Goal: Task Accomplishment & Management: Manage account settings

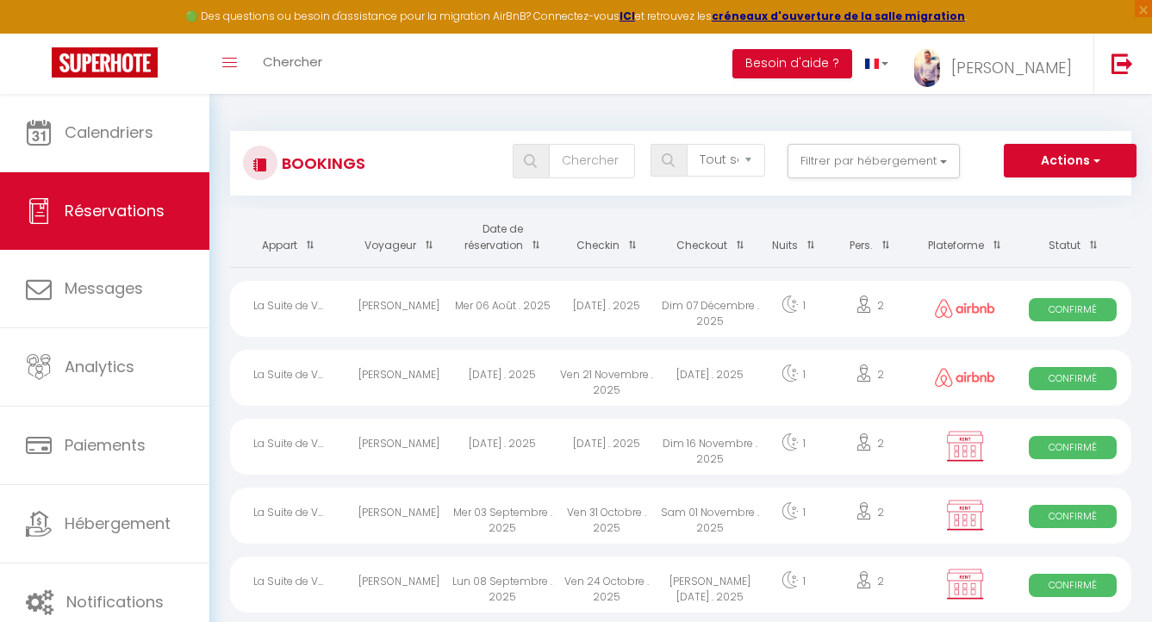
select select "not_cancelled"
click at [1103, 158] on button "Actions" at bounding box center [1070, 161] width 133 height 34
click at [1050, 219] on link "Exporter les réservations" at bounding box center [1043, 220] width 184 height 22
type input "[PERSON_NAME][EMAIL_ADDRESS][DOMAIN_NAME]"
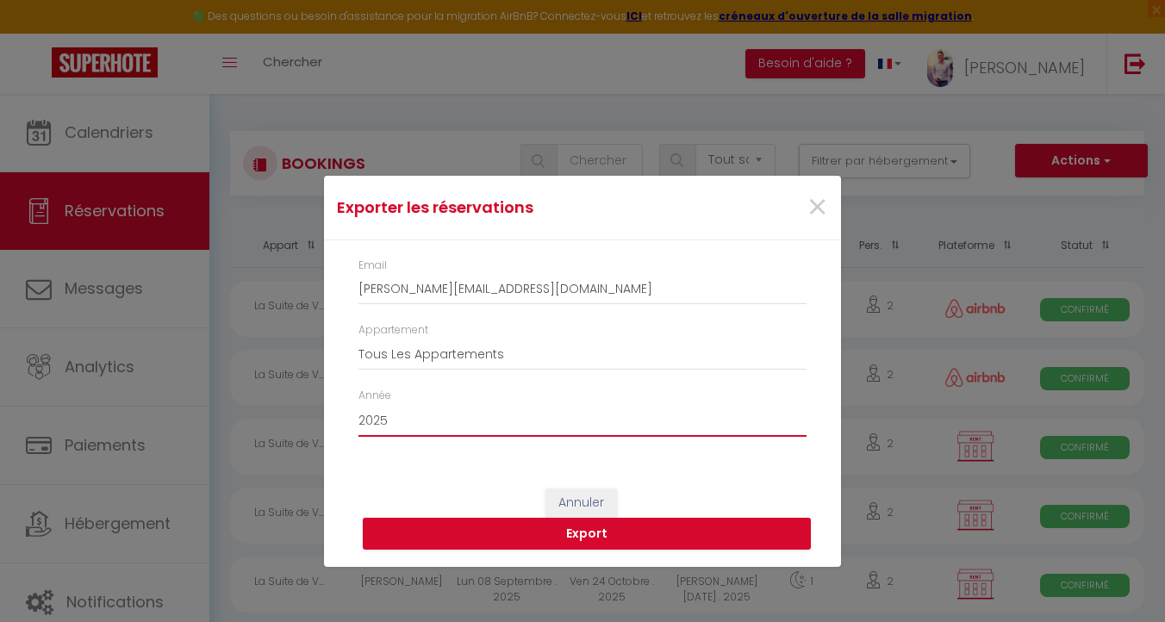
click at [452, 412] on select "2015 2016 2017 2018 2019 2020 2021 2022 2023 2024 2025 2026 2027 2028" at bounding box center [582, 420] width 448 height 33
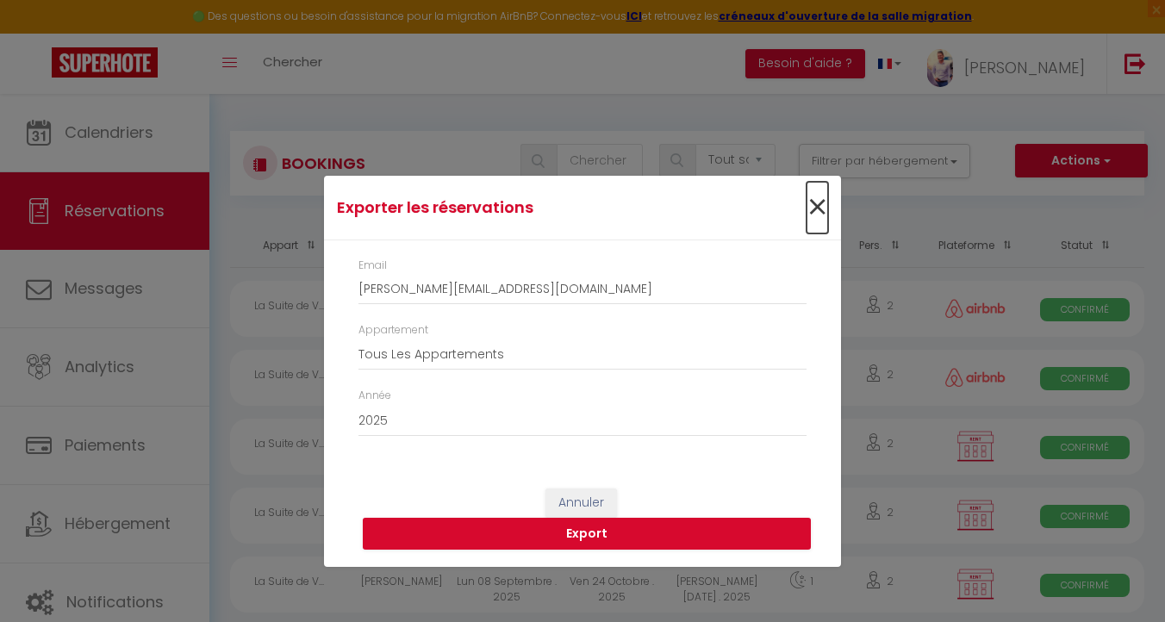
click at [812, 208] on span "×" at bounding box center [817, 208] width 22 height 52
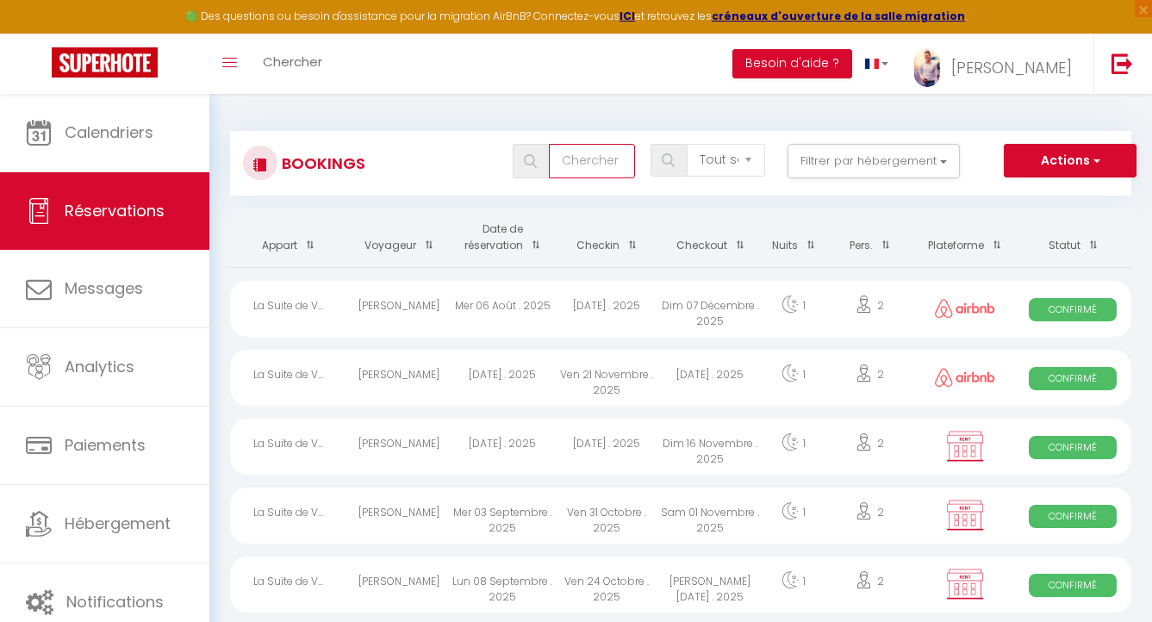
click at [590, 154] on input "text" at bounding box center [592, 161] width 86 height 34
type input "[PERSON_NAME]"
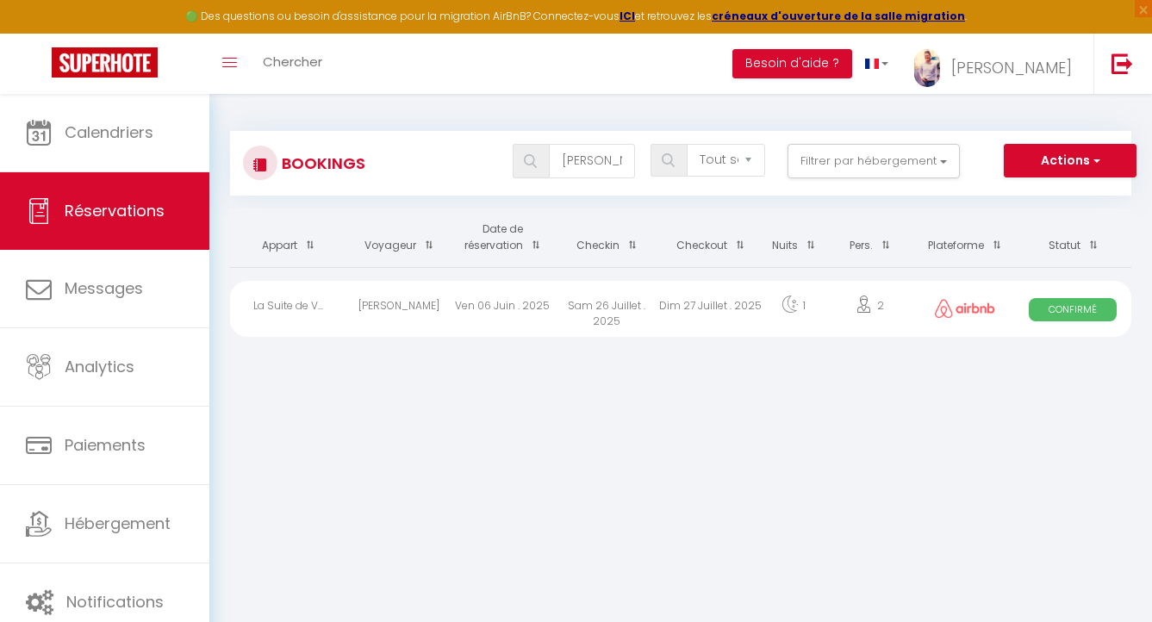
click at [670, 304] on div "Dim 27 Juillet . 2025" at bounding box center [709, 309] width 103 height 56
select select "OK"
select select "1"
select select "0"
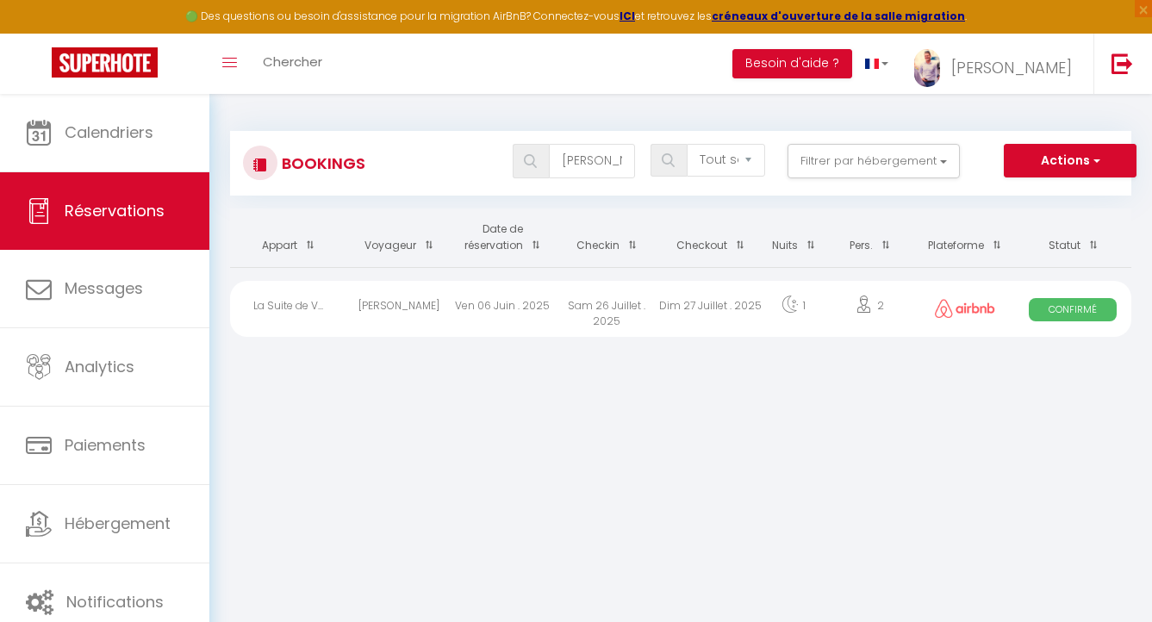
select select "1"
select select
select select "20271"
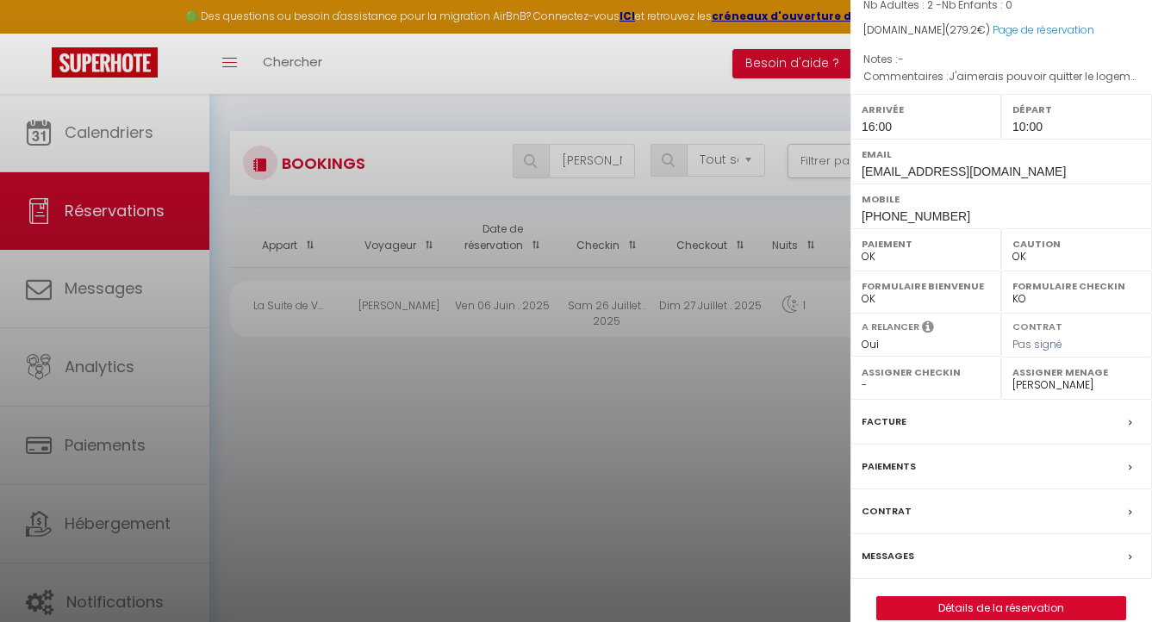
scroll to position [181, 0]
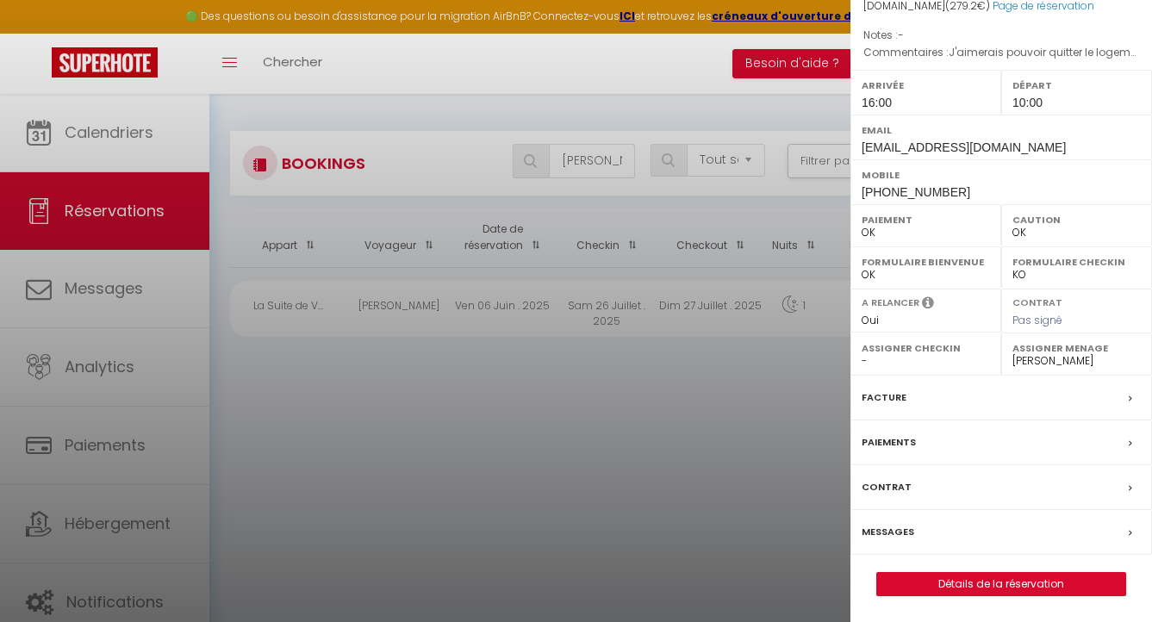
click at [963, 523] on div "Messages" at bounding box center [1000, 532] width 301 height 45
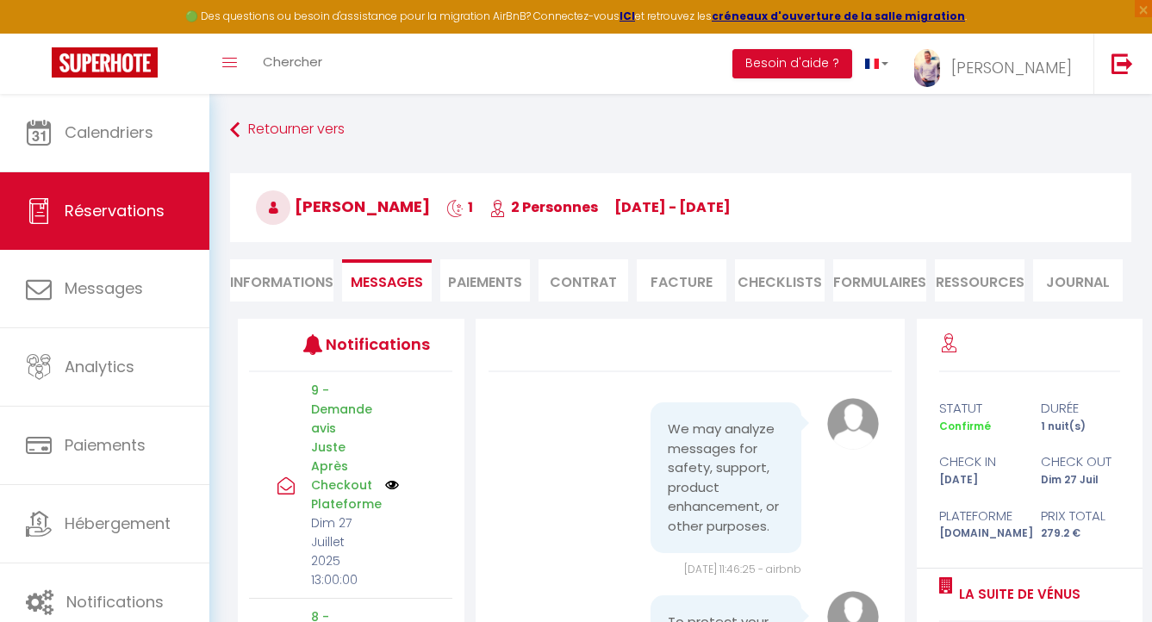
scroll to position [13791, 0]
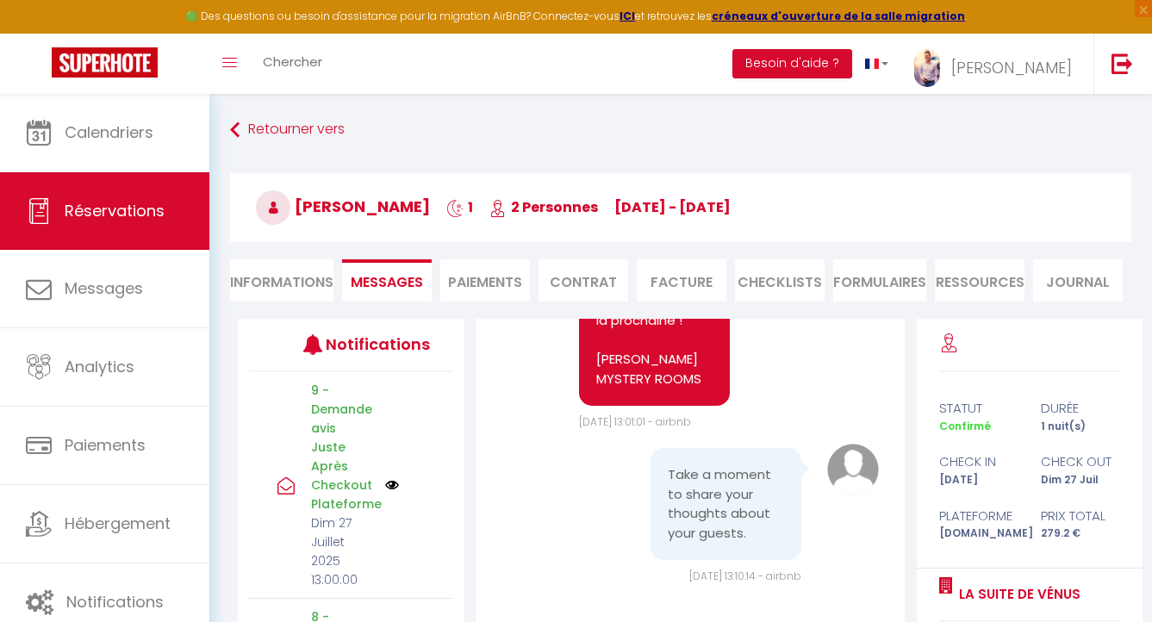
select select "not_cancelled"
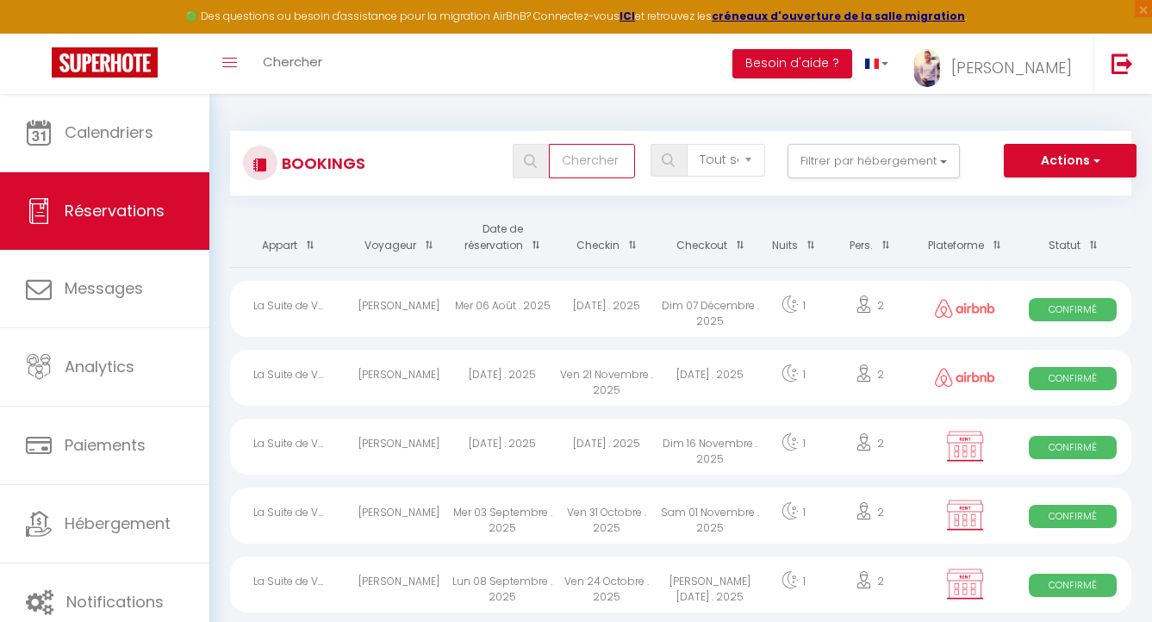
click at [594, 169] on input "text" at bounding box center [592, 161] width 86 height 34
type input "sabr"
select select
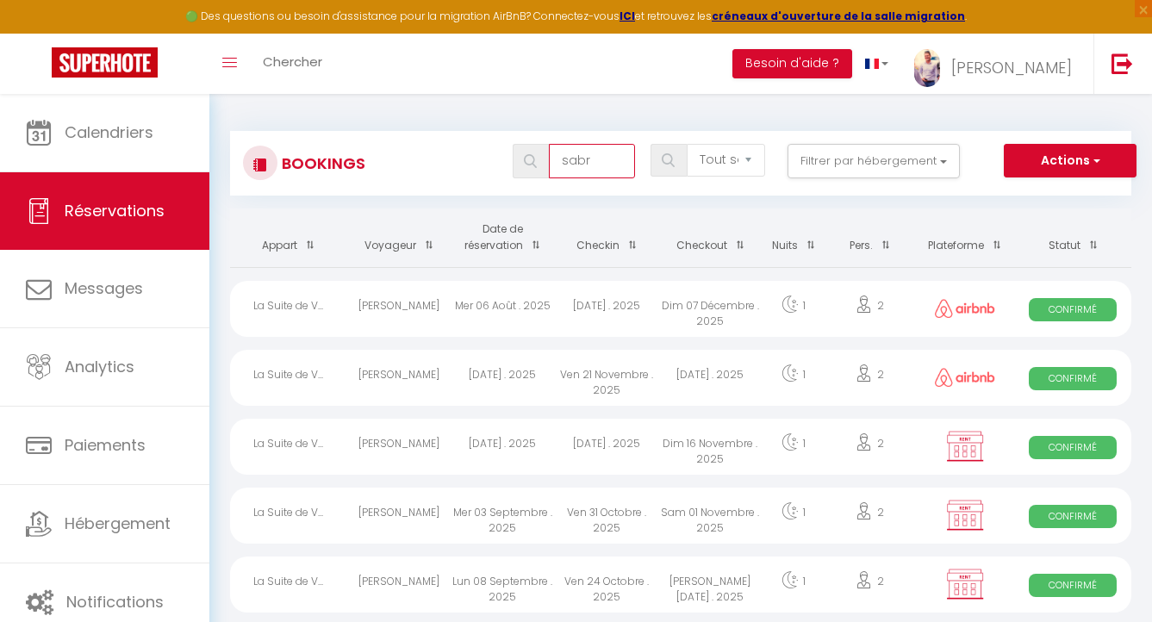
select select
type input "sabri"
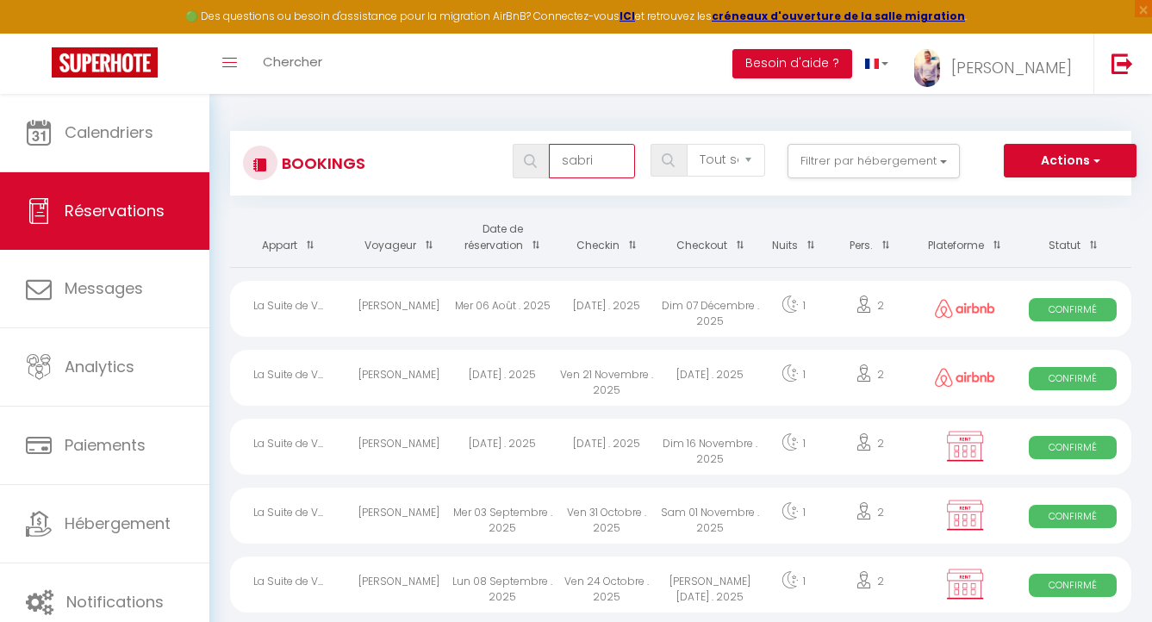
select select
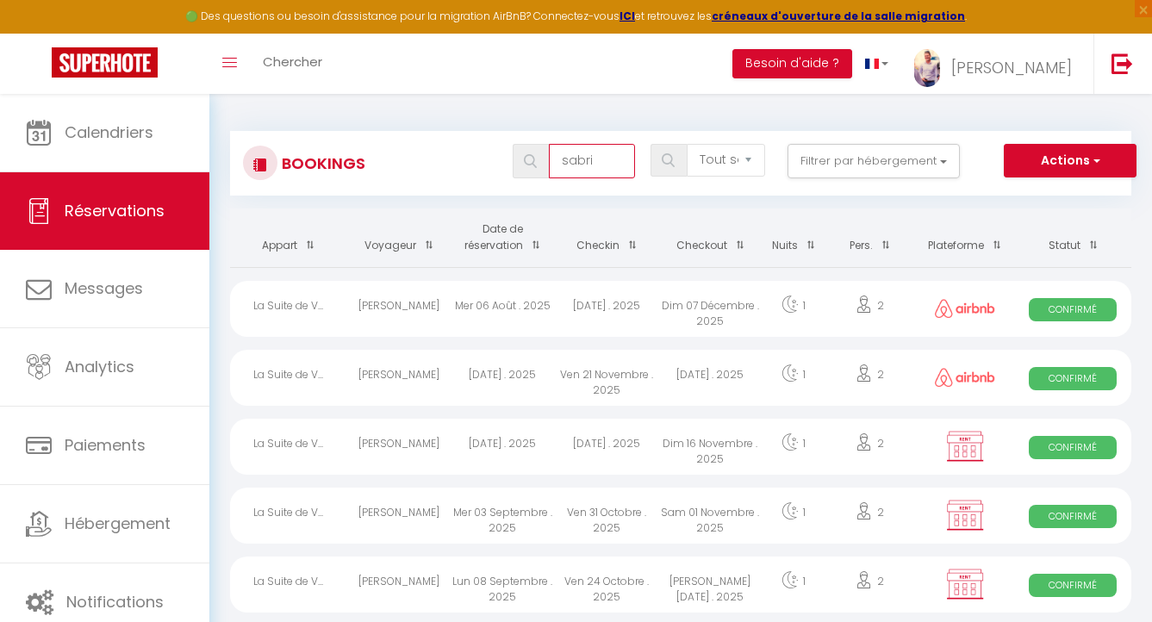
select select
type input "sabrin"
select select
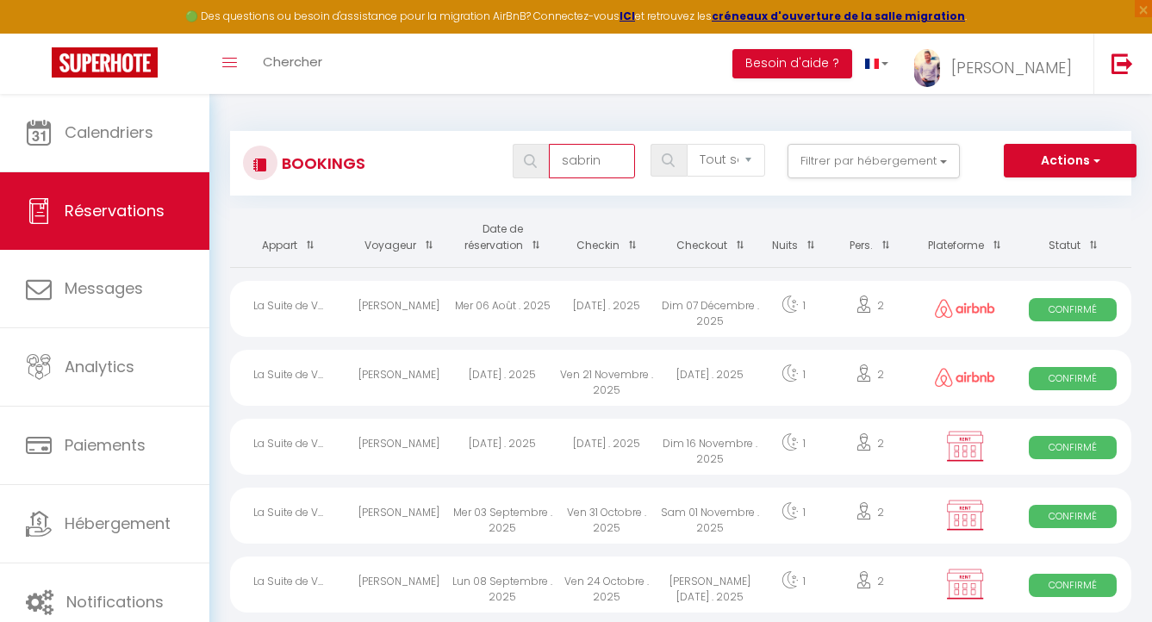
select select
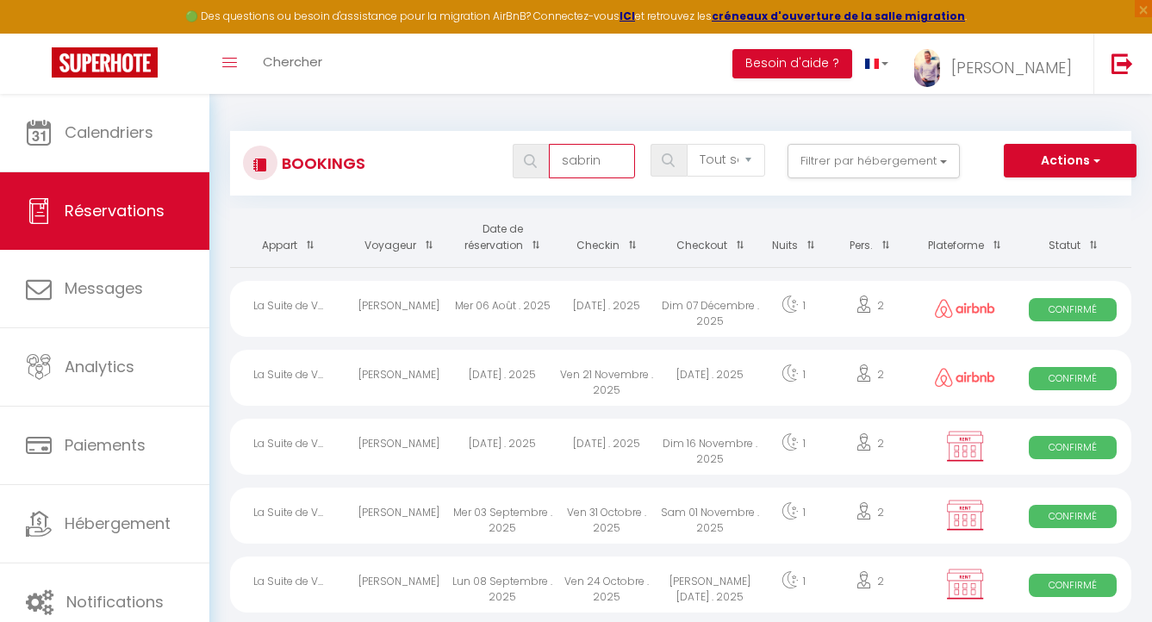
type input "sabrina"
select select
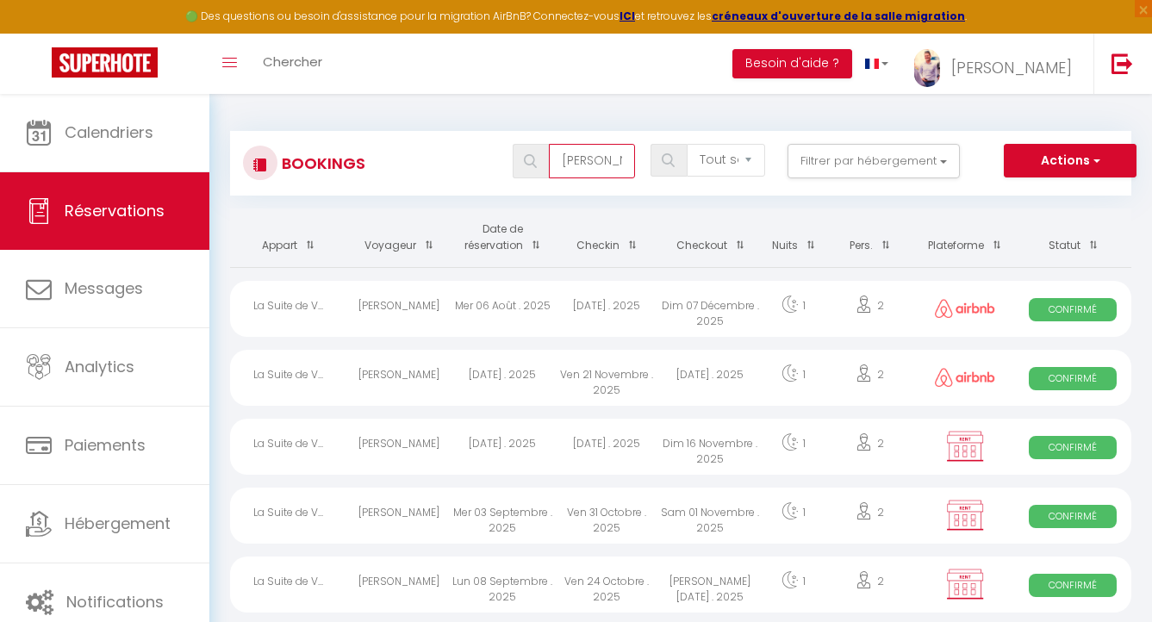
select select
type input "sabrina"
select select
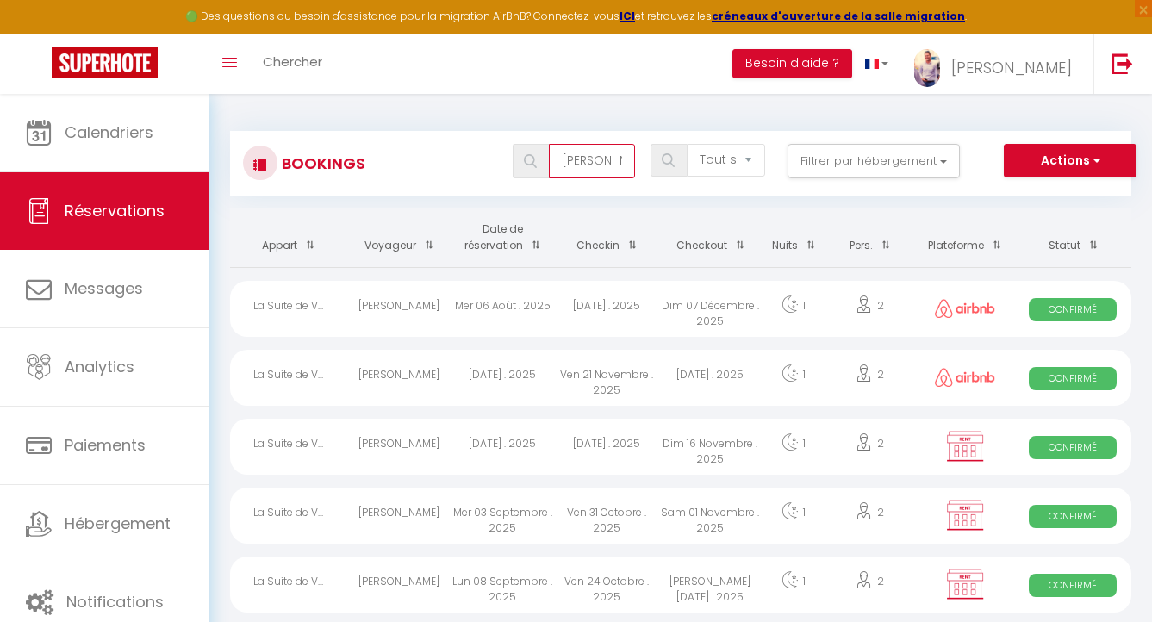
select select
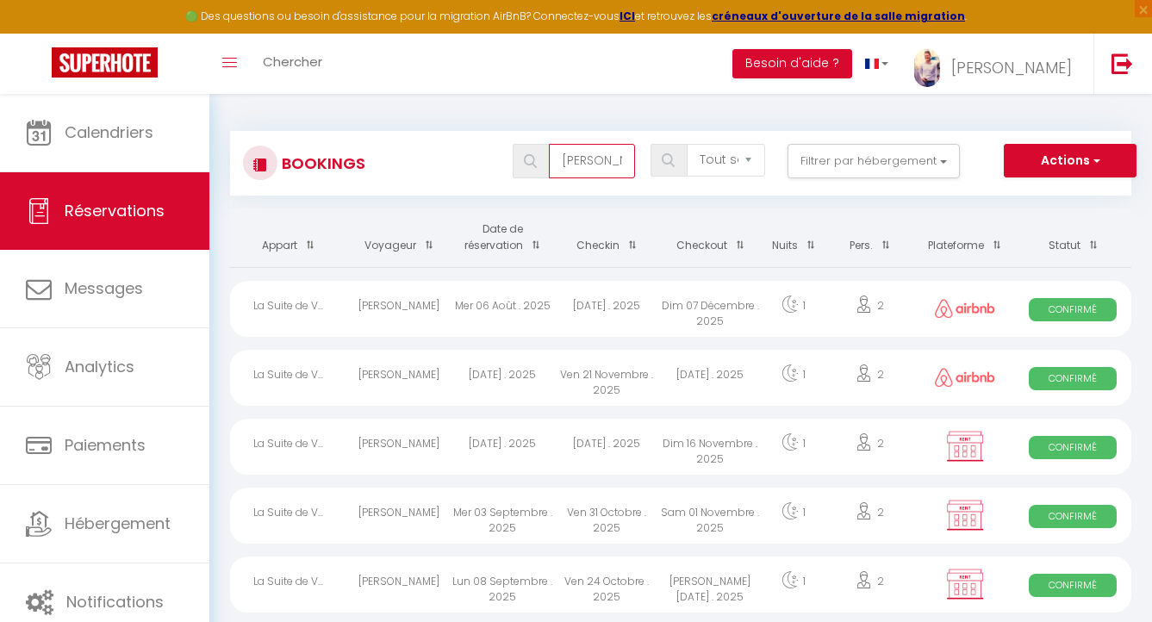
select select
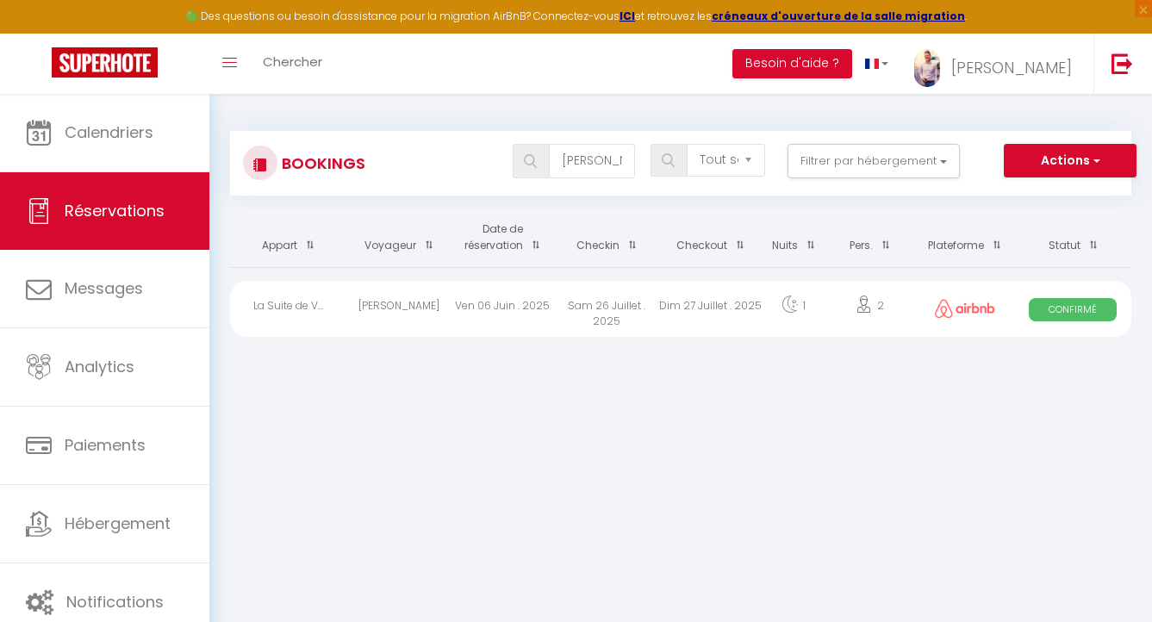
click at [370, 301] on div "Sabrina Carette" at bounding box center [398, 309] width 103 height 56
select select "OK"
select select "1"
select select "0"
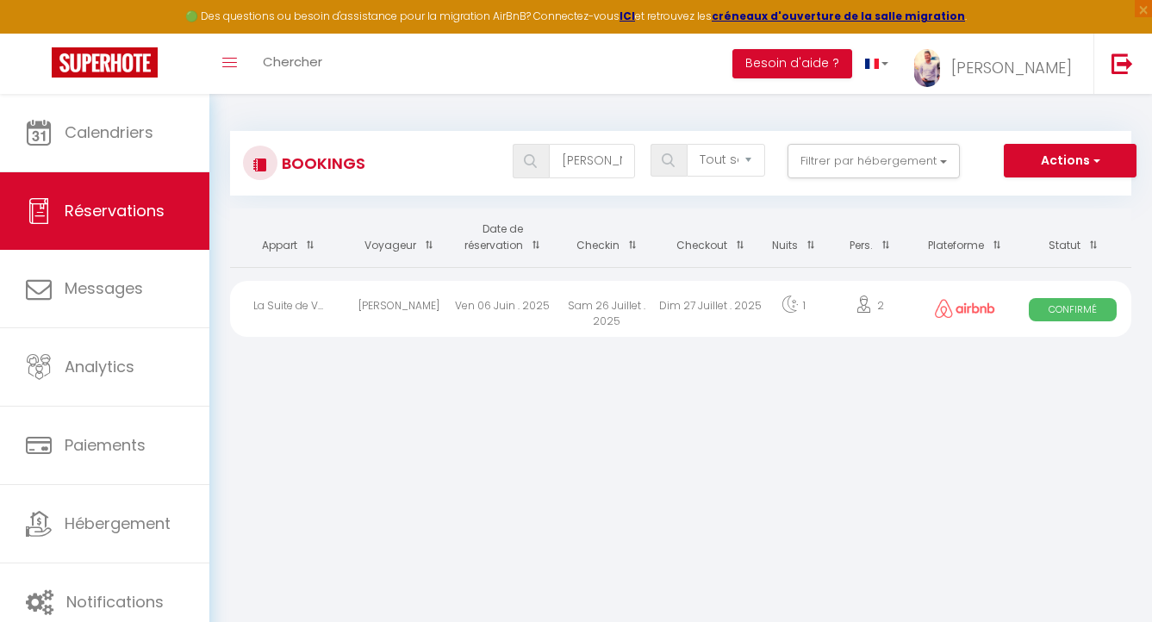
select select "1"
select select
select select "20271"
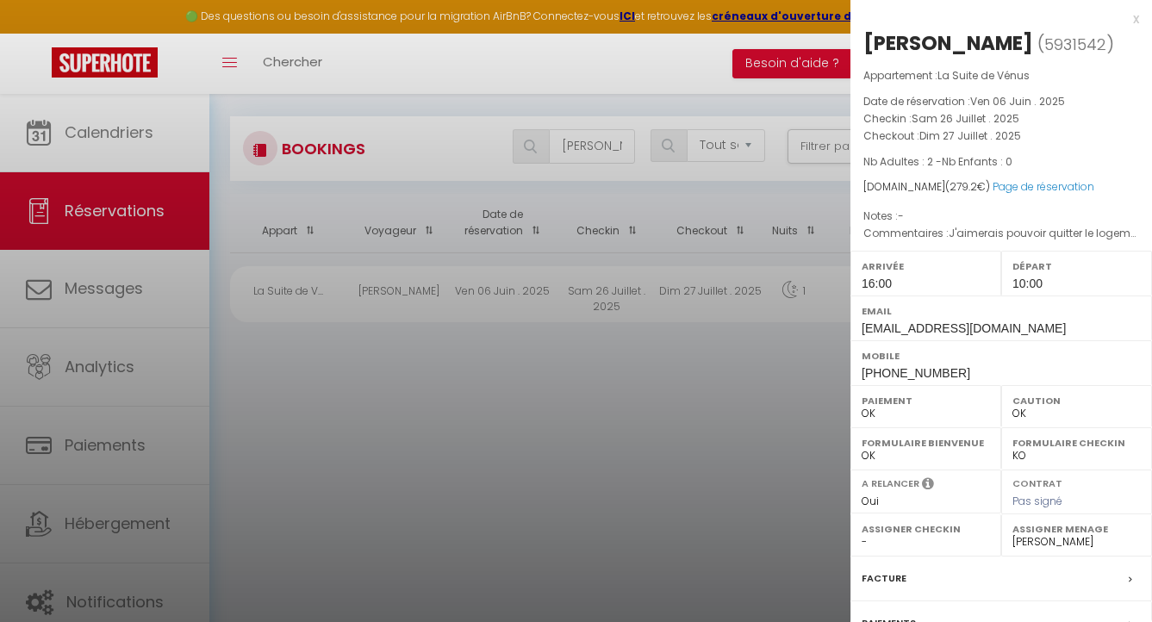
scroll to position [11, 0]
click at [760, 374] on div at bounding box center [576, 311] width 1152 height 622
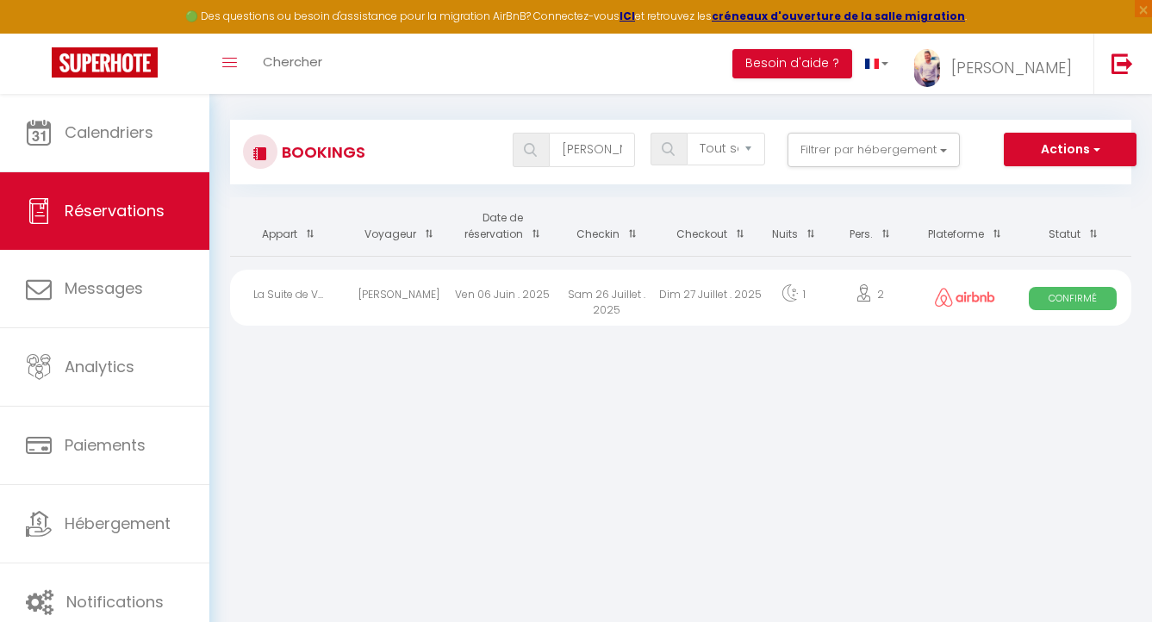
click at [397, 293] on div "Sabrina Carette" at bounding box center [398, 298] width 103 height 56
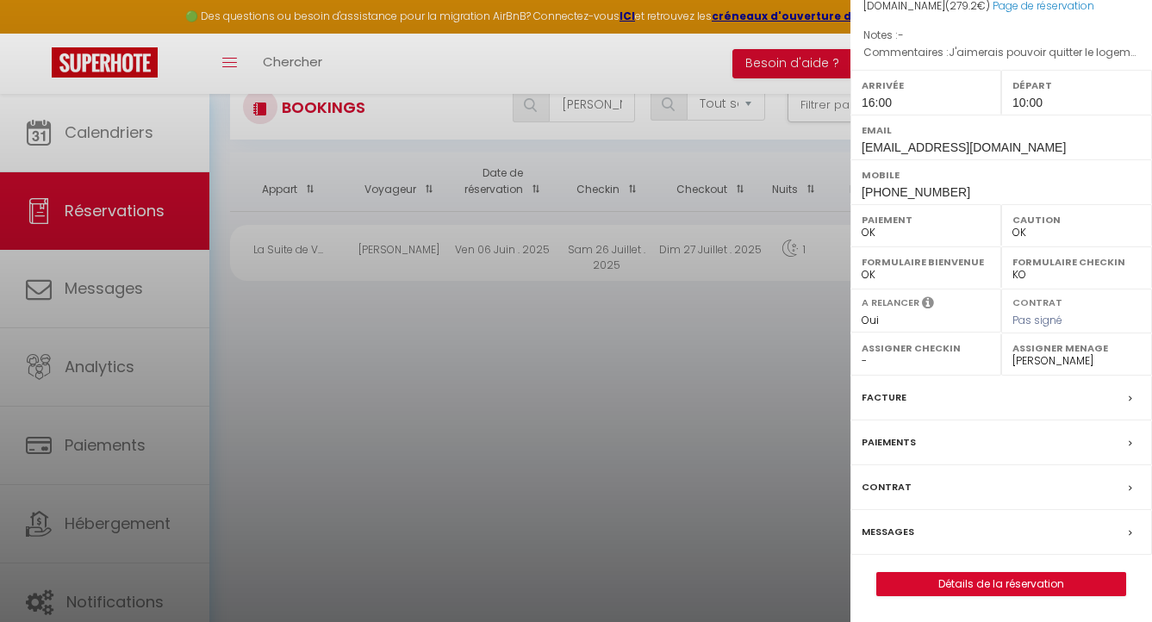
scroll to position [62, 0]
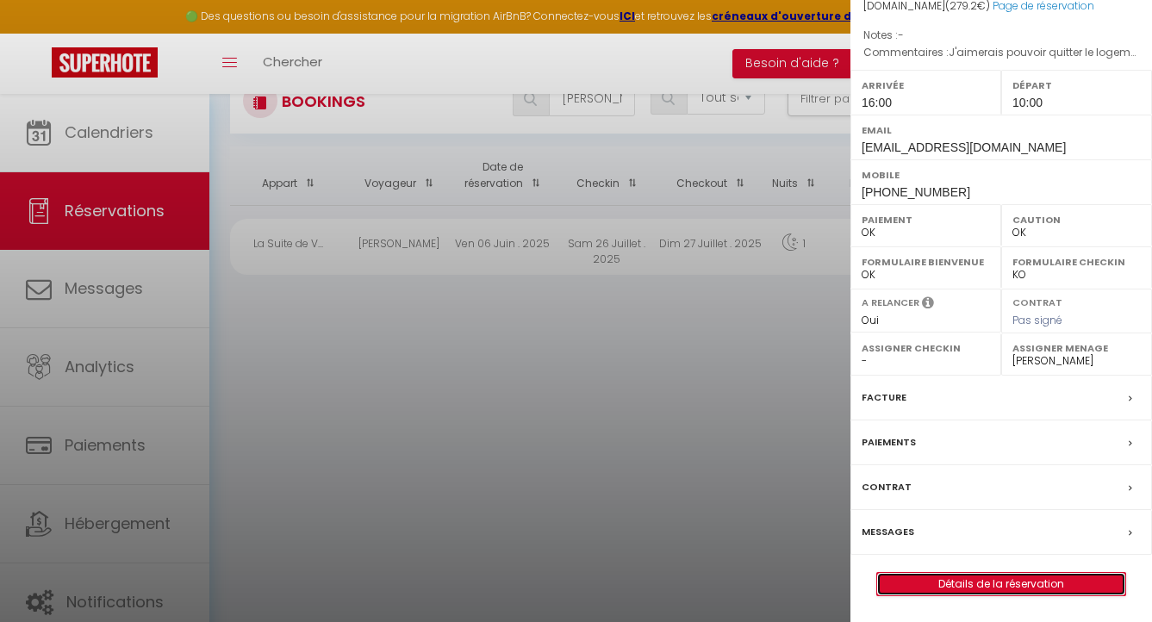
click at [1039, 579] on link "Détails de la réservation" at bounding box center [1001, 584] width 248 height 22
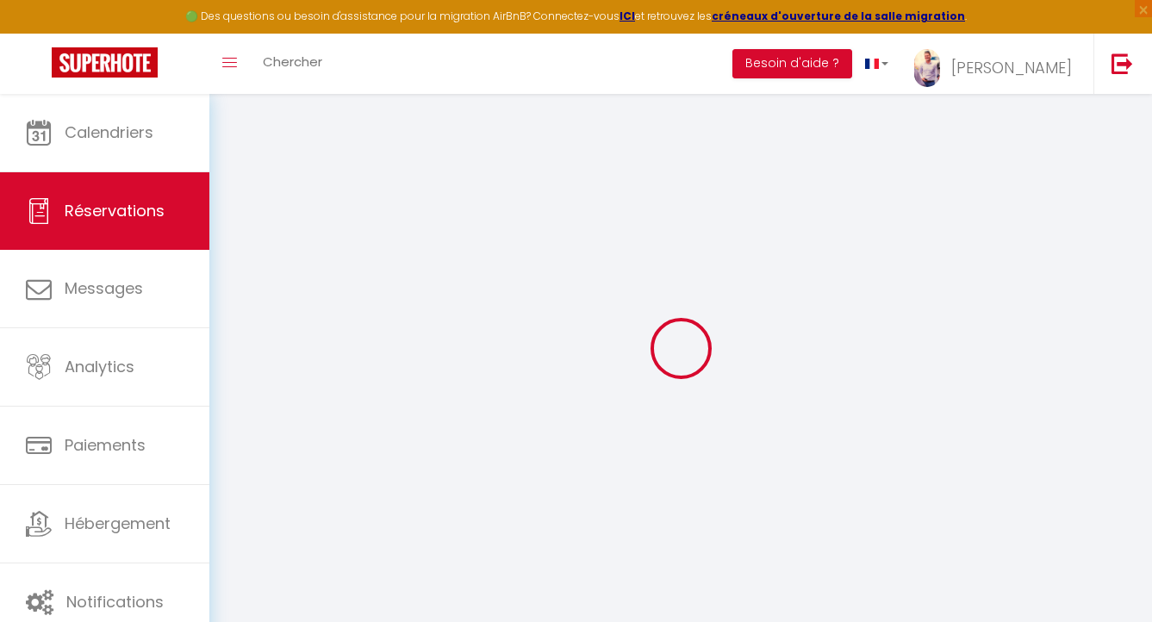
type input "Sabrina"
type input "Carette"
type input "tiropkuuzxmzyvd30pmjmxfinf1t@reply.superhote.com"
type input "sabrina.thiebaut@orange.fr"
type input "+33643628553"
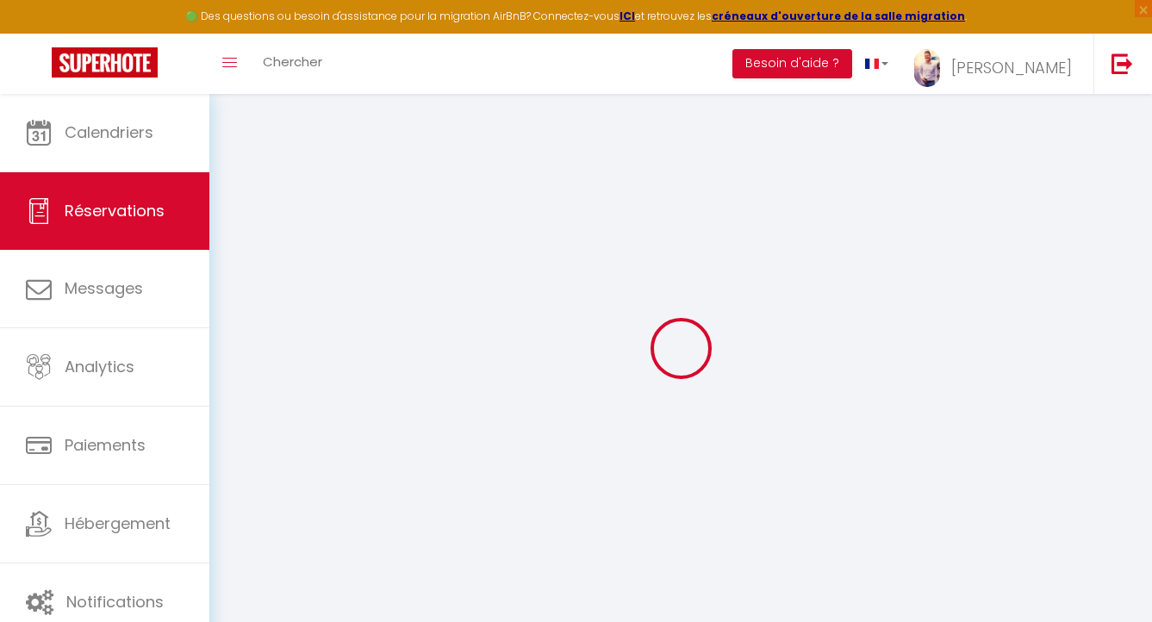
type input "+33643628553"
select select
type input "8.11"
select select "52302"
select select "1"
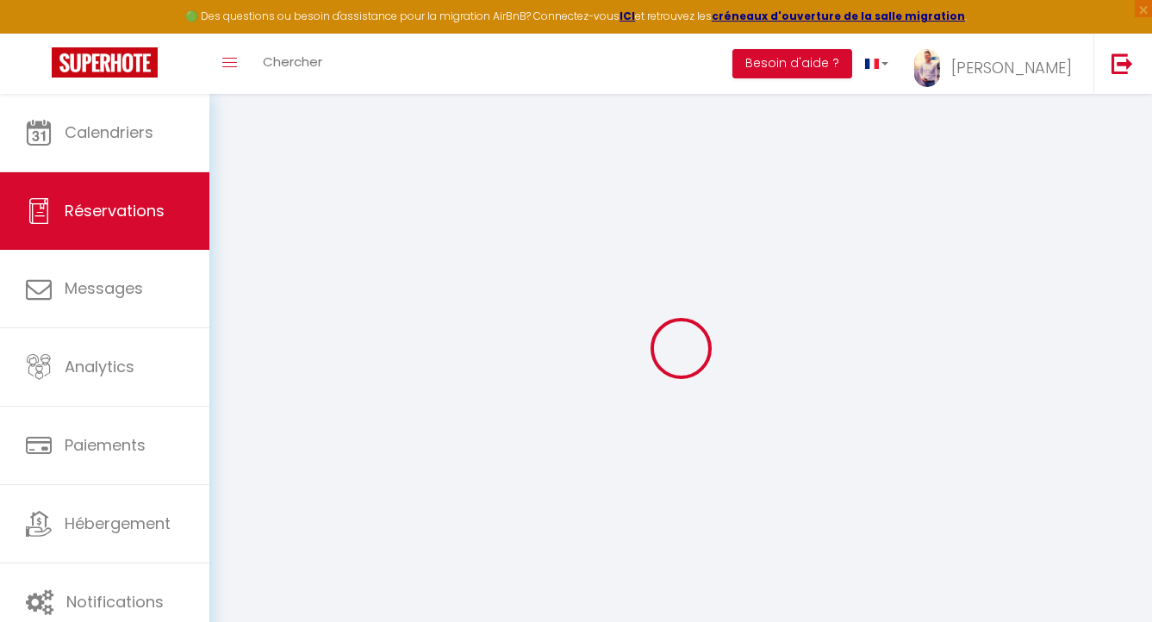
select select
type input "2"
select select "12"
select select
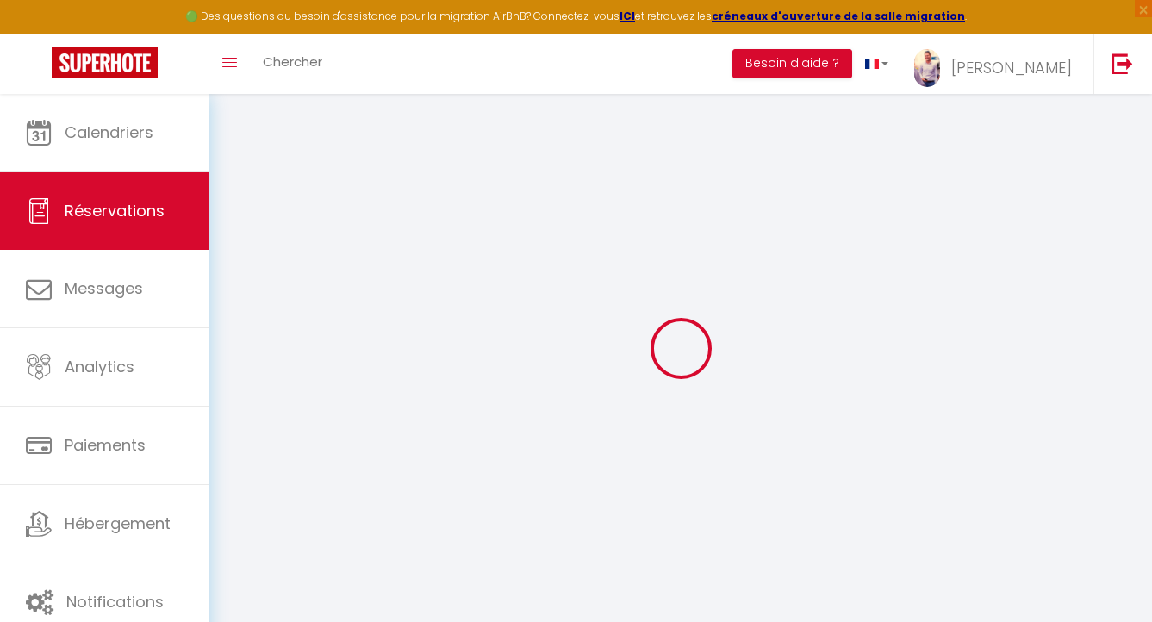
type input "230.4"
checkbox input "false"
type input "0"
select select "1"
type input "0"
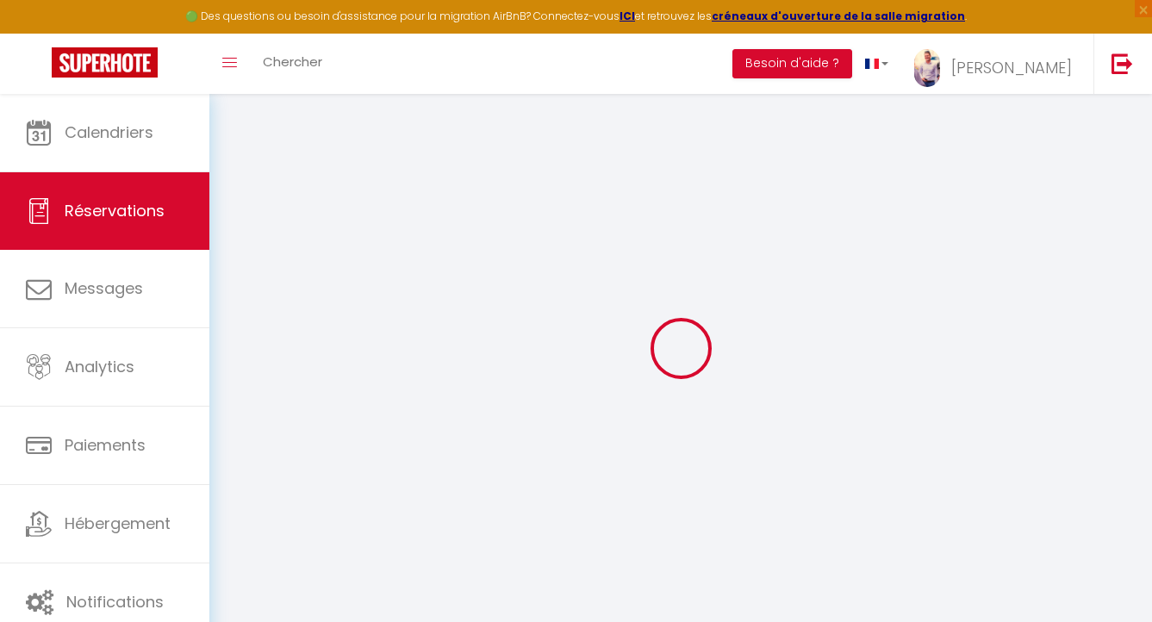
type input "0"
select select
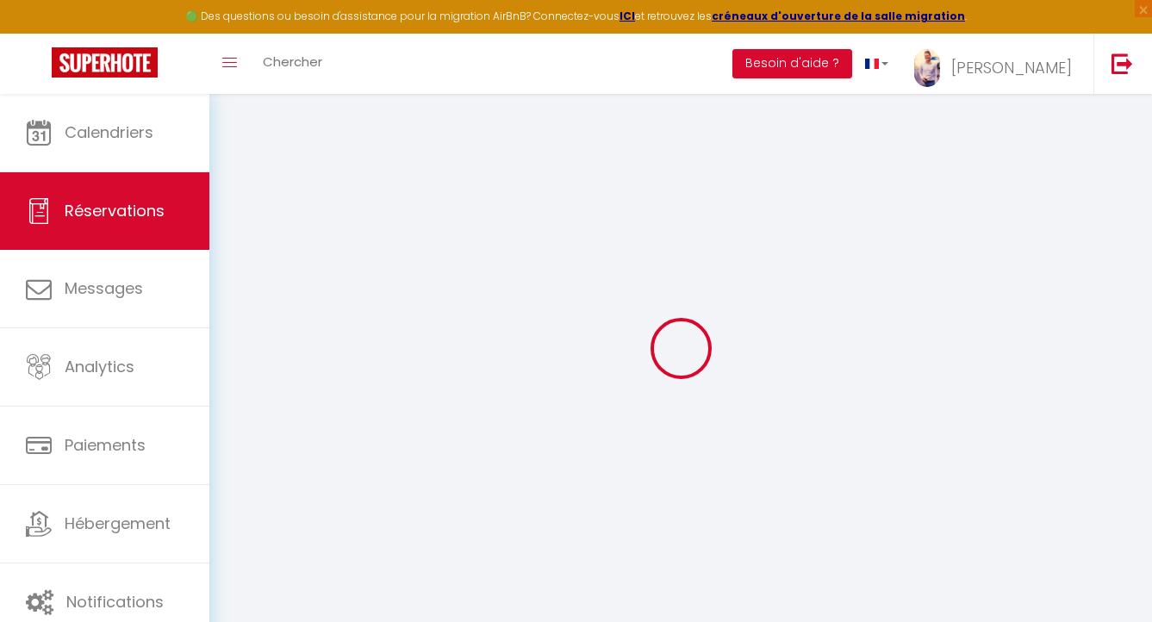
select select "15"
checkbox input "false"
select select
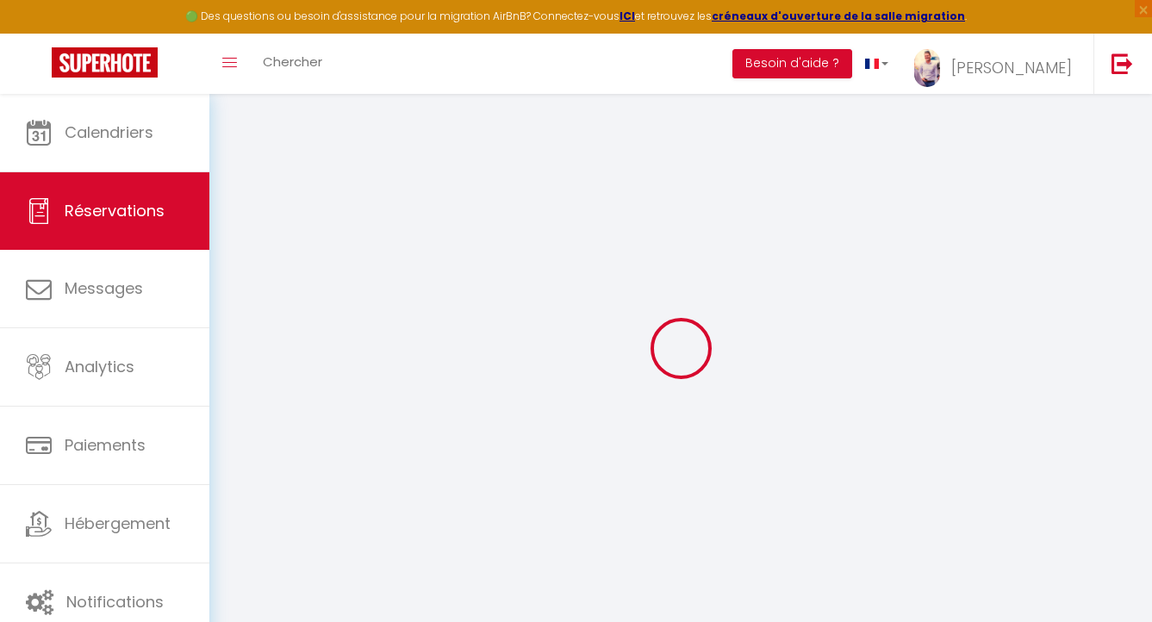
checkbox input "false"
select select
checkbox input "false"
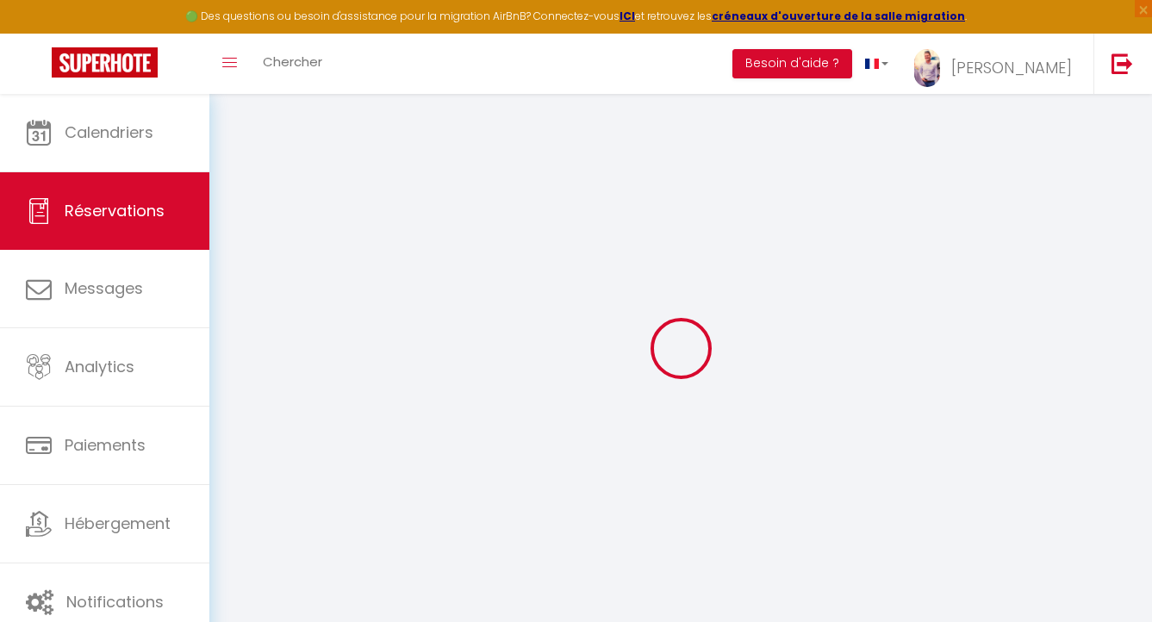
type \?0 "J'aimerais pouvoir quitter le logement plus tard que 10h"
select select
type input "40"
type input "8.8"
select select
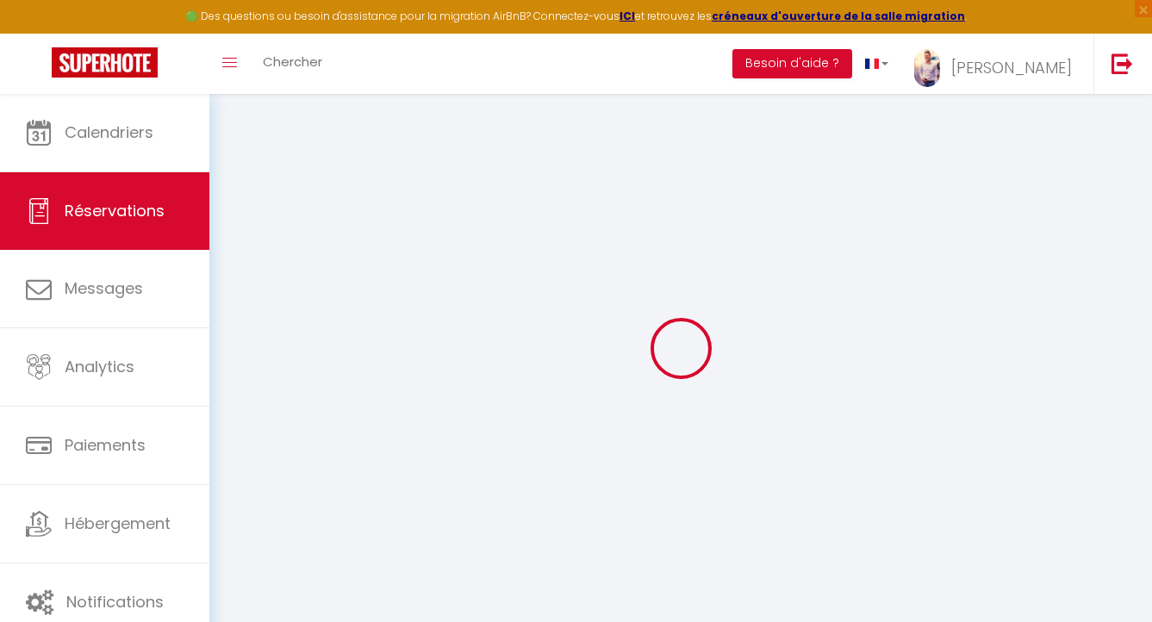
select select
checkbox input "false"
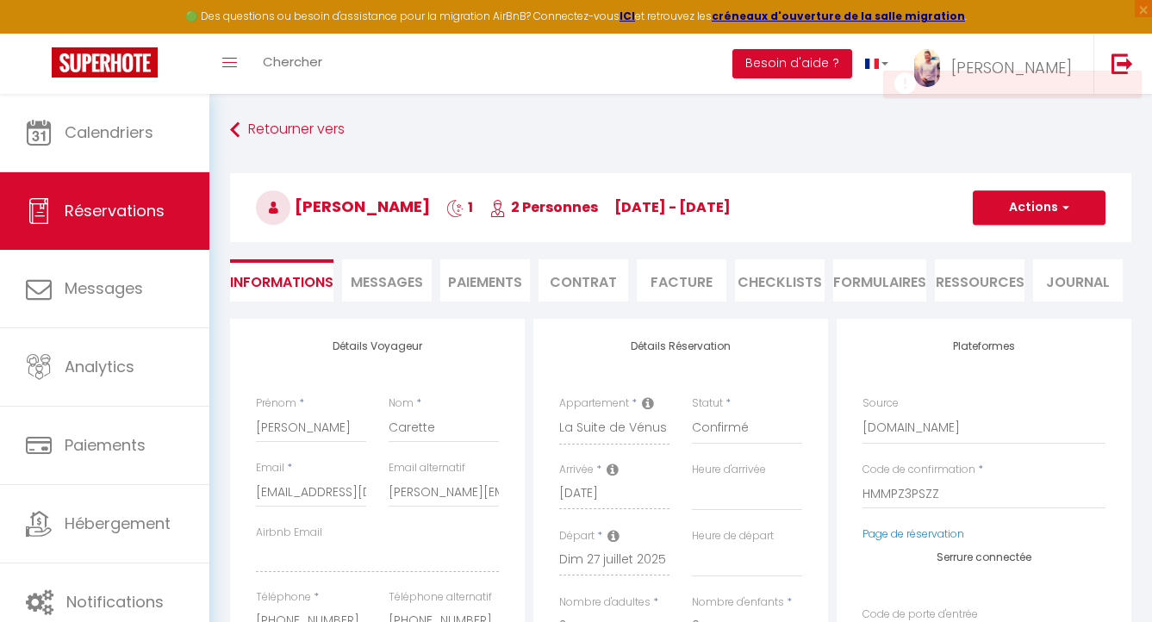
select select
checkbox input "false"
select select "16:00"
select select "10:00"
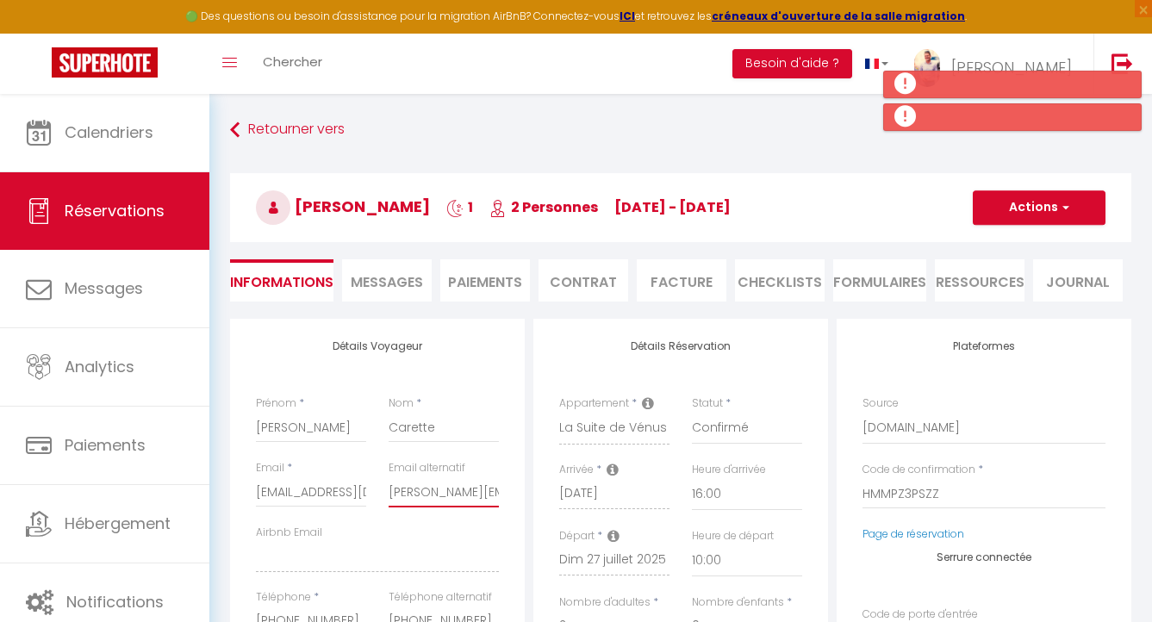
click at [473, 493] on input "sabrina.thiebaut@orange.fr" at bounding box center [443, 491] width 110 height 31
click at [472, 493] on input "sabrina.thiebaut@orange.fr" at bounding box center [443, 491] width 110 height 31
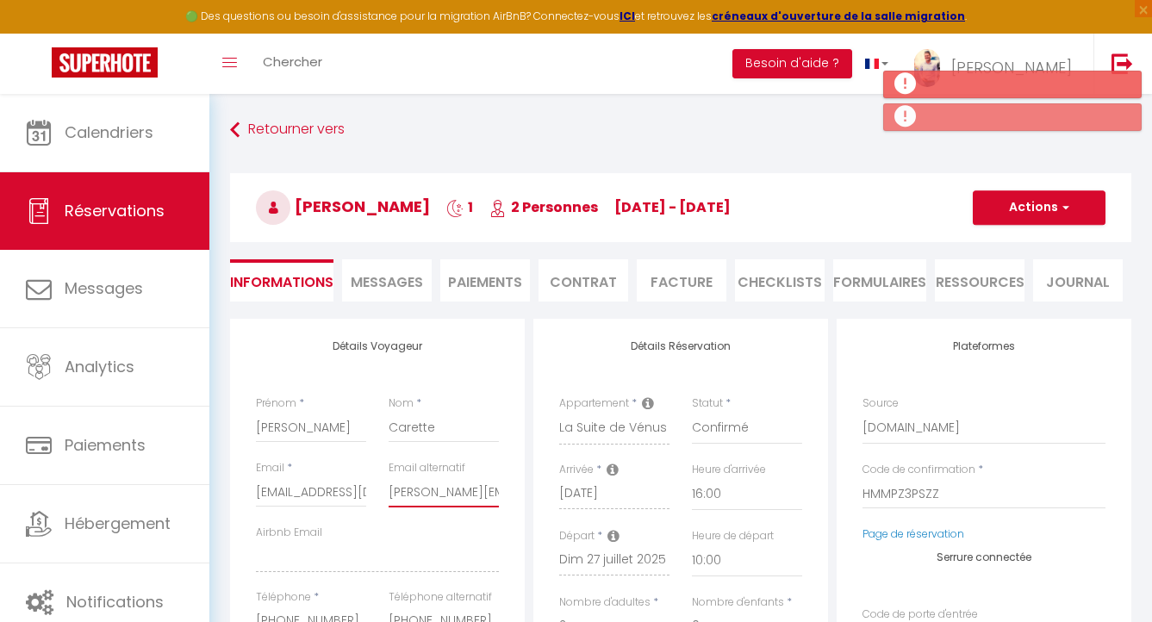
scroll to position [0, 53]
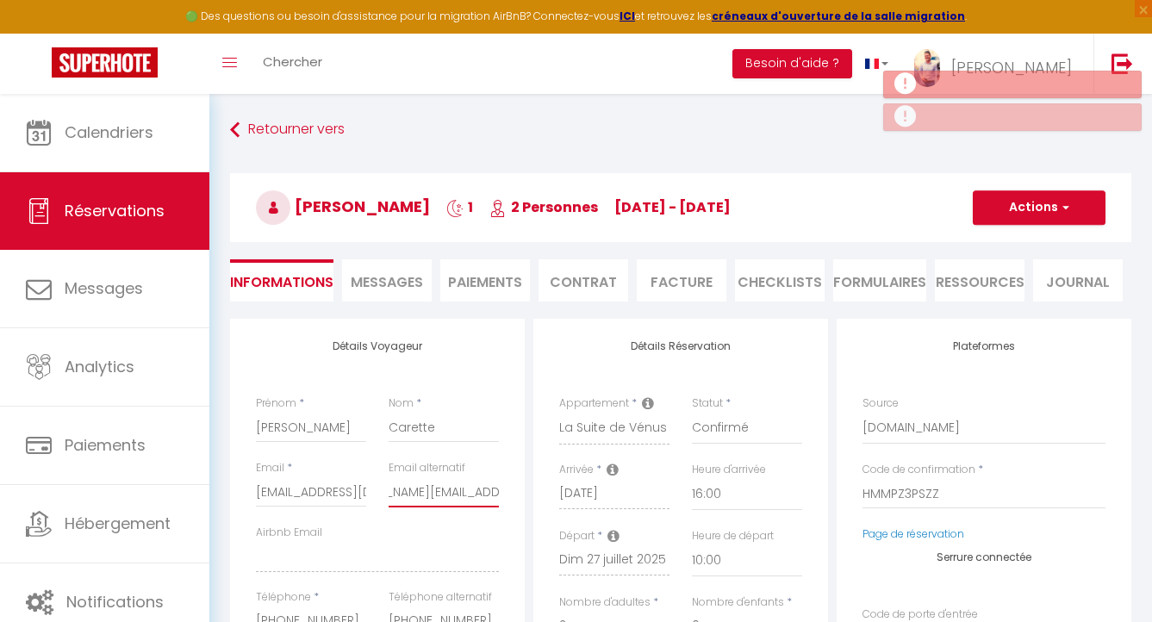
drag, startPoint x: 472, startPoint y: 493, endPoint x: 536, endPoint y: 491, distance: 63.8
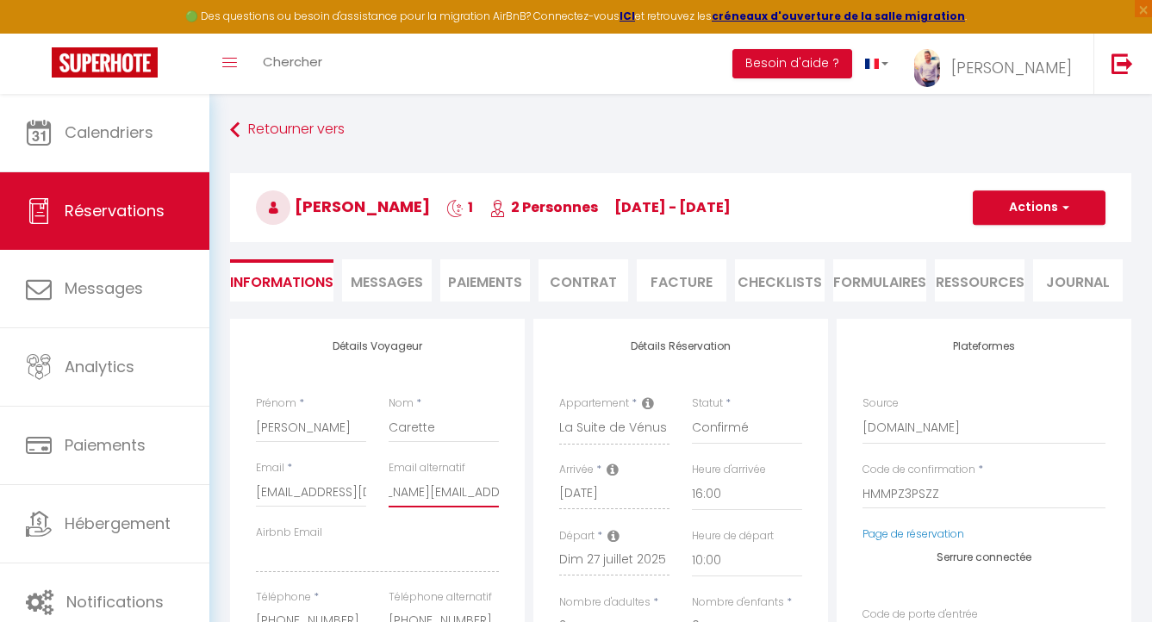
scroll to position [0, 0]
click at [479, 493] on input "sabrina.thiebaut@orange.fr" at bounding box center [443, 491] width 110 height 31
click at [229, 133] on div "Retourner vers Sabrina Carette 1 2 Personnes sa 26 Juil - di 27 Juil Actions En…" at bounding box center [680, 217] width 923 height 204
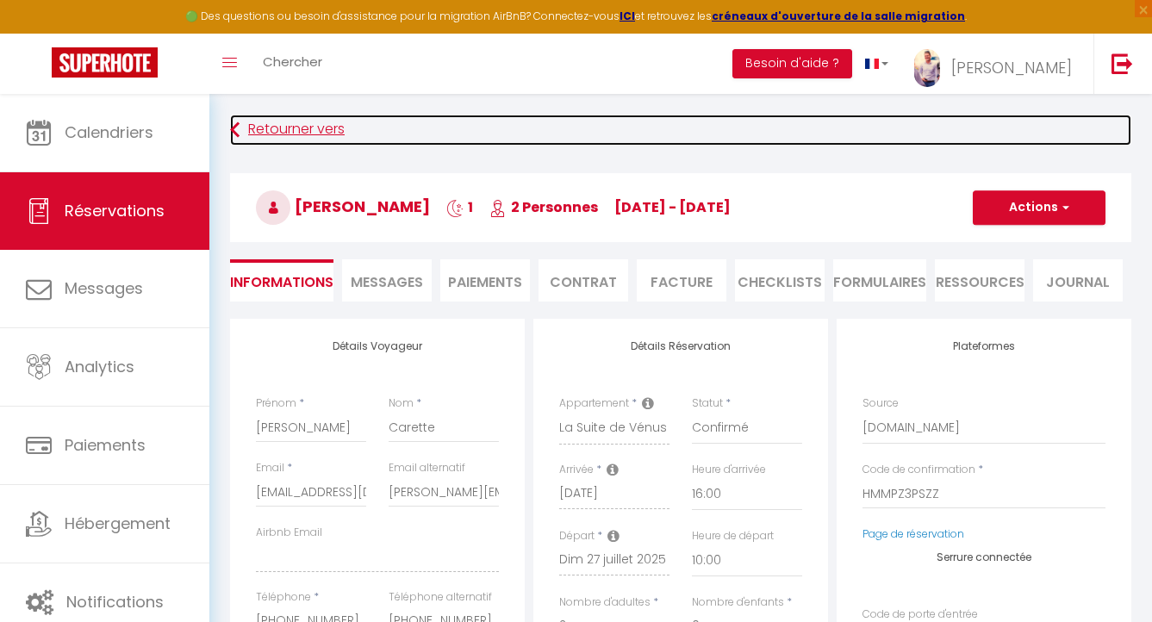
click at [261, 129] on link "Retourner vers" at bounding box center [680, 130] width 901 height 31
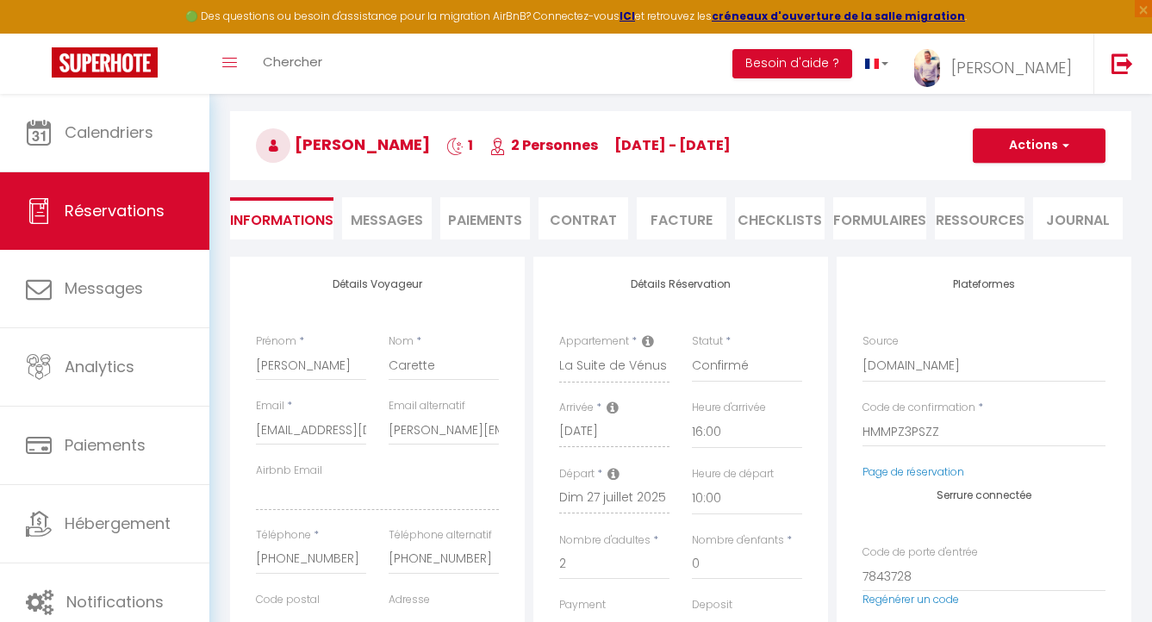
select select "not_cancelled"
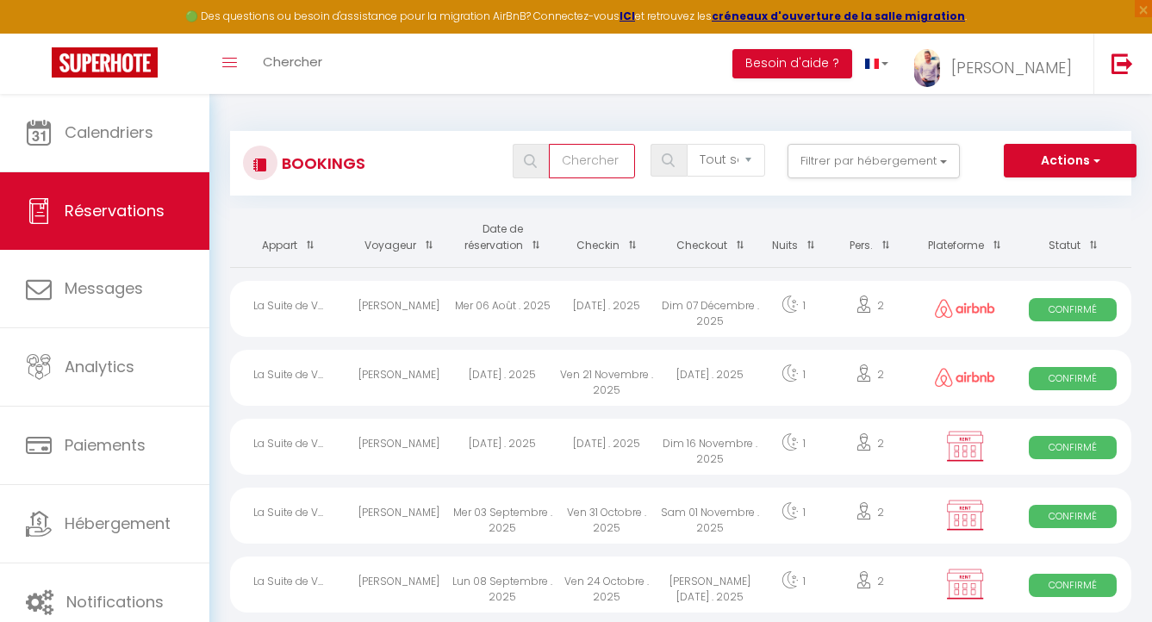
click at [585, 153] on input "text" at bounding box center [592, 161] width 86 height 34
type input "marine"
select select
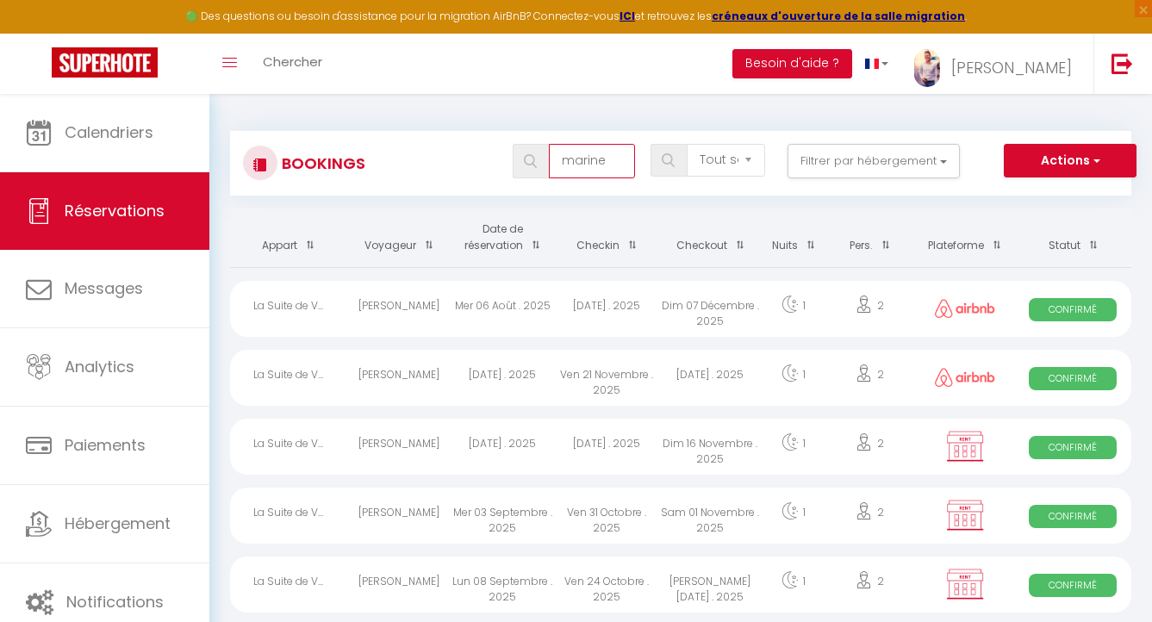
select select
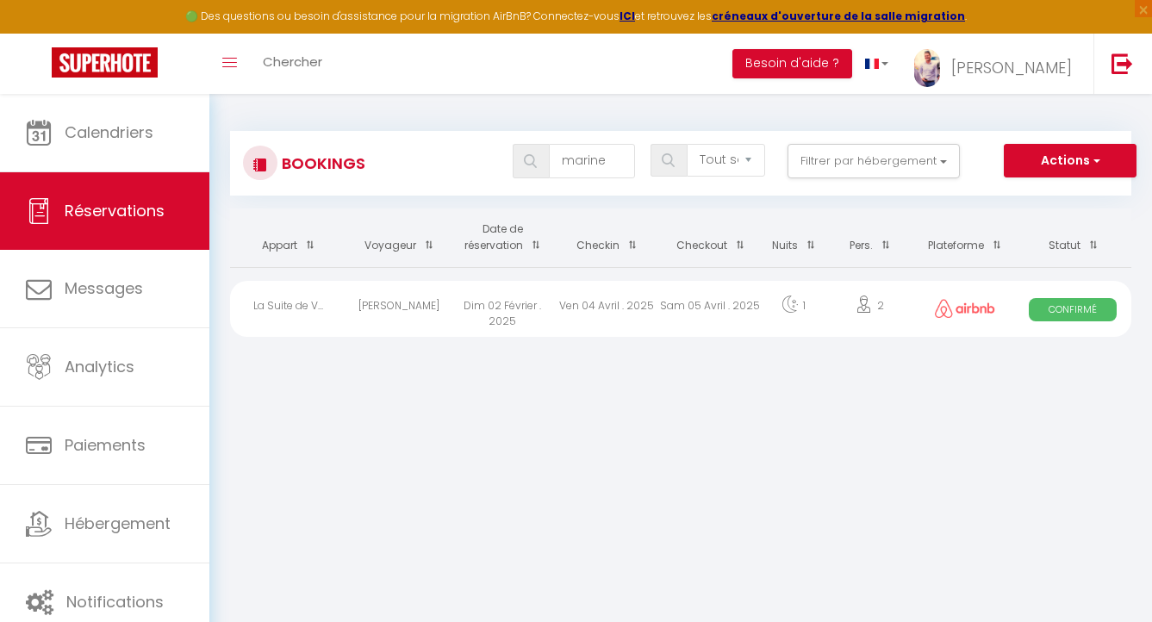
click at [391, 307] on div "Marine Haffner" at bounding box center [398, 309] width 103 height 56
select select "OK"
select select "1"
select select "0"
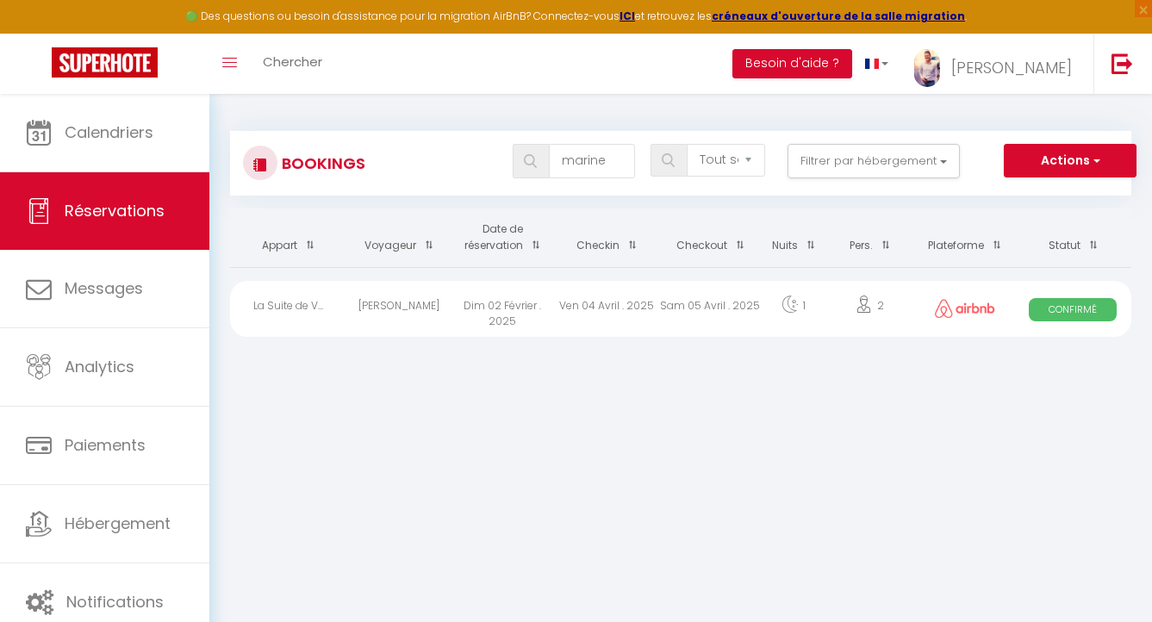
select select "1"
select select
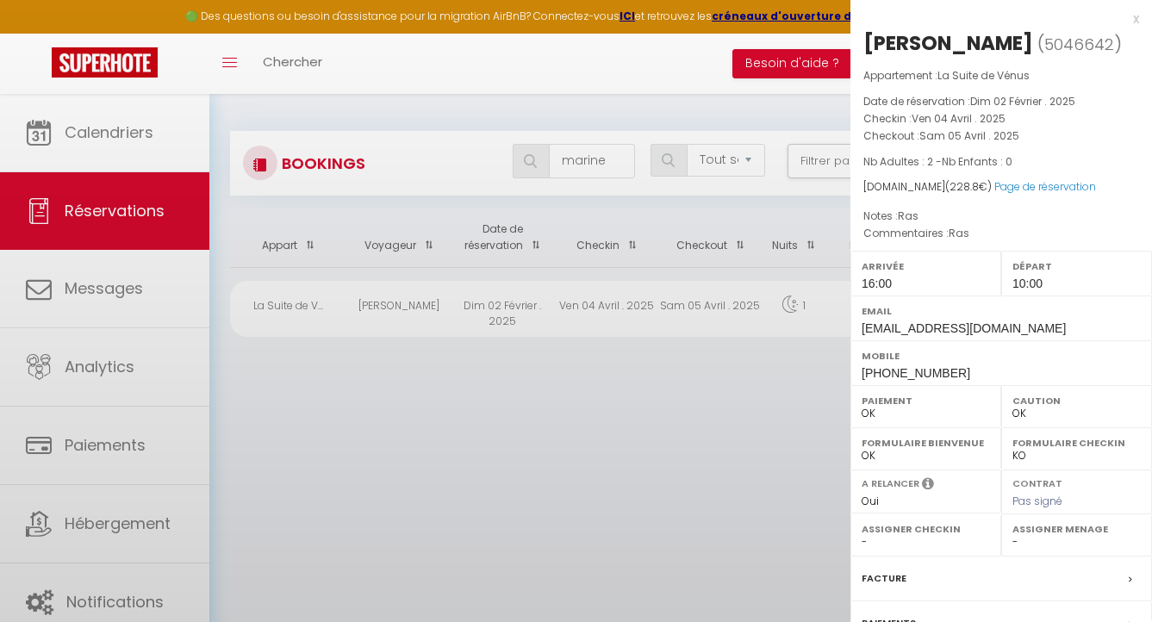
select select "35688"
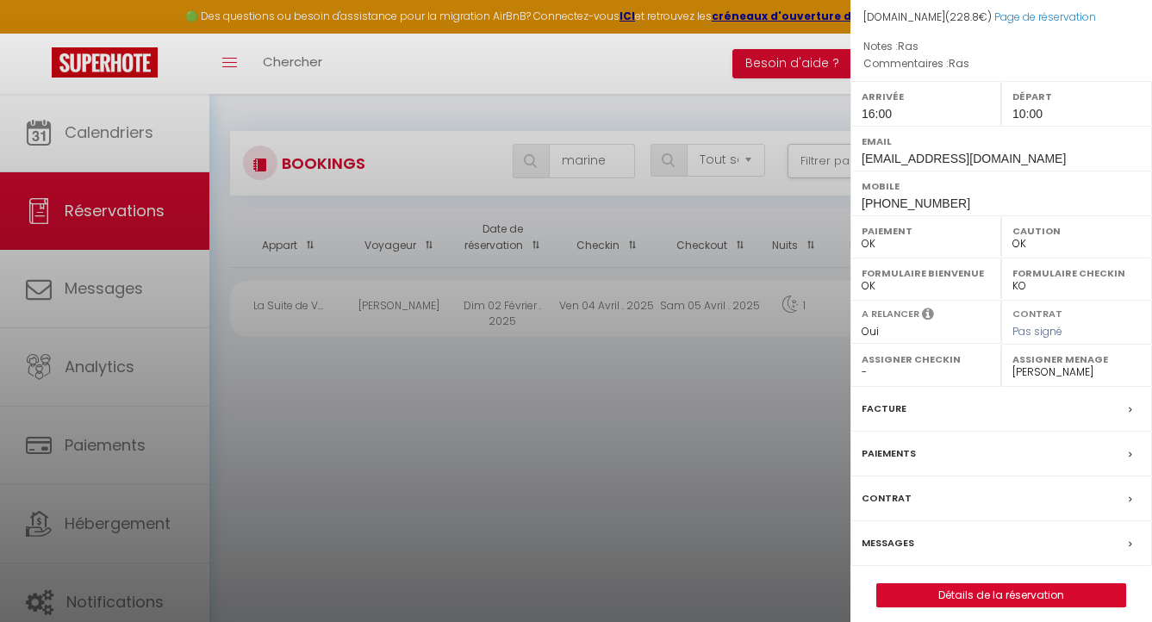
scroll to position [181, 0]
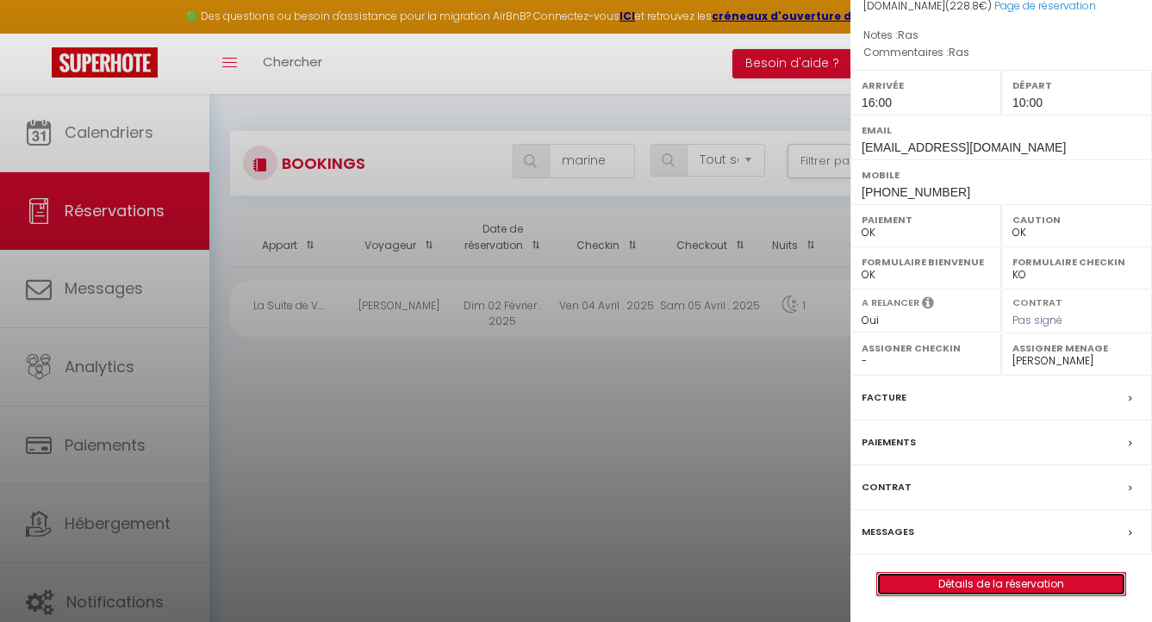
click at [985, 583] on link "Détails de la réservation" at bounding box center [1001, 584] width 248 height 22
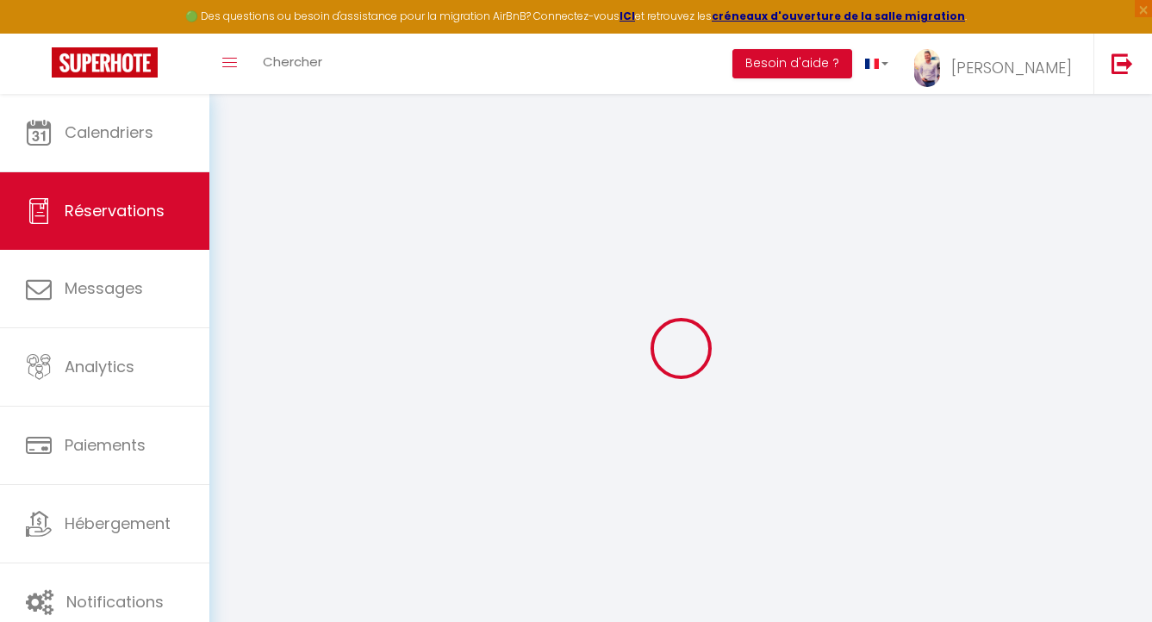
type input "Marine"
type input "Haffner"
type input "ruxvkmz1uflpdgxhtpzpuy2iytvk@reply.superhote.com"
type input "m.haffner17@gmail.com"
type input "+33659538359"
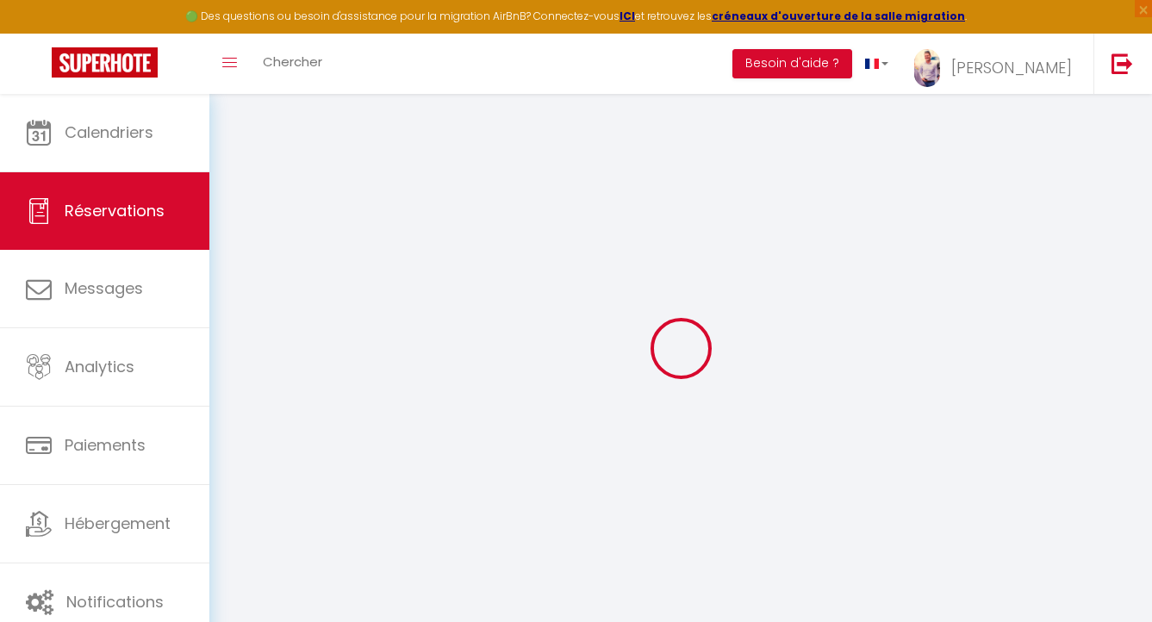
type input "+33659538359"
select select "FR"
type input "6.6"
select select "52302"
select select "1"
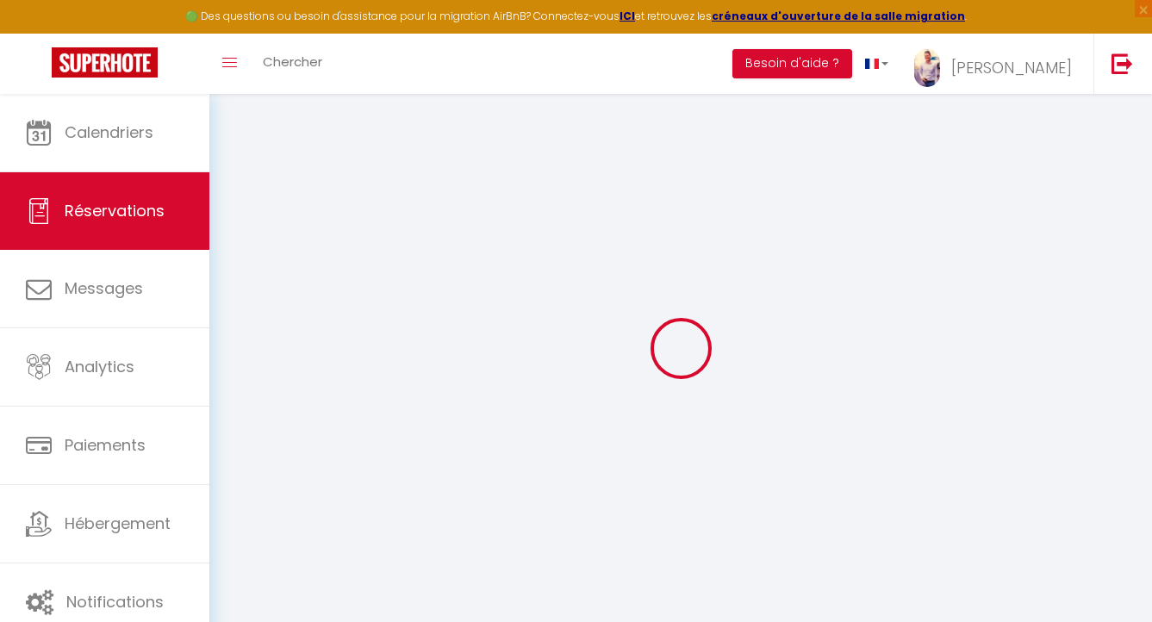
select select
type input "2"
select select "12"
select select
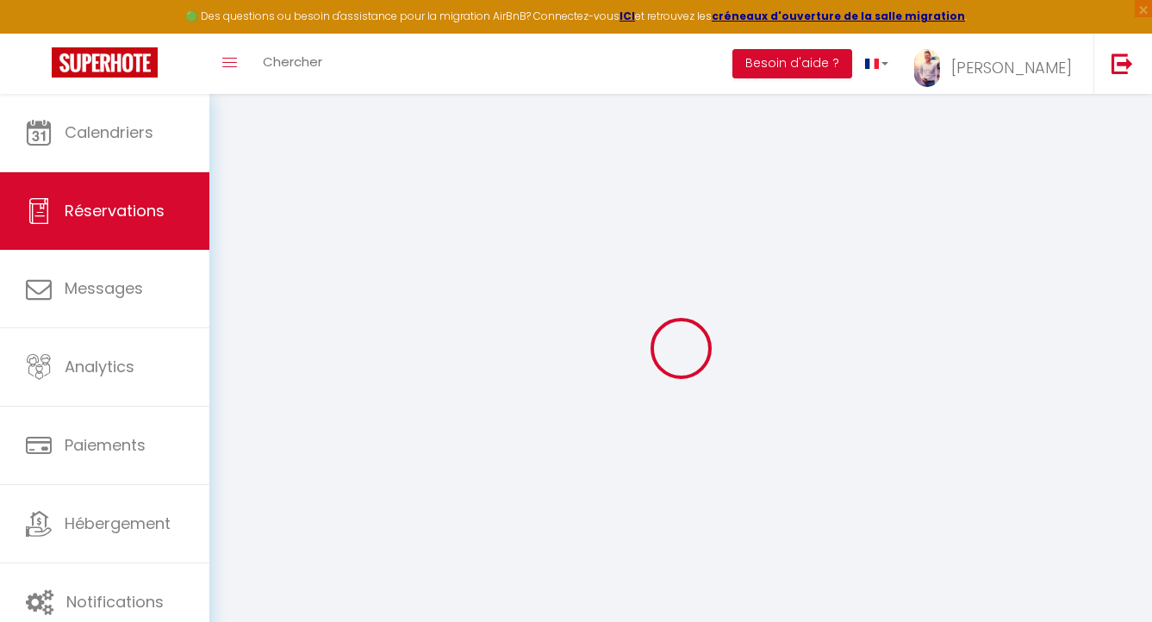
type input "180"
checkbox input "false"
type input "0"
select select "1"
type input "0"
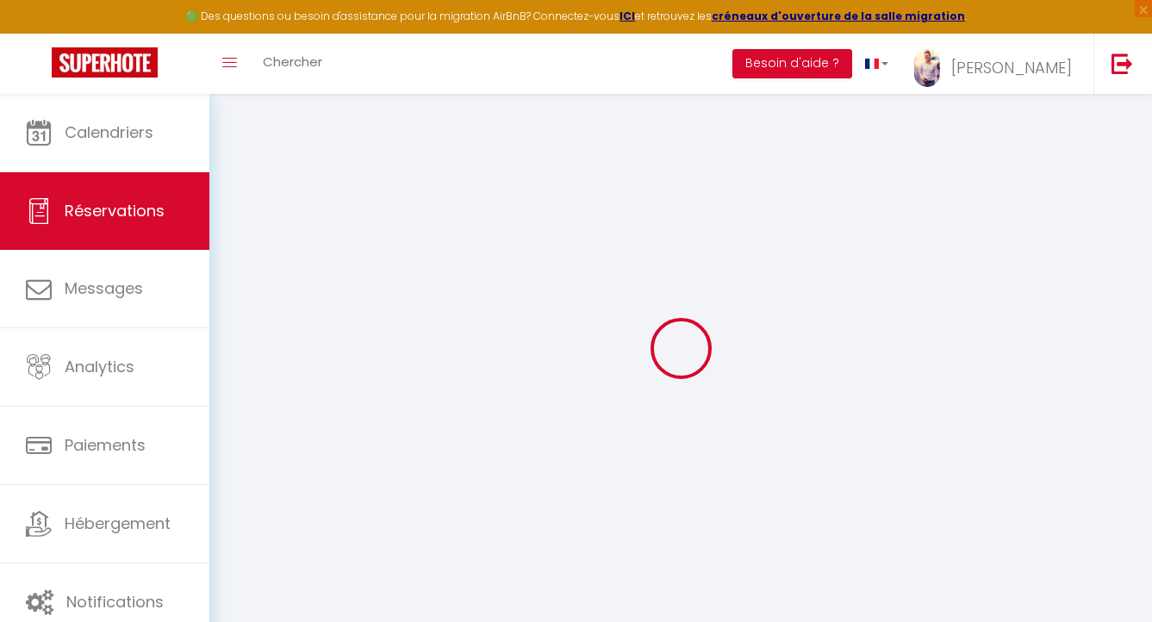
type input "0"
select select
select select "15"
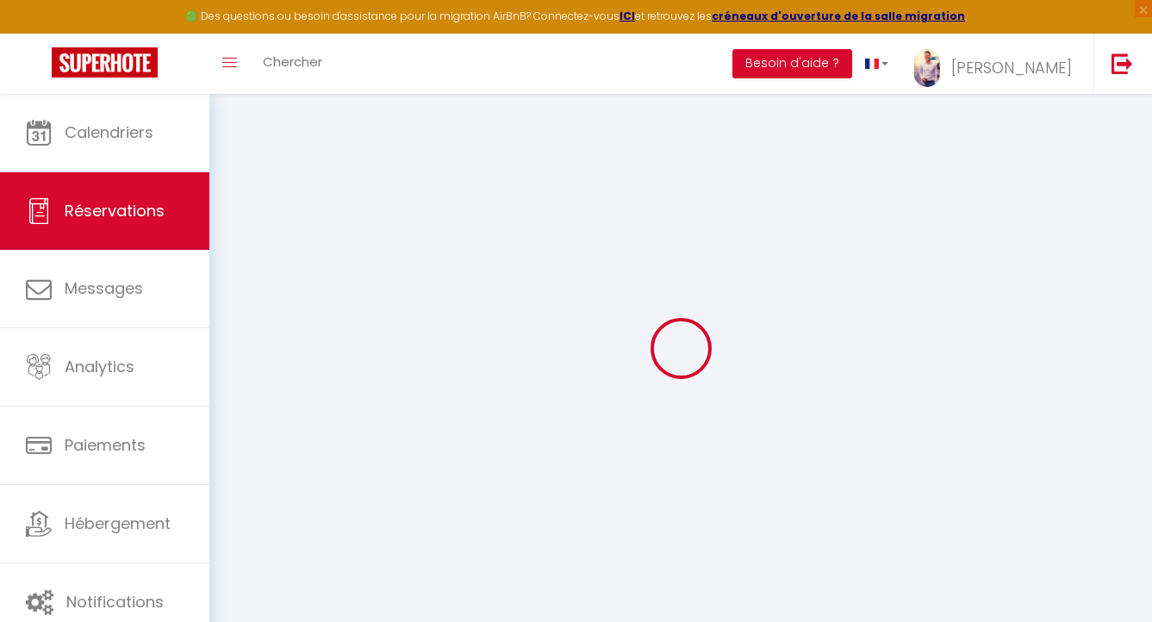
checkbox input "false"
select select
checkbox input "false"
select select
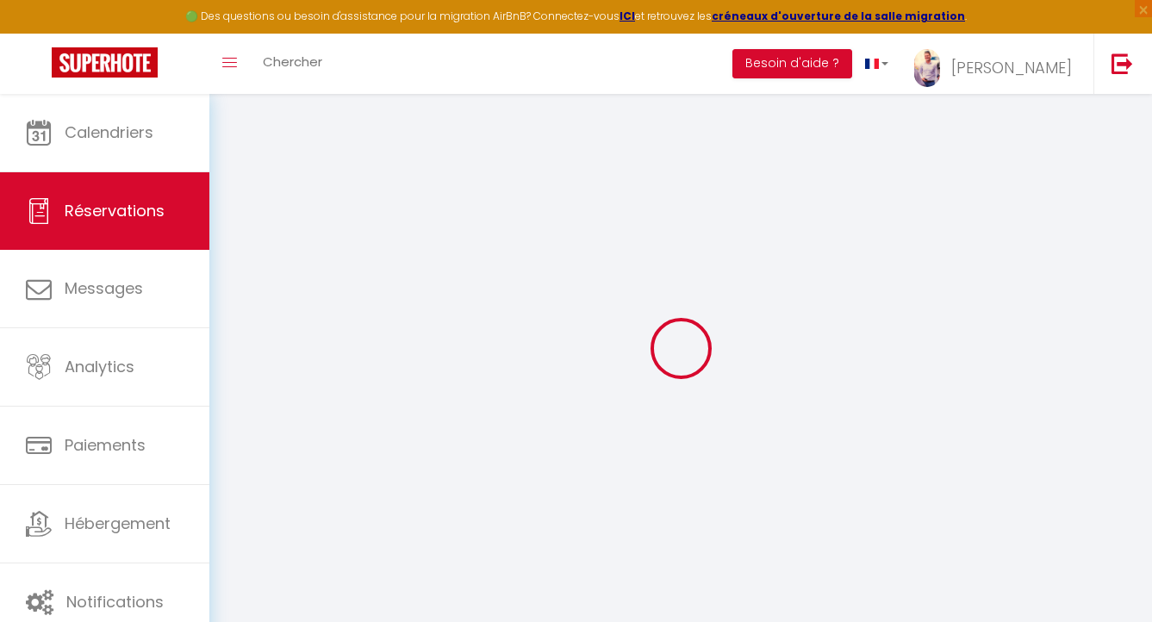
select select
checkbox input "false"
select select
checkbox input "false"
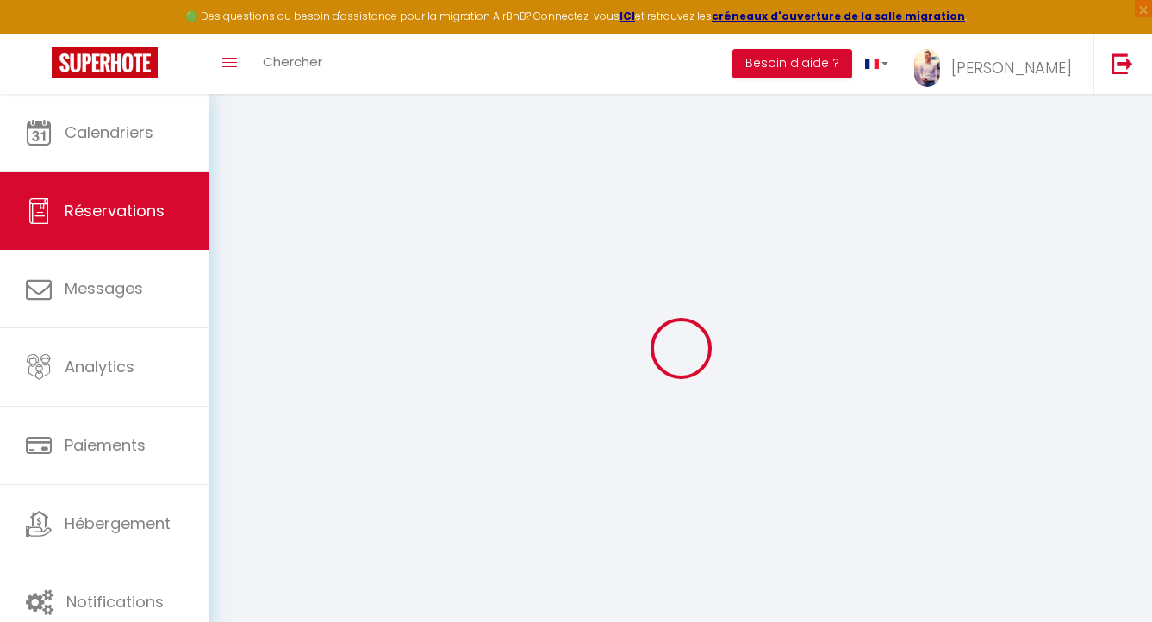
type \?0 "Ras"
type textarea "Ras"
type input "40"
type input "8.8"
select select
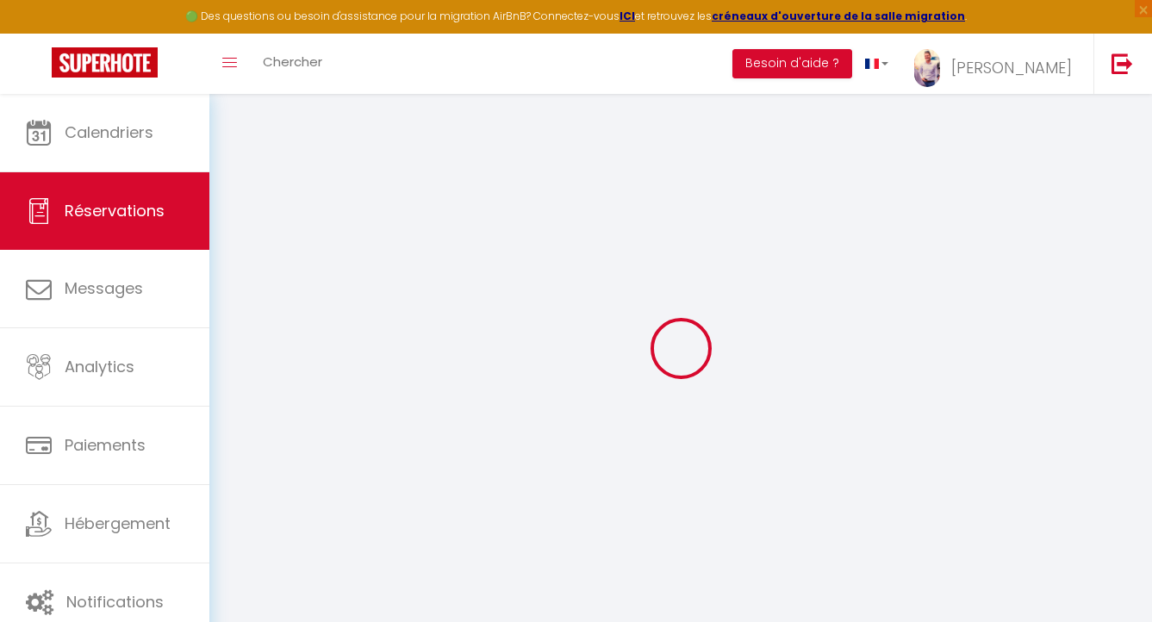
select select
checkbox input "false"
select select "16:00"
select select "10:00"
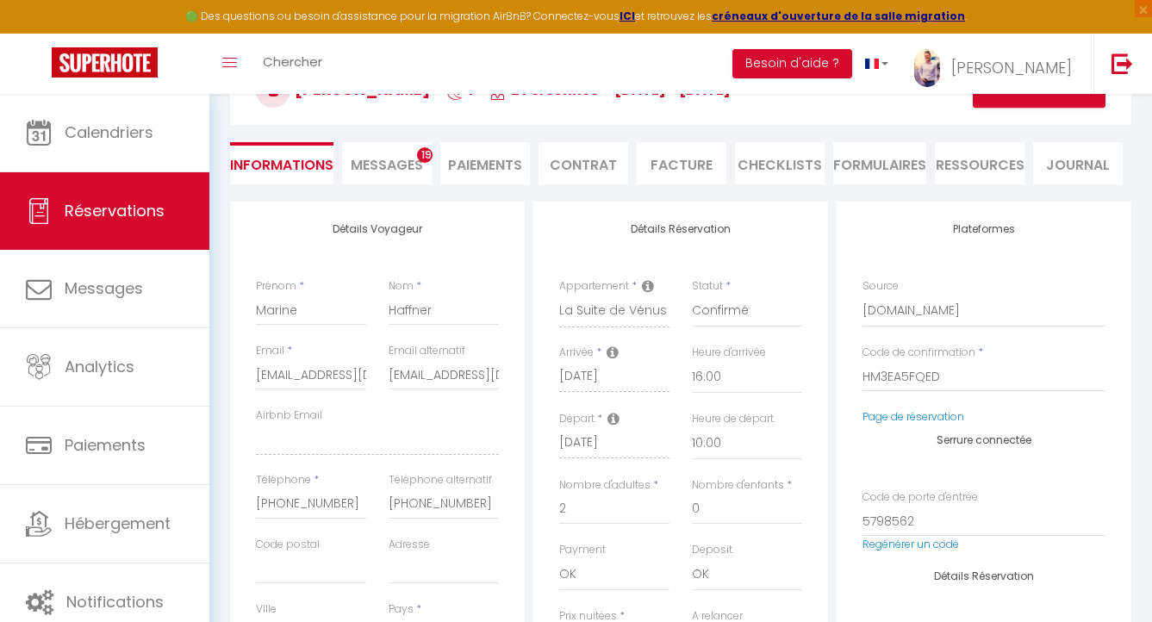
scroll to position [155, 0]
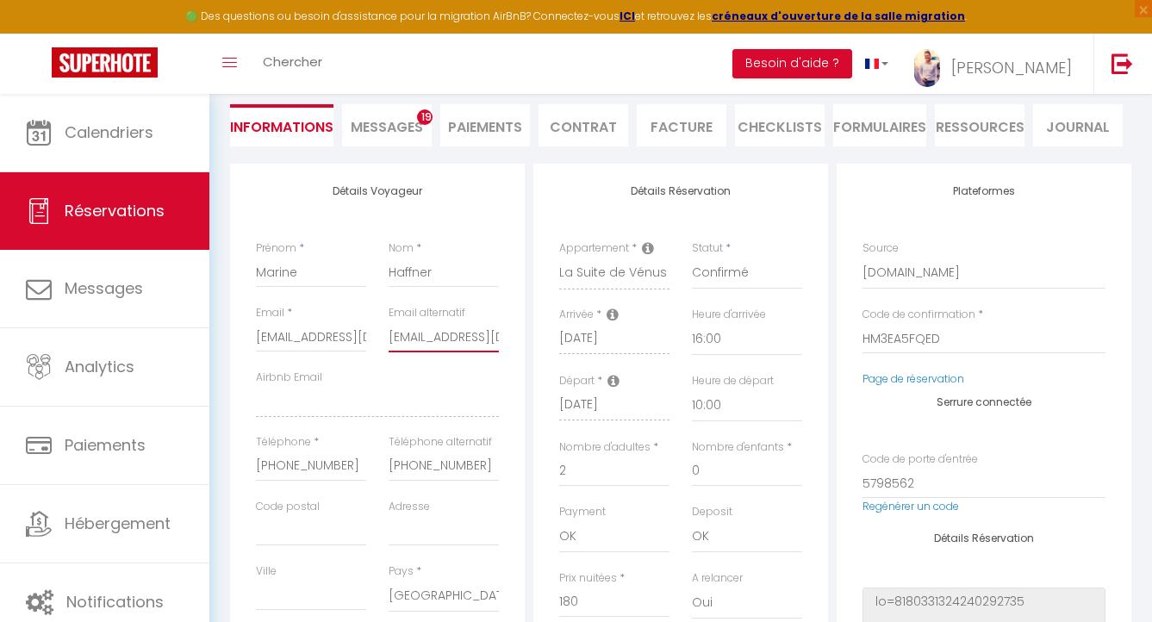
click at [449, 339] on input "m.haffner17@gmail.com" at bounding box center [443, 336] width 110 height 31
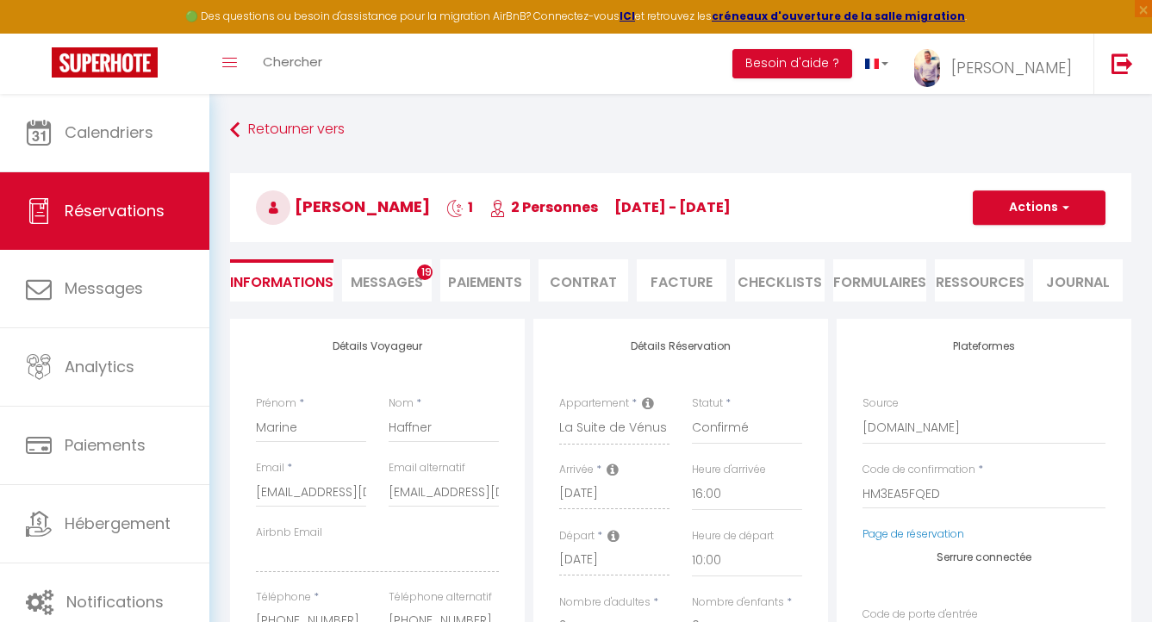
select select "not_cancelled"
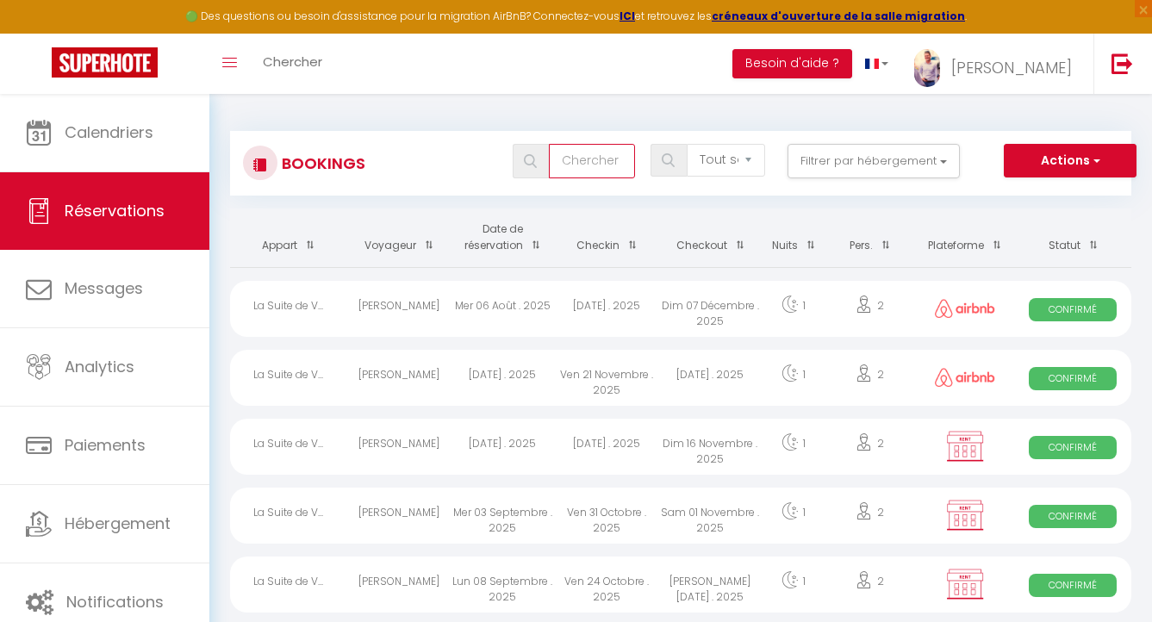
click at [590, 158] on input "text" at bounding box center [592, 161] width 86 height 34
type input "célya"
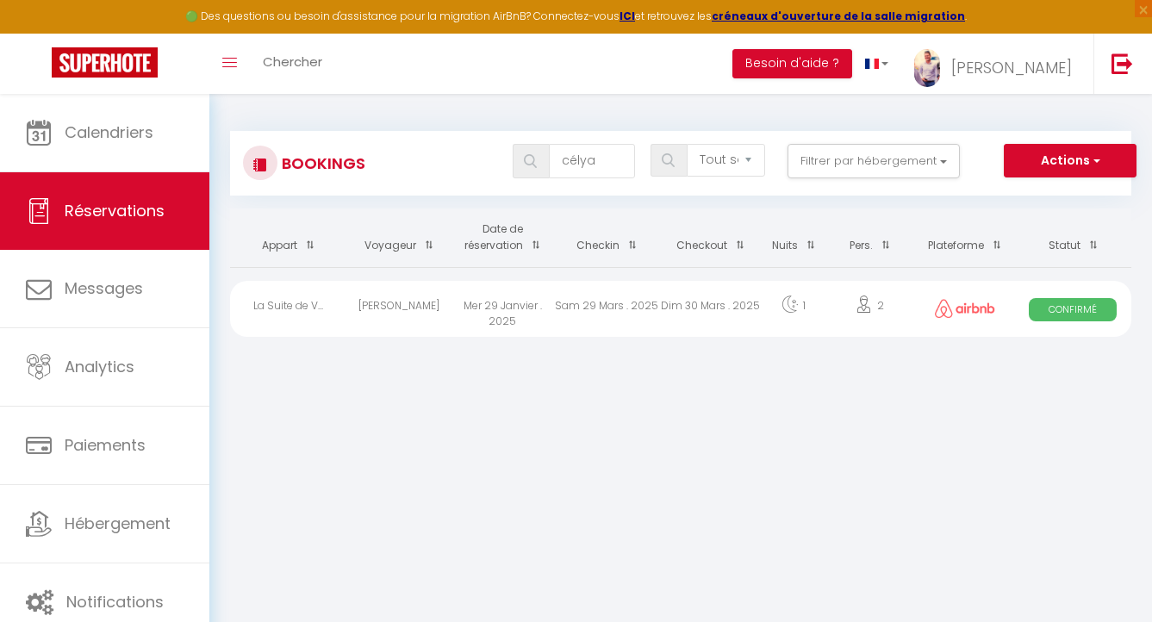
click at [405, 309] on div "Célya Goubert" at bounding box center [398, 309] width 103 height 56
select select "OK"
select select "1"
select select "0"
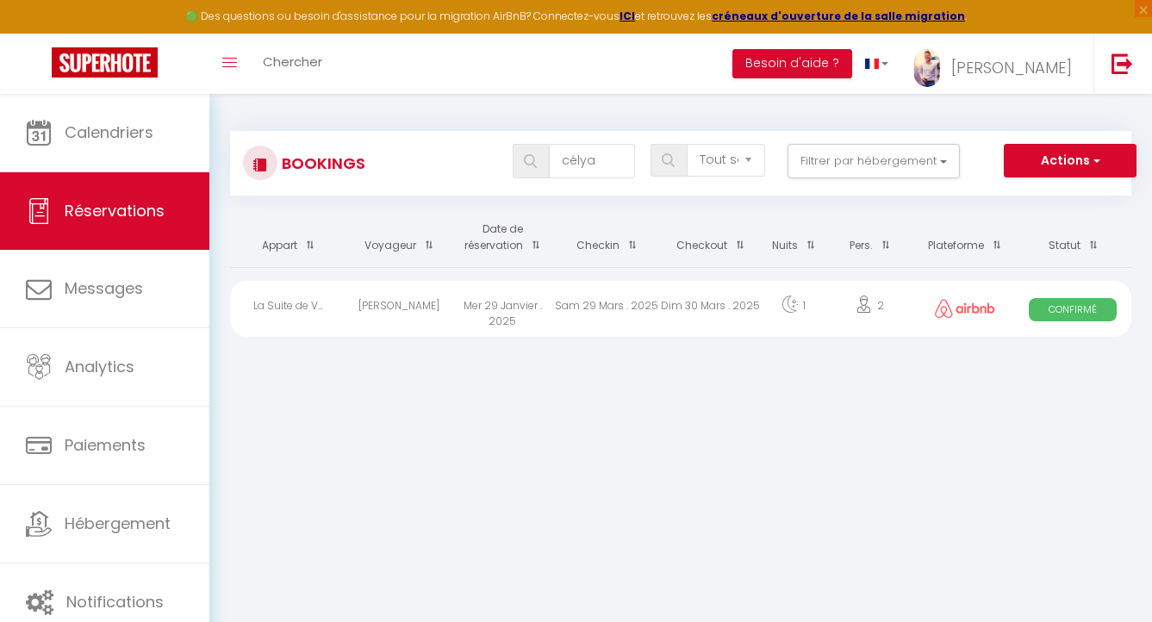
select select "1"
select select
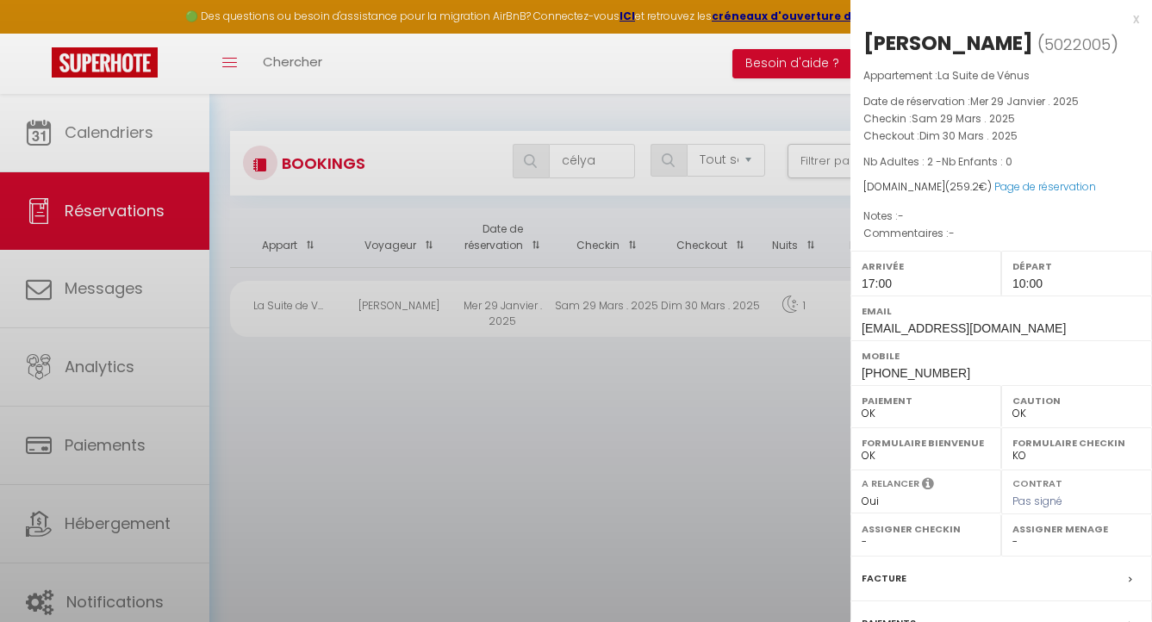
select select "35688"
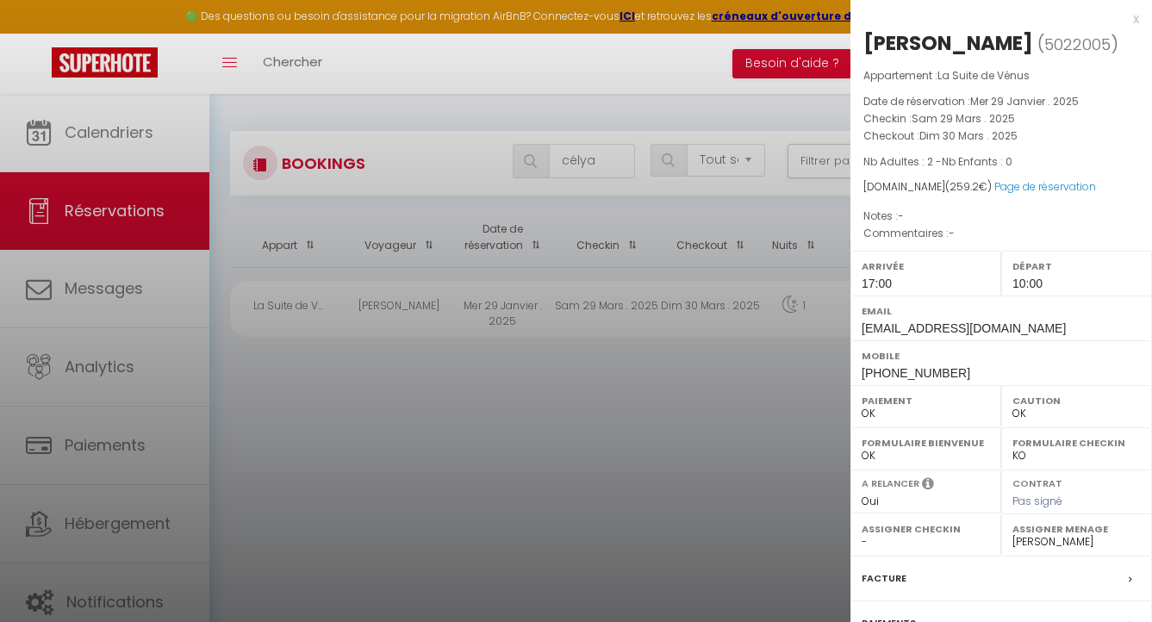
scroll to position [181, 0]
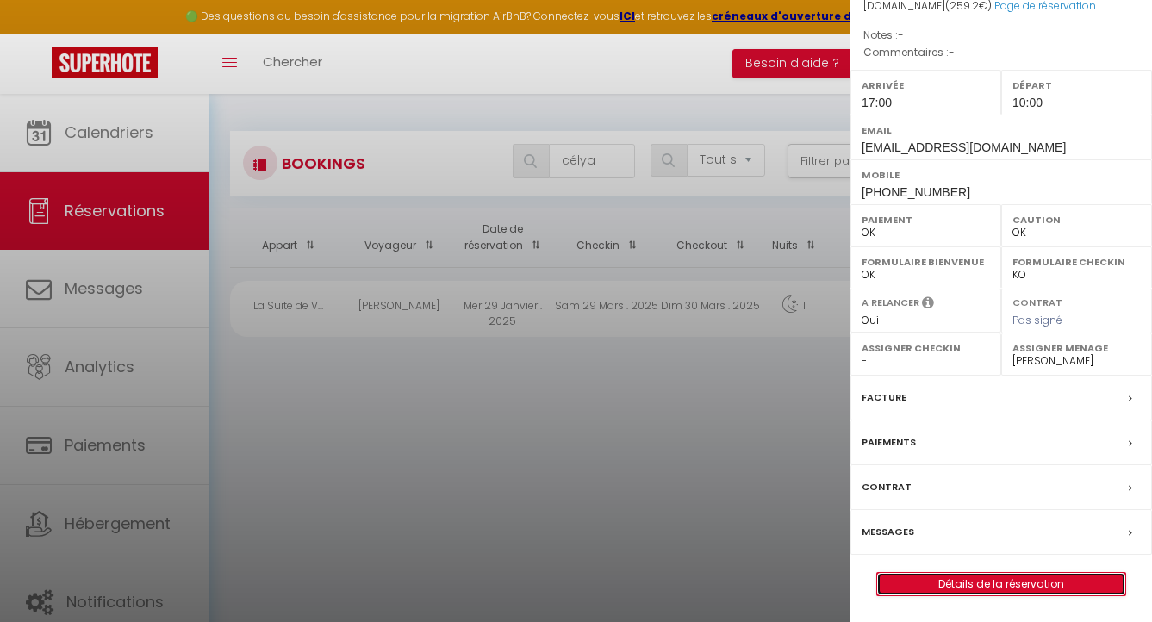
click at [993, 582] on link "Détails de la réservation" at bounding box center [1001, 584] width 248 height 22
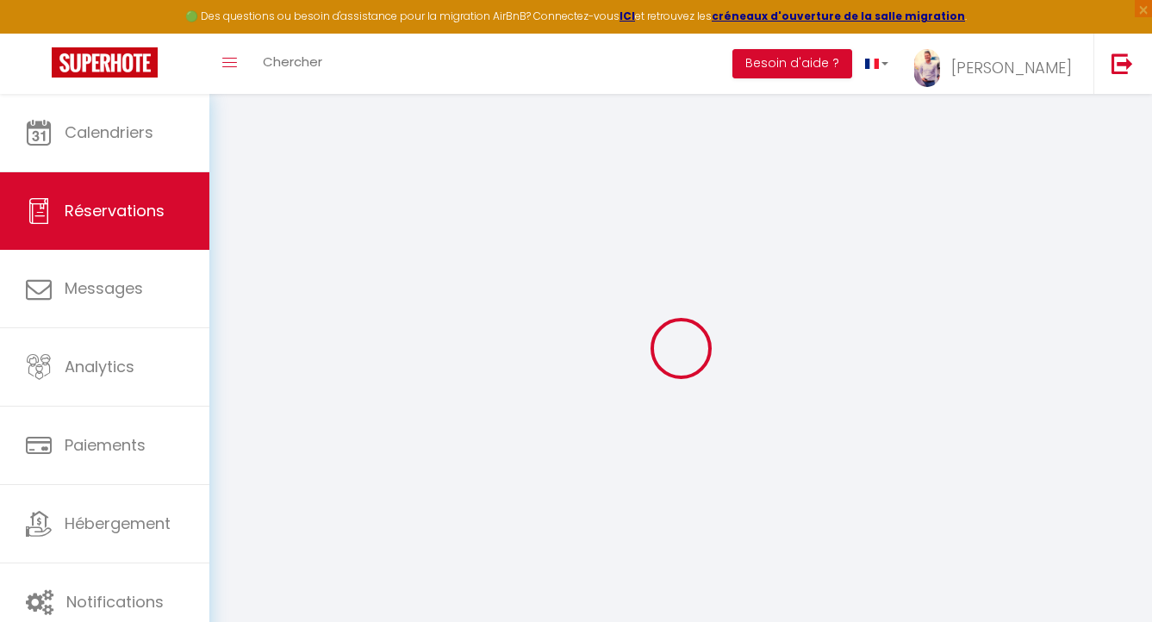
select select
checkbox input "false"
select select
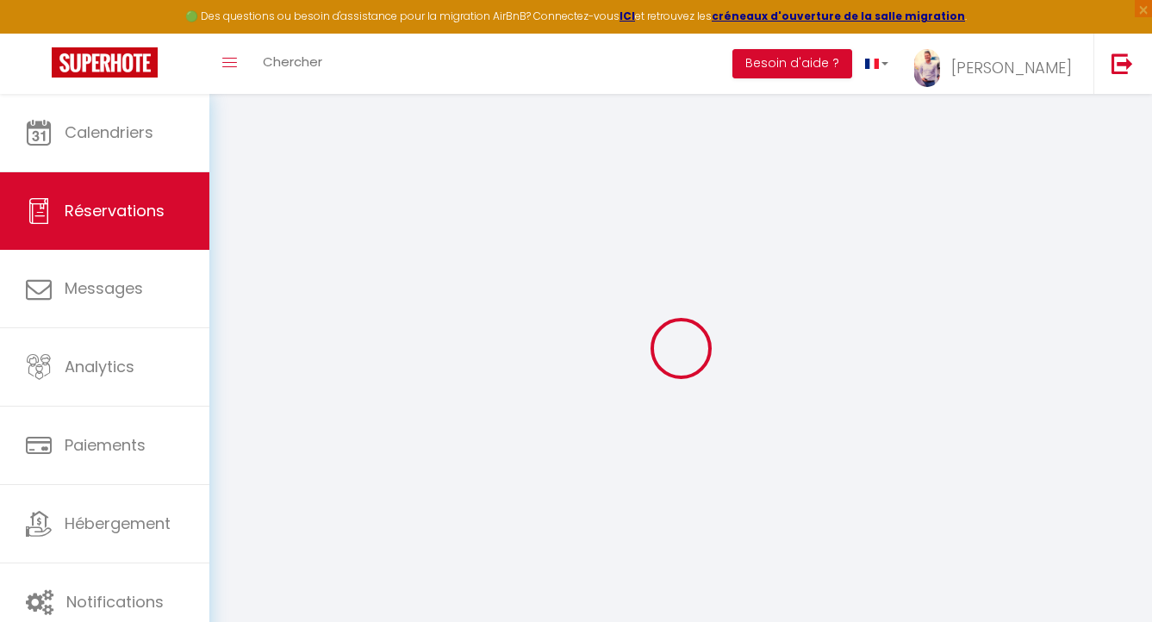
checkbox input "false"
type input "40"
type input "8.8"
select select
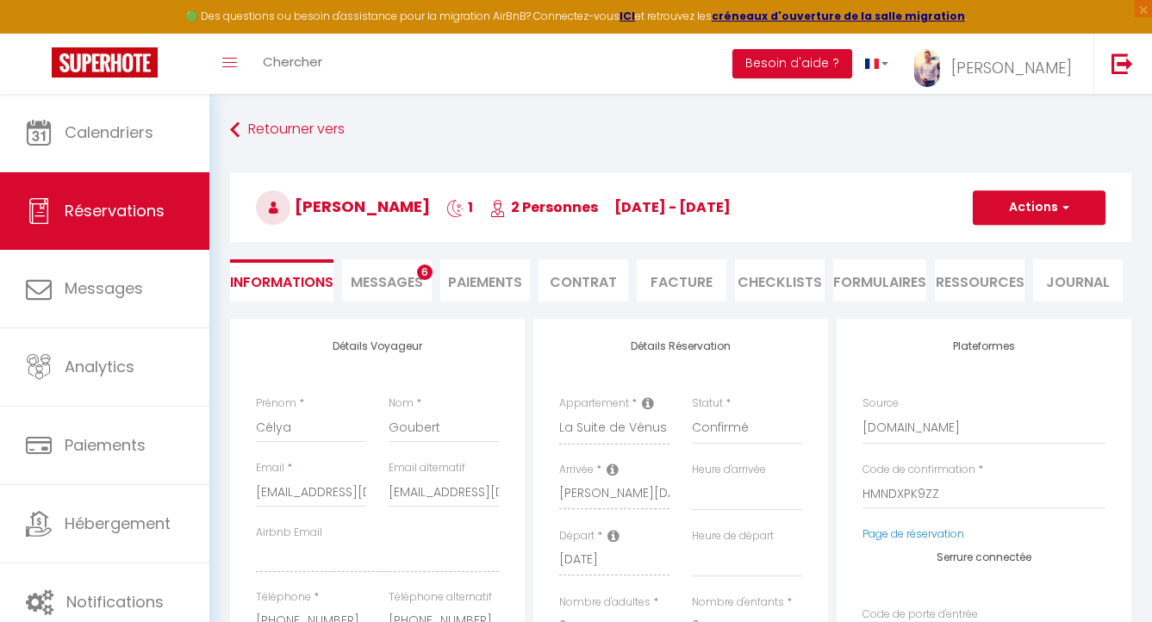
checkbox input "false"
select select "17:00"
select select "10:00"
click at [431, 491] on input "goubert.celya@gmail.com" at bounding box center [443, 491] width 110 height 31
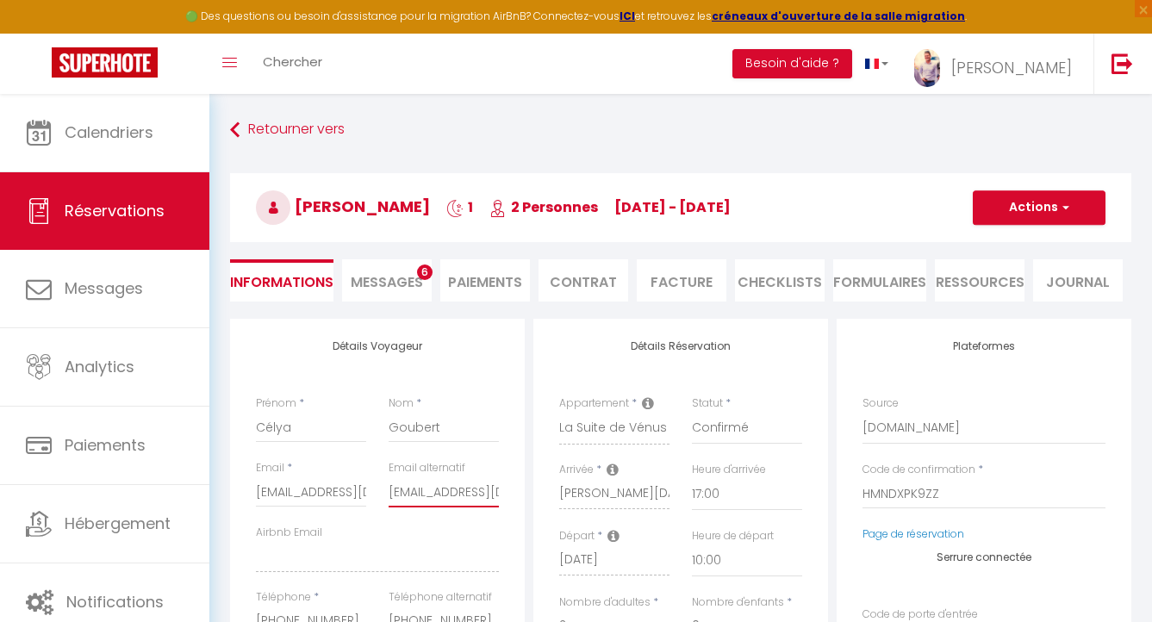
click at [431, 491] on input "goubert.celya@gmail.com" at bounding box center [443, 491] width 110 height 31
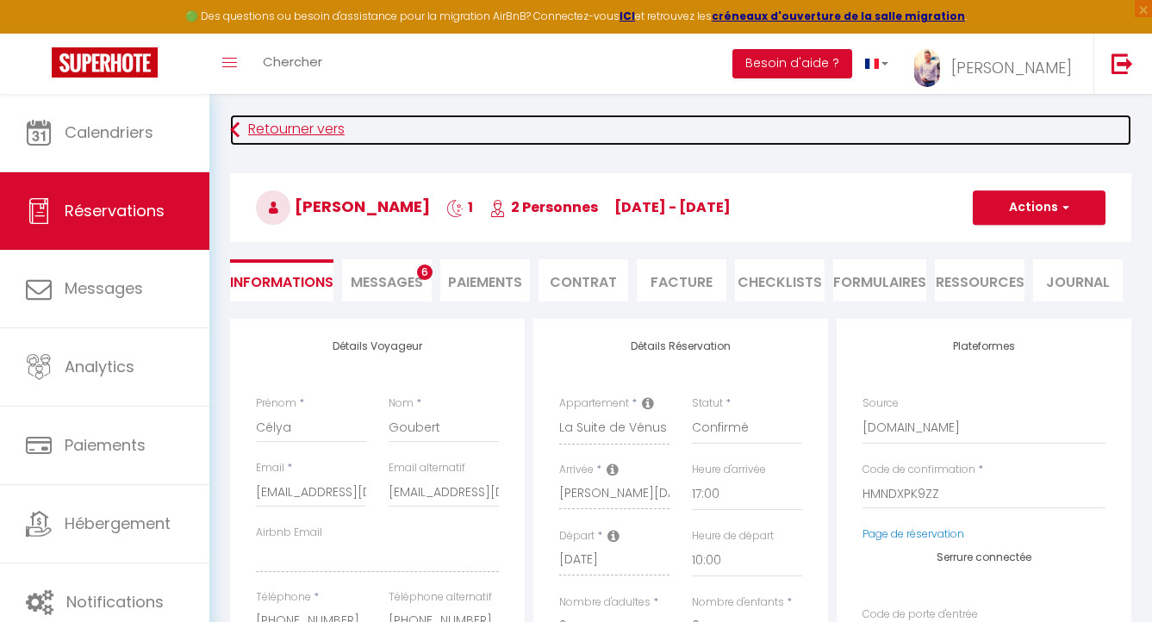
click at [239, 130] on icon at bounding box center [234, 130] width 9 height 31
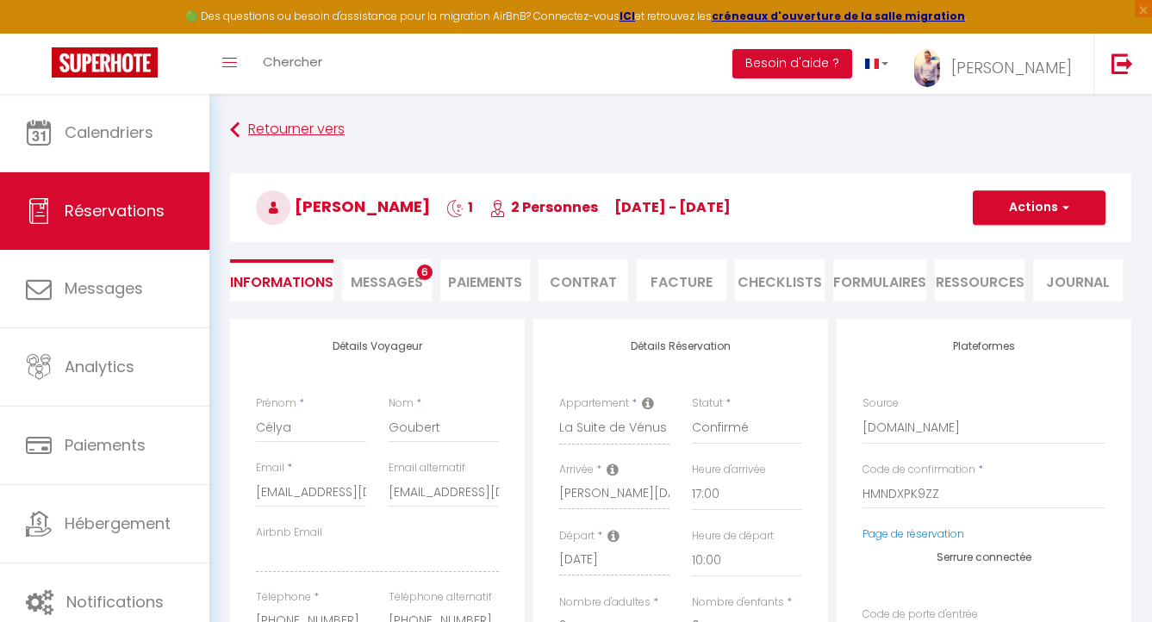
select select "not_cancelled"
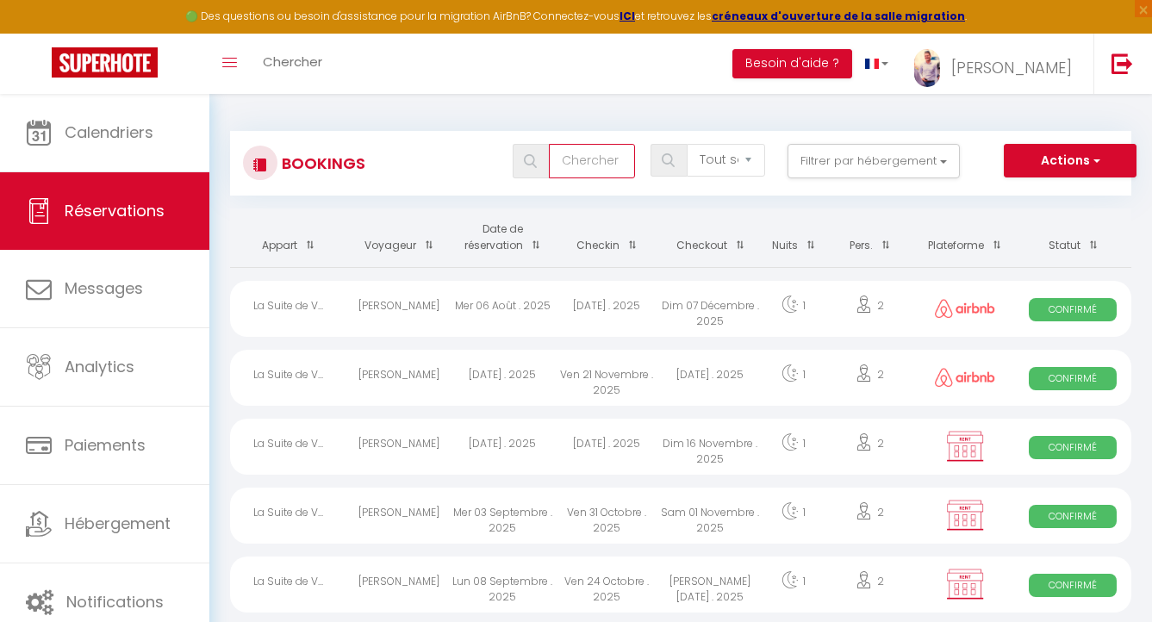
click at [598, 155] on input "text" at bounding box center [592, 161] width 86 height 34
type input "jean jacques"
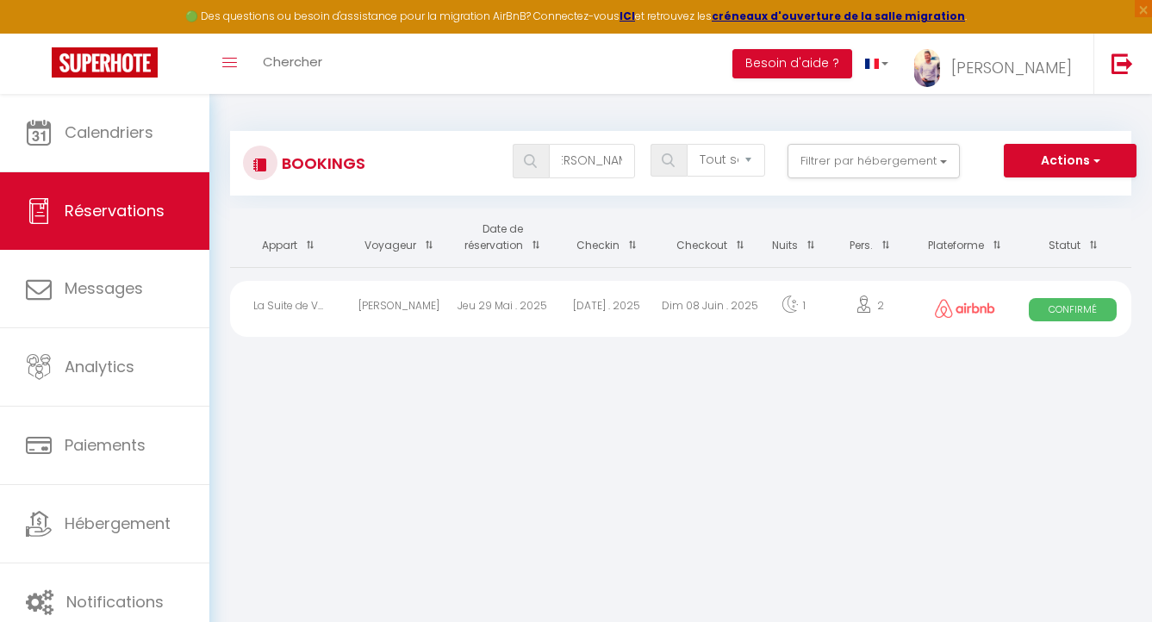
click at [389, 303] on div "Jean Jacques Jacques Venniro" at bounding box center [398, 309] width 103 height 56
select select "OK"
select select "0"
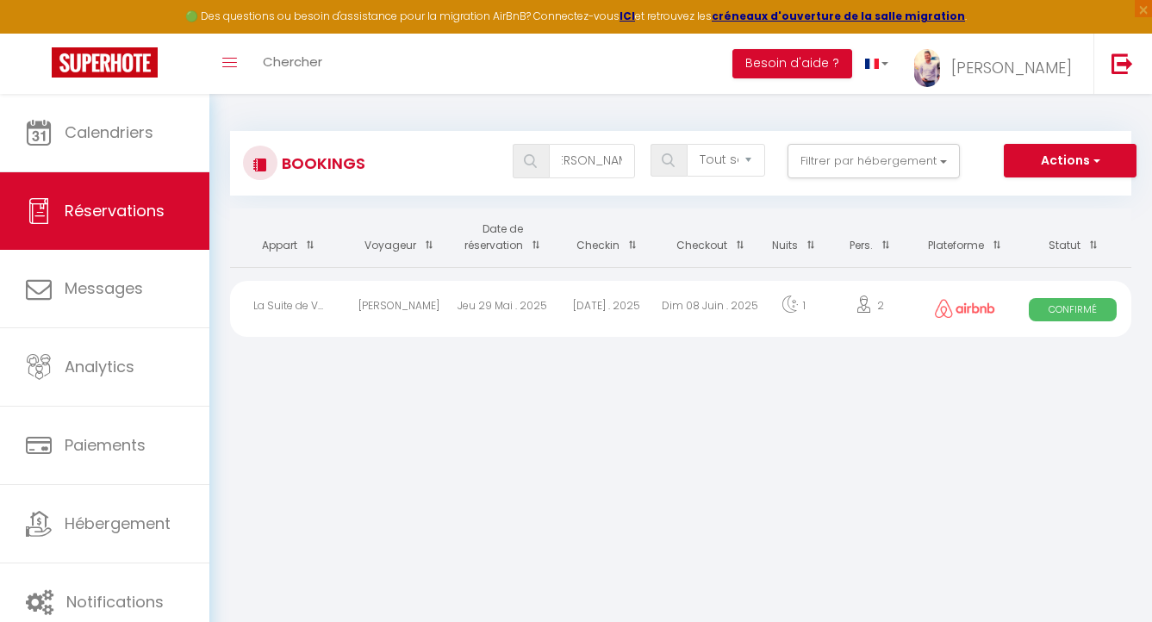
select select "0"
select select "1"
select select
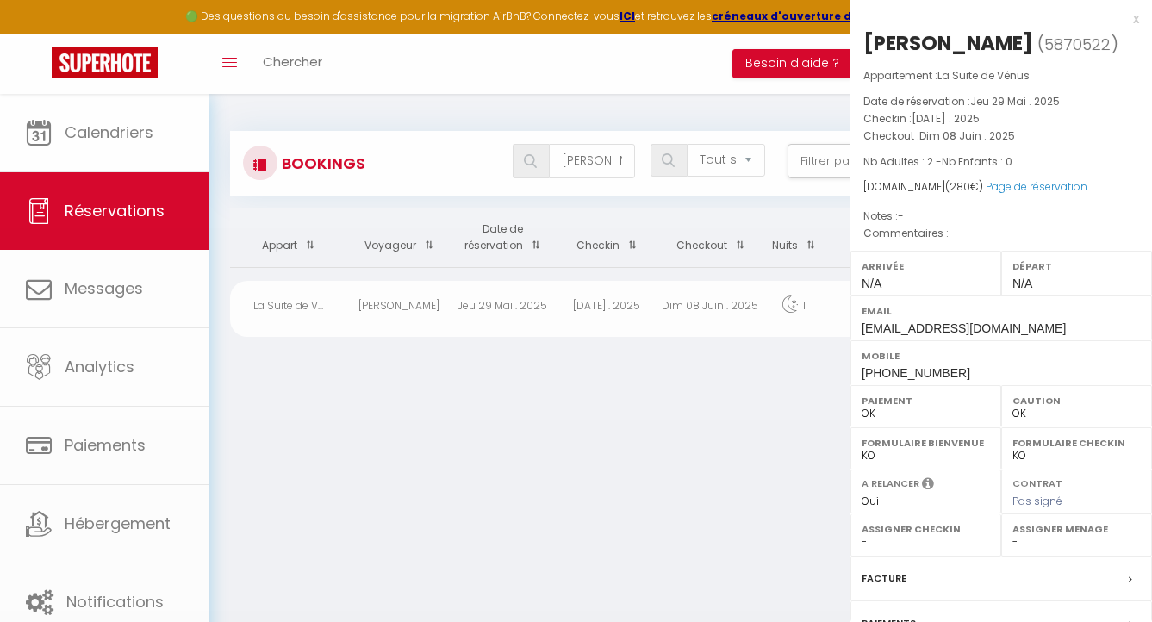
select select "20271"
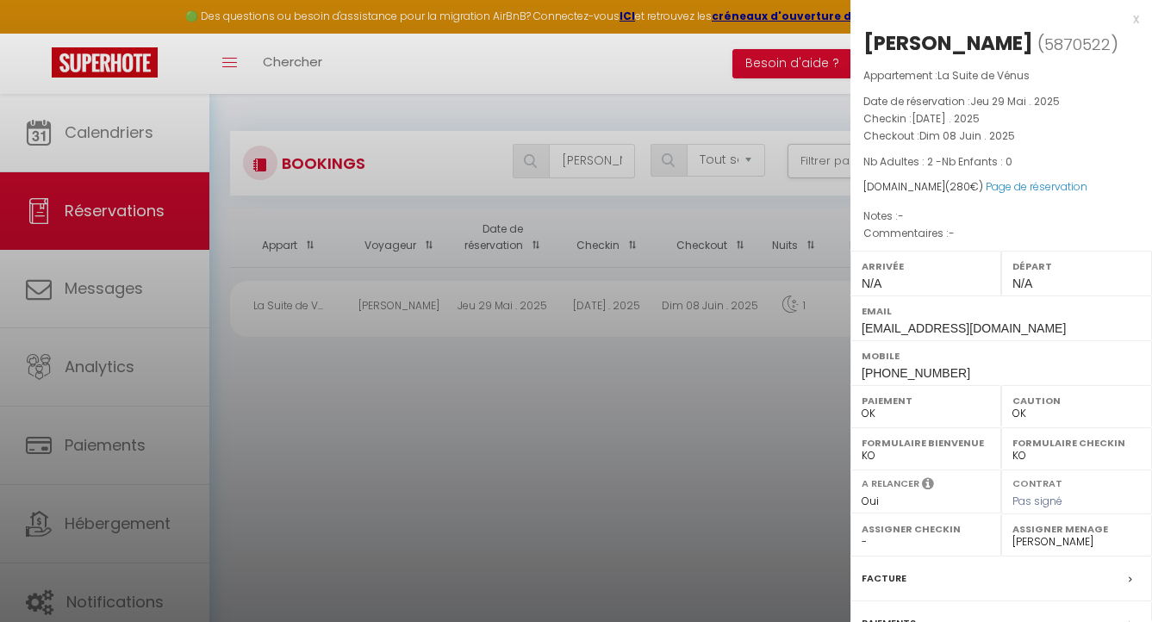
scroll to position [236, 0]
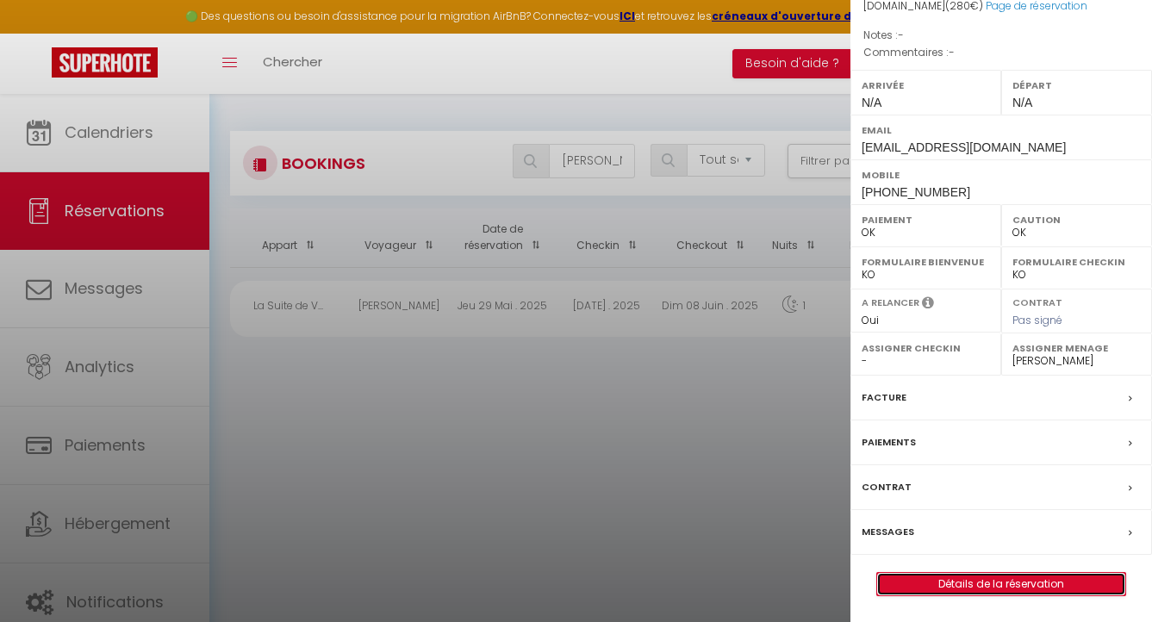
click at [970, 583] on link "Détails de la réservation" at bounding box center [1001, 584] width 248 height 22
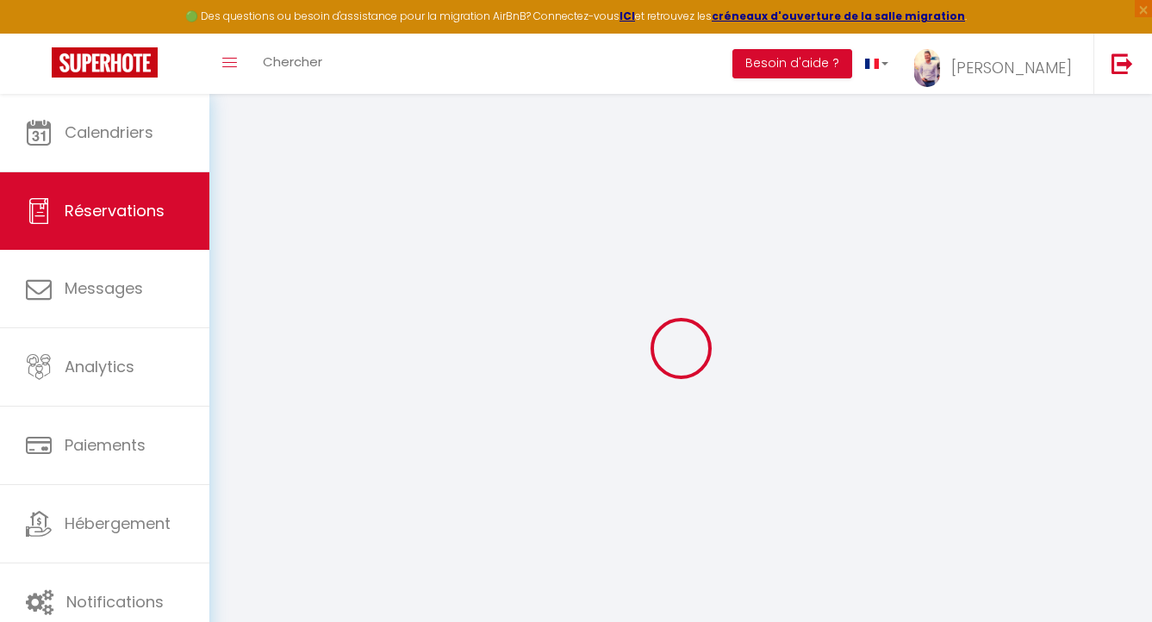
type input "Jean Jacques"
type input "Jacques Venniro"
type input "gikoxt98asbcchxcoqiqpfv9qala@reply.superhote.com"
type input "+33622681550"
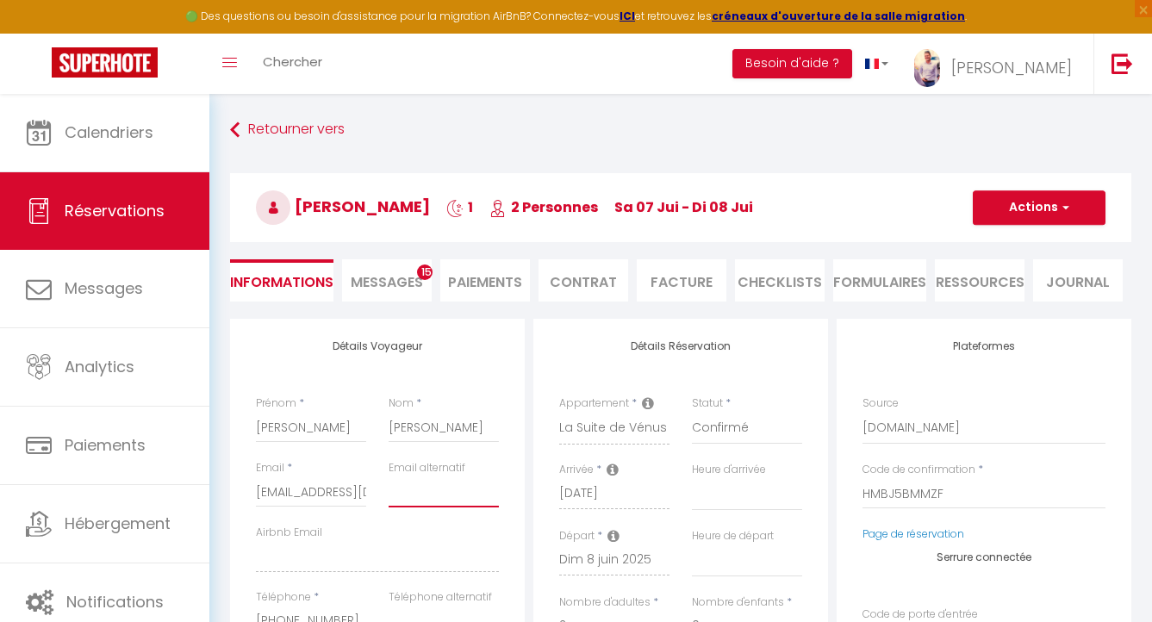
click at [415, 484] on input "email" at bounding box center [443, 491] width 110 height 31
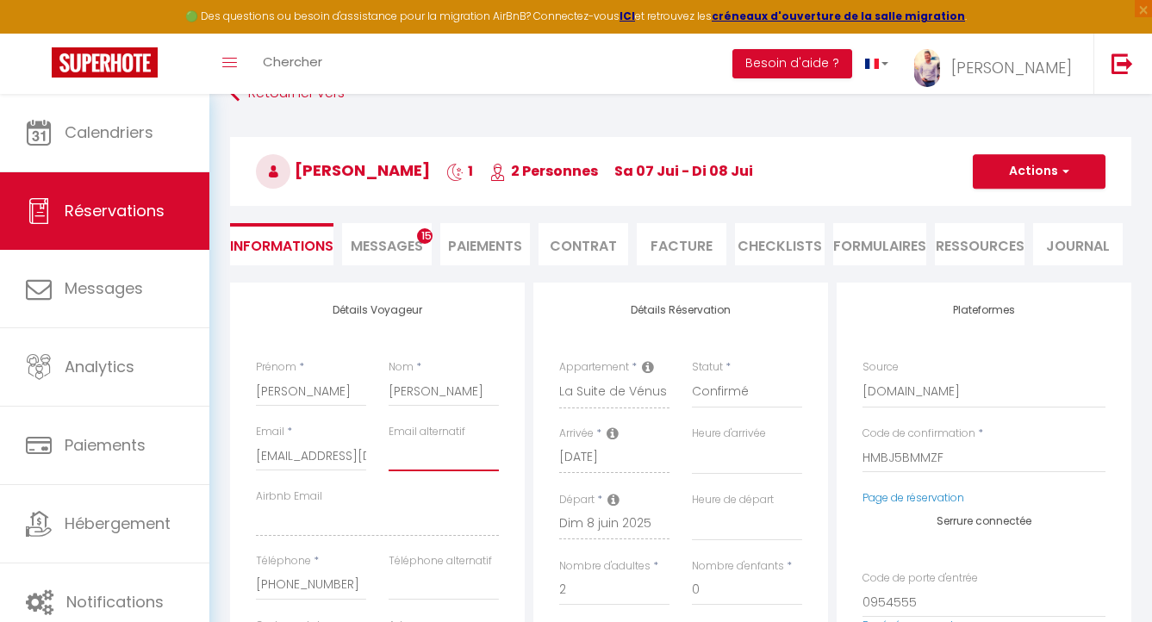
scroll to position [16, 0]
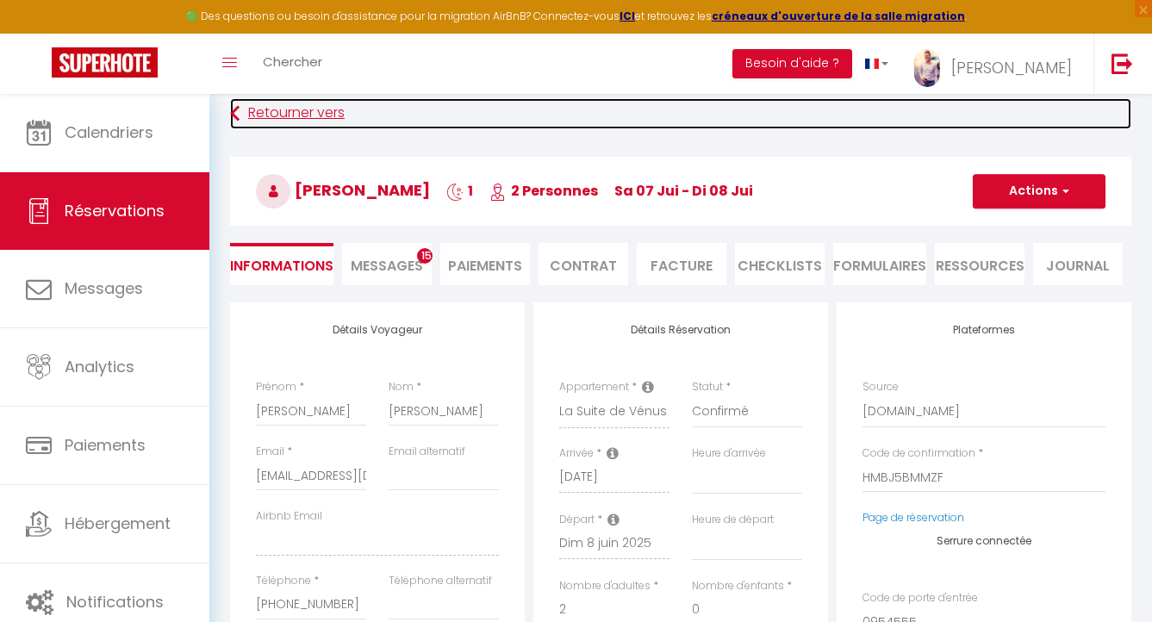
click at [259, 109] on link "Retourner vers" at bounding box center [680, 113] width 901 height 31
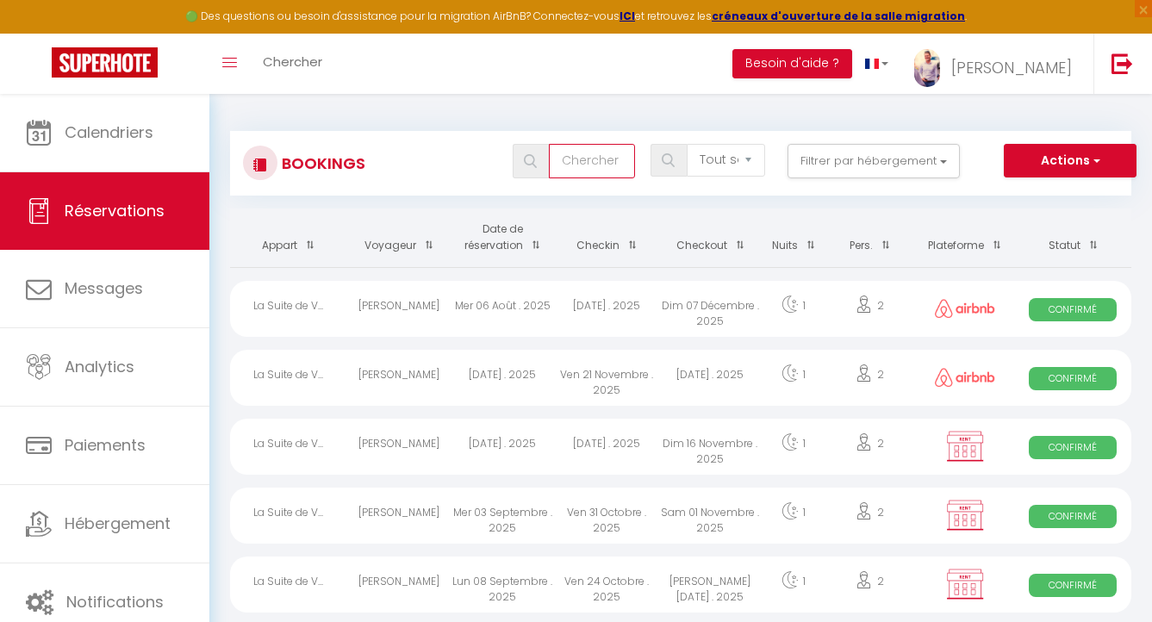
click at [569, 160] on input "text" at bounding box center [592, 161] width 86 height 34
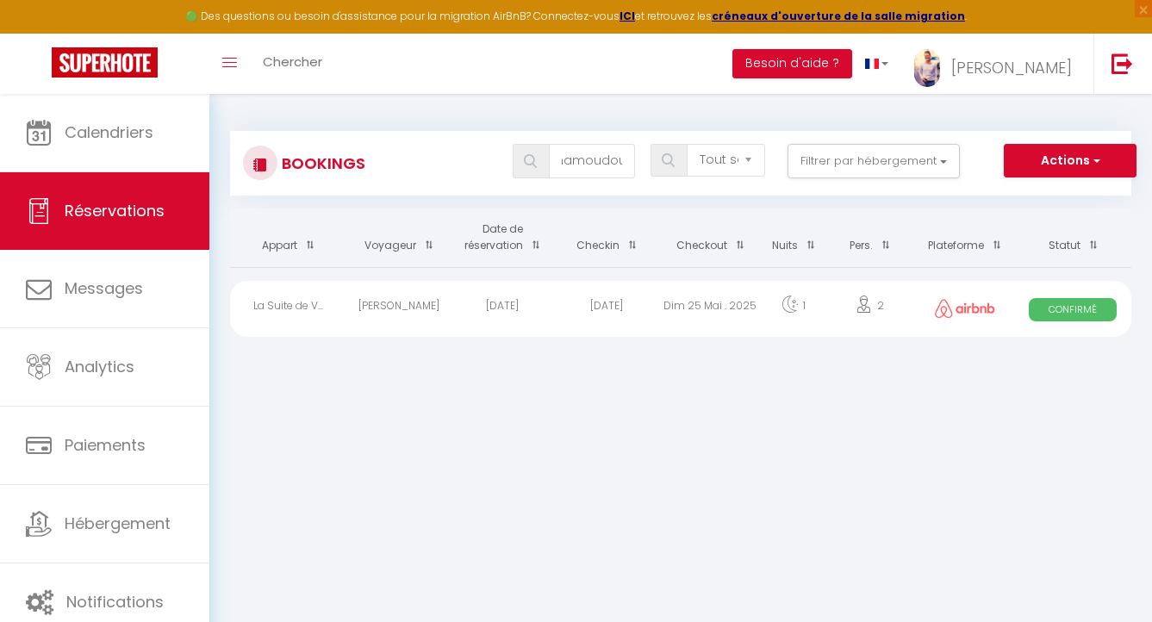
click at [432, 300] on div "Mamoudou Bangoura" at bounding box center [398, 309] width 103 height 56
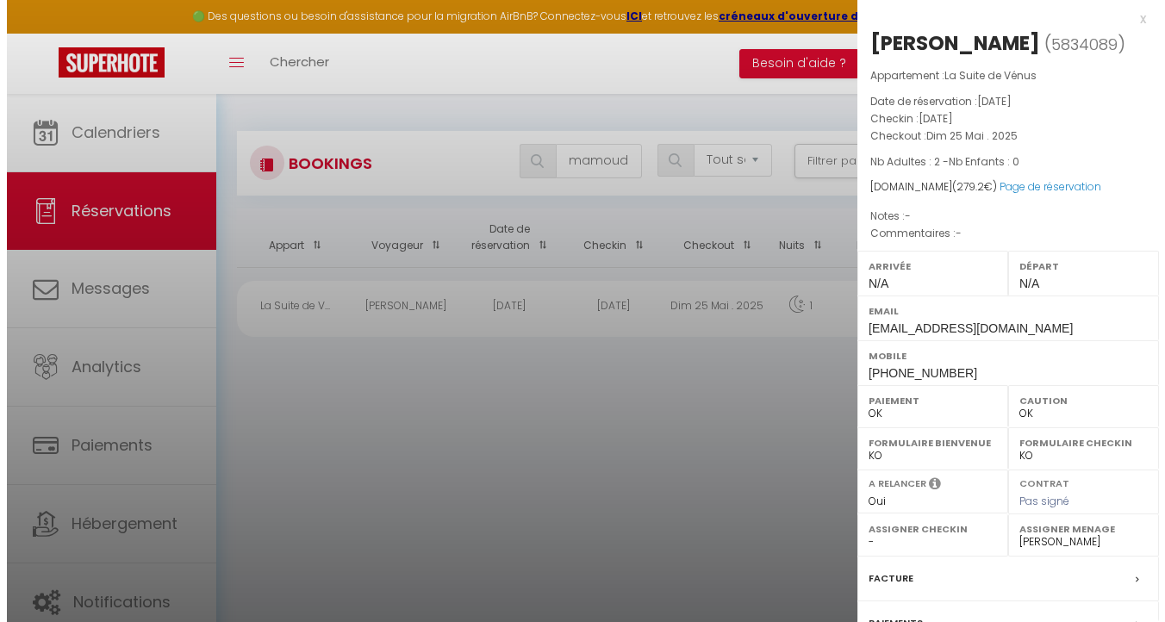
scroll to position [208, 0]
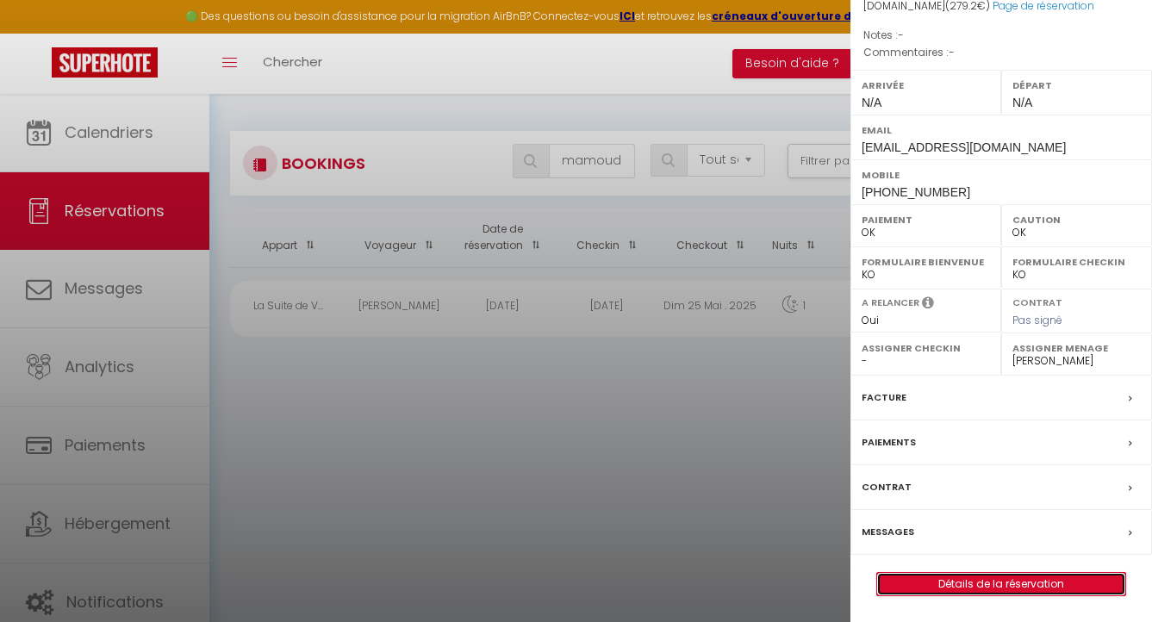
click at [979, 587] on link "Détails de la réservation" at bounding box center [1001, 584] width 248 height 22
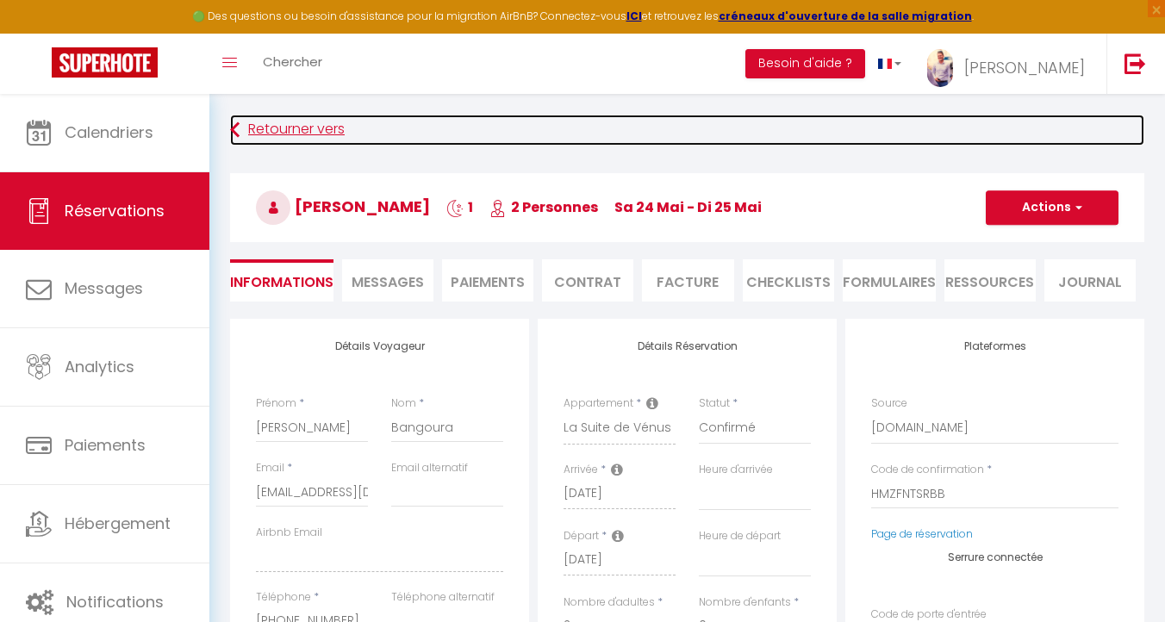
click at [246, 129] on link "Retourner vers" at bounding box center [687, 130] width 914 height 31
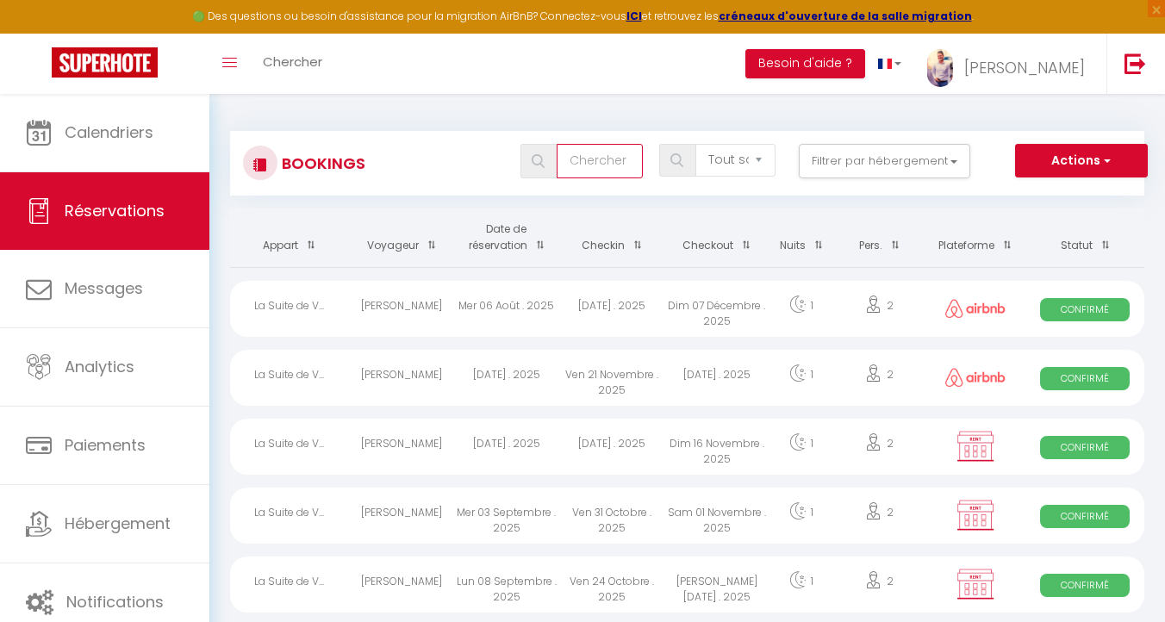
click at [611, 163] on input "text" at bounding box center [599, 161] width 86 height 34
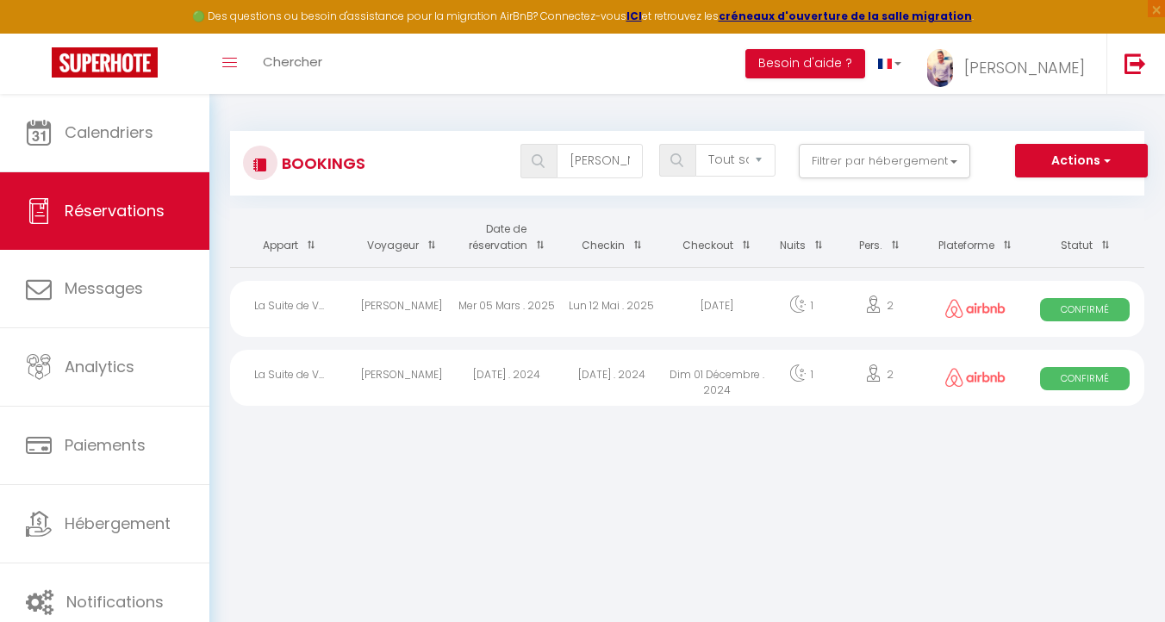
click at [623, 307] on div "Lun 12 Mai . 2025" at bounding box center [611, 309] width 105 height 56
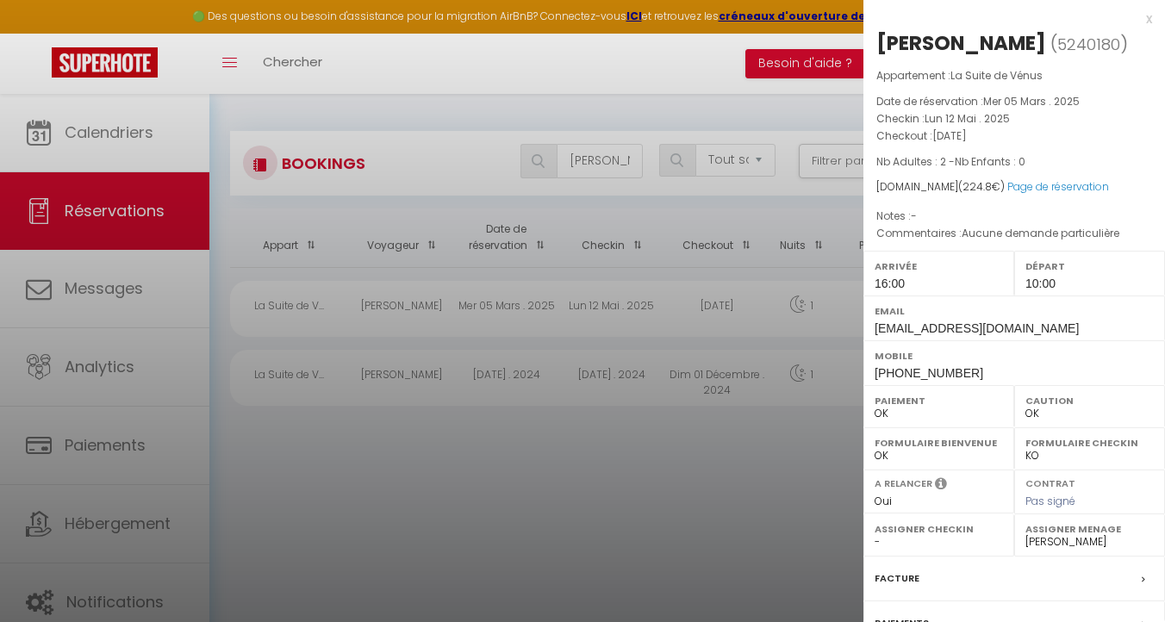
scroll to position [208, 0]
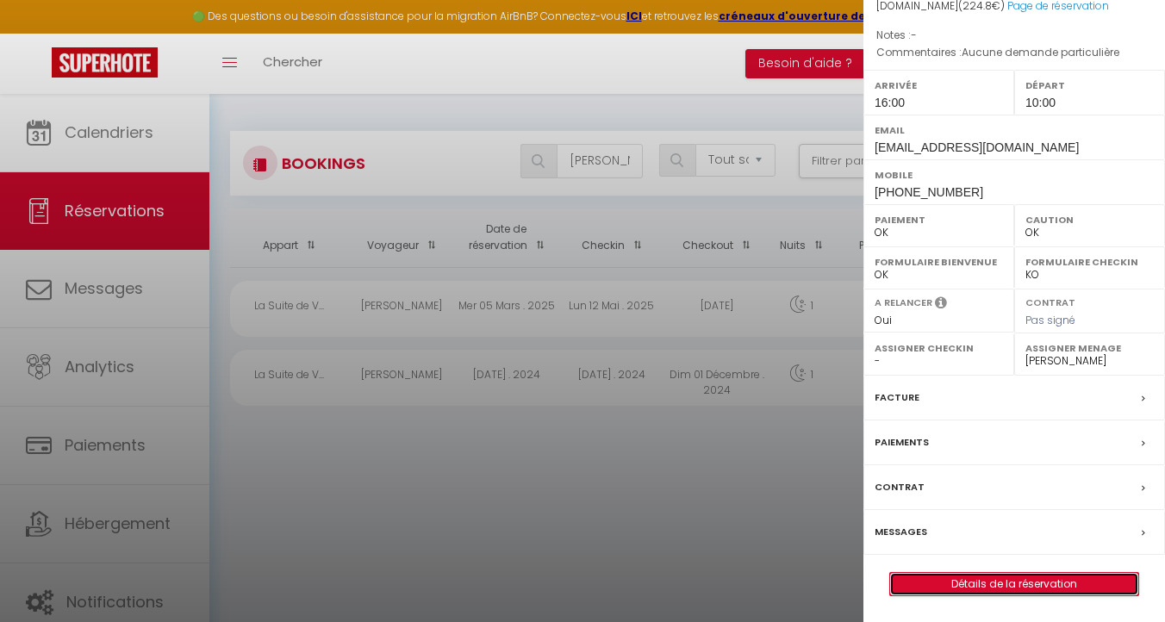
click at [1008, 579] on link "Détails de la réservation" at bounding box center [1014, 584] width 248 height 22
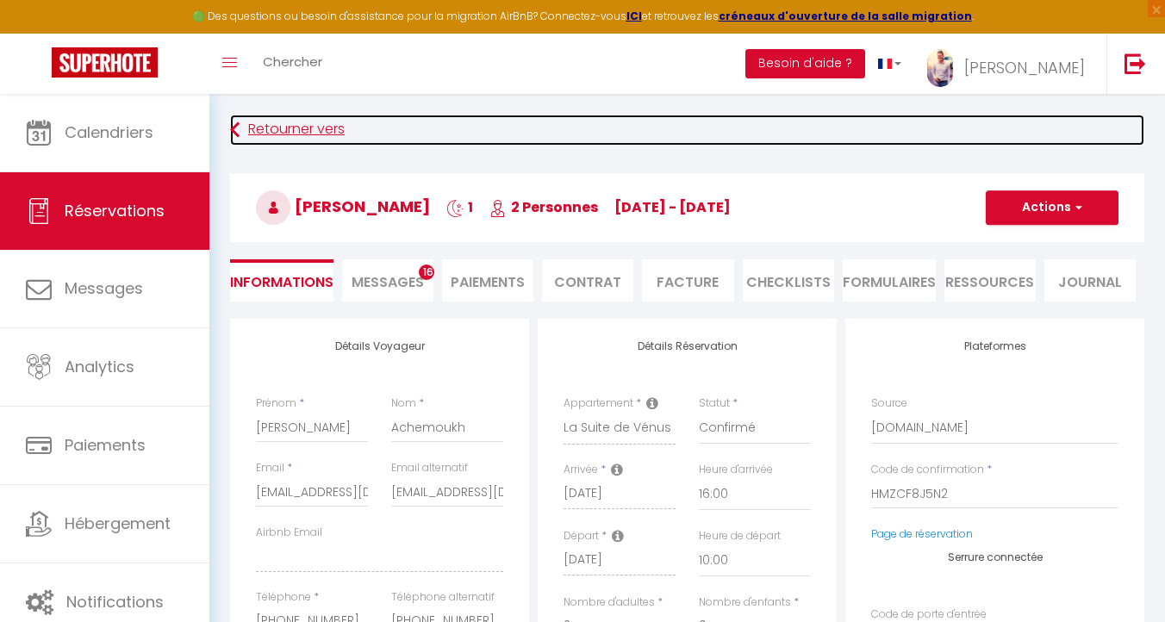
click at [243, 132] on link "Retourner vers" at bounding box center [687, 130] width 914 height 31
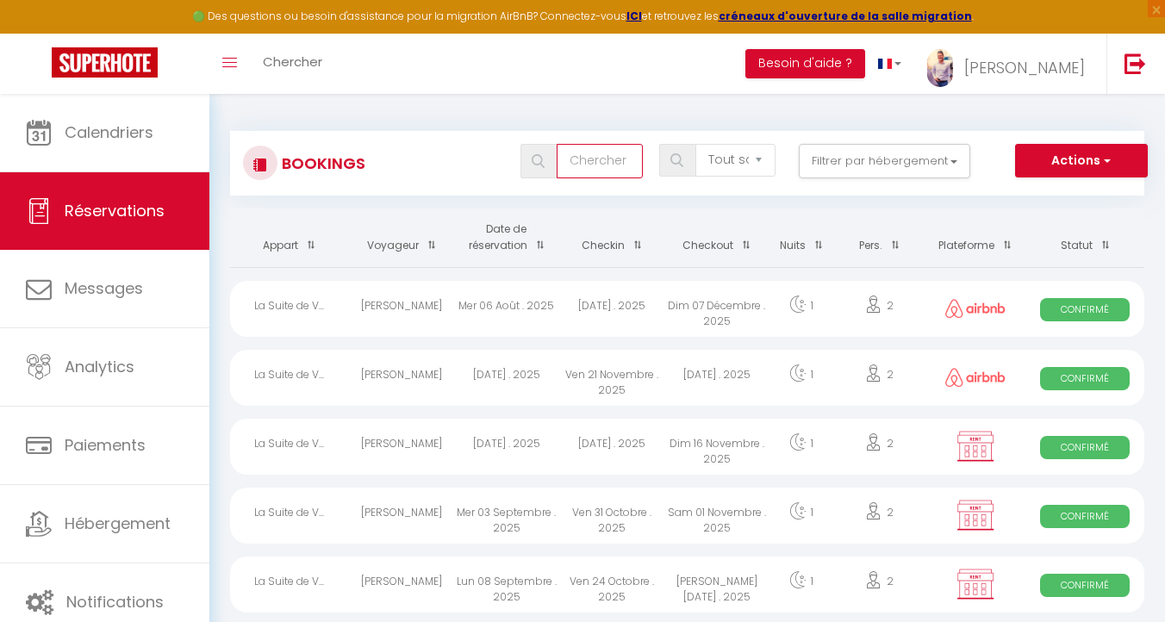
click at [586, 161] on input "text" at bounding box center [599, 161] width 86 height 34
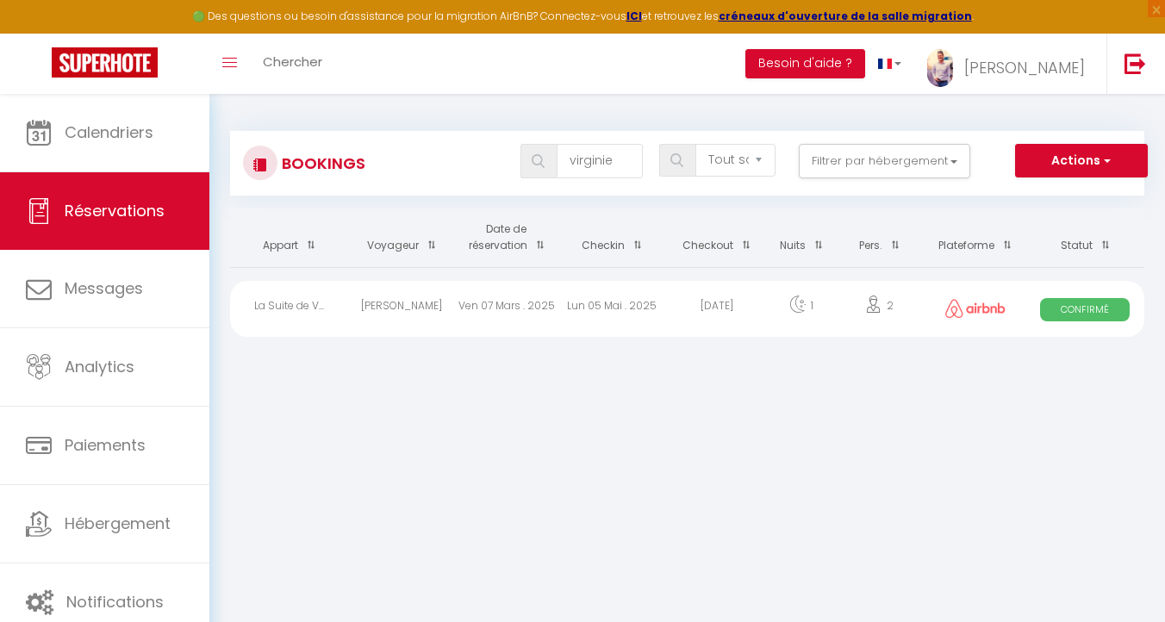
click at [606, 305] on div "Lun 05 Mai . 2025" at bounding box center [611, 309] width 105 height 56
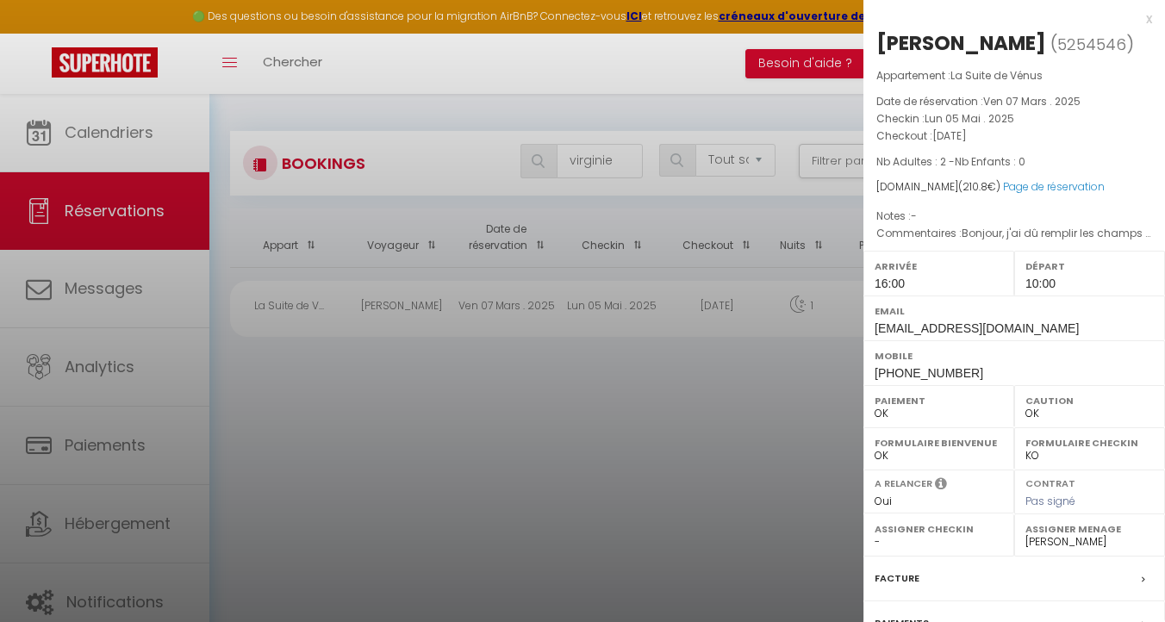
scroll to position [208, 0]
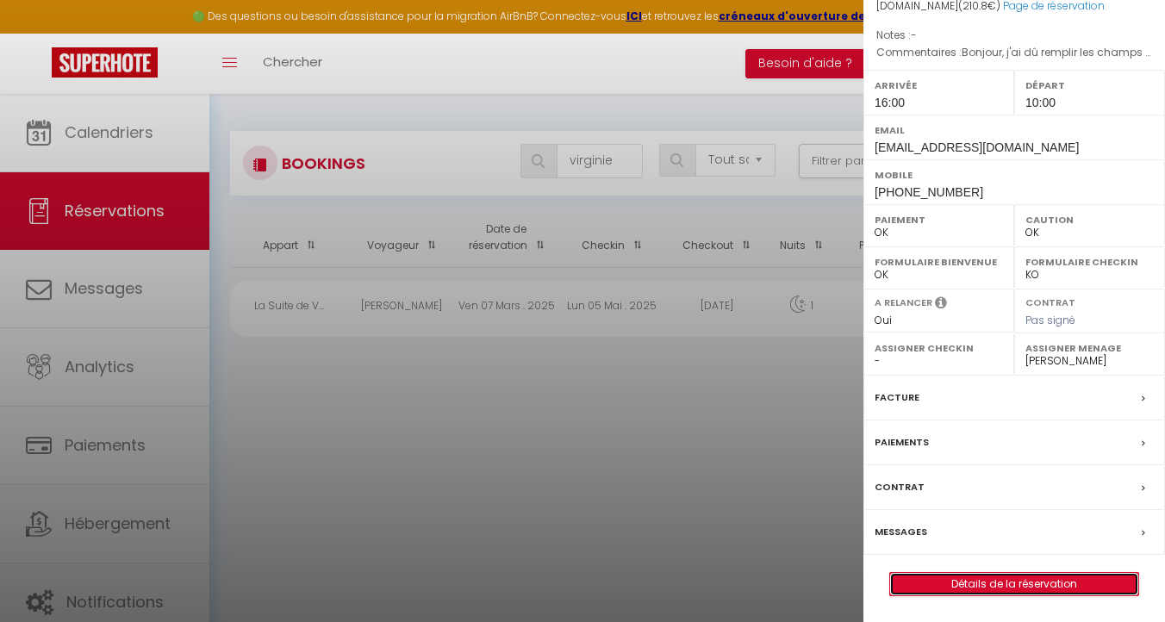
click at [1054, 581] on link "Détails de la réservation" at bounding box center [1014, 584] width 248 height 22
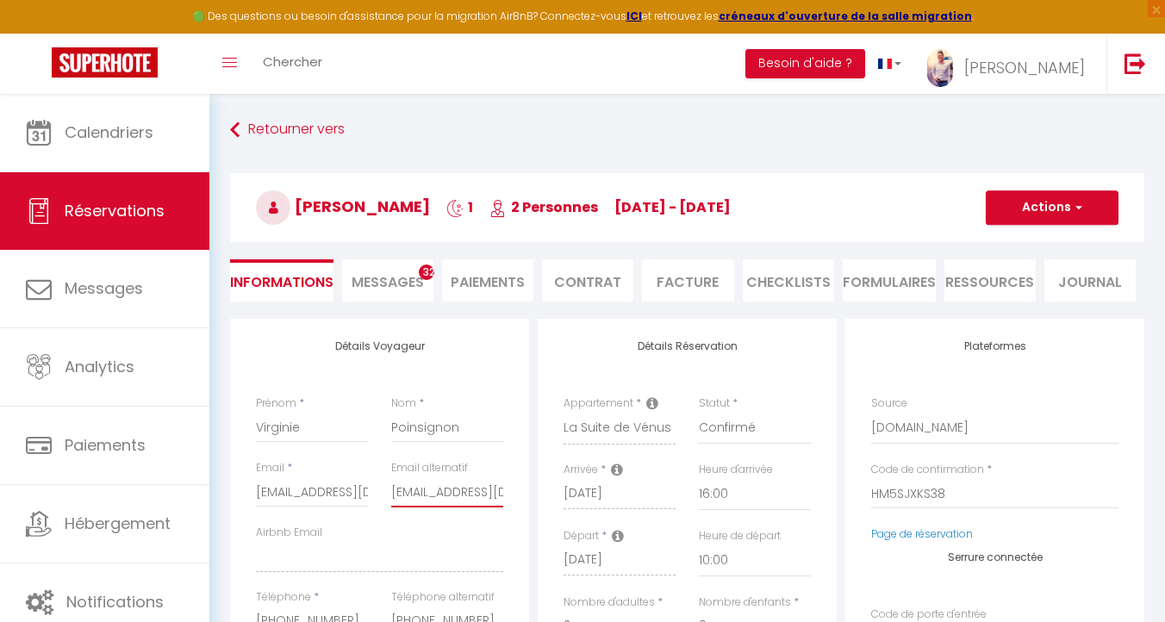
click at [485, 496] on input "poinsignon.virginie@gmail.com" at bounding box center [447, 491] width 112 height 31
click at [223, 127] on div "Retourner vers Virginie Poinsignon 1 2 Personnes lu 05 Mai - ma 06 Mai Actions …" at bounding box center [687, 217] width 936 height 204
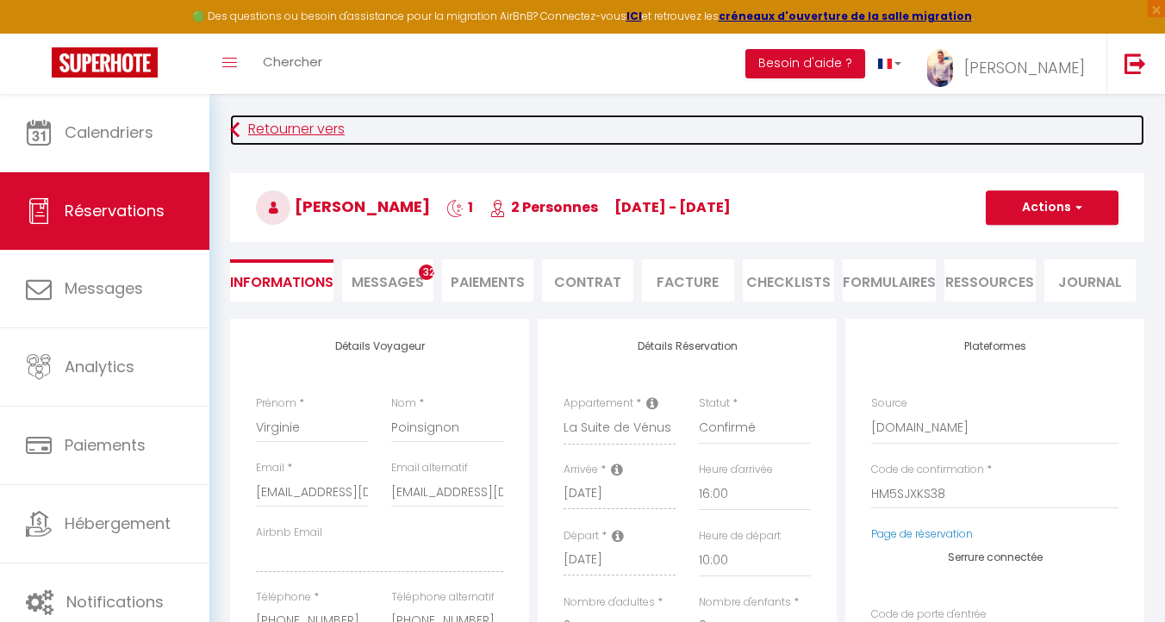
click at [230, 127] on icon at bounding box center [234, 130] width 9 height 31
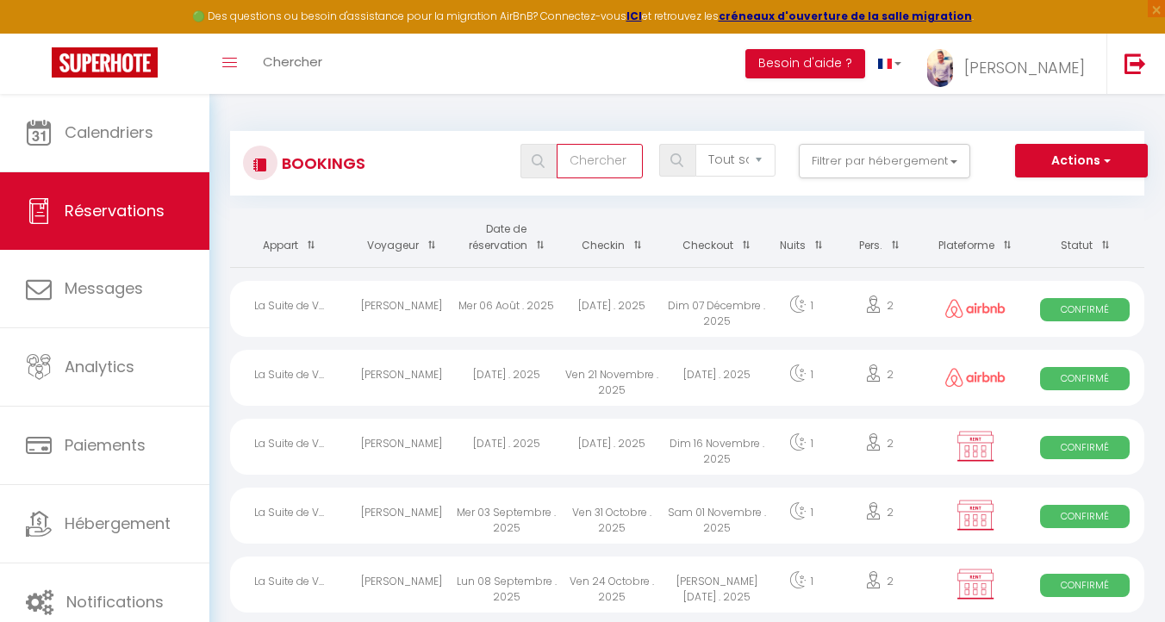
click at [575, 153] on input "text" at bounding box center [599, 161] width 86 height 34
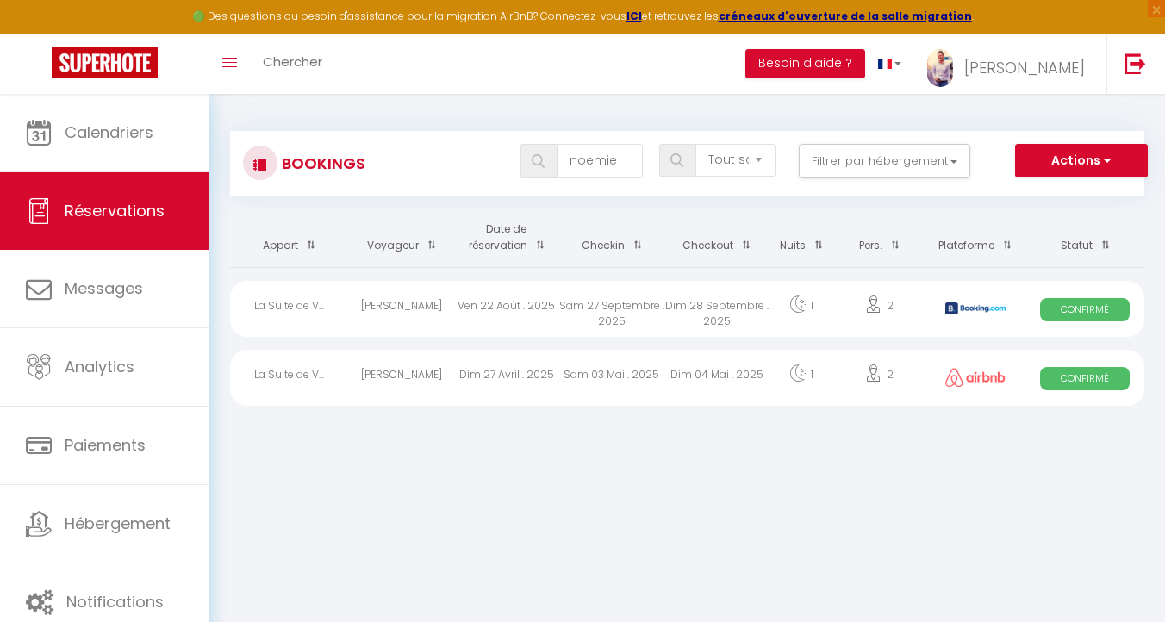
click at [425, 373] on div "Noëmie Naëssens" at bounding box center [401, 378] width 105 height 56
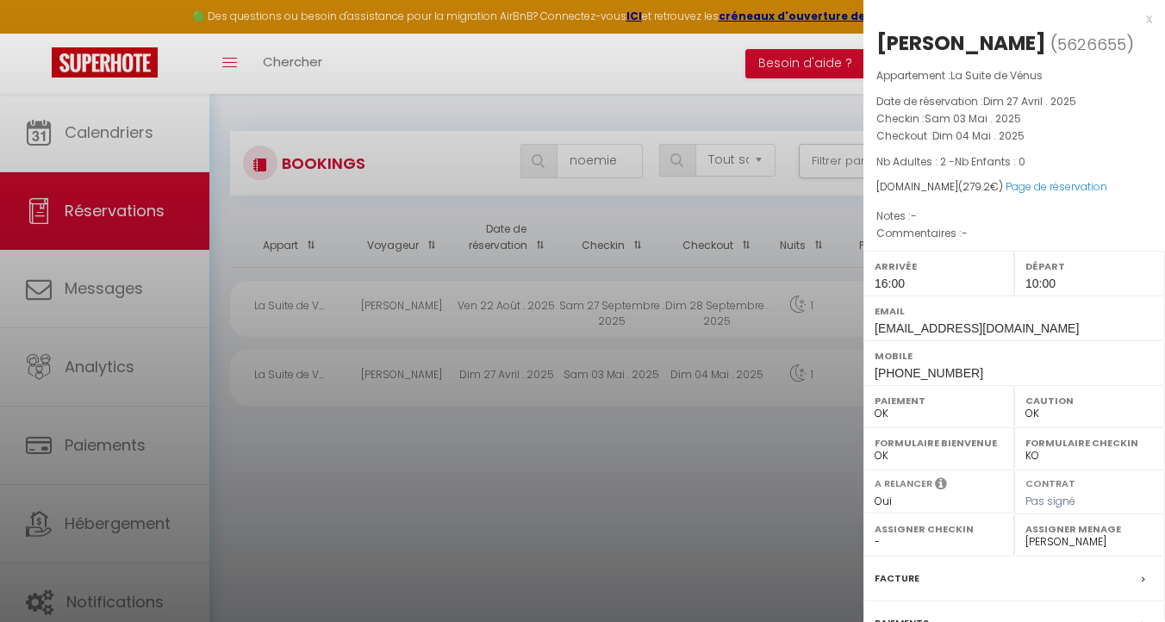
scroll to position [181, 0]
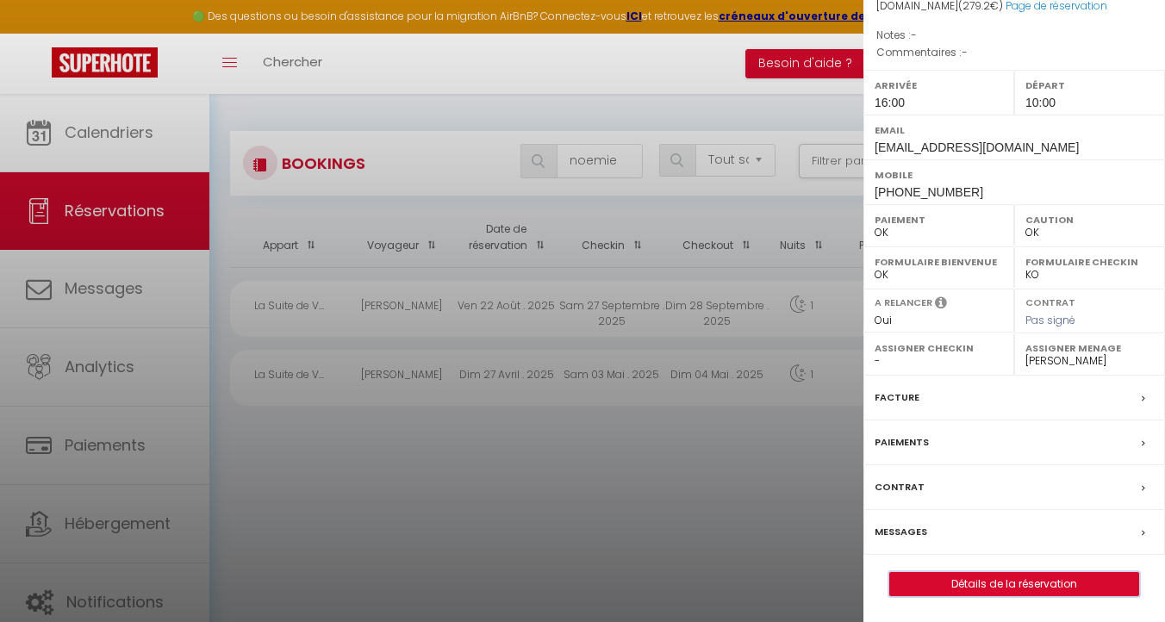
click at [1053, 595] on button "Détails de la réservation" at bounding box center [1014, 584] width 250 height 24
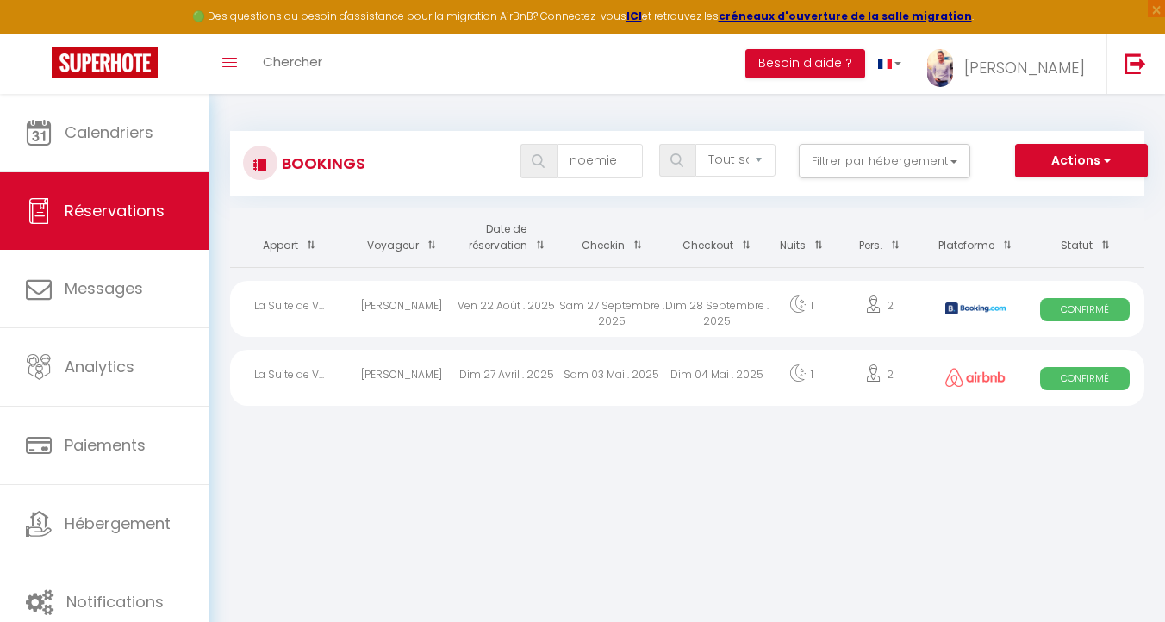
click at [433, 368] on div "Noëmie Naëssens" at bounding box center [401, 378] width 105 height 56
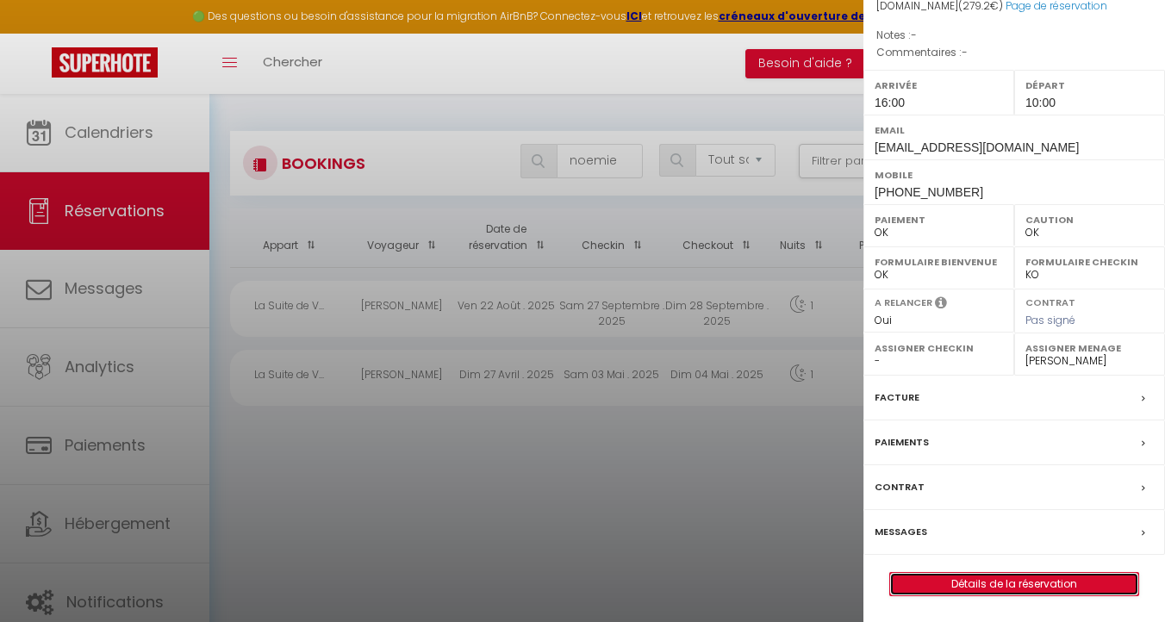
click at [981, 584] on link "Détails de la réservation" at bounding box center [1014, 584] width 248 height 22
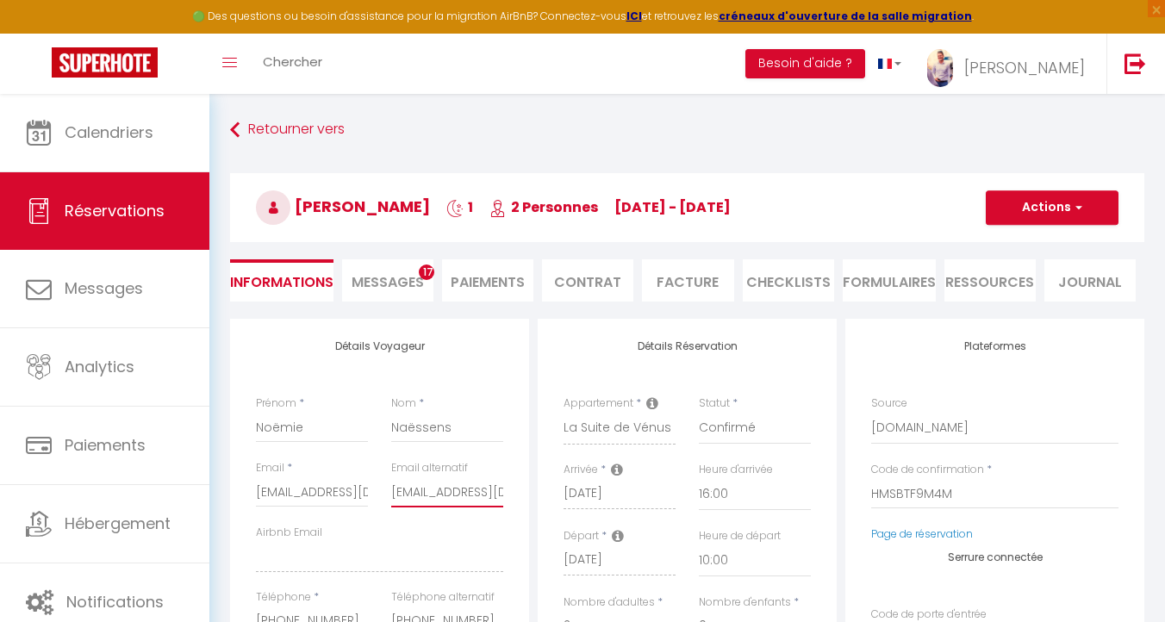
click at [452, 487] on input "noemienaessens@hotmail.fr" at bounding box center [447, 491] width 112 height 31
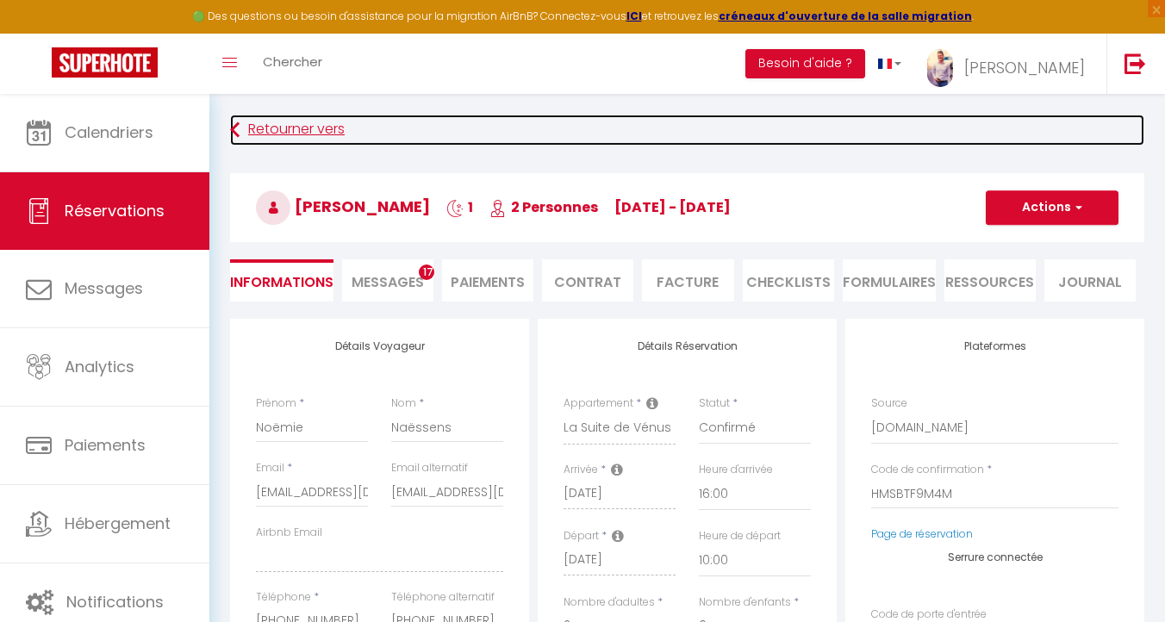
click at [253, 129] on link "Retourner vers" at bounding box center [687, 130] width 914 height 31
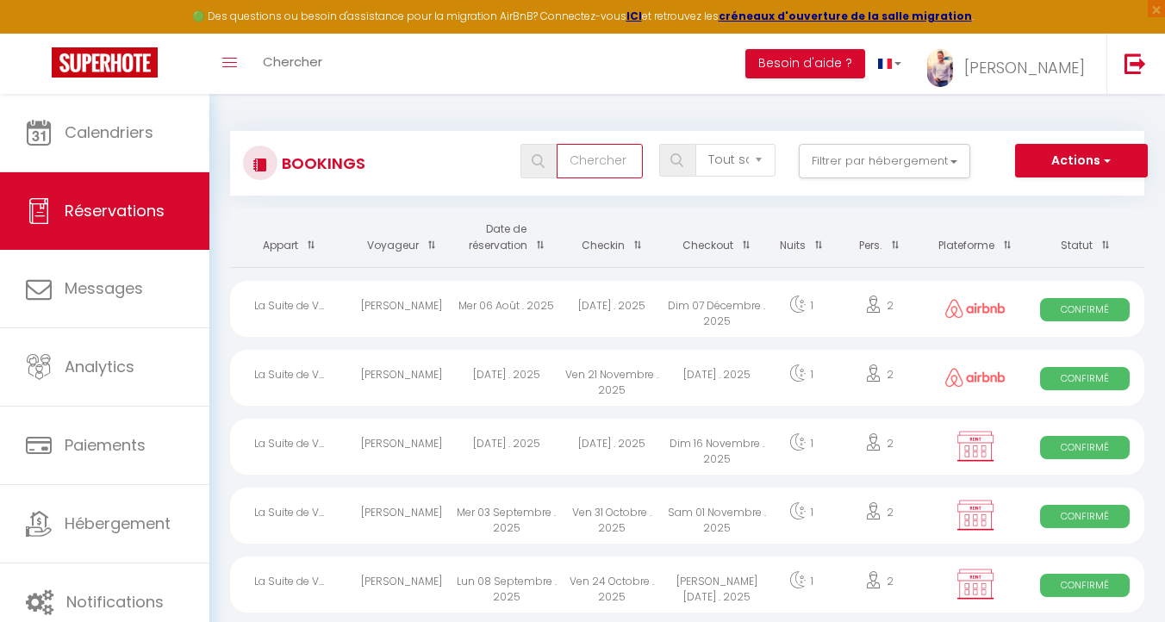
click at [593, 151] on input "text" at bounding box center [599, 161] width 86 height 34
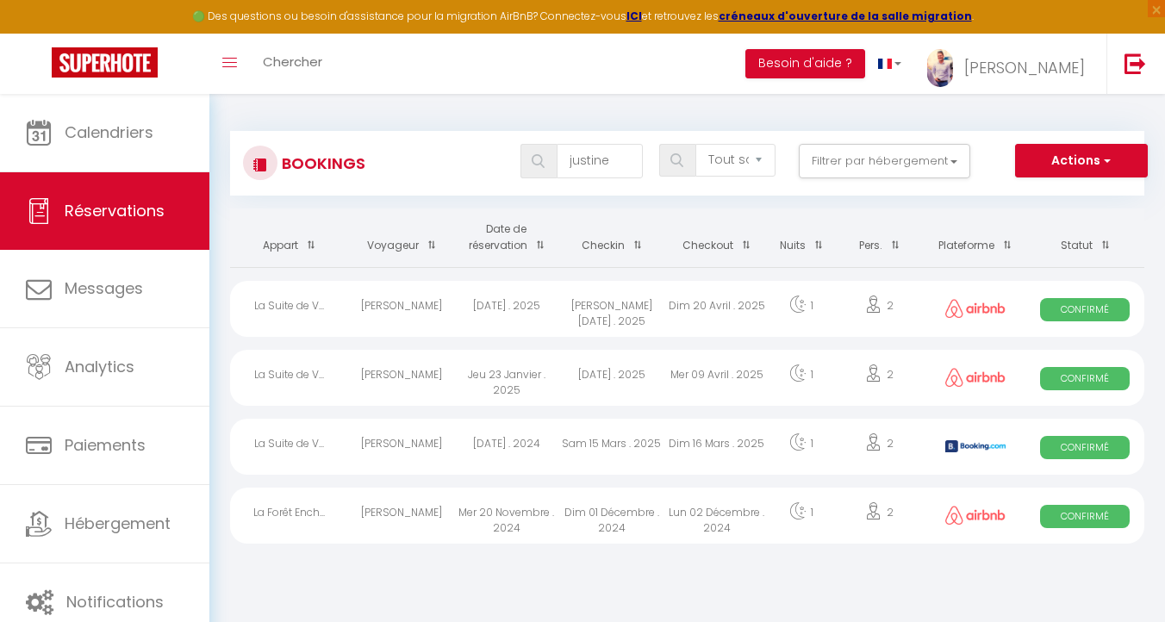
click at [291, 379] on div "La Suite de V..." at bounding box center [289, 378] width 119 height 56
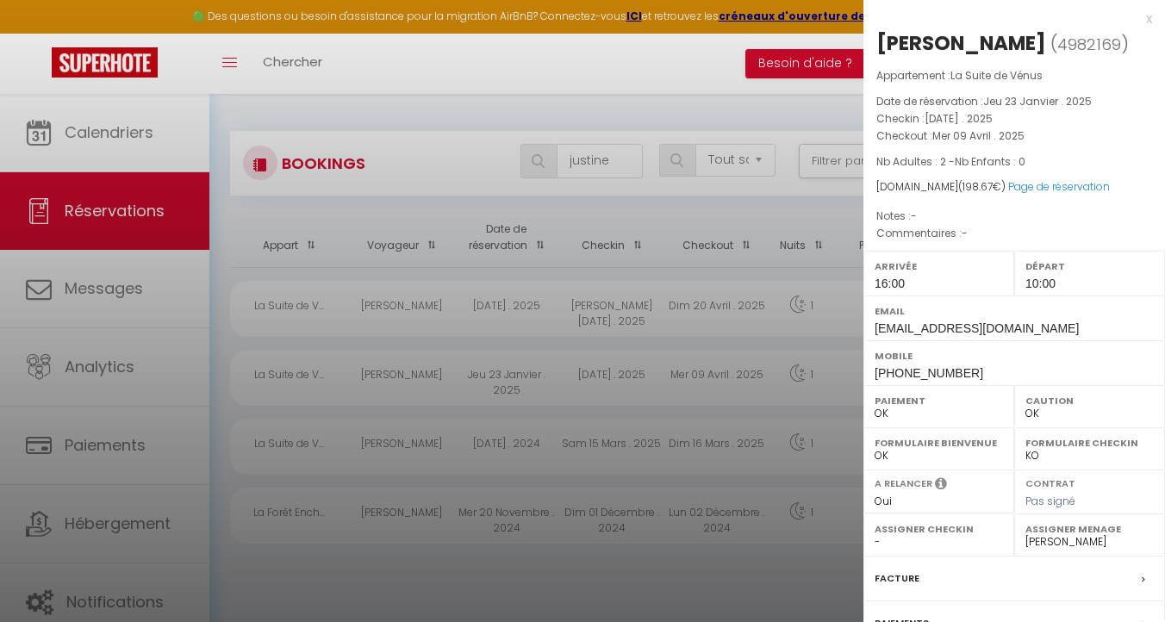
scroll to position [181, 0]
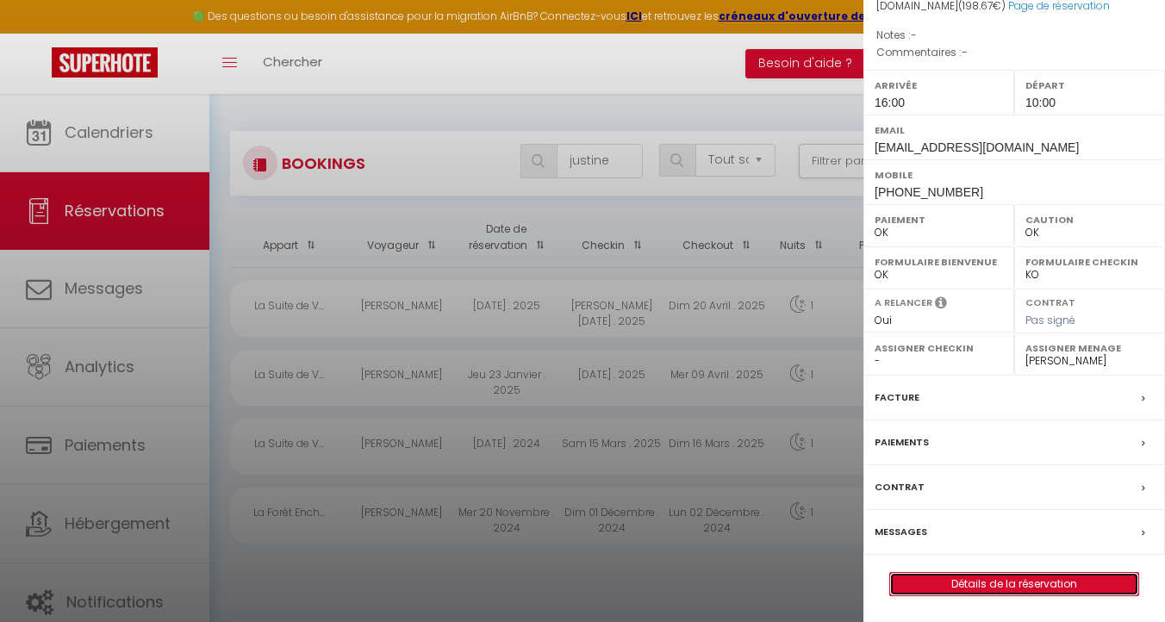
click at [1009, 587] on link "Détails de la réservation" at bounding box center [1014, 584] width 248 height 22
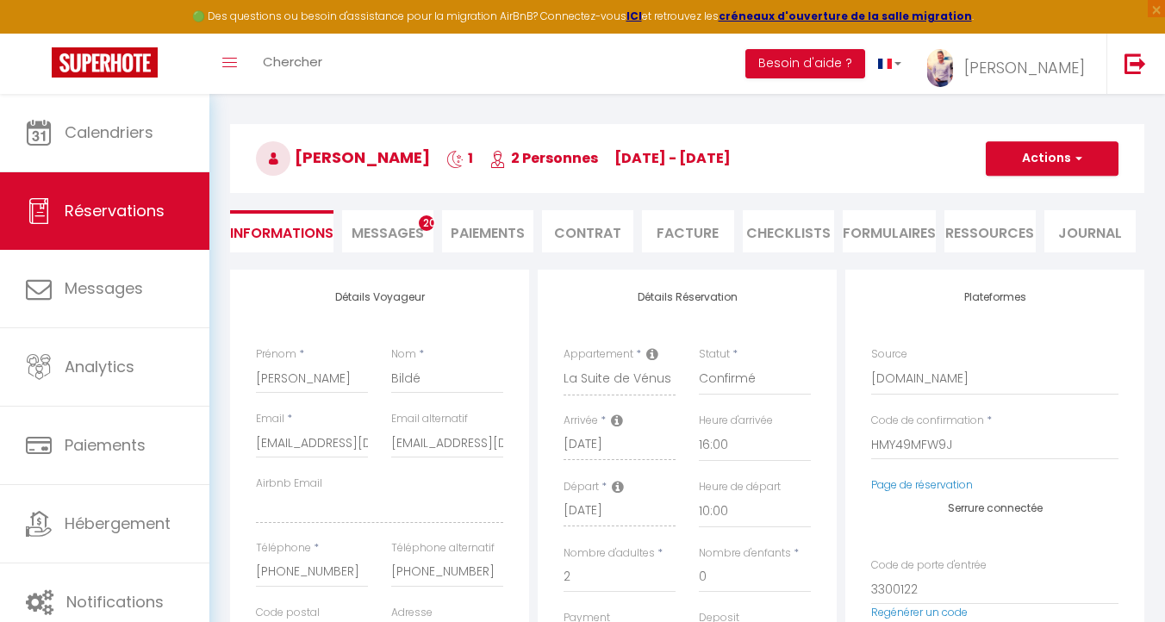
scroll to position [42, 0]
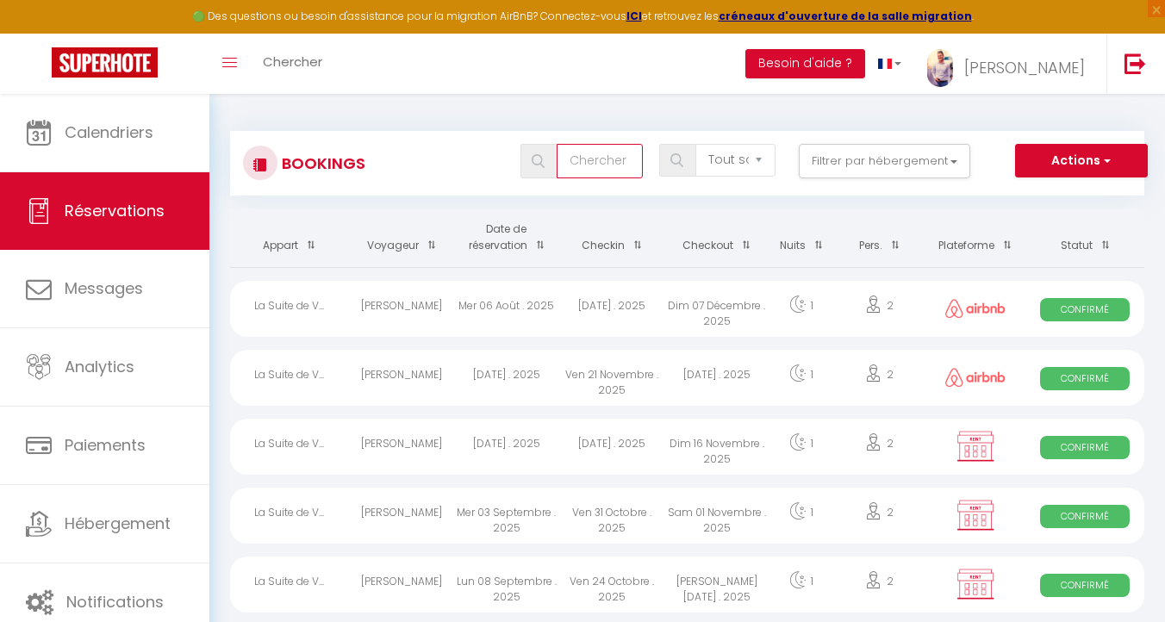
click at [587, 172] on input "text" at bounding box center [599, 161] width 86 height 34
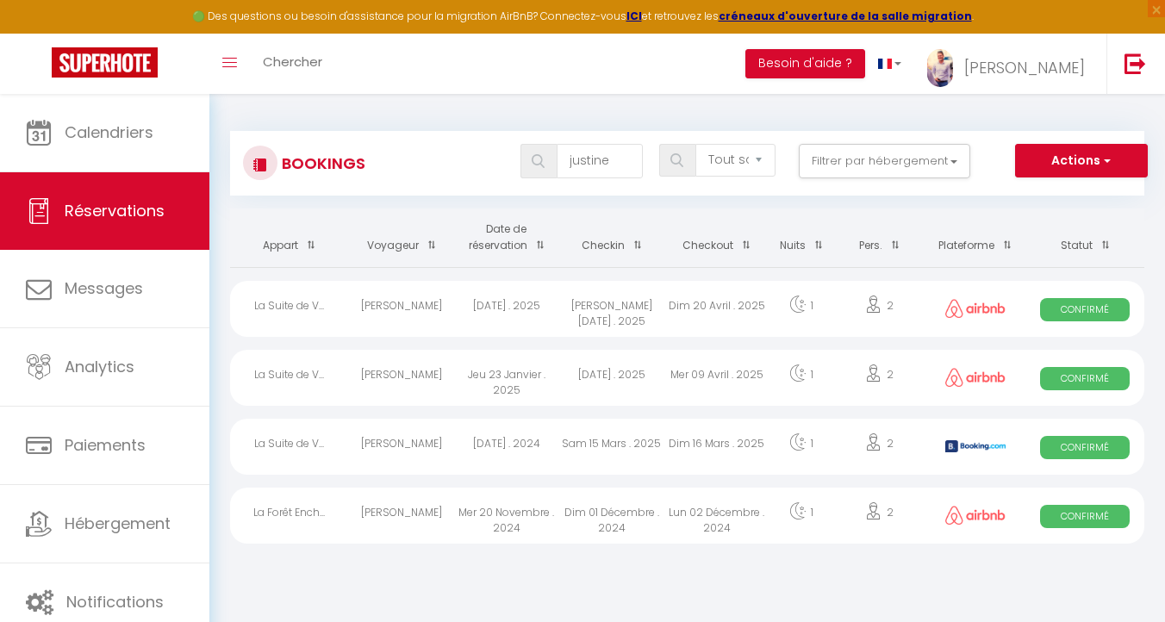
click at [395, 300] on div "[PERSON_NAME]" at bounding box center [401, 309] width 105 height 56
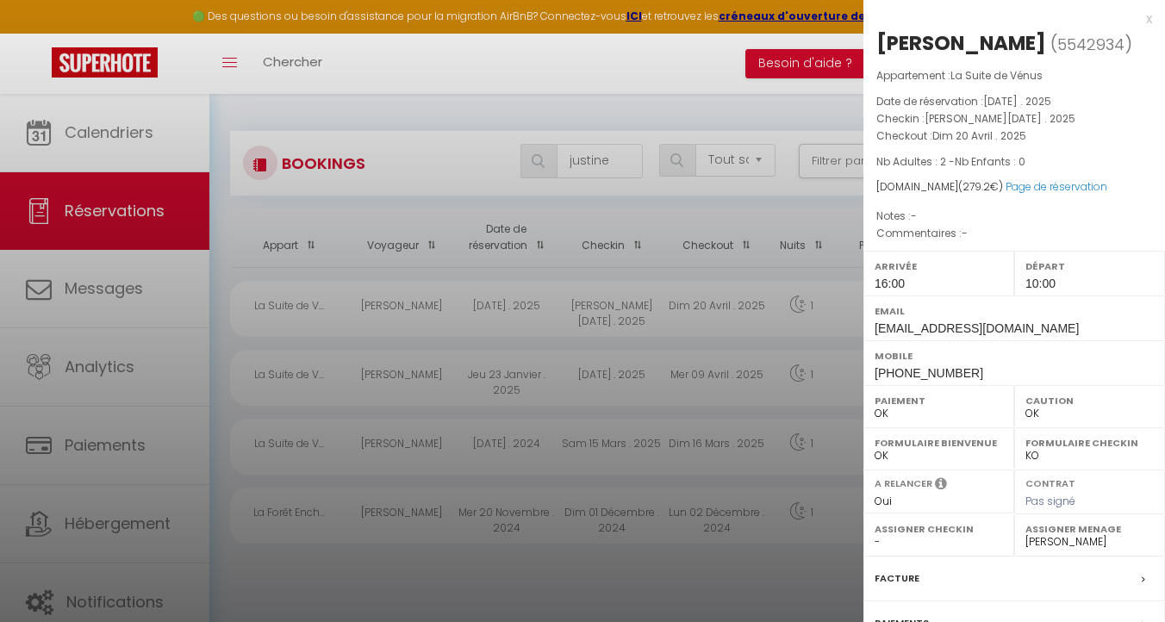
scroll to position [181, 0]
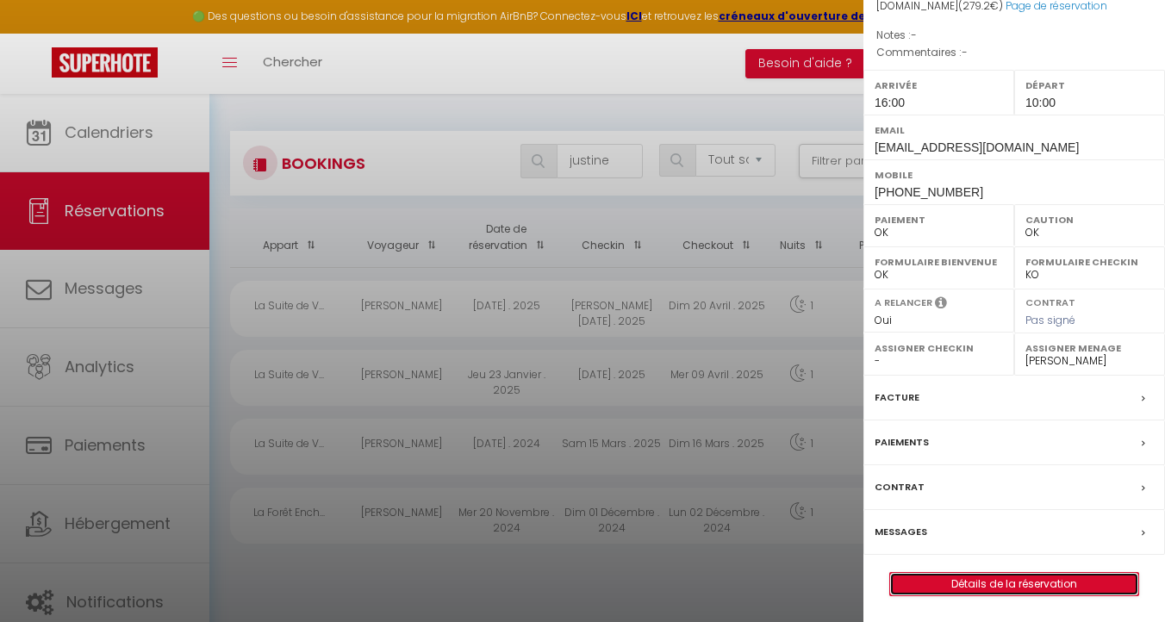
click at [993, 581] on link "Détails de la réservation" at bounding box center [1014, 584] width 248 height 22
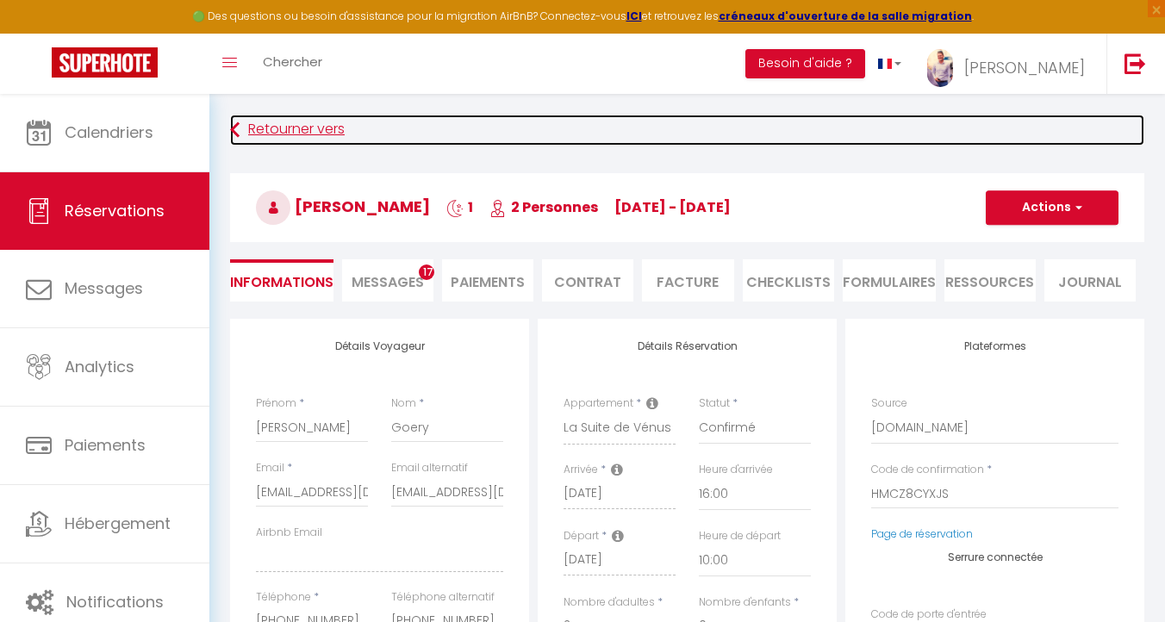
click at [280, 132] on link "Retourner vers" at bounding box center [687, 130] width 914 height 31
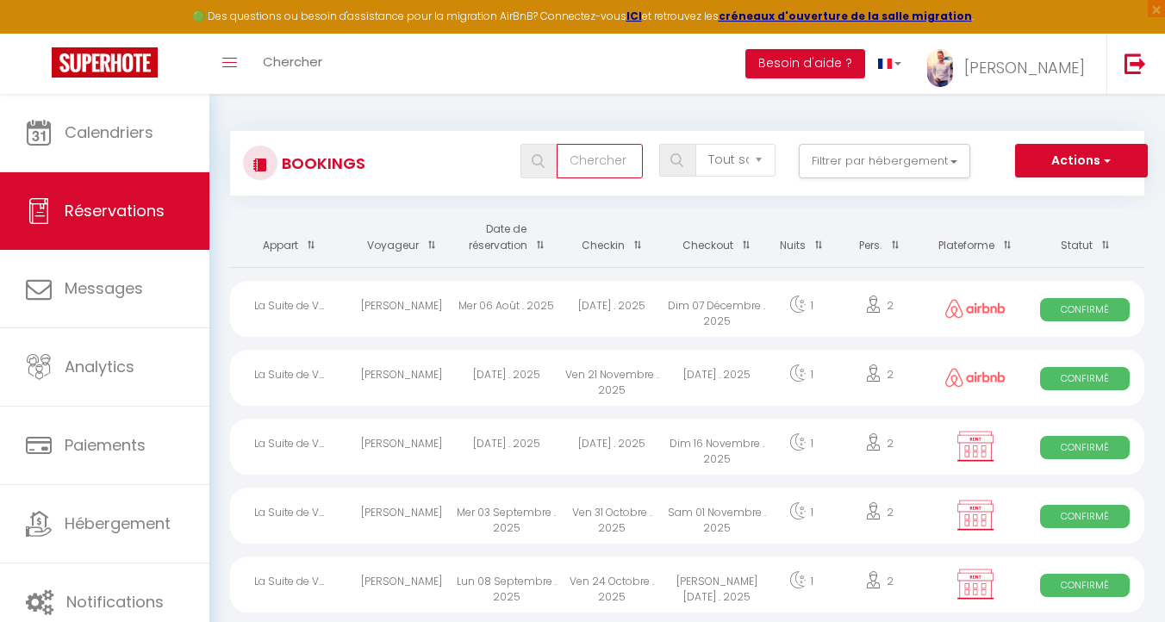
click at [593, 161] on input "text" at bounding box center [599, 161] width 86 height 34
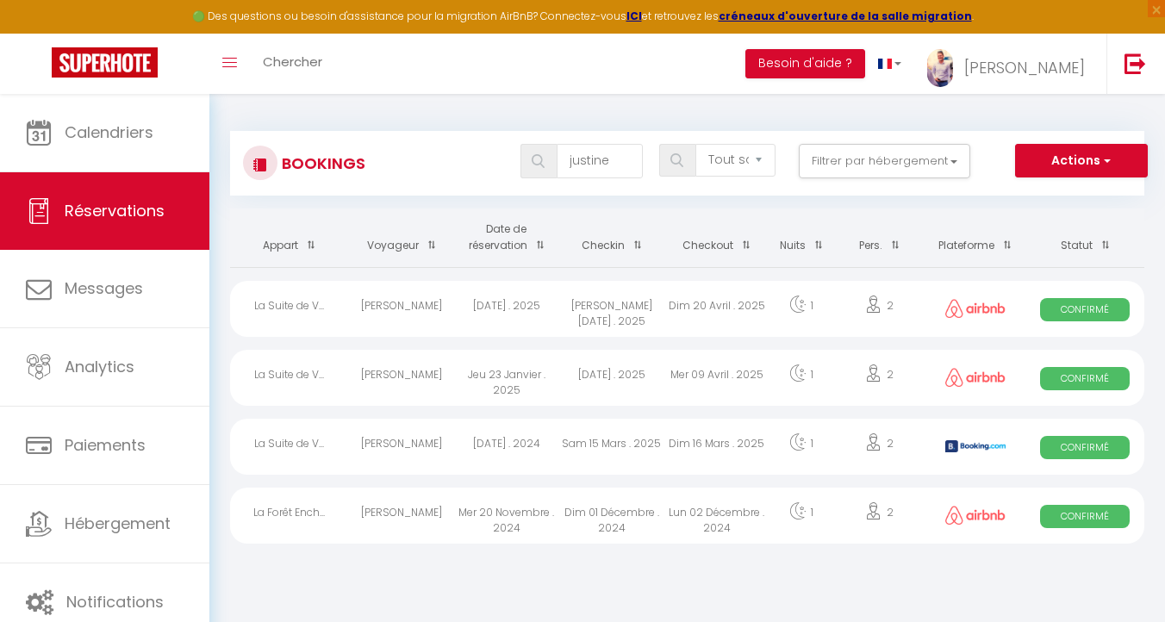
click at [504, 378] on div "Jeu 23 Janvier . 2025" at bounding box center [506, 378] width 105 height 56
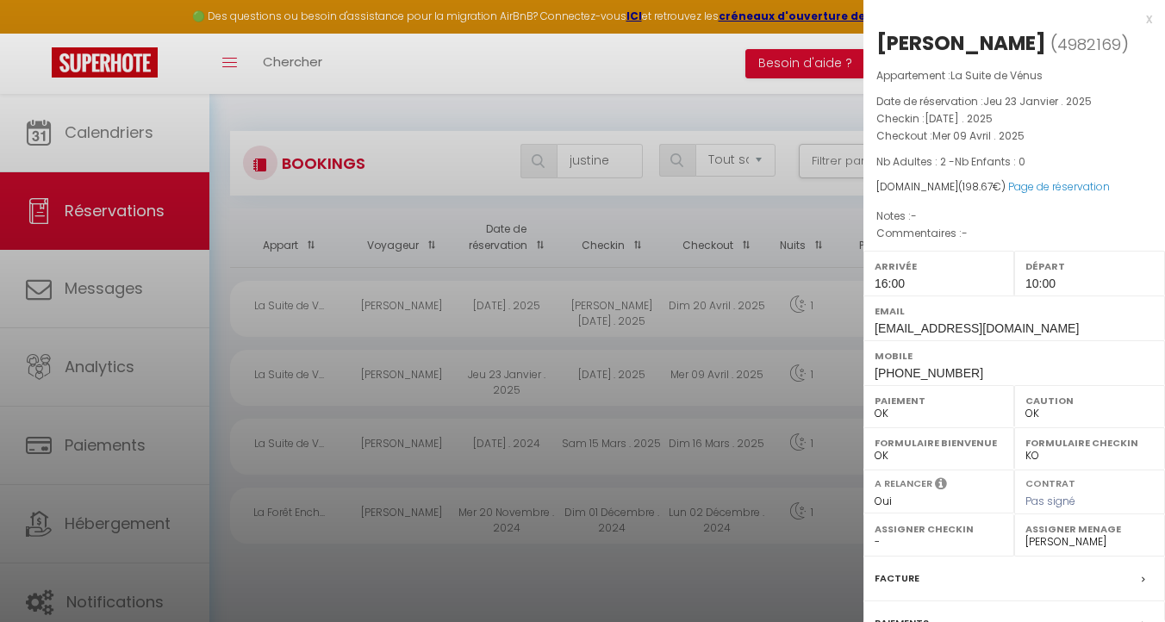
scroll to position [181, 0]
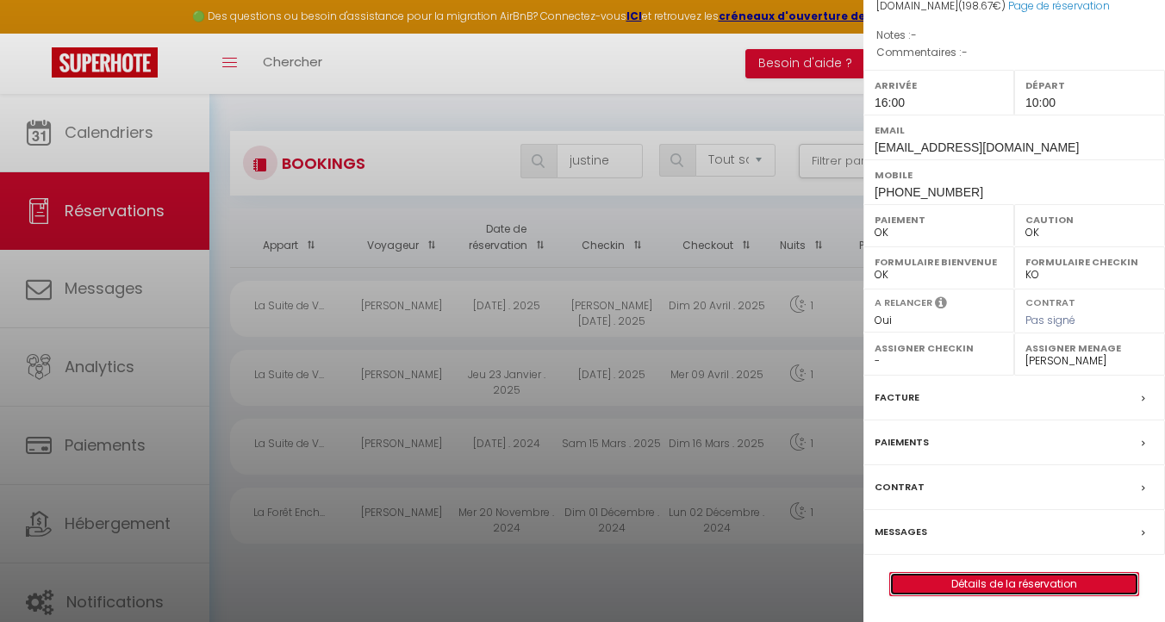
click at [997, 585] on link "Détails de la réservation" at bounding box center [1014, 584] width 248 height 22
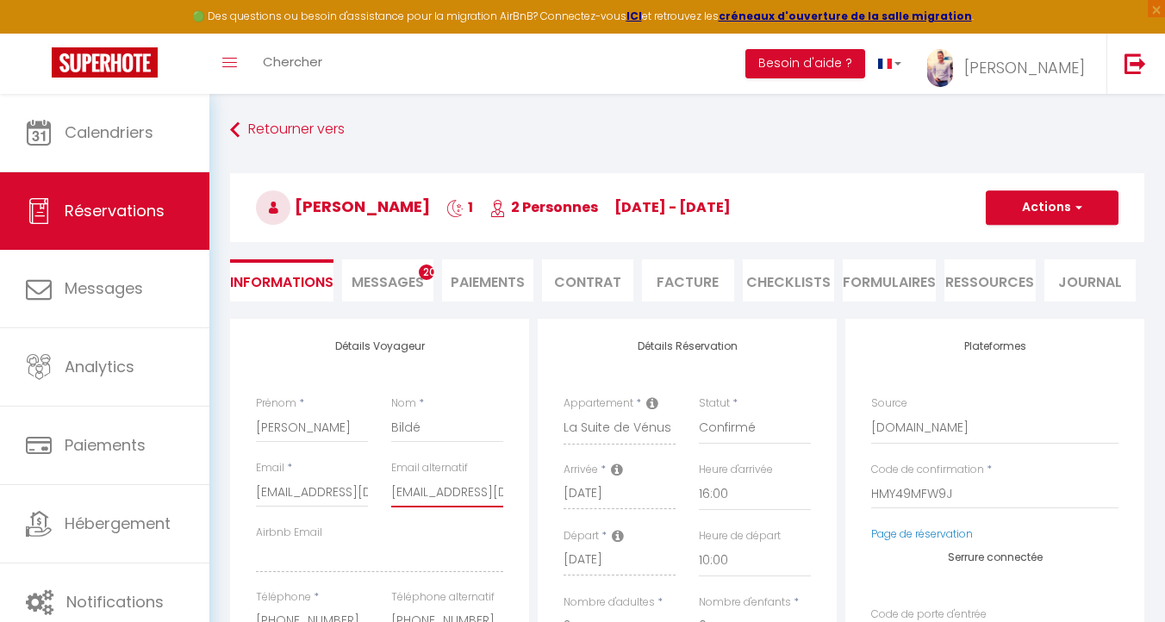
click at [438, 493] on input "justine.bilde@outlook.fr" at bounding box center [447, 491] width 112 height 31
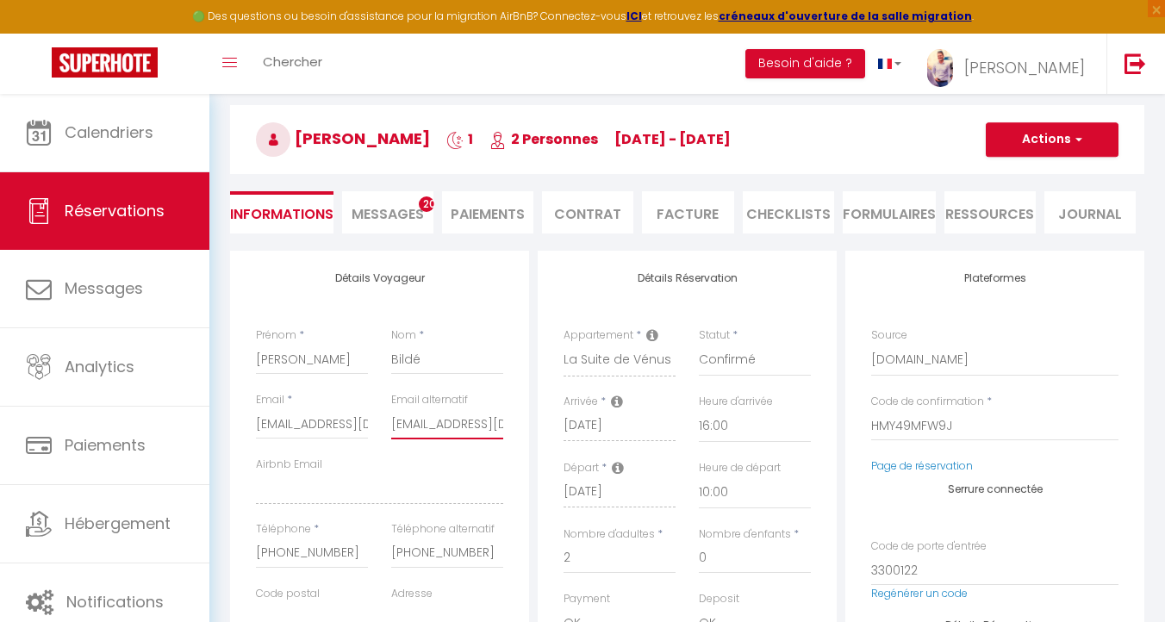
scroll to position [69, 0]
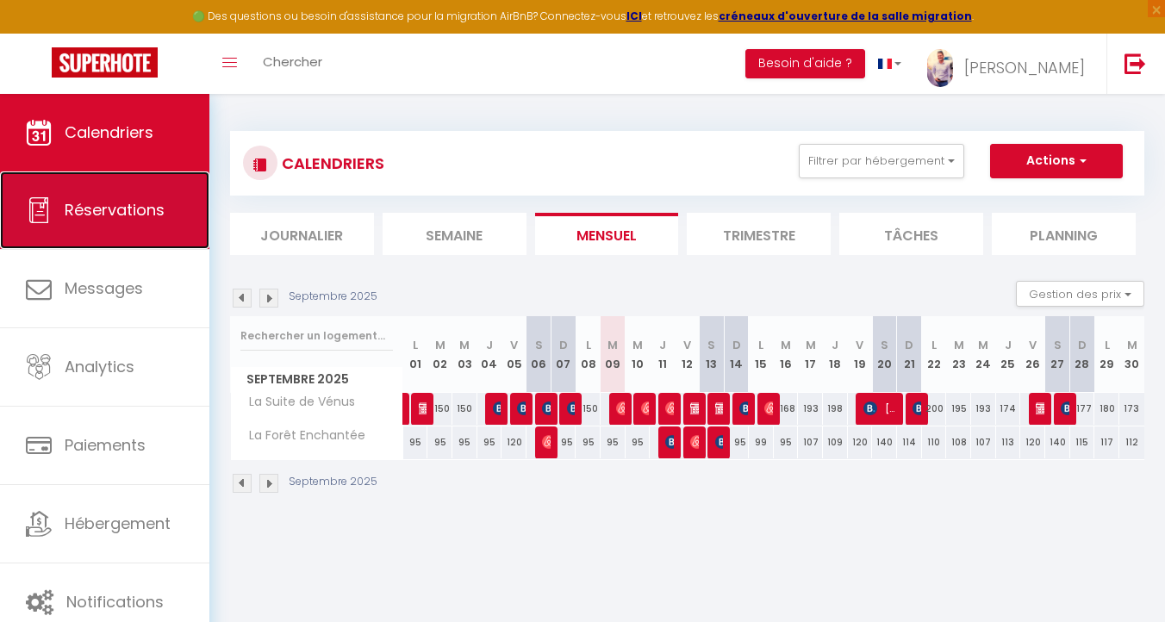
click at [91, 230] on link "Réservations" at bounding box center [104, 210] width 209 height 78
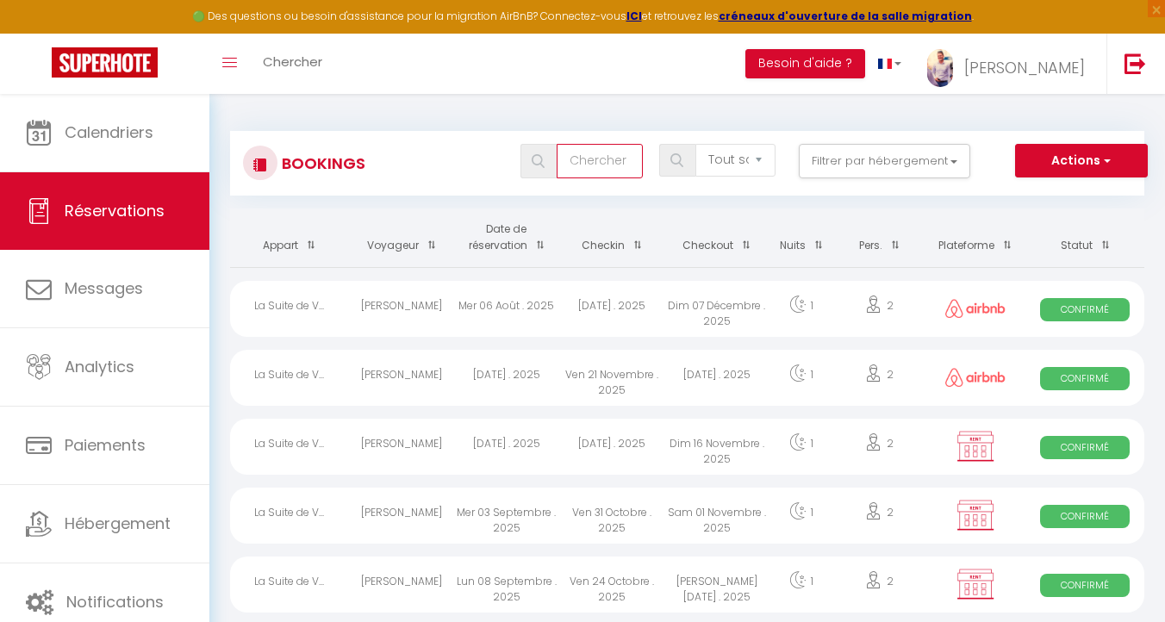
click at [599, 161] on input "text" at bounding box center [599, 161] width 86 height 34
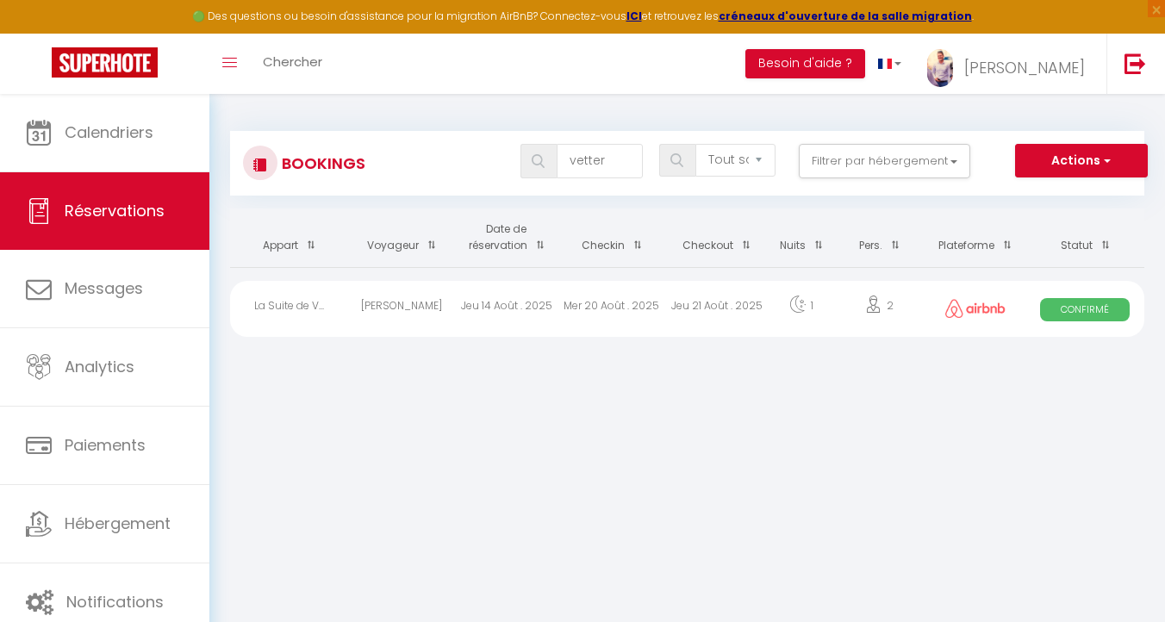
click at [391, 301] on div "[PERSON_NAME]" at bounding box center [401, 309] width 105 height 56
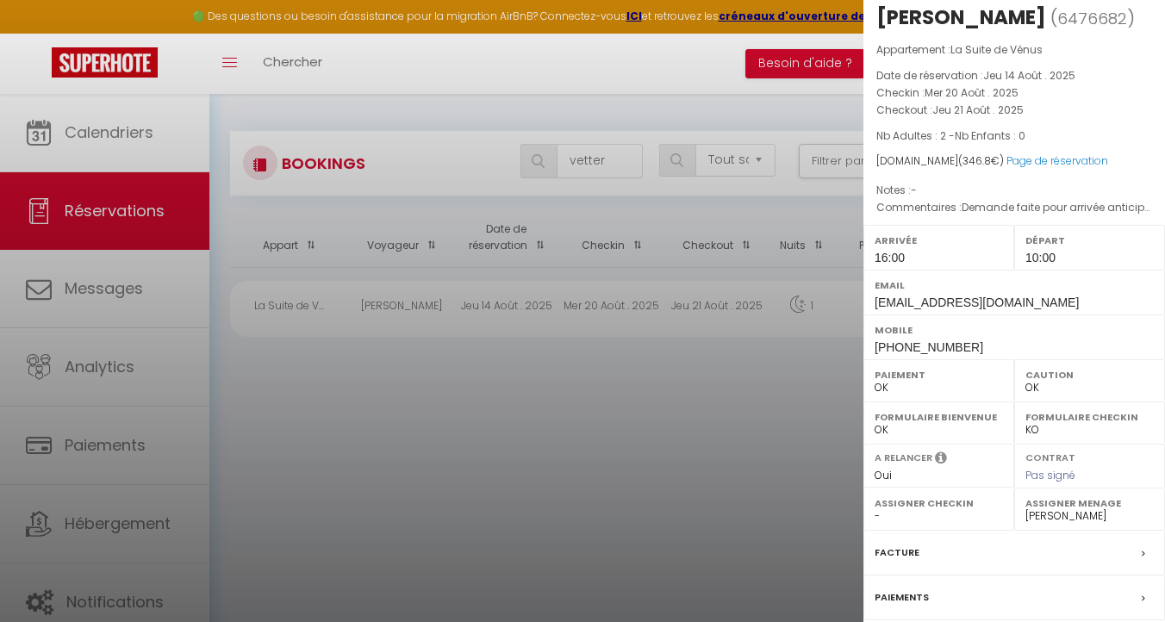
scroll to position [181, 0]
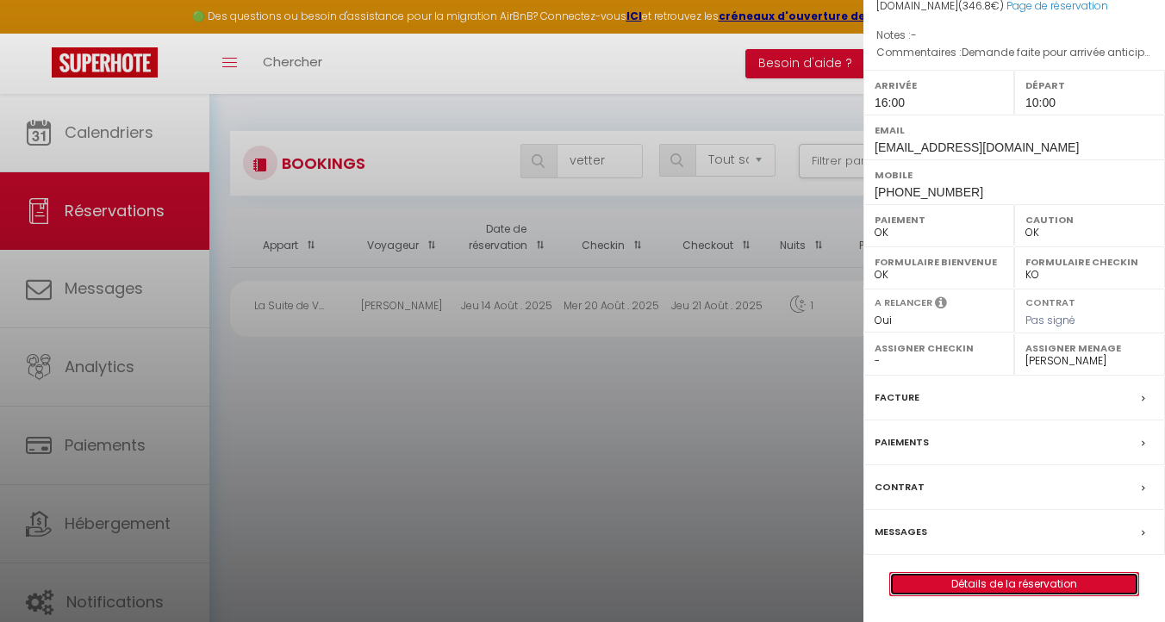
click at [1004, 593] on link "Détails de la réservation" at bounding box center [1014, 584] width 248 height 22
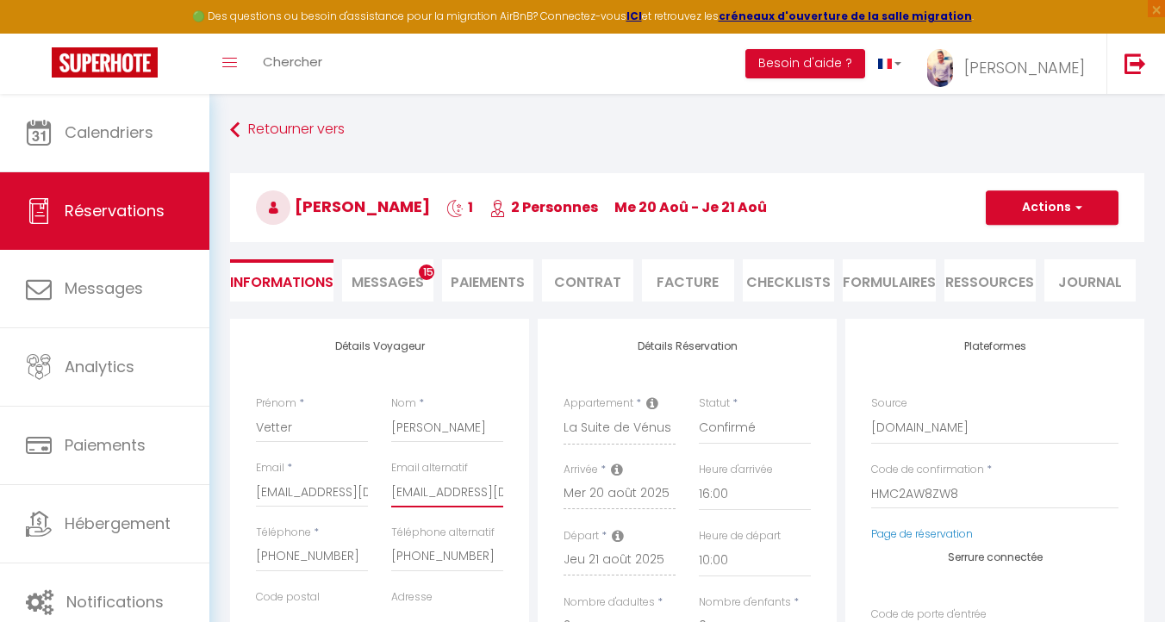
click at [437, 491] on input "tortuetobi@orange.fr" at bounding box center [447, 491] width 112 height 31
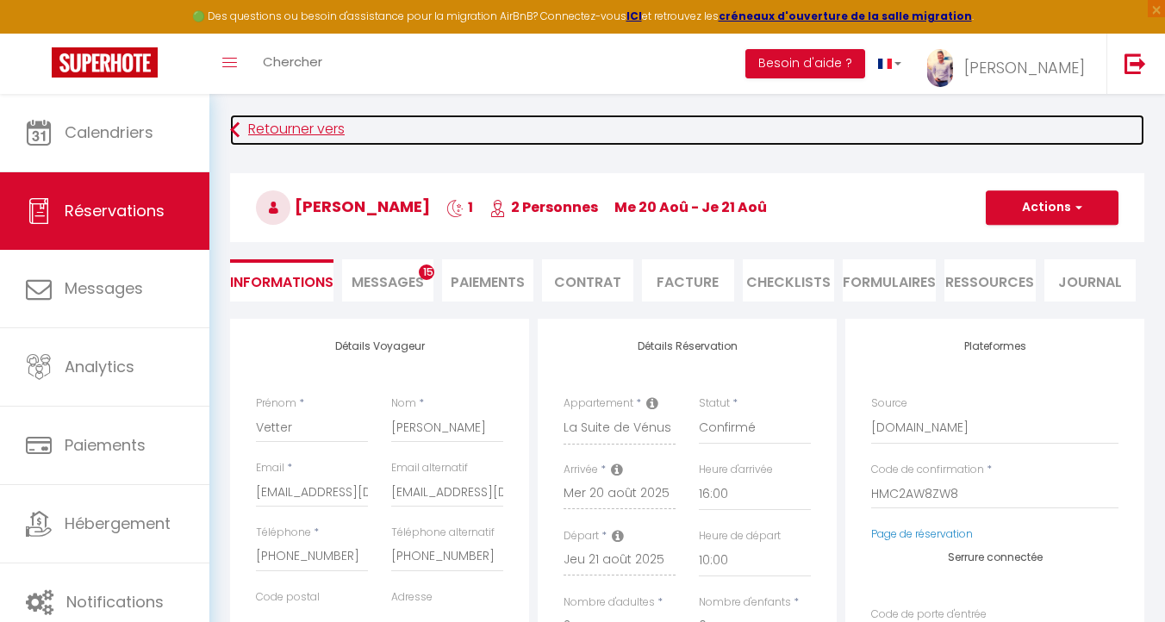
click at [295, 134] on link "Retourner vers" at bounding box center [687, 130] width 914 height 31
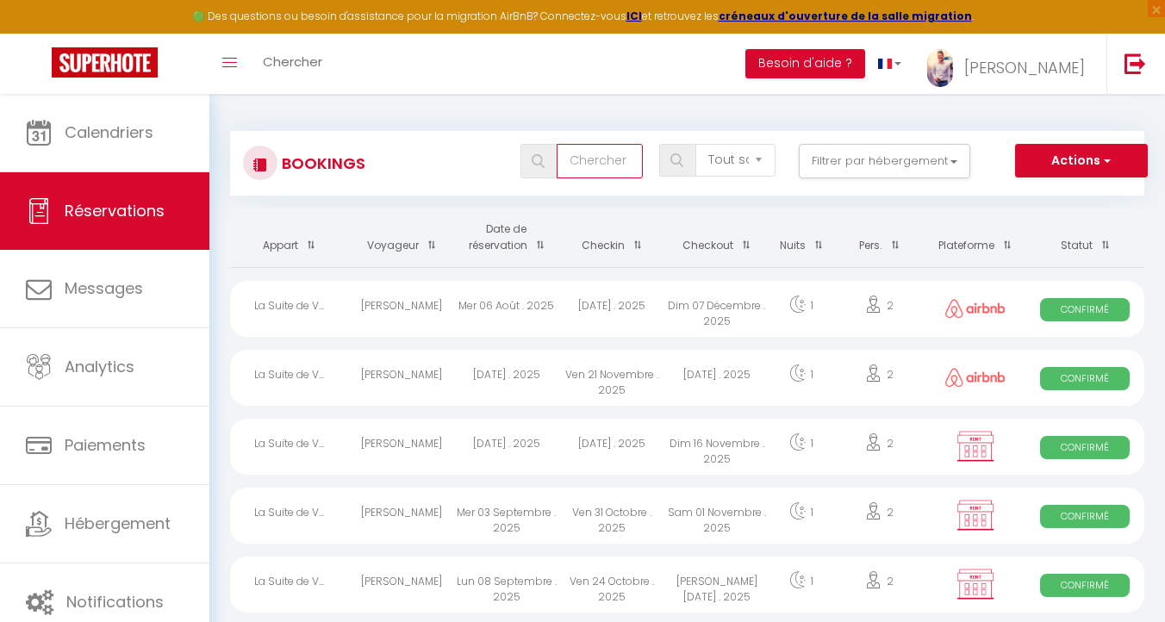
click at [581, 174] on input "text" at bounding box center [599, 161] width 86 height 34
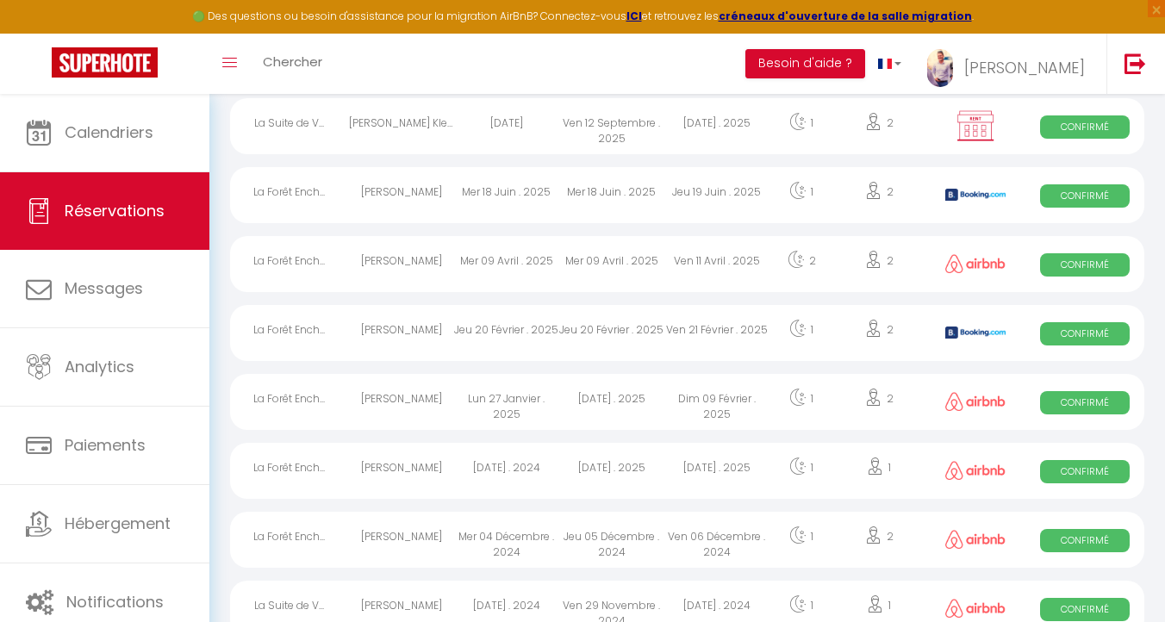
scroll to position [229, 0]
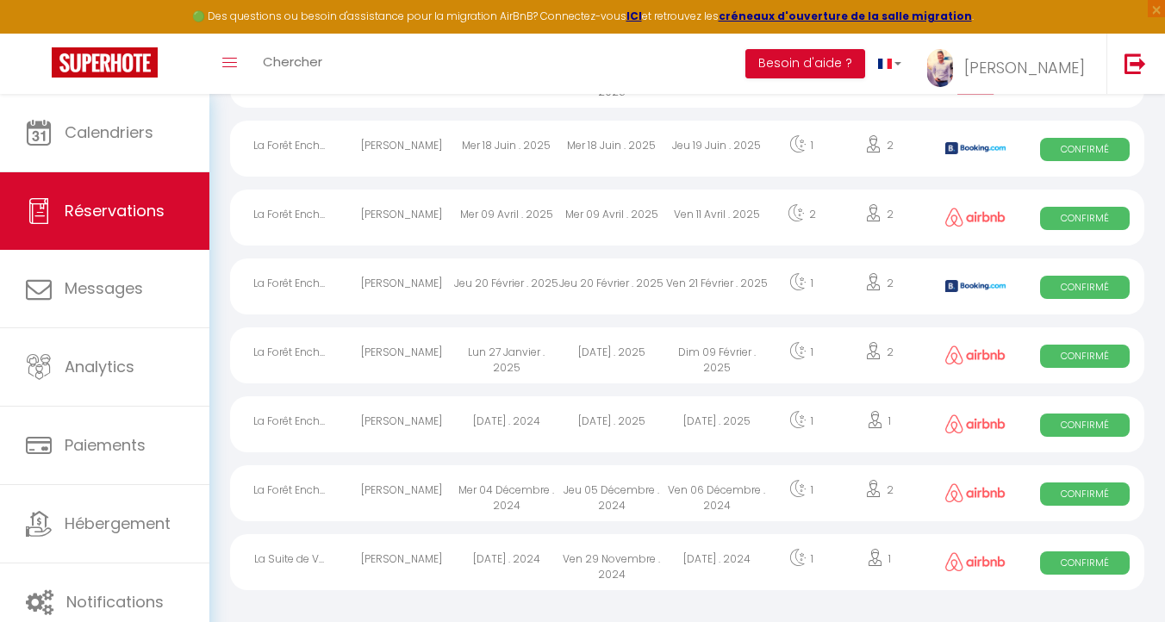
click at [655, 363] on div "[DATE] . 2025" at bounding box center [611, 355] width 105 height 56
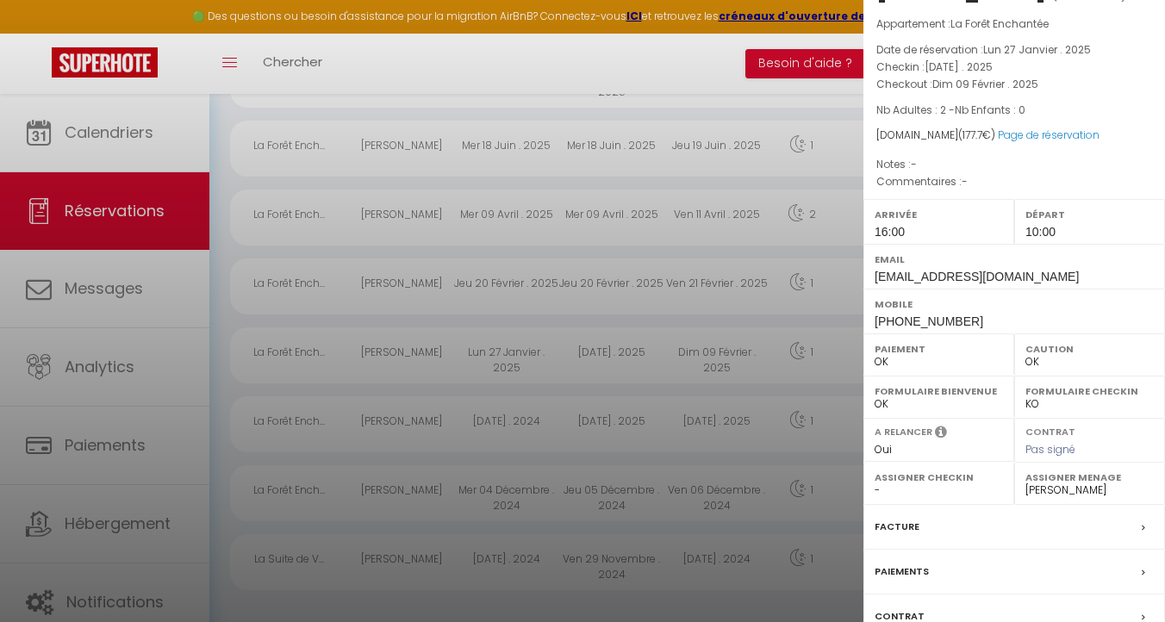
scroll to position [181, 0]
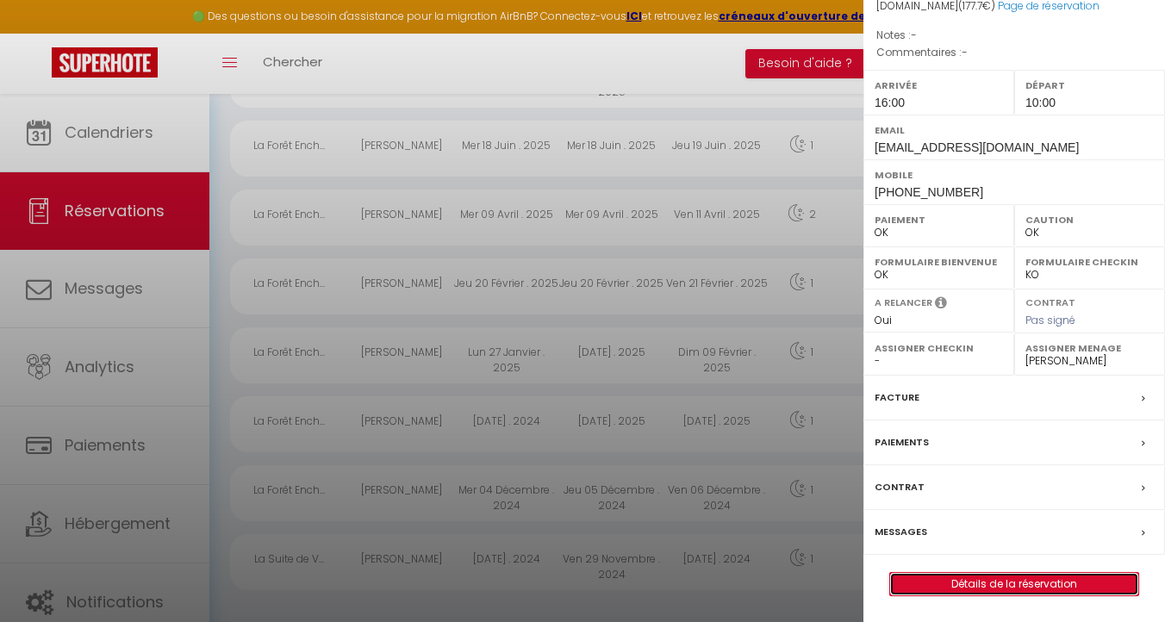
click at [993, 580] on link "Détails de la réservation" at bounding box center [1014, 584] width 248 height 22
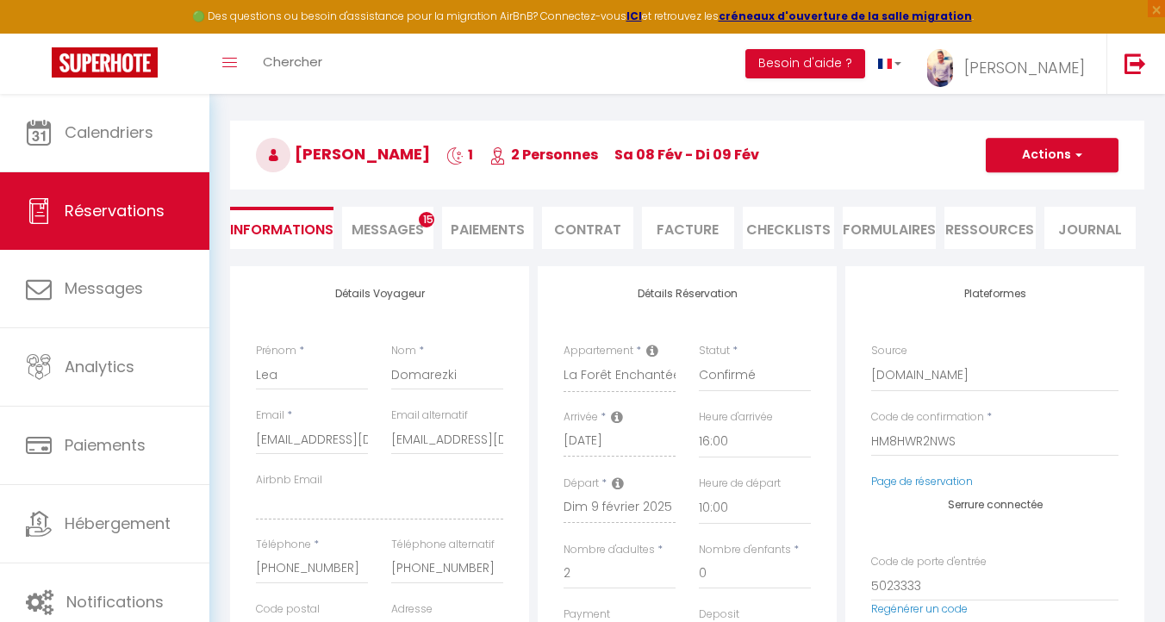
scroll to position [54, 0]
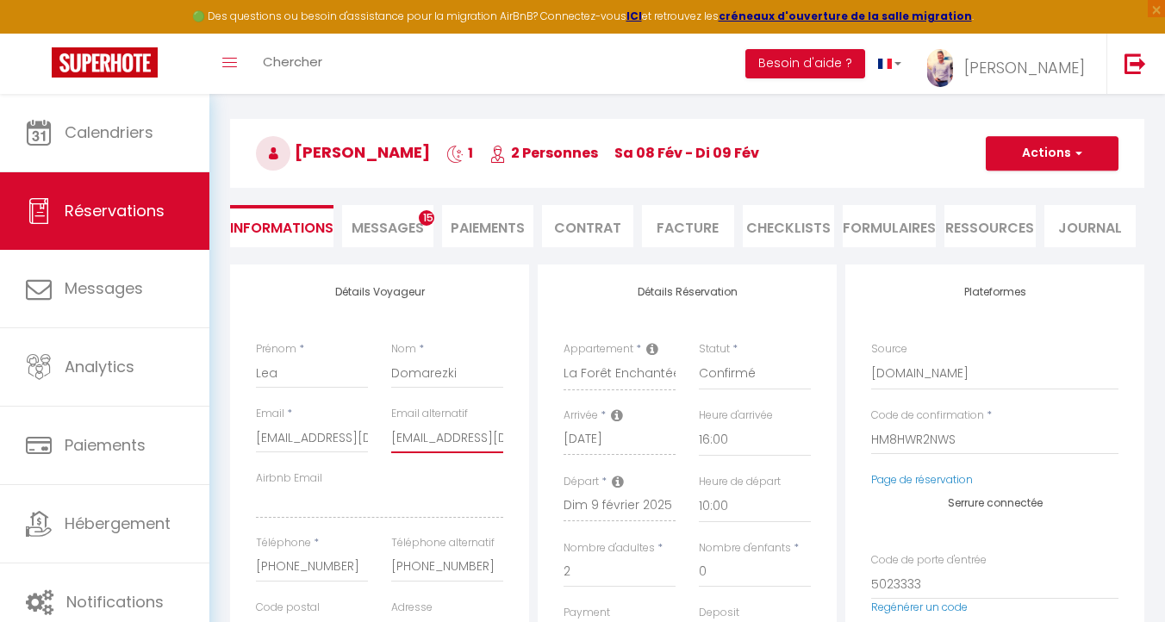
click at [447, 433] on input "[EMAIL_ADDRESS][DOMAIN_NAME]" at bounding box center [447, 437] width 112 height 31
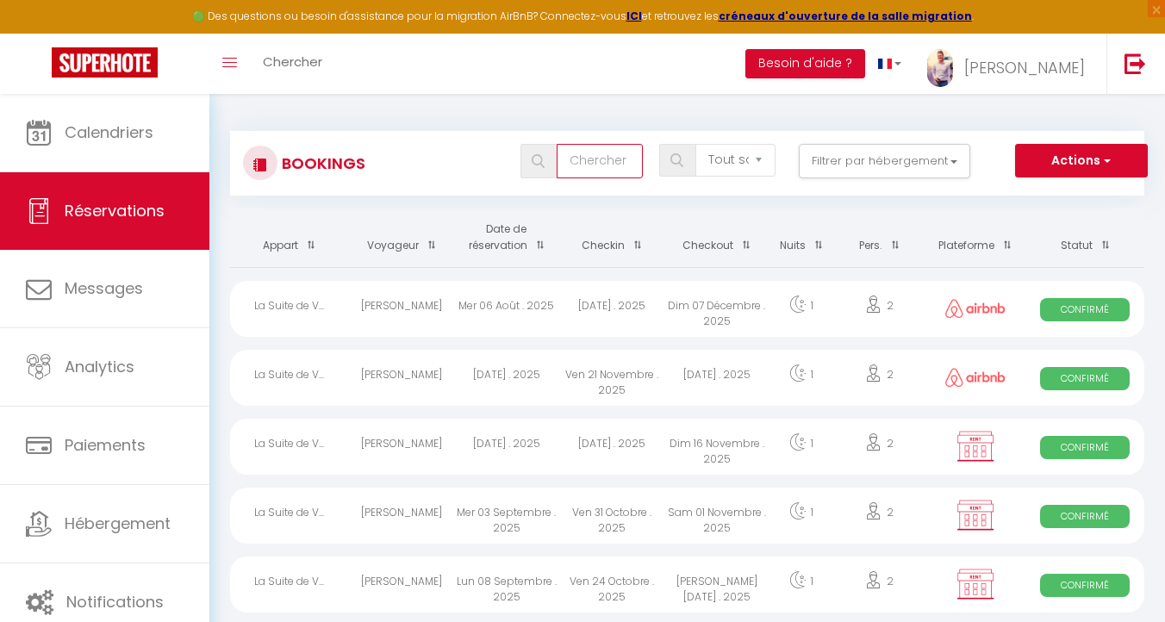
click at [604, 157] on input "text" at bounding box center [599, 161] width 86 height 34
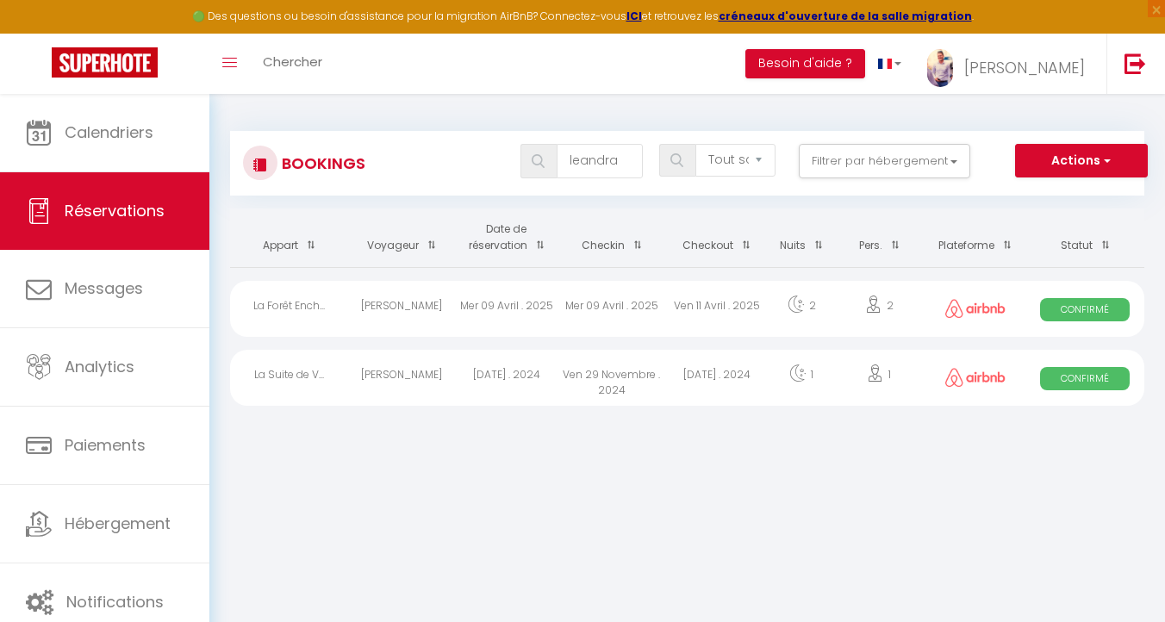
click at [544, 382] on div "[DATE] . 2024" at bounding box center [506, 378] width 105 height 56
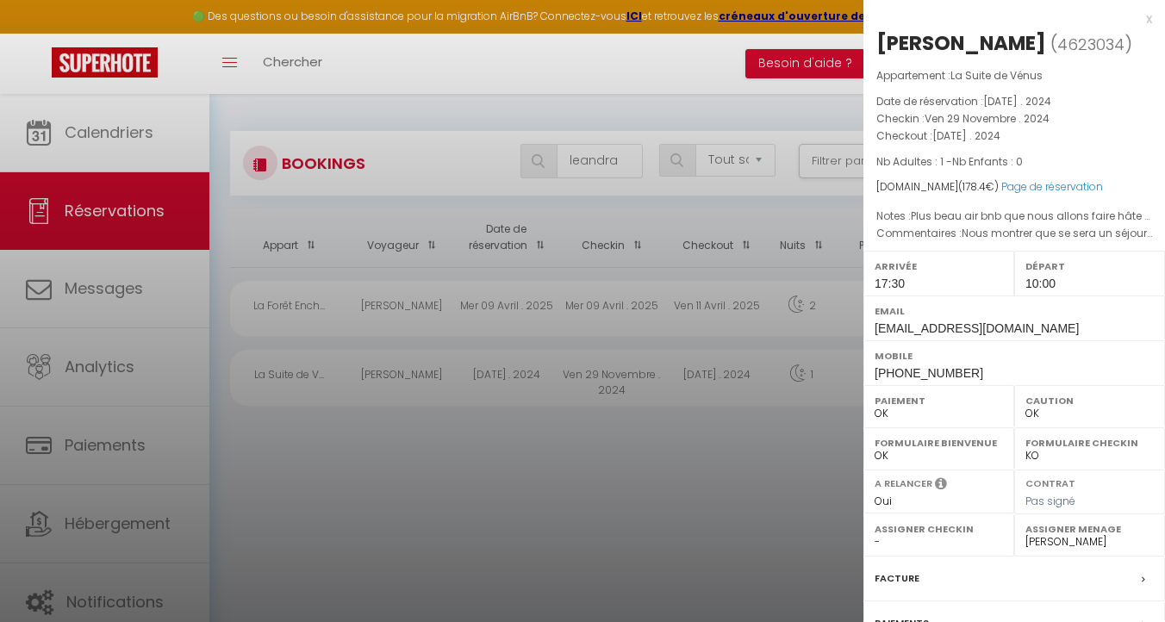
scroll to position [181, 0]
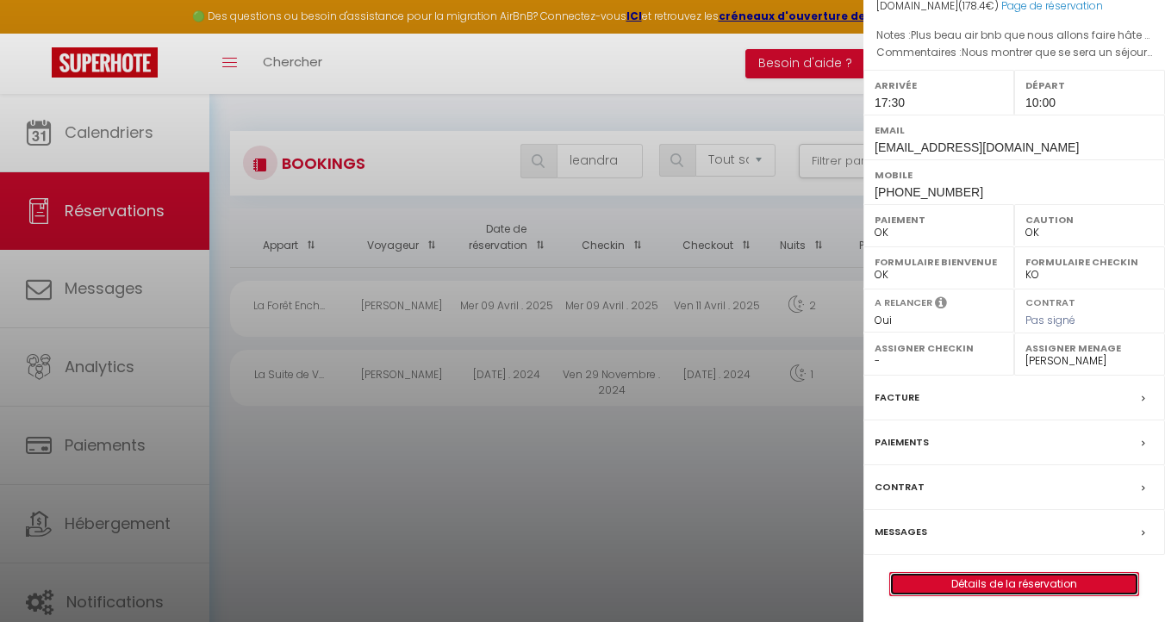
click at [1001, 583] on link "Détails de la réservation" at bounding box center [1014, 584] width 248 height 22
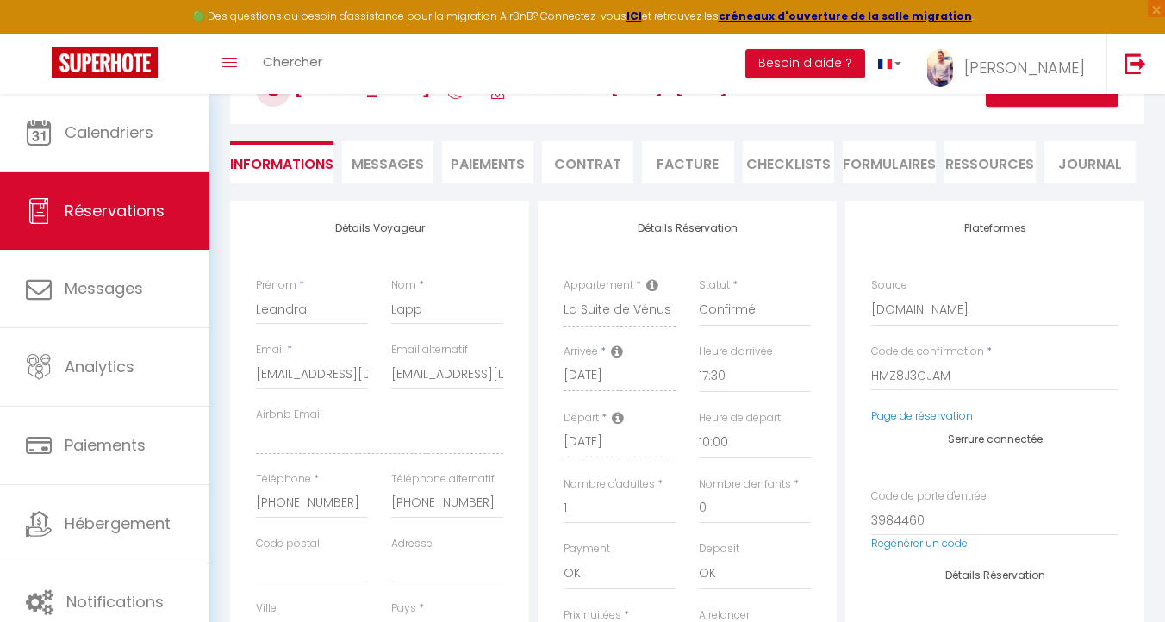
scroll to position [124, 0]
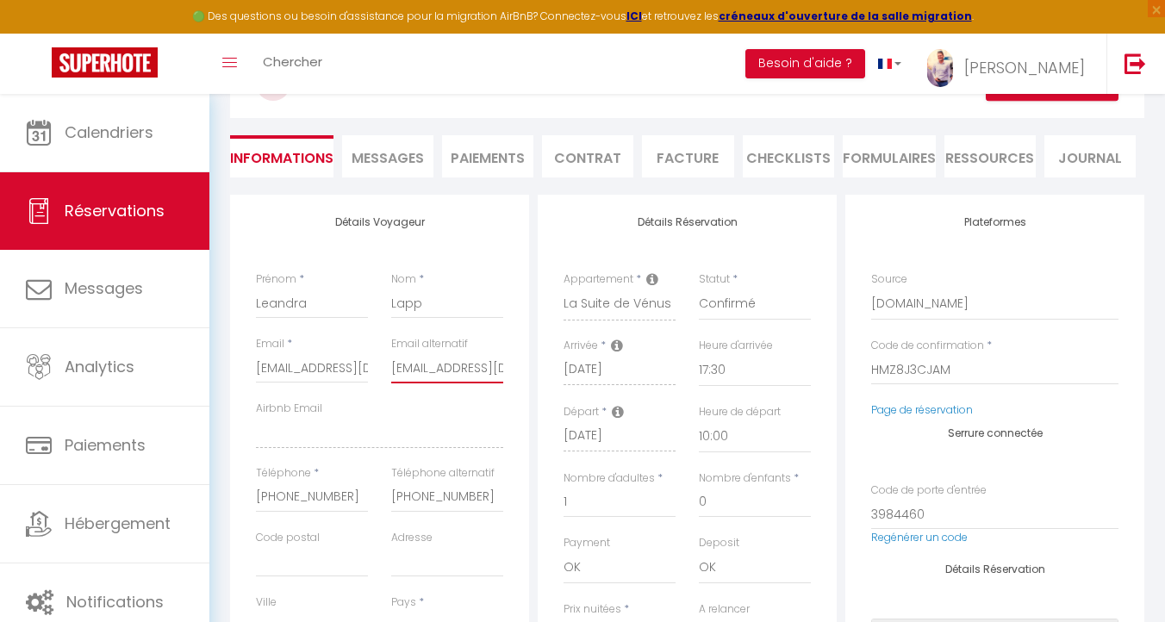
click at [423, 374] on input "leandralapp11@gmail.com" at bounding box center [447, 367] width 112 height 31
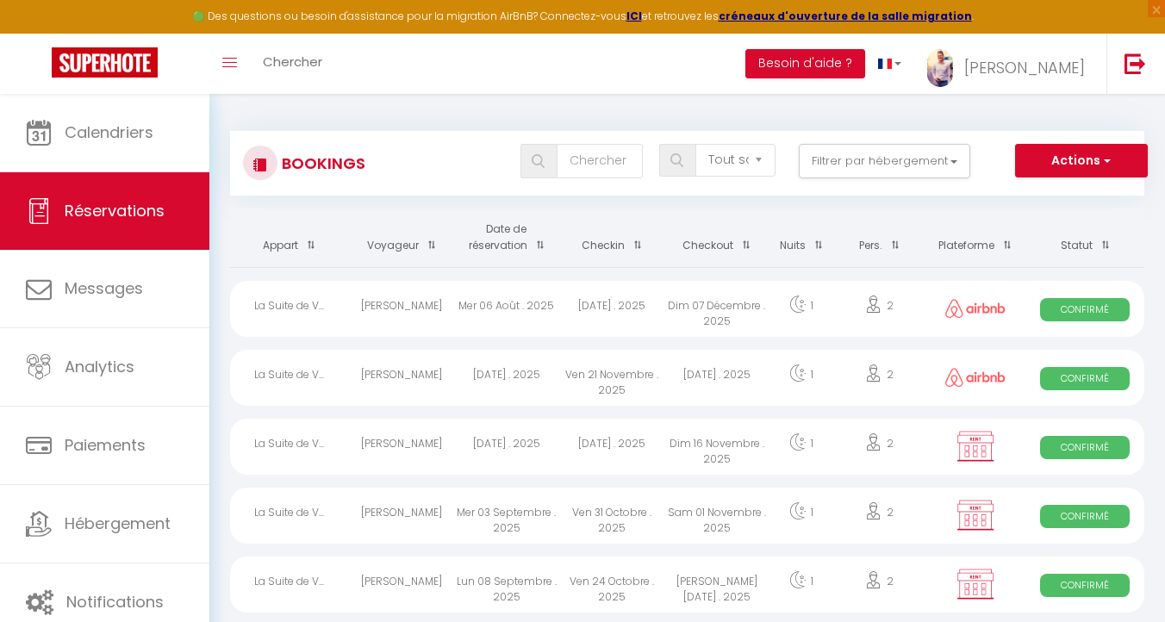
click at [612, 139] on div "Bookings Tous les statuts Annulé Confirmé Non Confirmé Tout sauf annulé No Show…" at bounding box center [687, 163] width 914 height 65
click at [606, 155] on input "text" at bounding box center [599, 161] width 86 height 34
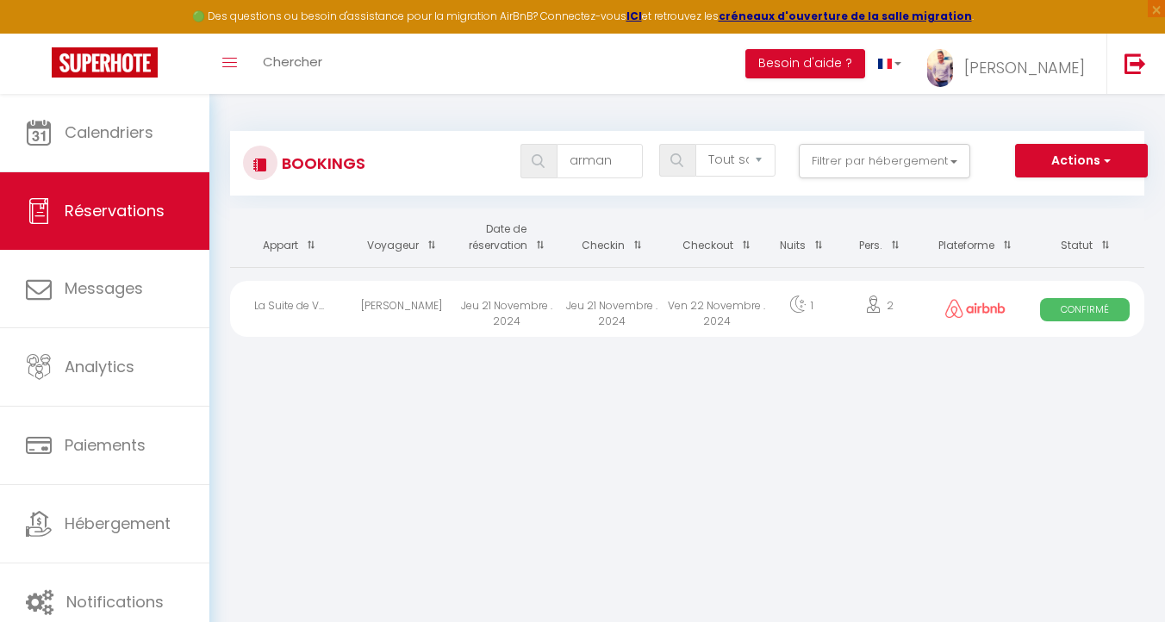
click at [413, 300] on div "Arman Movsisyan" at bounding box center [401, 309] width 105 height 56
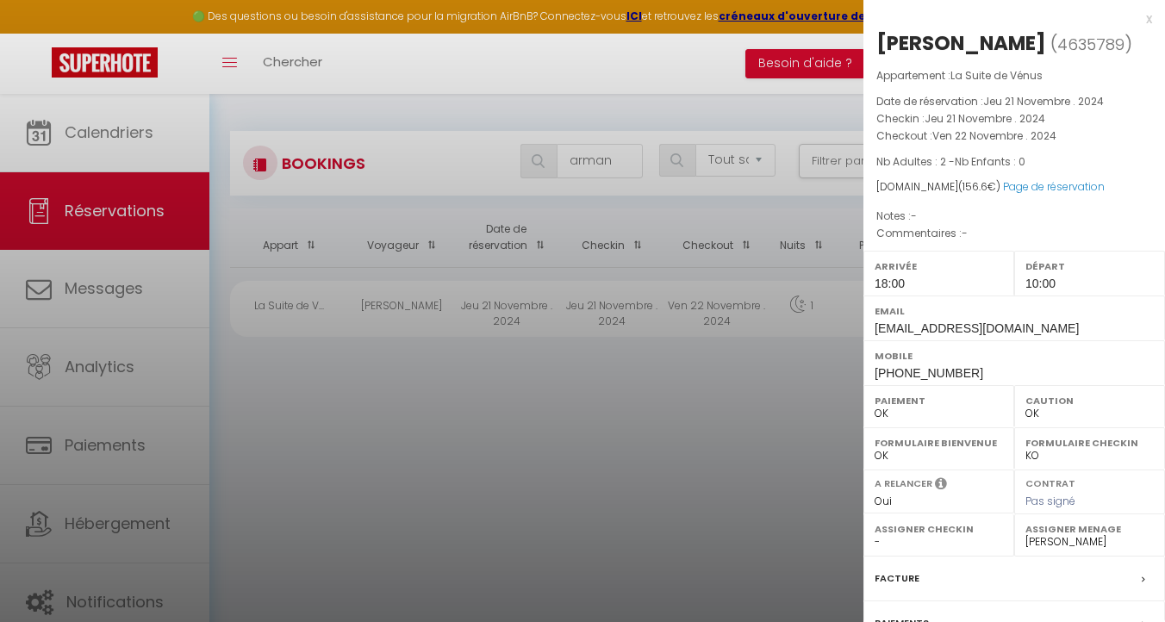
scroll to position [181, 0]
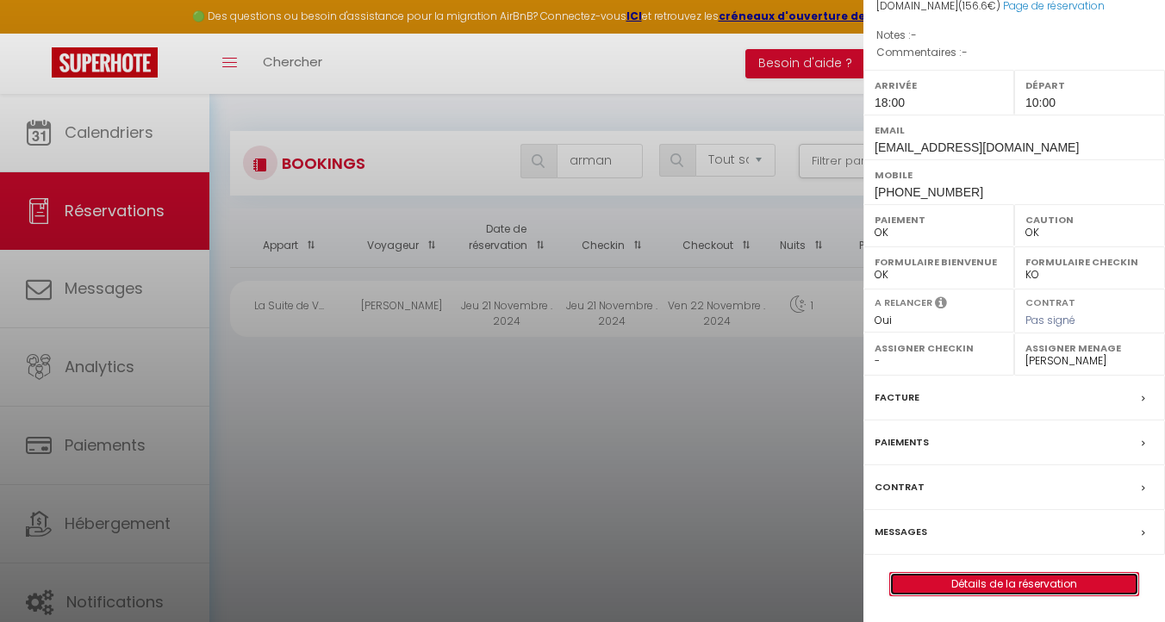
click at [973, 581] on link "Détails de la réservation" at bounding box center [1014, 584] width 248 height 22
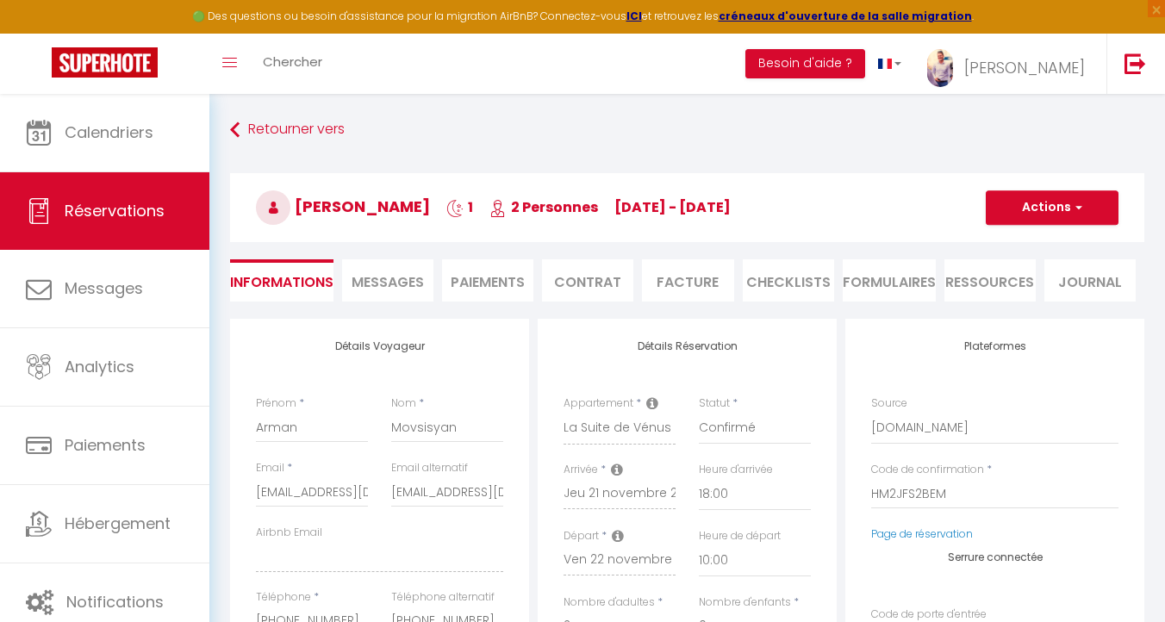
scroll to position [37, 0]
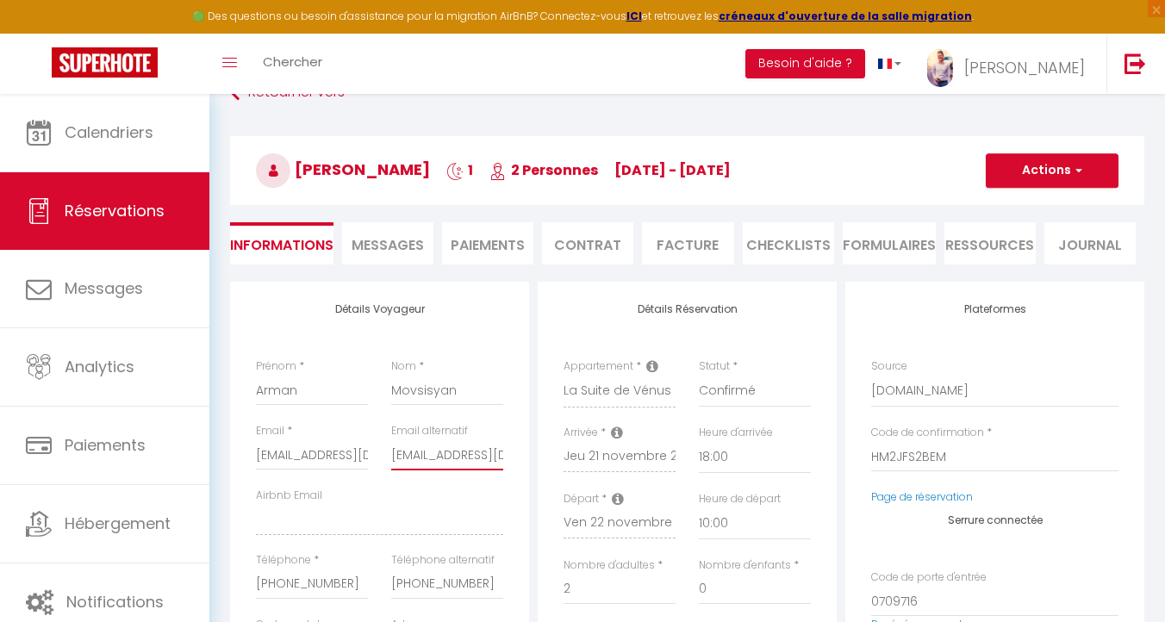
click at [417, 452] on input "arman.mo.67100@gmail.com" at bounding box center [447, 454] width 112 height 31
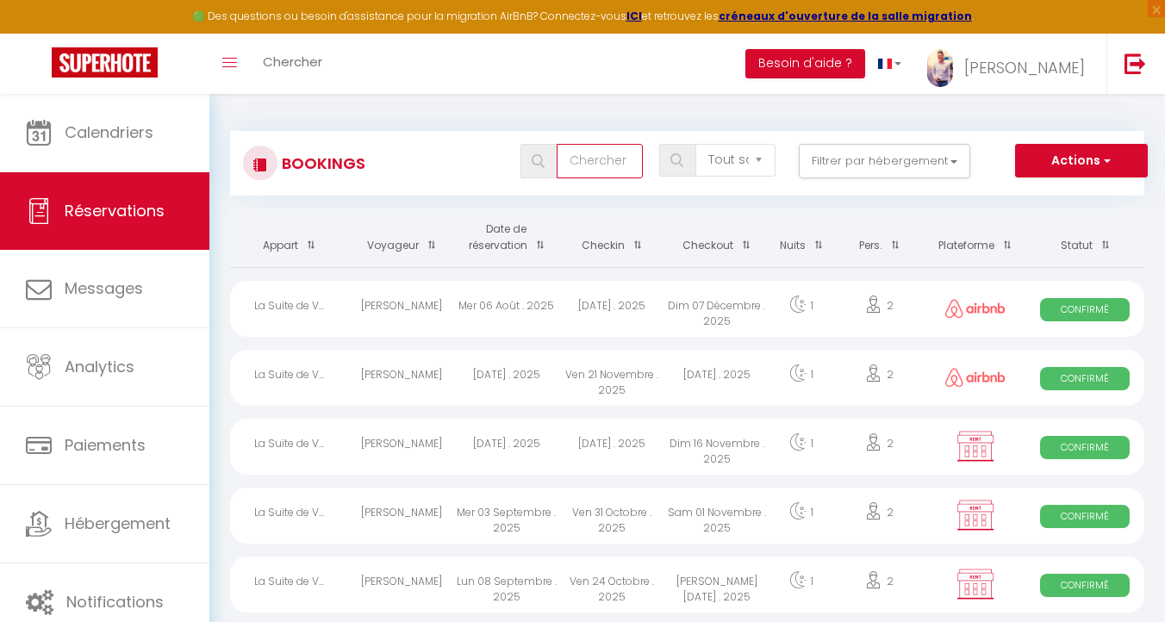
click at [595, 165] on input "text" at bounding box center [599, 161] width 86 height 34
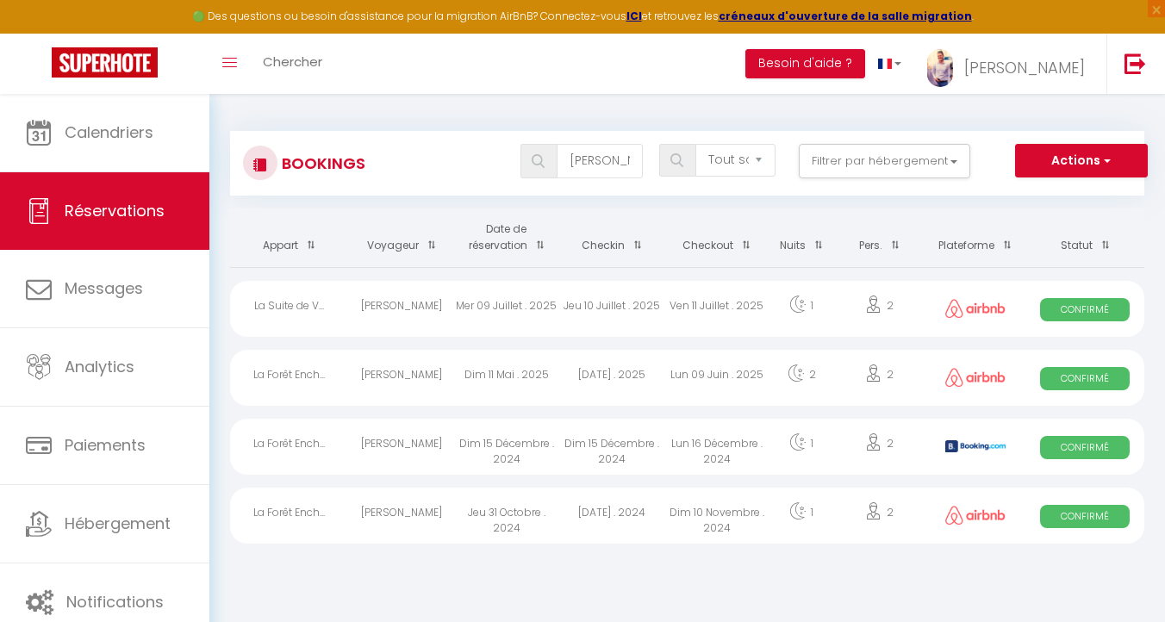
click at [712, 308] on div "Ven 11 Juillet . 2025" at bounding box center [716, 309] width 105 height 56
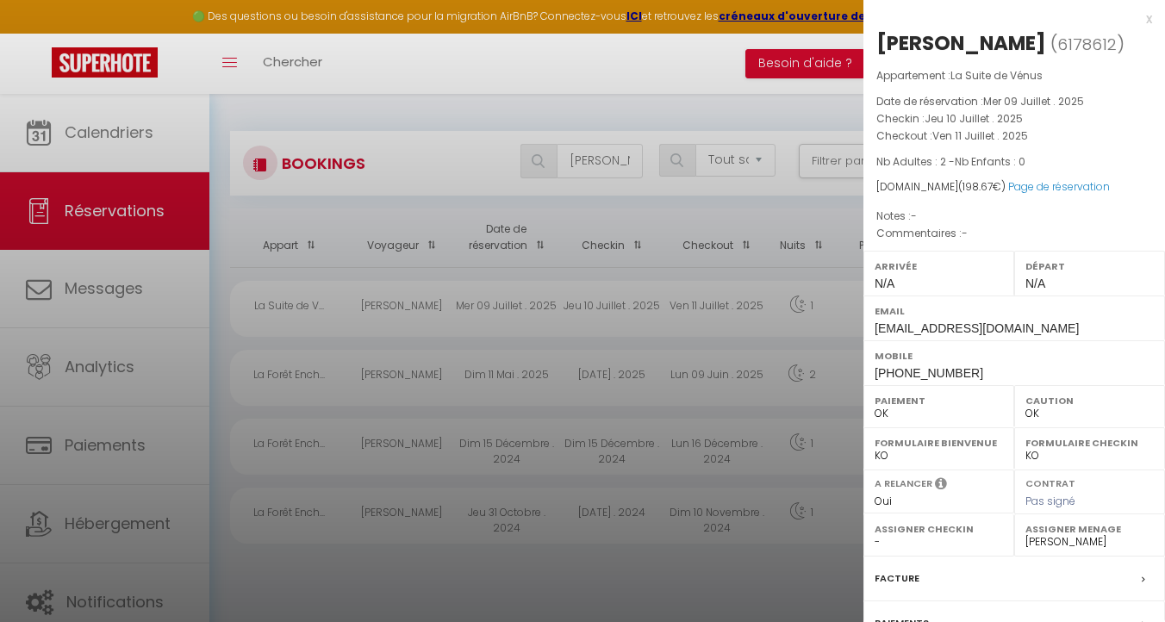
scroll to position [181, 0]
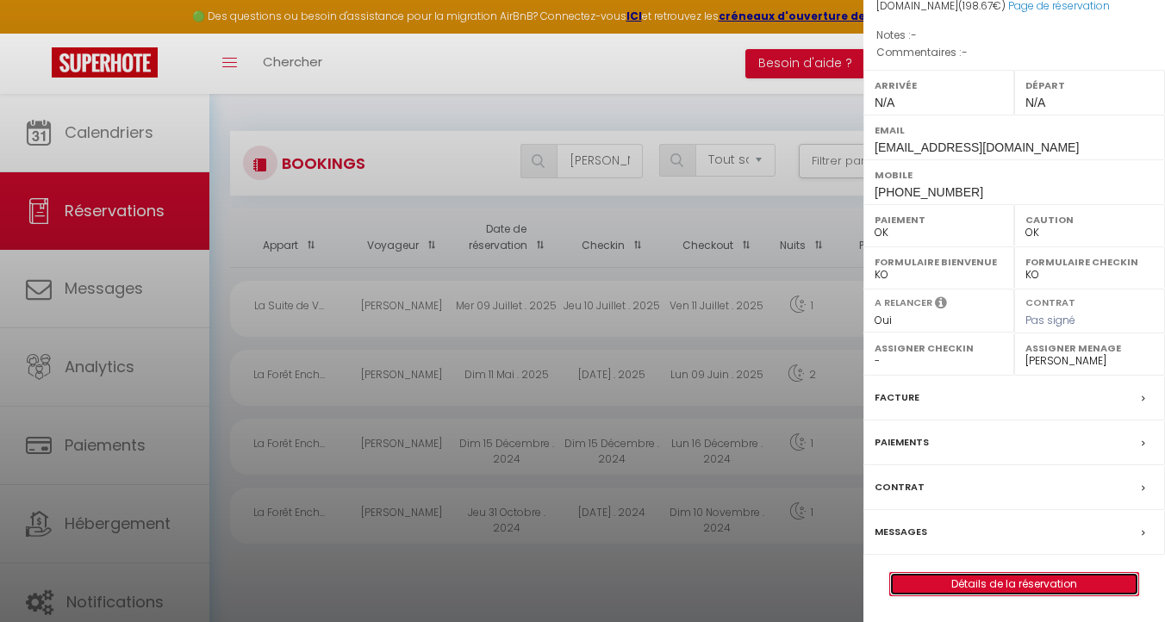
click at [1017, 586] on link "Détails de la réservation" at bounding box center [1014, 584] width 248 height 22
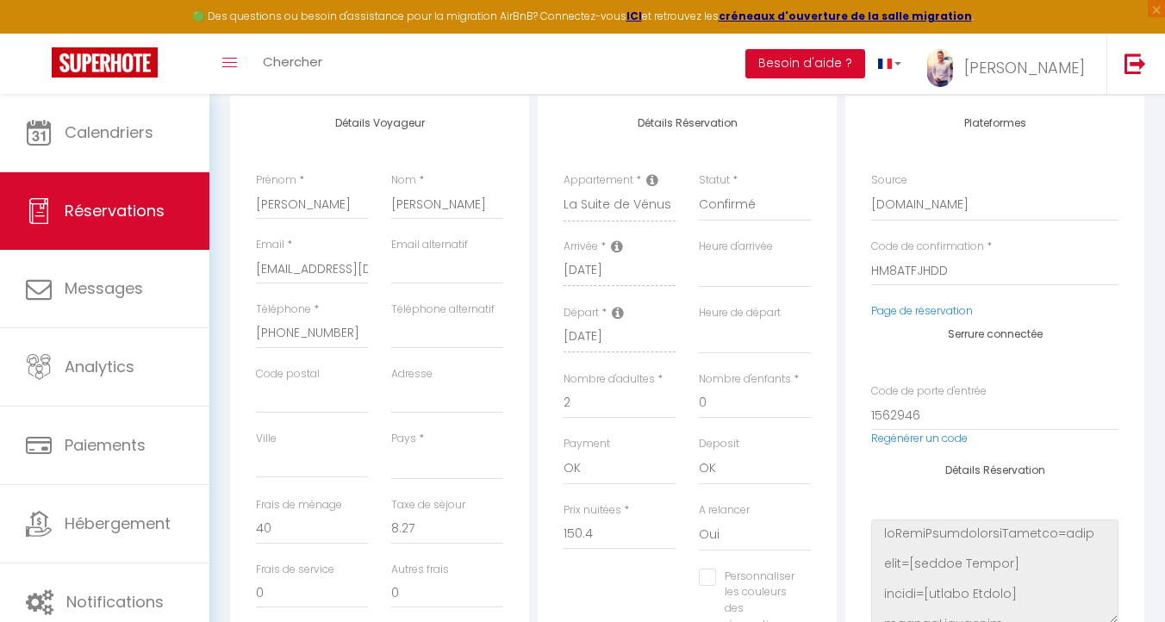
scroll to position [208, 0]
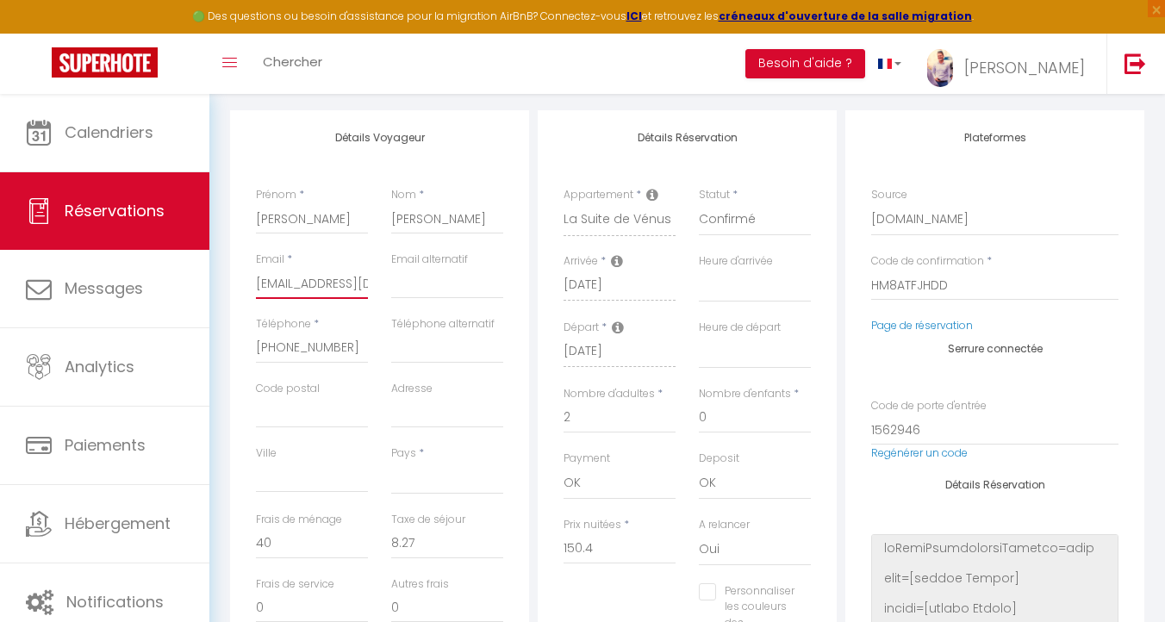
click at [296, 285] on input "gpp6lri5yva53xfoeuu96mymjfo1@reply.superhote.com" at bounding box center [312, 283] width 112 height 31
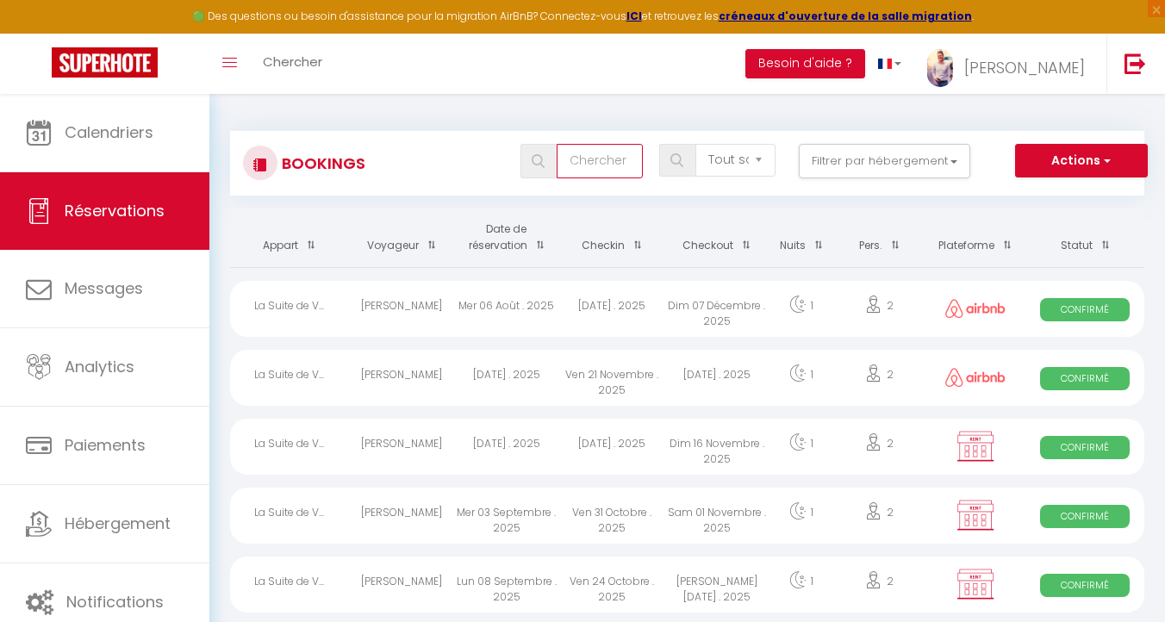
click at [599, 154] on input "text" at bounding box center [599, 161] width 86 height 34
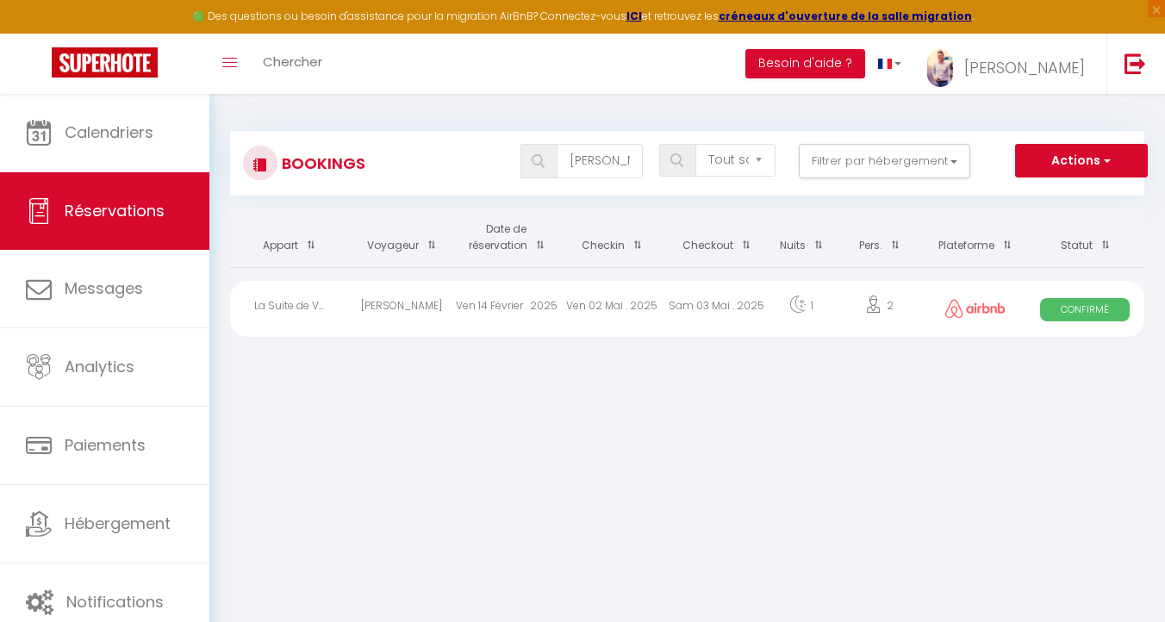
click at [650, 303] on div "Ven 02 Mai . 2025" at bounding box center [611, 309] width 105 height 56
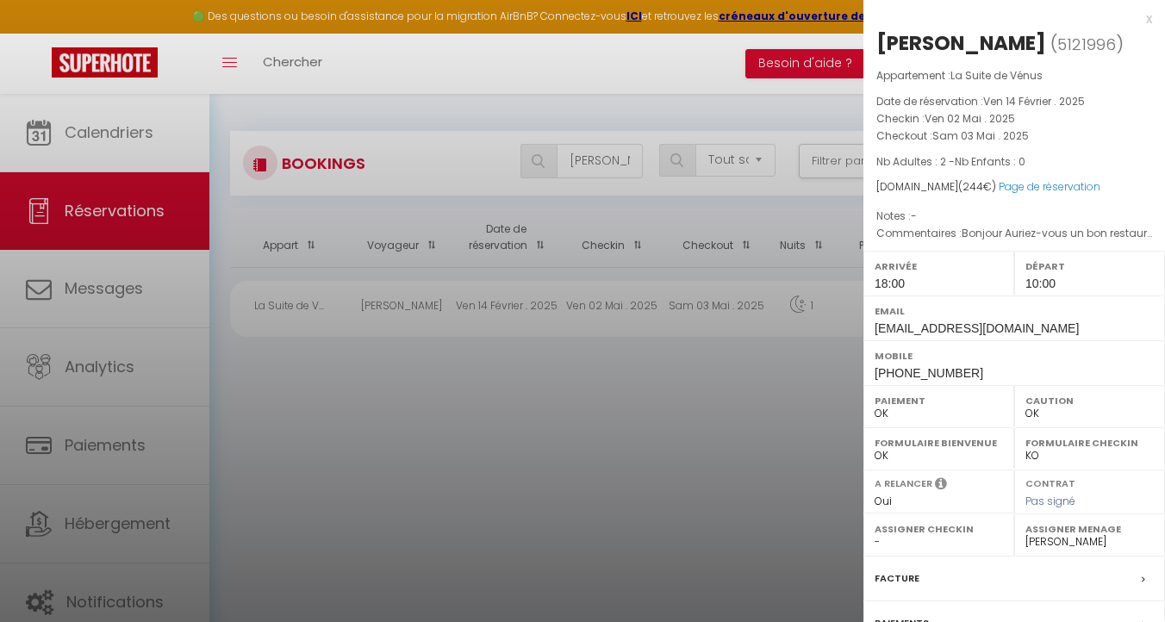
scroll to position [181, 0]
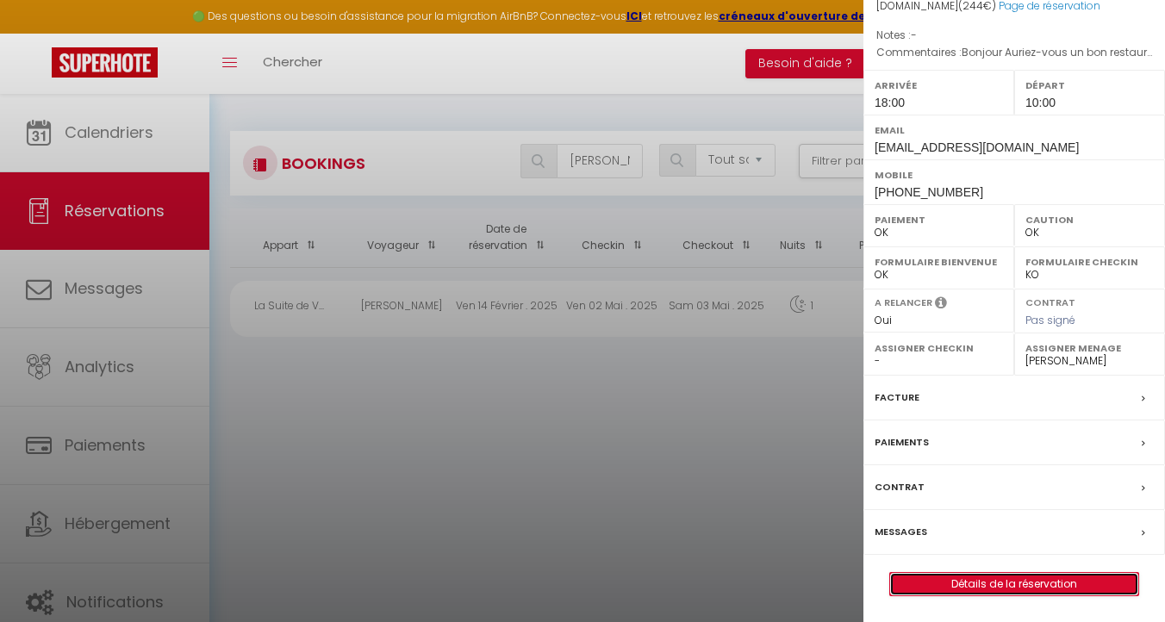
click at [1012, 586] on link "Détails de la réservation" at bounding box center [1014, 584] width 248 height 22
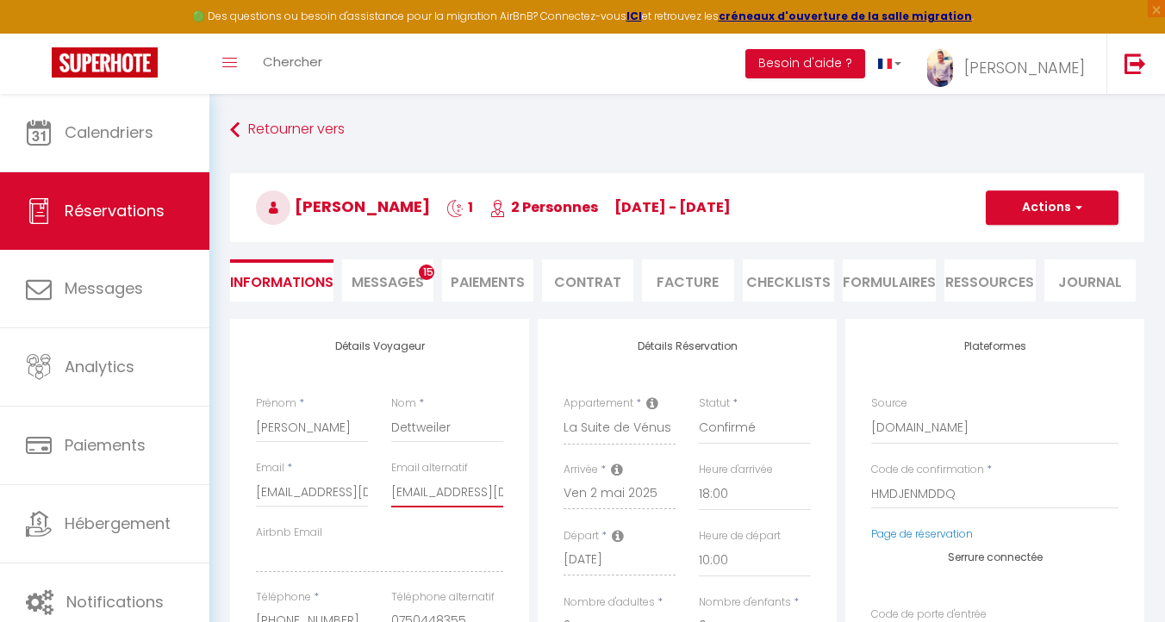
click at [439, 487] on input "dettweilermarjorie@gmail.com" at bounding box center [447, 491] width 112 height 31
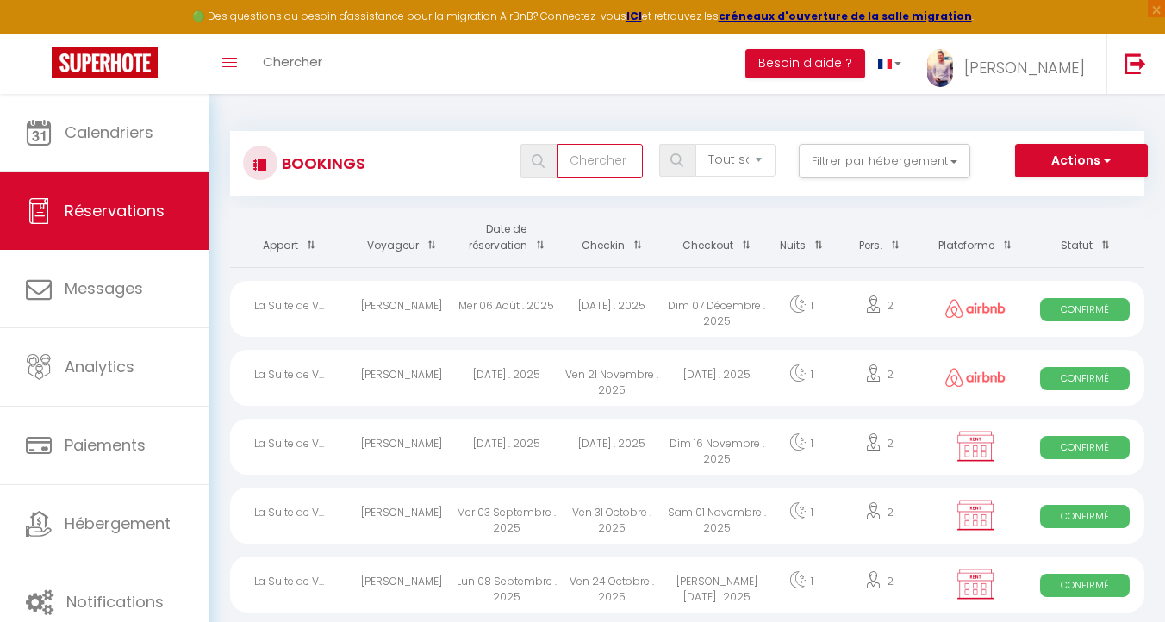
click at [604, 175] on input "text" at bounding box center [599, 161] width 86 height 34
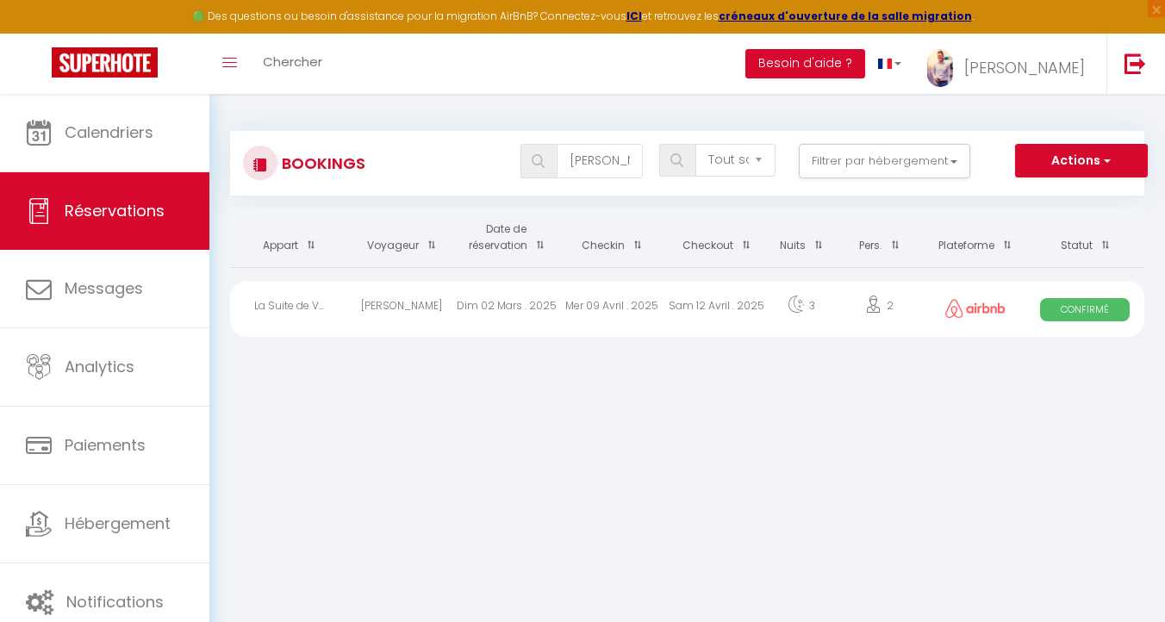
click at [382, 307] on div "Byron Leboeuf" at bounding box center [401, 309] width 105 height 56
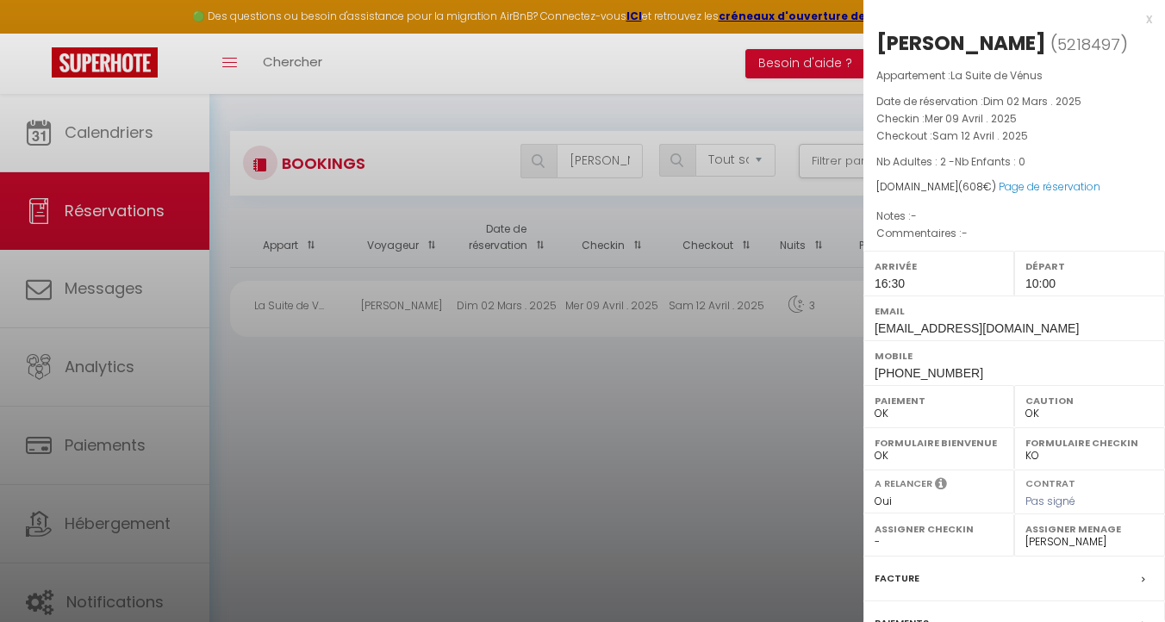
scroll to position [181, 0]
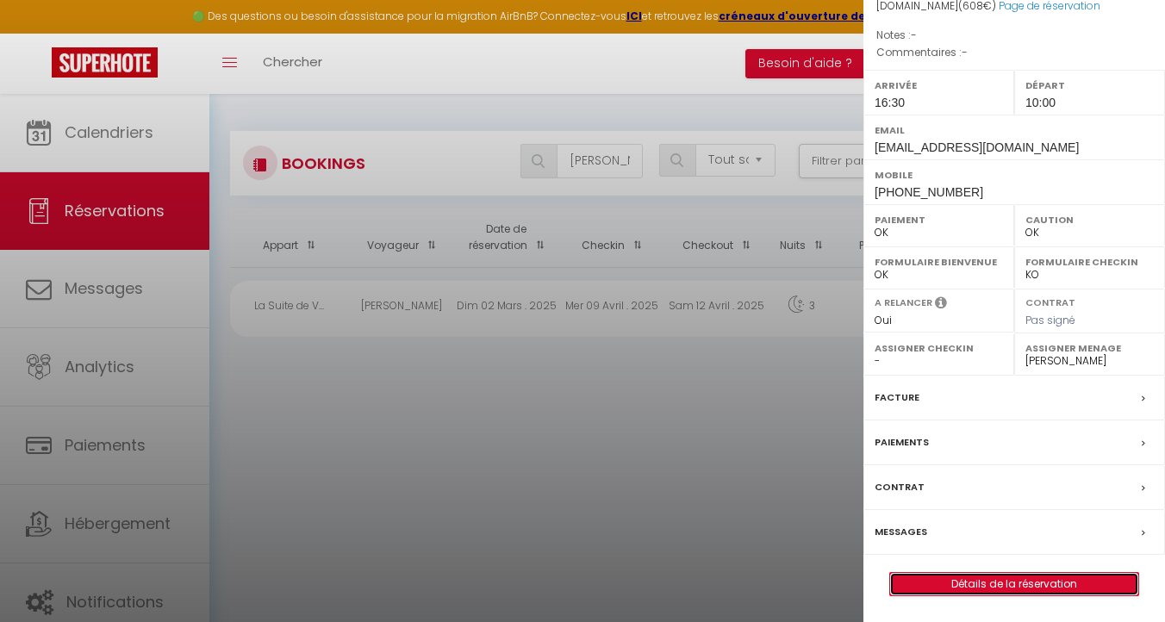
click at [1046, 582] on link "Détails de la réservation" at bounding box center [1014, 584] width 248 height 22
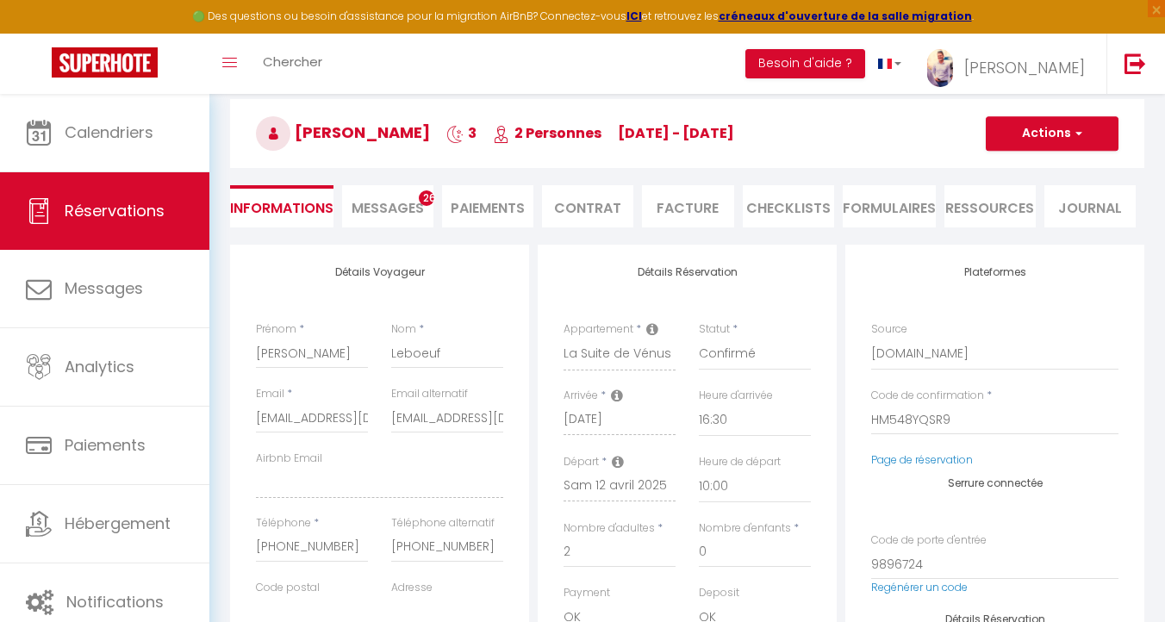
scroll to position [76, 0]
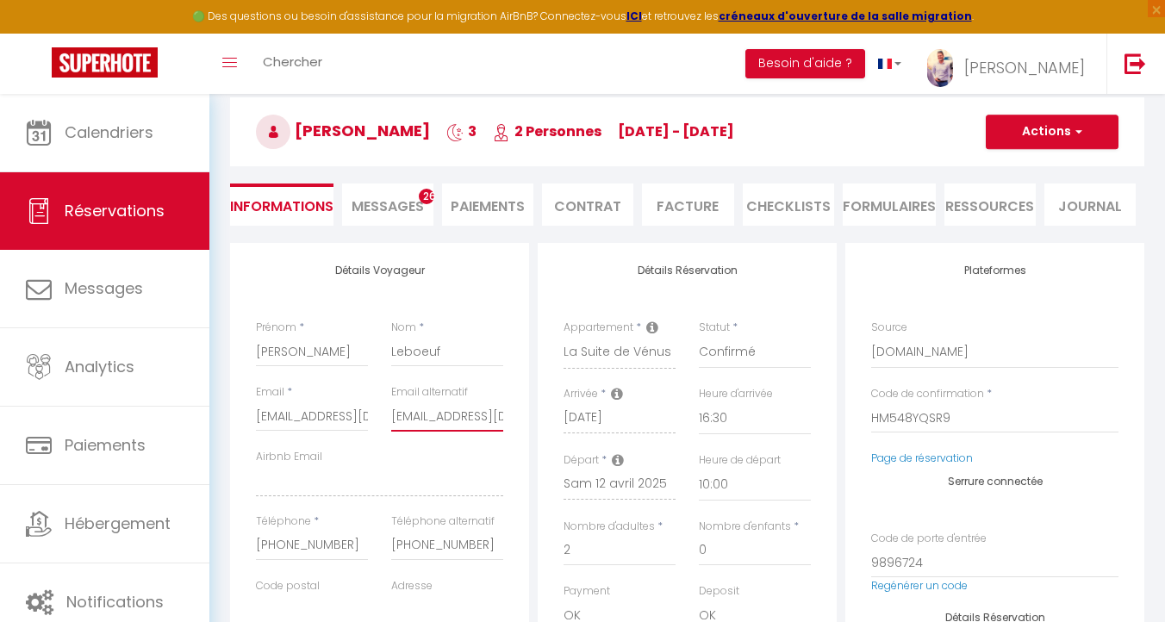
click at [407, 412] on input "byro1998@outlook.fr" at bounding box center [447, 416] width 112 height 31
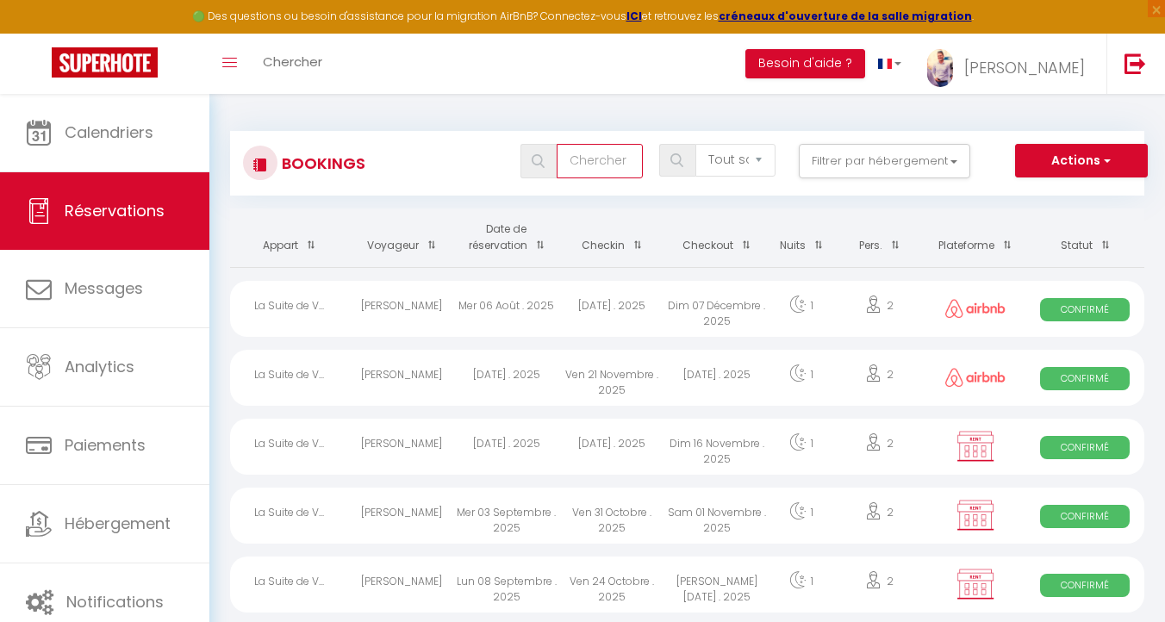
click at [593, 152] on input "text" at bounding box center [599, 161] width 86 height 34
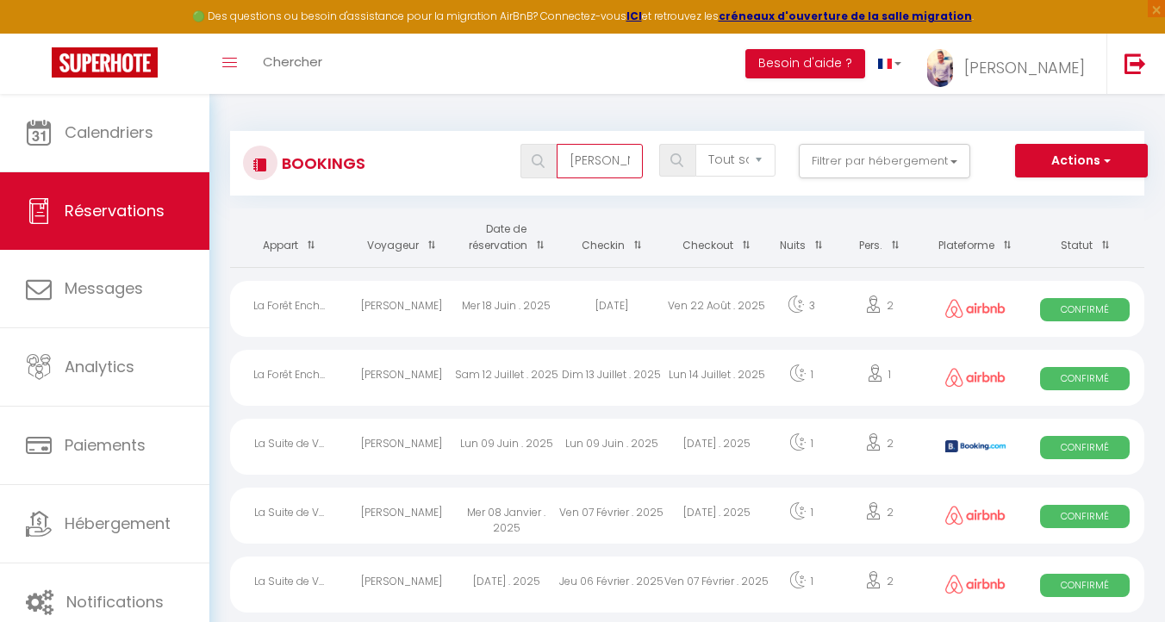
click at [612, 167] on input "[PERSON_NAME]" at bounding box center [599, 161] width 86 height 34
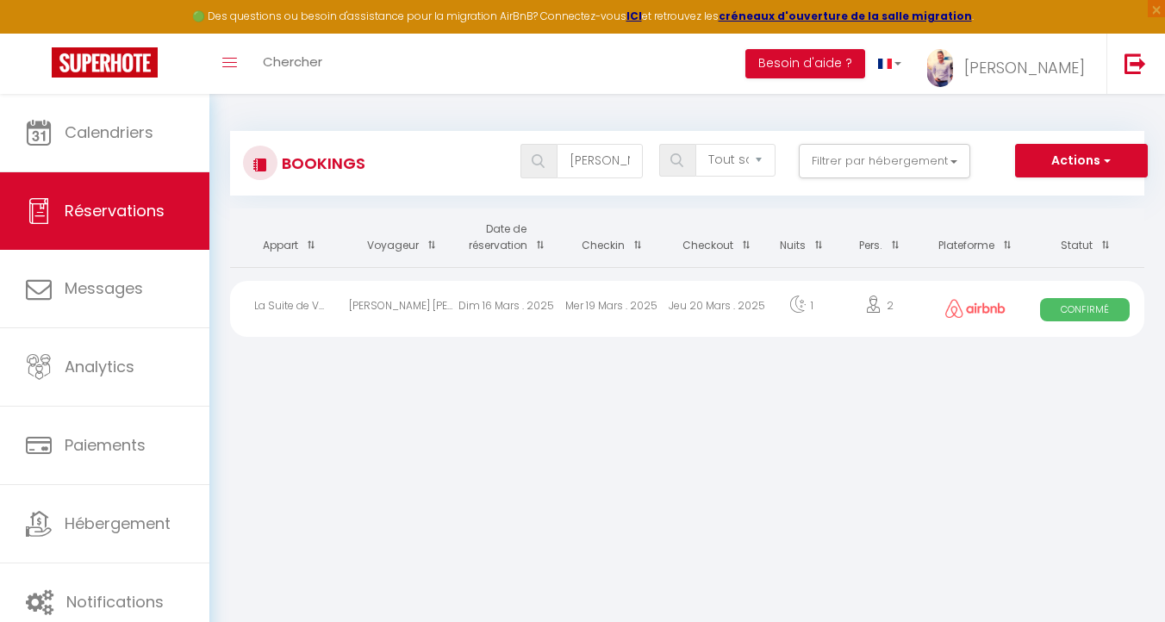
click at [444, 305] on div "Raphael Roger Francis Roger Francis Zimmermann" at bounding box center [401, 309] width 105 height 56
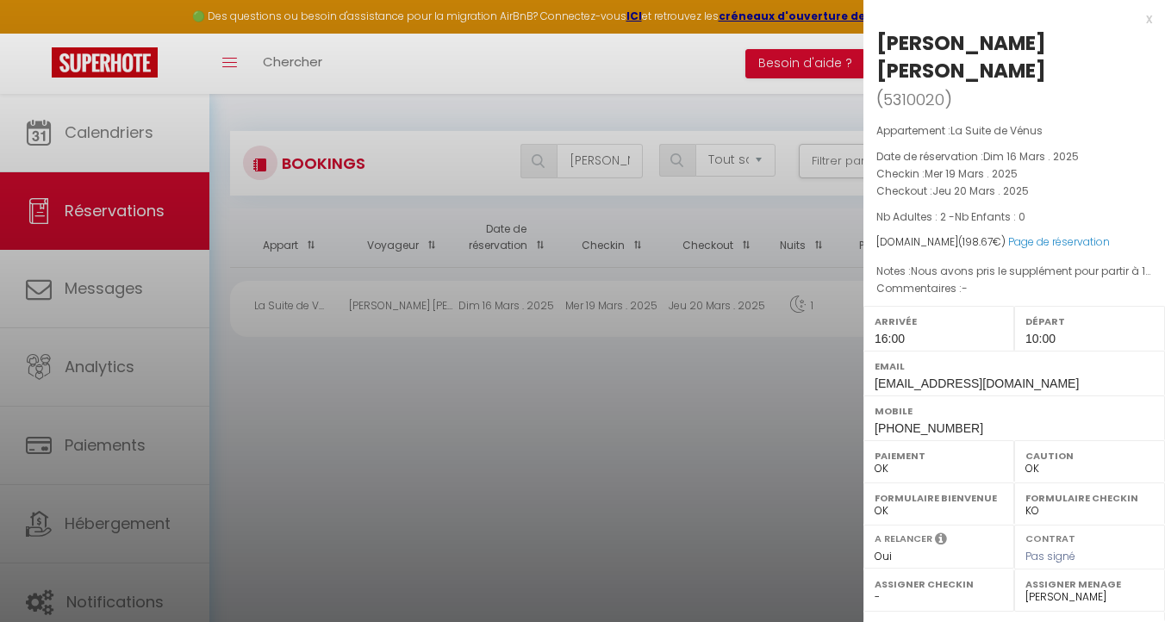
click at [546, 432] on div at bounding box center [582, 311] width 1165 height 622
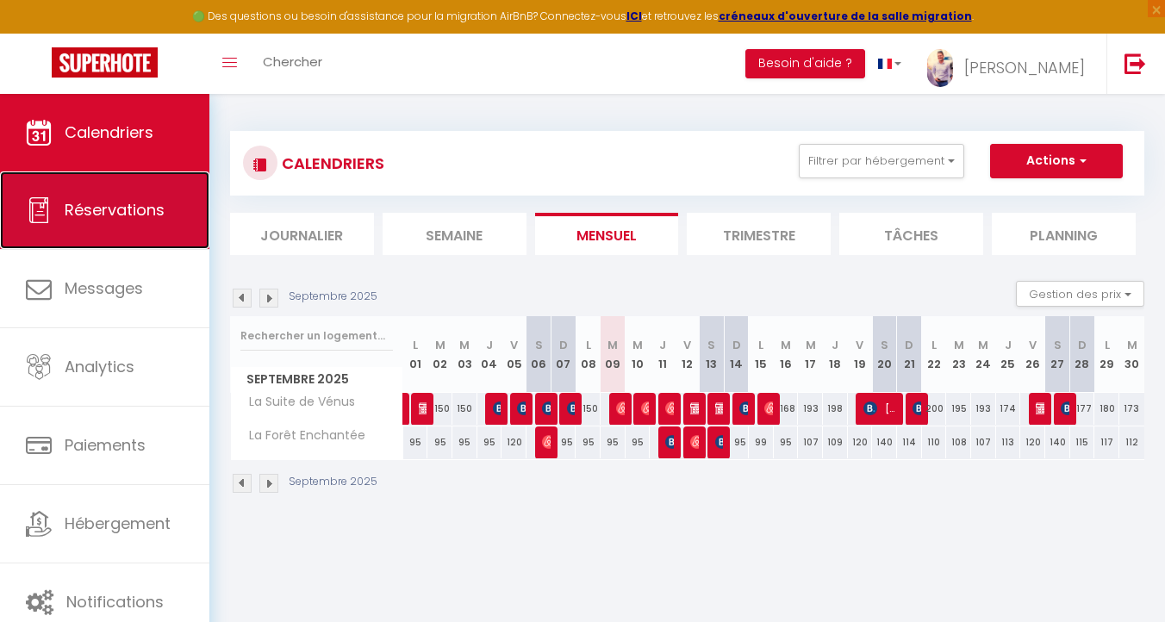
click at [56, 202] on link "Réservations" at bounding box center [104, 210] width 209 height 78
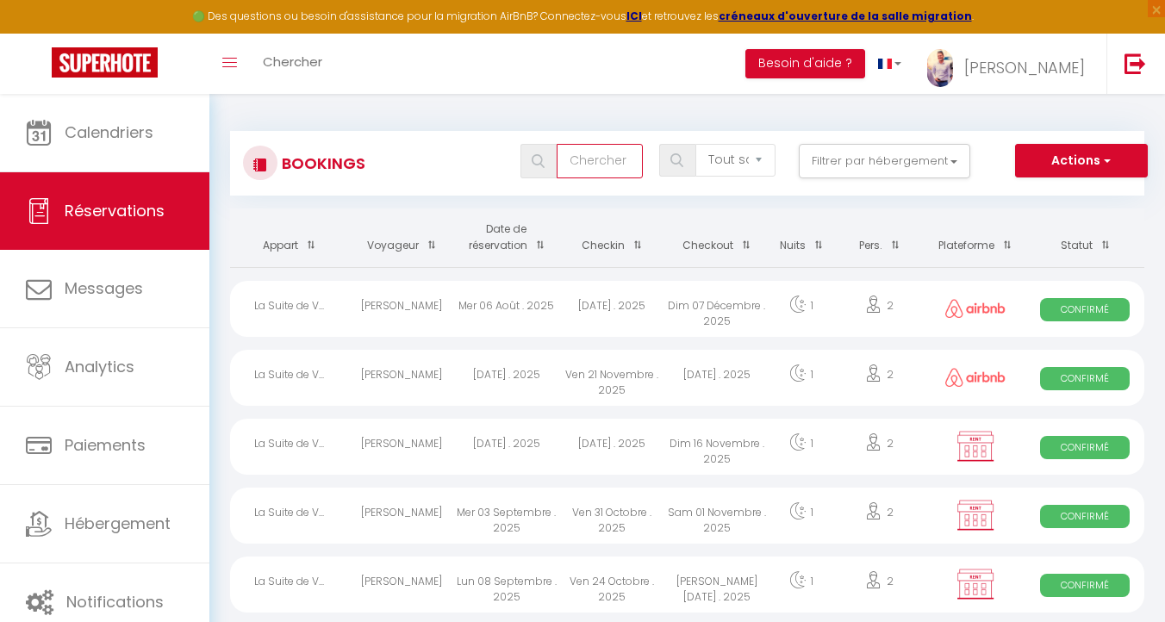
click at [564, 161] on input "text" at bounding box center [599, 161] width 86 height 34
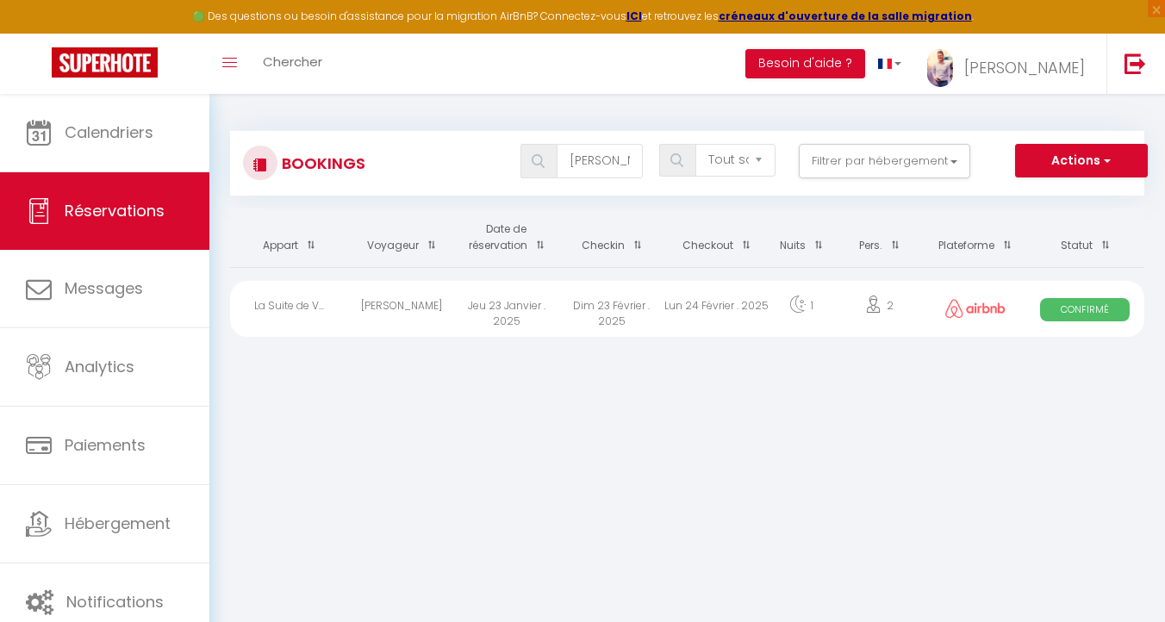
click at [517, 310] on div "Jeu 23 Janvier . 2025" at bounding box center [506, 309] width 105 height 56
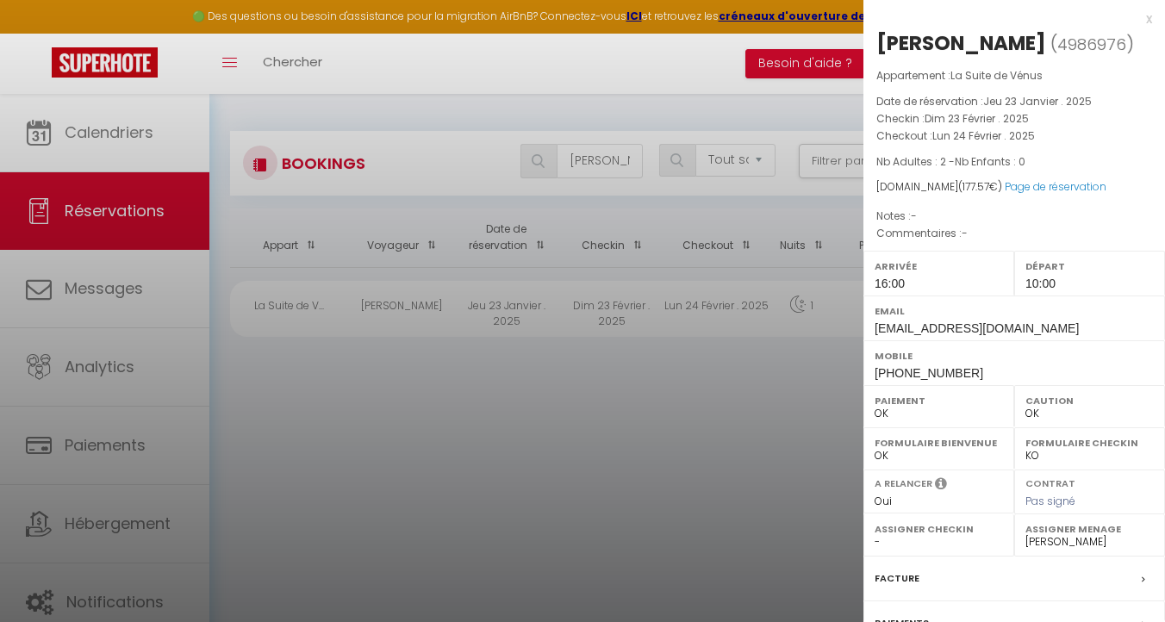
scroll to position [181, 0]
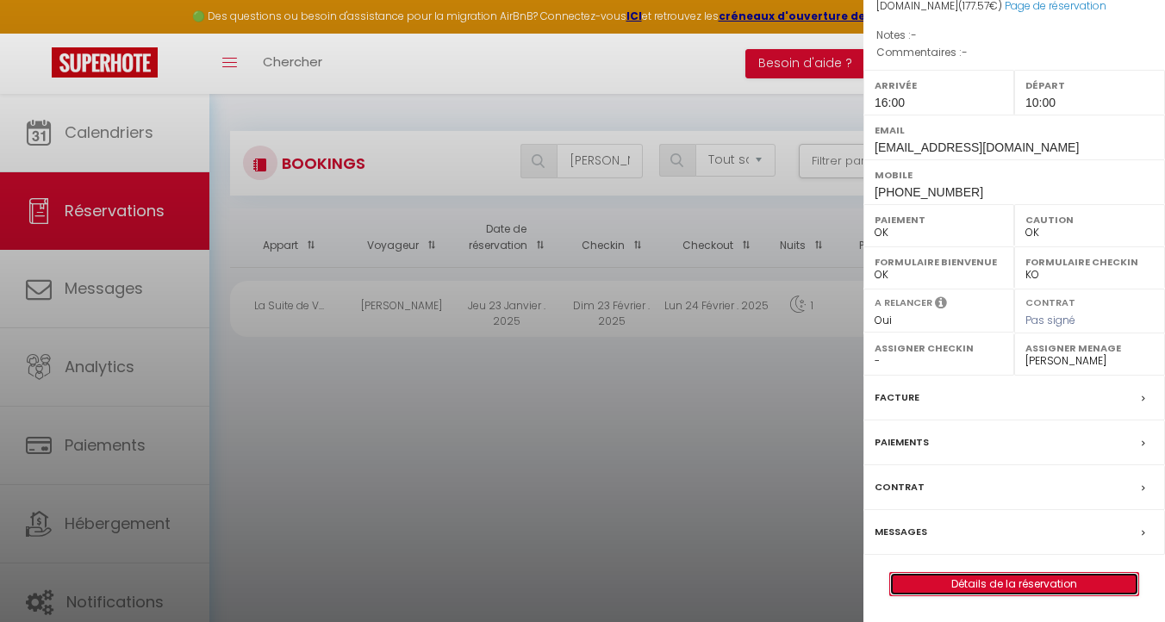
click at [1028, 587] on link "Détails de la réservation" at bounding box center [1014, 584] width 248 height 22
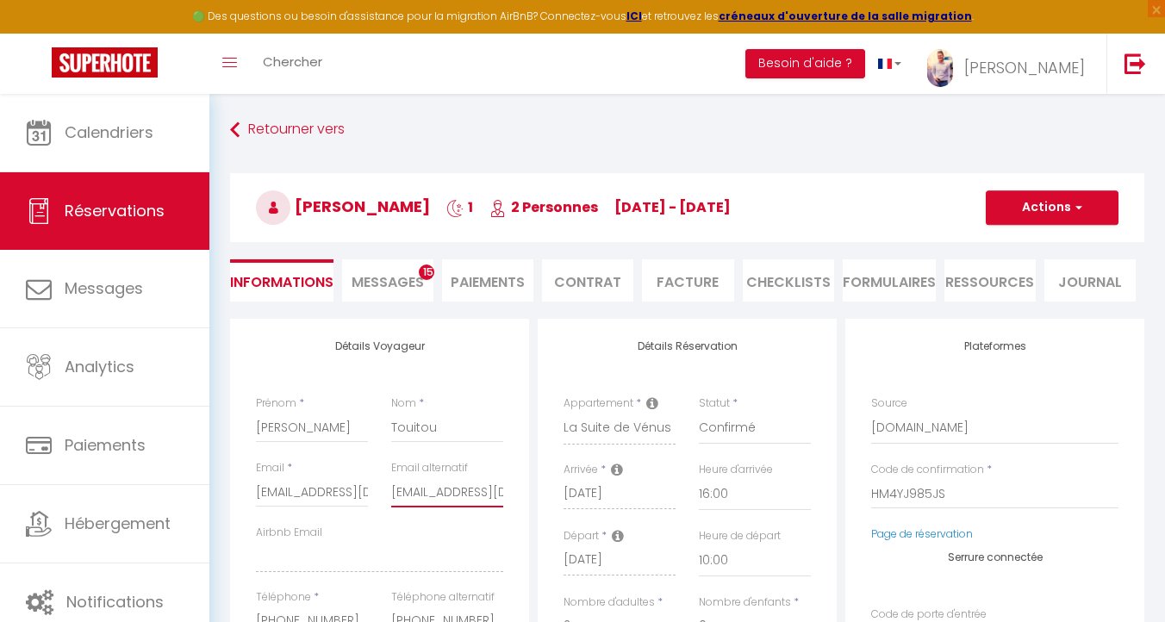
click at [434, 481] on input "rtouitou1965@yahoo.fr" at bounding box center [447, 491] width 112 height 31
click at [435, 481] on input "rtouitou1965@yahoo.fr" at bounding box center [447, 491] width 112 height 31
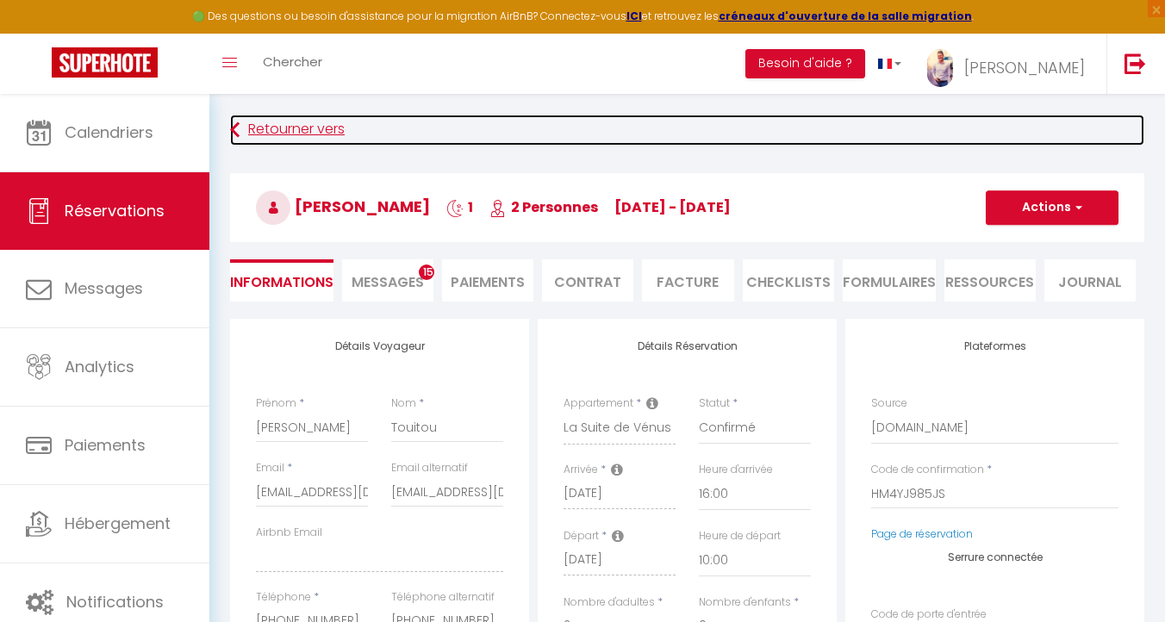
click at [236, 126] on icon at bounding box center [234, 130] width 9 height 31
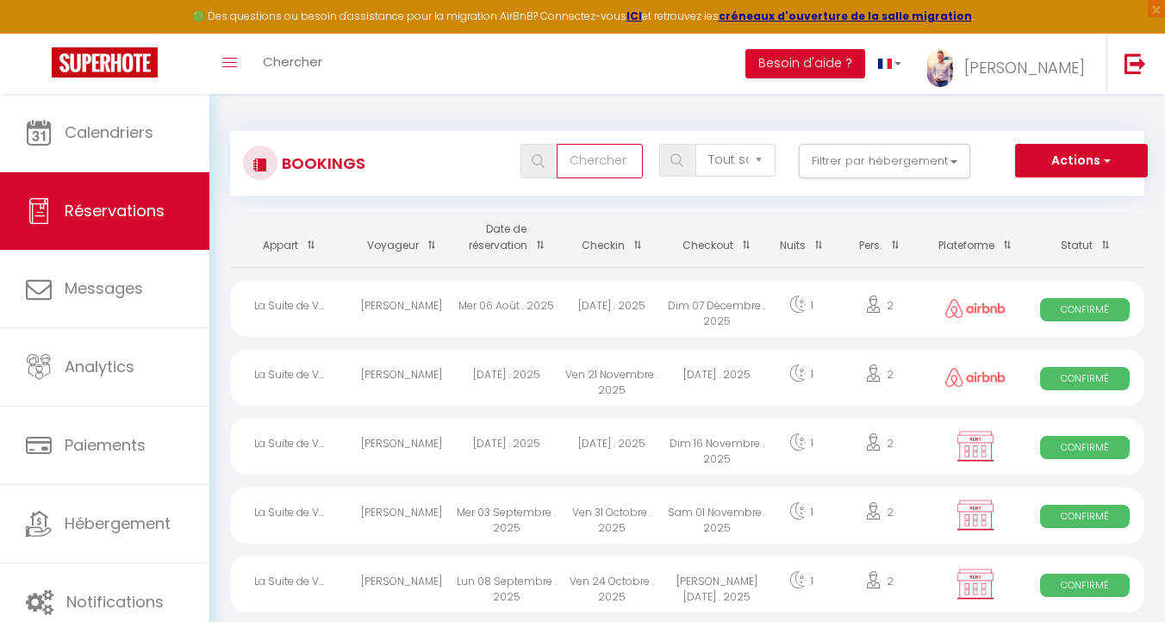
click at [599, 170] on input "text" at bounding box center [599, 161] width 86 height 34
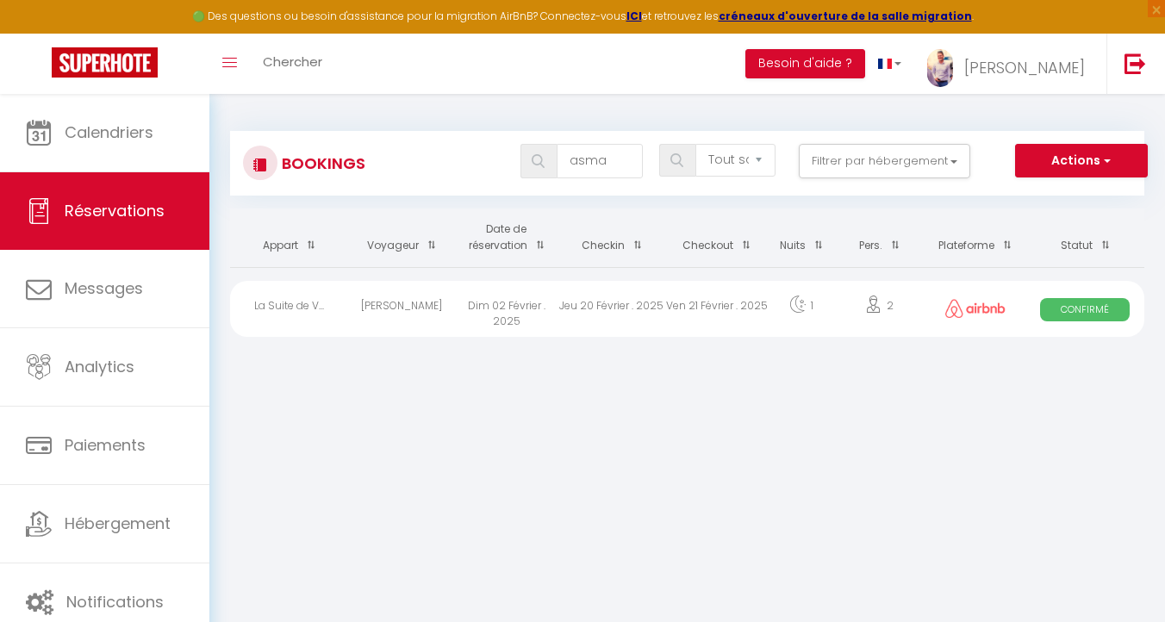
click at [387, 300] on div "Asma Hamdi" at bounding box center [401, 309] width 105 height 56
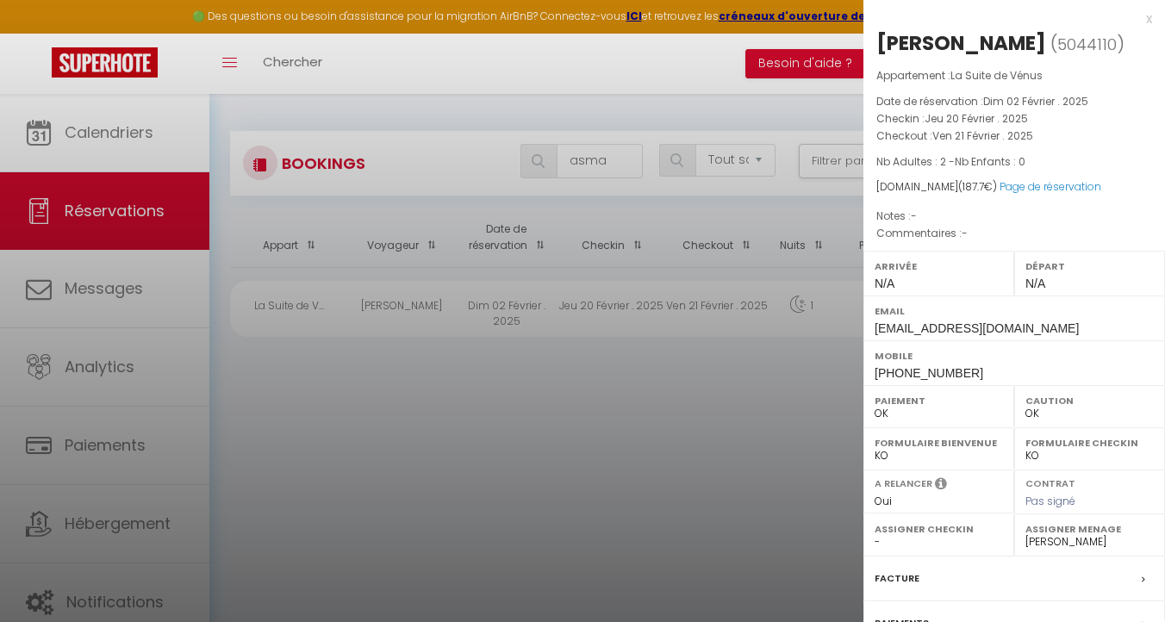
scroll to position [181, 0]
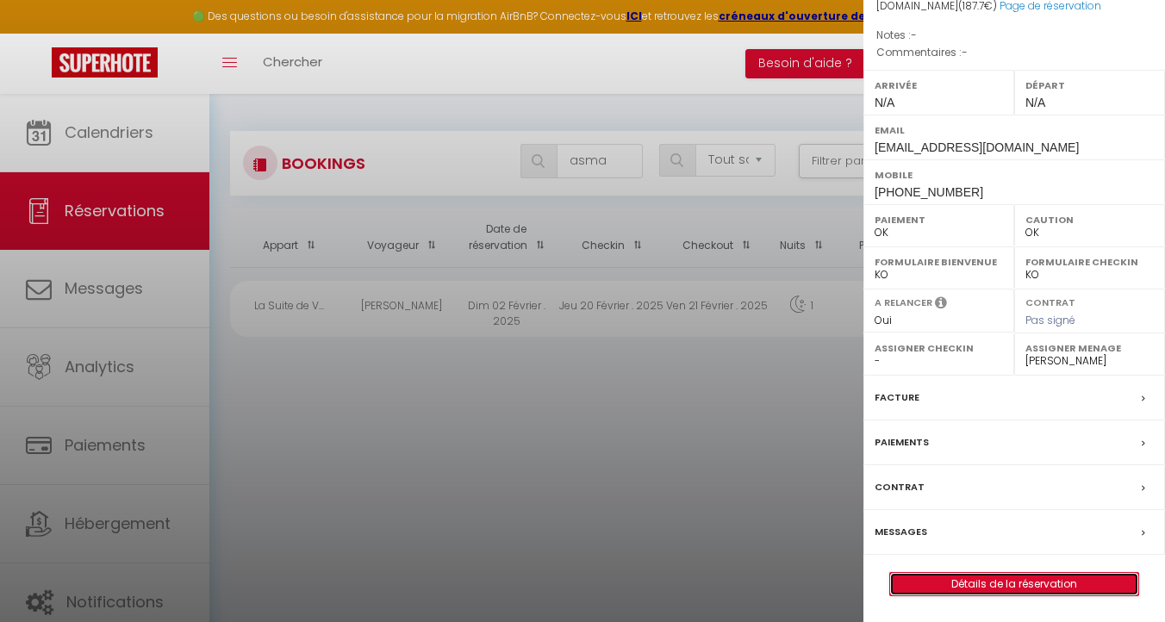
click at [1012, 576] on link "Détails de la réservation" at bounding box center [1014, 584] width 248 height 22
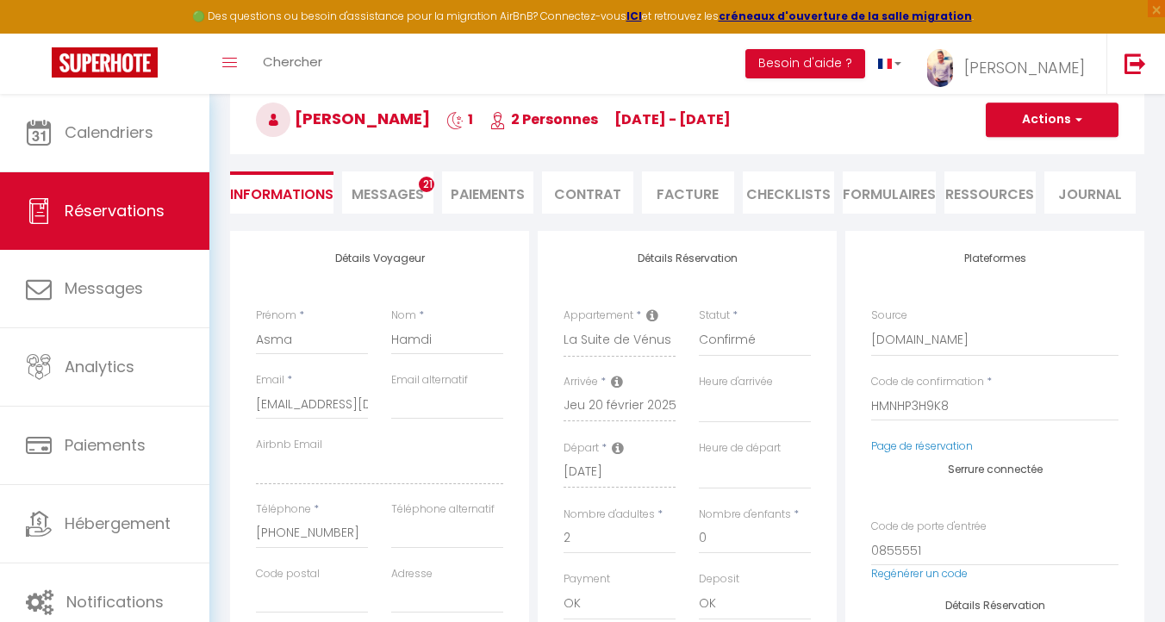
scroll to position [93, 0]
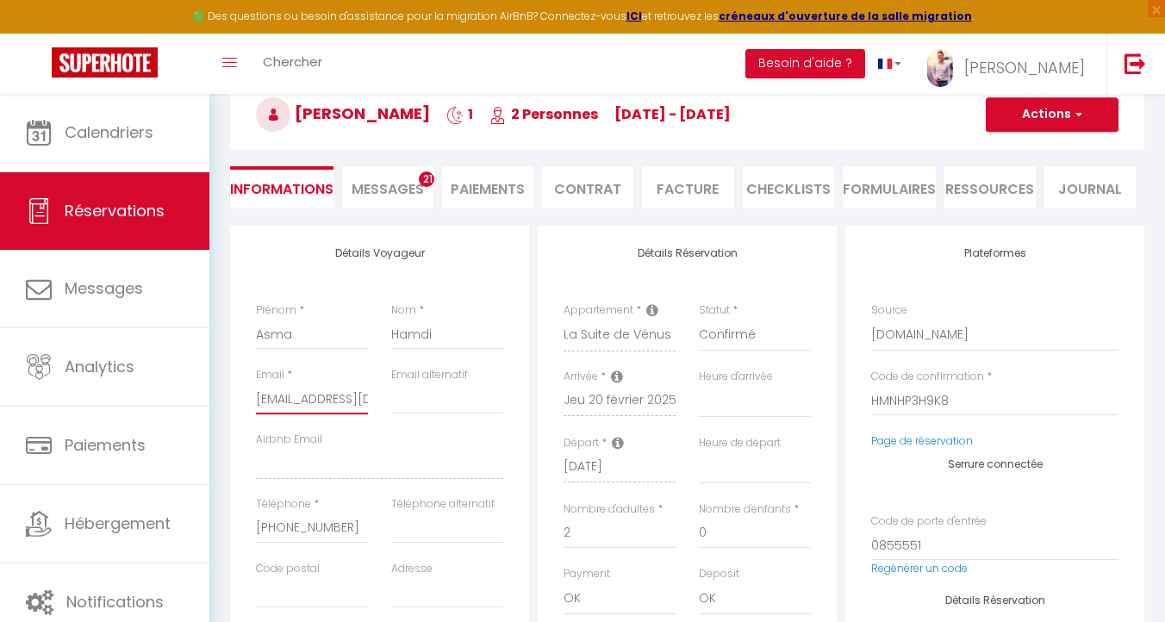
click at [308, 403] on input "4mvrzmlhed3vrqcrpet7multmys0@reply.superhote.com" at bounding box center [312, 398] width 112 height 31
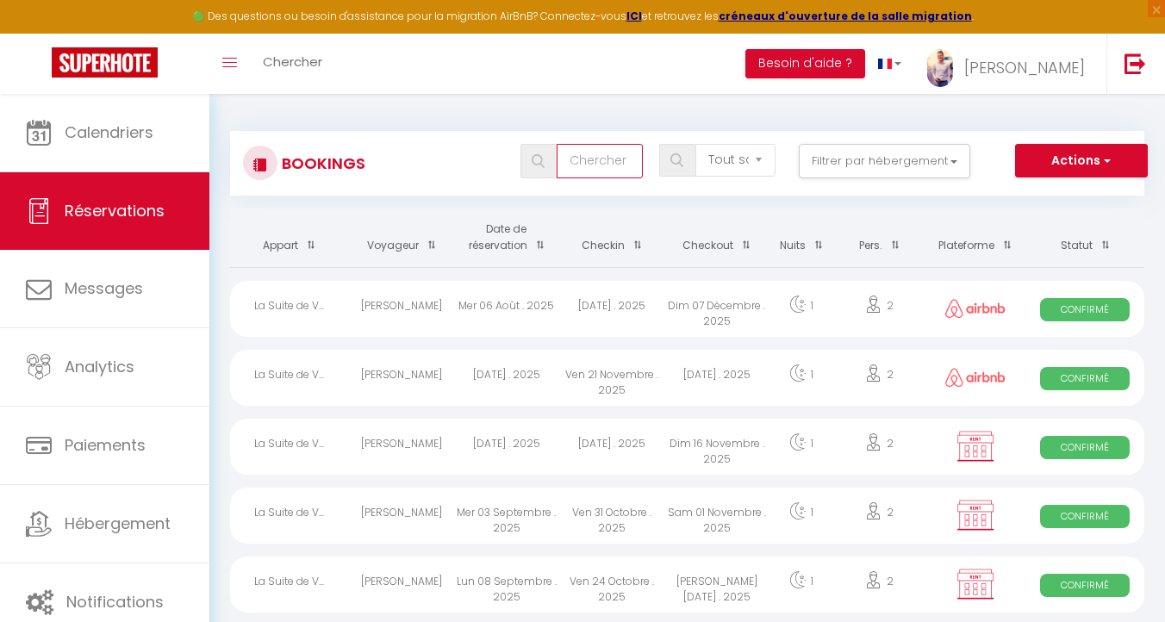
click at [591, 165] on input "text" at bounding box center [599, 161] width 86 height 34
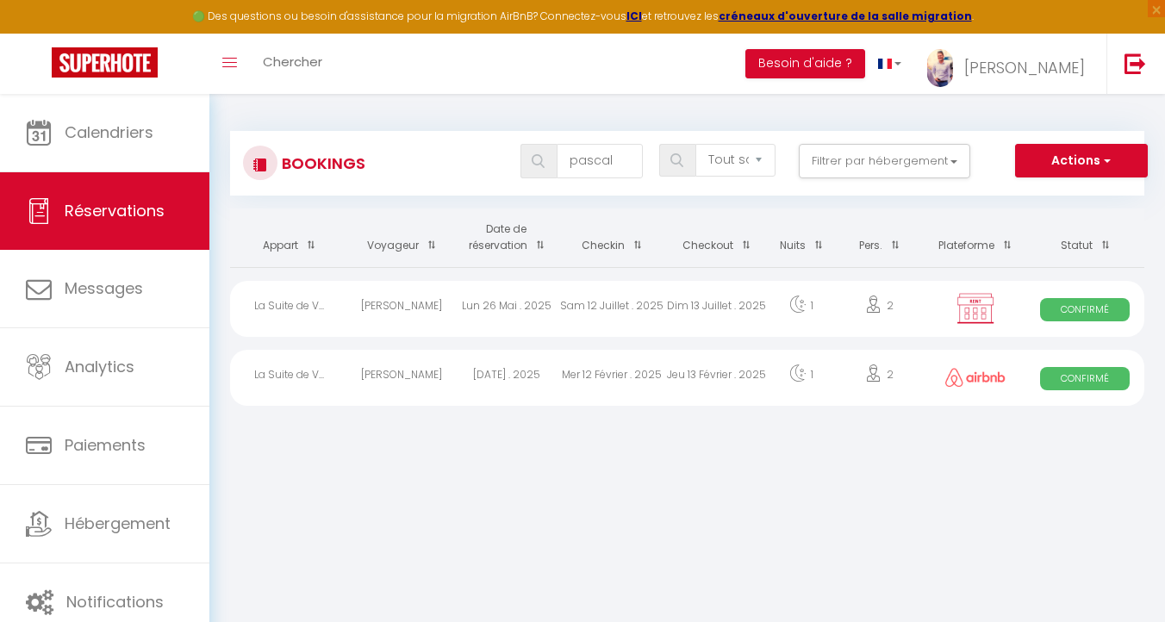
click at [693, 373] on div "Jeu 13 Février . 2025" at bounding box center [716, 378] width 105 height 56
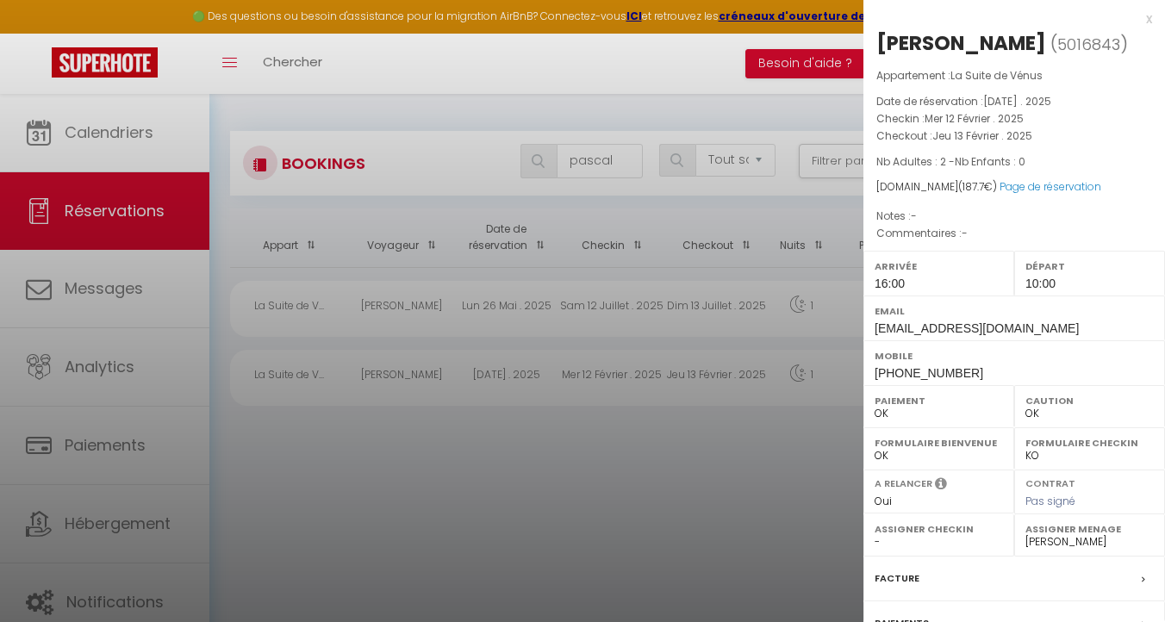
scroll to position [181, 0]
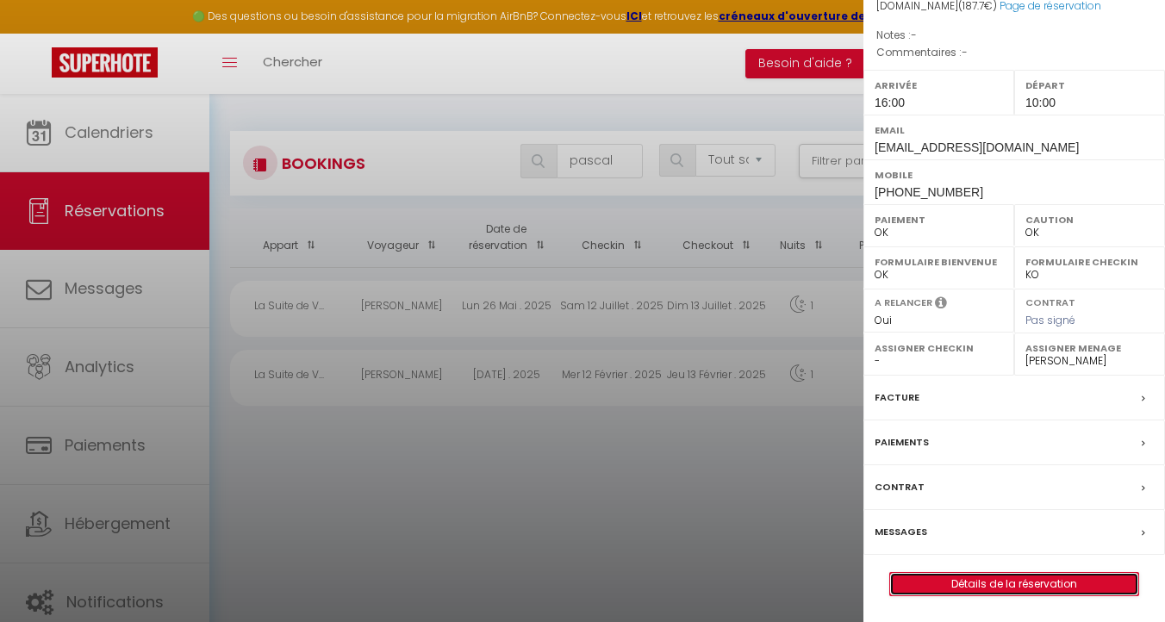
click at [1050, 582] on link "Détails de la réservation" at bounding box center [1014, 584] width 248 height 22
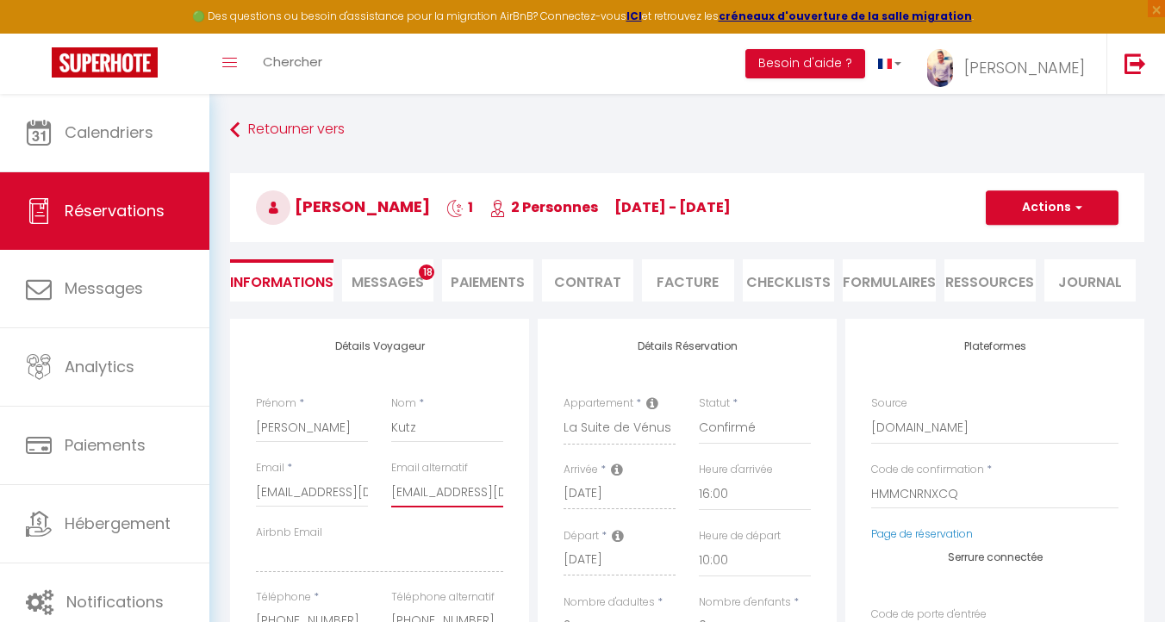
click at [435, 500] on input "pascal.kutz67@gmail.com" at bounding box center [447, 491] width 112 height 31
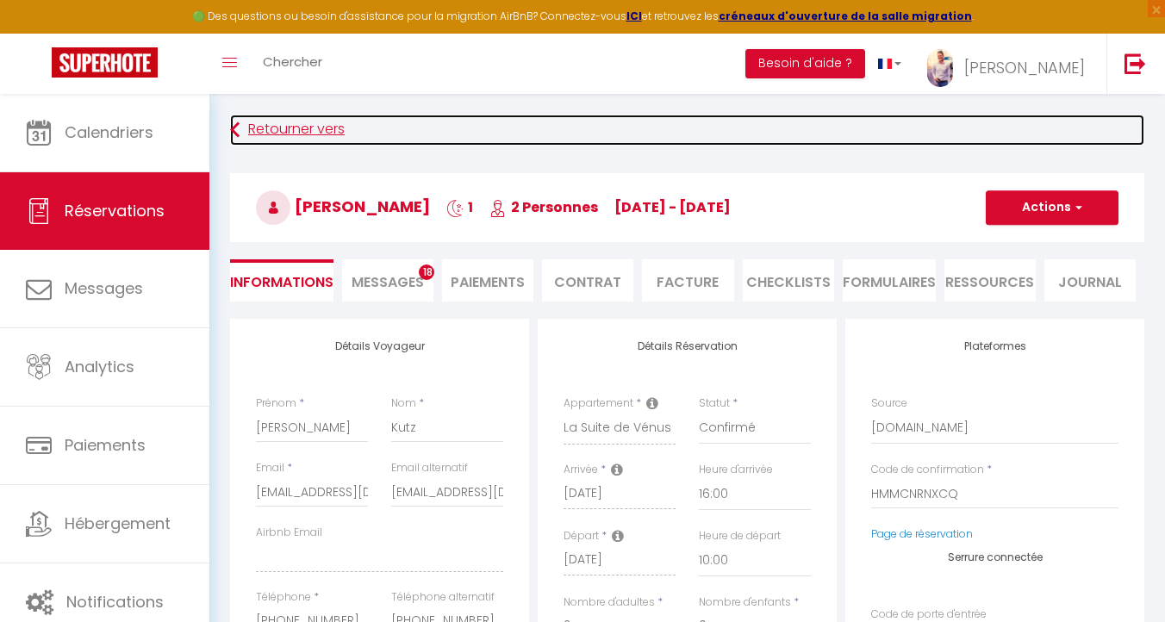
click at [269, 131] on link "Retourner vers" at bounding box center [687, 130] width 914 height 31
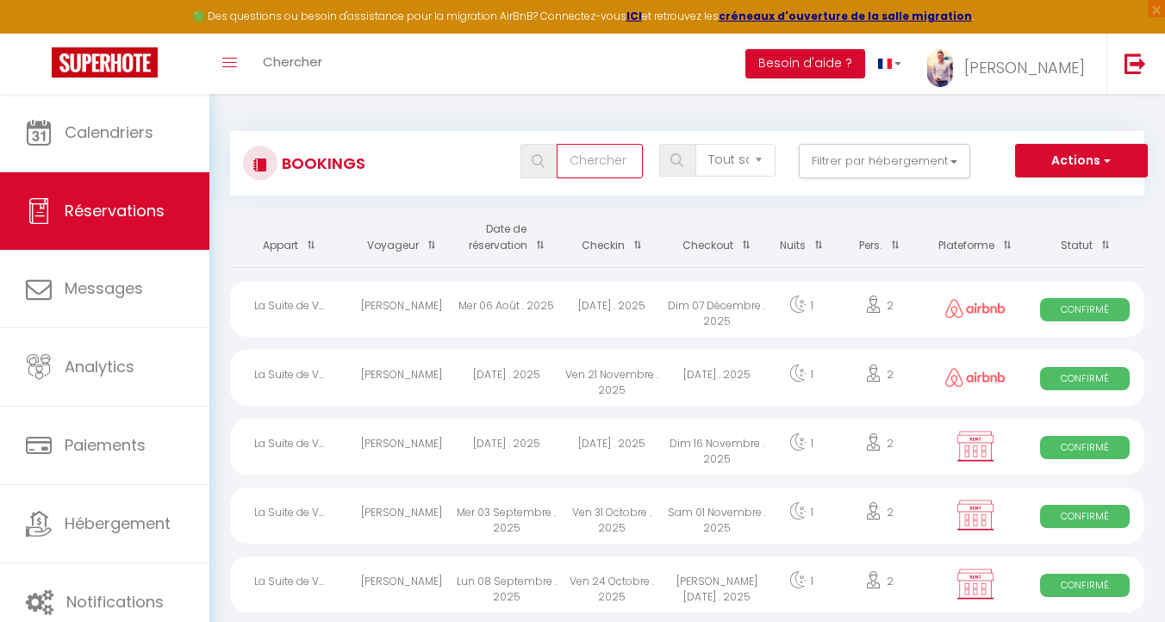
click at [572, 159] on input "text" at bounding box center [599, 161] width 86 height 34
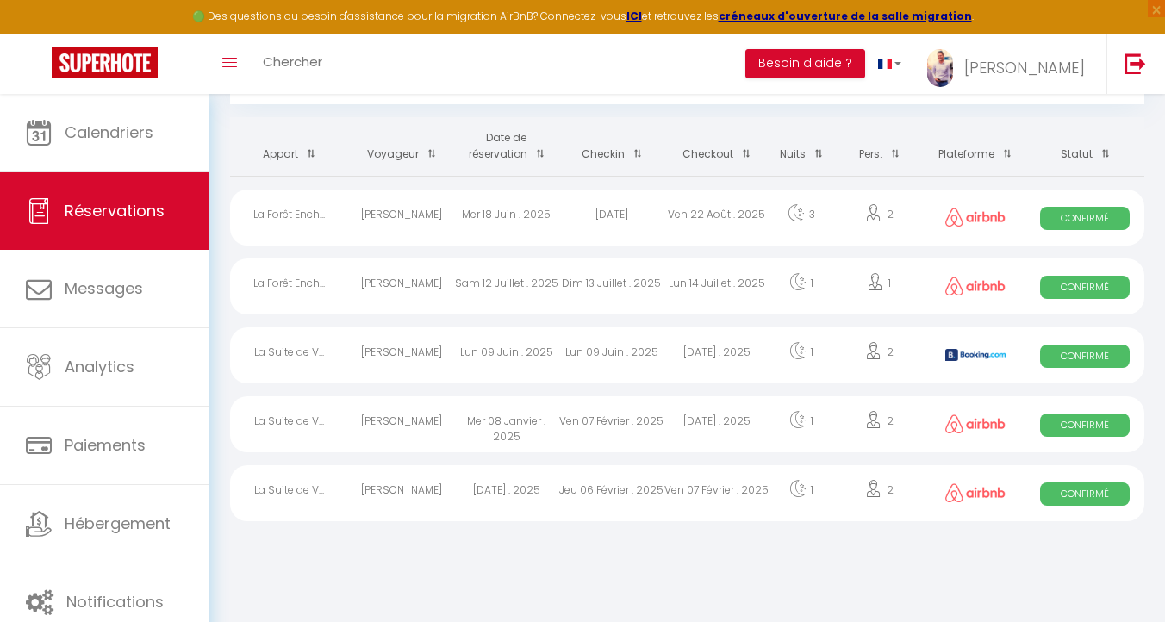
scroll to position [94, 0]
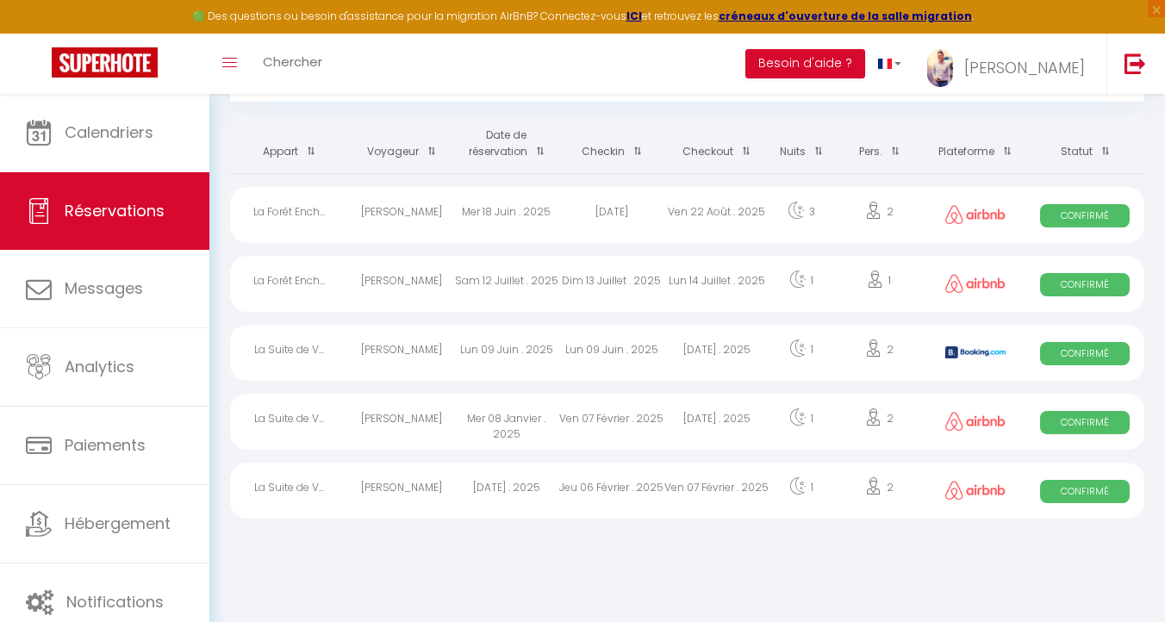
click at [678, 489] on div "Ven 07 Février . 2025" at bounding box center [716, 491] width 105 height 56
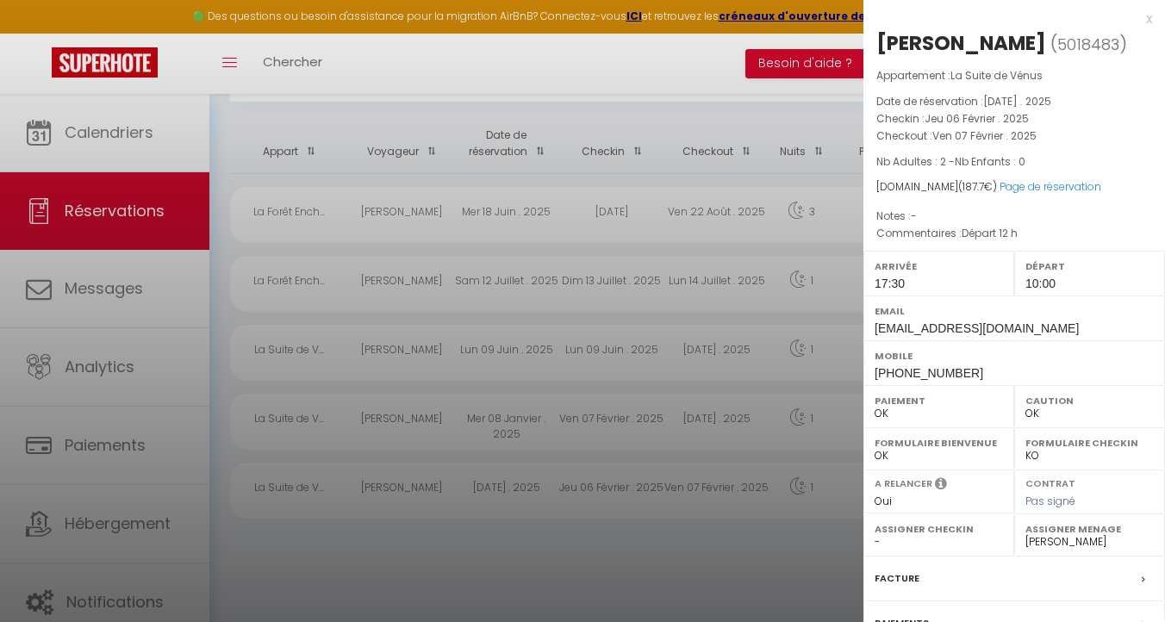
scroll to position [181, 0]
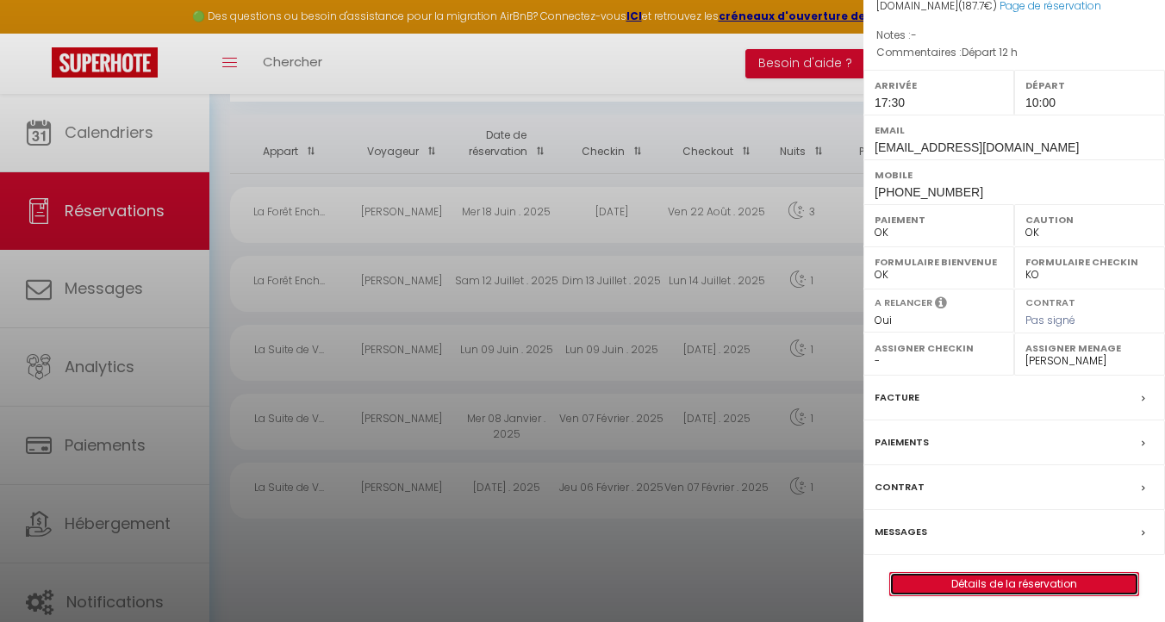
click at [979, 588] on link "Détails de la réservation" at bounding box center [1014, 584] width 248 height 22
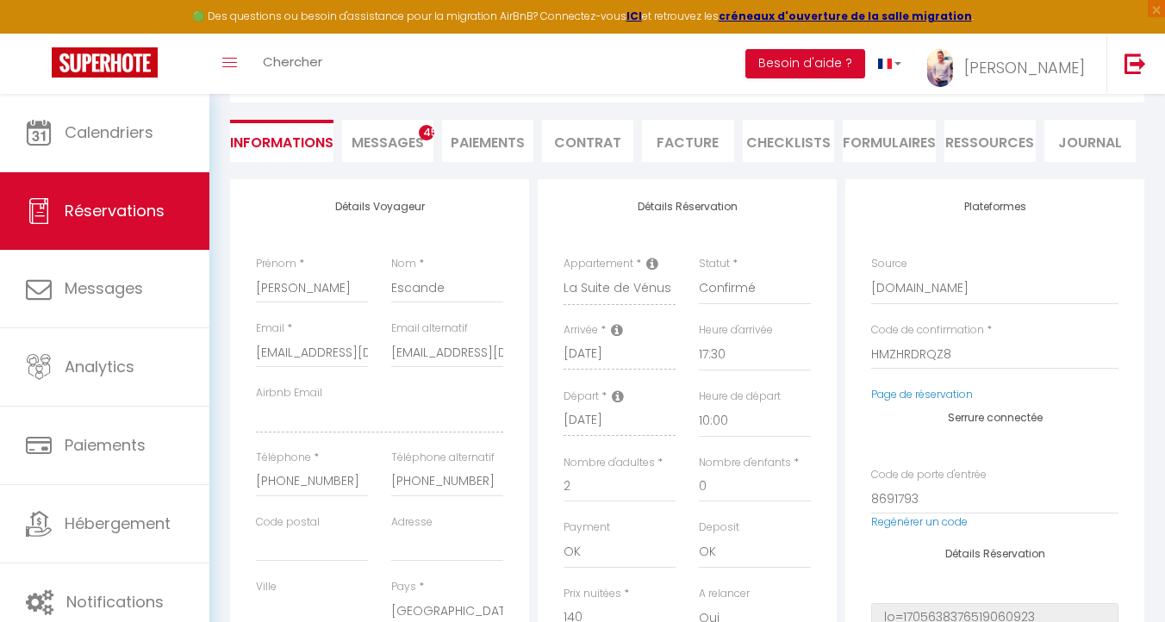
scroll to position [158, 0]
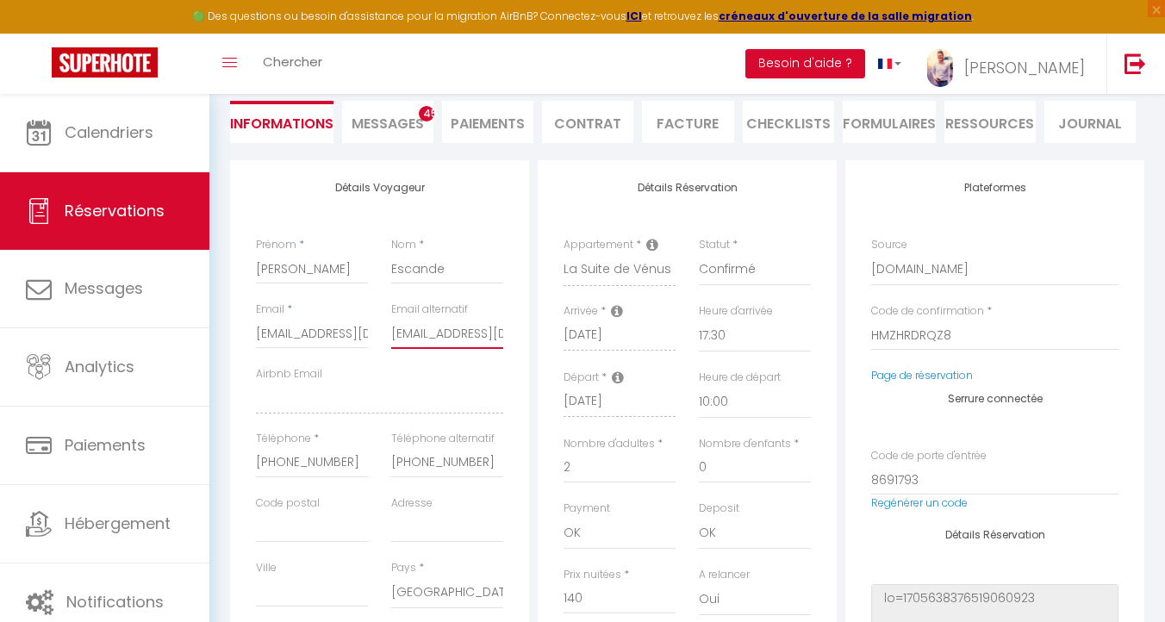
click at [419, 331] on input "escande.david@sfr.fr" at bounding box center [447, 333] width 112 height 31
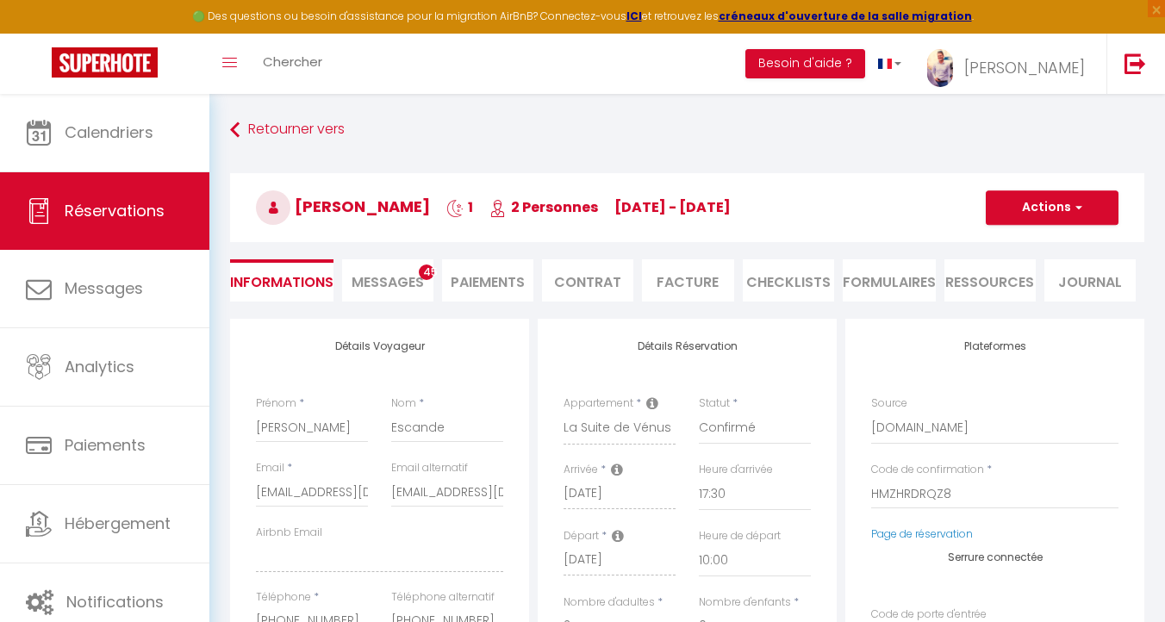
click at [224, 119] on div "Retourner vers David Escande 1 2 Personnes je 06 Fév - ve 07 Fév Actions Enregi…" at bounding box center [687, 217] width 936 height 204
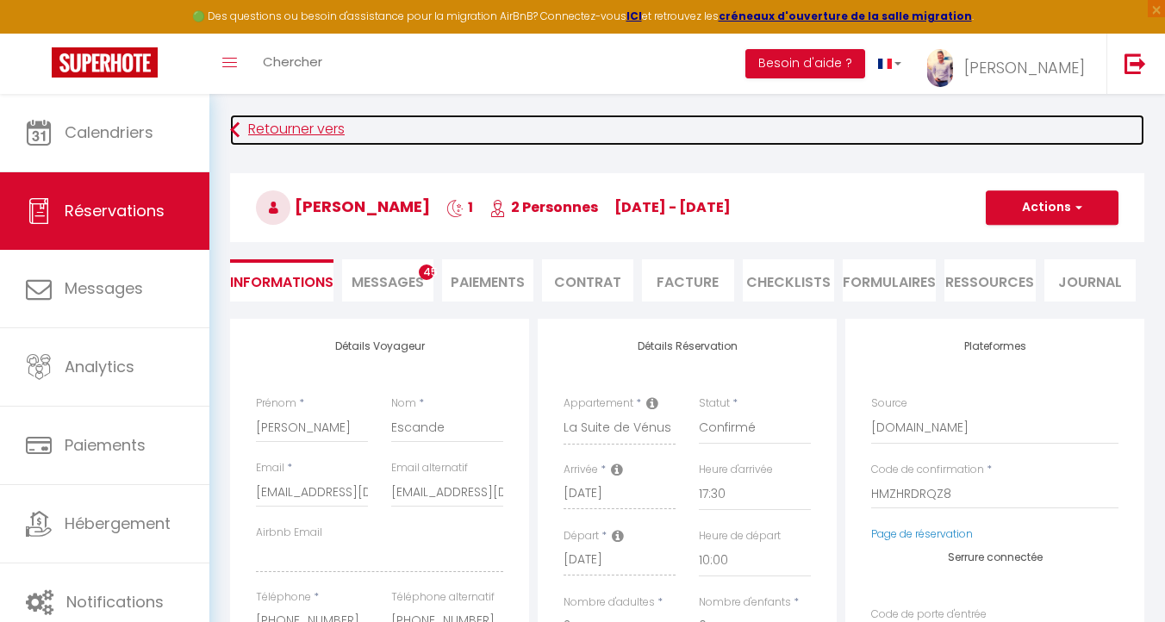
click at [233, 119] on icon at bounding box center [234, 130] width 9 height 31
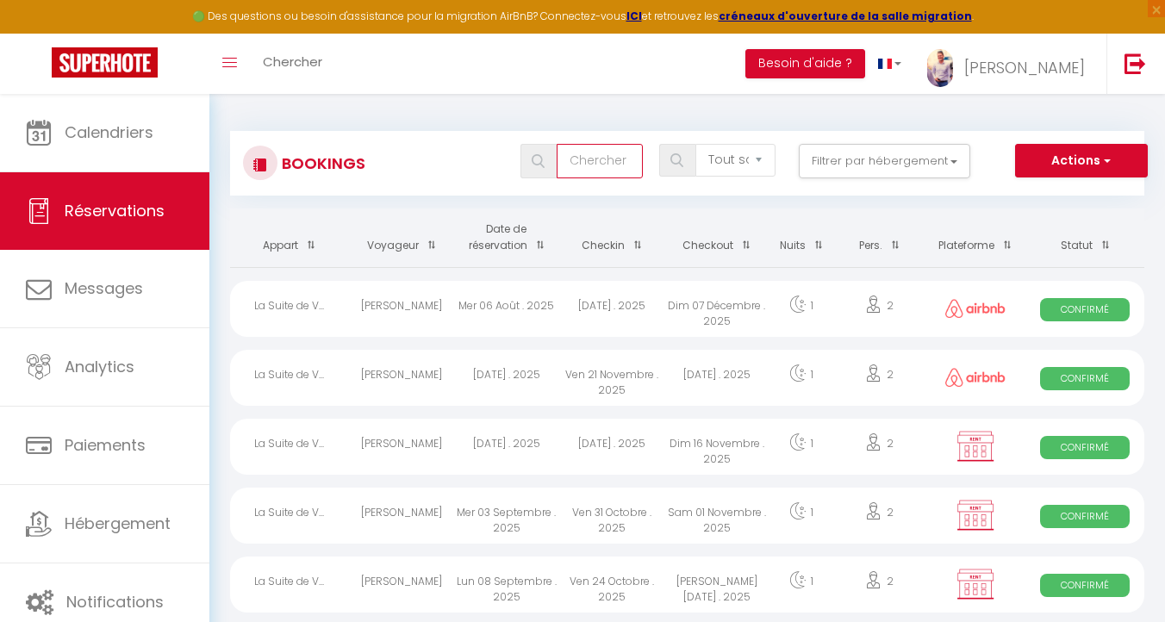
click at [581, 165] on input "text" at bounding box center [599, 161] width 86 height 34
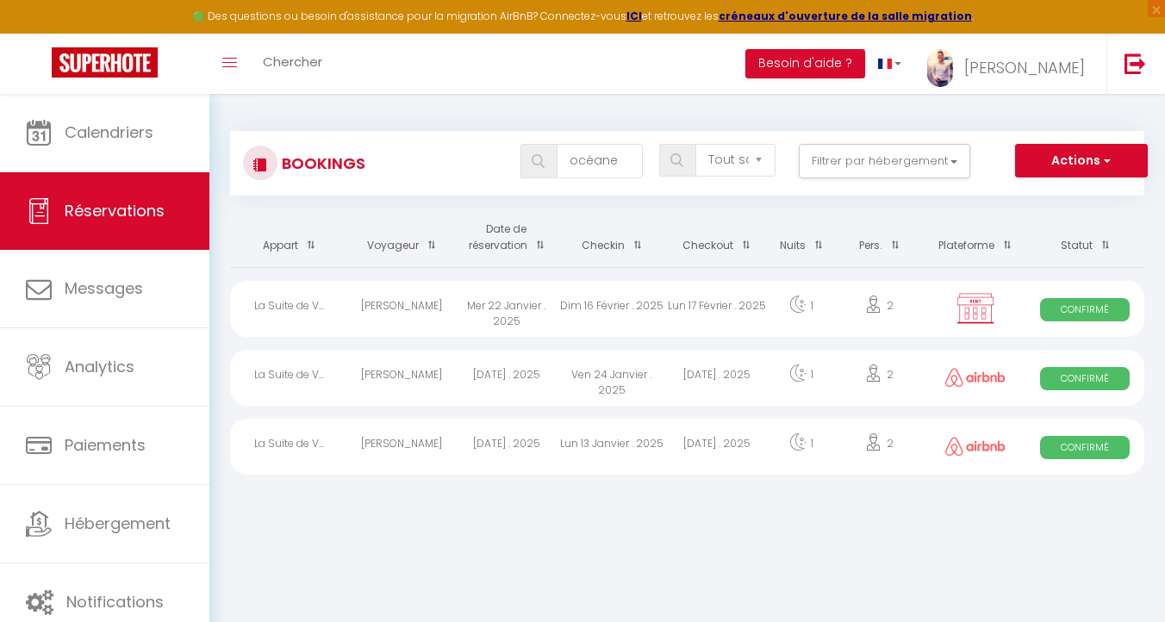
click at [662, 376] on div "Ven 24 Janvier . 2025" at bounding box center [611, 378] width 105 height 56
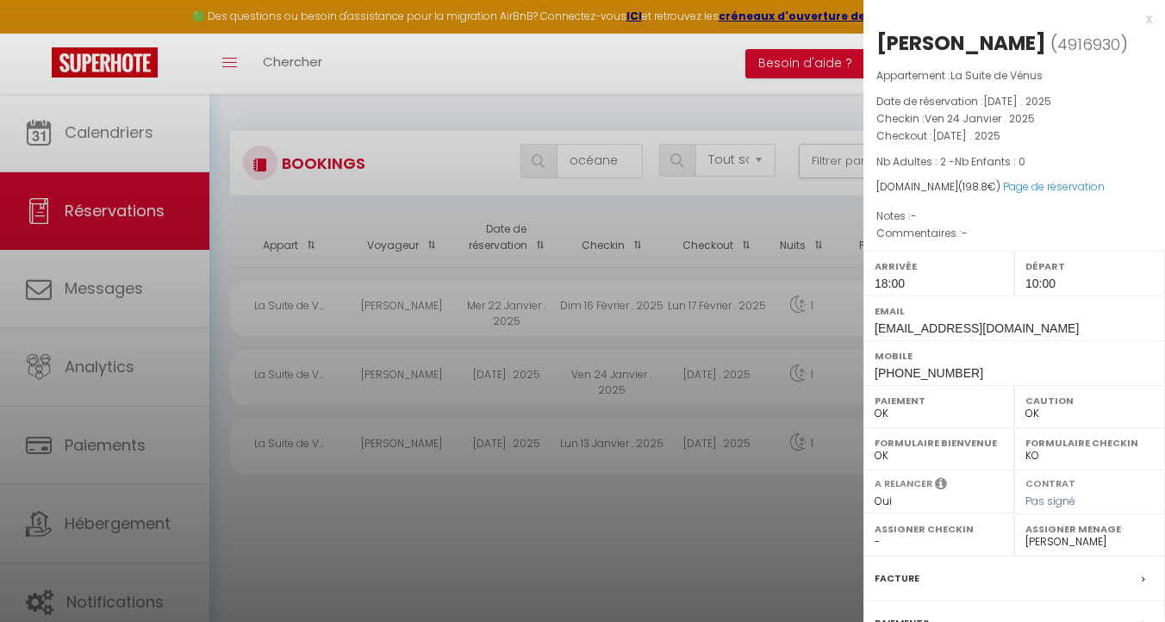
scroll to position [181, 0]
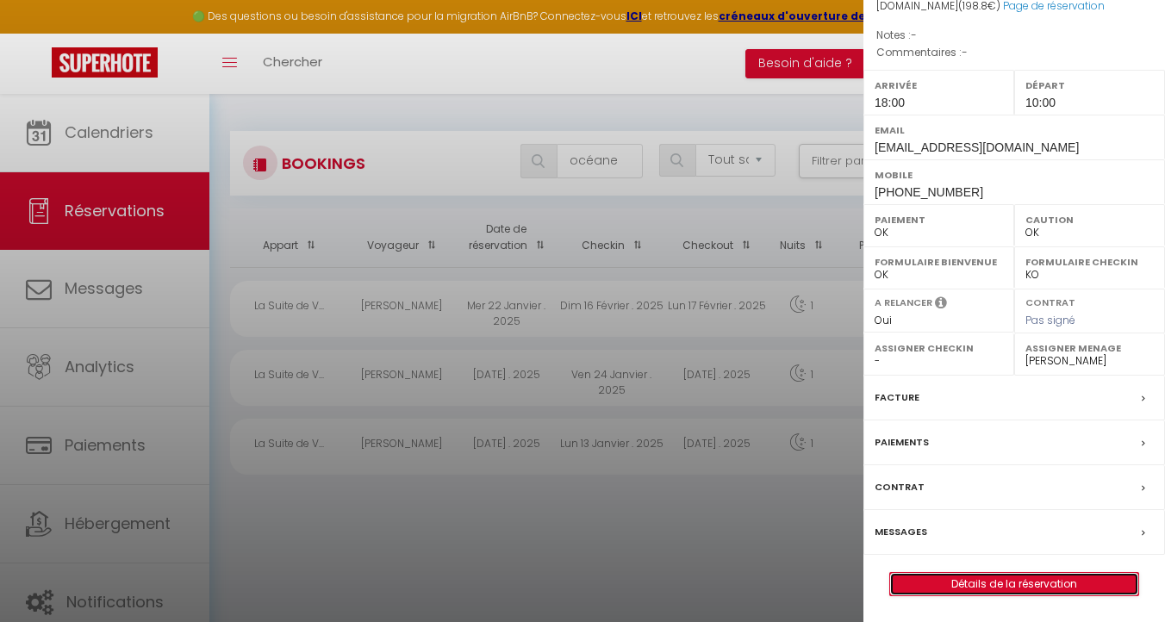
click at [1041, 590] on link "Détails de la réservation" at bounding box center [1014, 584] width 248 height 22
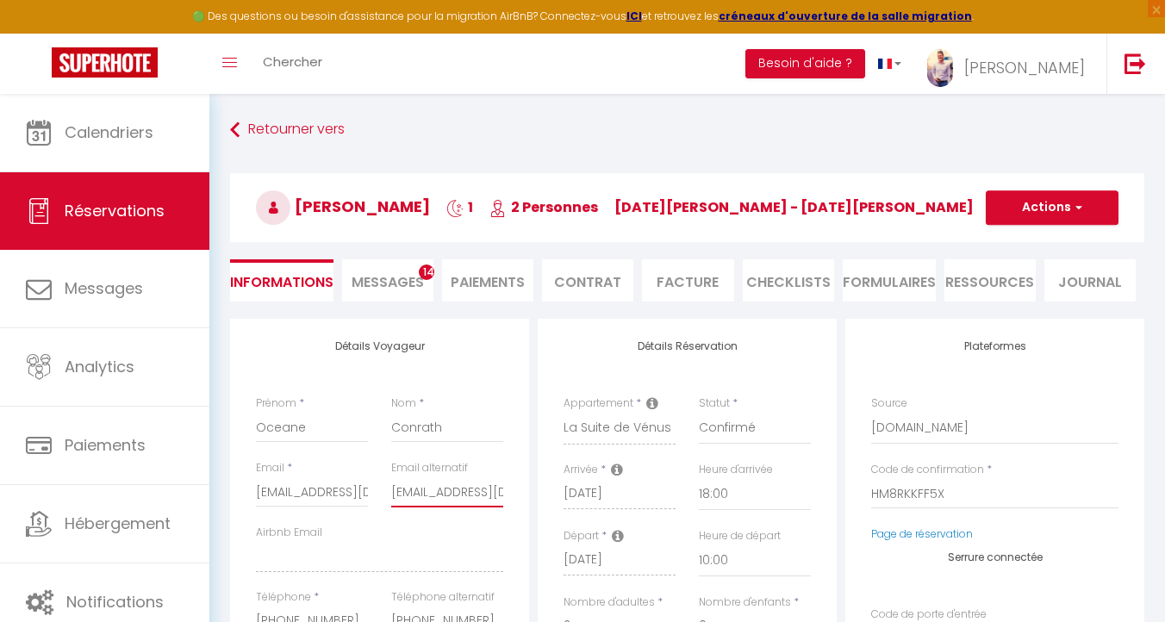
click at [444, 483] on input "oceaneconrath1@gmail.com" at bounding box center [447, 491] width 112 height 31
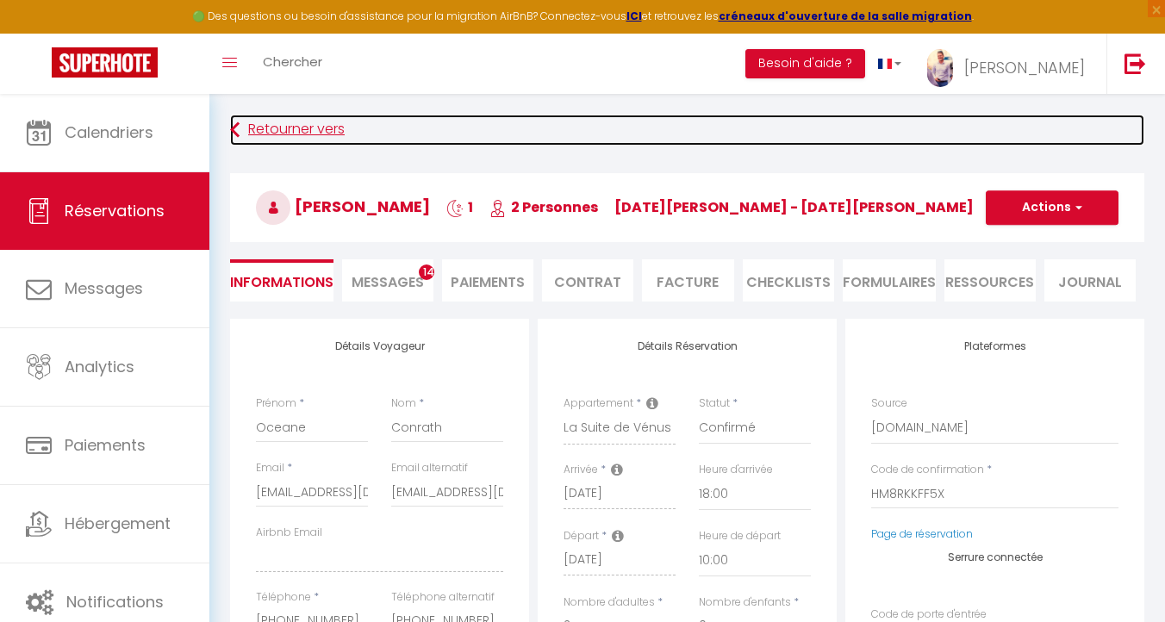
click at [246, 126] on link "Retourner vers" at bounding box center [687, 130] width 914 height 31
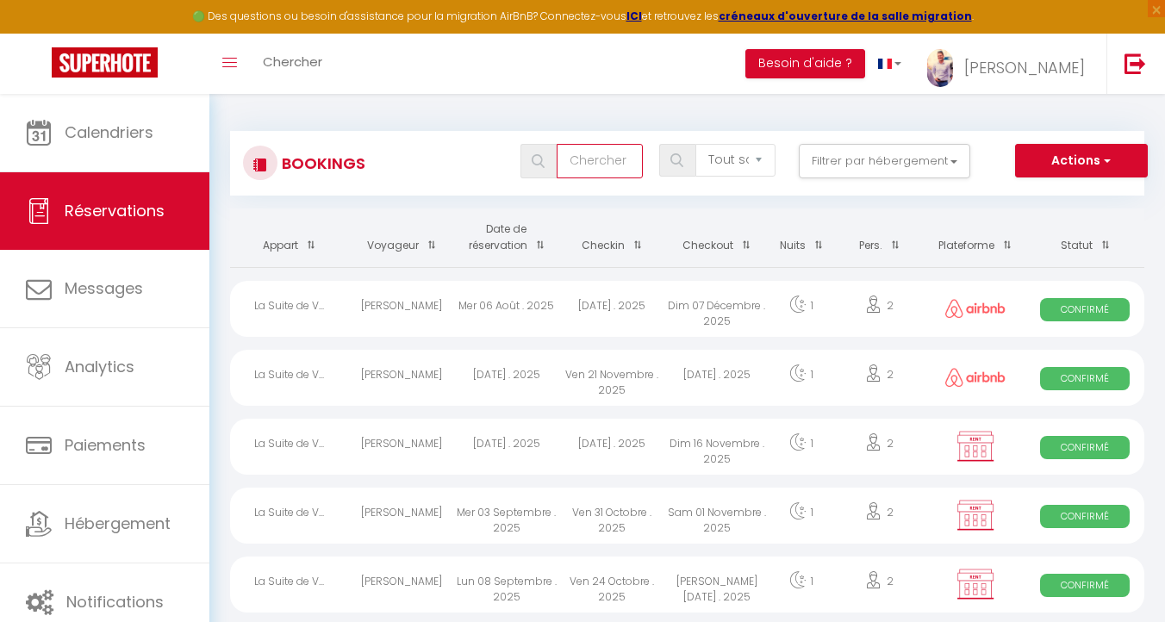
click at [619, 158] on input "text" at bounding box center [599, 161] width 86 height 34
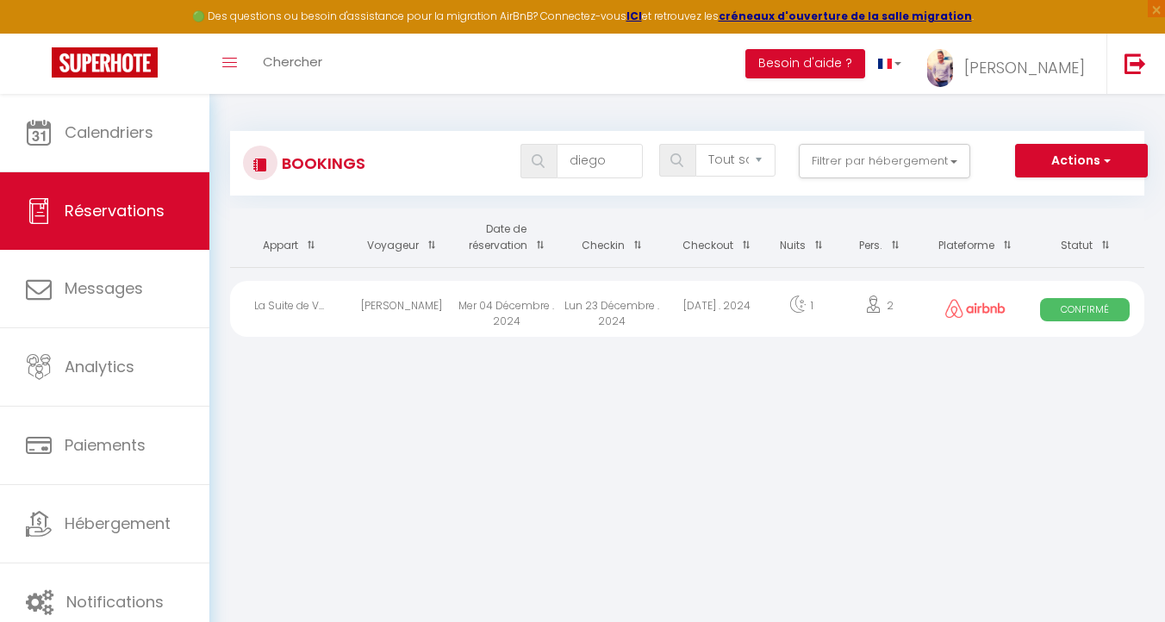
click at [367, 302] on div "Diego De Abreu" at bounding box center [401, 309] width 105 height 56
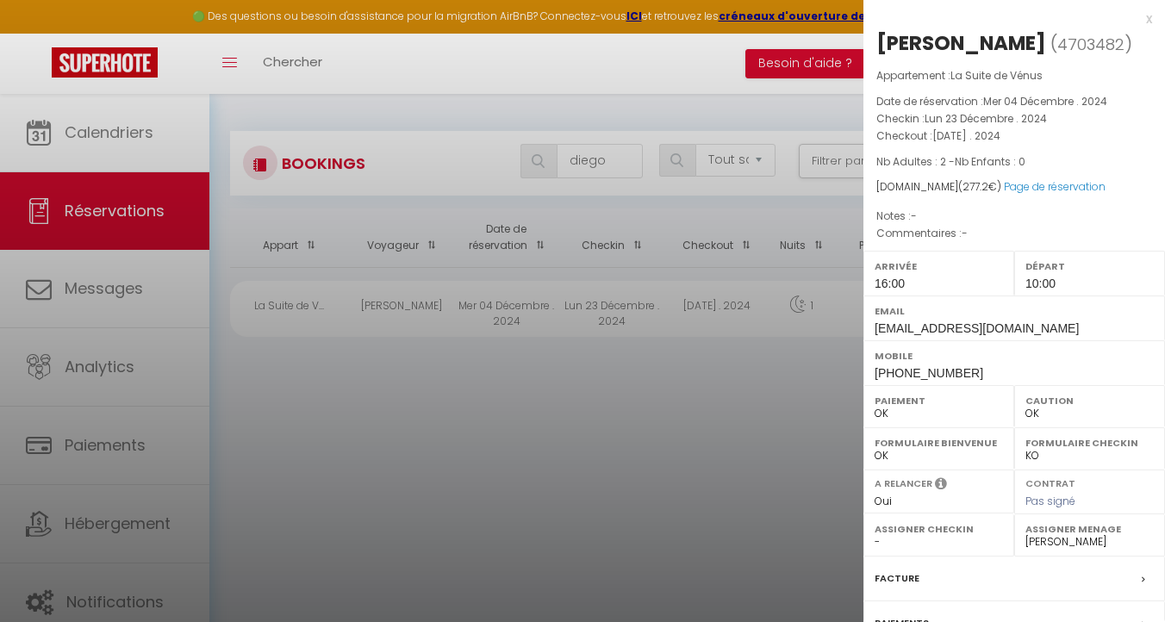
scroll to position [181, 0]
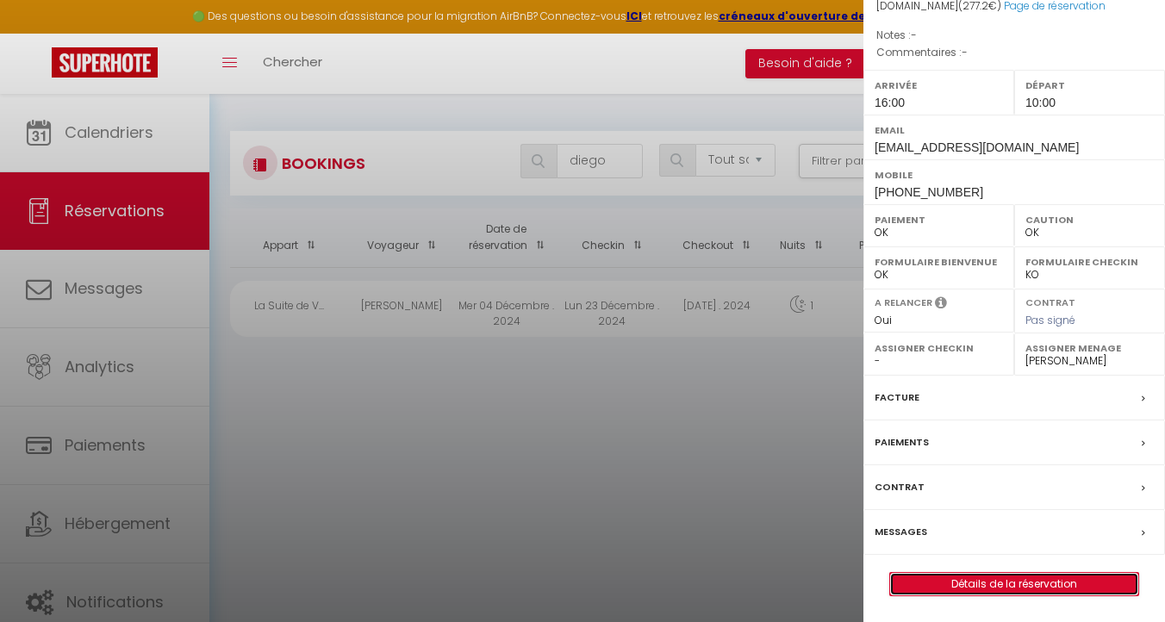
click at [992, 588] on link "Détails de la réservation" at bounding box center [1014, 584] width 248 height 22
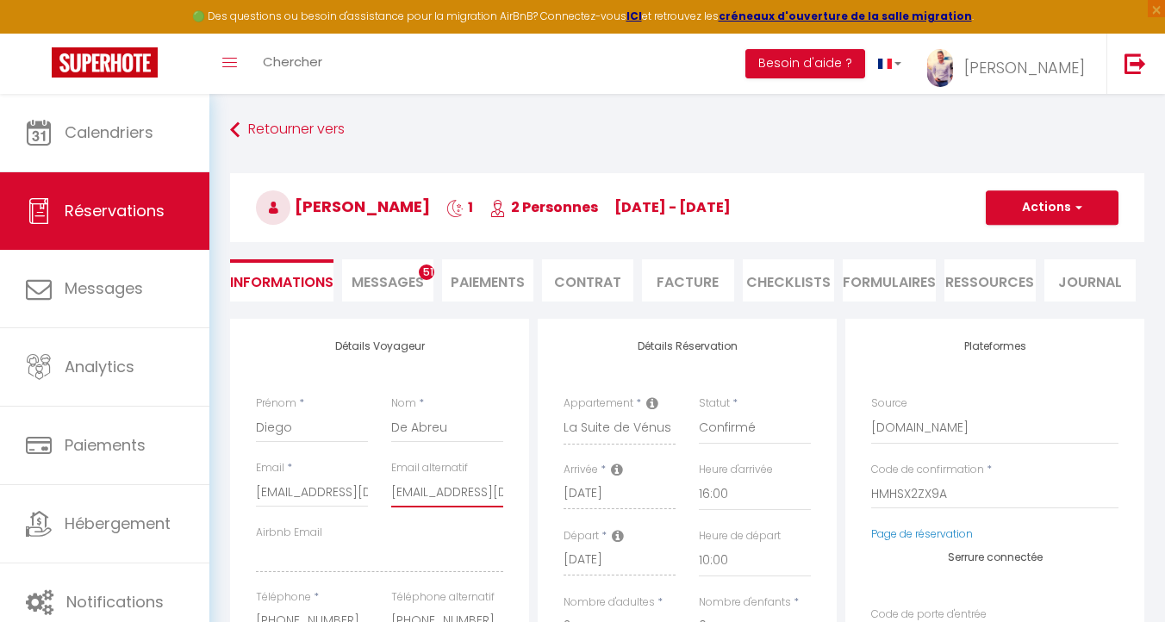
click at [433, 482] on input "deabreudiego775@gmail.com" at bounding box center [447, 491] width 112 height 31
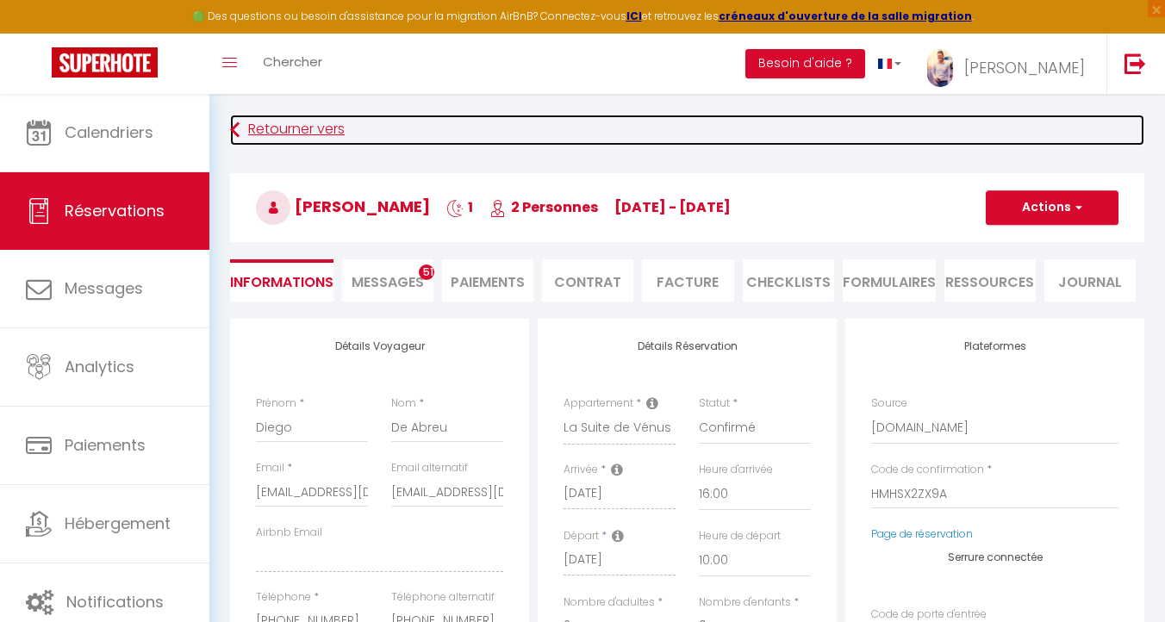
click at [261, 131] on link "Retourner vers" at bounding box center [687, 130] width 914 height 31
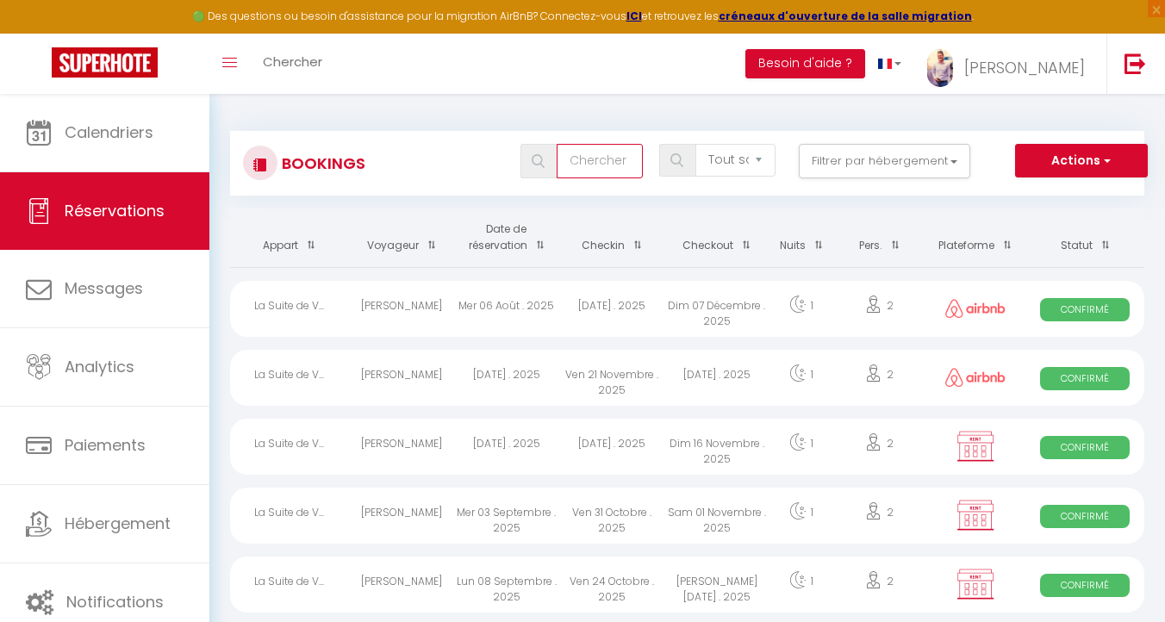
click at [599, 168] on input "text" at bounding box center [599, 161] width 86 height 34
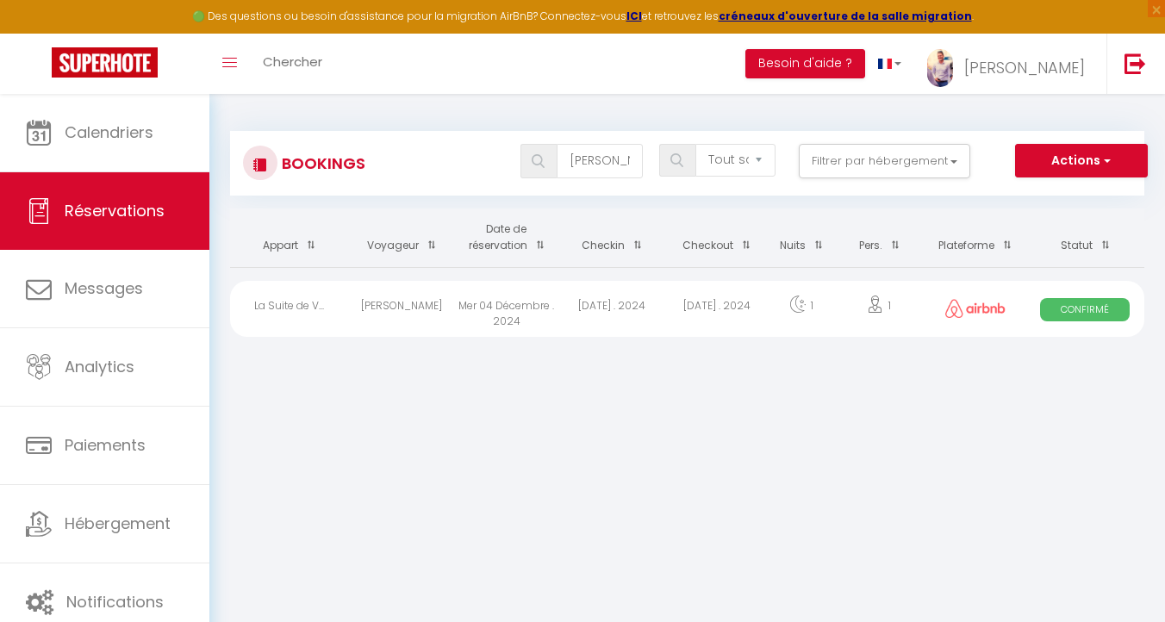
click at [300, 309] on div "La Suite de V..." at bounding box center [289, 309] width 119 height 56
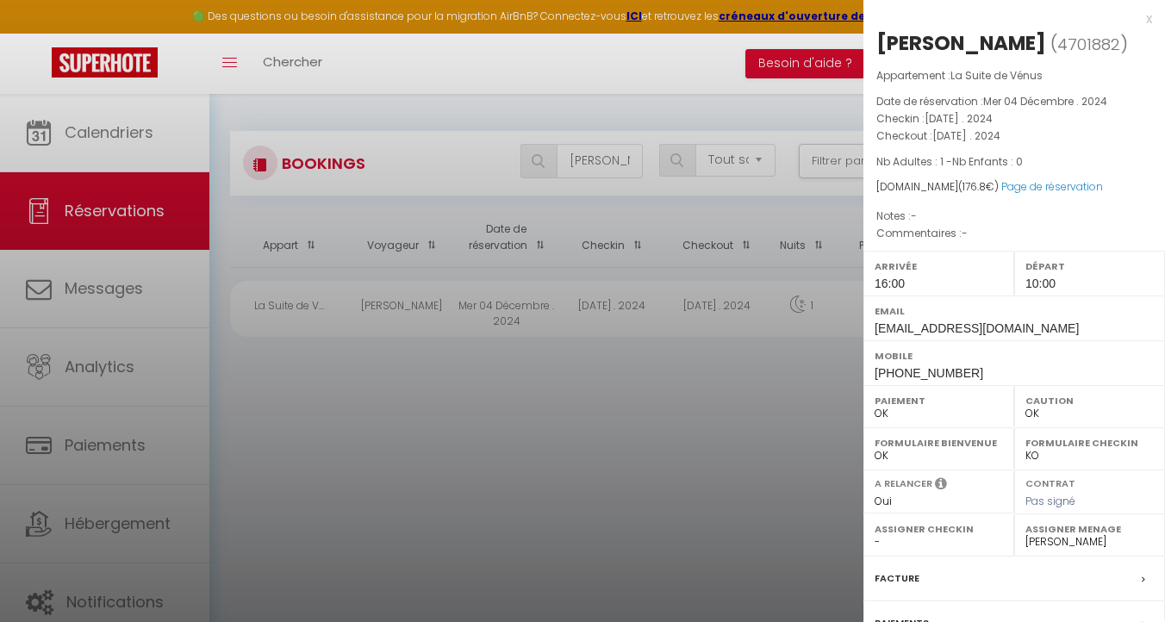
scroll to position [181, 0]
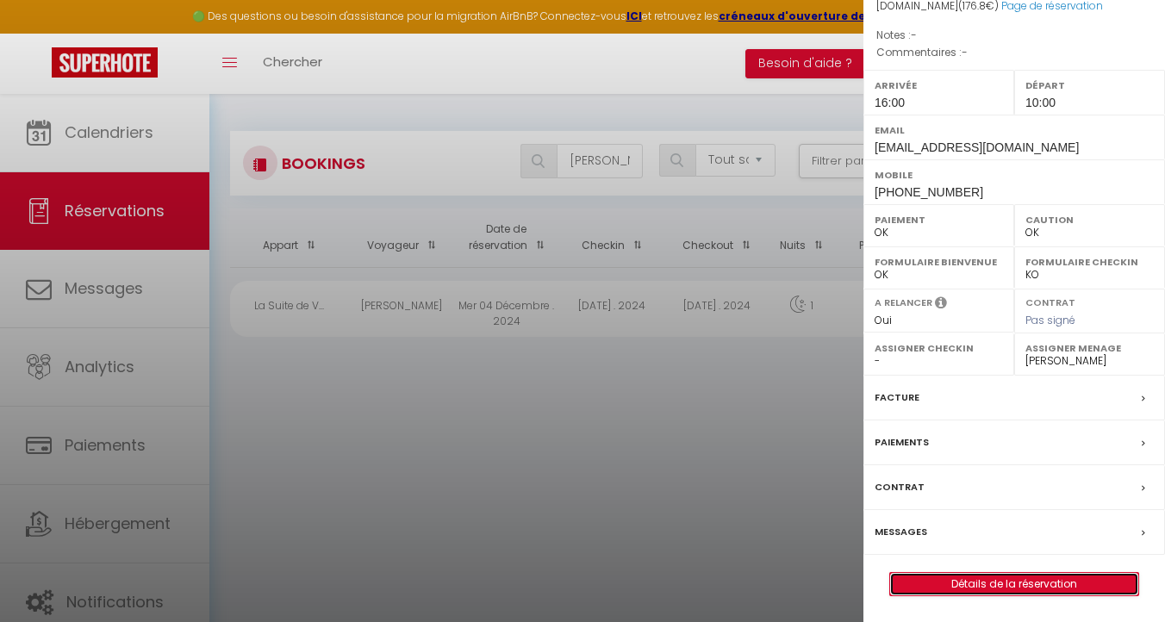
click at [954, 582] on link "Détails de la réservation" at bounding box center [1014, 584] width 248 height 22
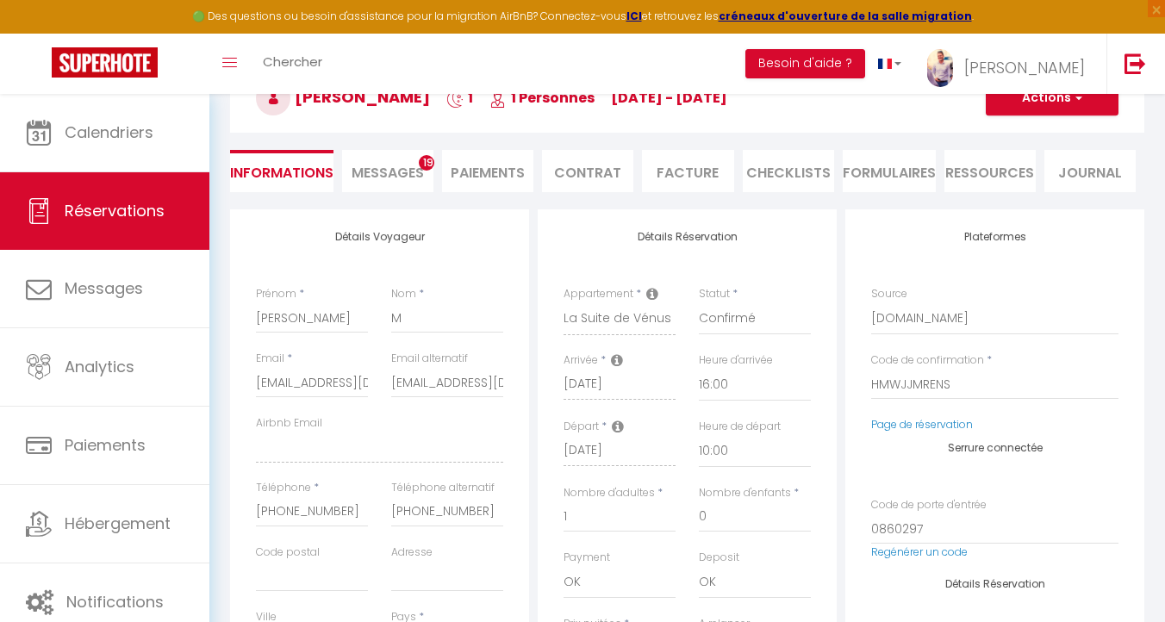
scroll to position [110, 0]
click at [431, 376] on input "aadeline.mlt54@gmail.com" at bounding box center [447, 381] width 112 height 31
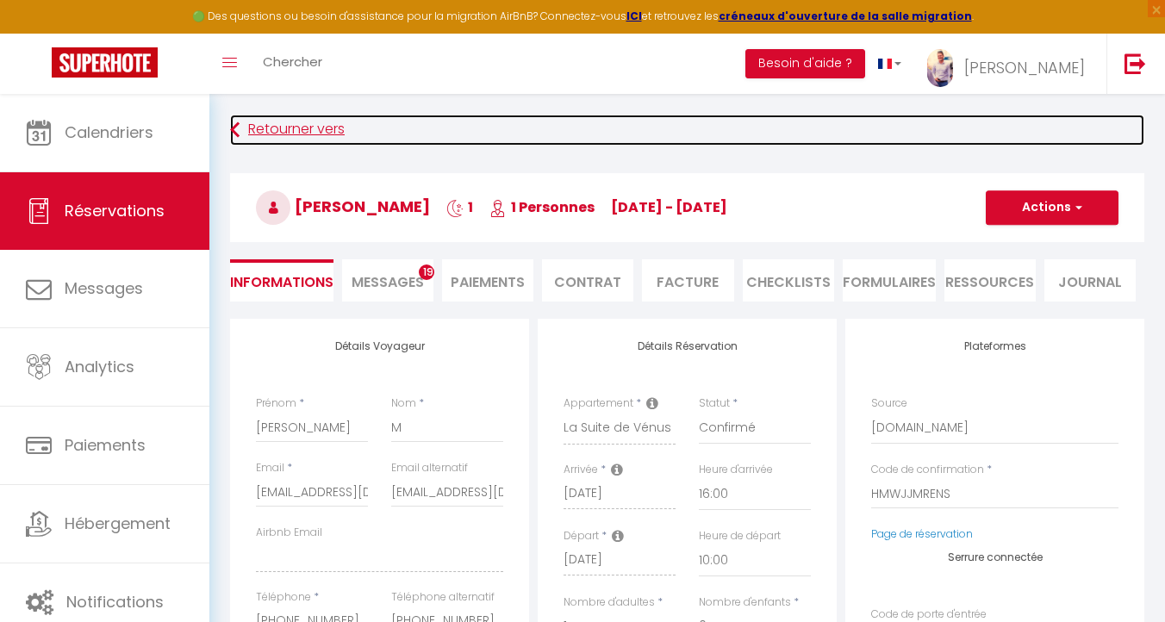
click at [310, 138] on link "Retourner vers" at bounding box center [687, 130] width 914 height 31
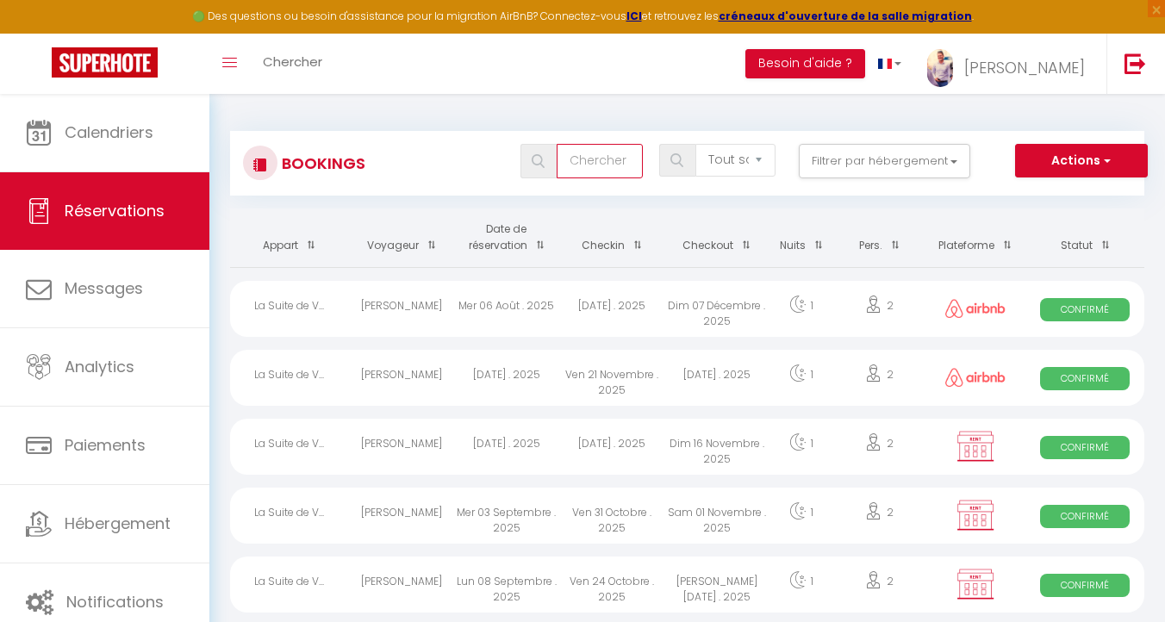
click at [579, 164] on input "text" at bounding box center [599, 161] width 86 height 34
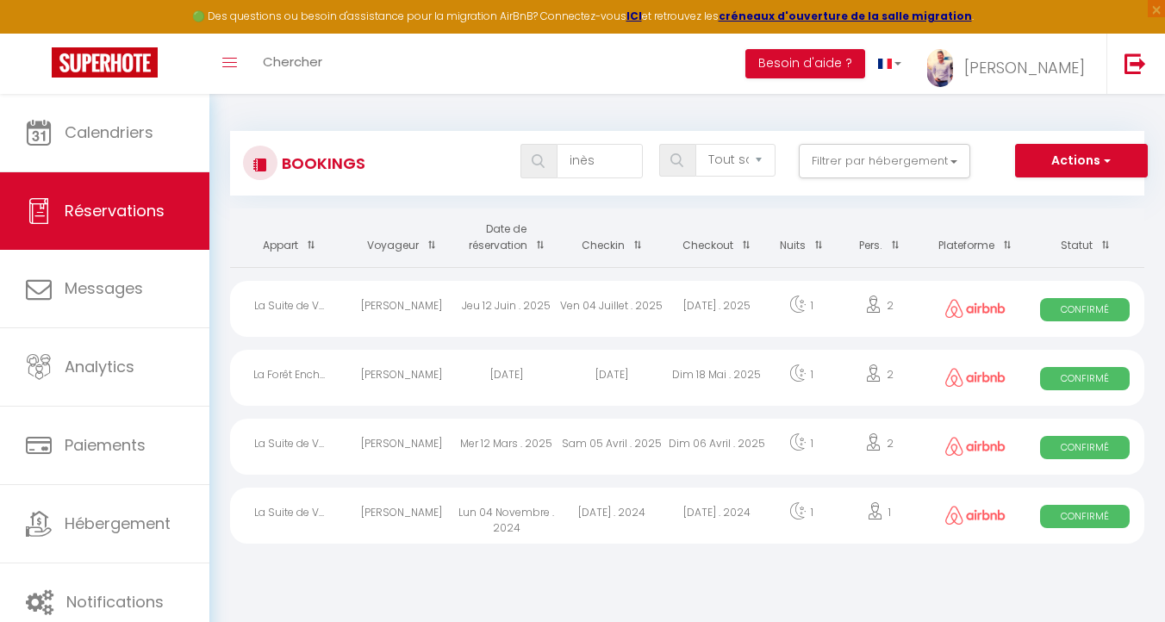
click at [715, 522] on div "Dim 17 Novembre . 2024" at bounding box center [716, 516] width 105 height 56
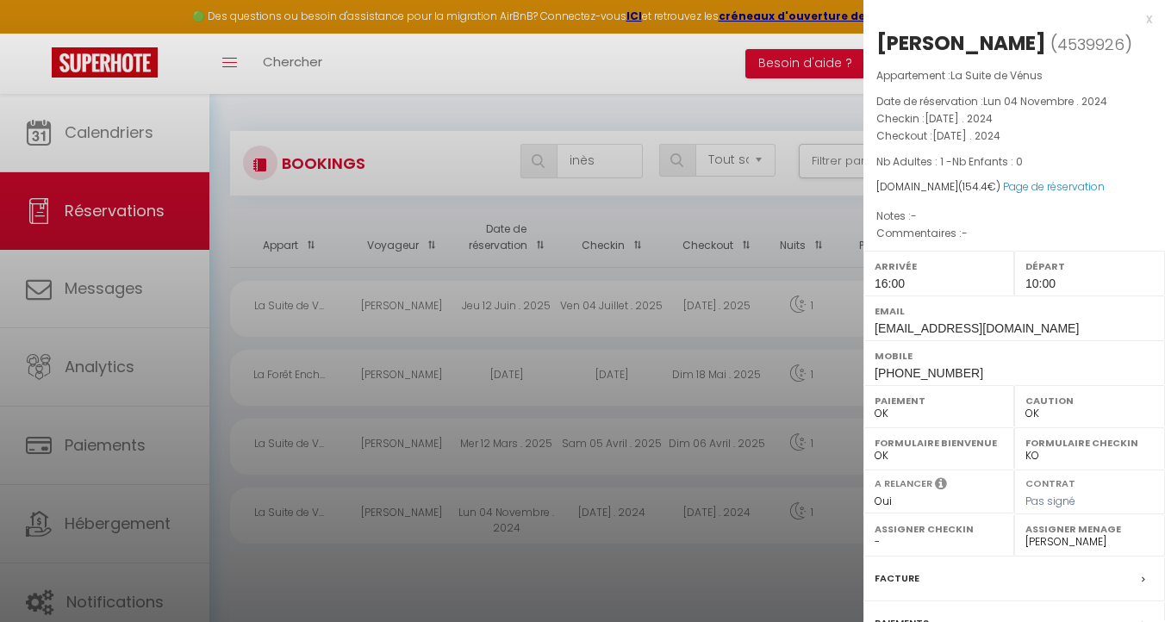
scroll to position [181, 0]
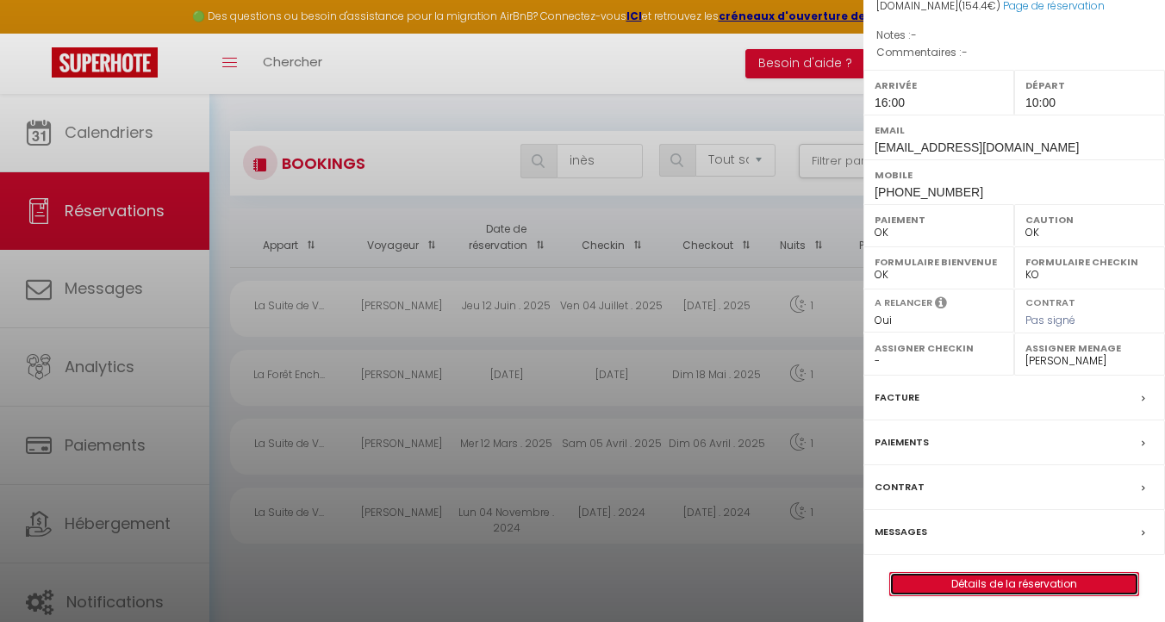
click at [1066, 584] on link "Détails de la réservation" at bounding box center [1014, 584] width 248 height 22
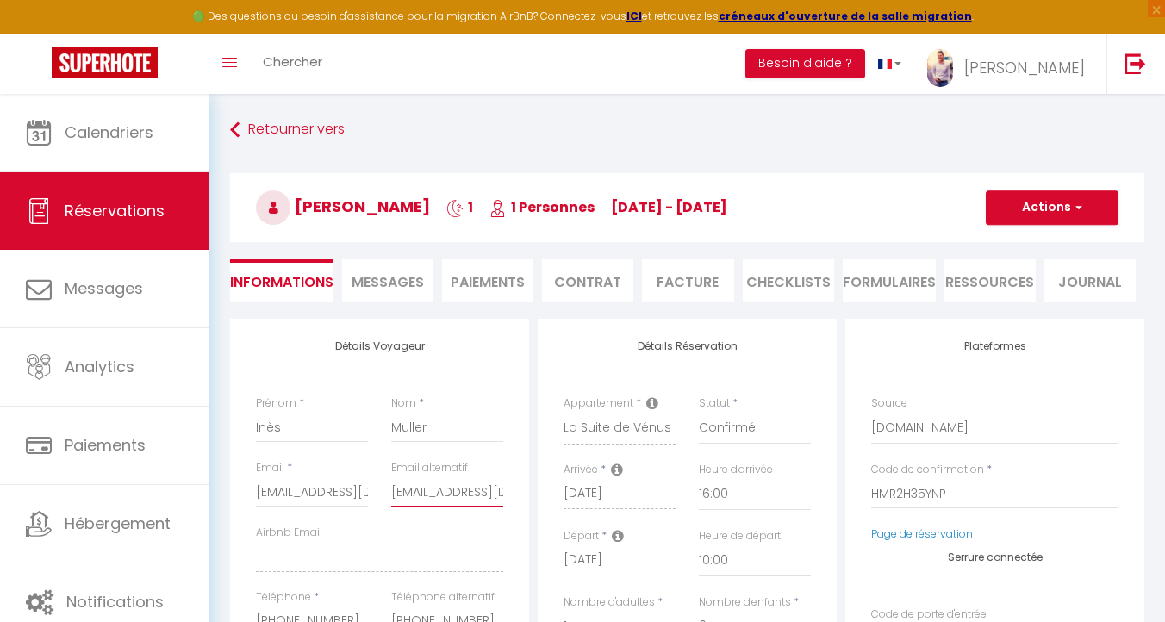
click at [438, 487] on input "mullerines091@gmail.com" at bounding box center [447, 491] width 112 height 31
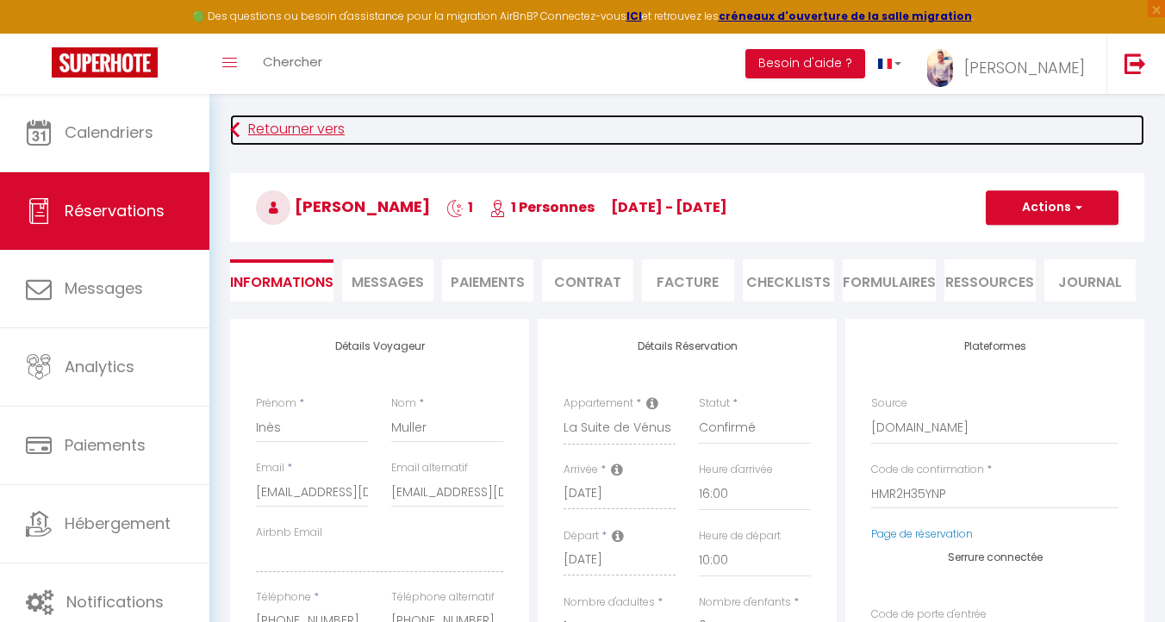
click at [240, 134] on link "Retourner vers" at bounding box center [687, 130] width 914 height 31
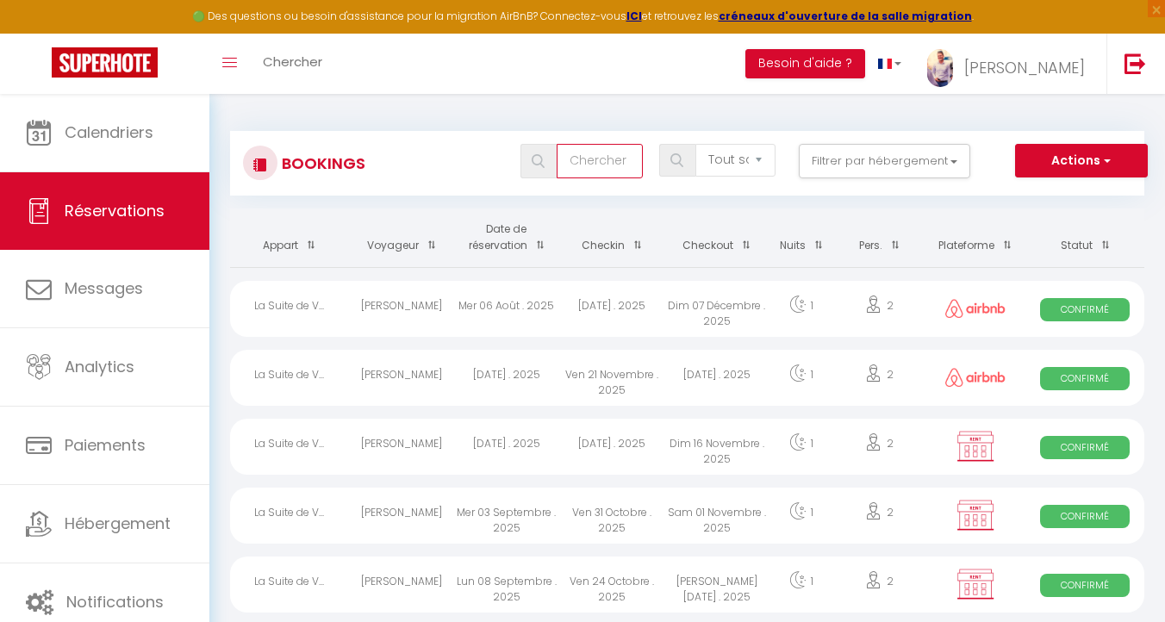
click at [594, 163] on input "text" at bounding box center [599, 161] width 86 height 34
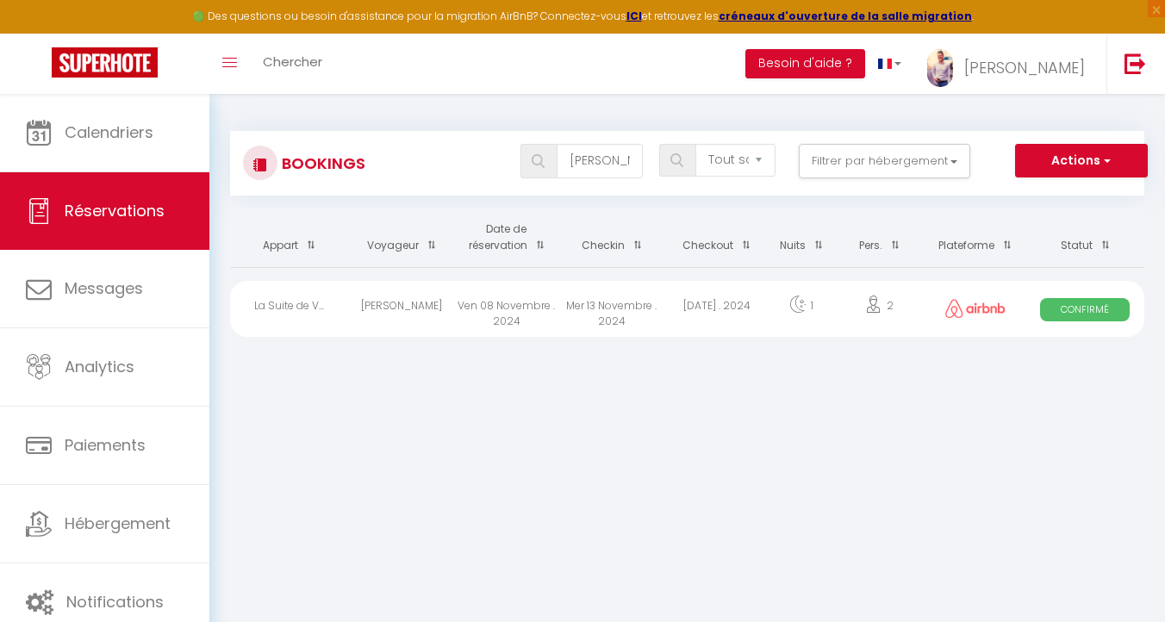
click at [607, 315] on div "Mer 13 Novembre . 2024" at bounding box center [611, 309] width 105 height 56
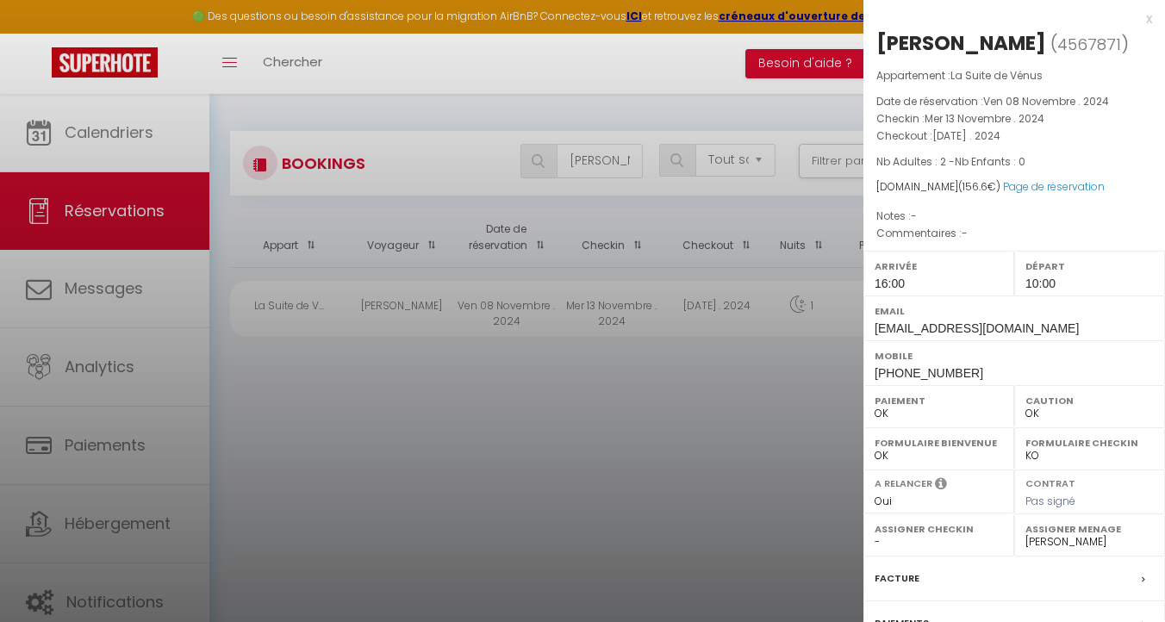
scroll to position [181, 0]
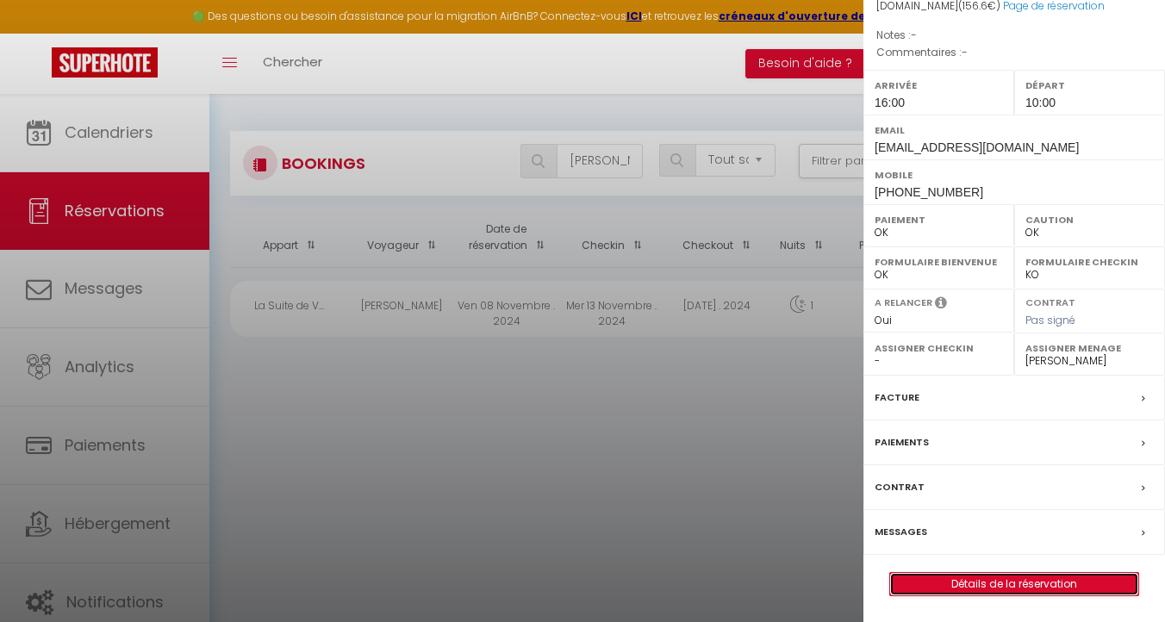
click at [972, 585] on link "Détails de la réservation" at bounding box center [1014, 584] width 248 height 22
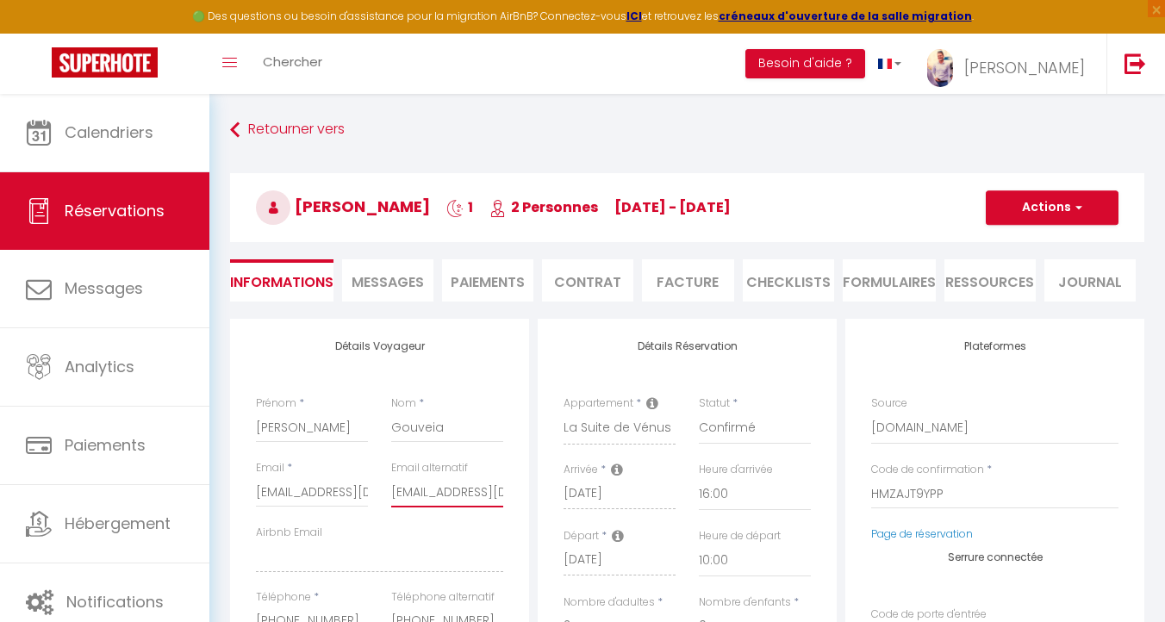
click at [475, 488] on input "samuelgouveua@gmail.com" at bounding box center [447, 491] width 112 height 31
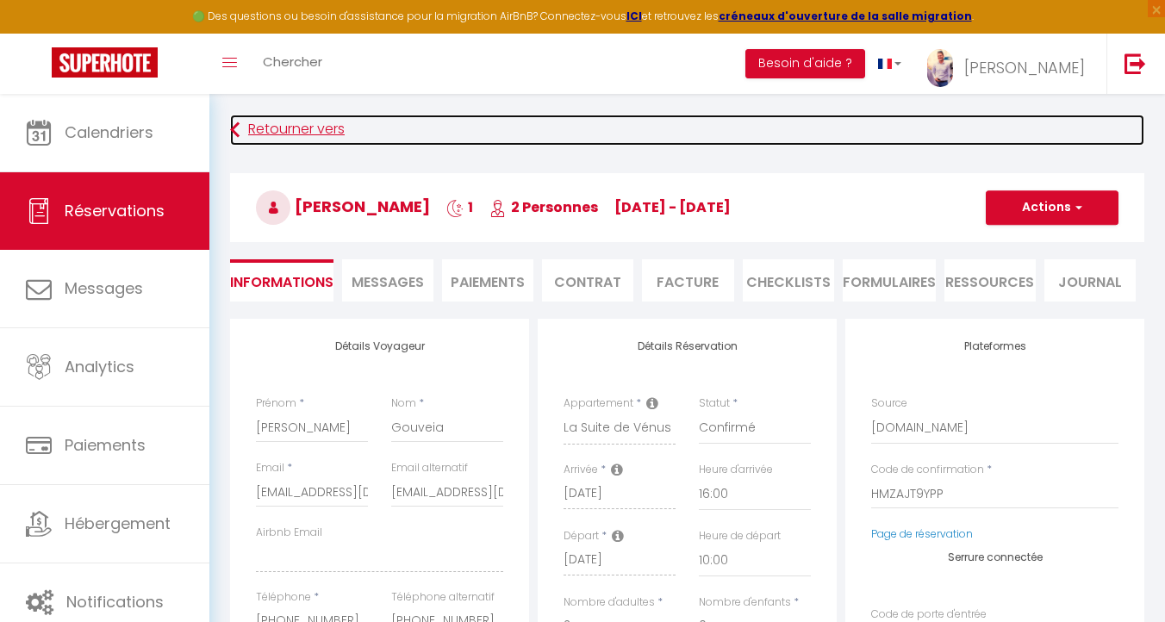
click at [264, 128] on link "Retourner vers" at bounding box center [687, 130] width 914 height 31
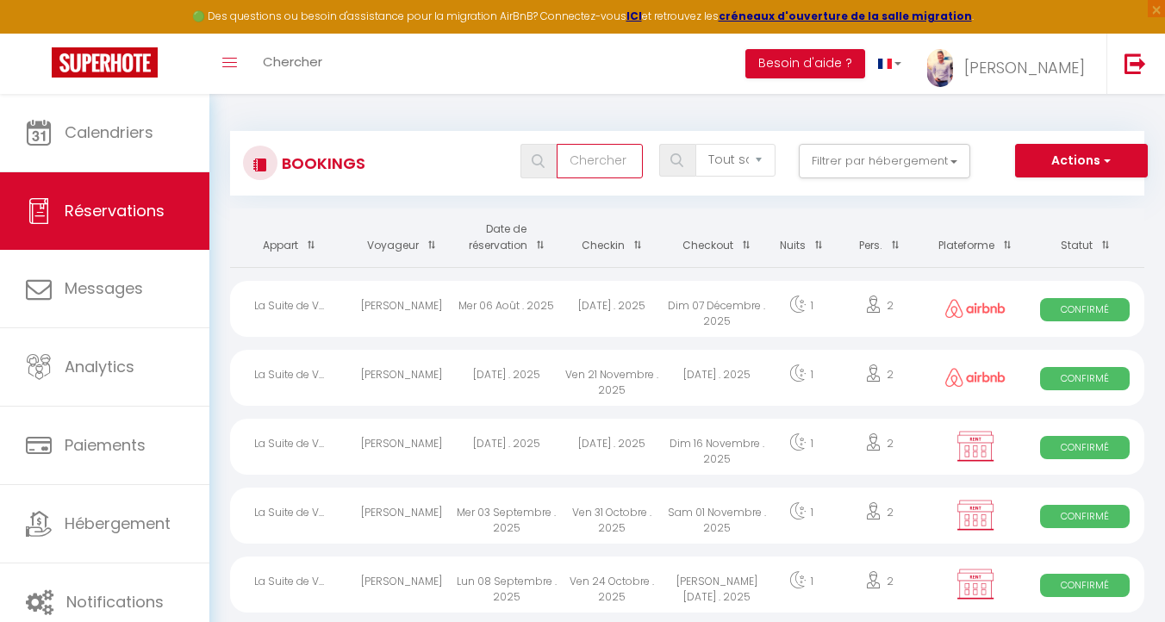
click at [575, 164] on input "text" at bounding box center [599, 161] width 86 height 34
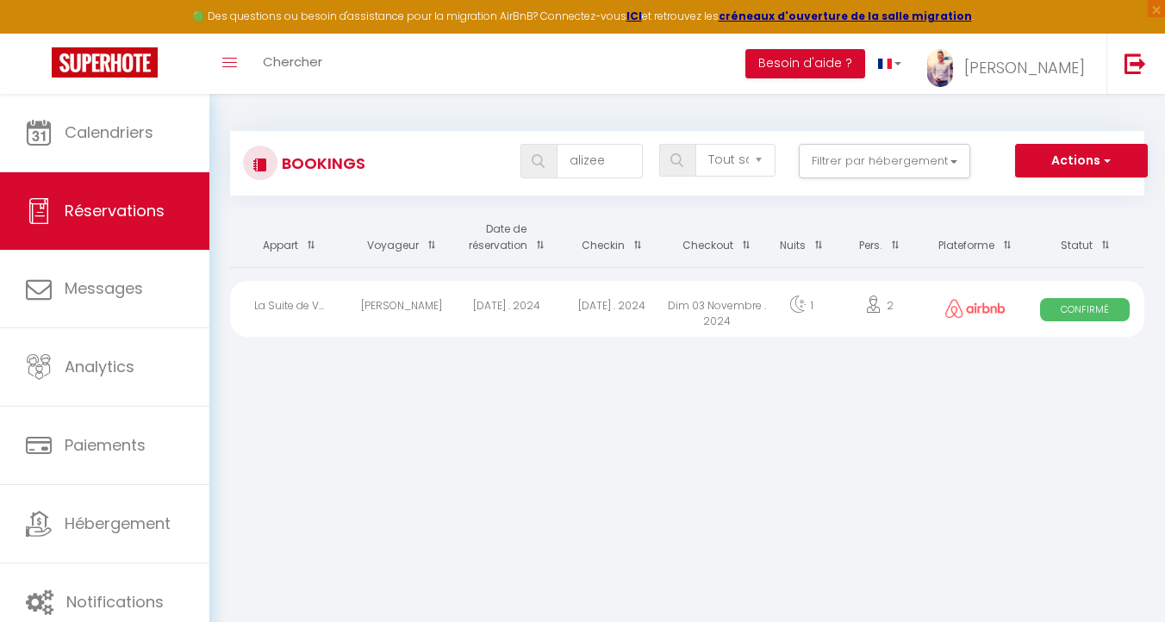
click at [521, 323] on div "Mer 23 Octobre . 2024" at bounding box center [506, 309] width 105 height 56
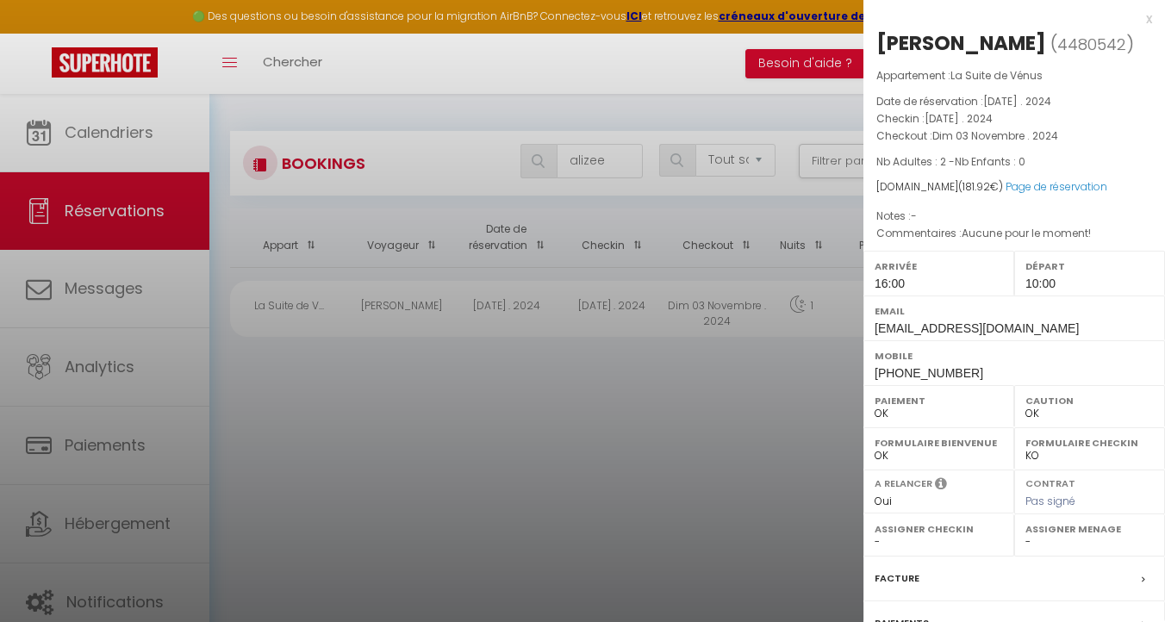
scroll to position [181, 0]
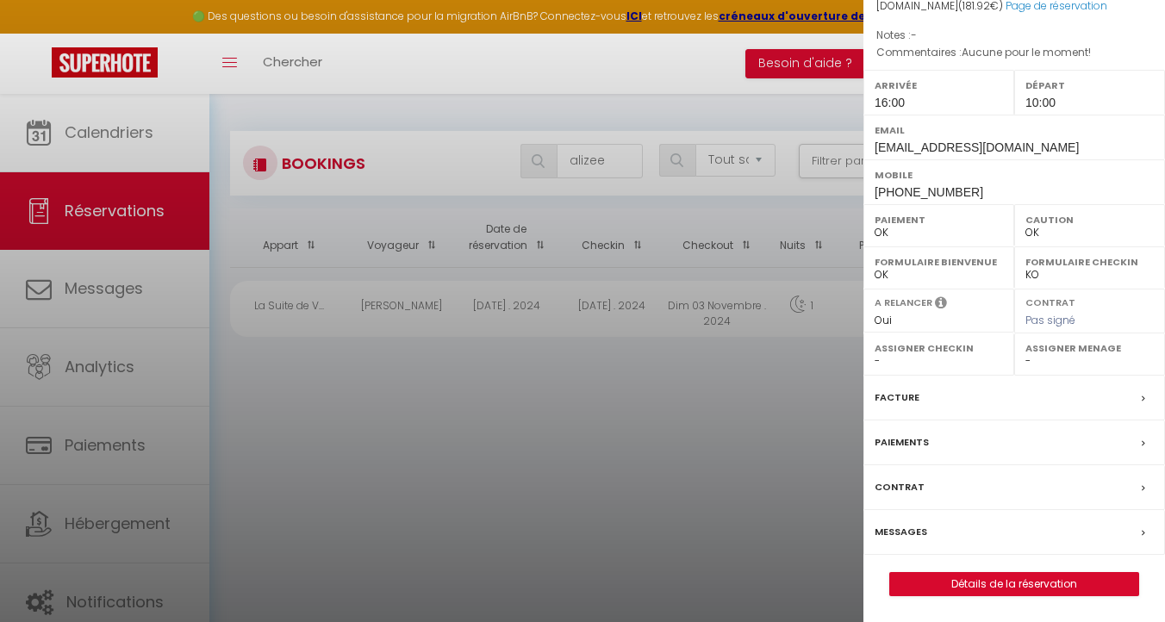
click at [1022, 600] on div "x Alizee Friederich ( 4480542 ) Appartement : La Suite de Vénus Date de réserva…" at bounding box center [1013, 220] width 301 height 803
click at [1015, 594] on link "Détails de la réservation" at bounding box center [1014, 584] width 248 height 22
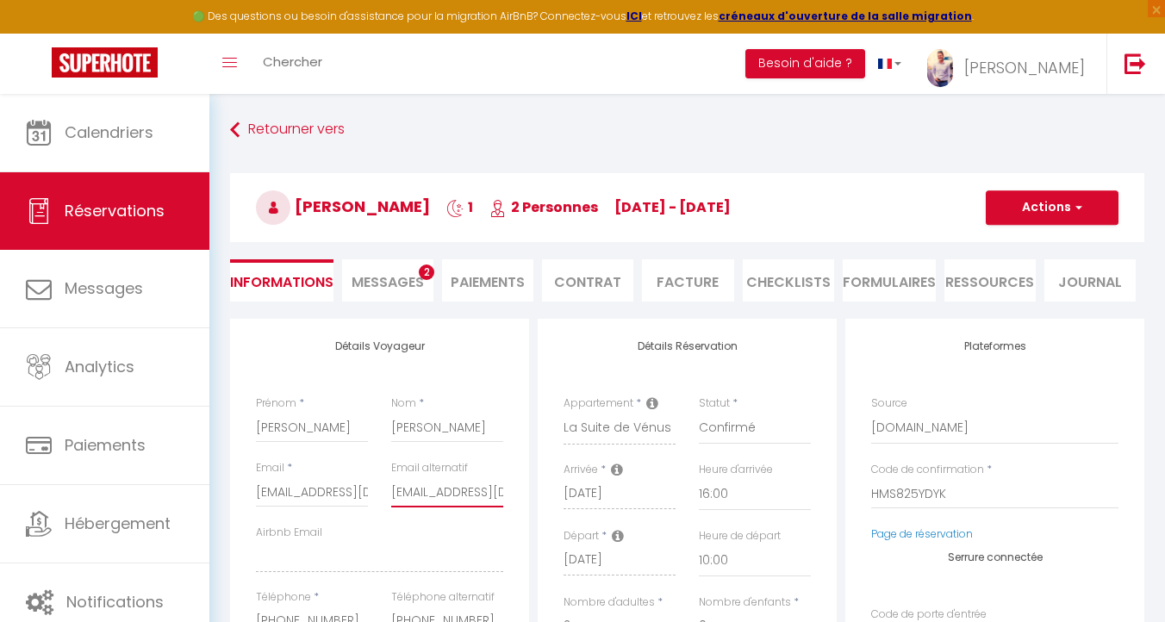
click at [470, 497] on input "alizee.friederich5@gmail.com" at bounding box center [447, 491] width 112 height 31
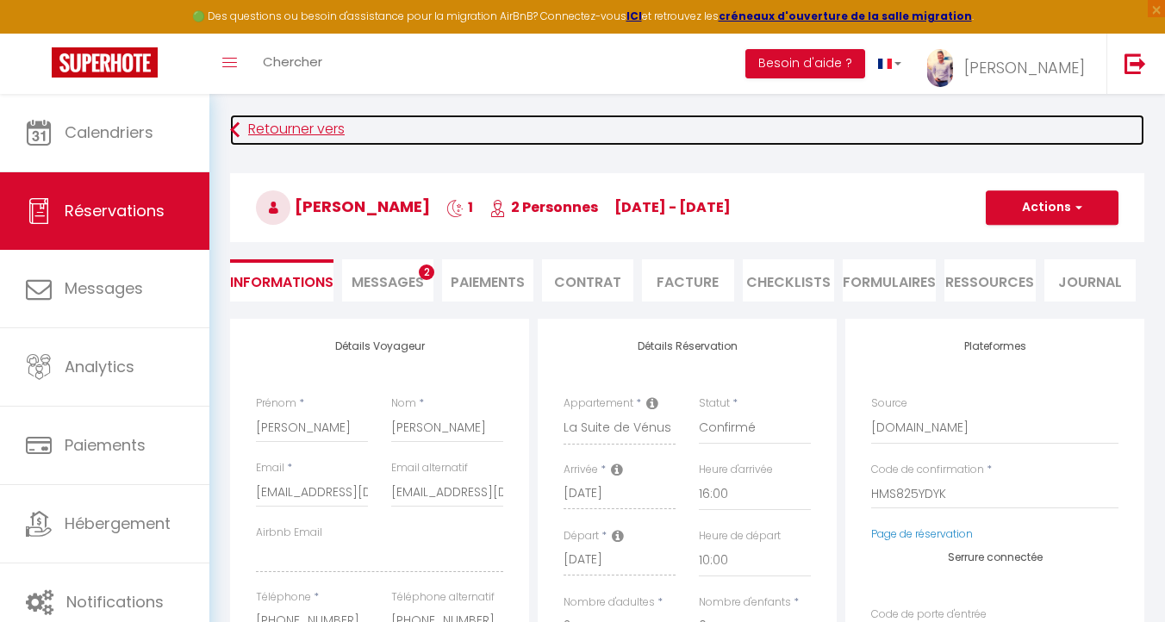
click at [272, 127] on link "Retourner vers" at bounding box center [687, 130] width 914 height 31
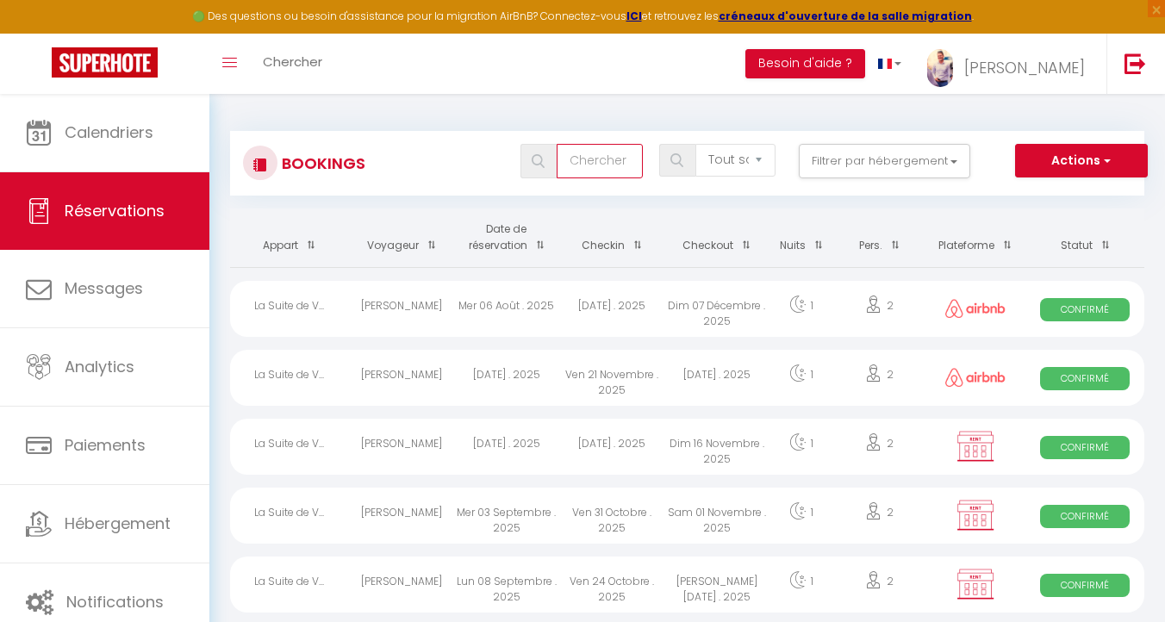
click at [581, 157] on input "text" at bounding box center [599, 161] width 86 height 34
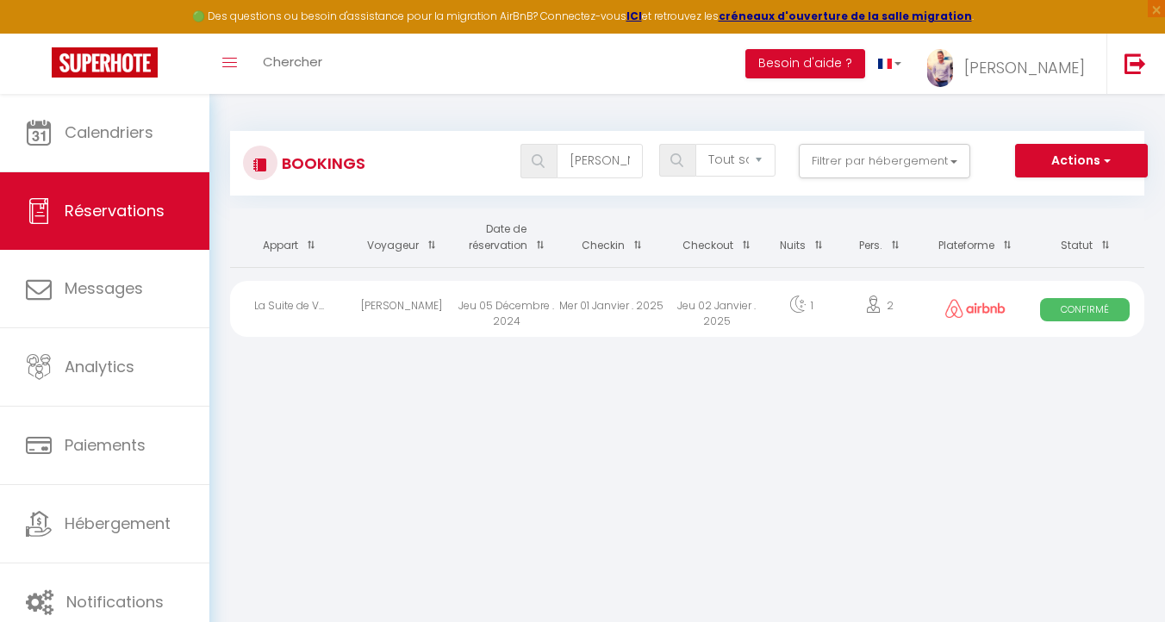
click at [723, 302] on div "Jeu 02 Janvier . 2025" at bounding box center [716, 309] width 105 height 56
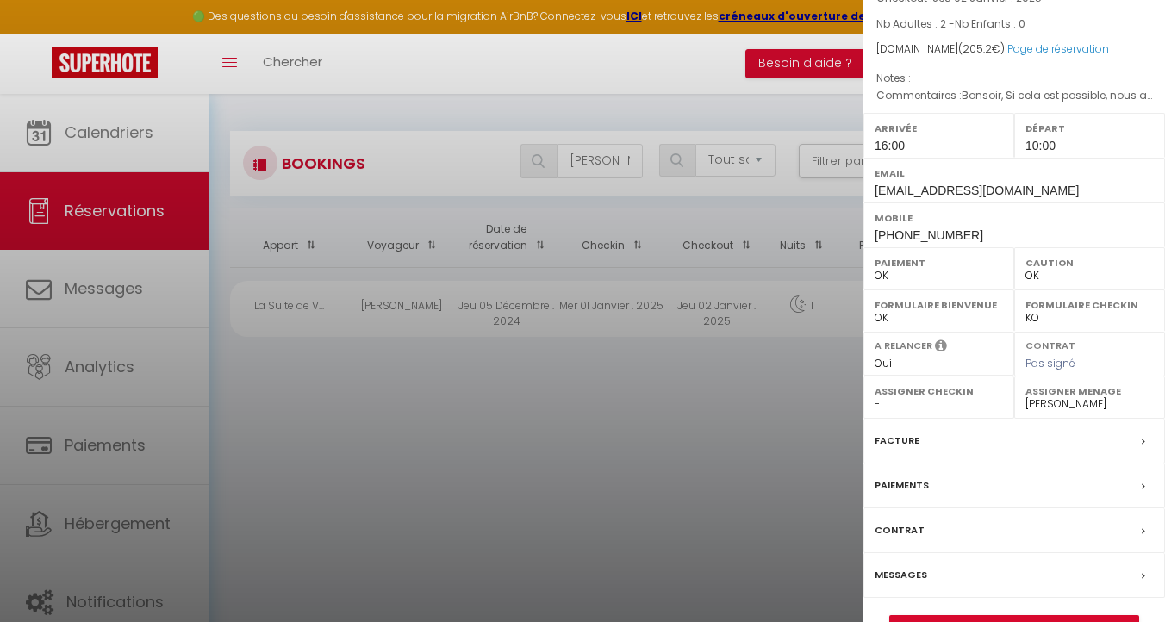
scroll to position [181, 0]
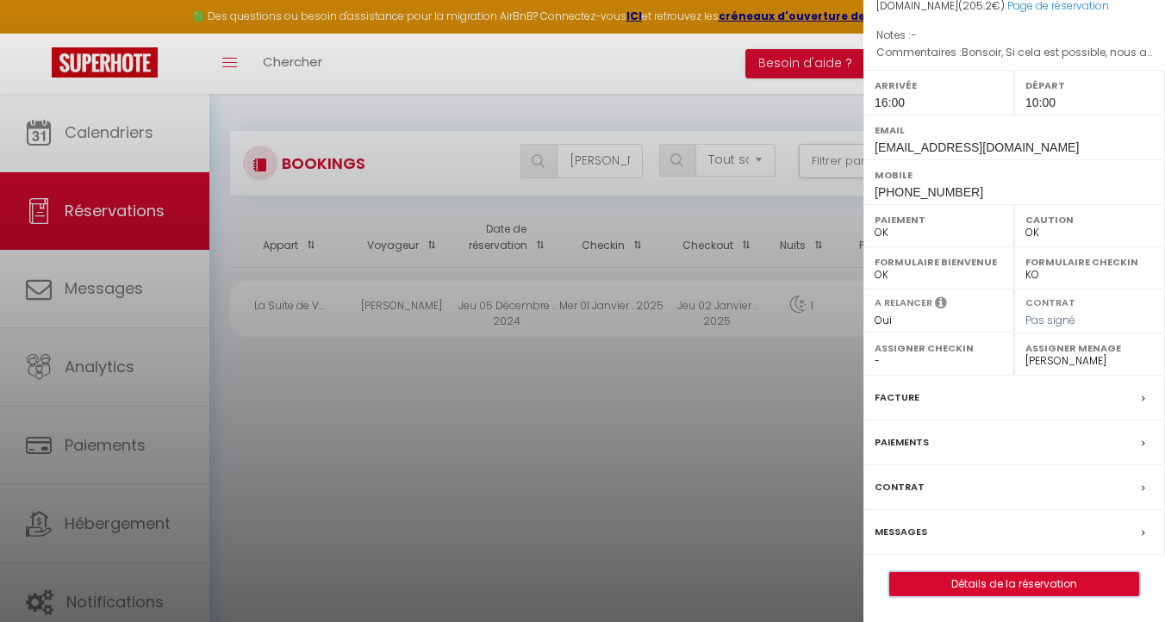
click at [1000, 572] on button "Détails de la réservation" at bounding box center [1014, 584] width 250 height 24
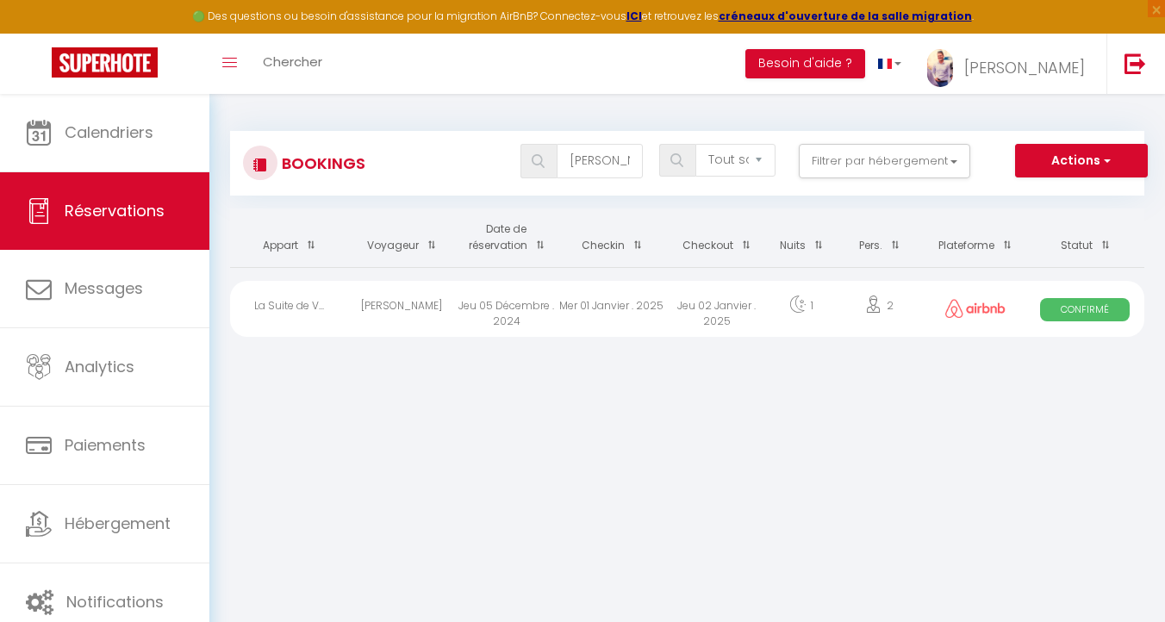
click at [476, 321] on div "Jeu 05 Décembre . 2024" at bounding box center [506, 309] width 105 height 56
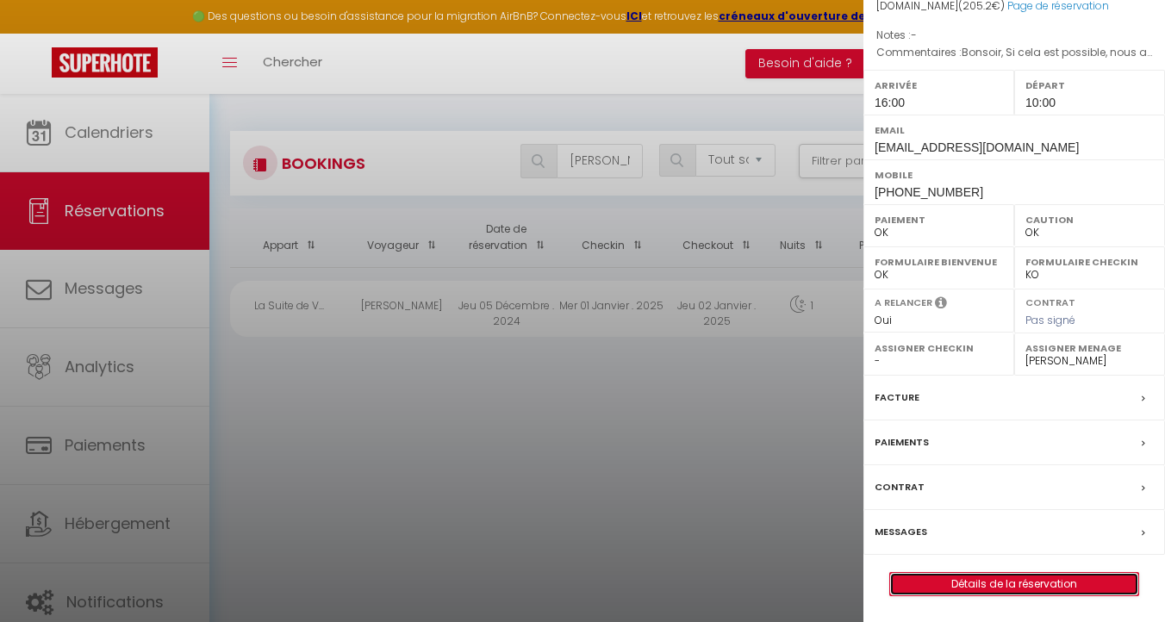
click at [975, 577] on link "Détails de la réservation" at bounding box center [1014, 584] width 248 height 22
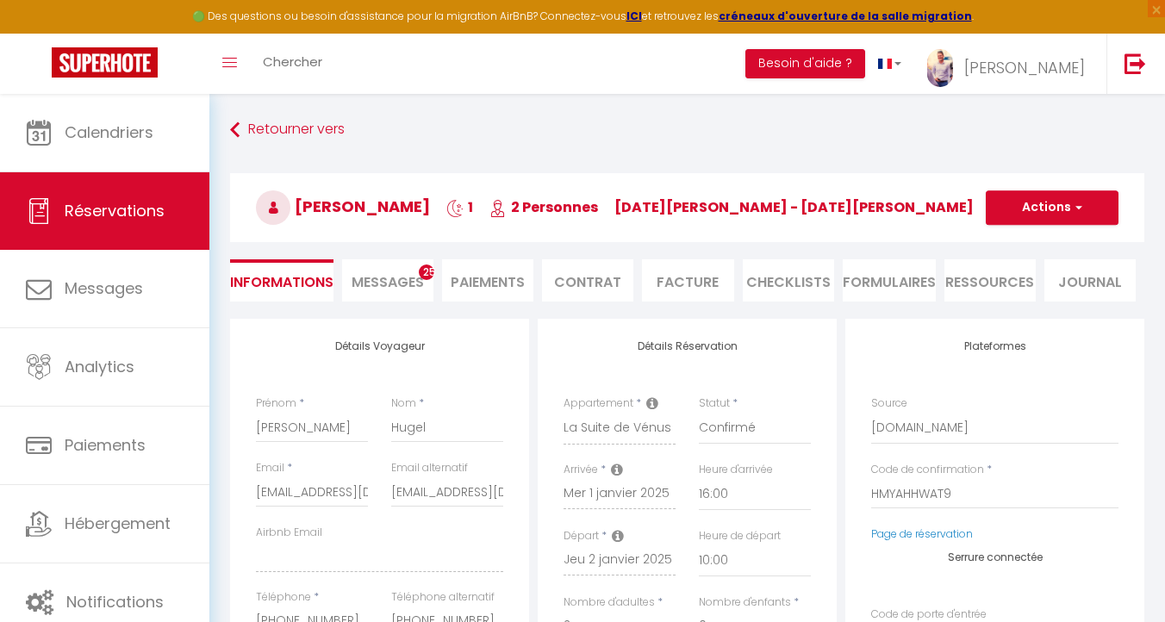
click at [433, 472] on label "Email alternatif" at bounding box center [429, 468] width 77 height 16
click at [368, 476] on input "tt6o83k8qbs1aqphrsmei5d5l6np@reply.superhote.com" at bounding box center [312, 491] width 112 height 31
click at [433, 472] on label "Email alternatif" at bounding box center [429, 468] width 77 height 16
click at [368, 476] on input "tt6o83k8qbs1aqphrsmei5d5l6np@reply.superhote.com" at bounding box center [312, 491] width 112 height 31
click at [432, 488] on input "kellyhugel.pro67@gmail.com" at bounding box center [447, 491] width 112 height 31
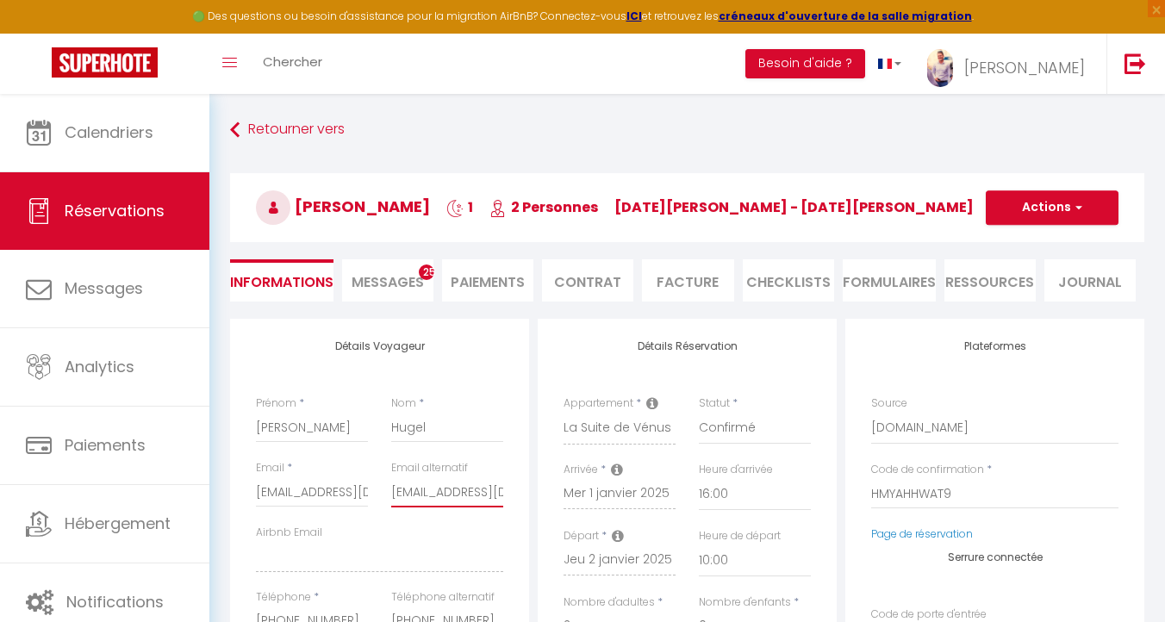
click at [432, 488] on input "kellyhugel.pro67@gmail.com" at bounding box center [447, 491] width 112 height 31
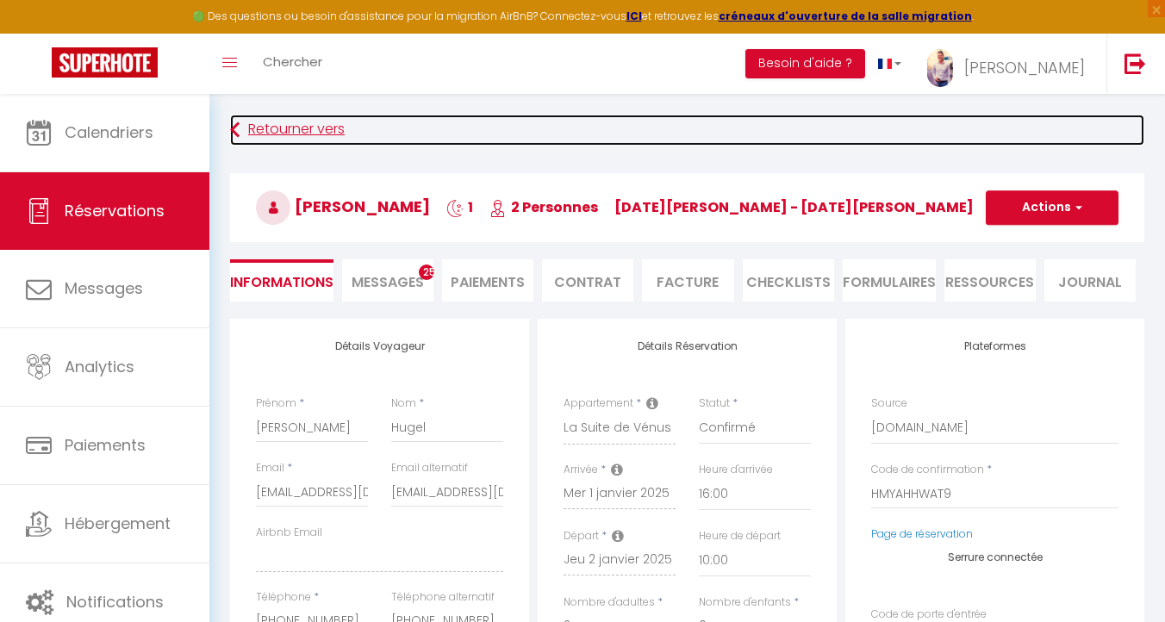
click at [277, 117] on link "Retourner vers" at bounding box center [687, 130] width 914 height 31
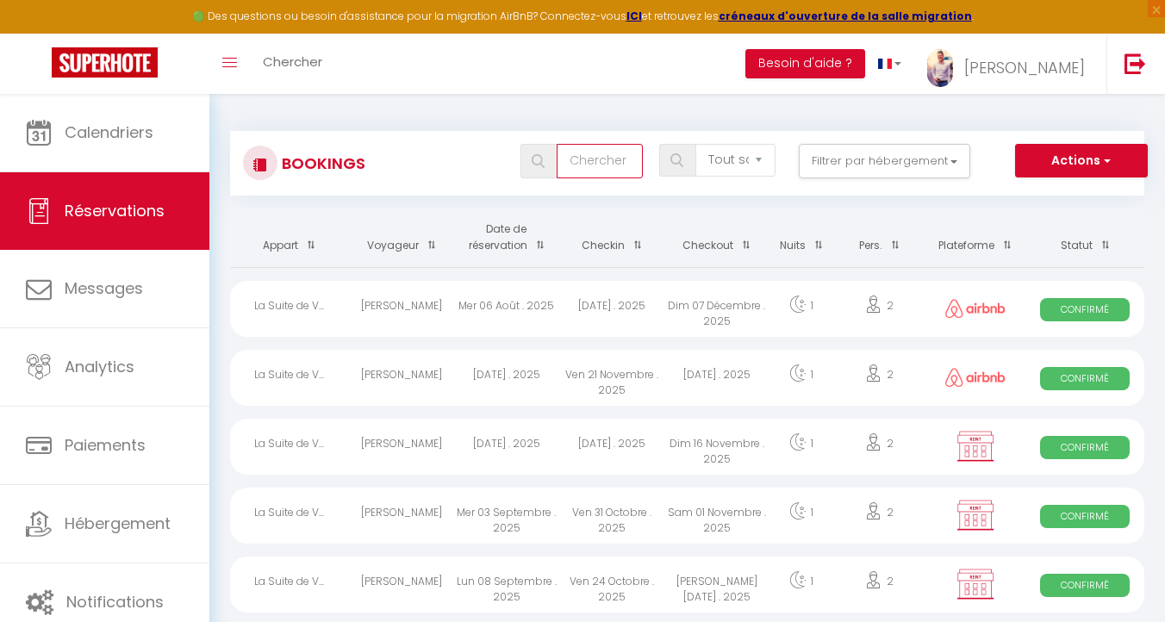
click at [582, 158] on input "text" at bounding box center [599, 161] width 86 height 34
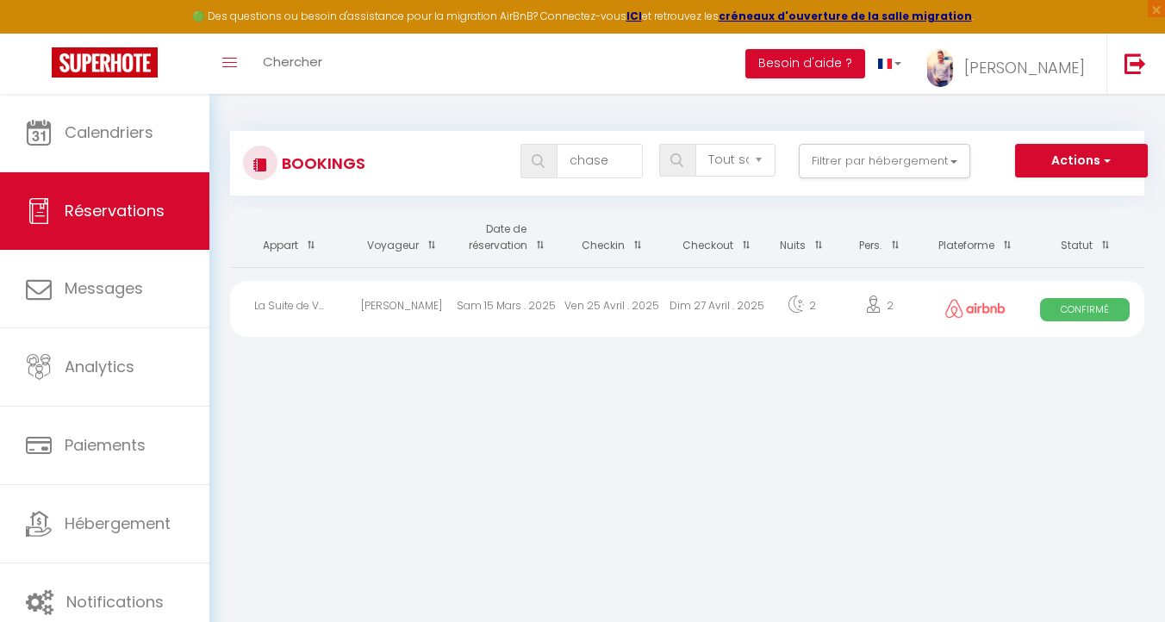
click at [501, 313] on div "Sam 15 Mars . 2025" at bounding box center [506, 309] width 105 height 56
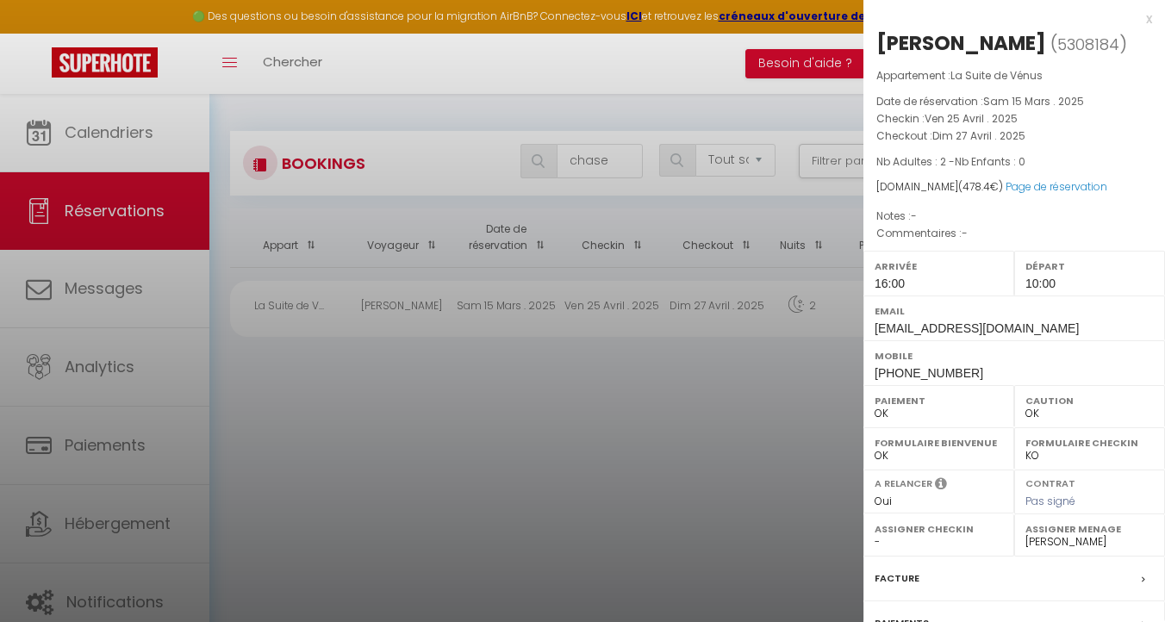
scroll to position [181, 0]
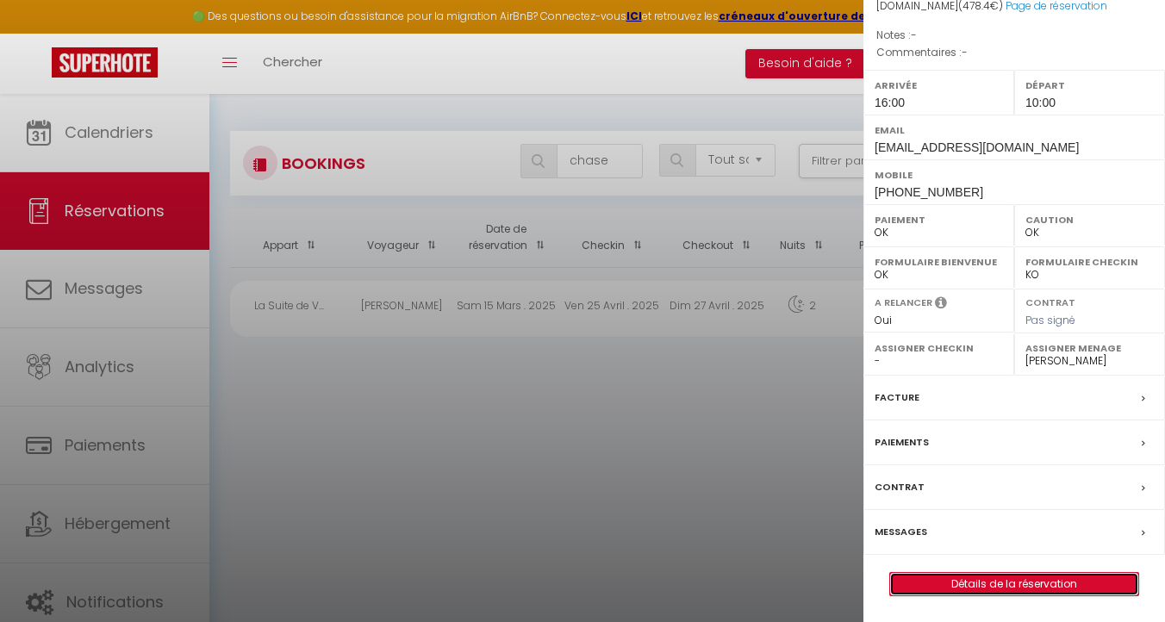
click at [989, 583] on link "Détails de la réservation" at bounding box center [1014, 584] width 248 height 22
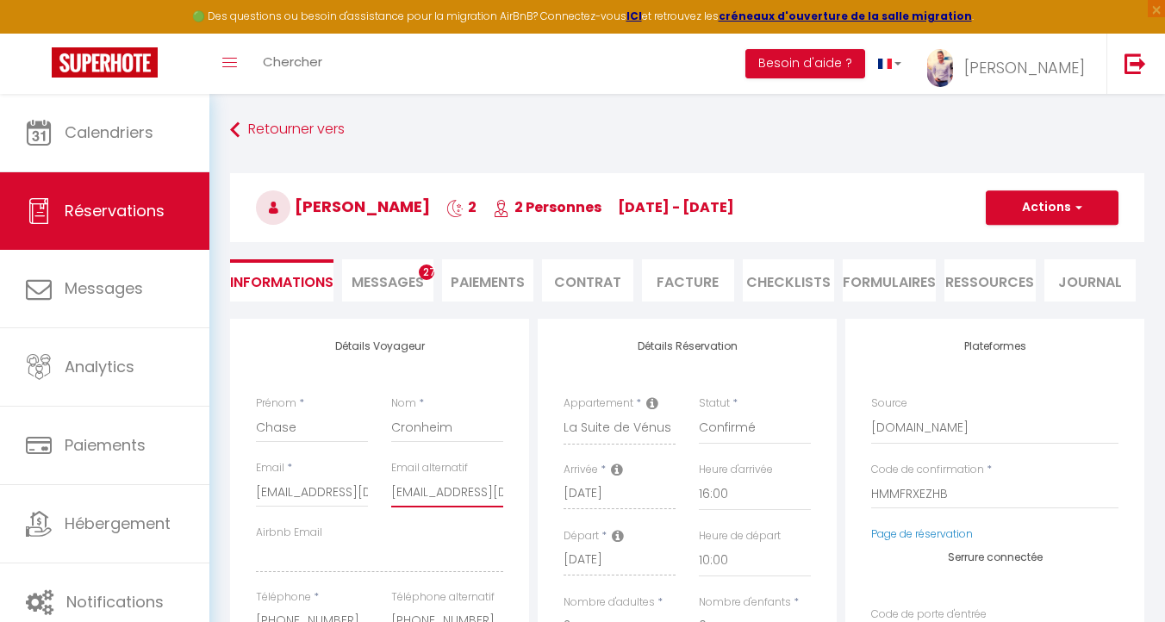
click at [449, 481] on input "OkiChase4735666@outlook.com" at bounding box center [447, 491] width 112 height 31
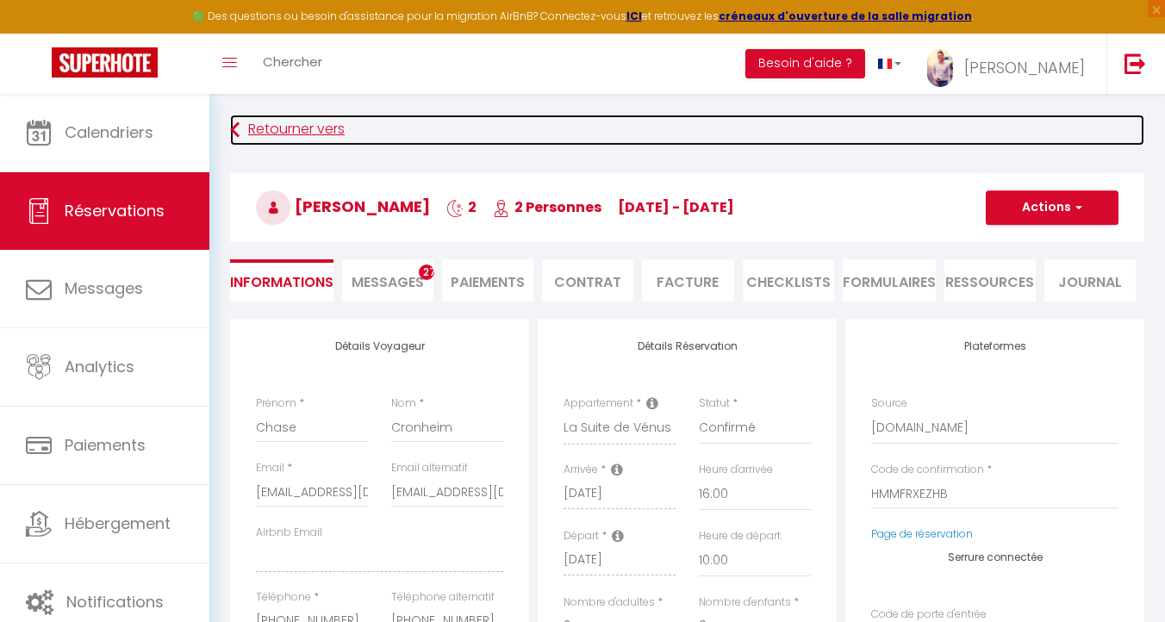
click at [261, 128] on link "Retourner vers" at bounding box center [687, 130] width 914 height 31
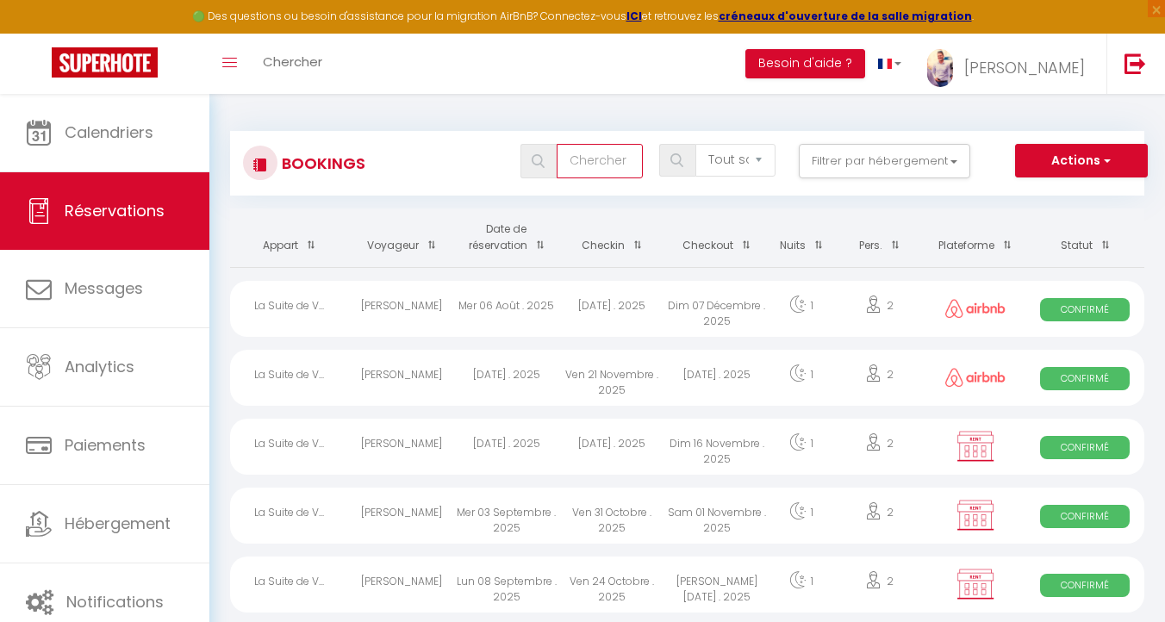
click at [606, 158] on input "text" at bounding box center [599, 161] width 86 height 34
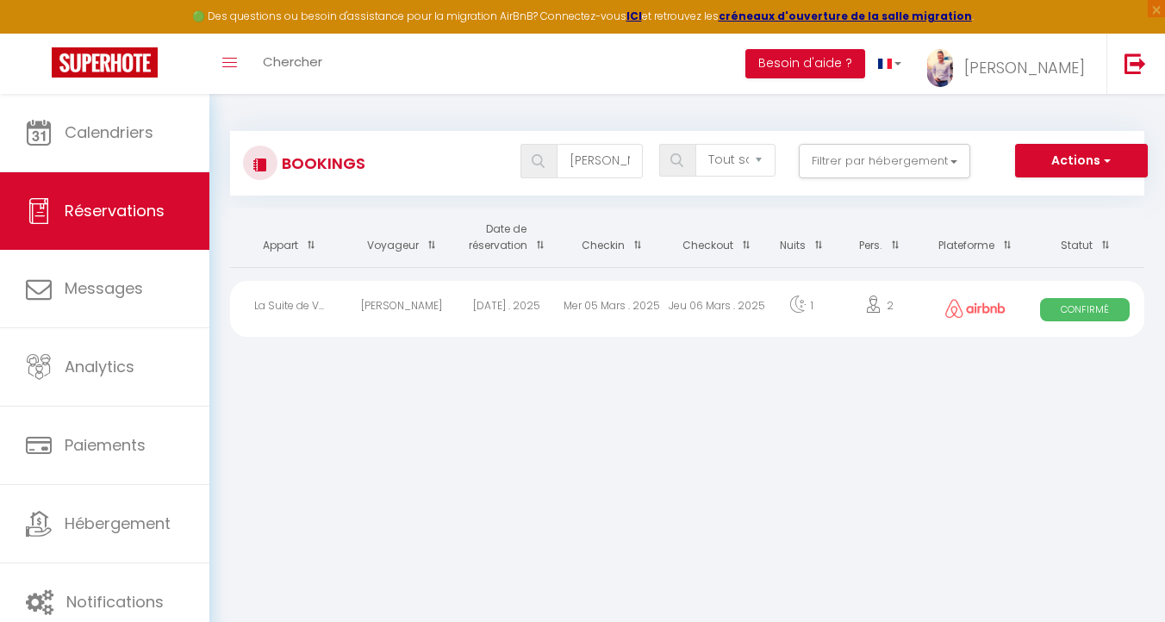
click at [596, 298] on div "Mer 05 Mars . 2025" at bounding box center [611, 309] width 105 height 56
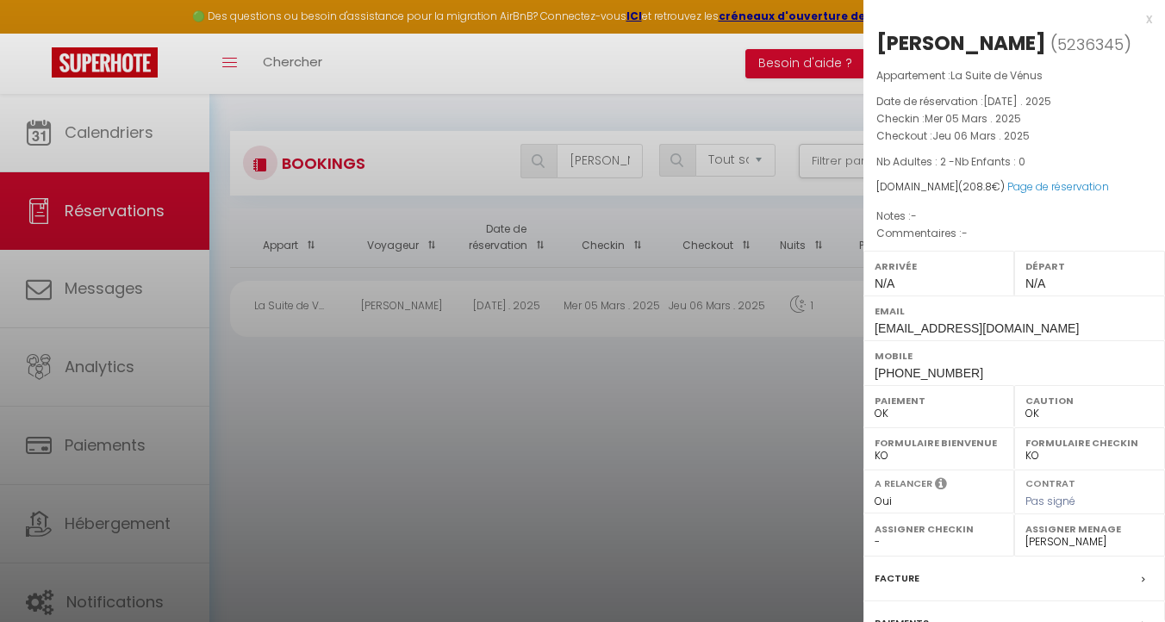
scroll to position [208, 0]
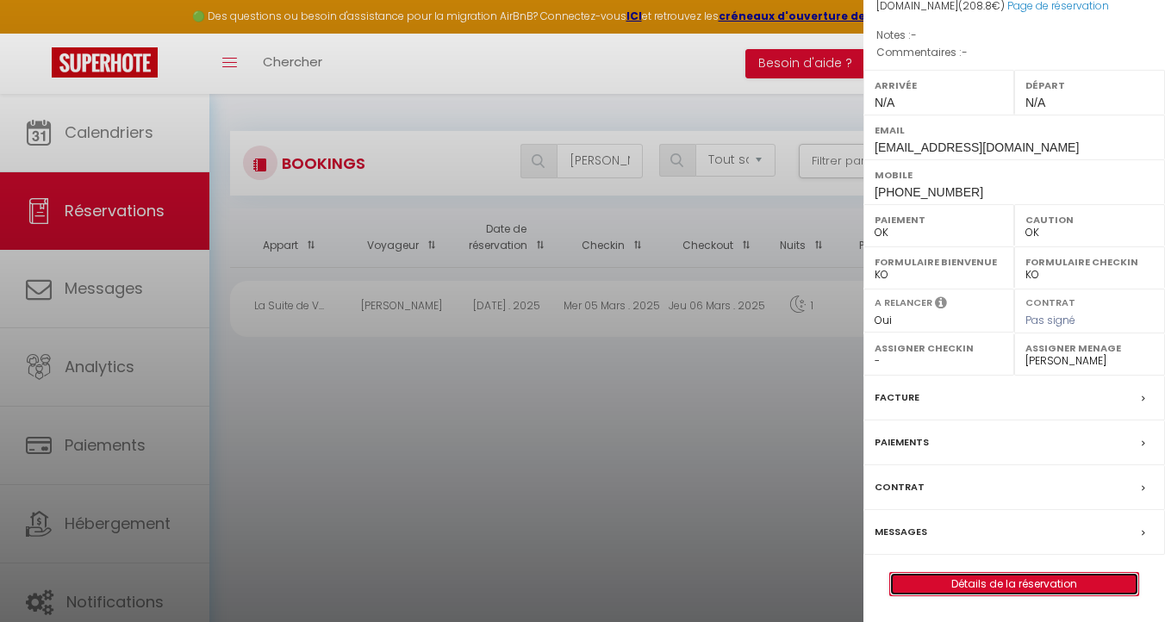
click at [962, 582] on link "Détails de la réservation" at bounding box center [1014, 584] width 248 height 22
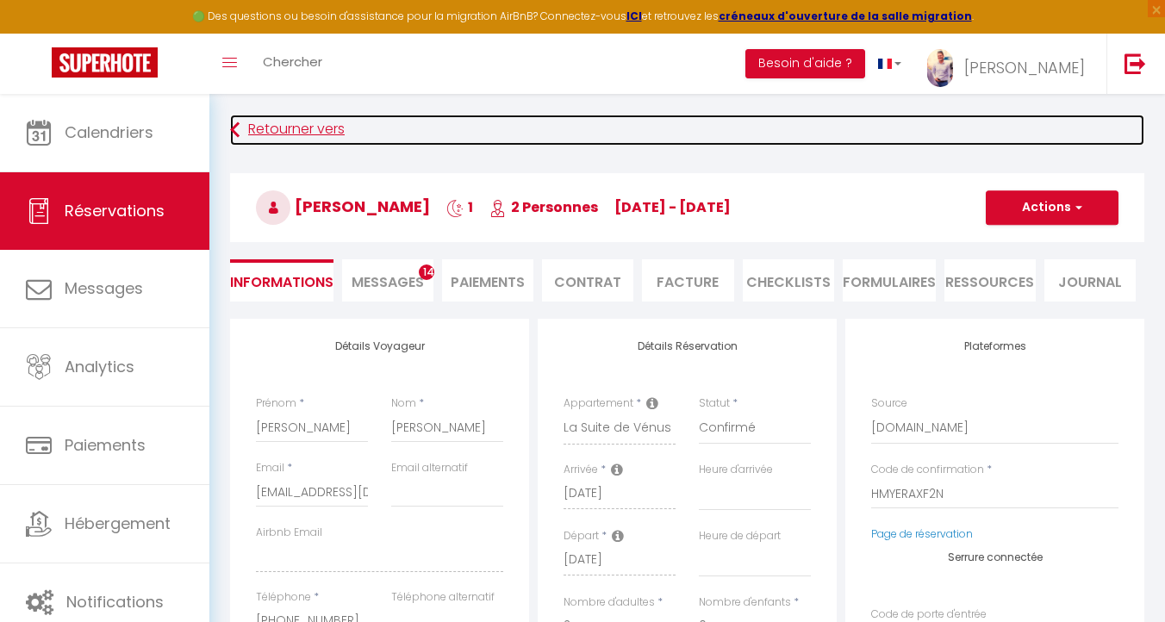
click at [269, 124] on link "Retourner vers" at bounding box center [687, 130] width 914 height 31
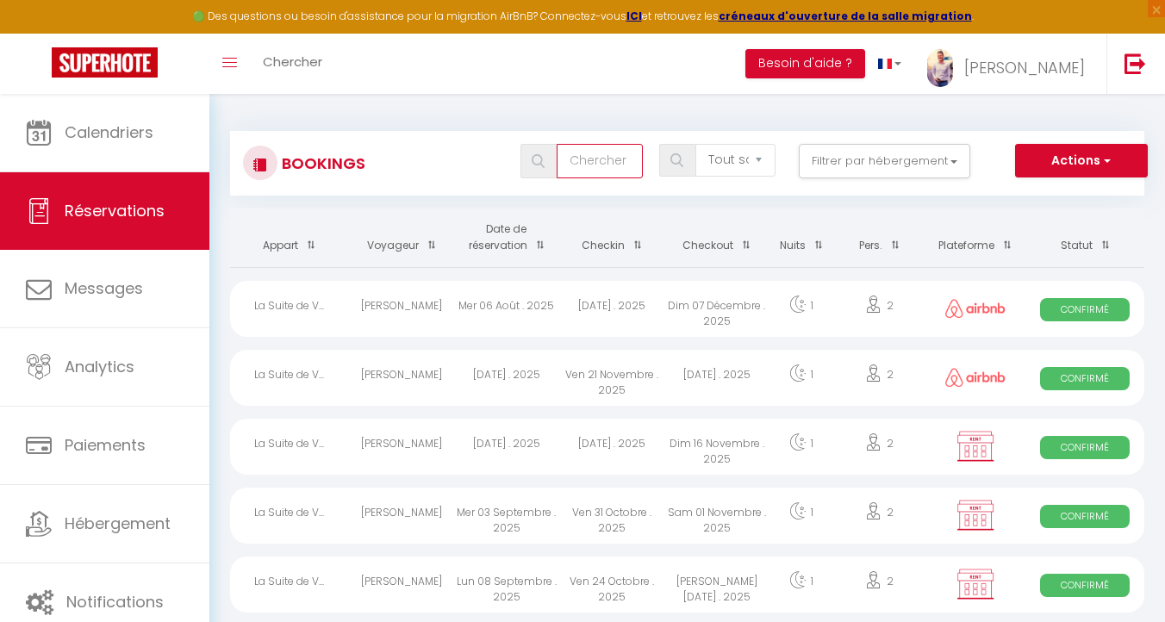
click at [581, 170] on input "text" at bounding box center [599, 161] width 86 height 34
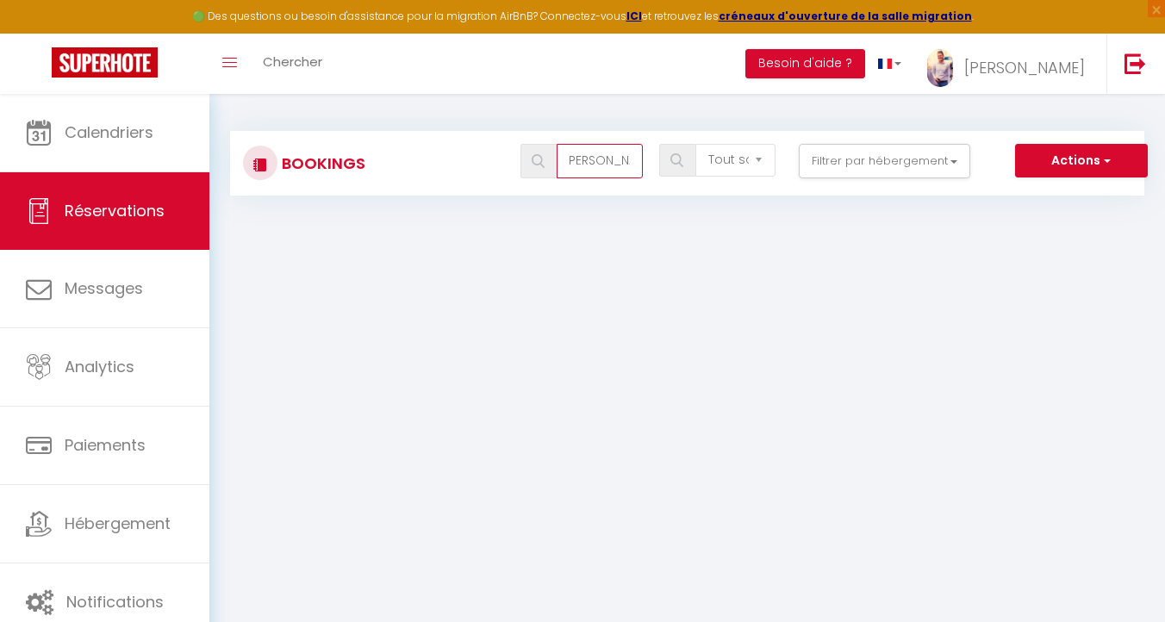
click at [596, 163] on input "jean daniel" at bounding box center [599, 161] width 86 height 34
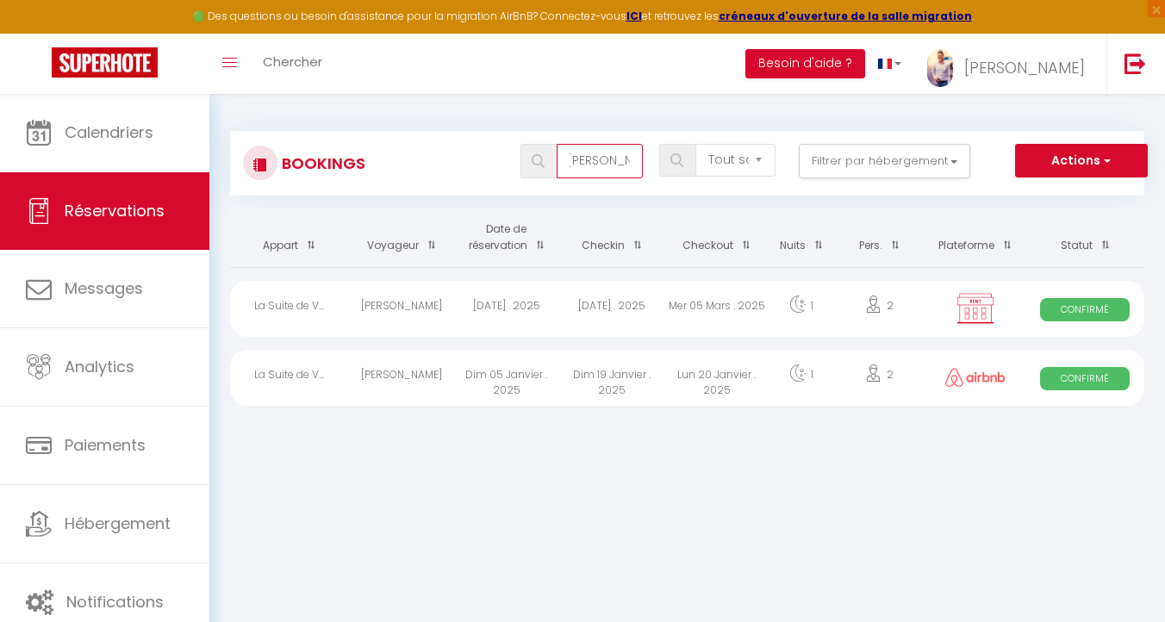
scroll to position [0, 0]
click at [656, 375] on div "Dim 19 Janvier . 2025" at bounding box center [611, 378] width 105 height 56
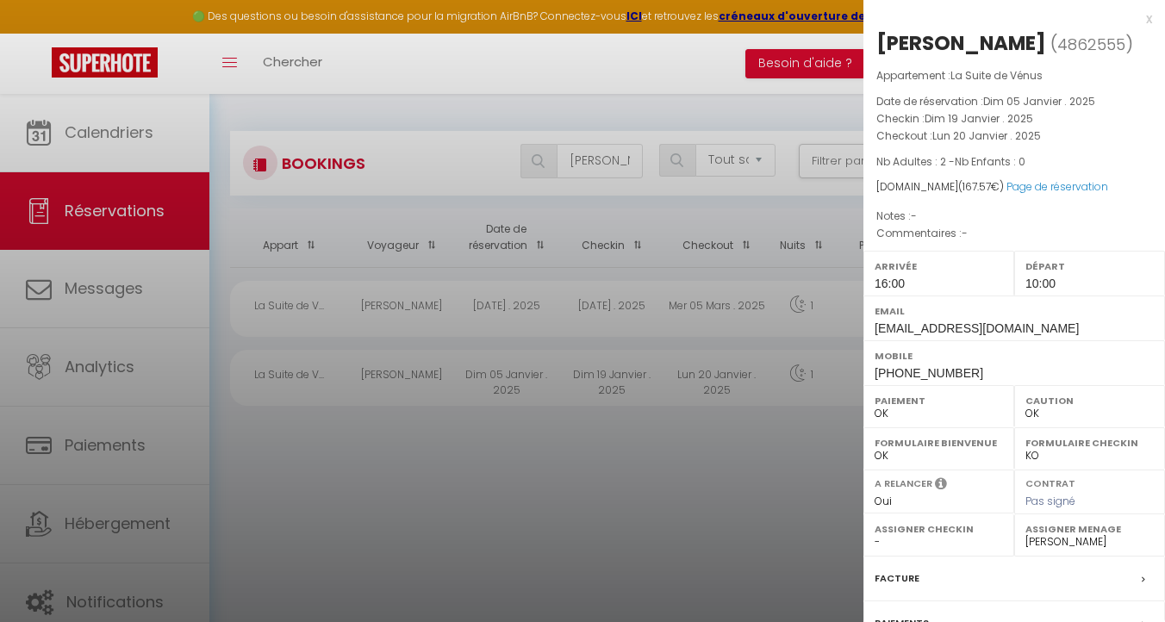
scroll to position [208, 0]
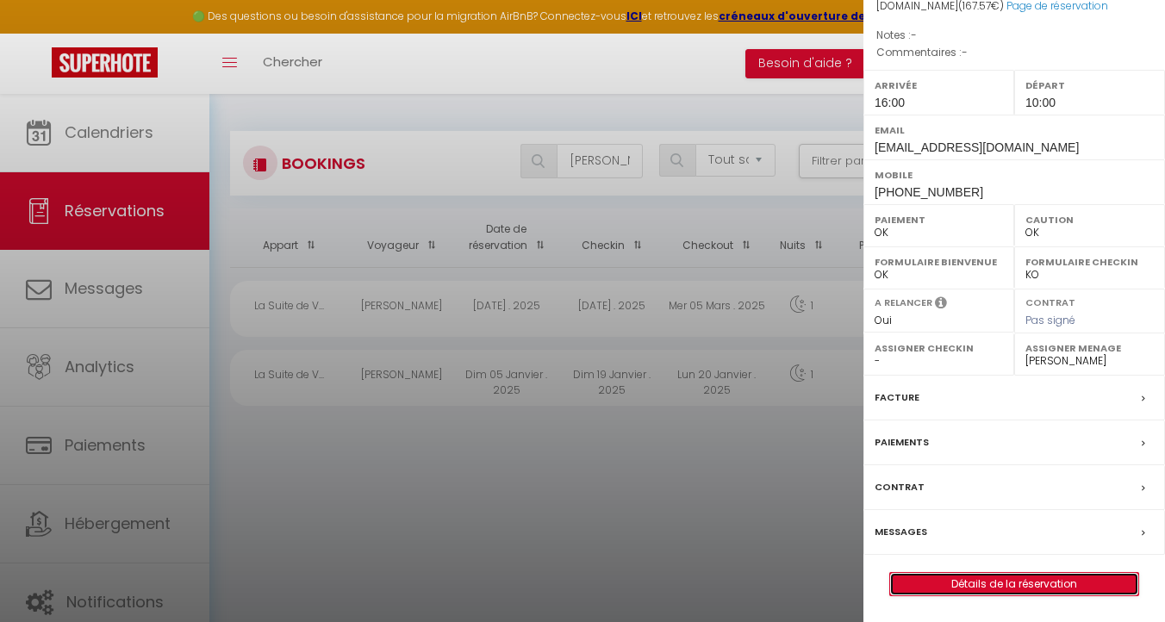
click at [1002, 587] on link "Détails de la réservation" at bounding box center [1014, 584] width 248 height 22
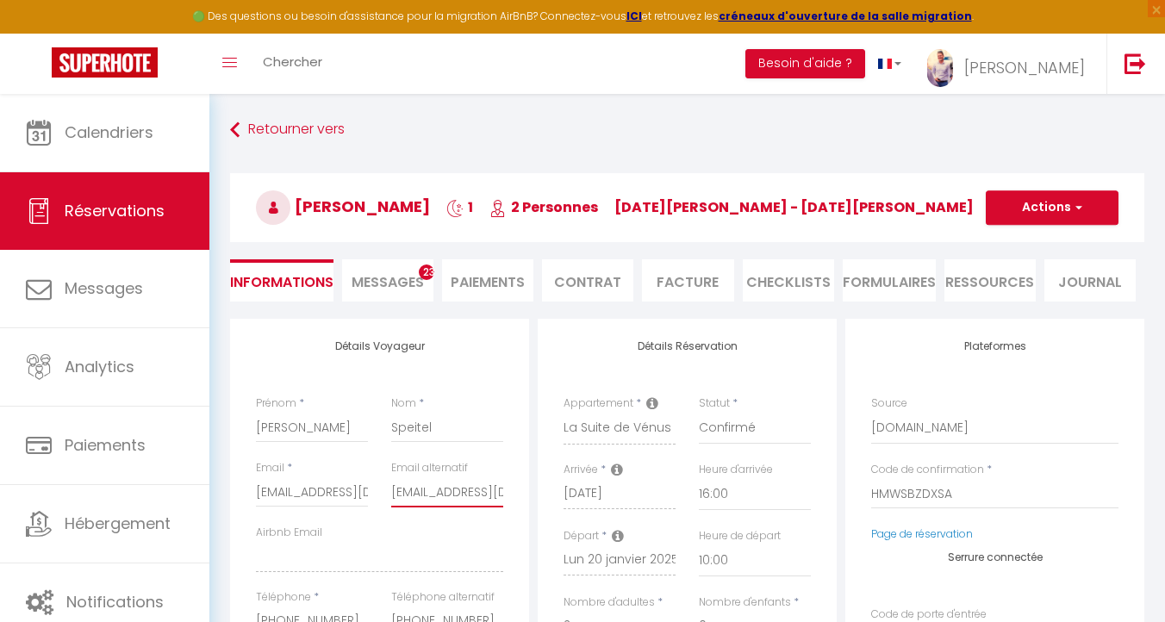
click at [416, 492] on input "char.lycia.jd@gmail.com" at bounding box center [447, 491] width 112 height 31
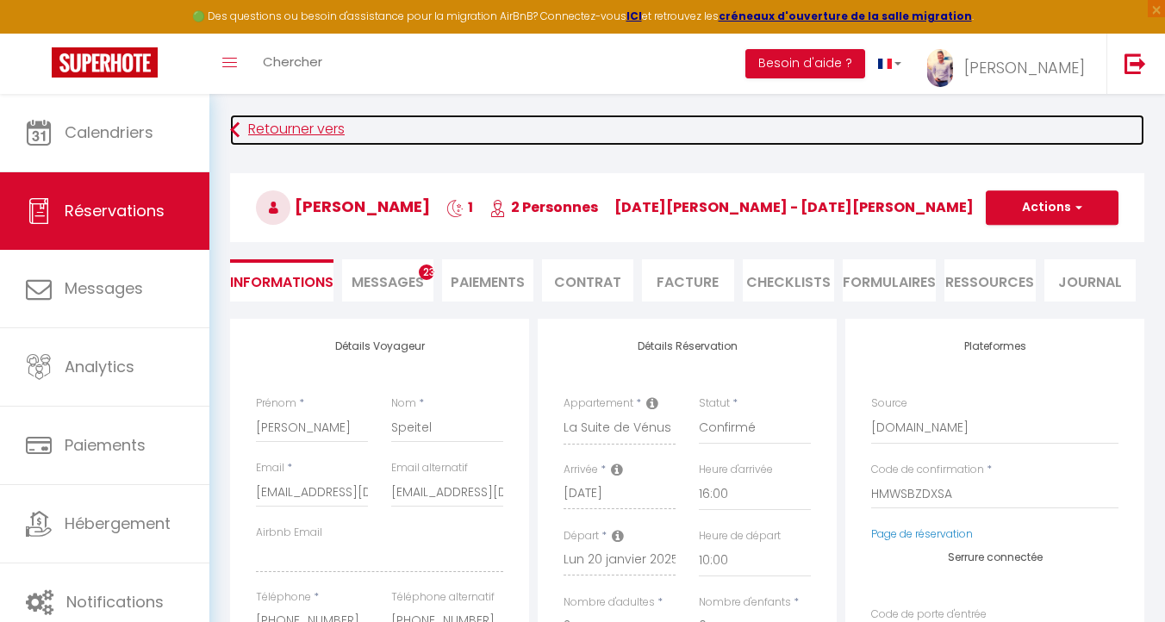
click at [254, 127] on link "Retourner vers" at bounding box center [687, 130] width 914 height 31
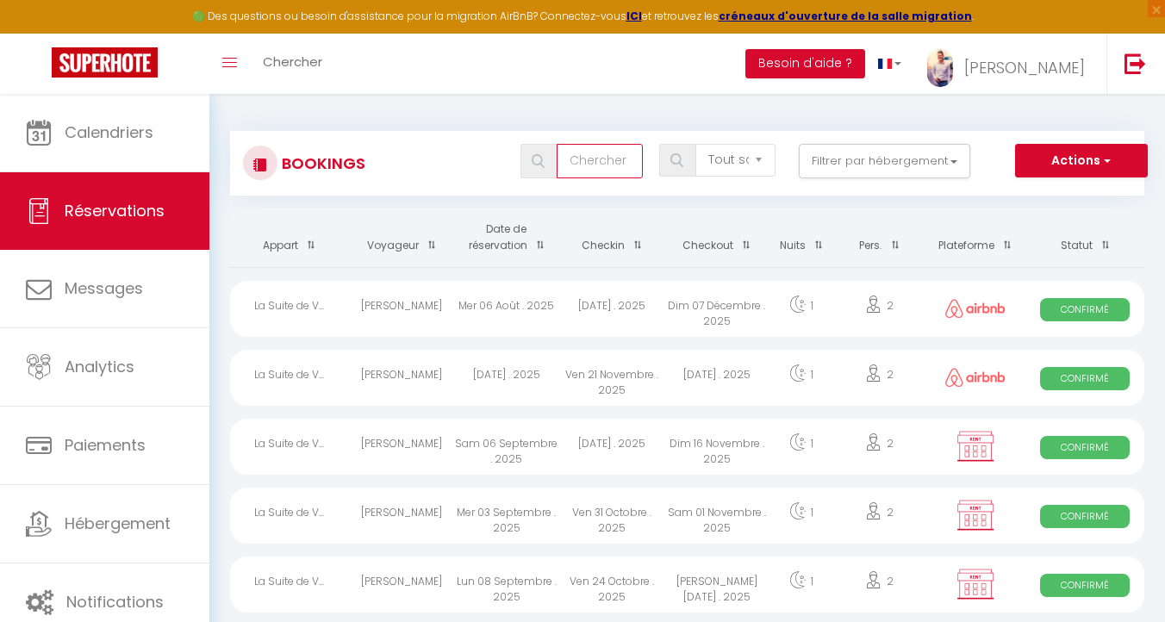
click at [591, 154] on input "text" at bounding box center [599, 161] width 86 height 34
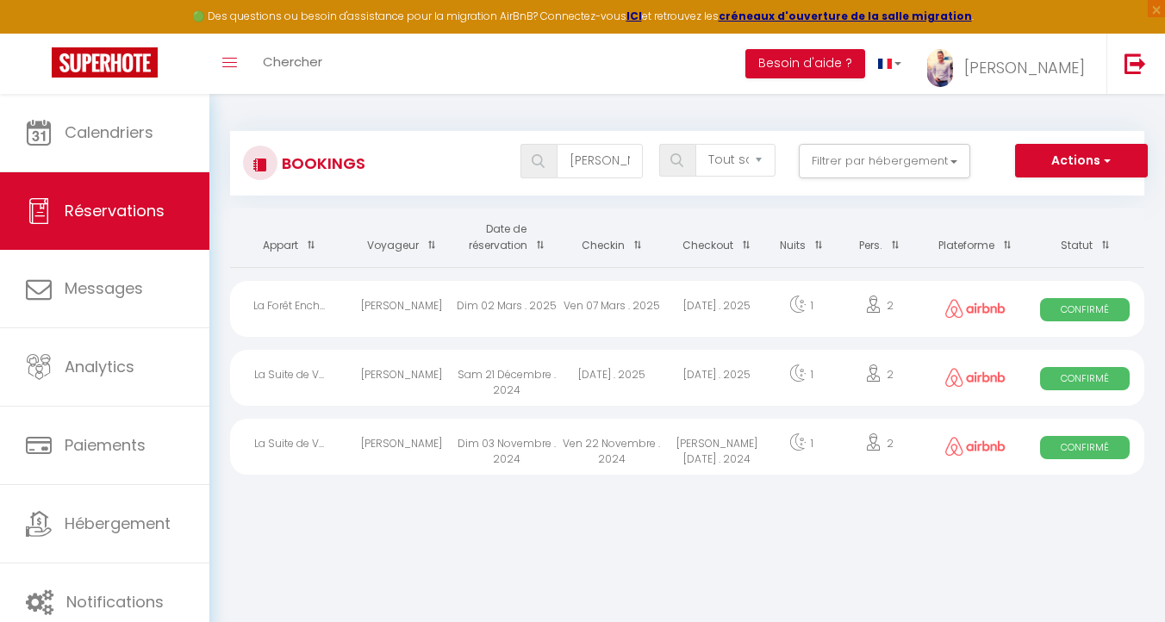
click at [723, 373] on div "[DATE] . 2025" at bounding box center [716, 378] width 105 height 56
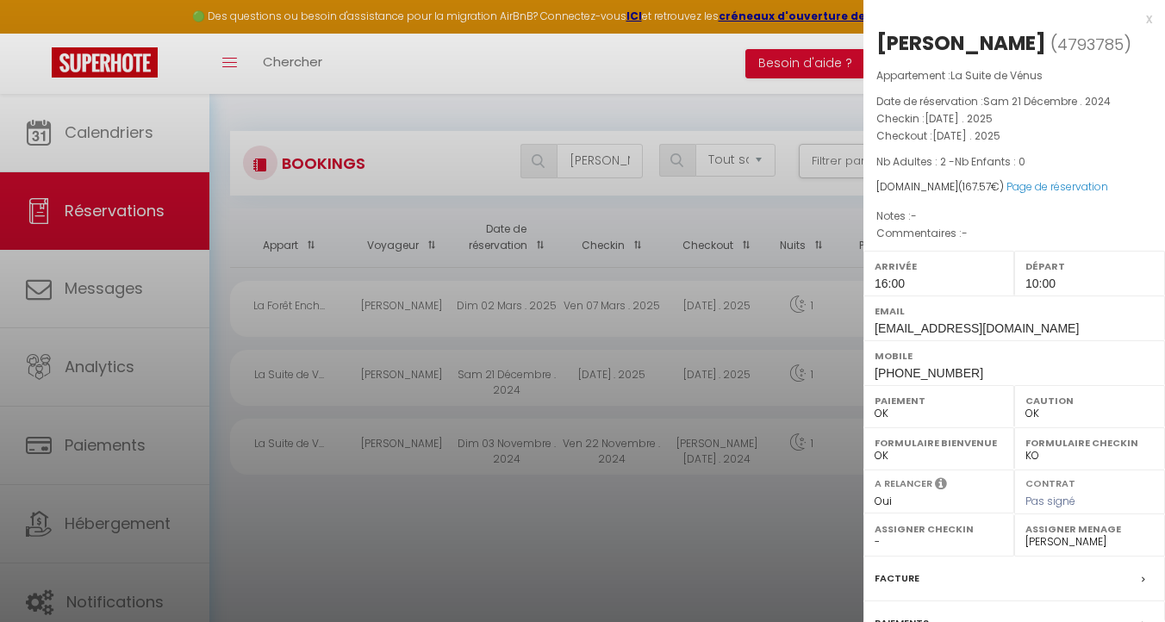
scroll to position [181, 0]
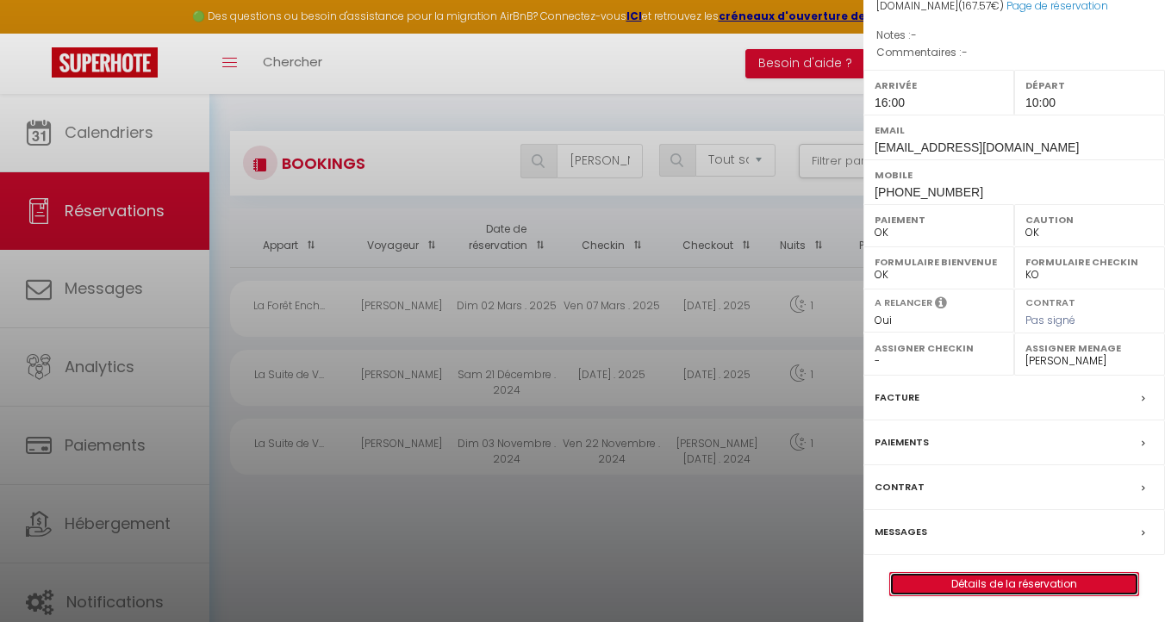
click at [1001, 594] on link "Détails de la réservation" at bounding box center [1014, 584] width 248 height 22
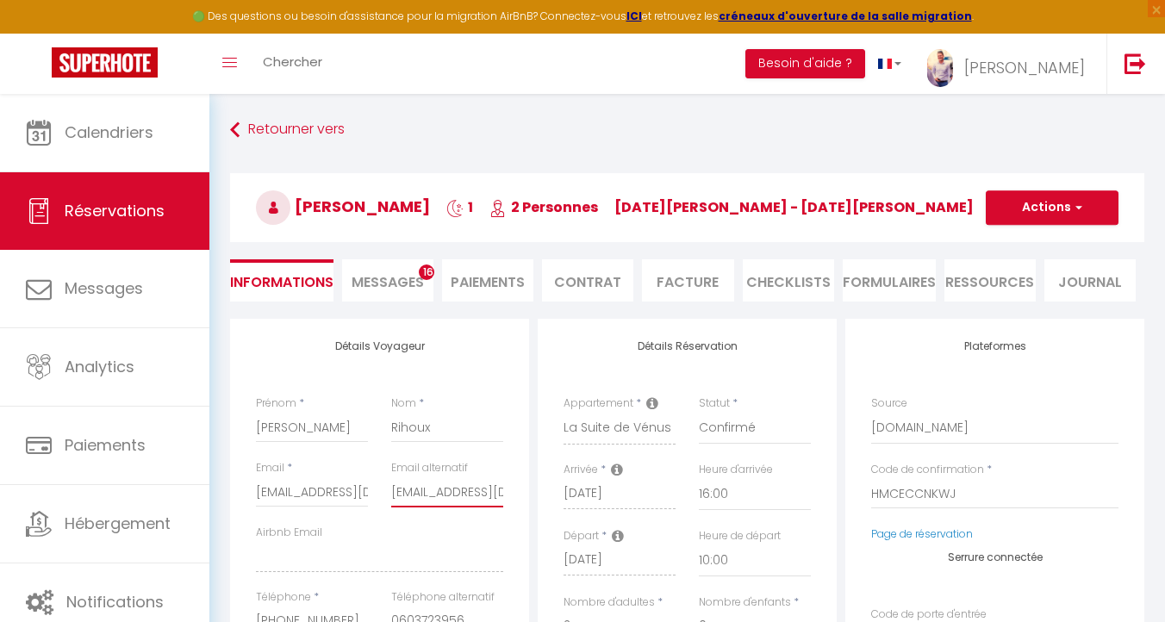
click at [439, 484] on input "leo.rihoux@gmail.com" at bounding box center [447, 491] width 112 height 31
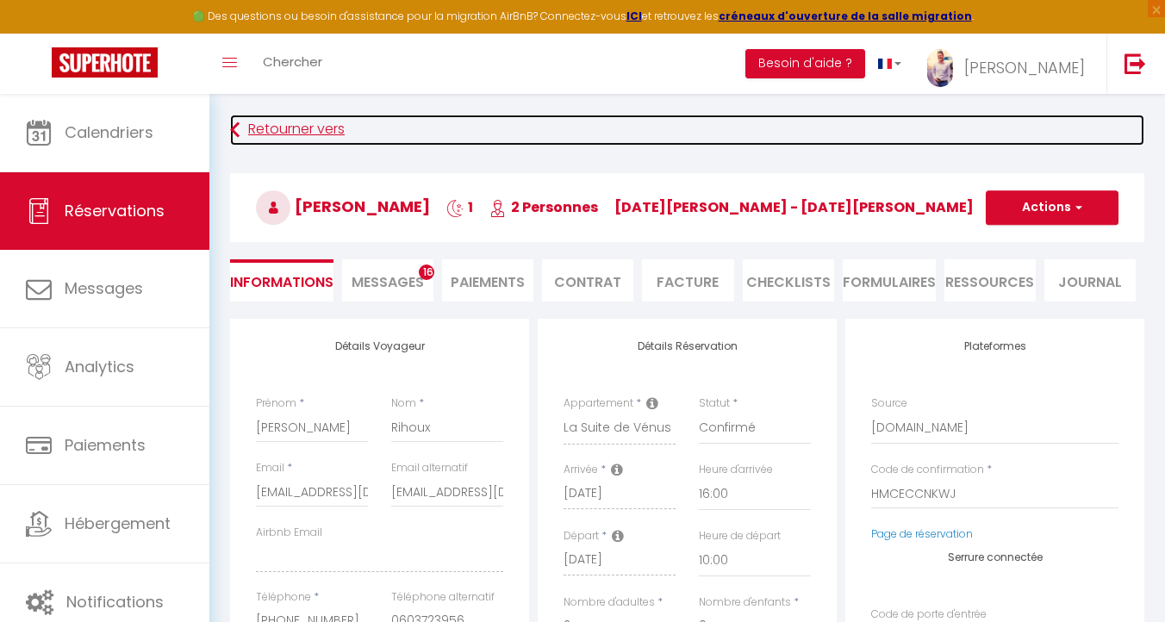
click at [297, 134] on link "Retourner vers" at bounding box center [687, 130] width 914 height 31
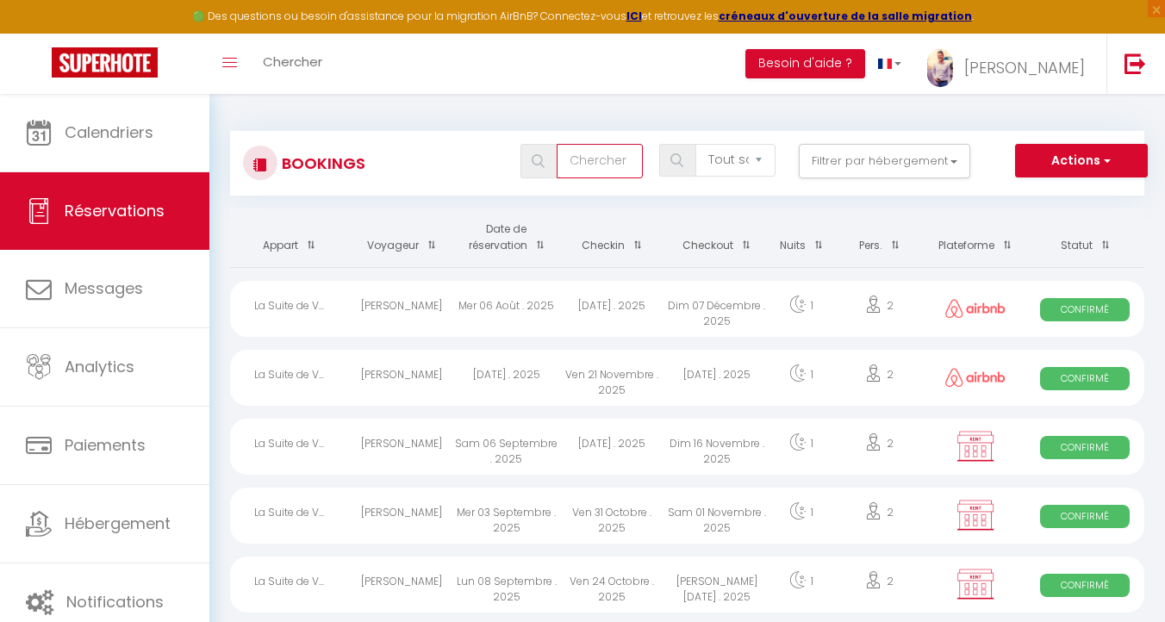
click at [587, 154] on input "text" at bounding box center [599, 161] width 86 height 34
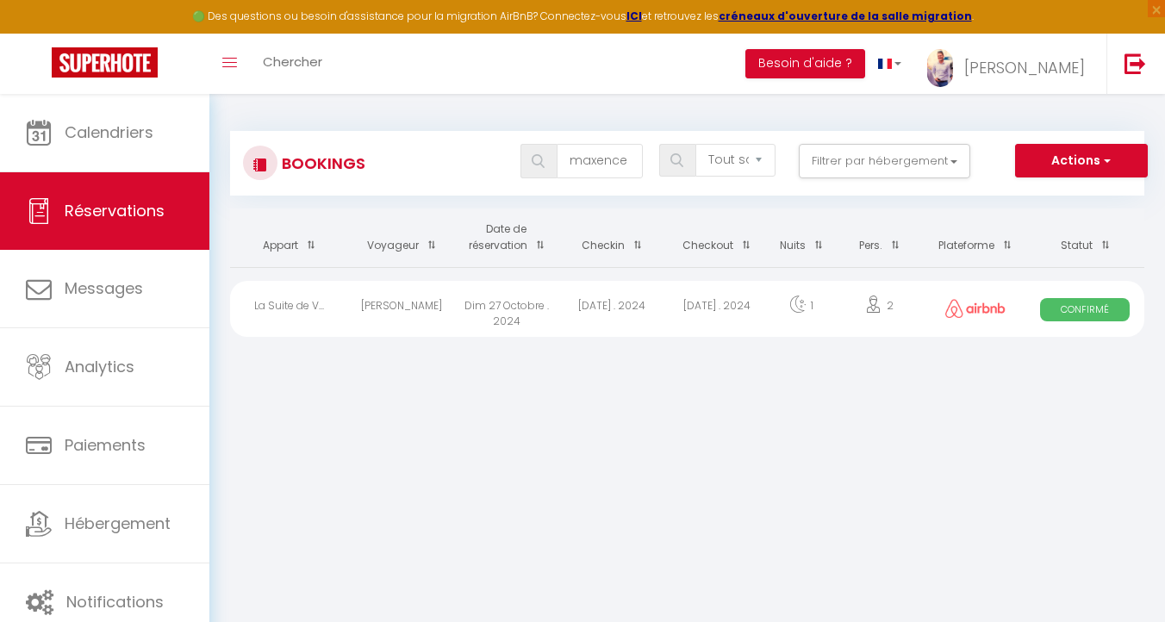
click at [643, 302] on div "[DATE] . 2024" at bounding box center [611, 309] width 105 height 56
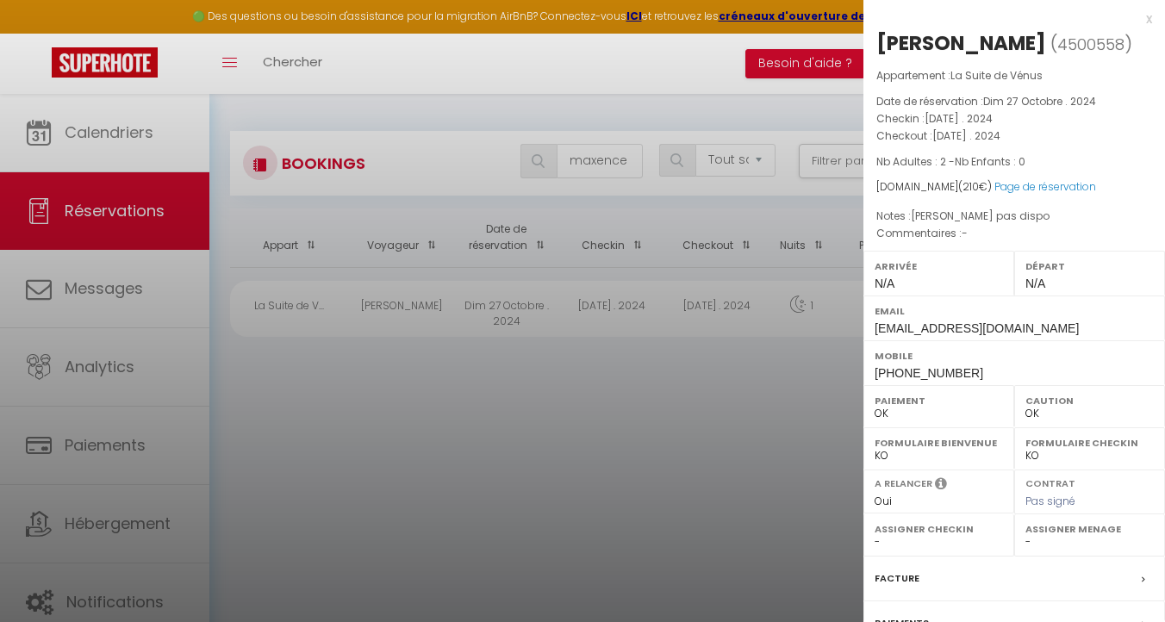
scroll to position [181, 0]
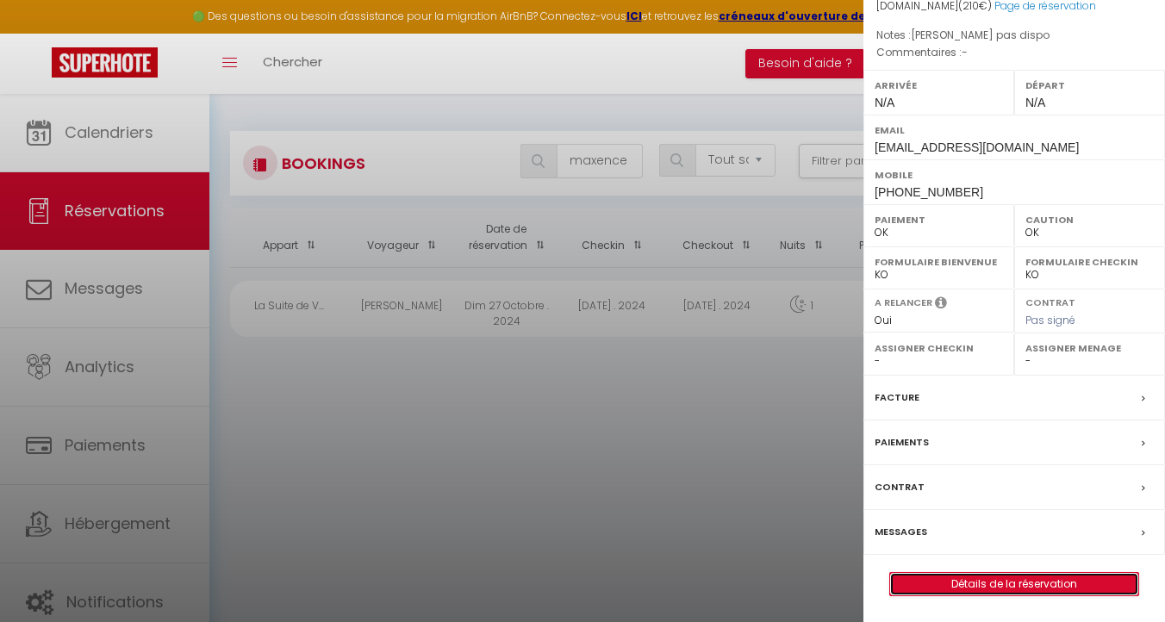
click at [1020, 584] on link "Détails de la réservation" at bounding box center [1014, 584] width 248 height 22
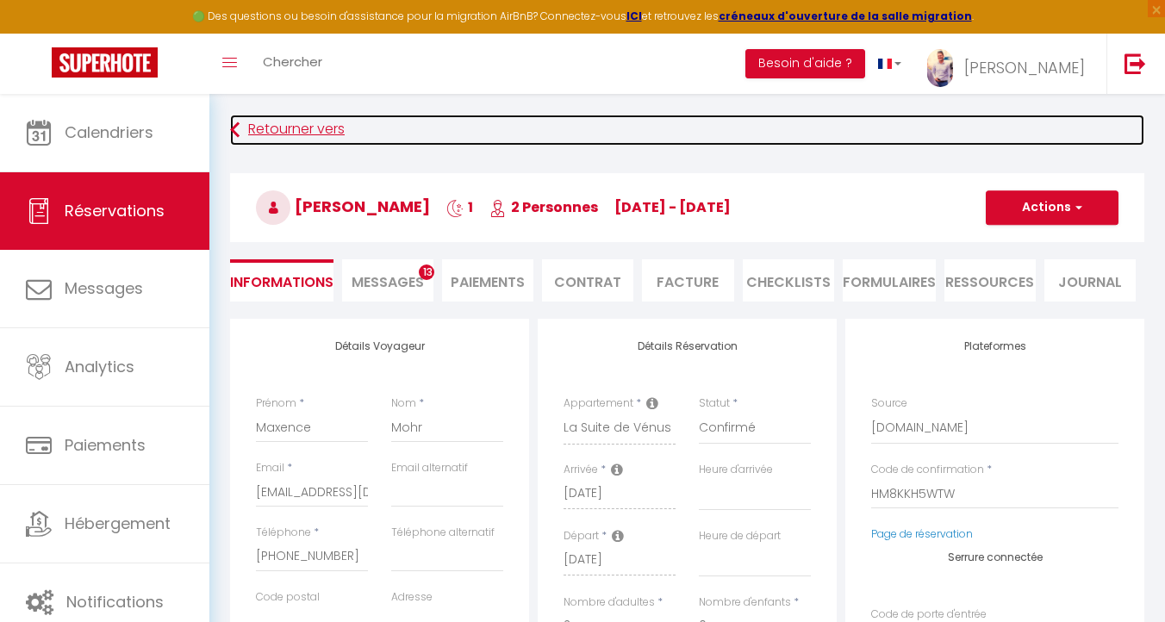
click at [247, 128] on link "Retourner vers" at bounding box center [687, 130] width 914 height 31
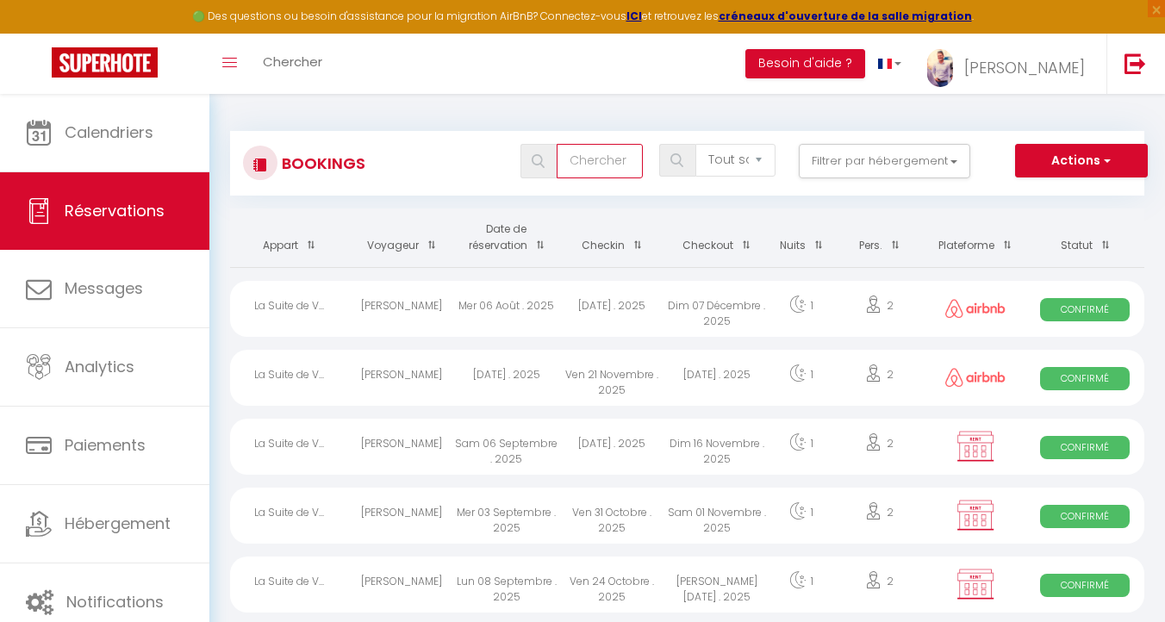
click at [584, 161] on input "text" at bounding box center [599, 161] width 86 height 34
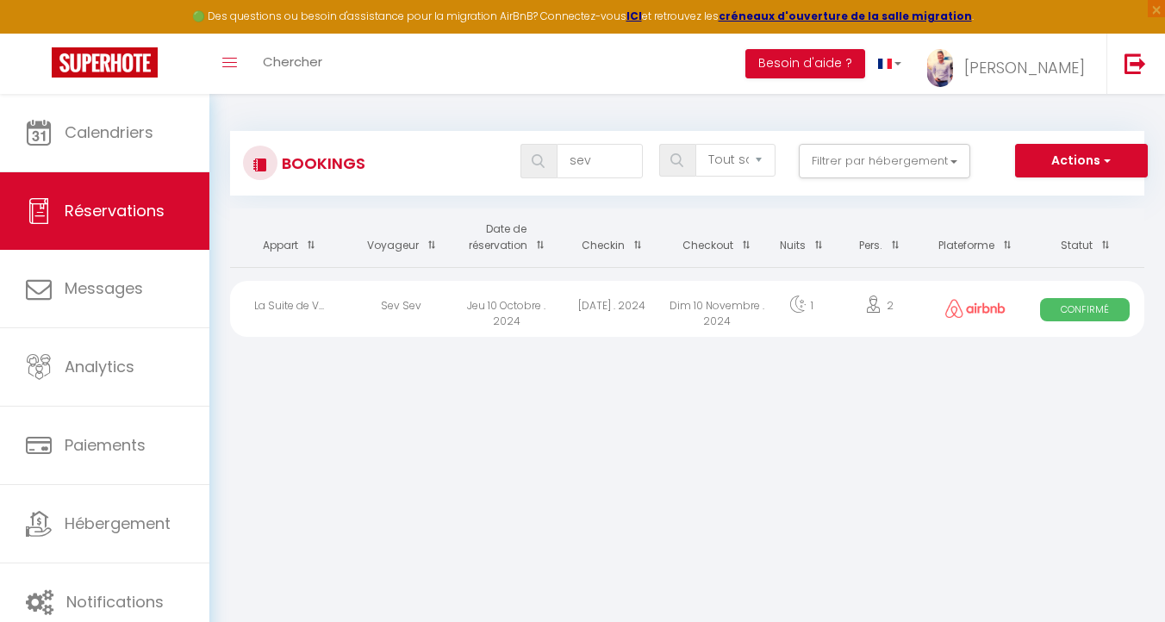
click at [662, 302] on div "Sam 09 Novembre . 2024" at bounding box center [611, 309] width 105 height 56
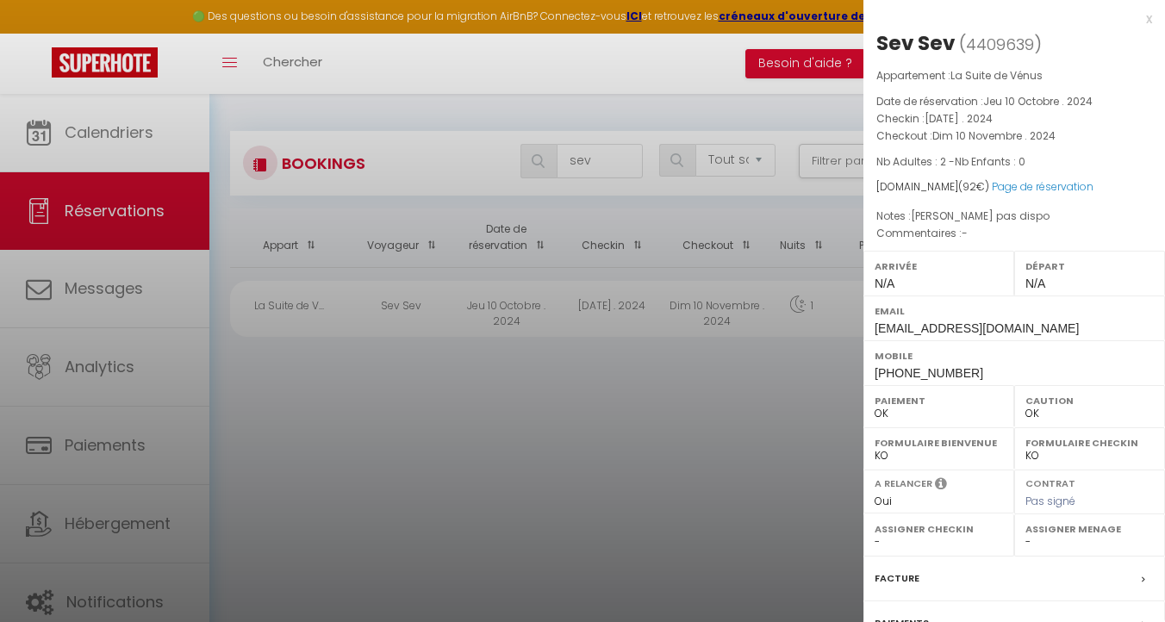
scroll to position [181, 0]
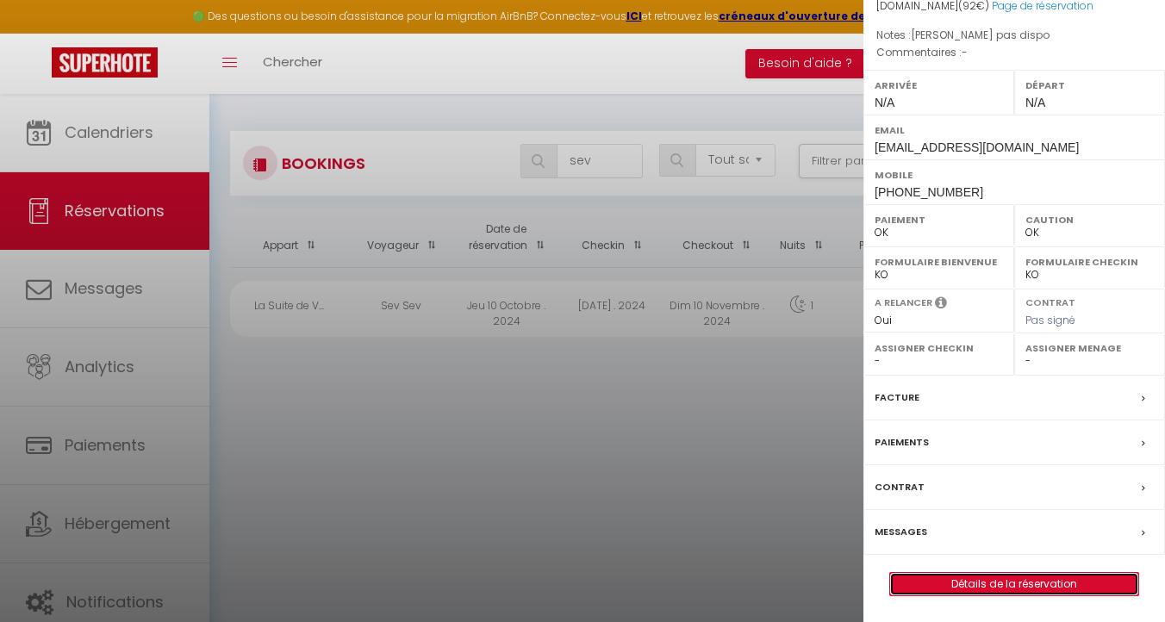
click at [973, 585] on link "Détails de la réservation" at bounding box center [1014, 584] width 248 height 22
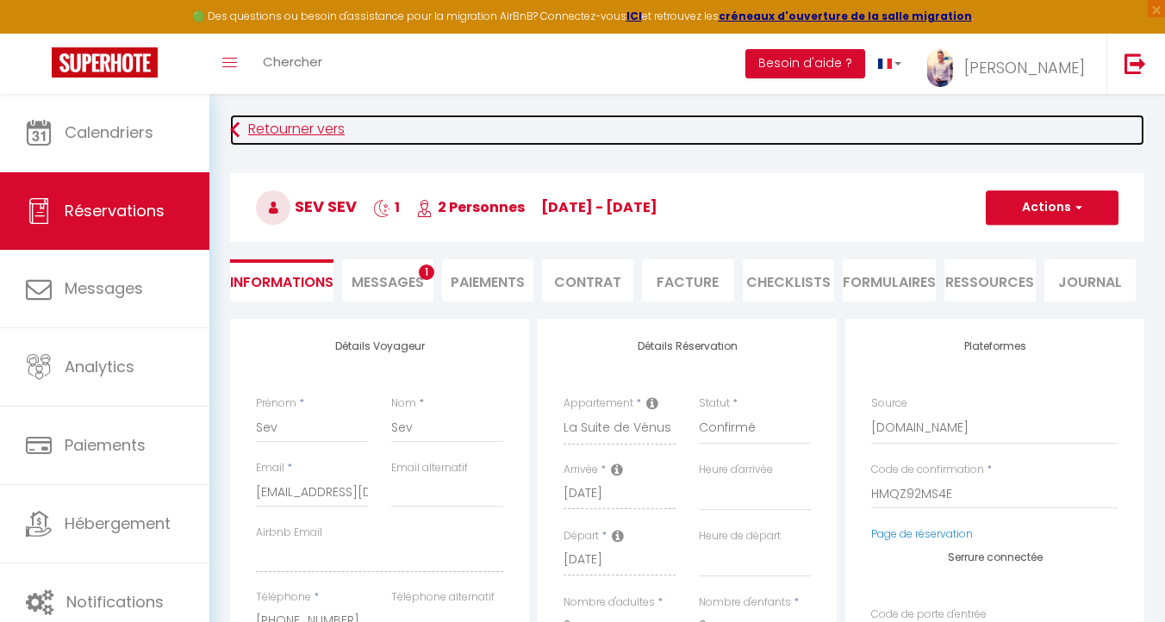
click at [252, 128] on link "Retourner vers" at bounding box center [687, 130] width 914 height 31
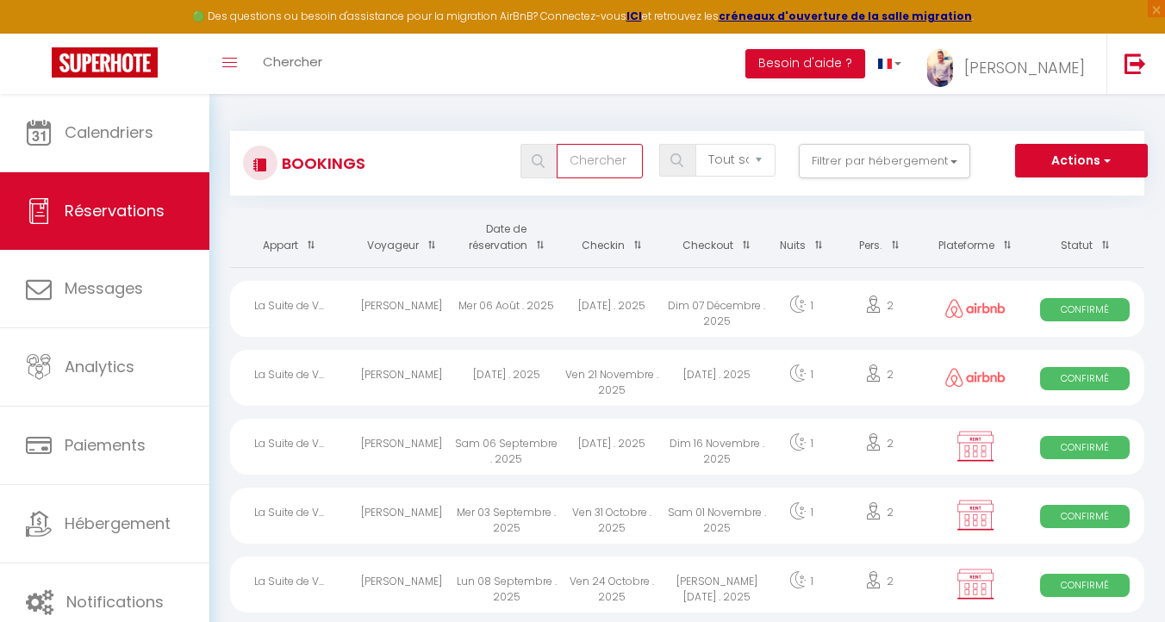
click at [589, 154] on input "text" at bounding box center [599, 161] width 86 height 34
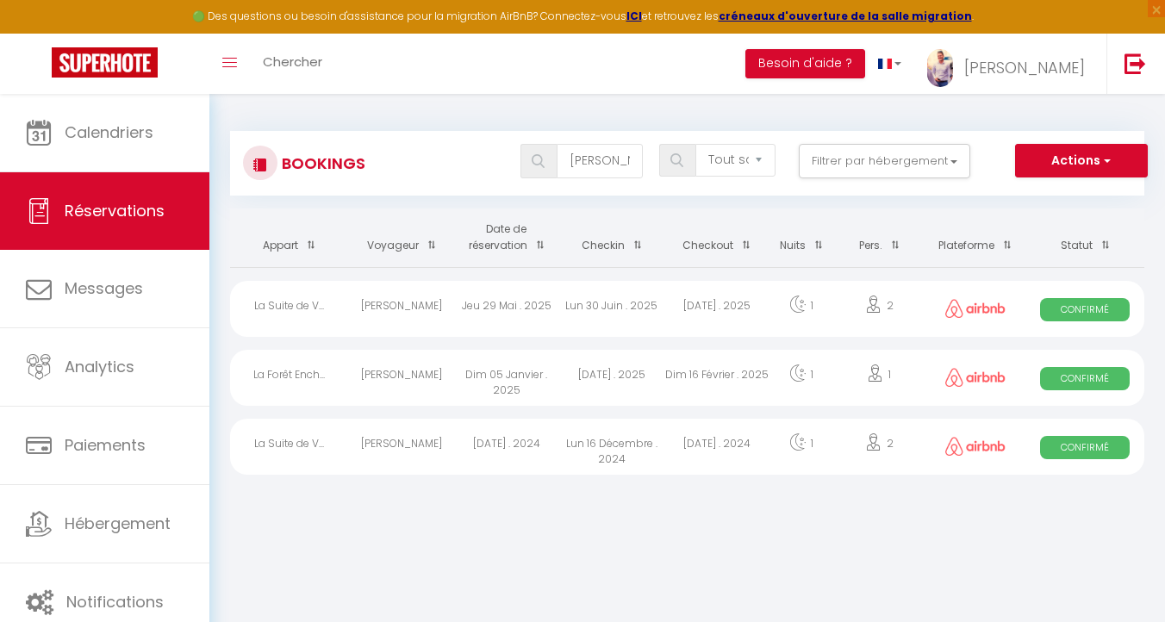
click at [710, 301] on div "[DATE] . 2025" at bounding box center [716, 309] width 105 height 56
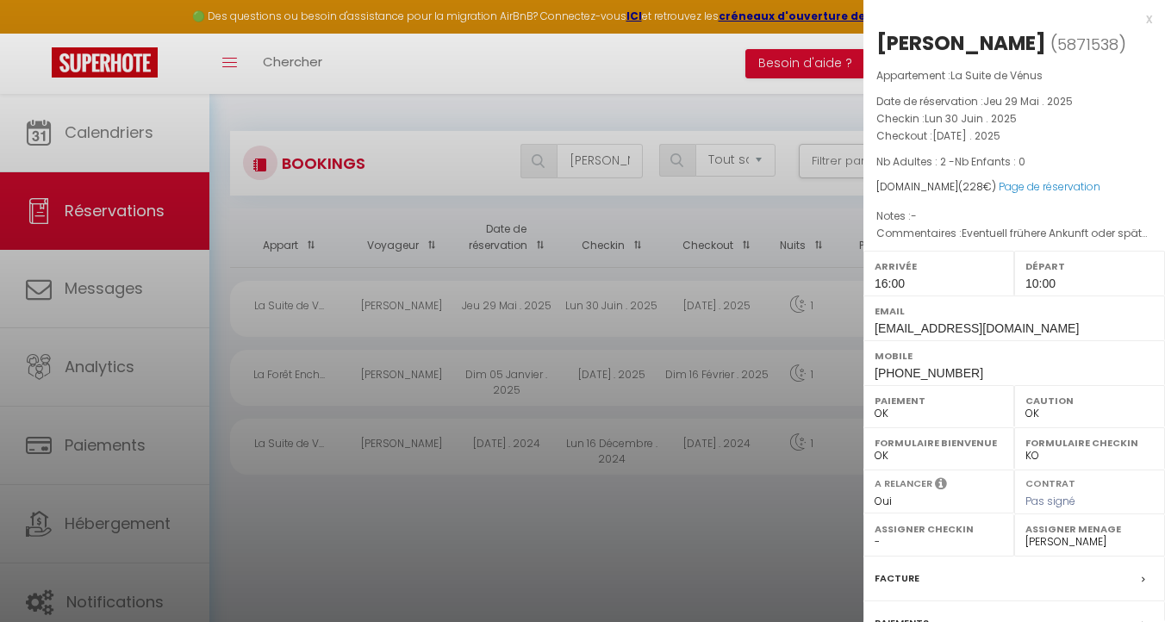
scroll to position [181, 0]
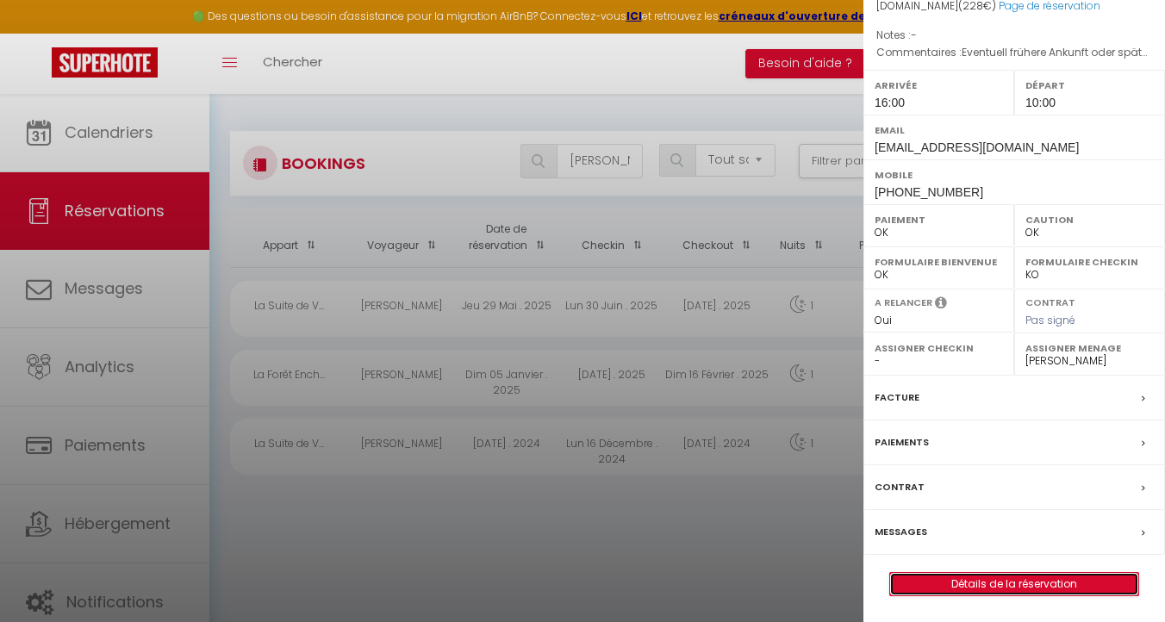
click at [1009, 581] on link "Détails de la réservation" at bounding box center [1014, 584] width 248 height 22
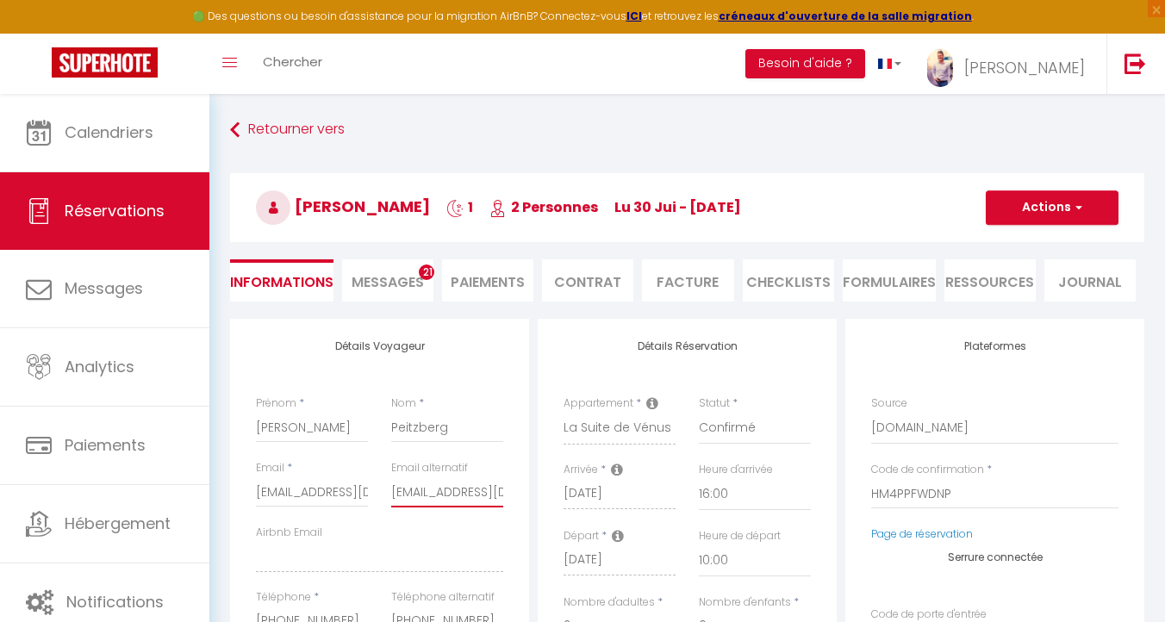
click at [428, 496] on input "annap98@web.de" at bounding box center [447, 491] width 112 height 31
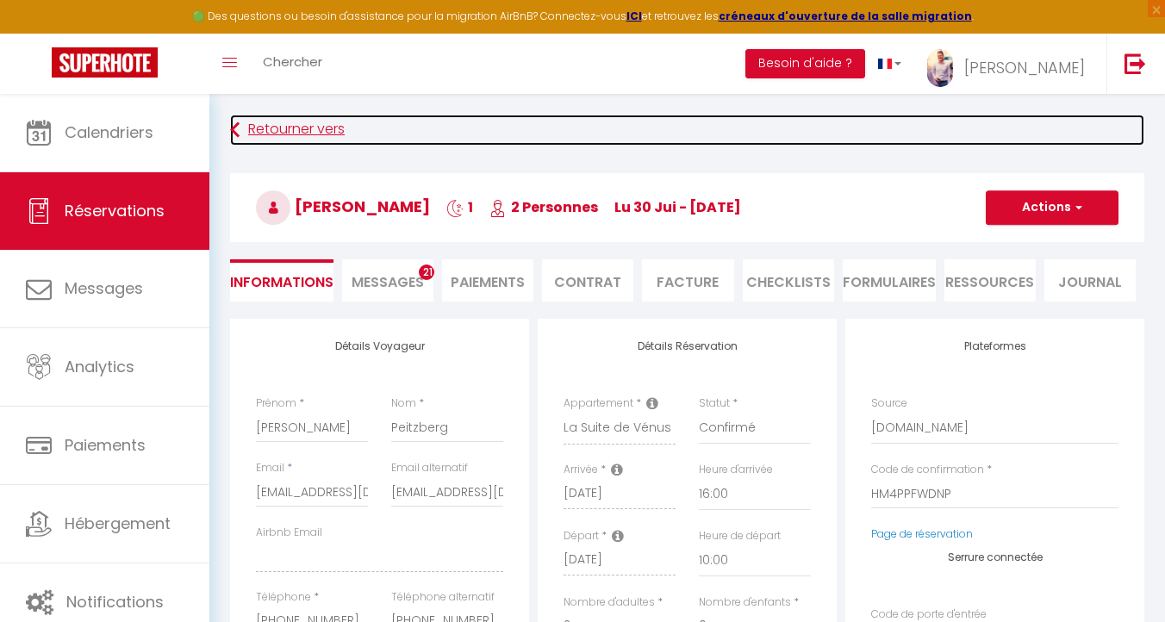
click at [257, 115] on link "Retourner vers" at bounding box center [687, 130] width 914 height 31
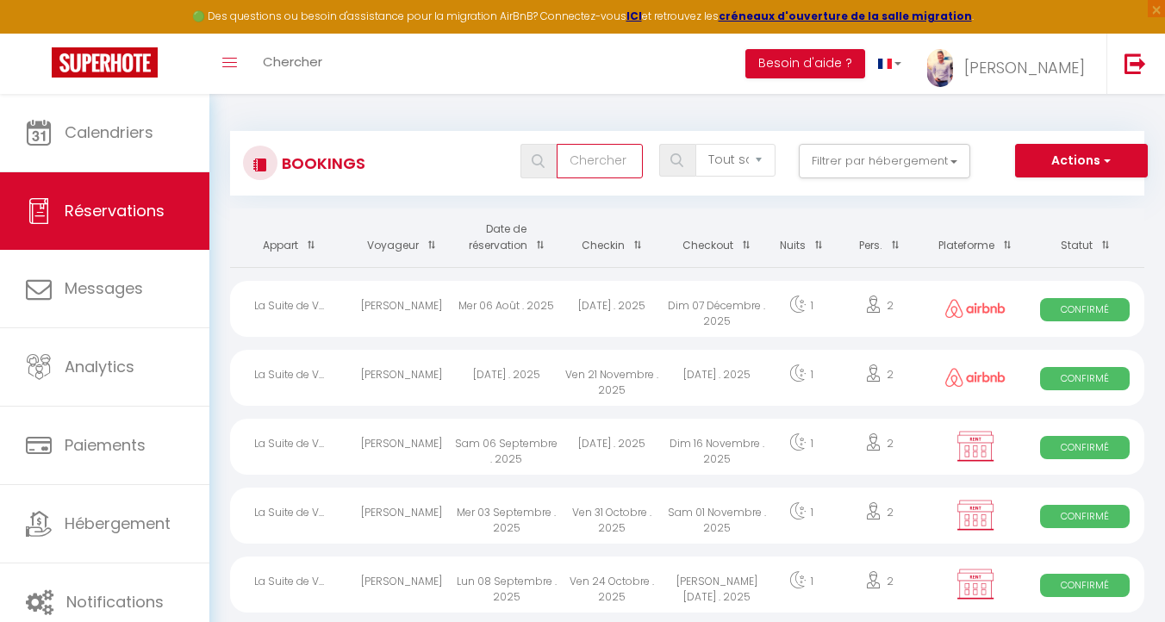
click at [575, 165] on input "text" at bounding box center [599, 161] width 86 height 34
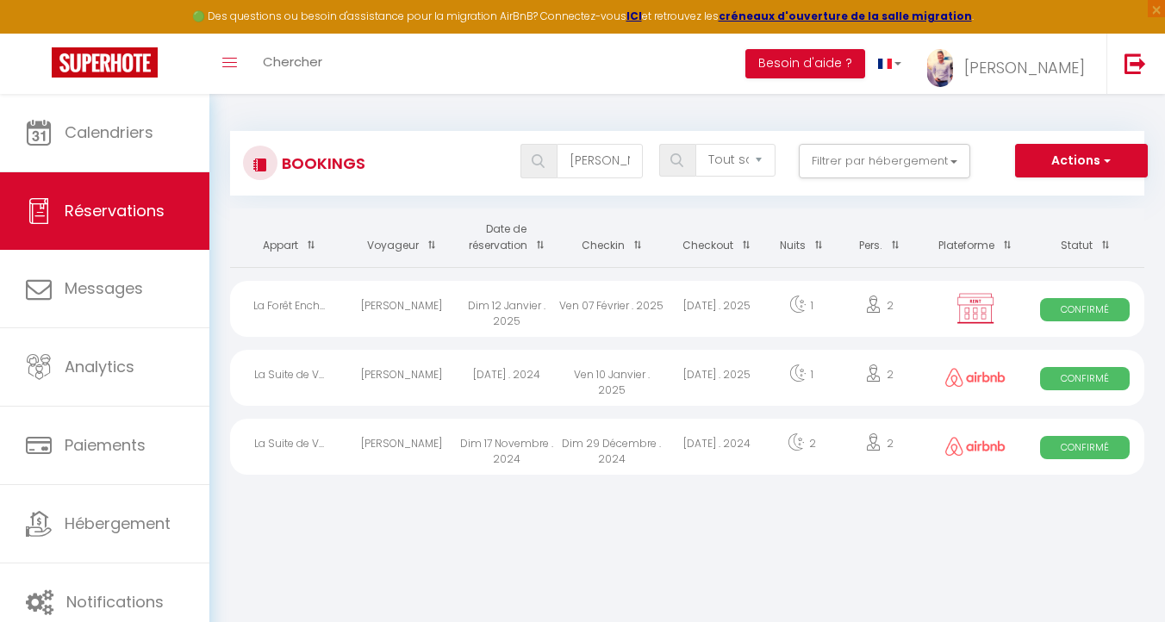
click at [744, 373] on div "[DATE] . 2025" at bounding box center [716, 378] width 105 height 56
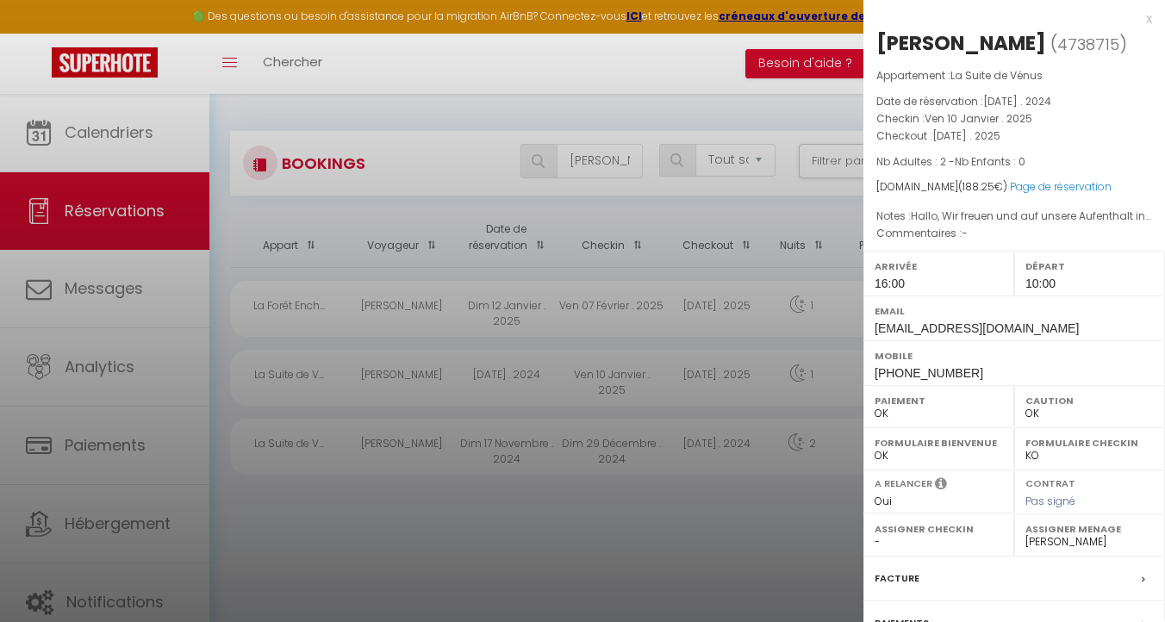
scroll to position [181, 0]
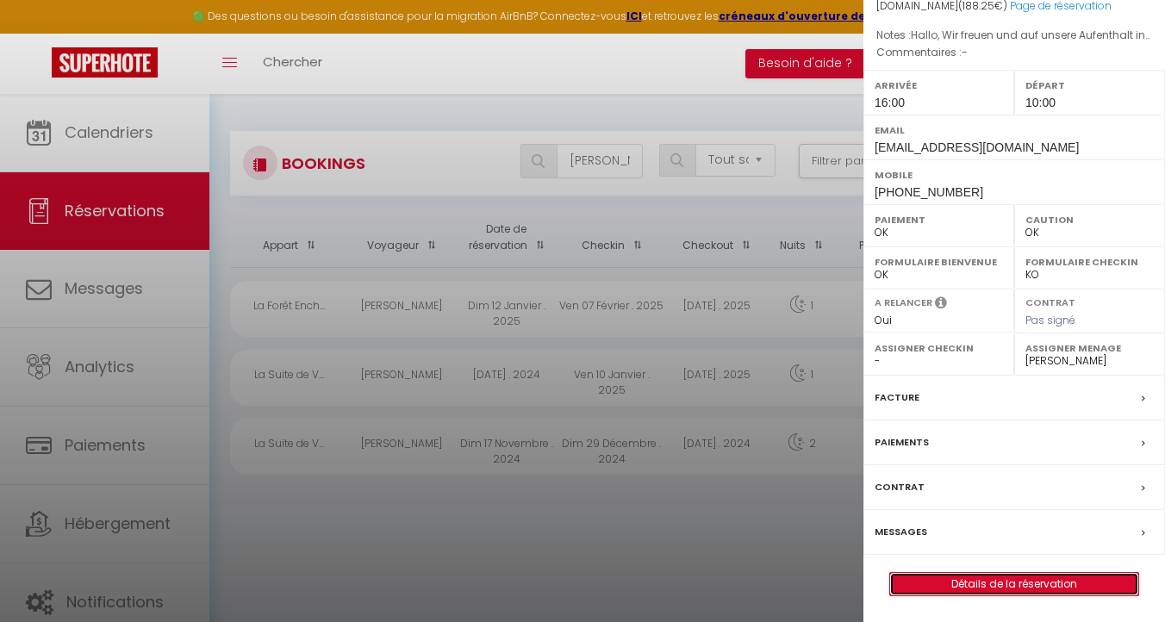
click at [960, 584] on link "Détails de la réservation" at bounding box center [1014, 584] width 248 height 22
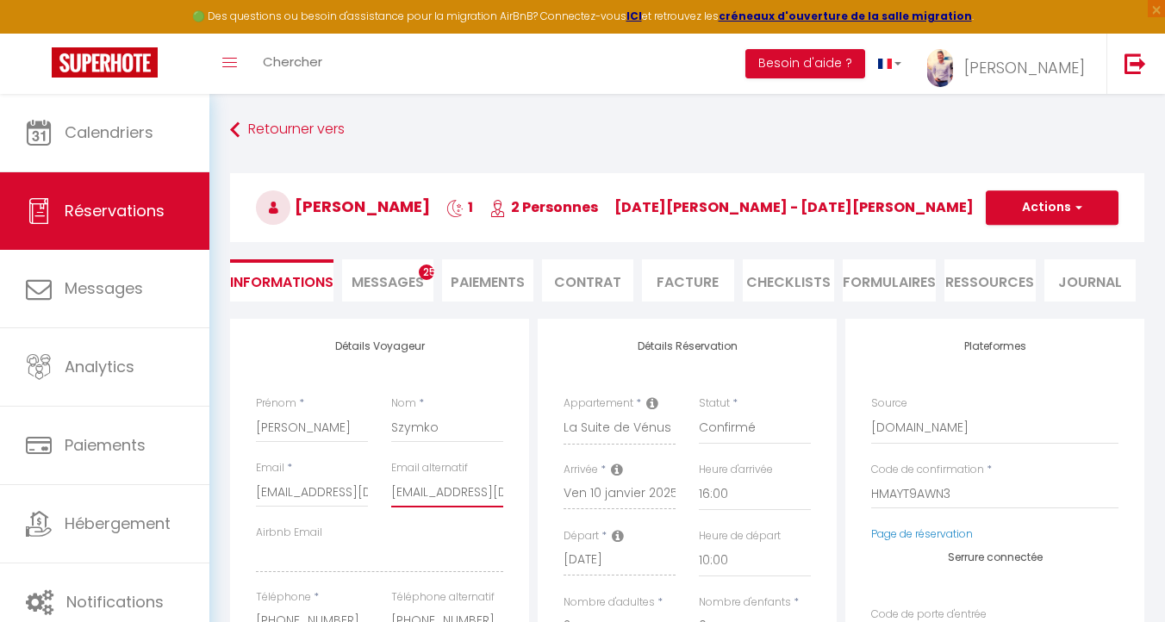
click at [422, 486] on input "angelikaszymko@yahoo.com" at bounding box center [447, 491] width 112 height 31
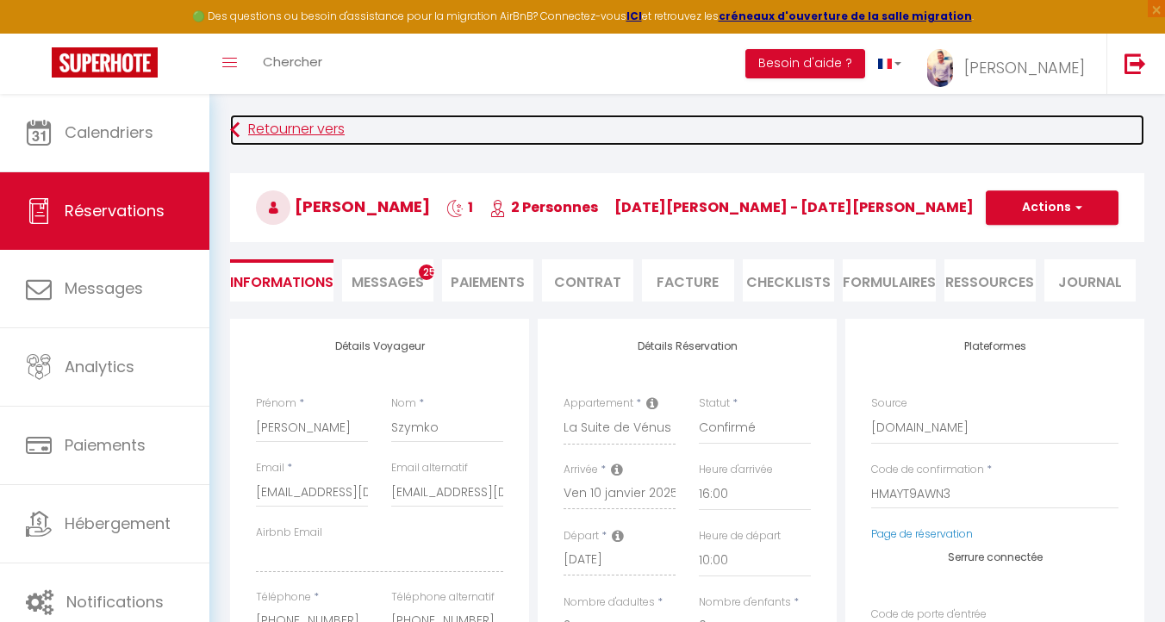
click at [284, 134] on link "Retourner vers" at bounding box center [687, 130] width 914 height 31
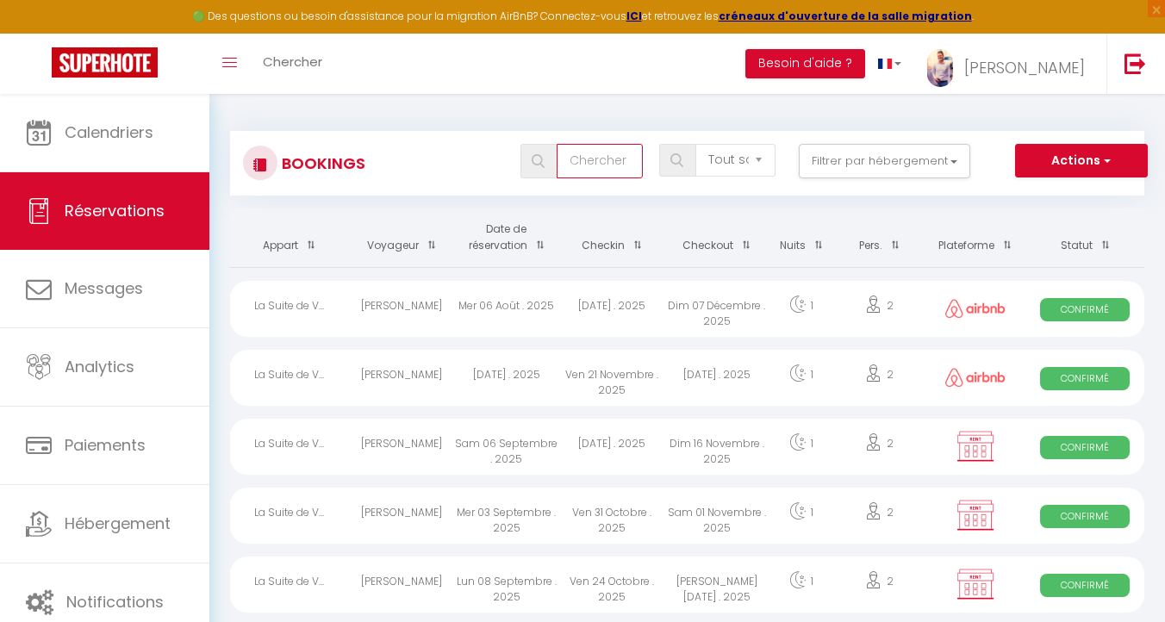
click at [625, 152] on input "text" at bounding box center [599, 161] width 86 height 34
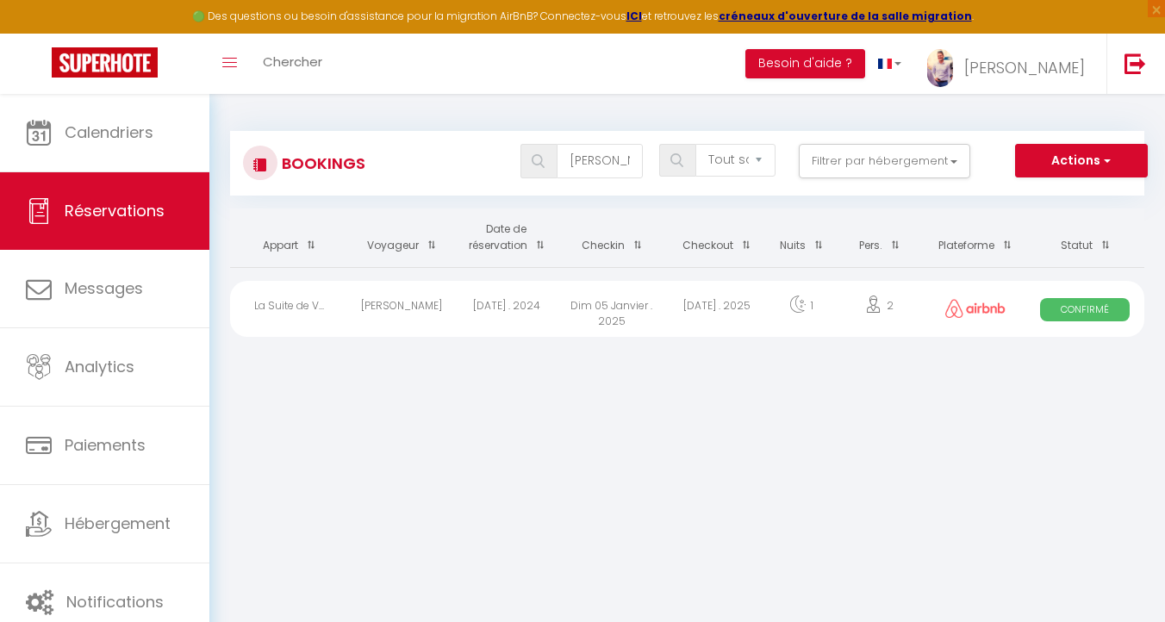
click at [612, 302] on div "Dim 05 Janvier . 2025" at bounding box center [611, 309] width 105 height 56
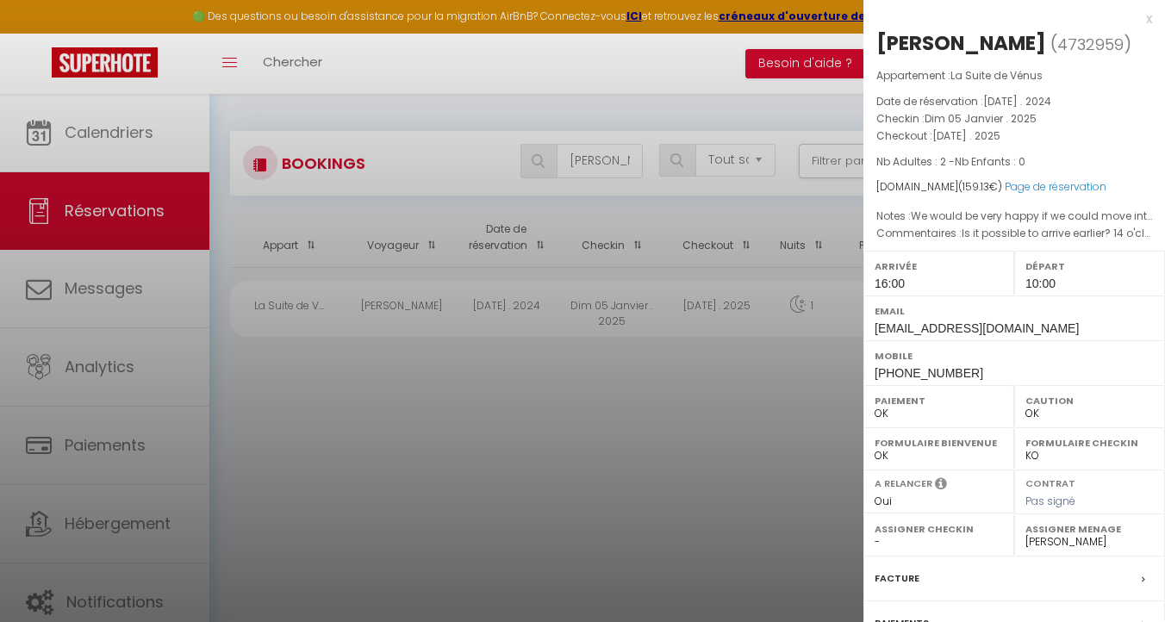
scroll to position [181, 0]
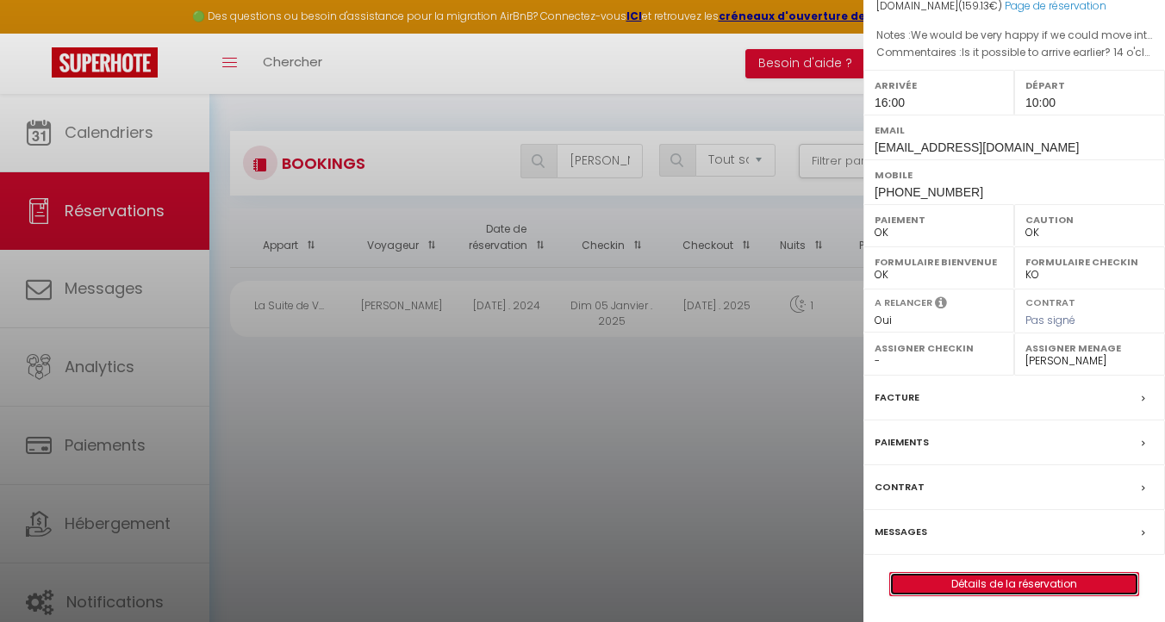
click at [1059, 588] on link "Détails de la réservation" at bounding box center [1014, 584] width 248 height 22
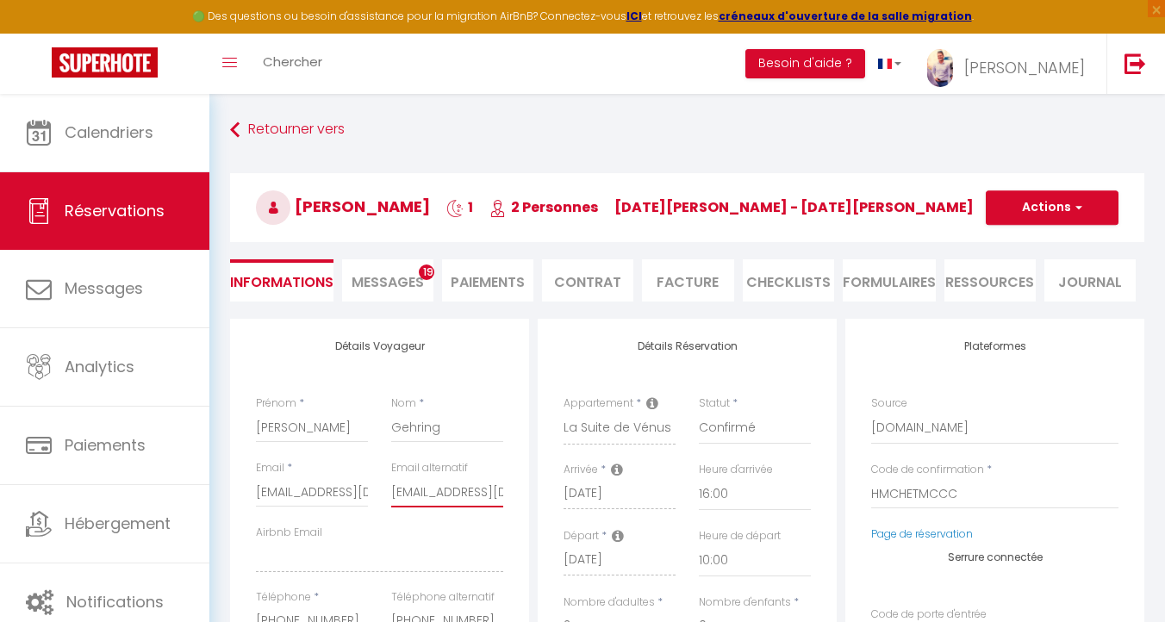
click at [408, 488] on input "bienpa79@gmail.com" at bounding box center [447, 491] width 112 height 31
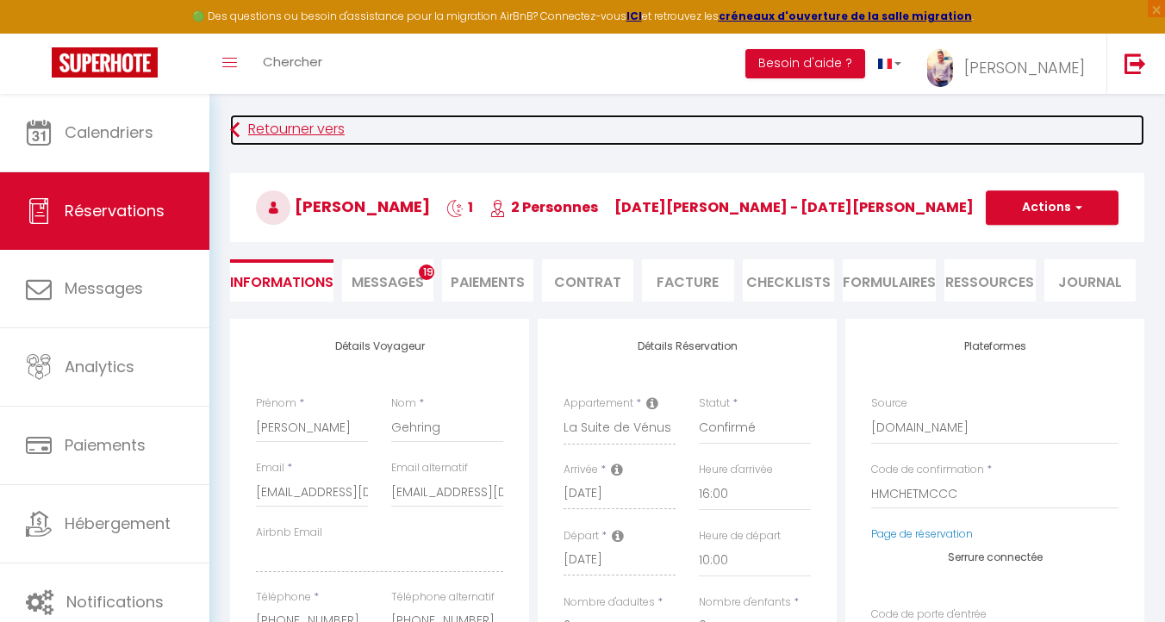
click at [303, 120] on link "Retourner vers" at bounding box center [687, 130] width 914 height 31
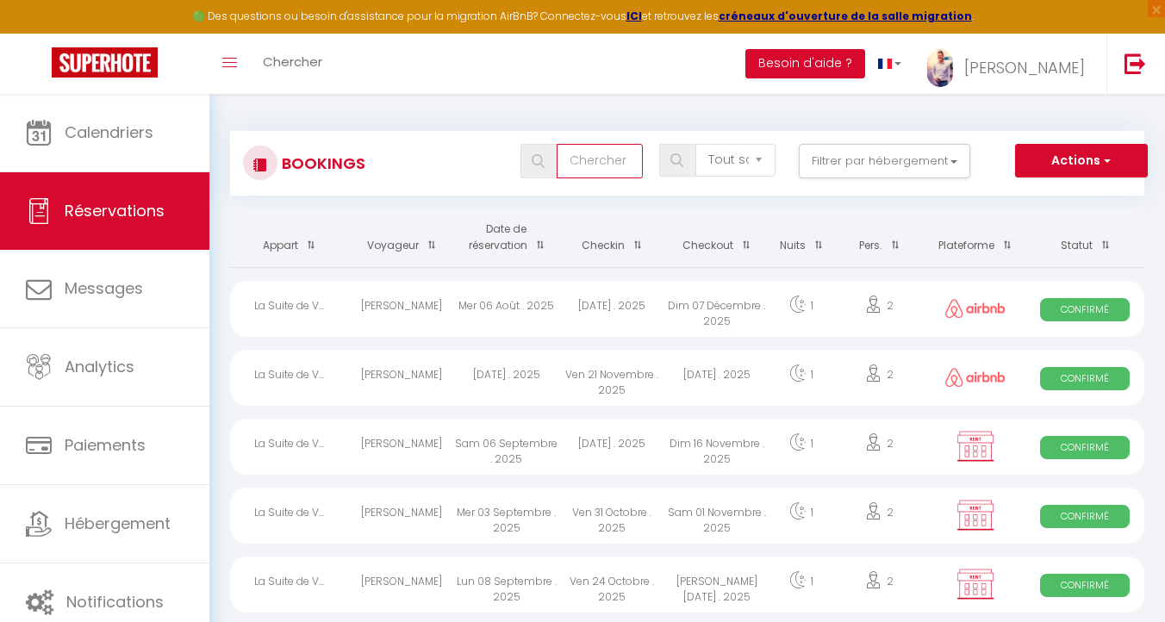
click at [570, 165] on input "text" at bounding box center [599, 161] width 86 height 34
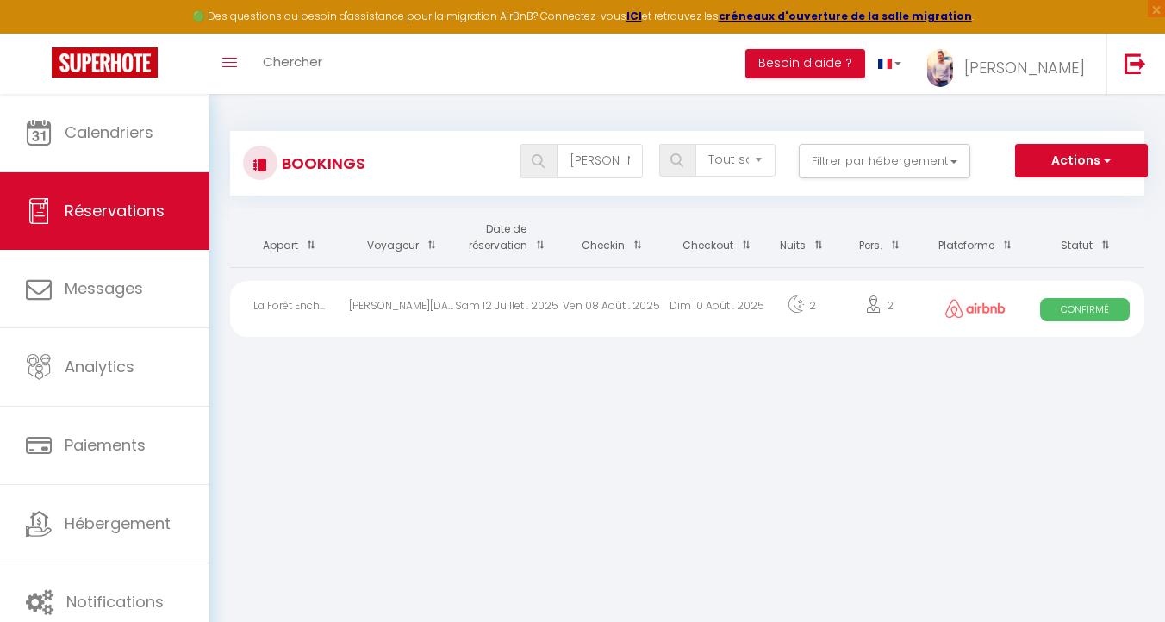
click at [530, 304] on div "Sam 12 Juillet . 2025" at bounding box center [506, 309] width 105 height 56
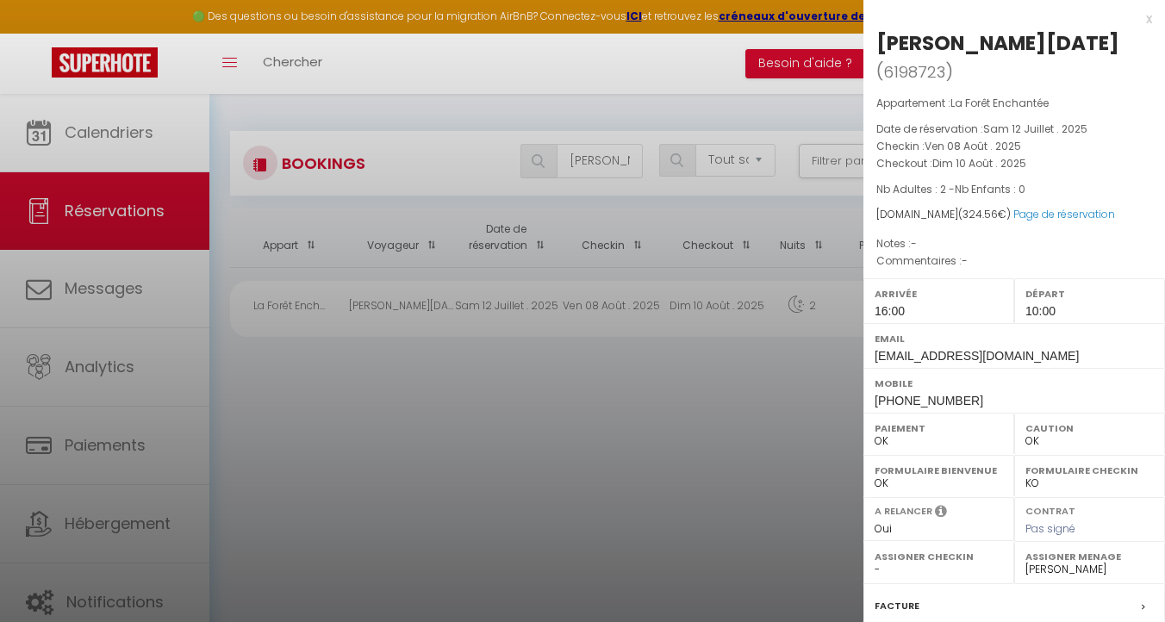
scroll to position [181, 0]
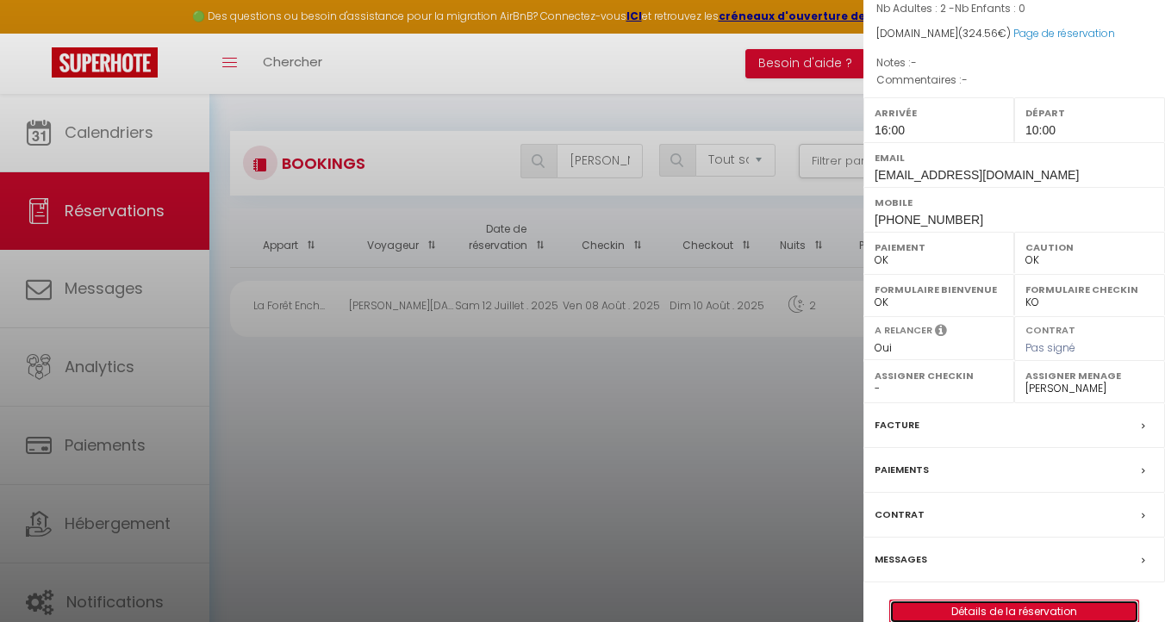
click at [1012, 600] on link "Détails de la réservation" at bounding box center [1014, 611] width 248 height 22
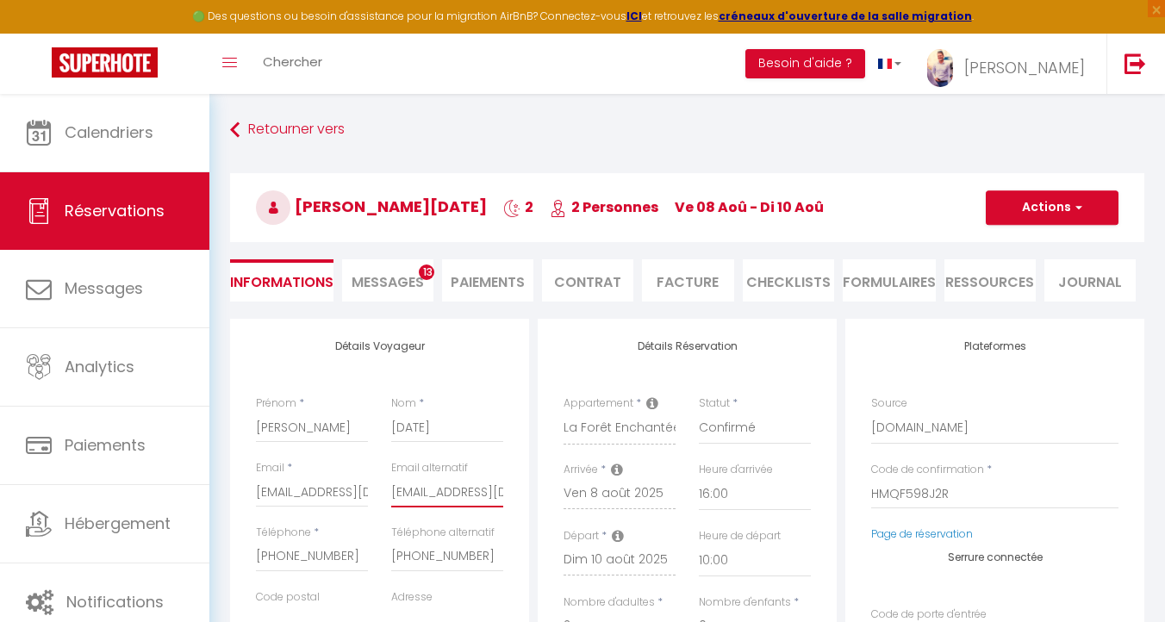
click at [420, 478] on input "olivia.noel13@gmail.com" at bounding box center [447, 491] width 112 height 31
click at [420, 500] on input "olivia.noel13@gmail.com" at bounding box center [447, 491] width 112 height 31
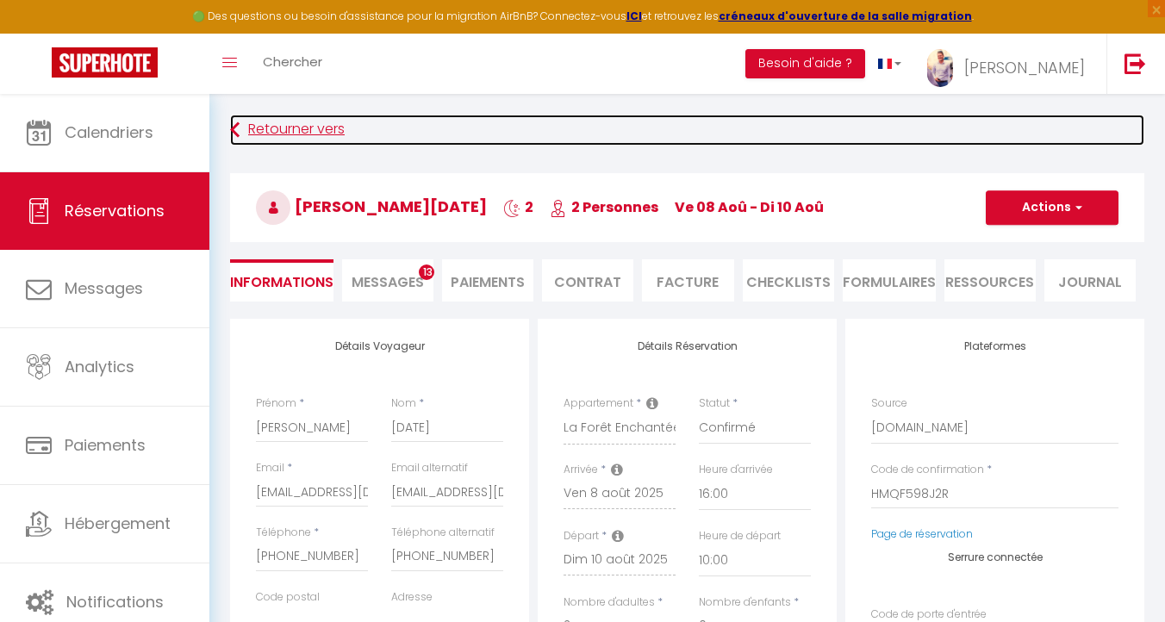
click at [264, 134] on link "Retourner vers" at bounding box center [687, 130] width 914 height 31
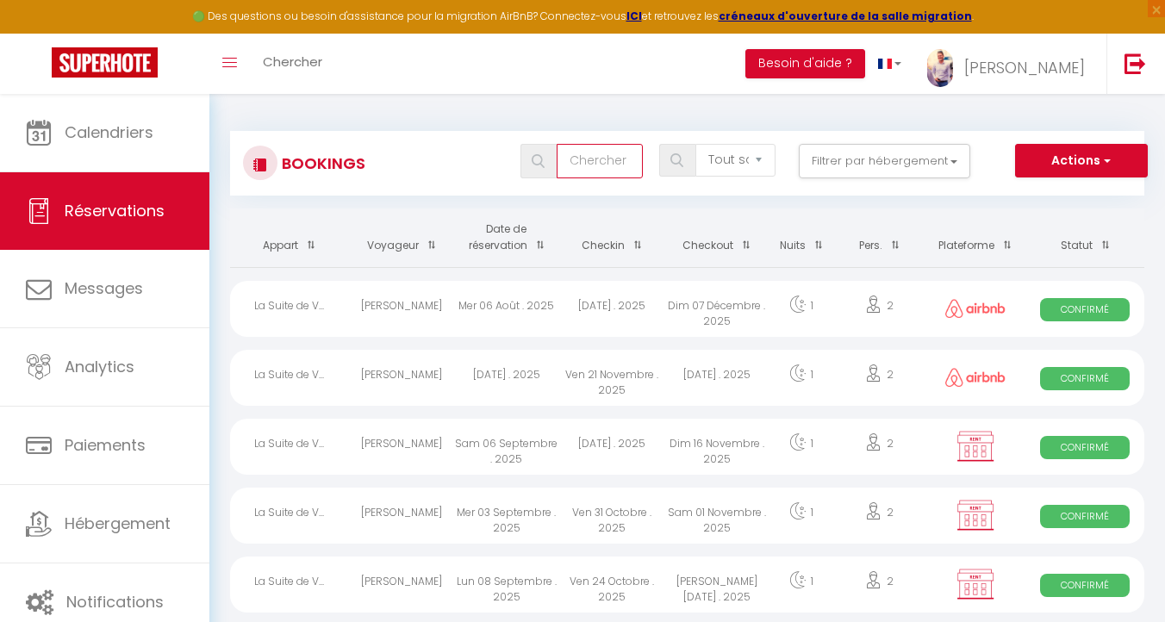
click at [566, 170] on input "text" at bounding box center [599, 161] width 86 height 34
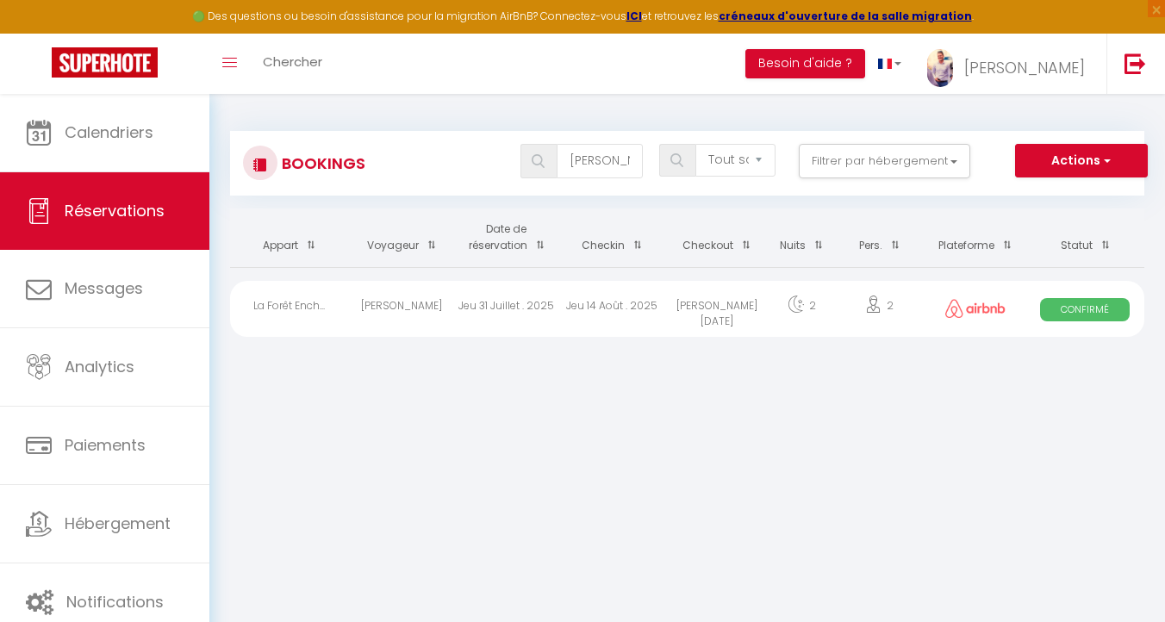
click at [399, 303] on div "Salomé Valentin" at bounding box center [401, 309] width 105 height 56
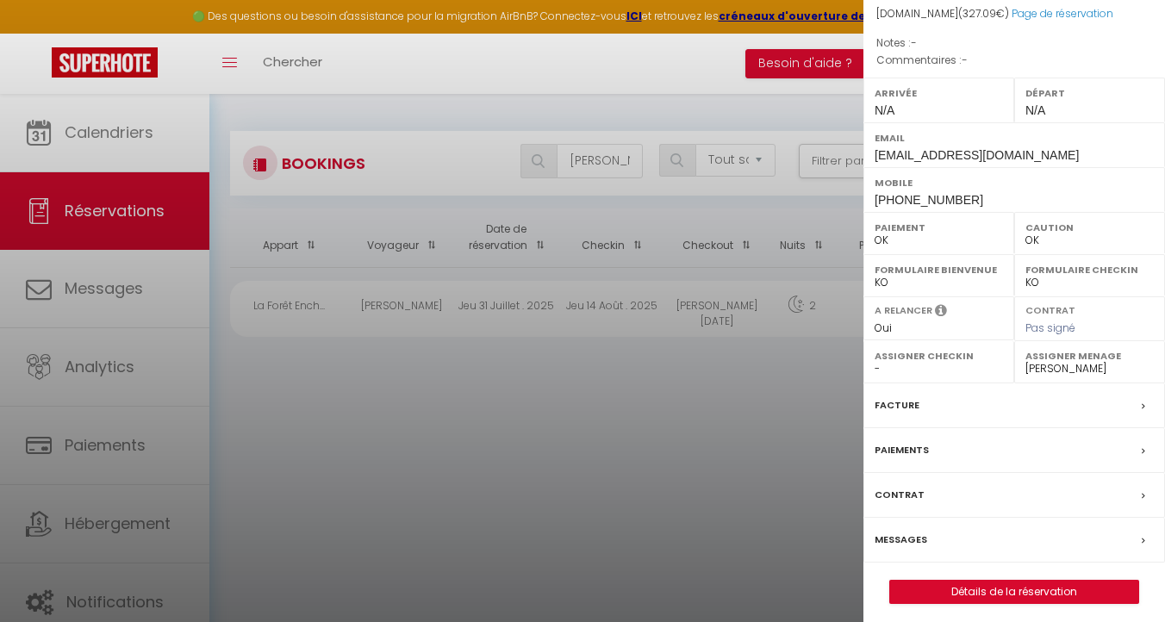
scroll to position [181, 0]
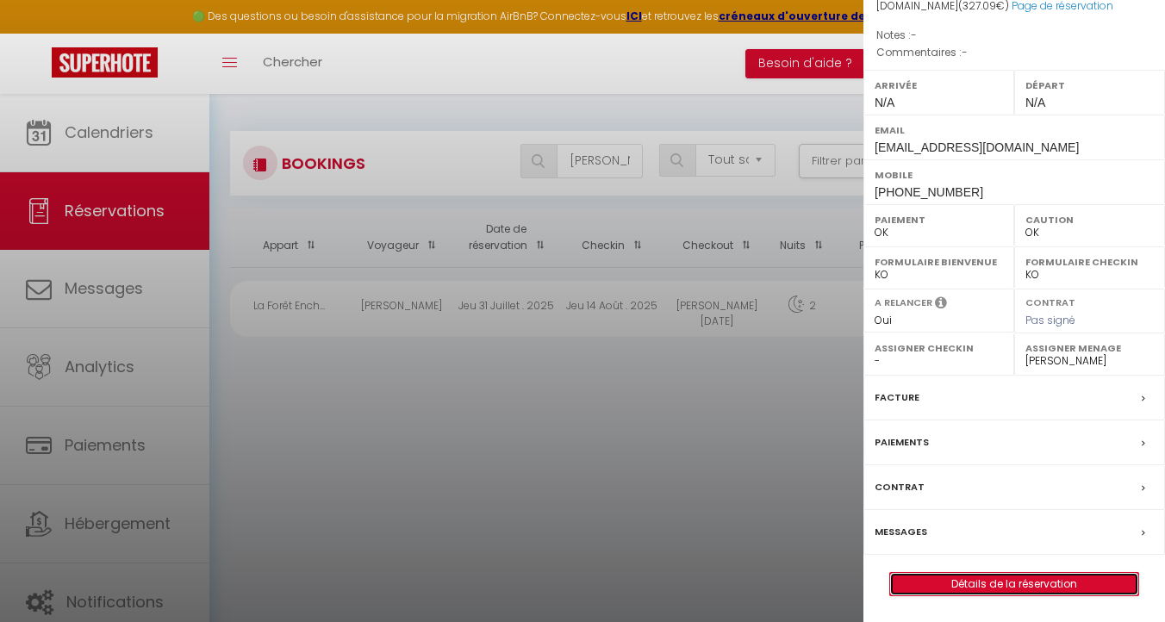
click at [999, 587] on link "Détails de la réservation" at bounding box center [1014, 584] width 248 height 22
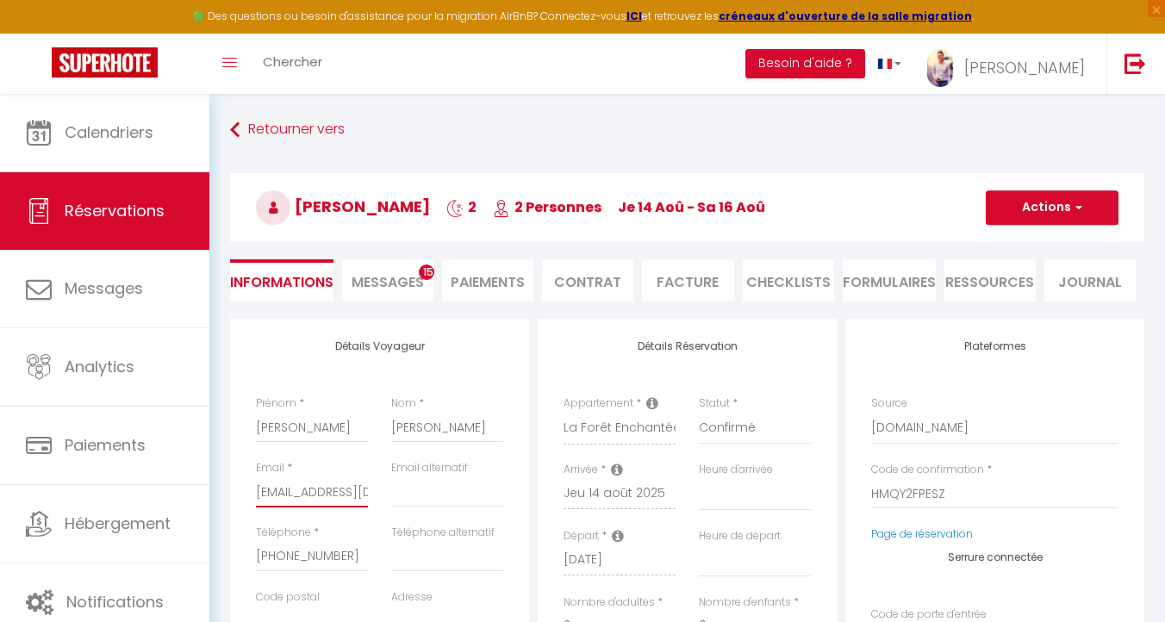
click at [302, 485] on input "5vm1f3vlbsegbdjjuuavxwtt7o3g@reply.superhote.com" at bounding box center [312, 491] width 112 height 31
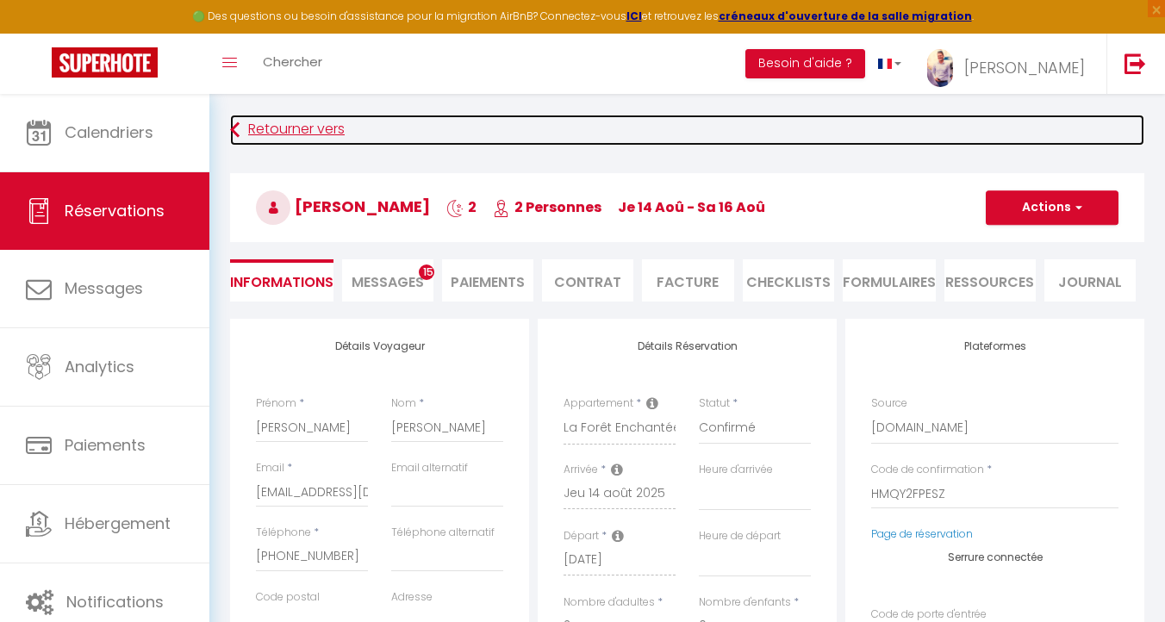
click at [263, 131] on link "Retourner vers" at bounding box center [687, 130] width 914 height 31
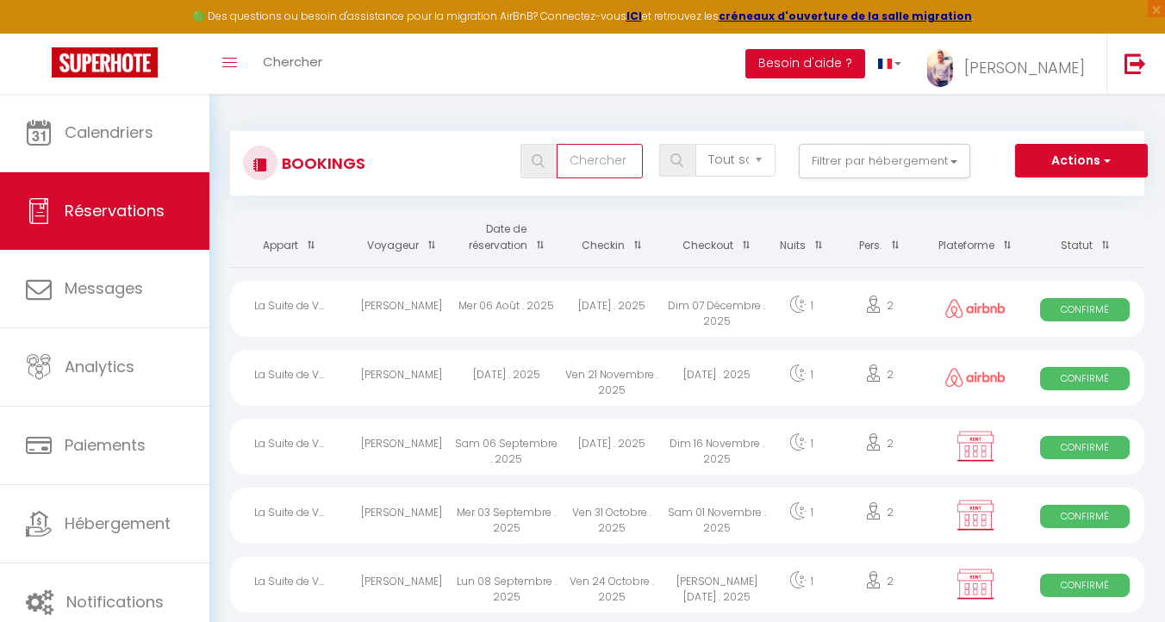
click at [618, 152] on input "text" at bounding box center [599, 161] width 86 height 34
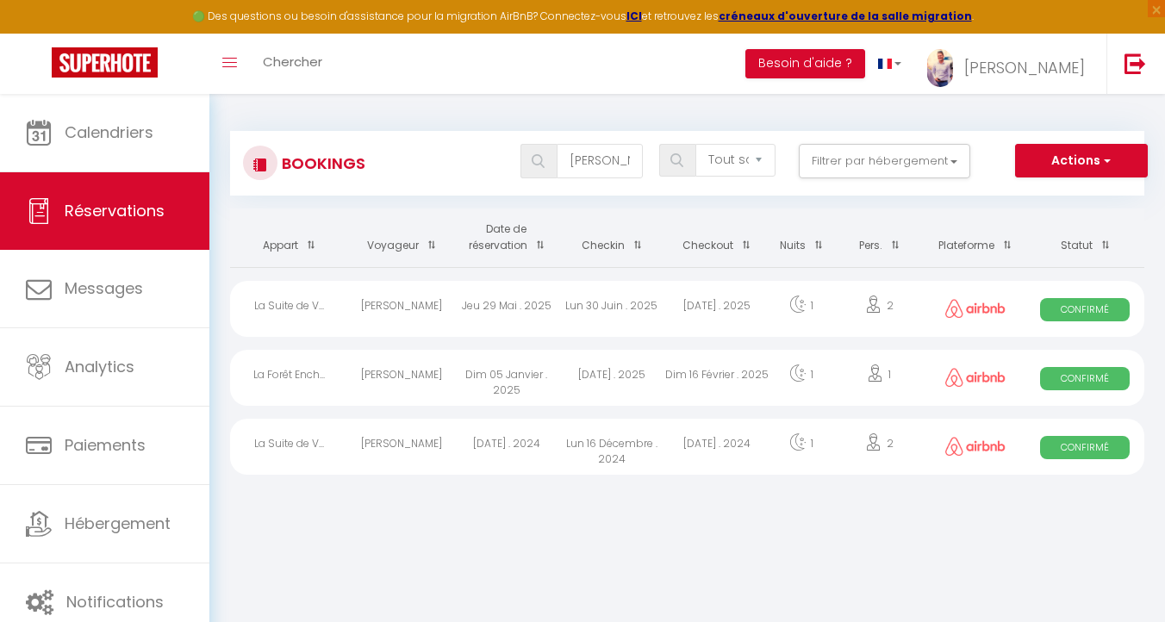
click at [736, 383] on div "Dim 16 Février . 2025" at bounding box center [716, 378] width 105 height 56
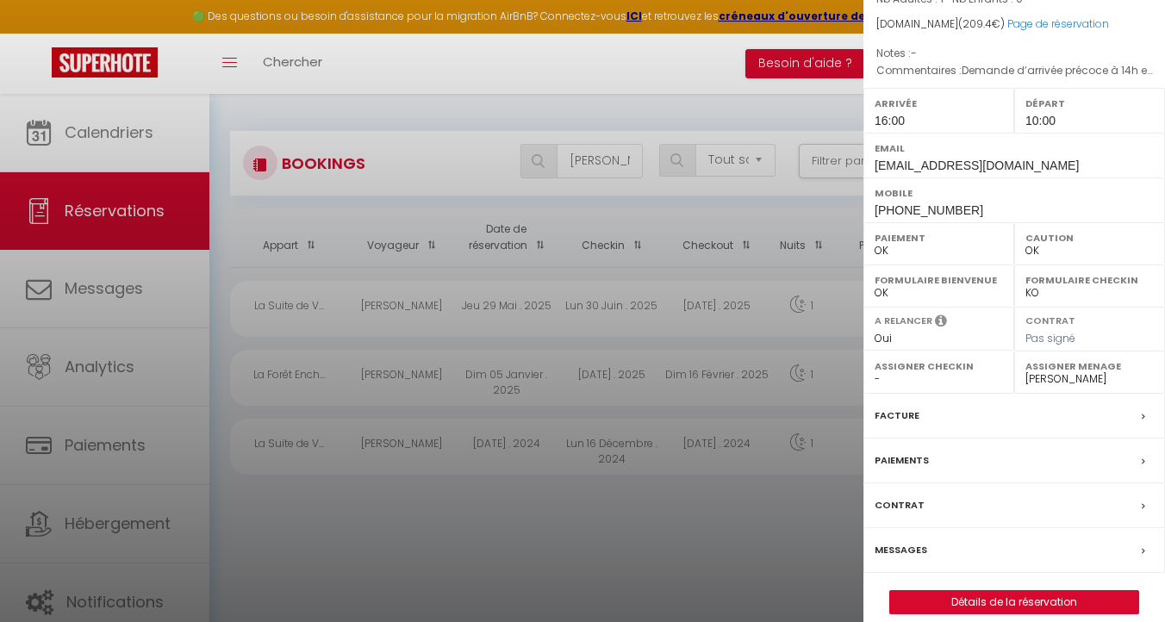
scroll to position [181, 0]
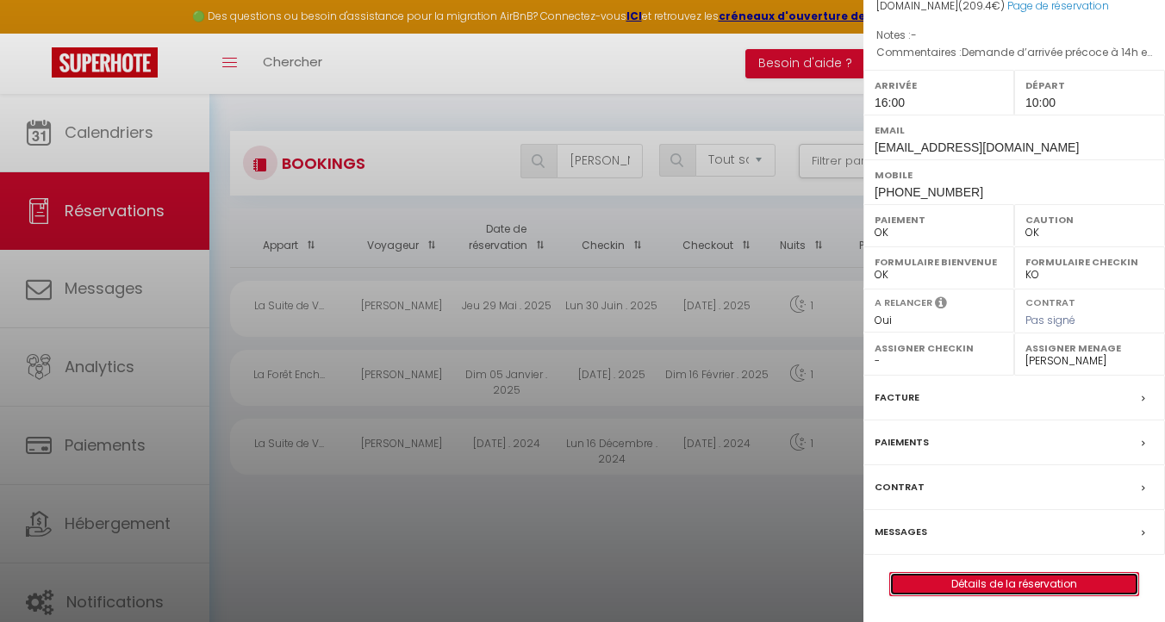
click at [1022, 578] on link "Détails de la réservation" at bounding box center [1014, 584] width 248 height 22
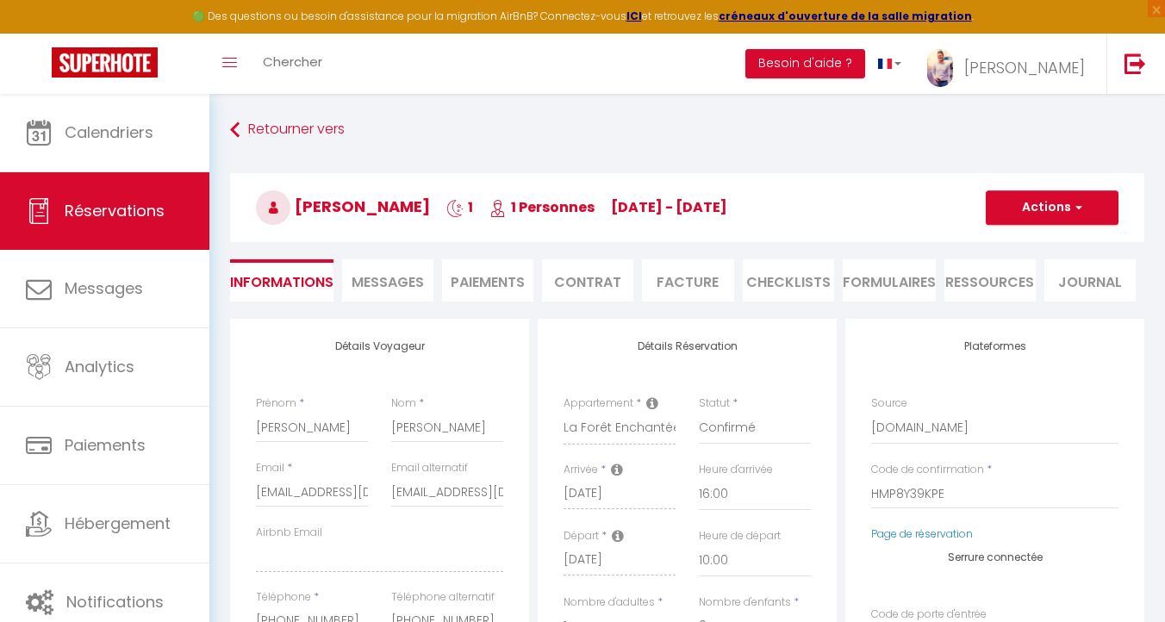
select select
select select "52303"
select select "16:00"
select select "10:00"
select select "1"
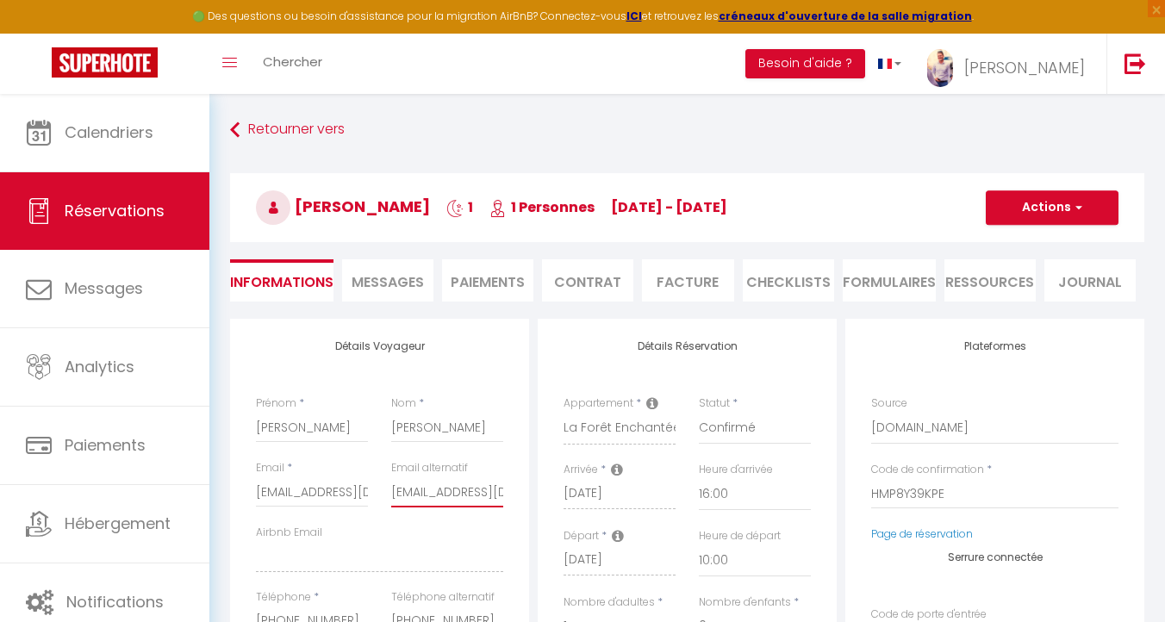
click at [440, 489] on input "[EMAIL_ADDRESS][DOMAIN_NAME]" at bounding box center [447, 491] width 112 height 31
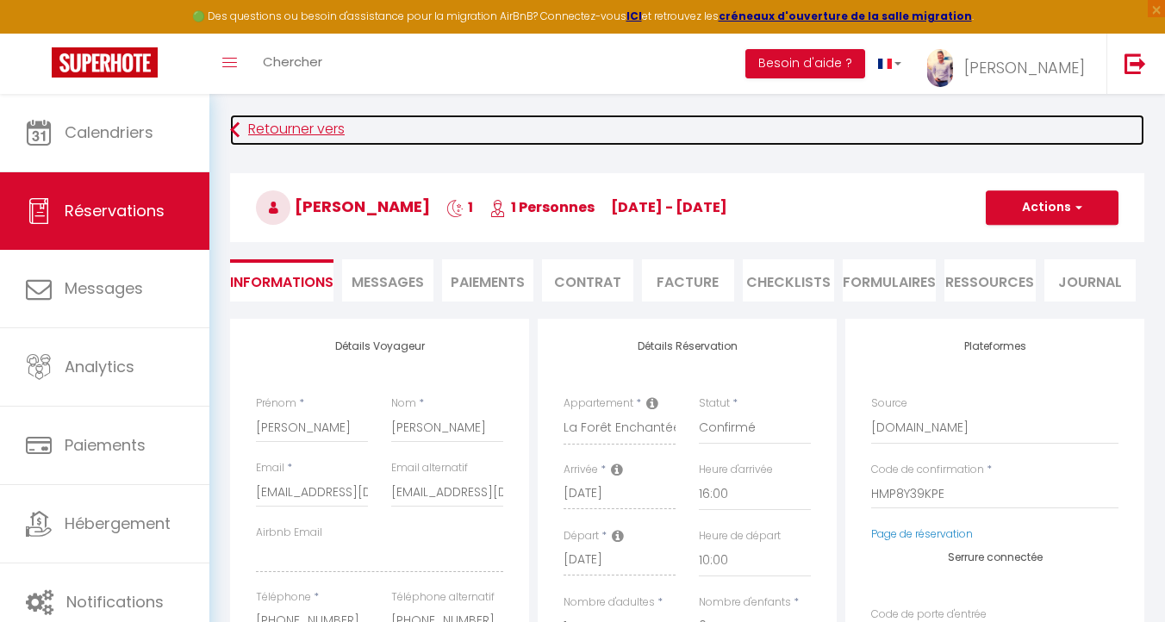
click at [250, 134] on link "Retourner vers" at bounding box center [687, 130] width 914 height 31
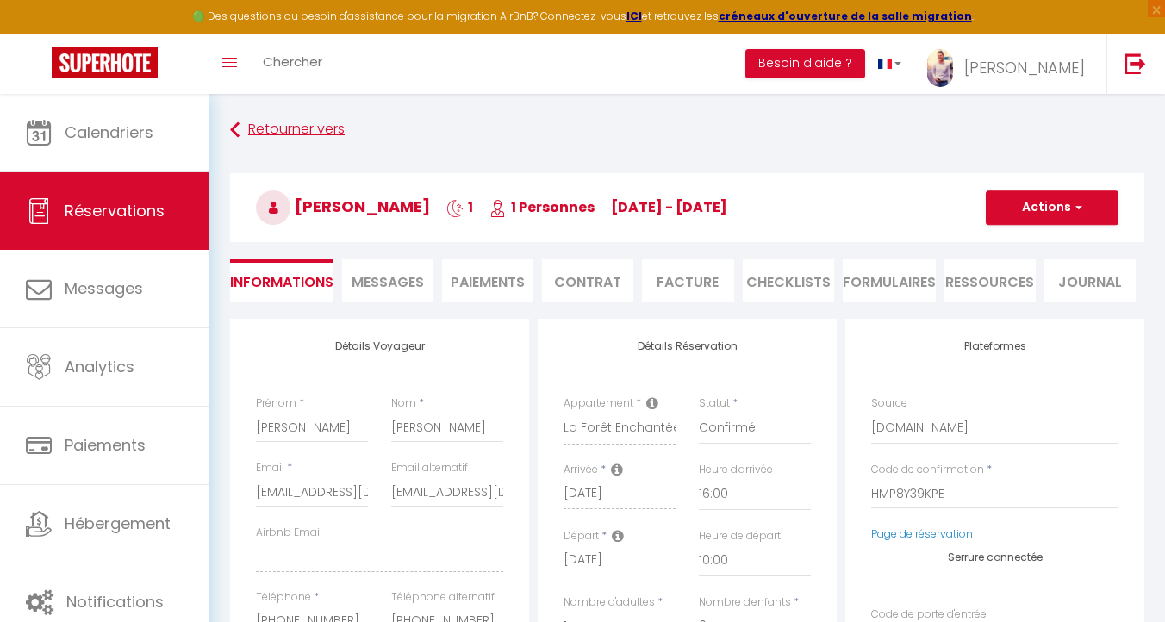
select select "not_cancelled"
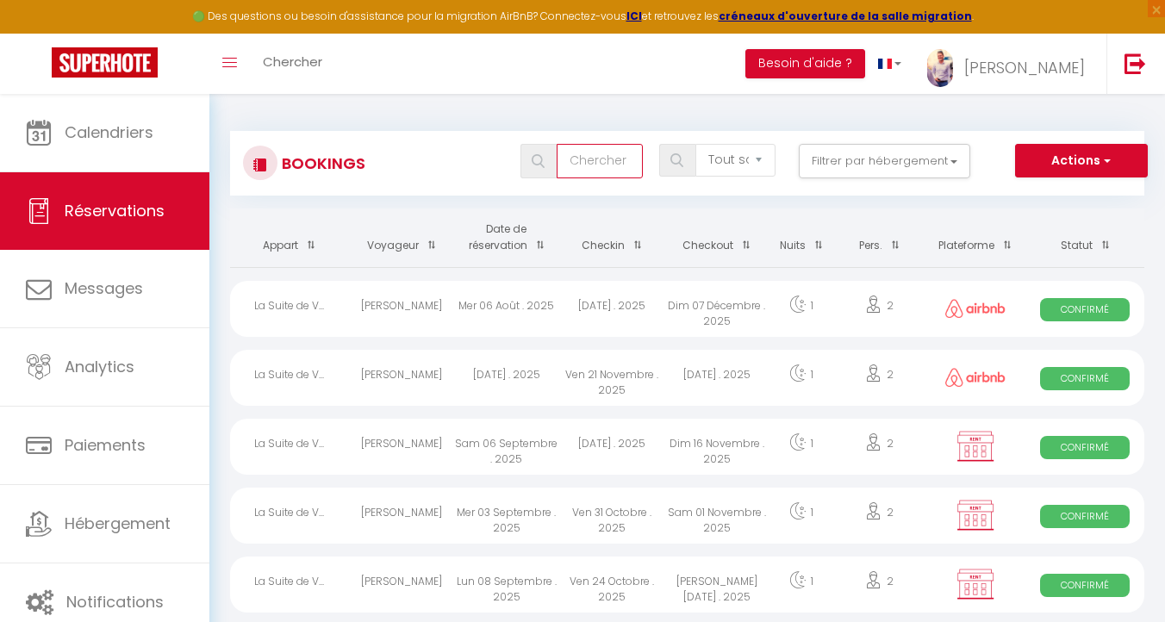
click at [596, 161] on input "text" at bounding box center [599, 161] width 86 height 34
type input "[PERSON_NAME]"
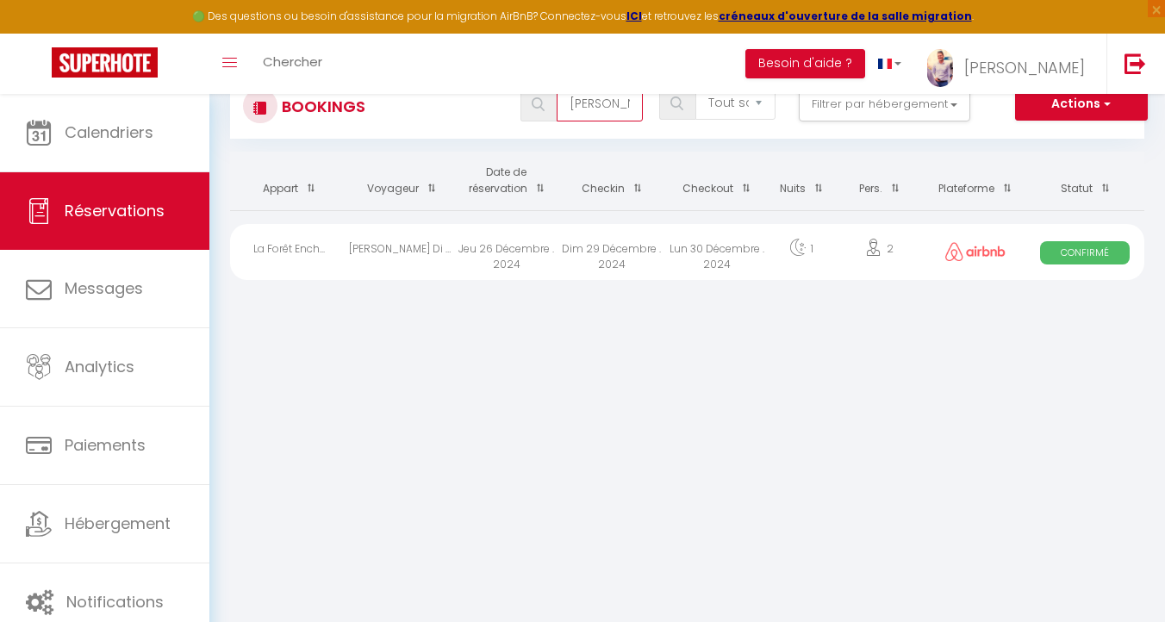
scroll to position [59, 0]
click at [668, 254] on div "Lun 30 Décembre . 2024" at bounding box center [716, 249] width 105 height 56
select select "OK"
select select "1"
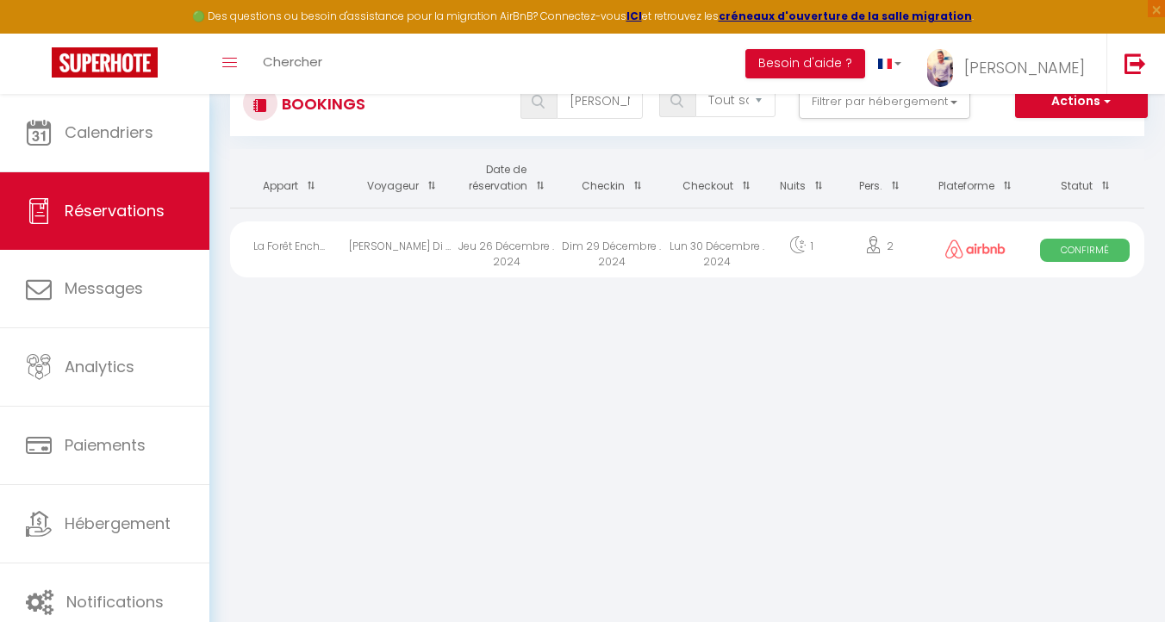
select select "0"
select select "1"
select select
select select "35688"
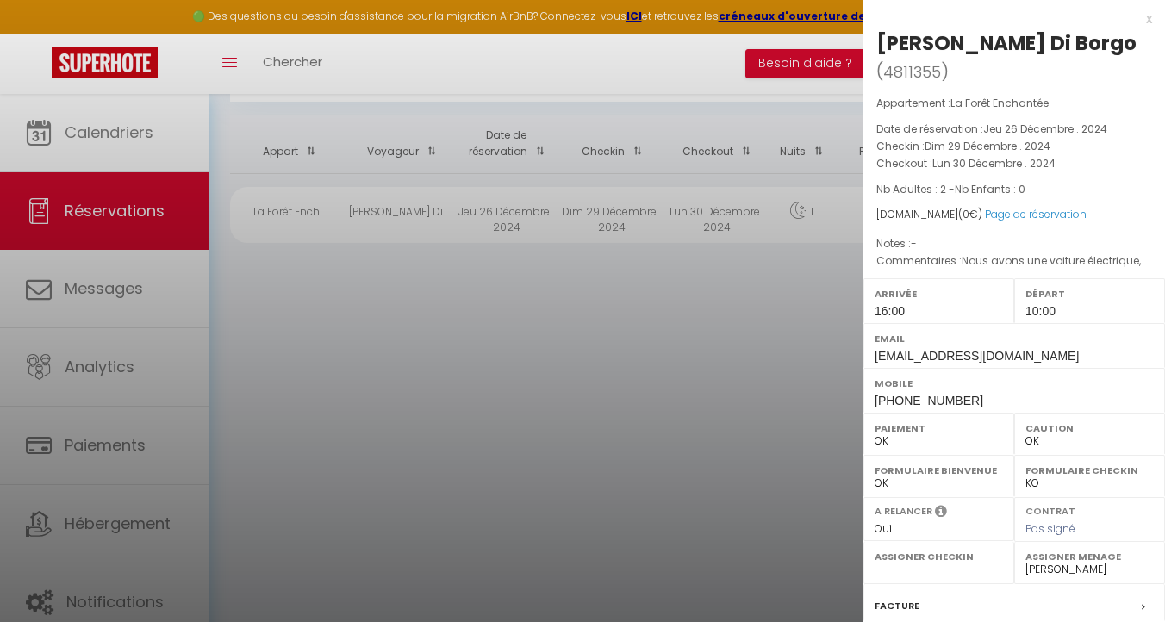
scroll to position [208, 0]
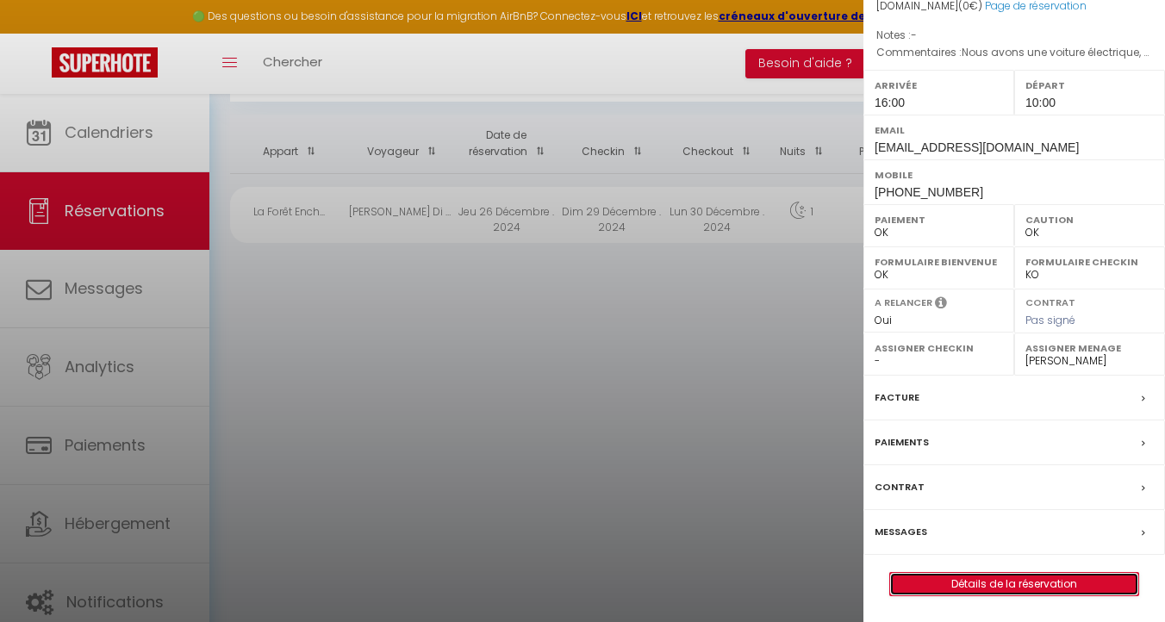
click at [991, 581] on link "Détails de la réservation" at bounding box center [1014, 584] width 248 height 22
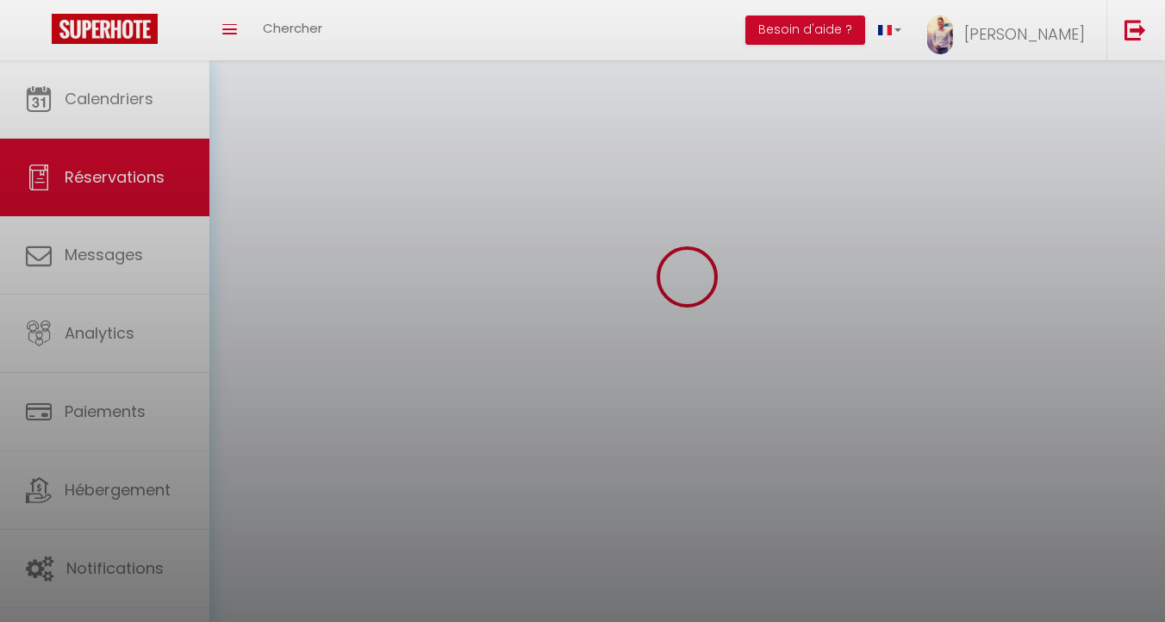
scroll to position [38, 0]
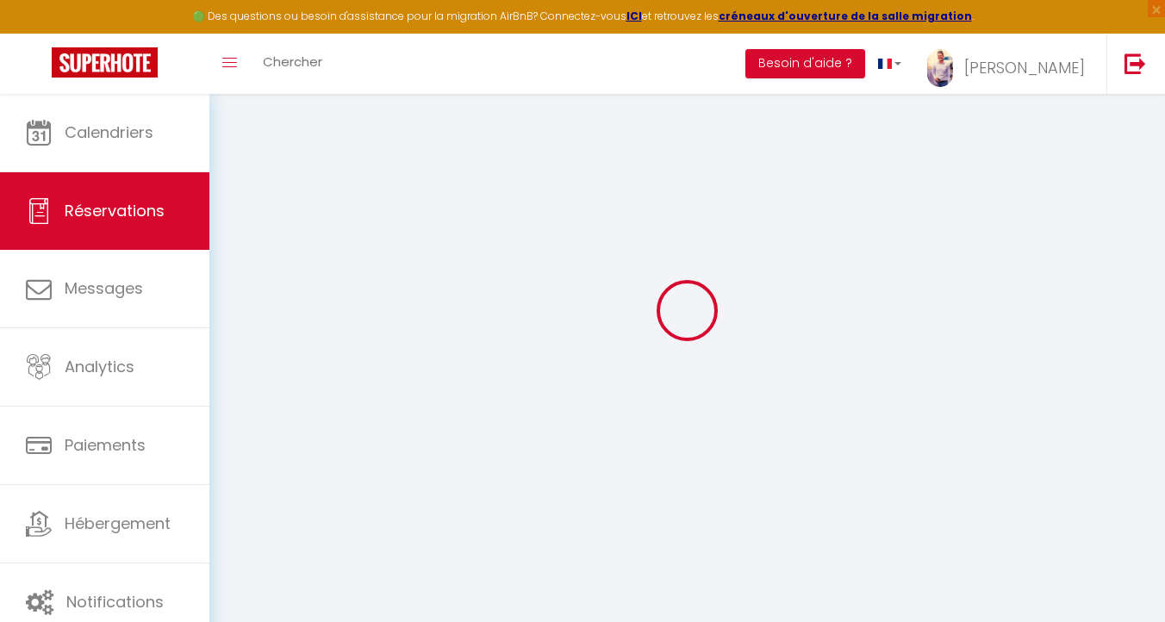
select select
checkbox input "false"
select select
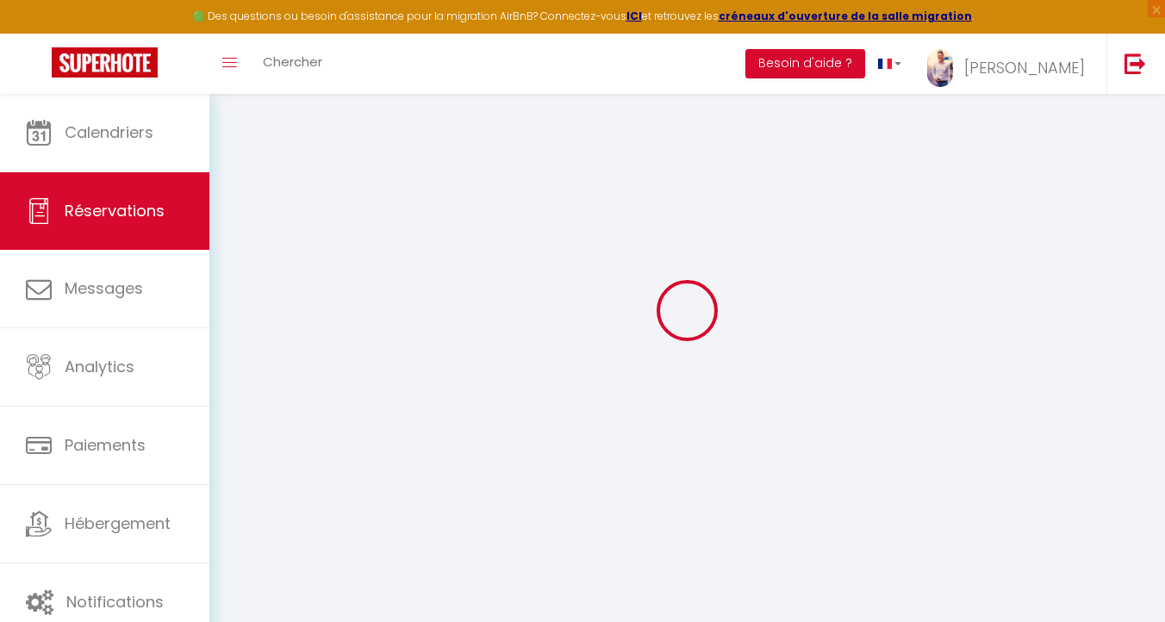
checkbox input "false"
select select
checkbox input "false"
type \?0 "Nous avons une voiture électrique, disposez vous d'une borne de recharge?"
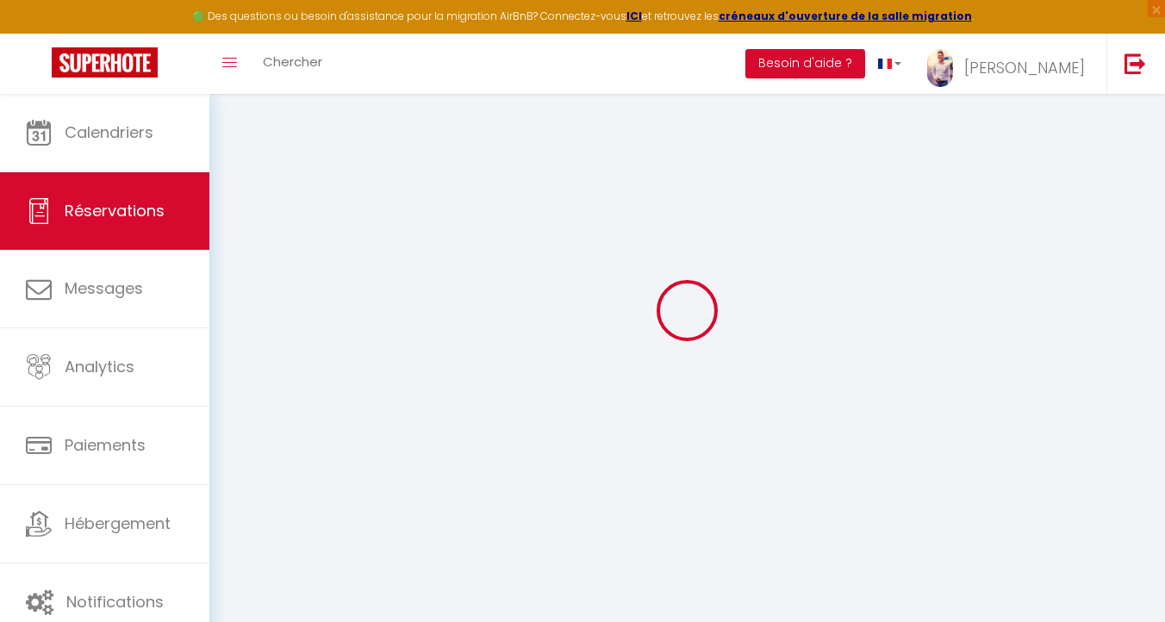
select select
checkbox input "false"
select select "16:00"
select select "10:00"
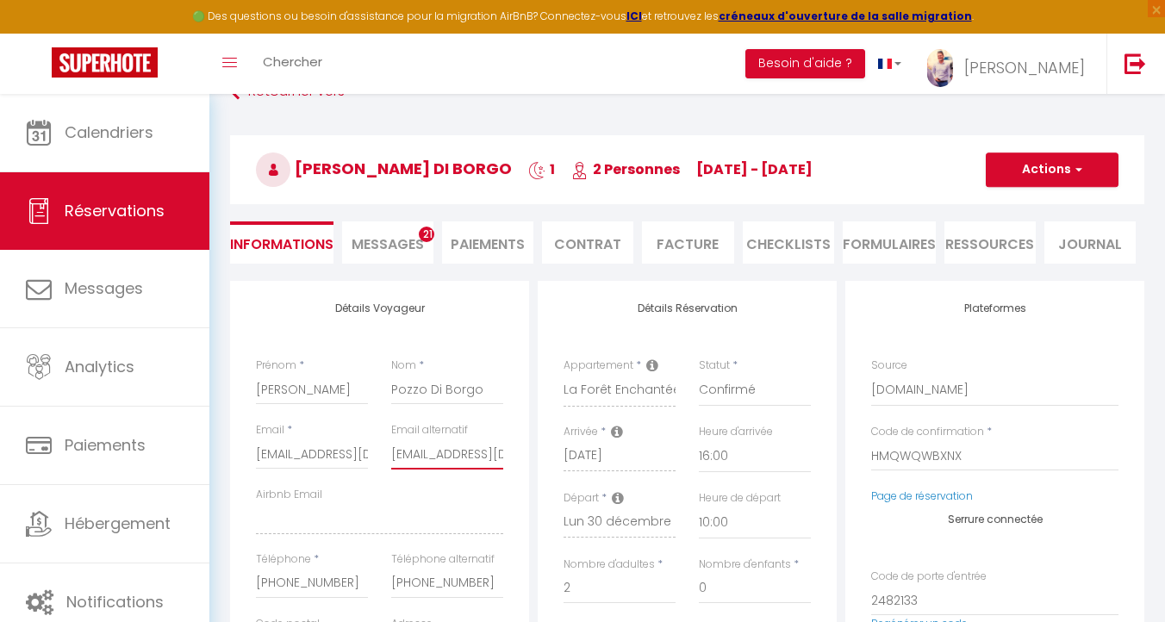
click at [410, 446] on input "[EMAIL_ADDRESS][DOMAIN_NAME]" at bounding box center [447, 453] width 112 height 31
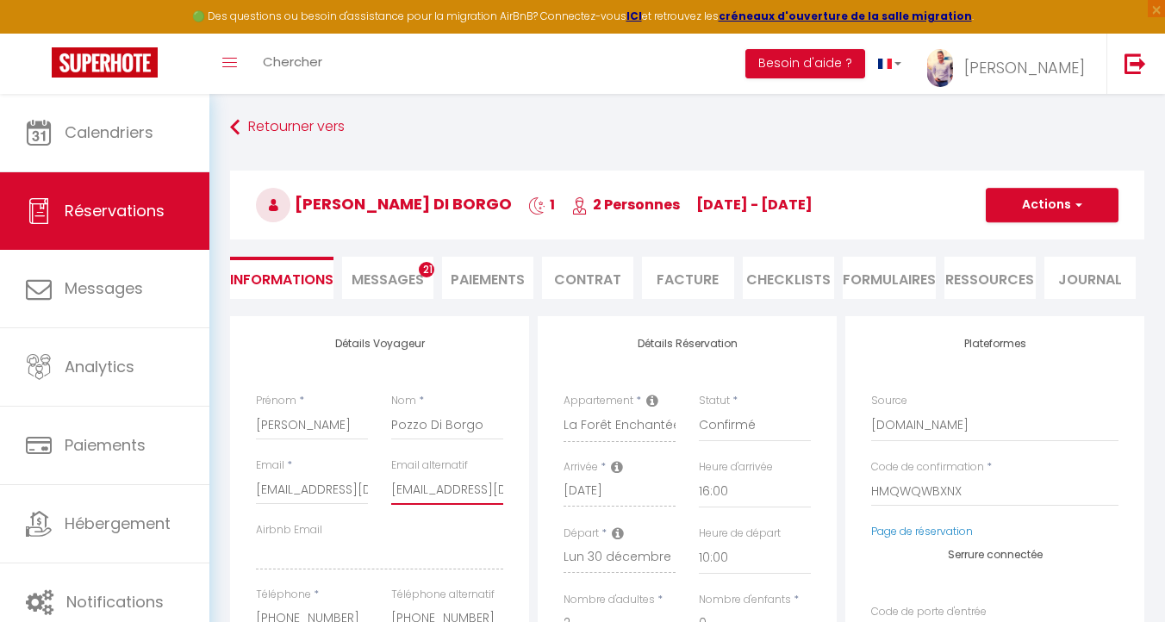
scroll to position [0, 0]
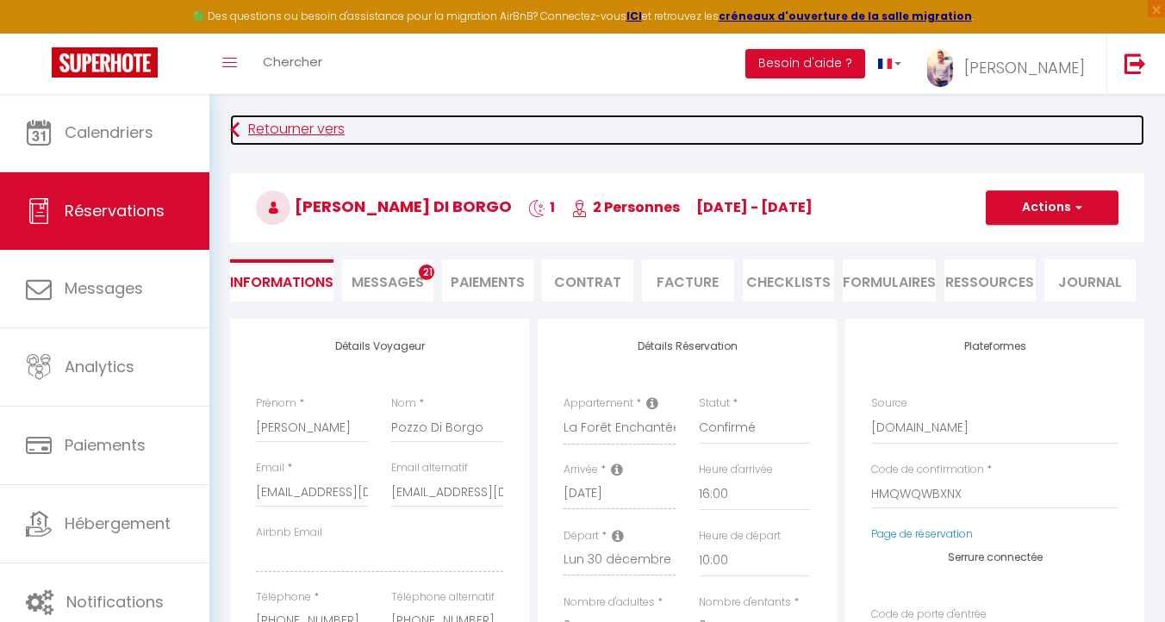
click at [240, 131] on link "Retourner vers" at bounding box center [687, 130] width 914 height 31
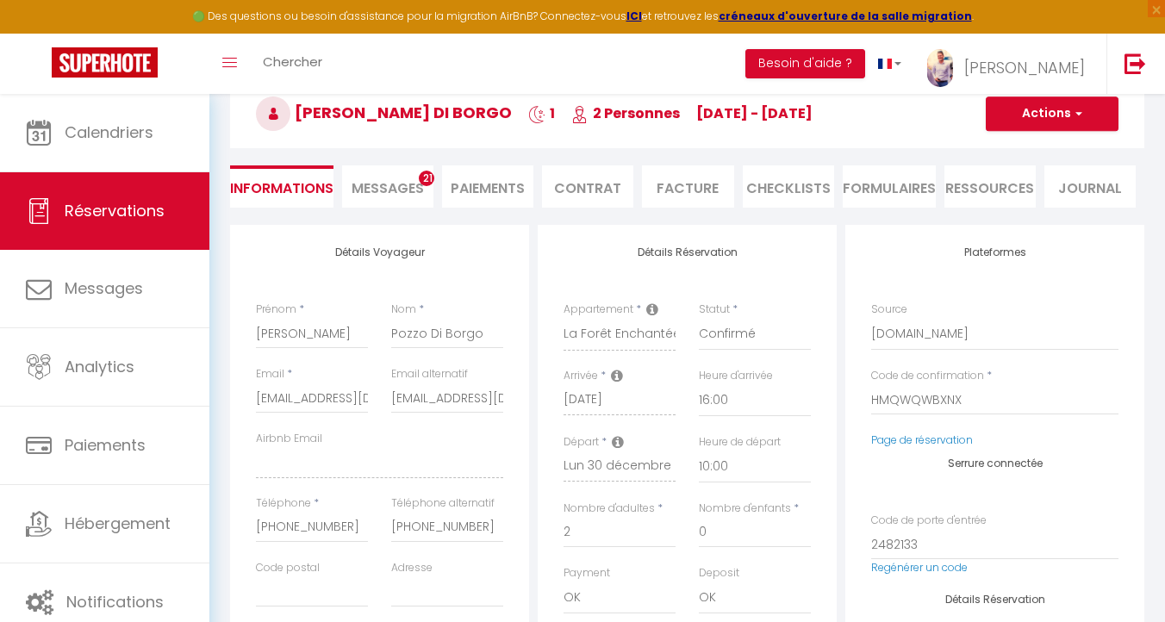
select select "not_cancelled"
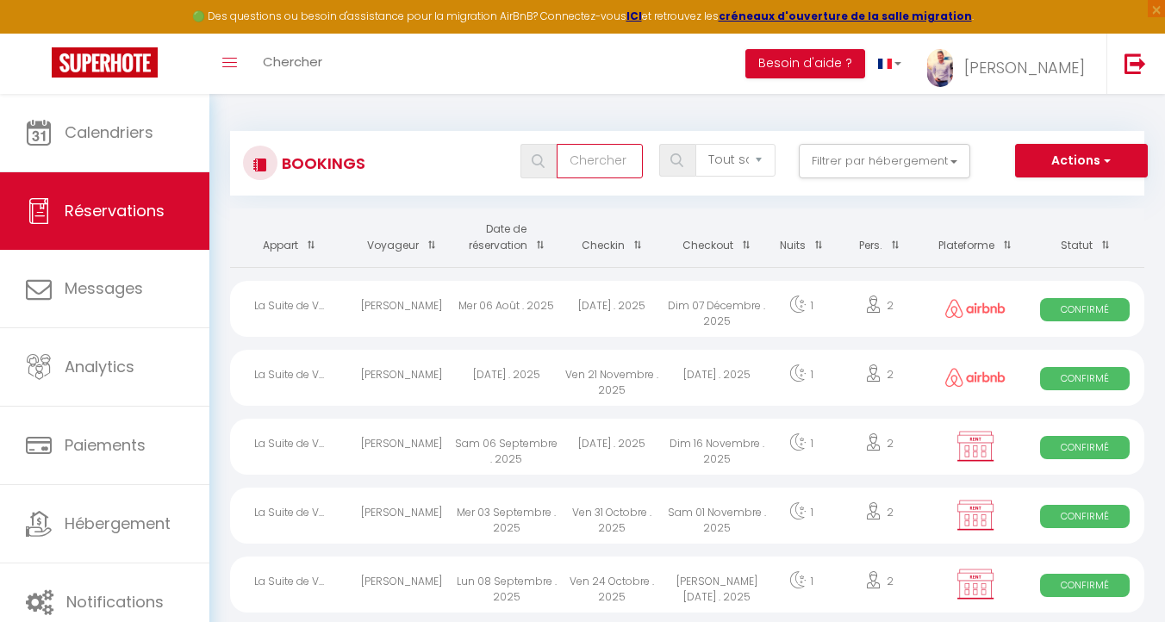
click at [576, 152] on input "text" at bounding box center [599, 161] width 86 height 34
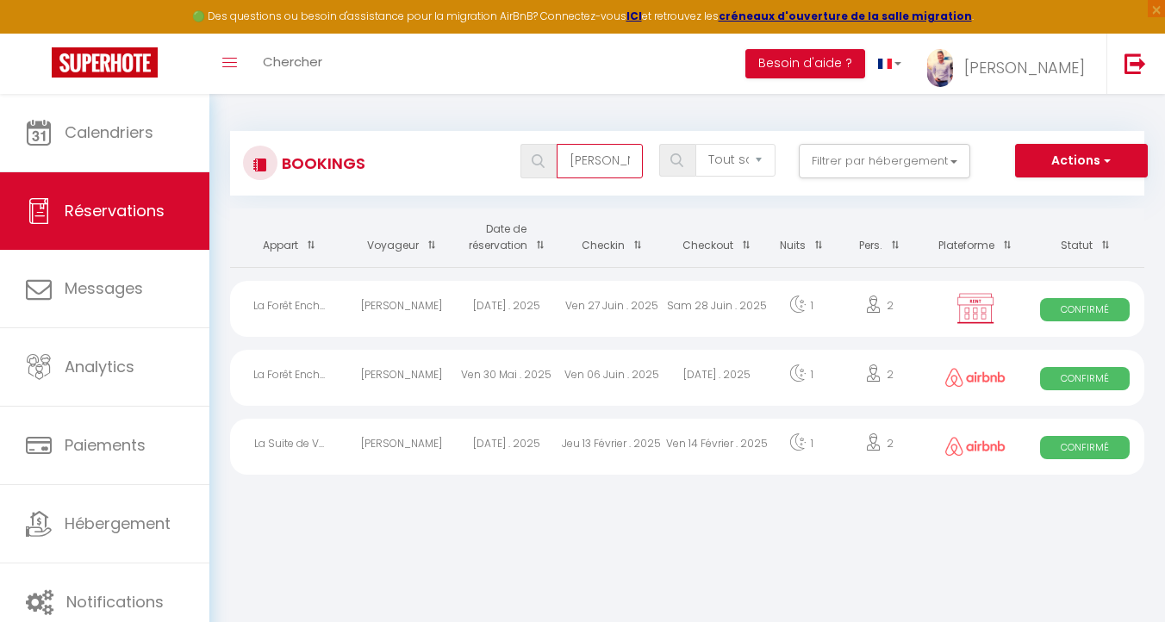
click at [602, 165] on input "[PERSON_NAME]" at bounding box center [599, 161] width 86 height 34
type input "a"
select select
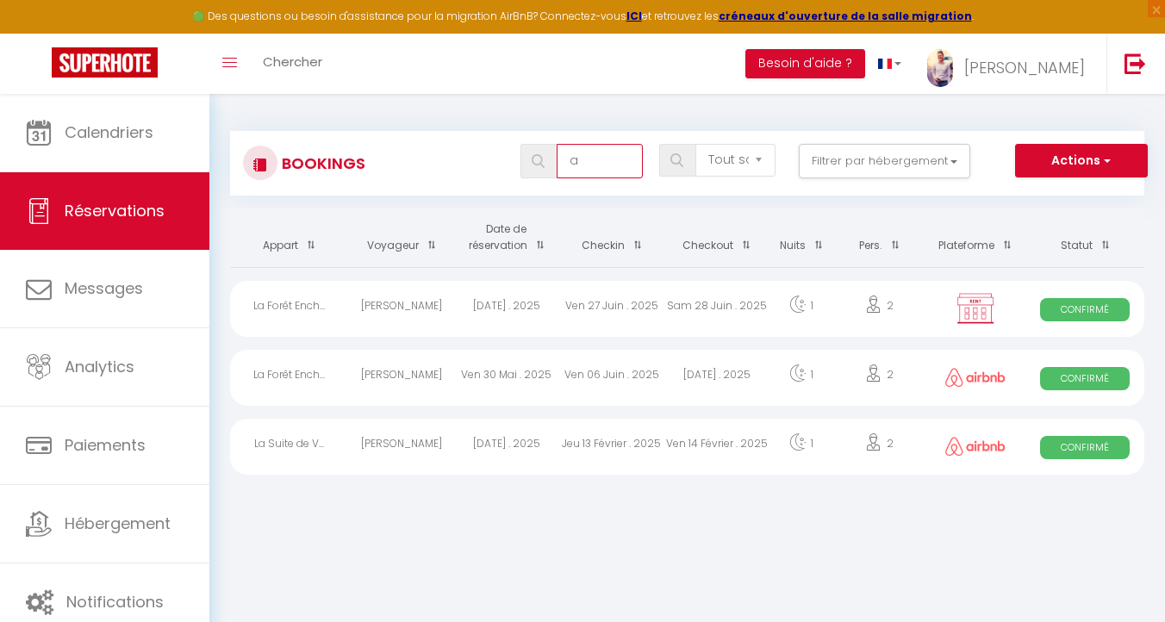
select select
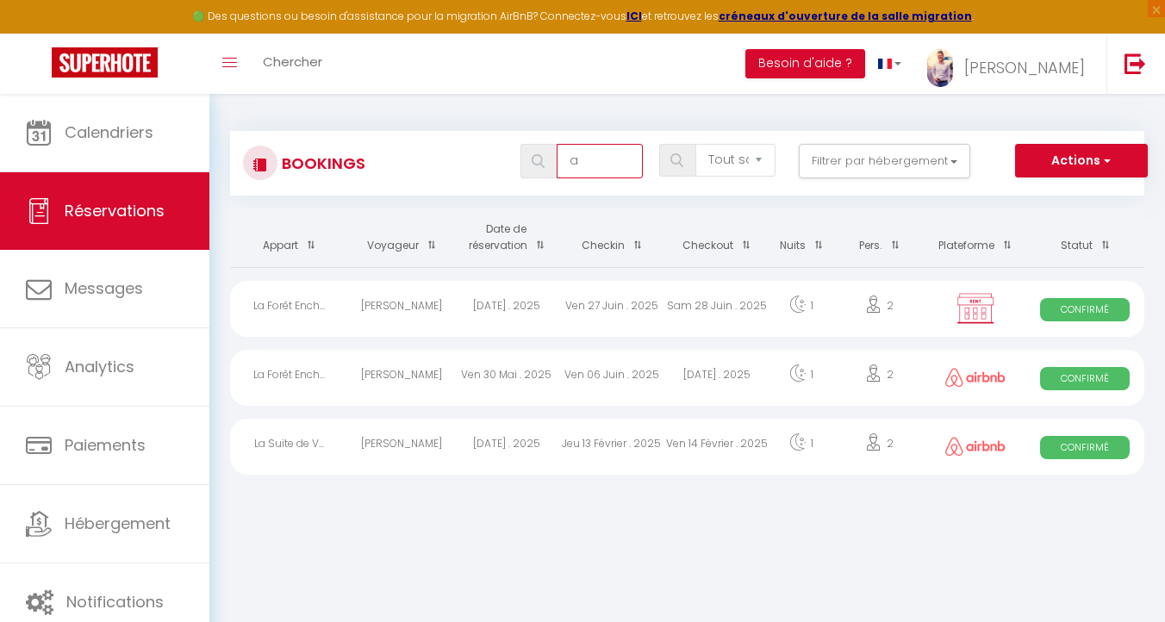
select select
type input "al"
select select
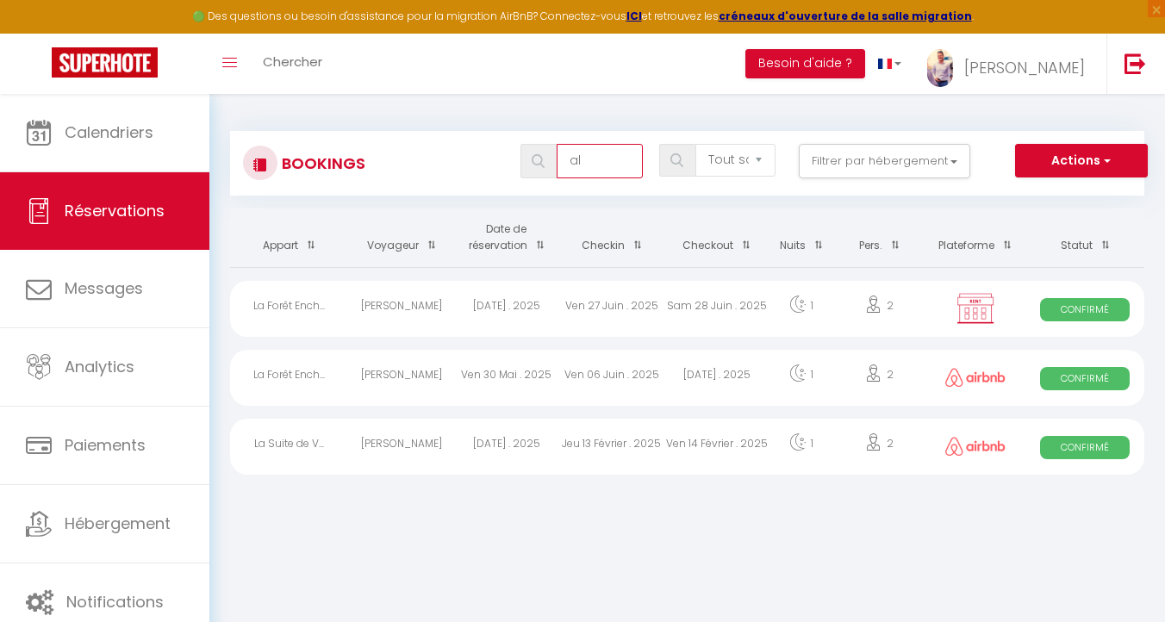
select select
type input "ali"
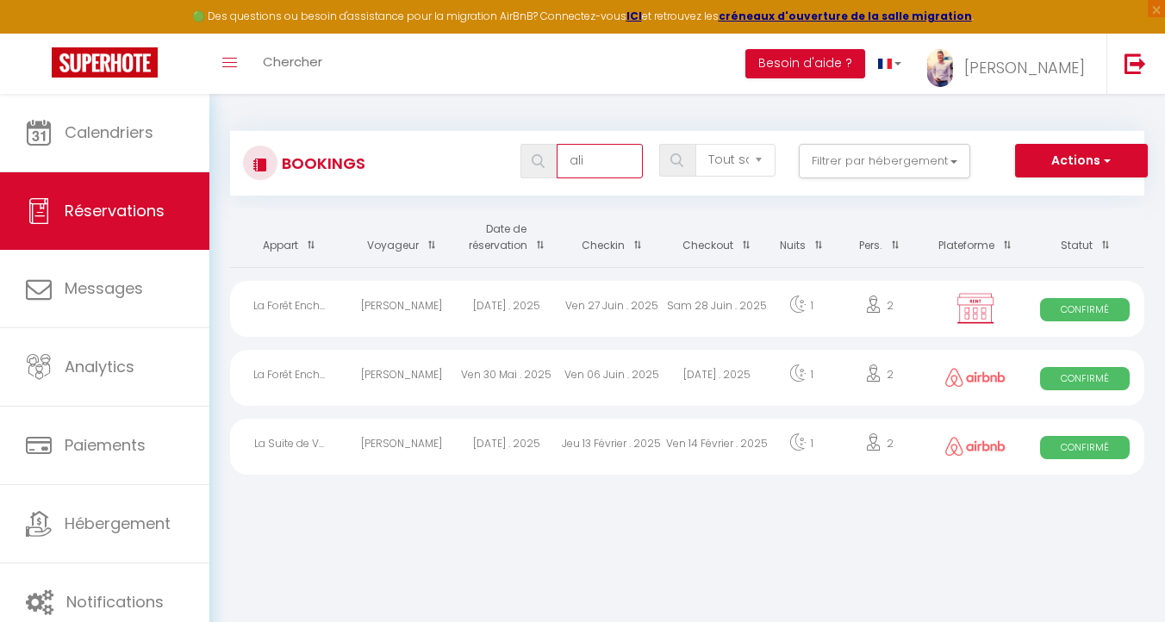
select select
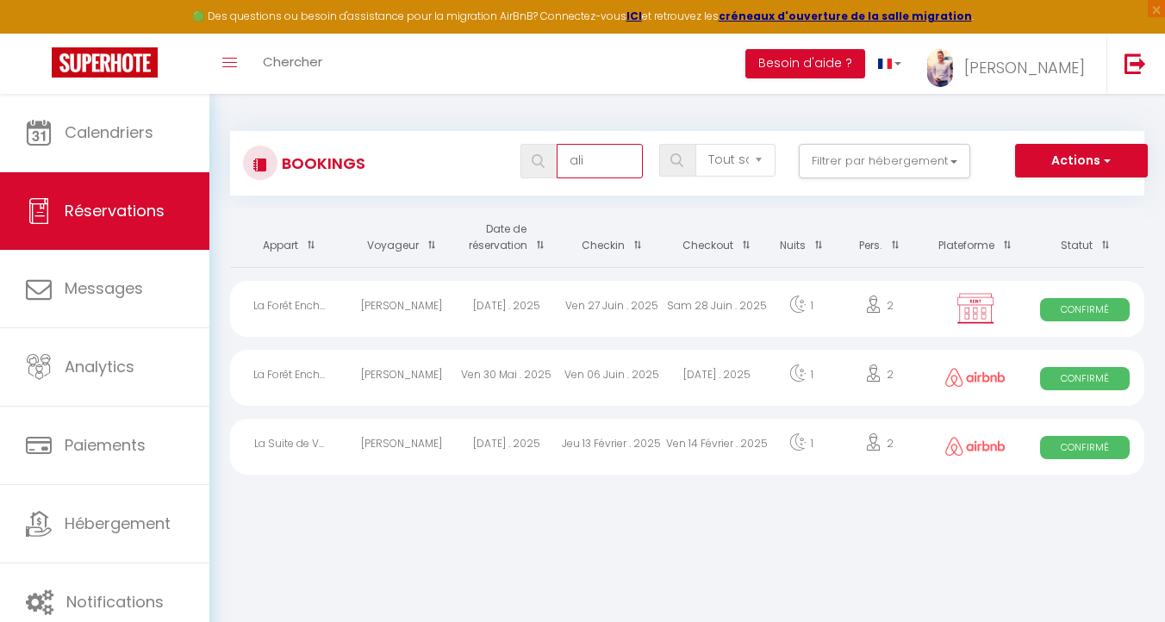
select select
type input "alia"
select select
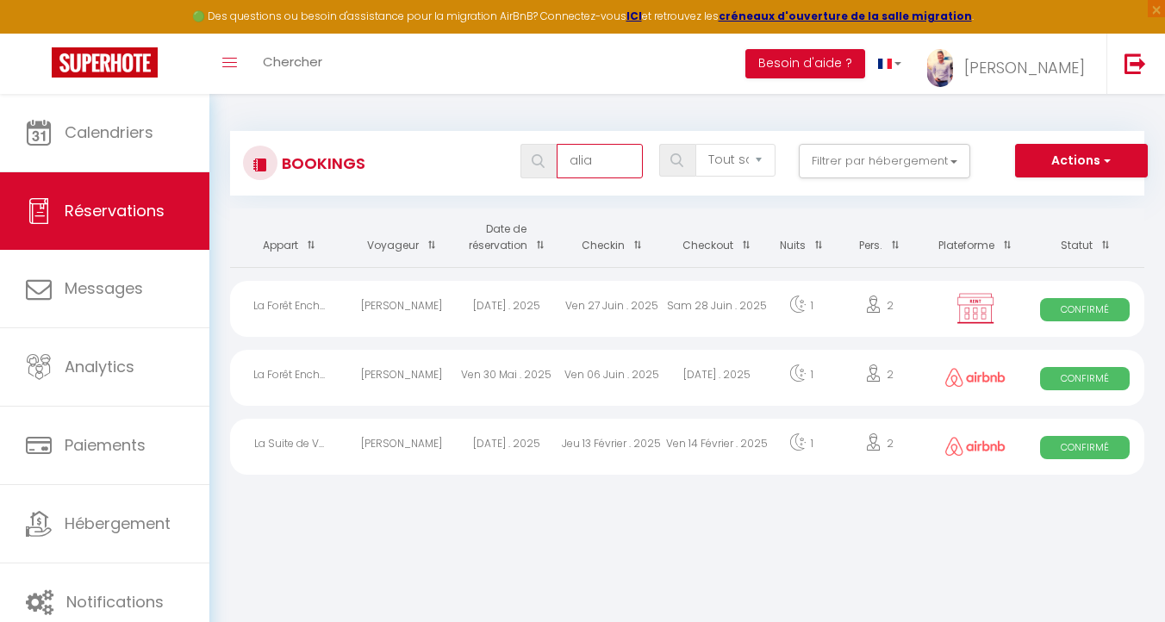
select select
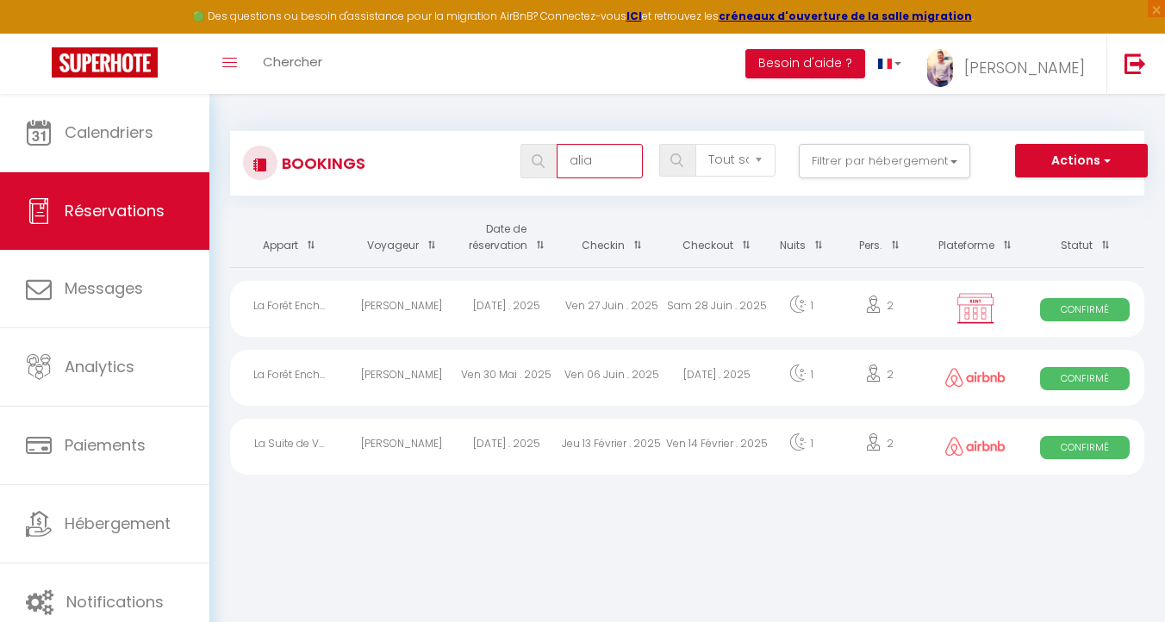
type input "alia"
select select
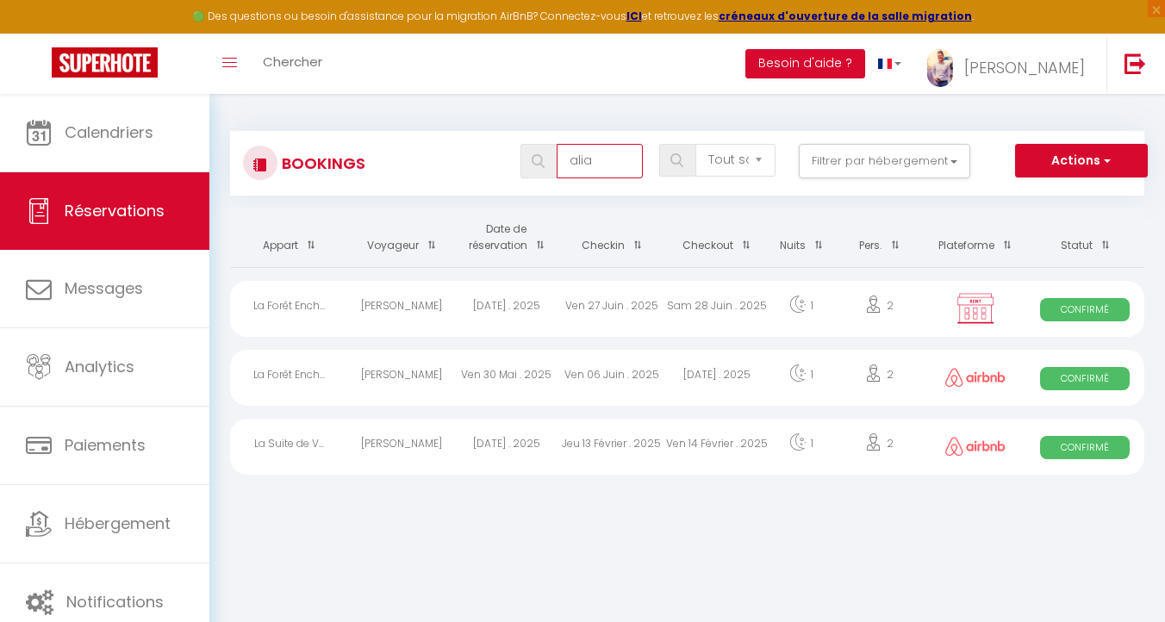
select select
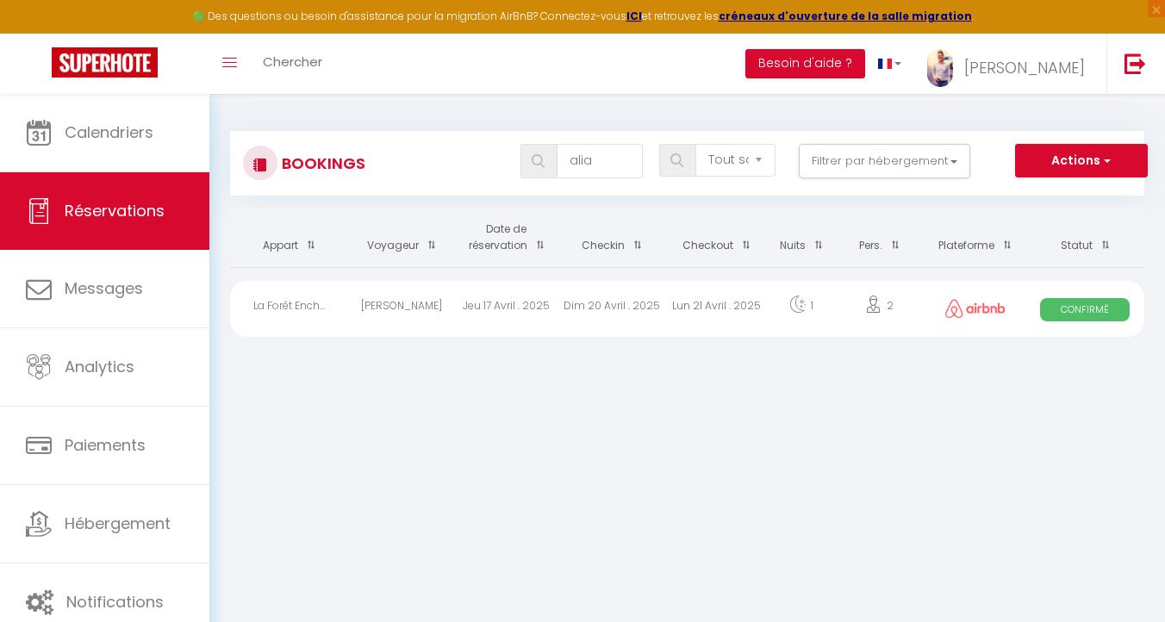
click at [472, 299] on div "Jeu 17 Avril . 2025" at bounding box center [506, 309] width 105 height 56
select select "OK"
select select "1"
select select "0"
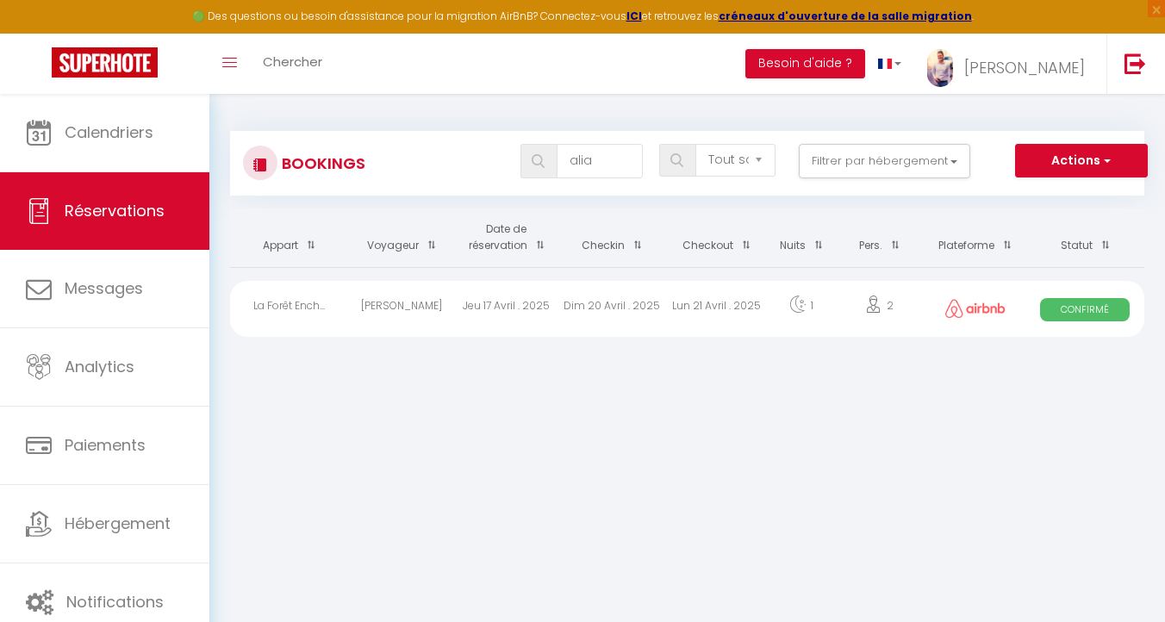
select select "1"
select select
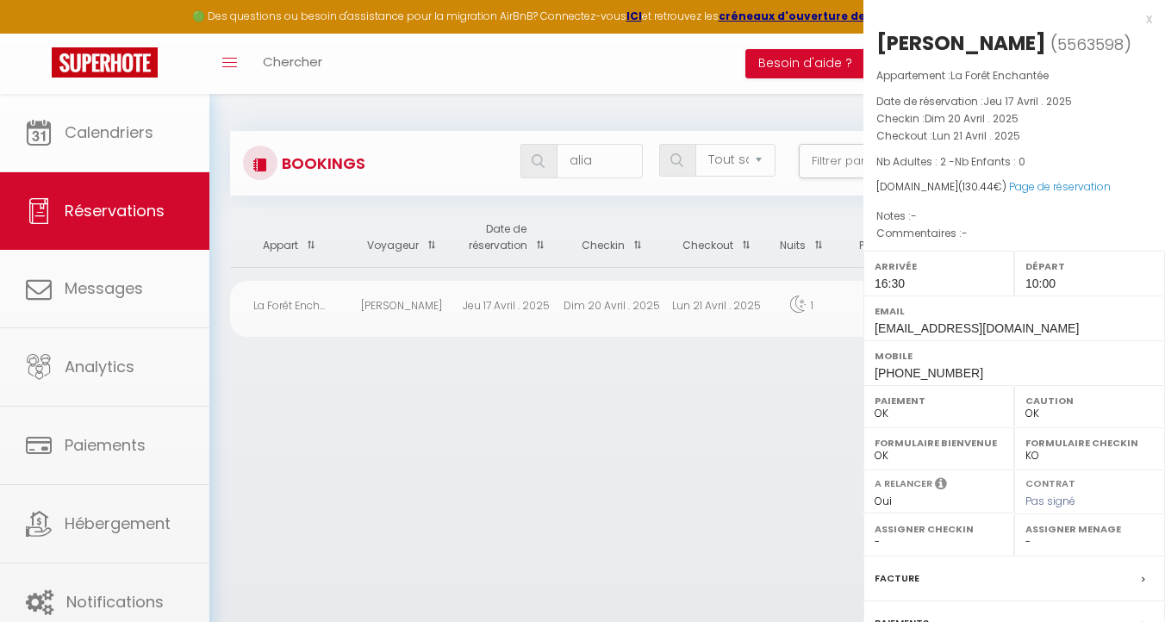
select select "20271"
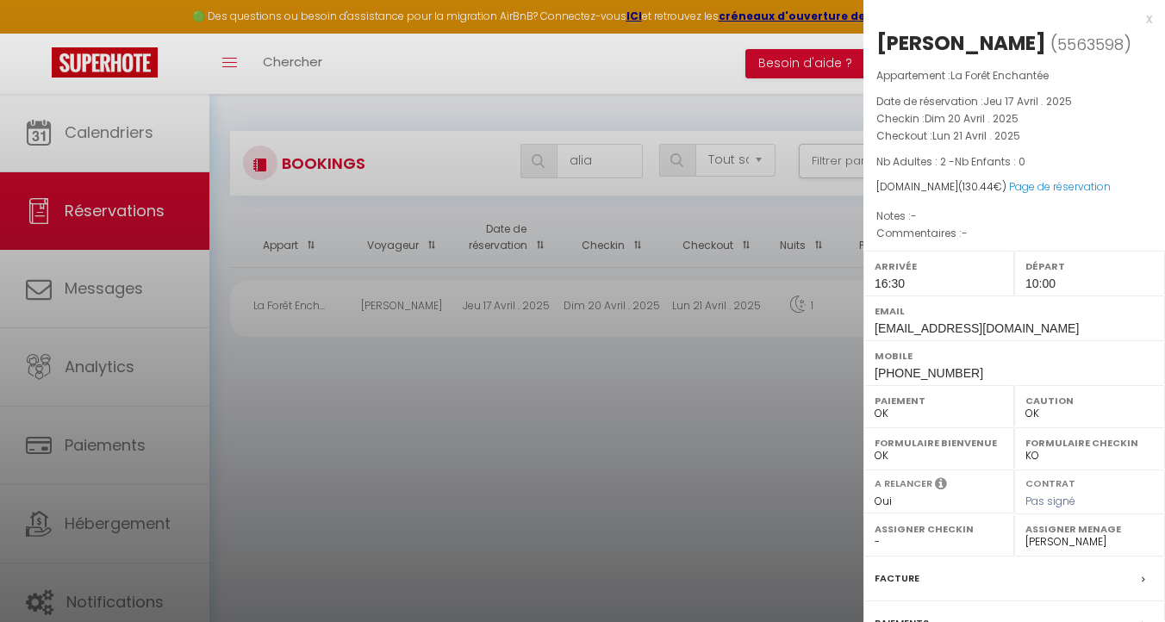
scroll to position [181, 0]
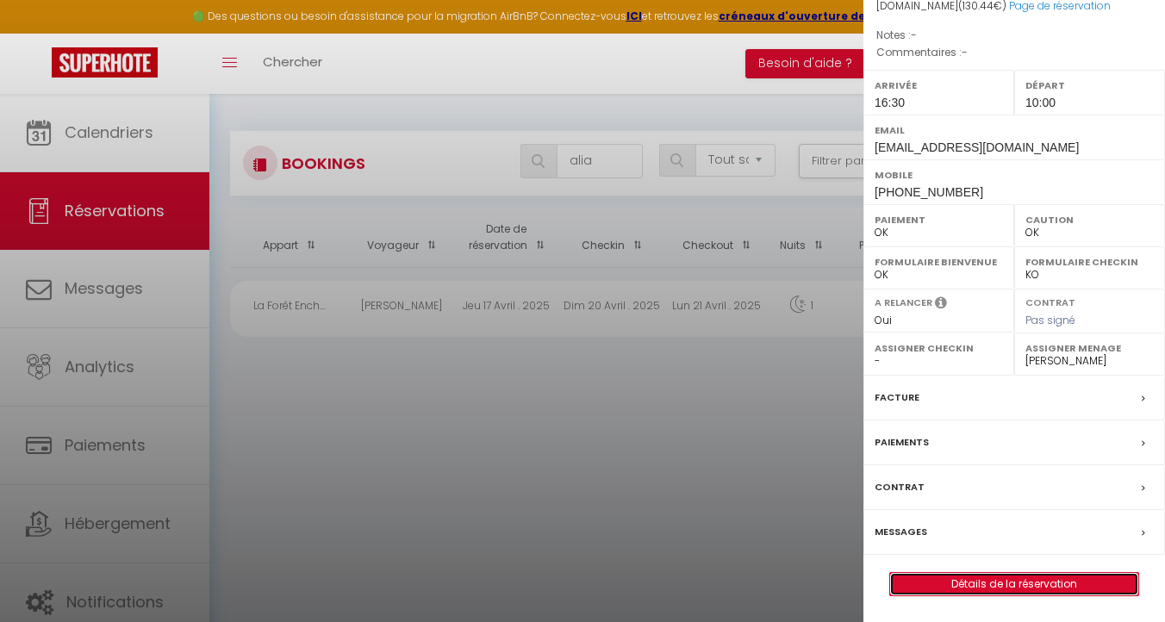
click at [1010, 575] on link "Détails de la réservation" at bounding box center [1014, 584] width 248 height 22
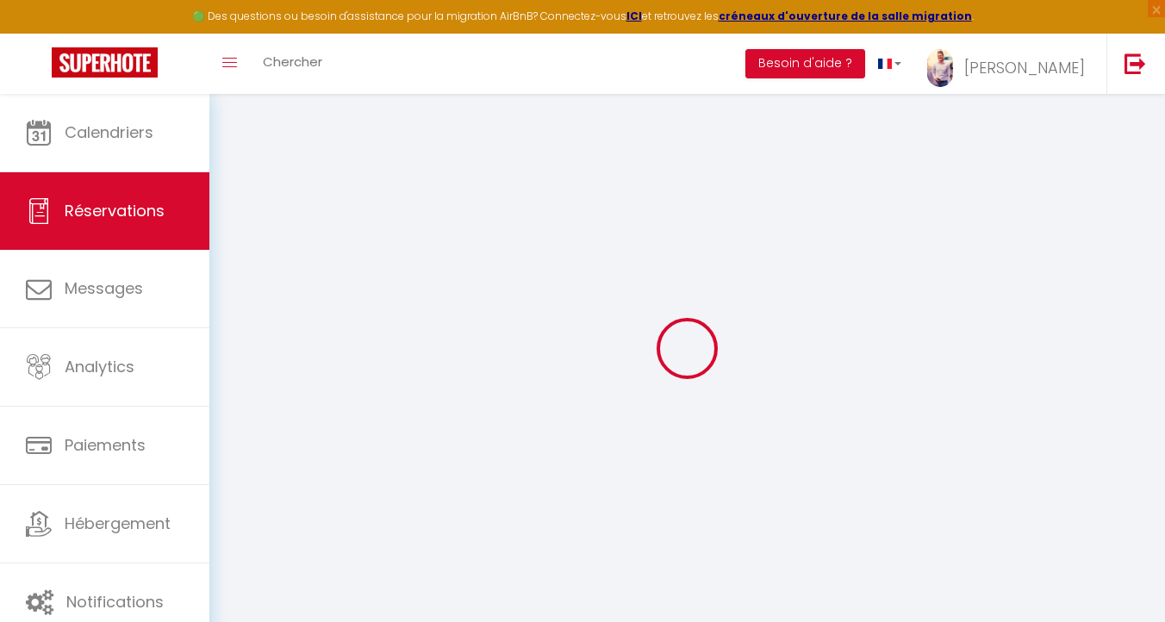
type input "Alia"
type input "Amand"
type input "[EMAIL_ADDRESS][DOMAIN_NAME]"
type input "[PHONE_NUMBER]"
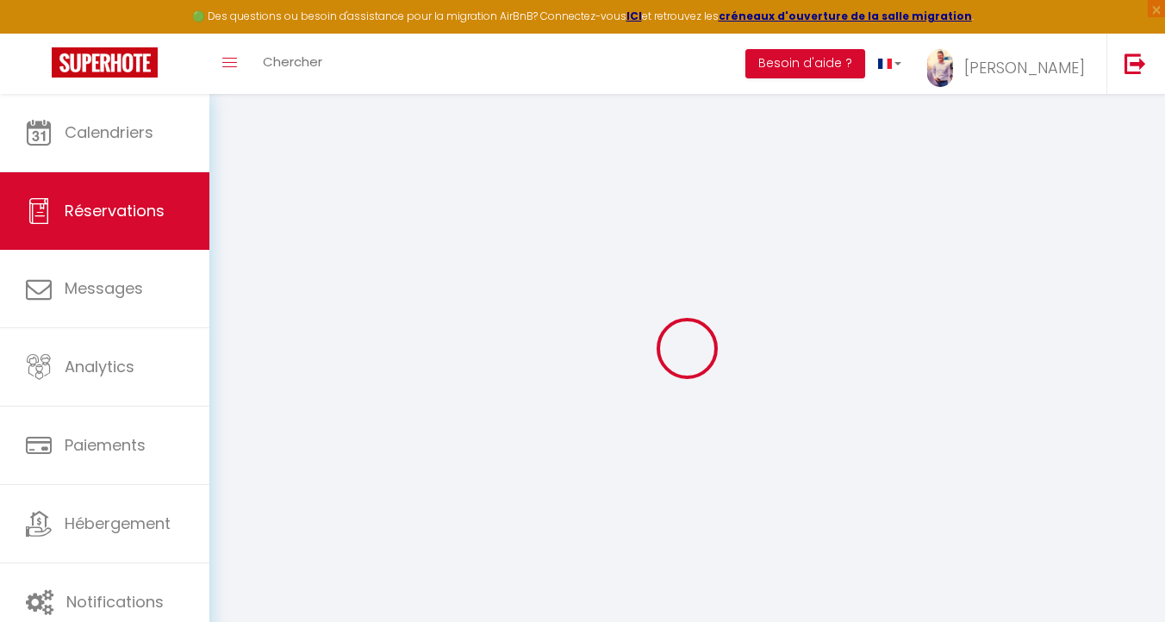
type input "0772068819"
select select "FR"
type input "3.76"
select select "52303"
select select "1"
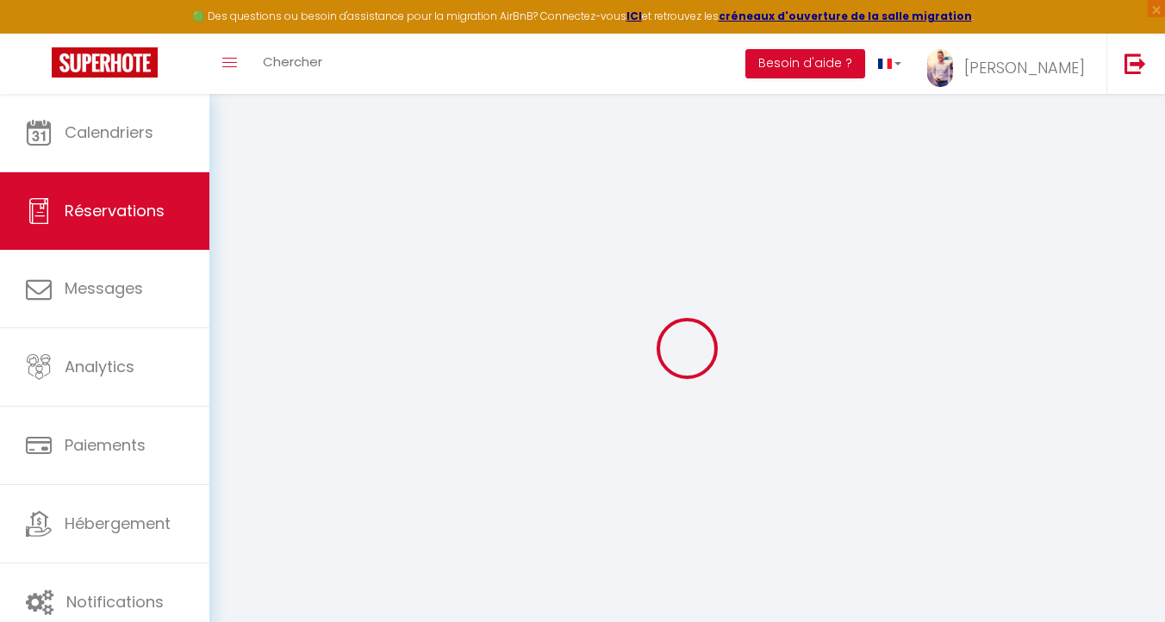
select select
type input "2"
select select "12"
select select
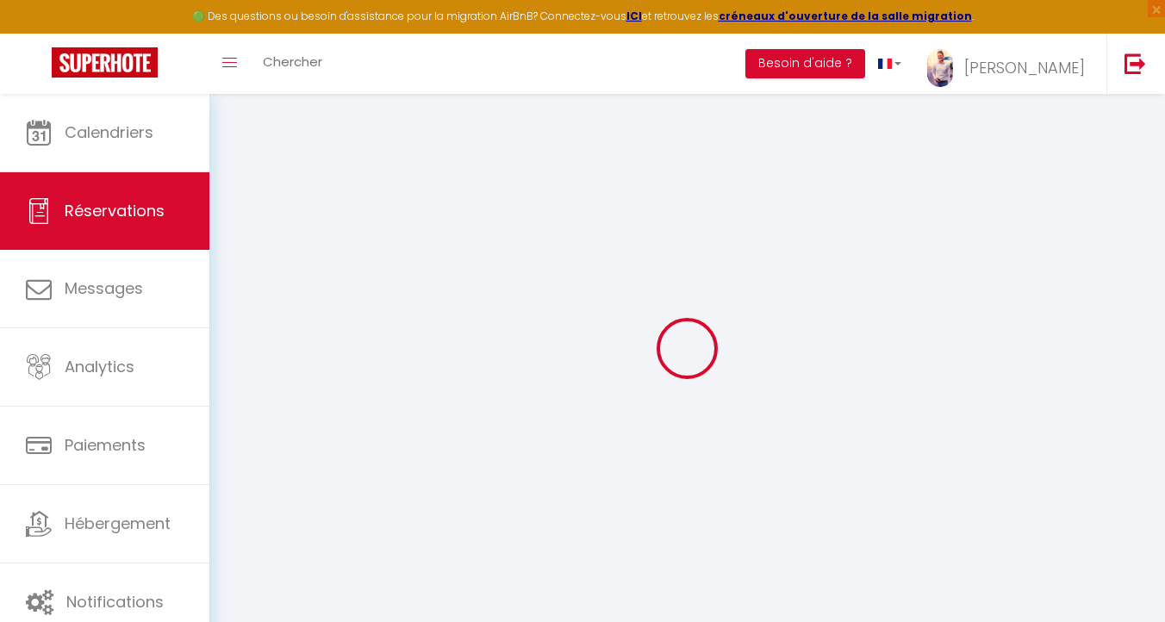
type input "95.2"
checkbox input "false"
type input "0"
select select "1"
type input "0"
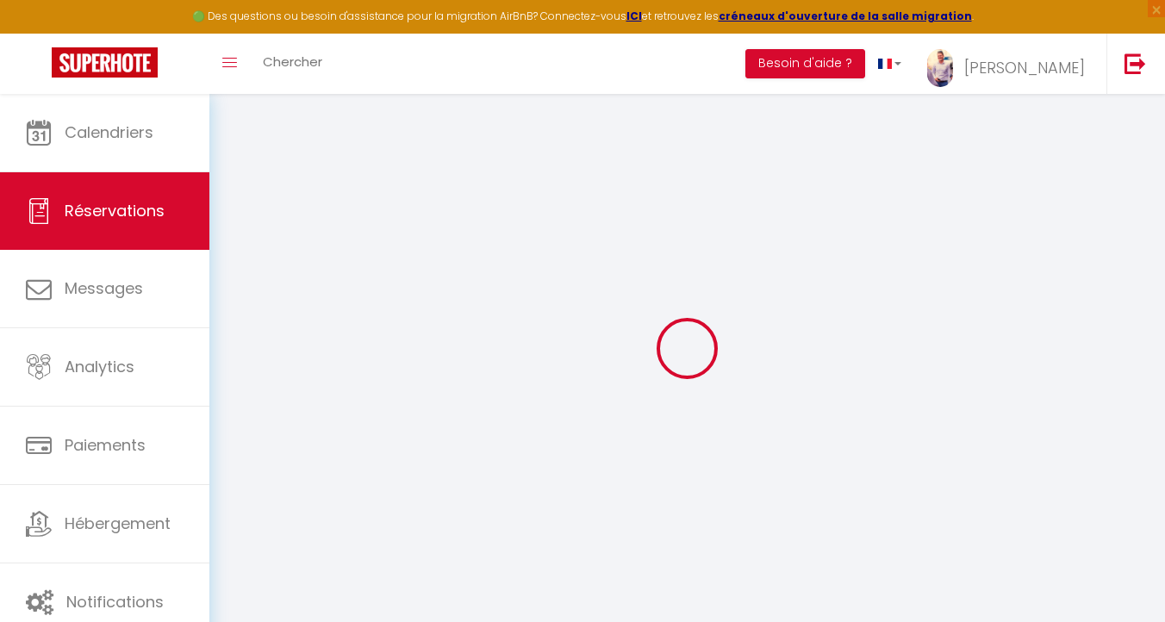
type input "0"
select select
select select "15"
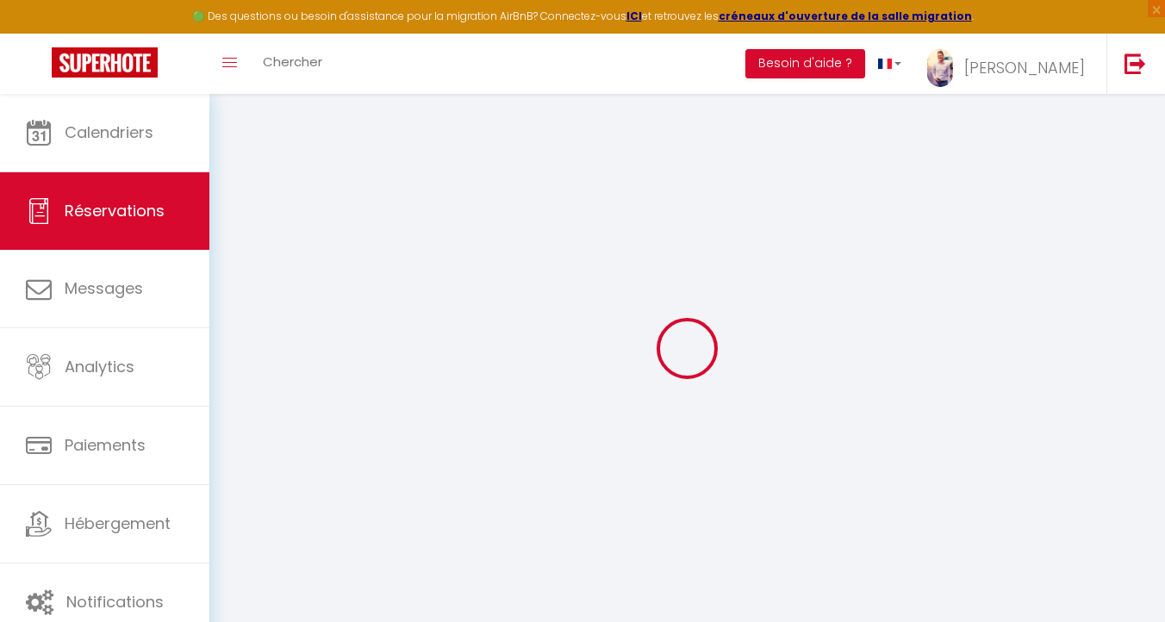
checkbox input "false"
select select
checkbox input "false"
select select
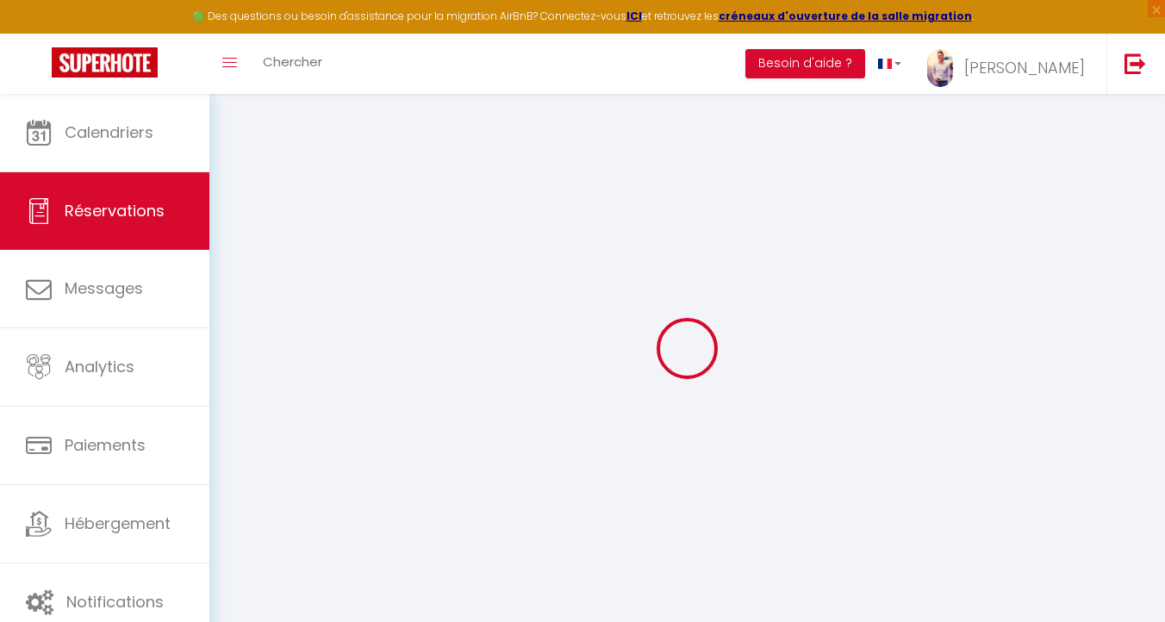
select select
checkbox input "false"
select select
checkbox input "false"
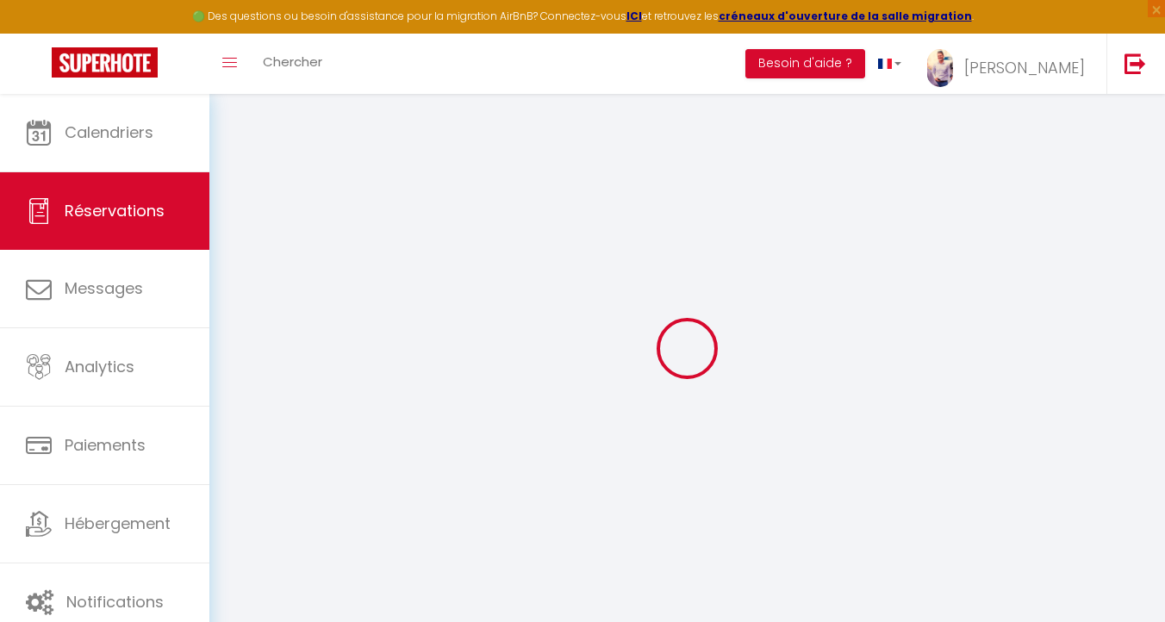
type input "30"
type input "5.24"
select select
checkbox input "false"
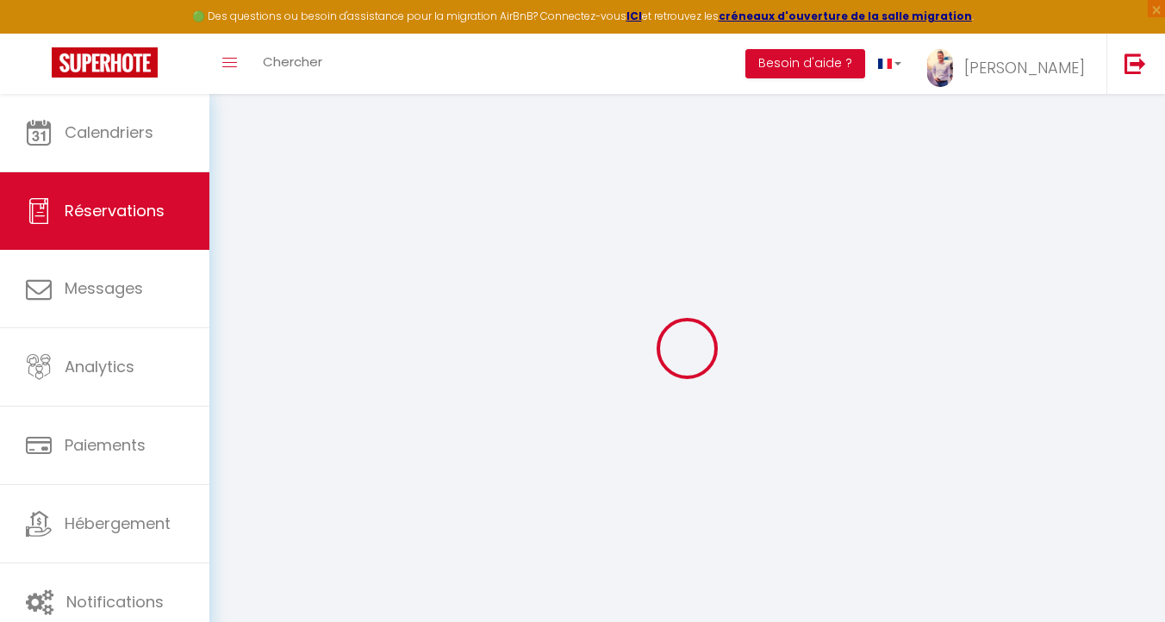
select select "16:30"
select select "10:00"
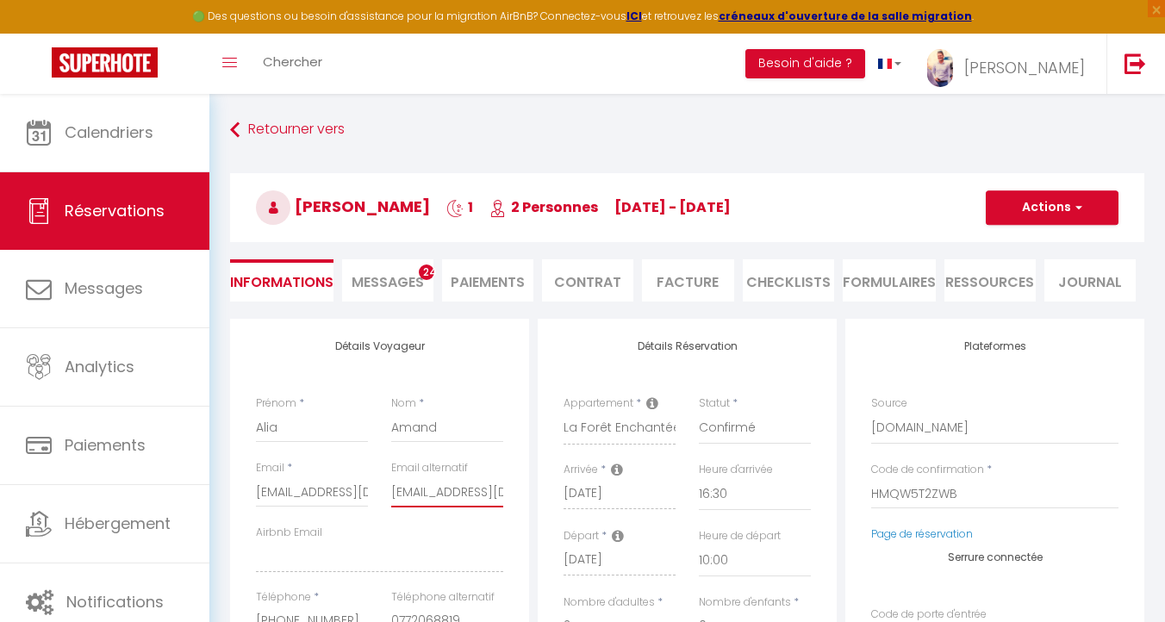
click at [436, 487] on input "[EMAIL_ADDRESS][DOMAIN_NAME]" at bounding box center [447, 491] width 112 height 31
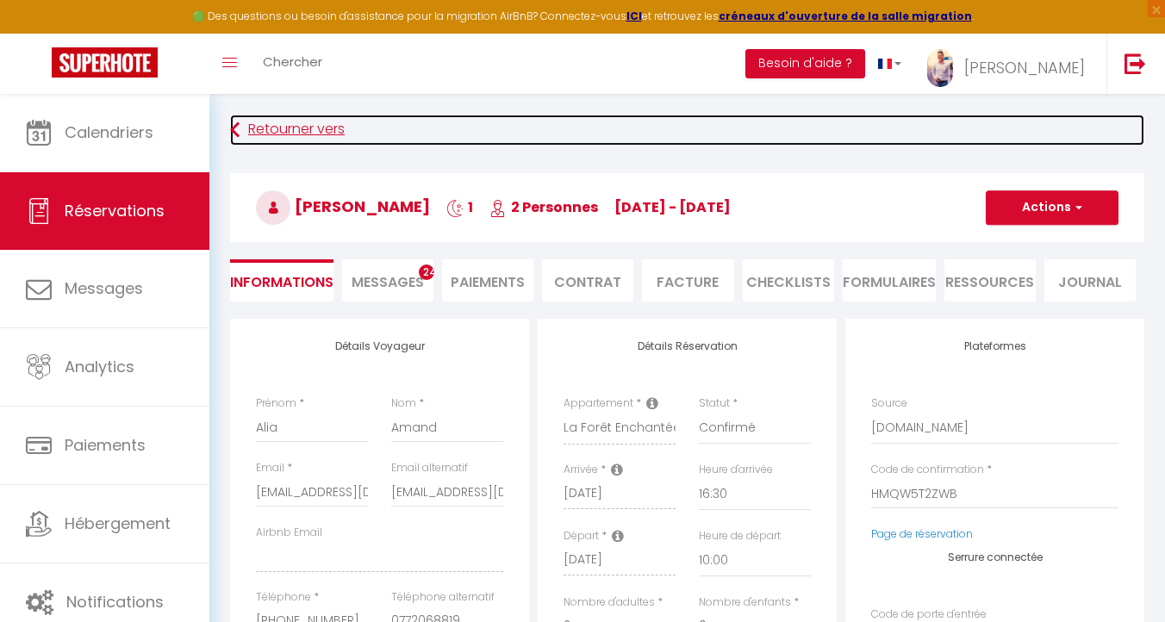
click at [267, 135] on link "Retourner vers" at bounding box center [687, 130] width 914 height 31
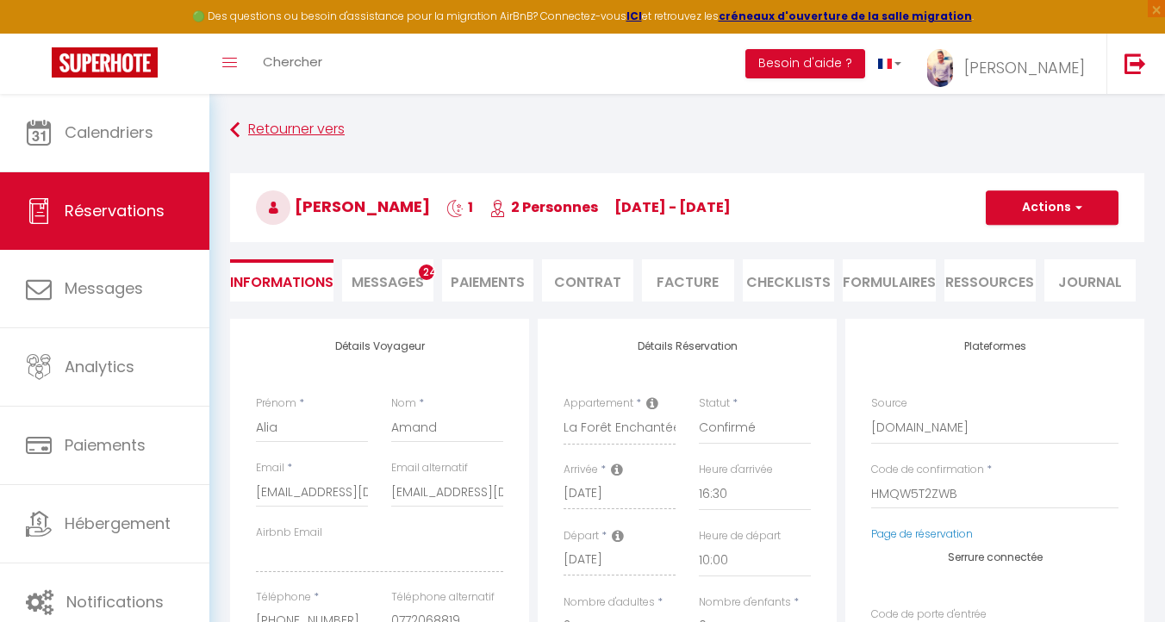
select select "not_cancelled"
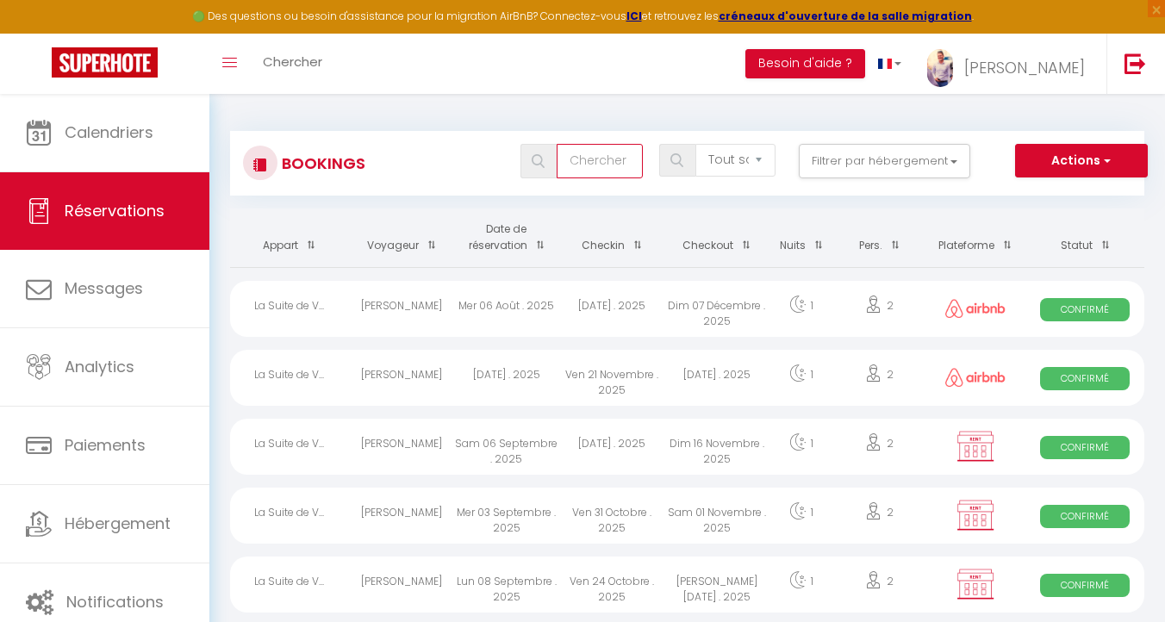
click at [573, 153] on input "text" at bounding box center [599, 161] width 86 height 34
type input "[GEOGRAPHIC_DATA]"
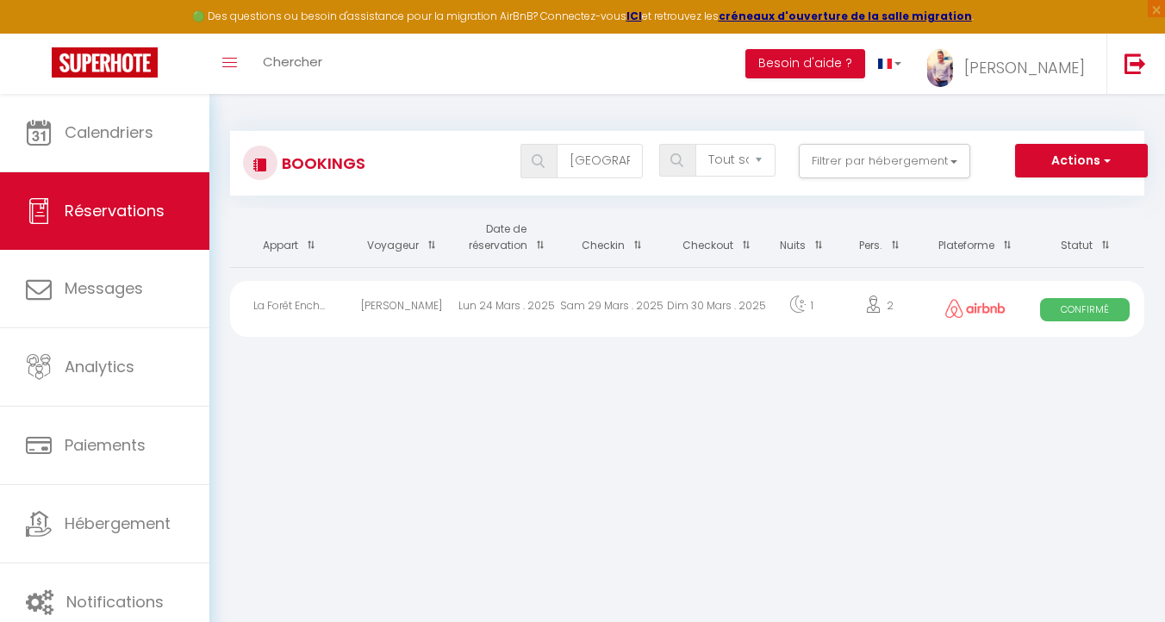
click at [522, 302] on div "Lun 24 Mars . 2025" at bounding box center [506, 309] width 105 height 56
select select "OK"
select select "1"
select select "0"
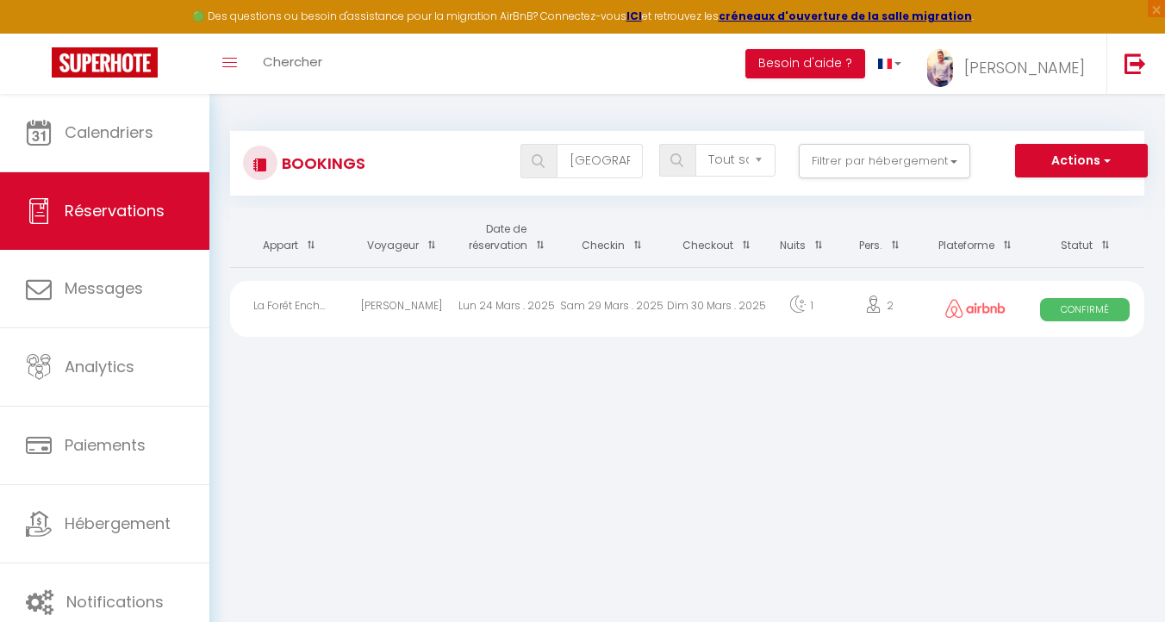
select select "1"
select select
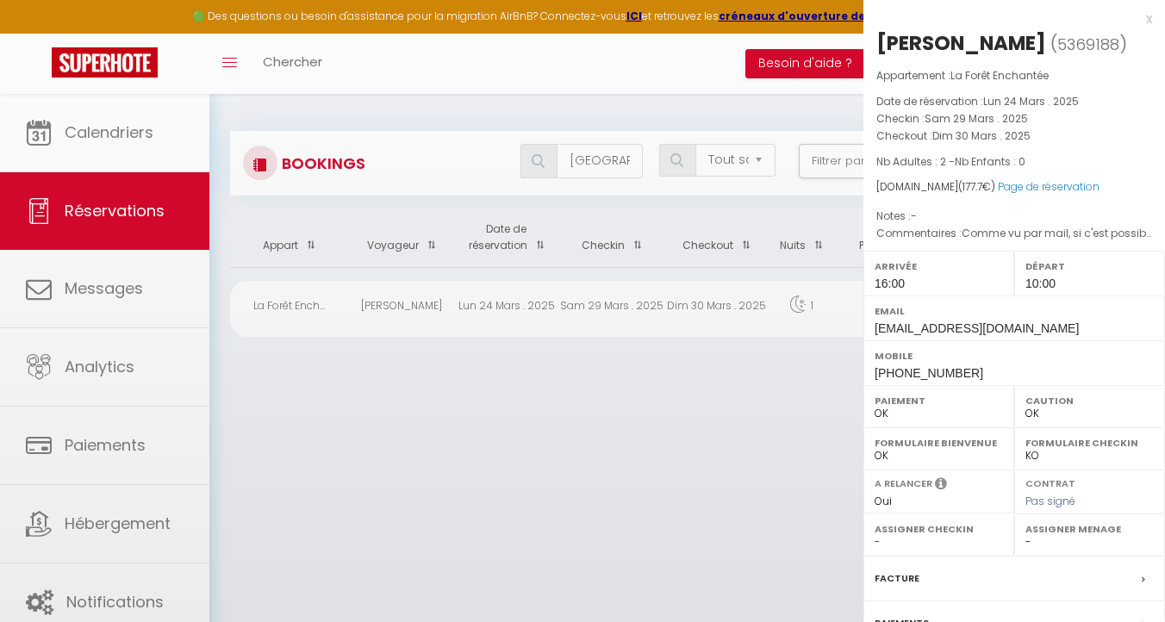
select select "20271"
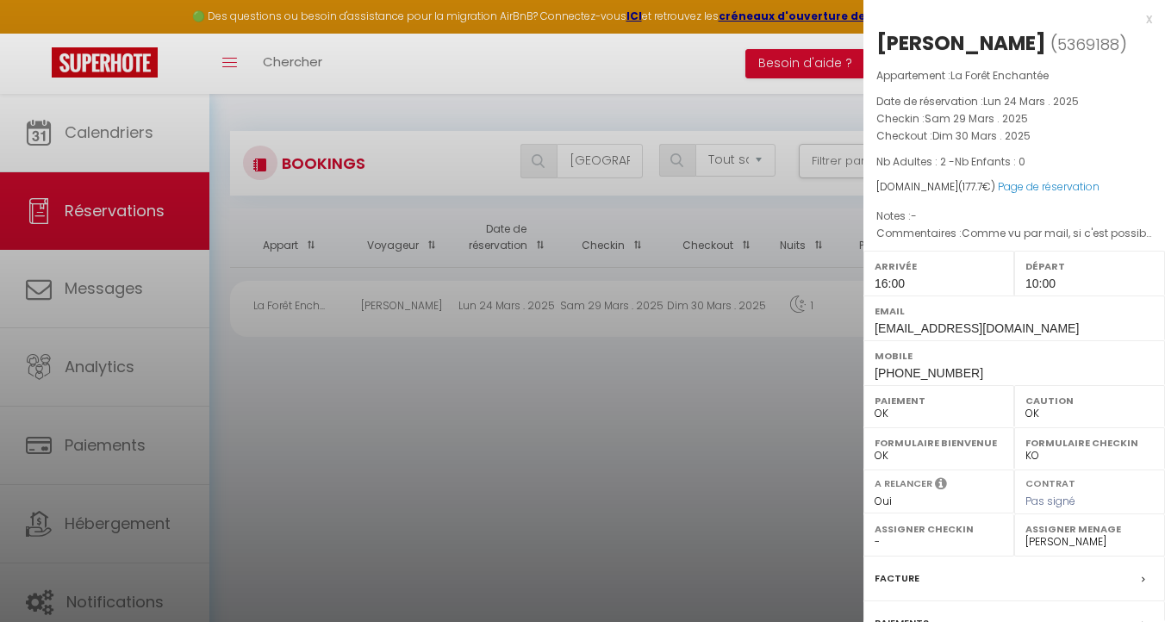
scroll to position [181, 0]
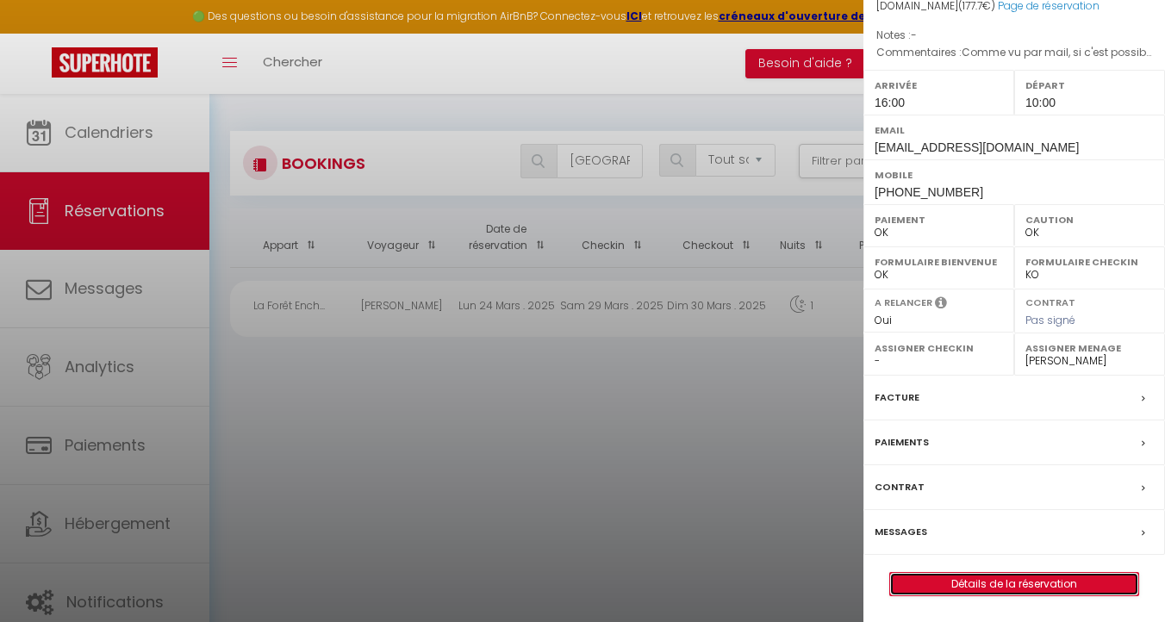
click at [960, 584] on link "Détails de la réservation" at bounding box center [1014, 584] width 248 height 22
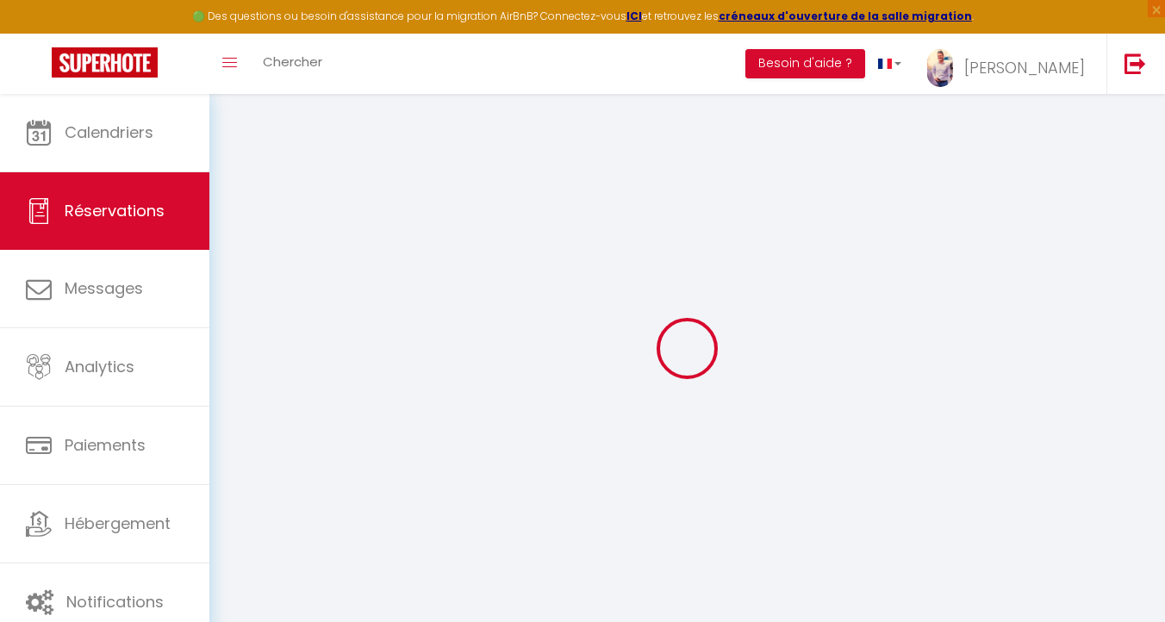
type input "[GEOGRAPHIC_DATA]"
type input "Larrat"
type input "[EMAIL_ADDRESS][DOMAIN_NAME]"
type input "[PHONE_NUMBER]"
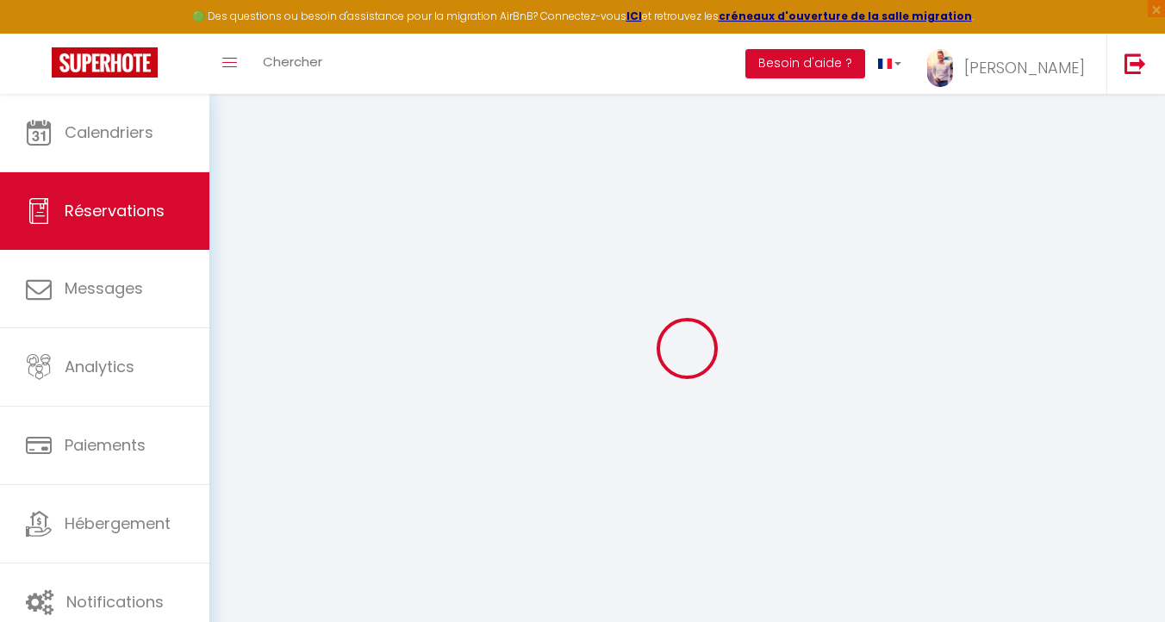
type input "[PHONE_NUMBER]"
select select "FR"
type input "5.1"
select select "52303"
select select "1"
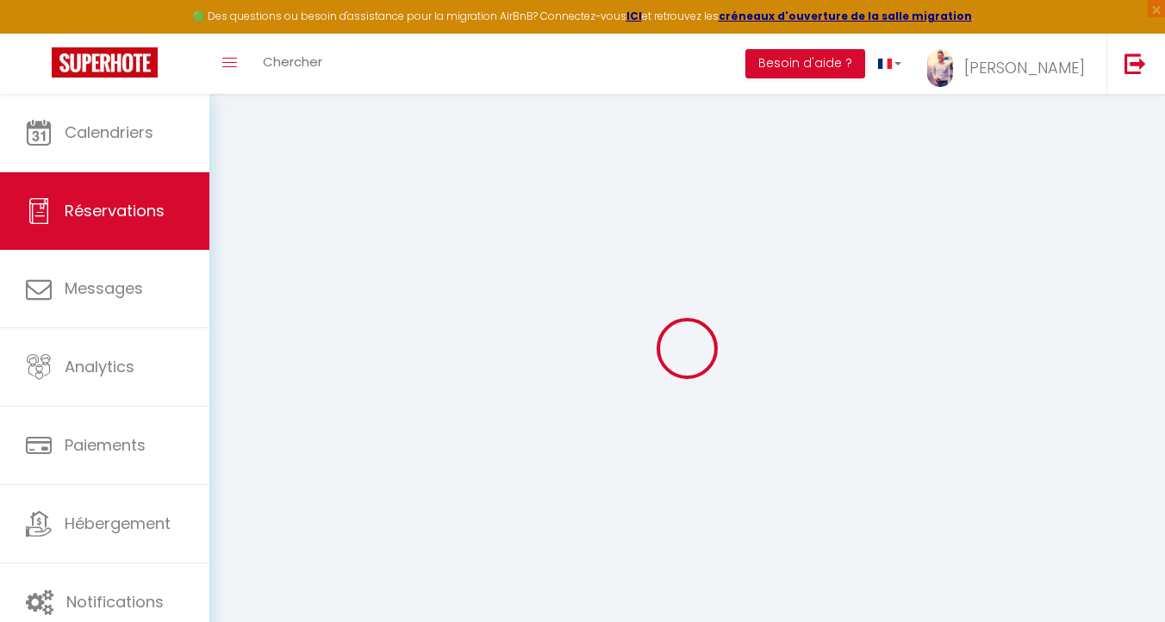
select select
type input "2"
select select "12"
select select
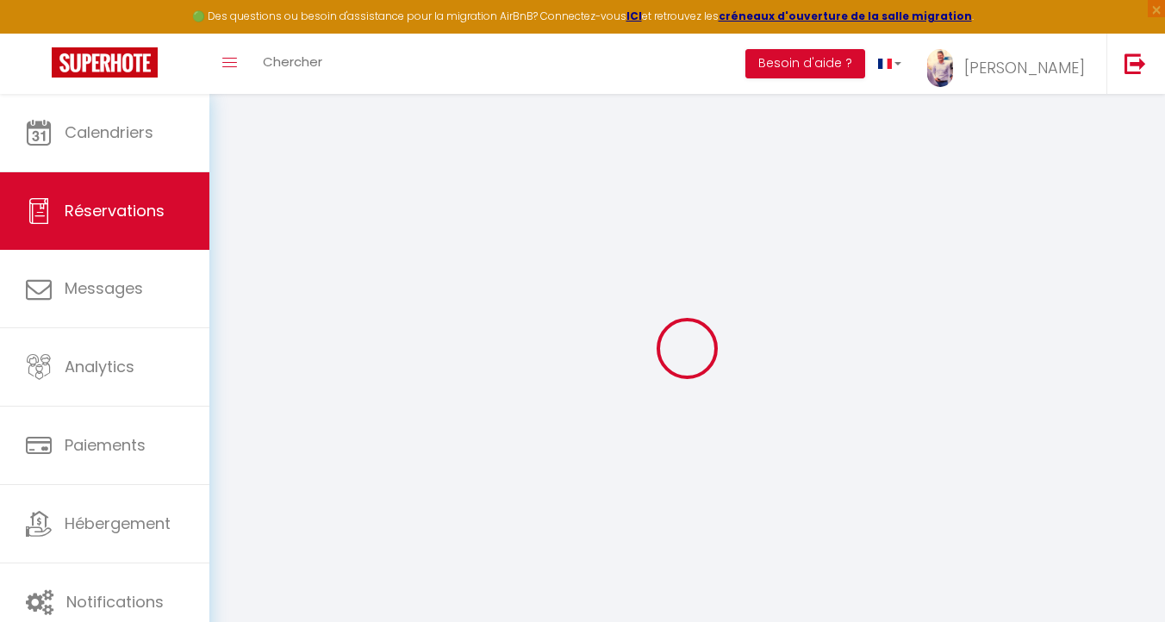
type input "140"
checkbox input "false"
type input "0"
select select "1"
type input "0"
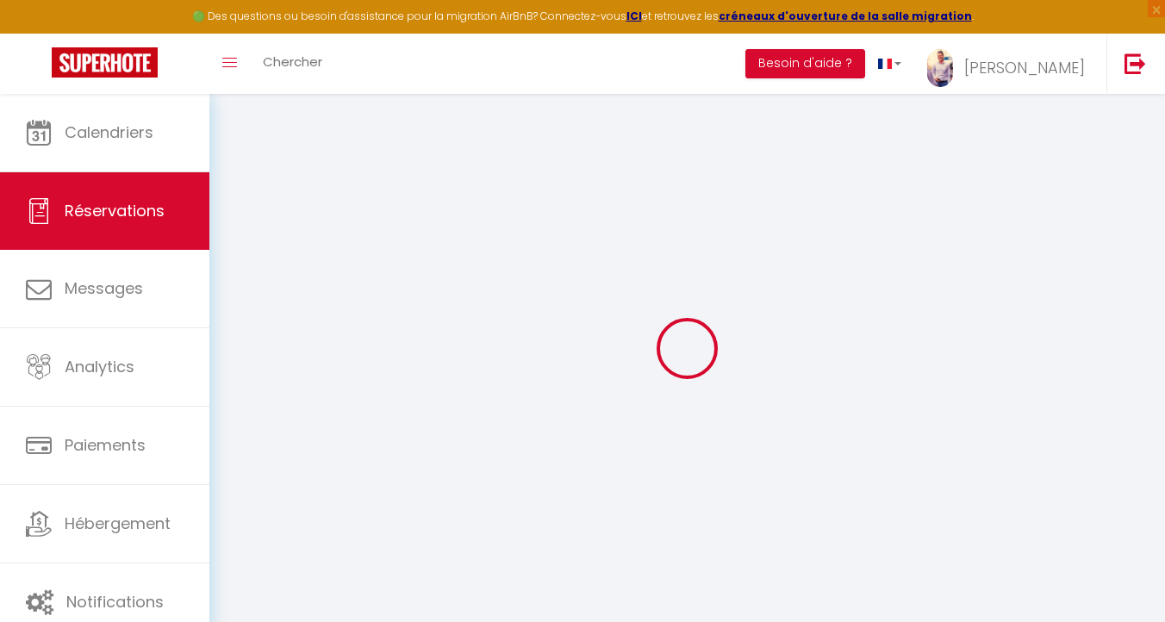
type input "0"
select select
select select "15"
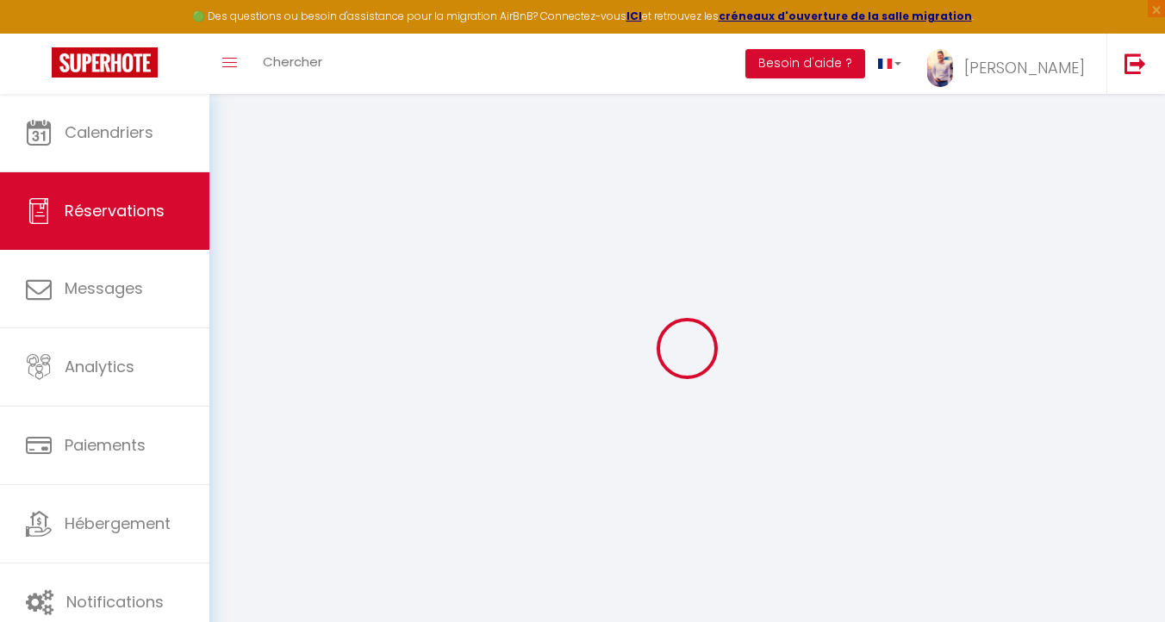
checkbox input "false"
select select
checkbox input "false"
select select
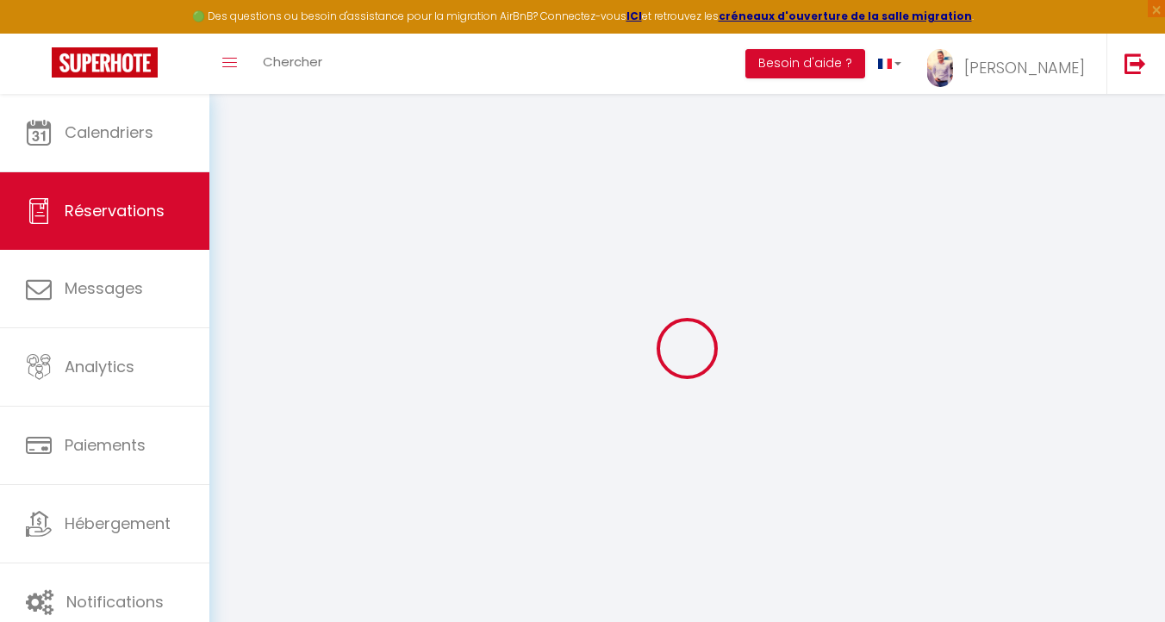
select select
checkbox input "false"
type \?0 "Comme vu par mail, si c'est possible de rester jusqu'à midi"
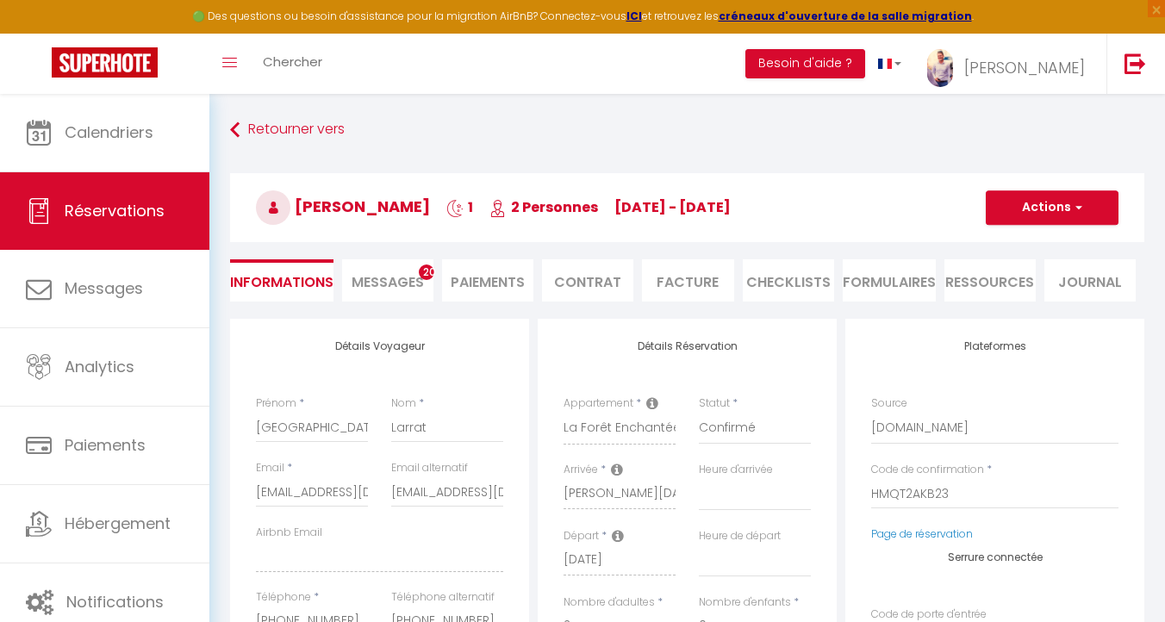
type input "30"
type input "7.7"
select select
checkbox input "false"
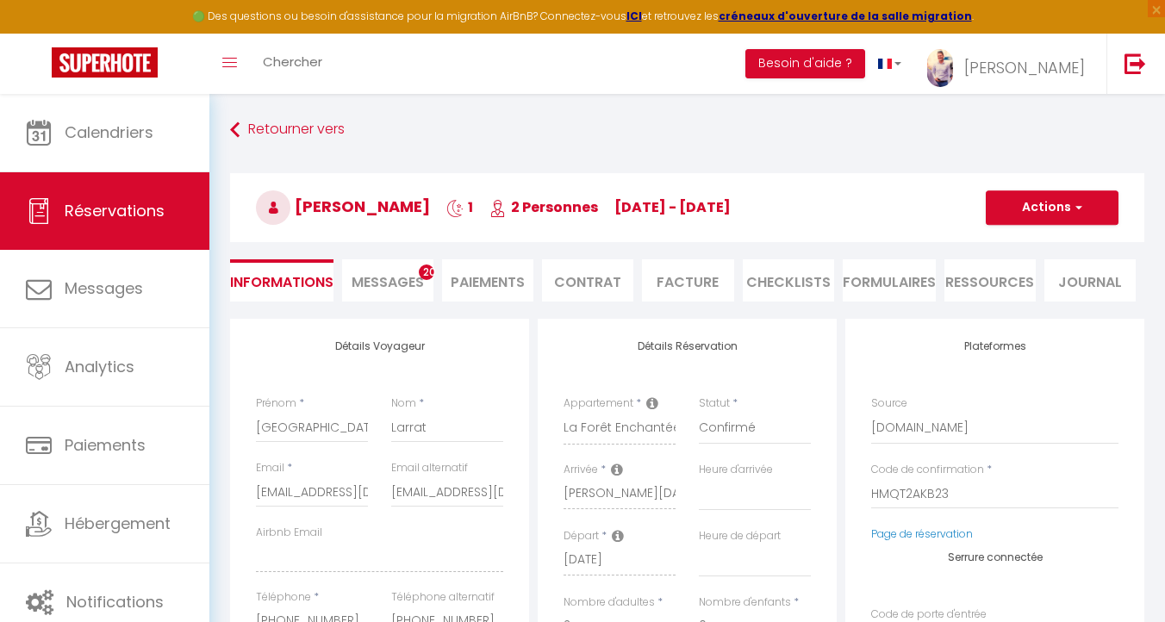
select select "16:00"
select select "10:00"
click at [417, 487] on input "[EMAIL_ADDRESS][DOMAIN_NAME]" at bounding box center [447, 491] width 112 height 31
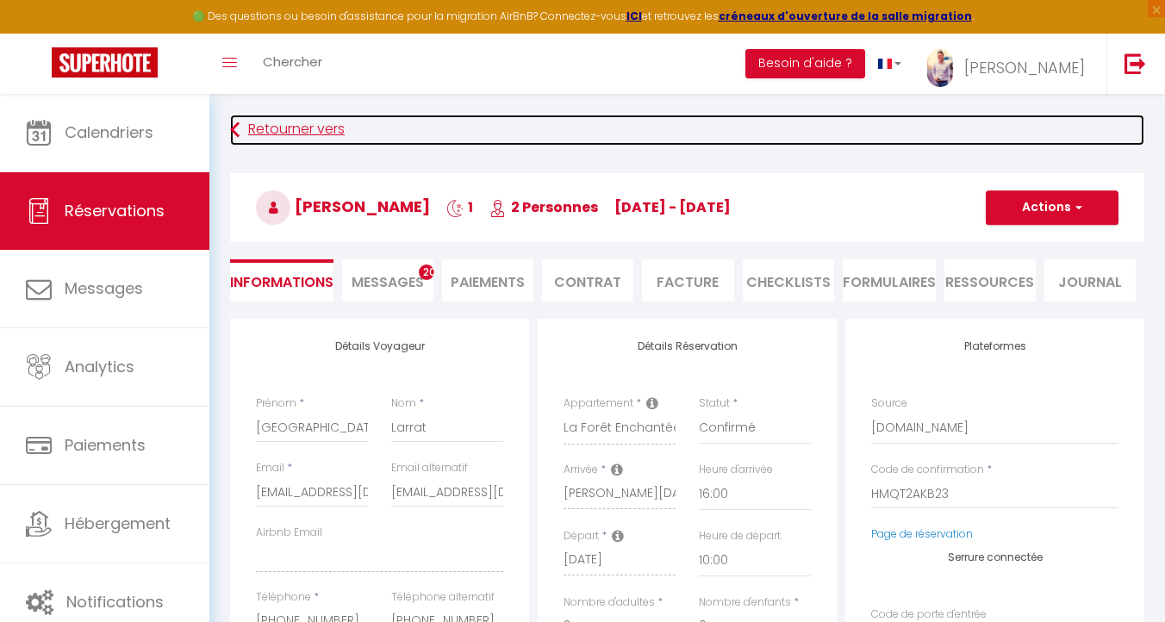
click at [252, 137] on link "Retourner vers" at bounding box center [687, 130] width 914 height 31
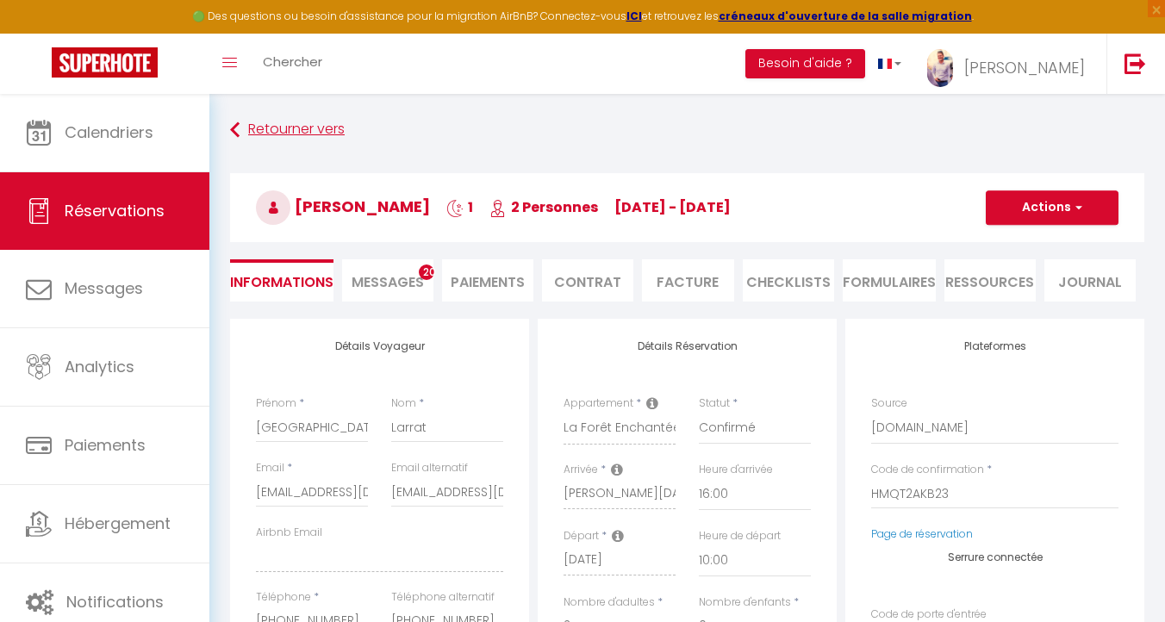
select select "not_cancelled"
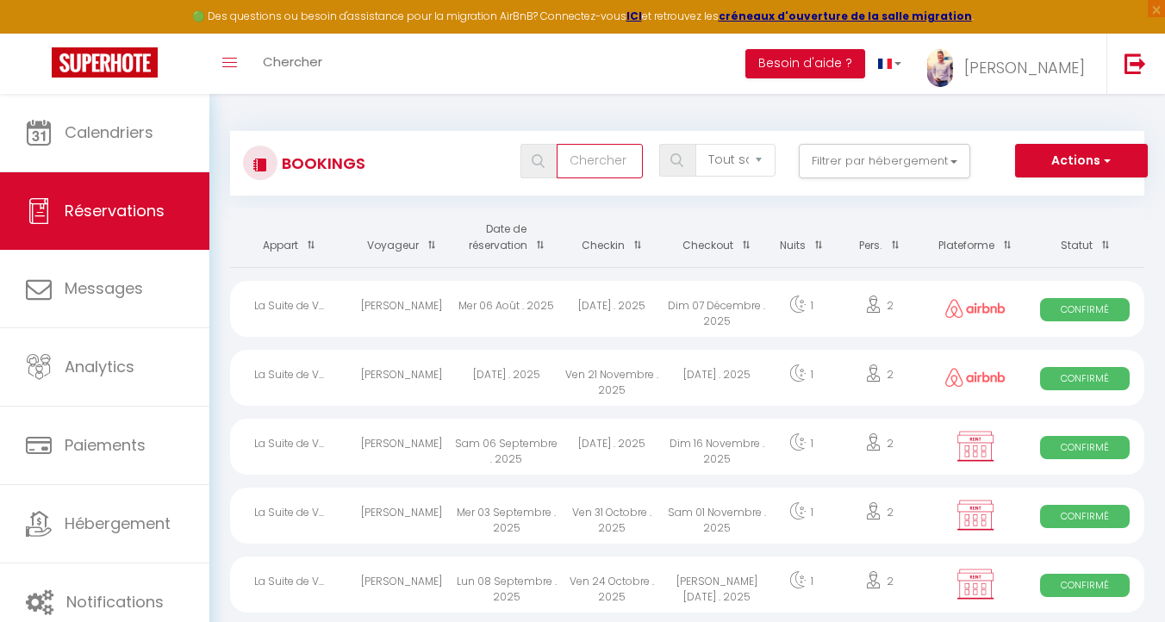
click at [586, 163] on input "text" at bounding box center [599, 161] width 86 height 34
type input "[PERSON_NAME]"
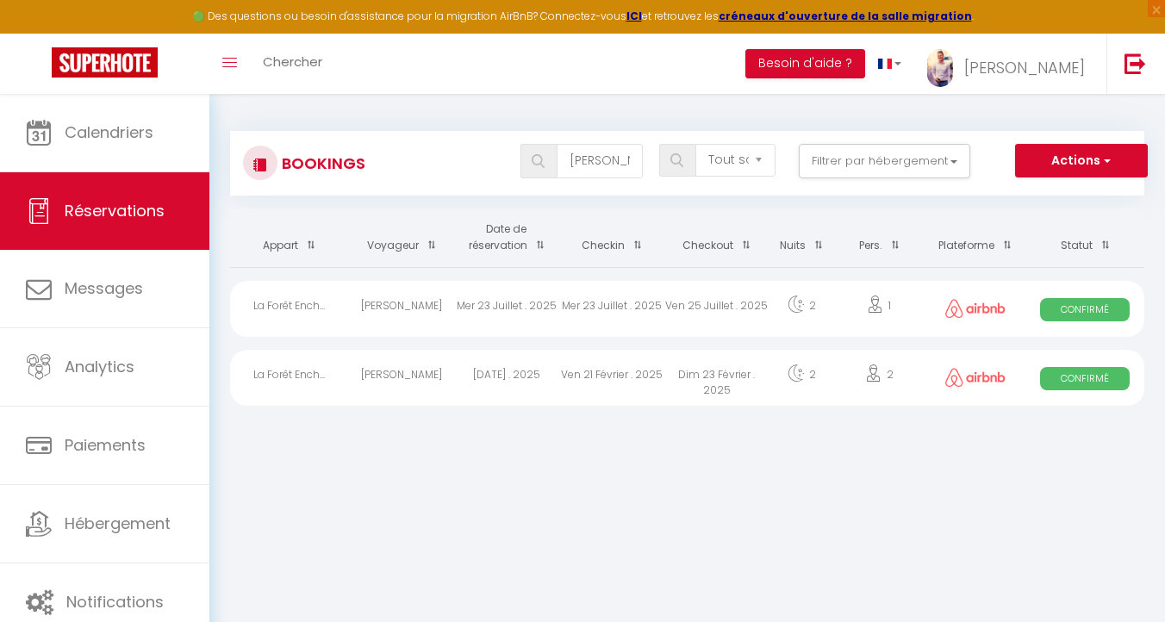
click at [687, 307] on div "Ven 25 Juillet . 2025" at bounding box center [716, 309] width 105 height 56
select select "OK"
select select "1"
select select "0"
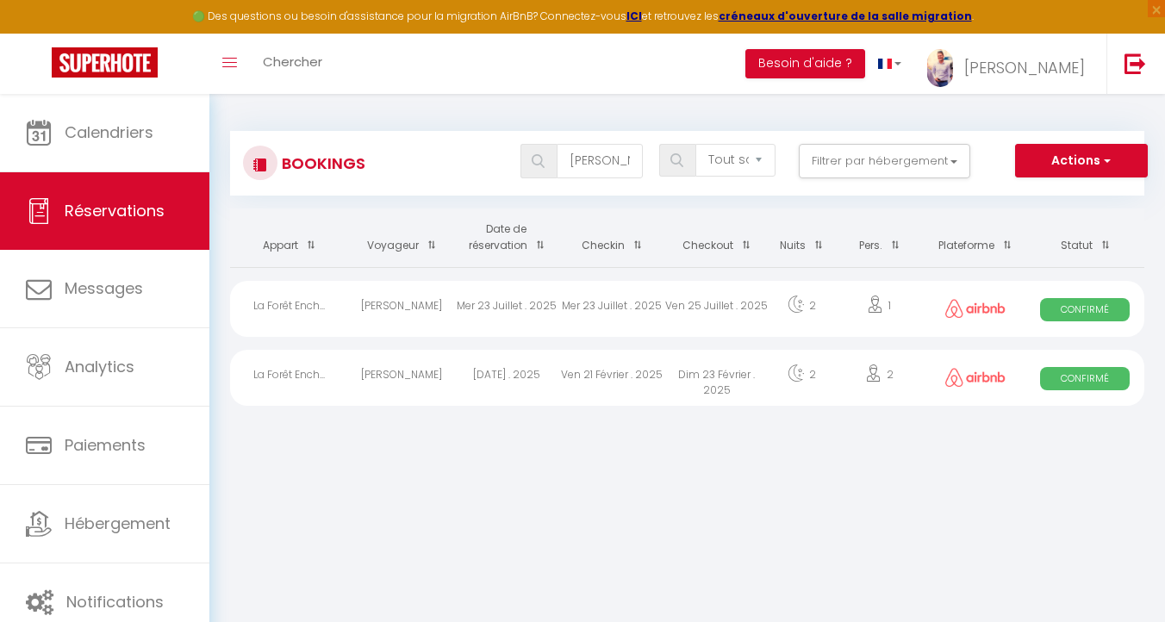
select select "1"
select select
select select "20271"
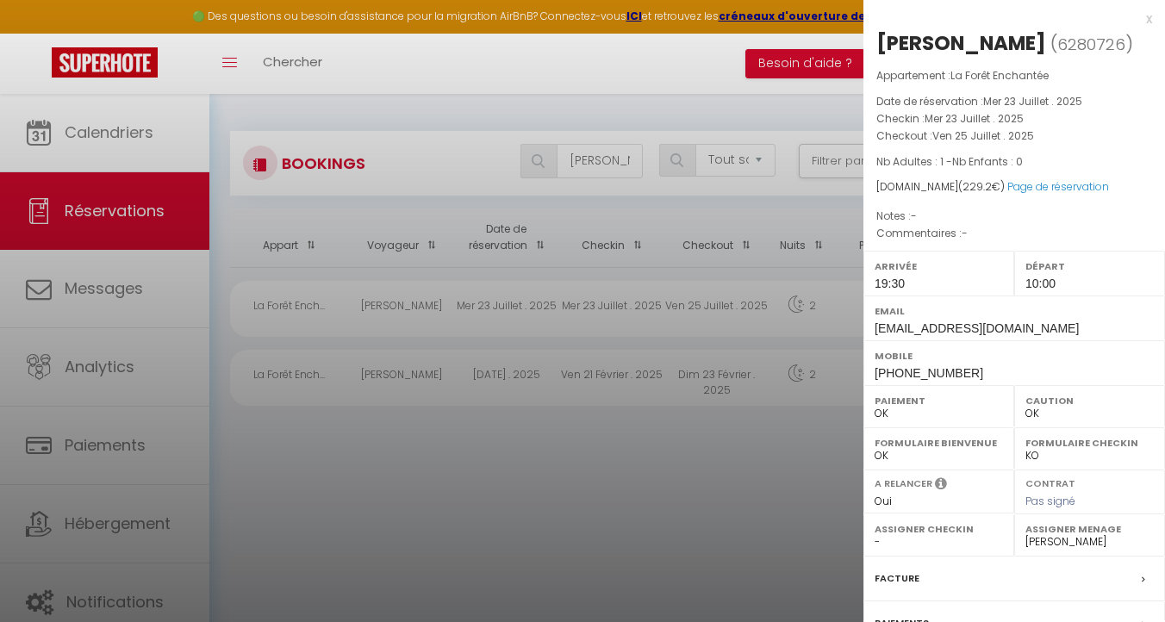
scroll to position [181, 0]
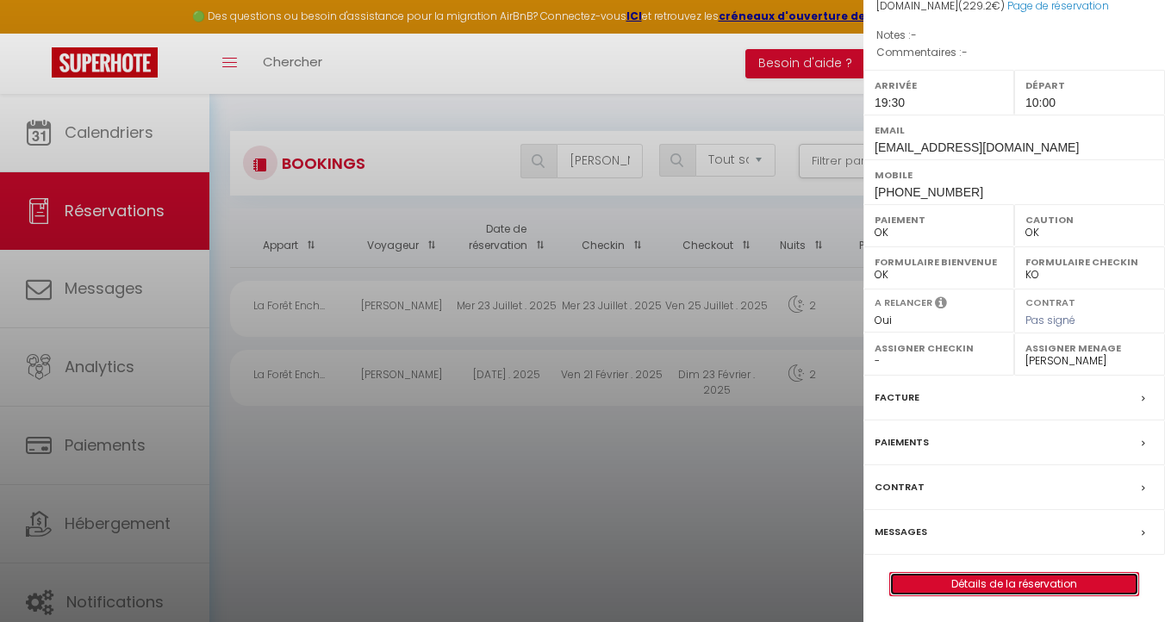
click at [1034, 590] on link "Détails de la réservation" at bounding box center [1014, 584] width 248 height 22
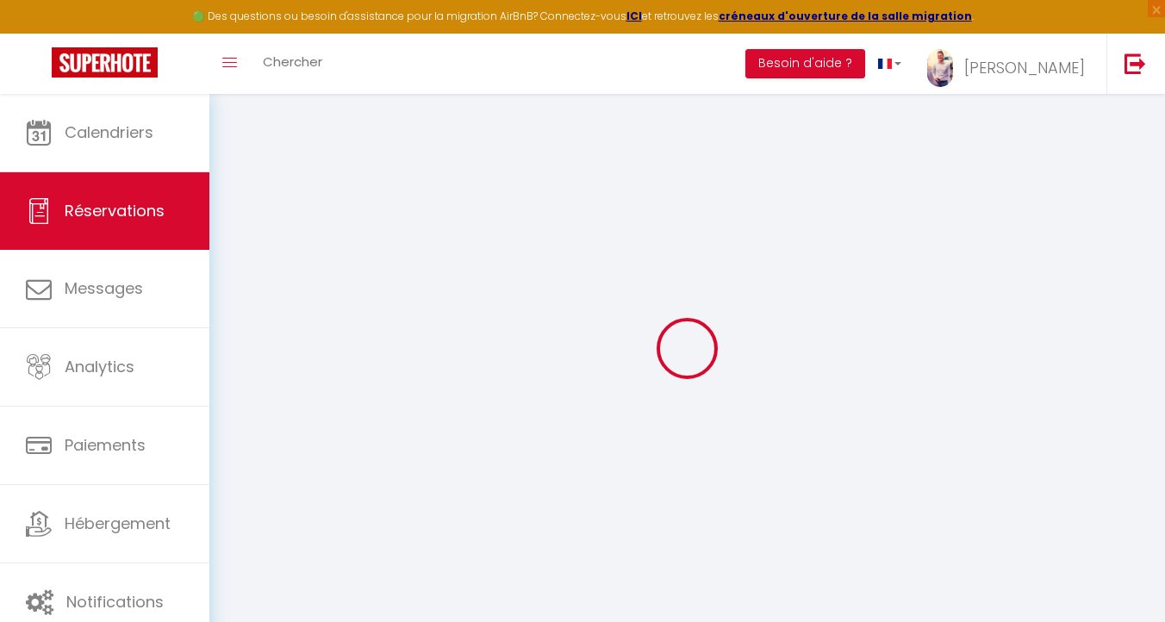
type input "[PERSON_NAME]"
type input "Cancedda"
type input "[EMAIL_ADDRESS][DOMAIN_NAME]"
type input "[PHONE_NUMBER]"
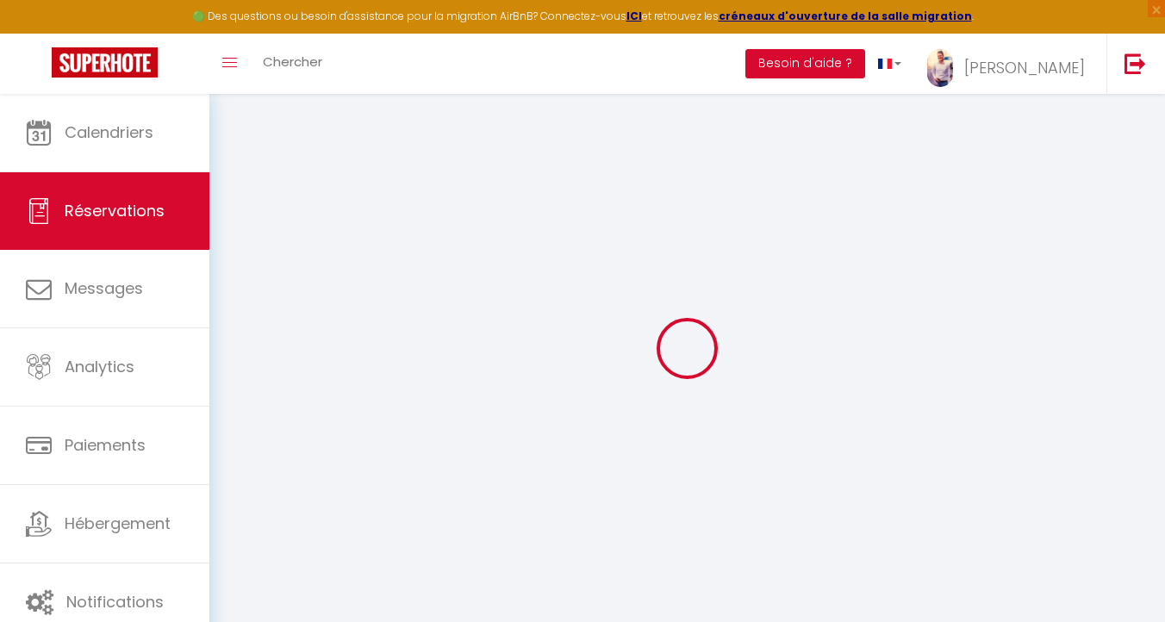
type input "[PHONE_NUMBER]"
select select
type input "6.61"
select select "52303"
select select "1"
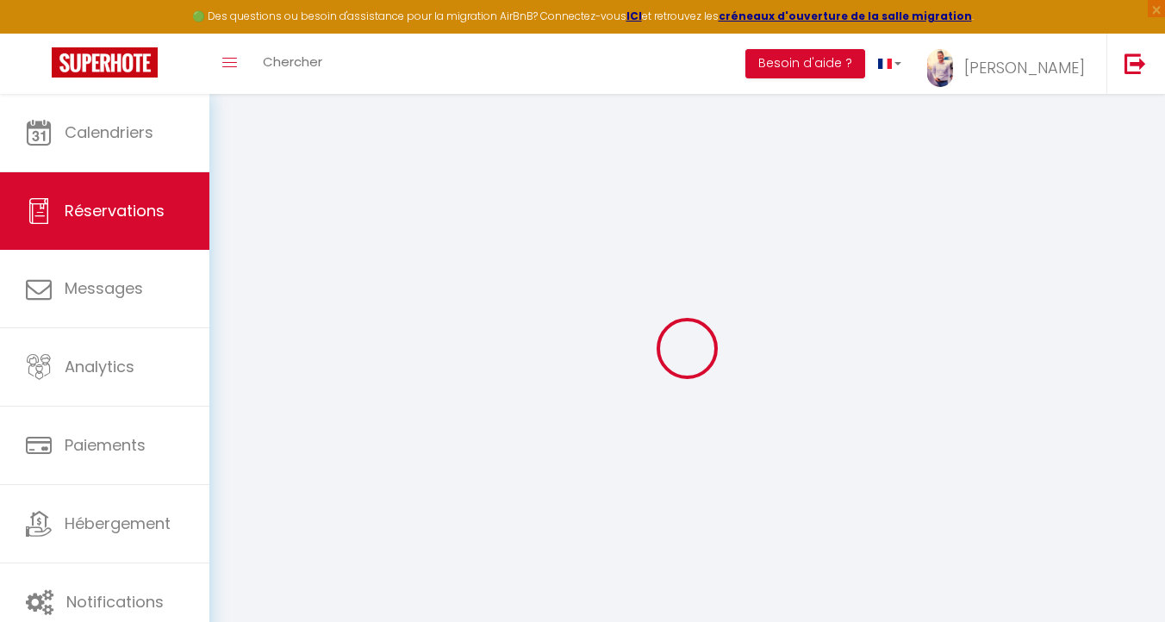
select select
type input "1"
select select "12"
select select
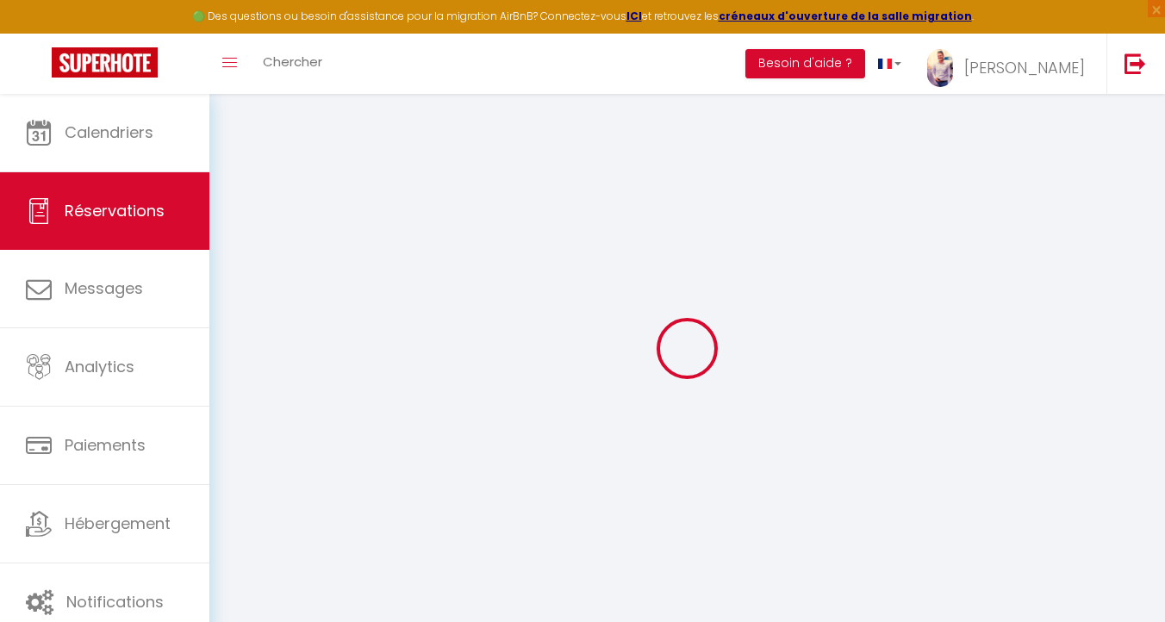
type input "190.4"
checkbox input "false"
type input "0"
select select "1"
type input "0"
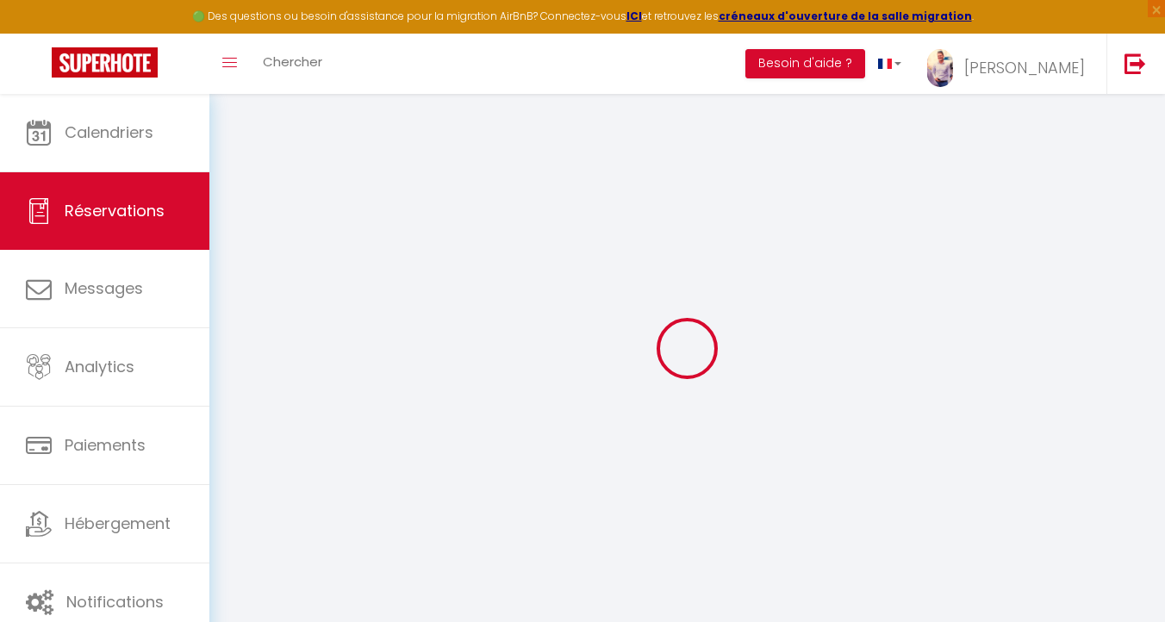
type input "0"
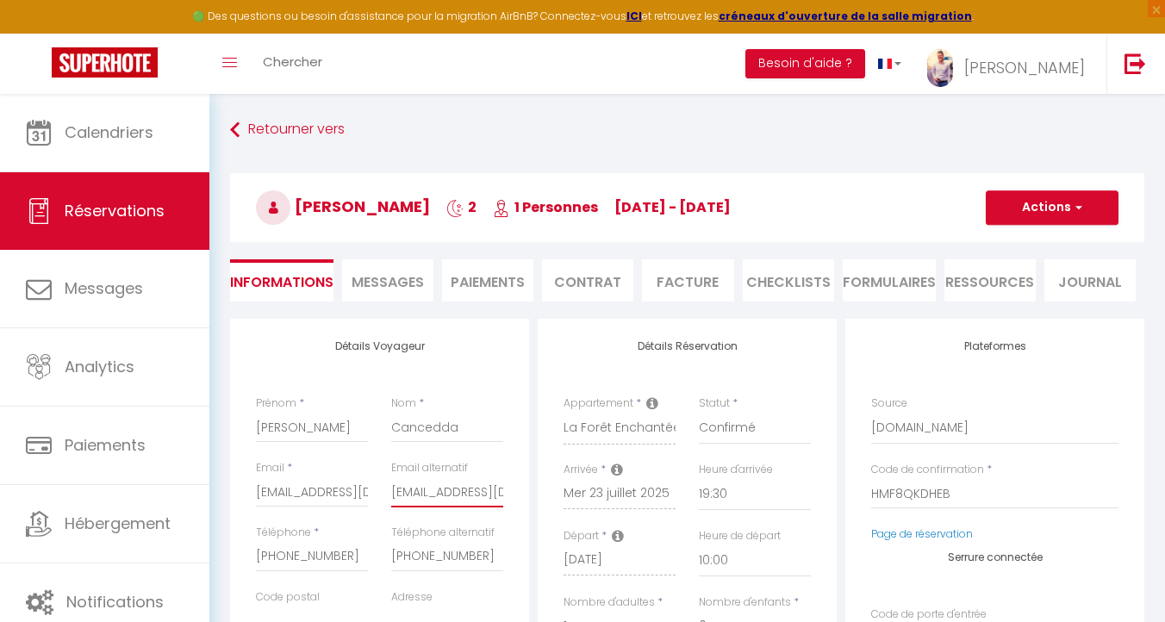
click at [447, 489] on input "[EMAIL_ADDRESS][DOMAIN_NAME]" at bounding box center [447, 491] width 112 height 31
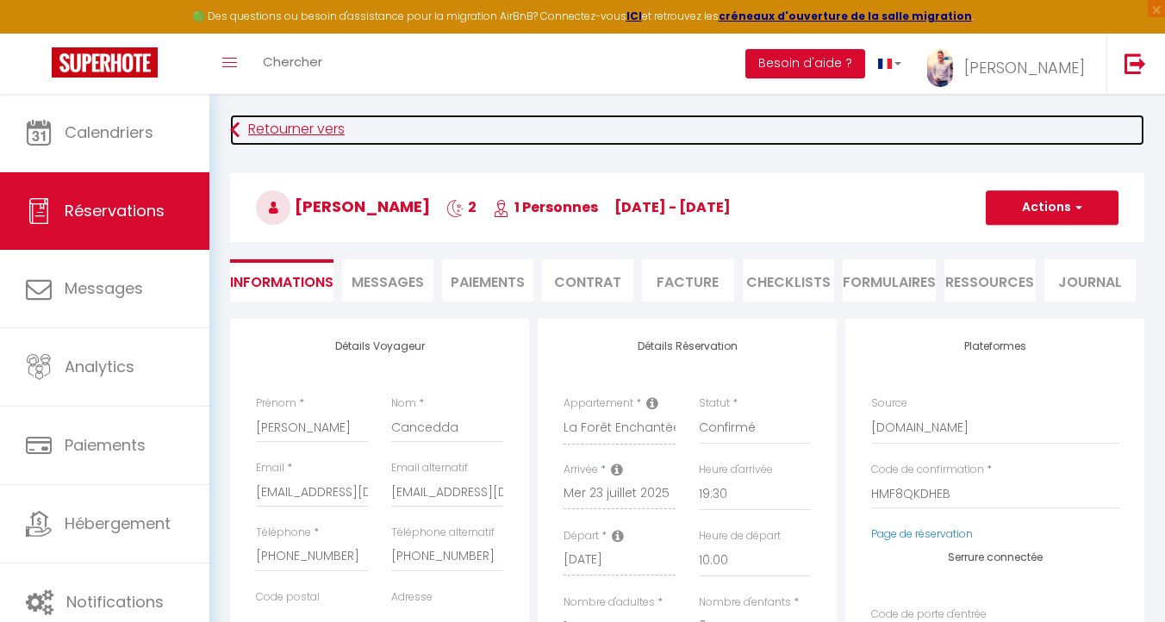
click at [254, 136] on link "Retourner vers" at bounding box center [687, 130] width 914 height 31
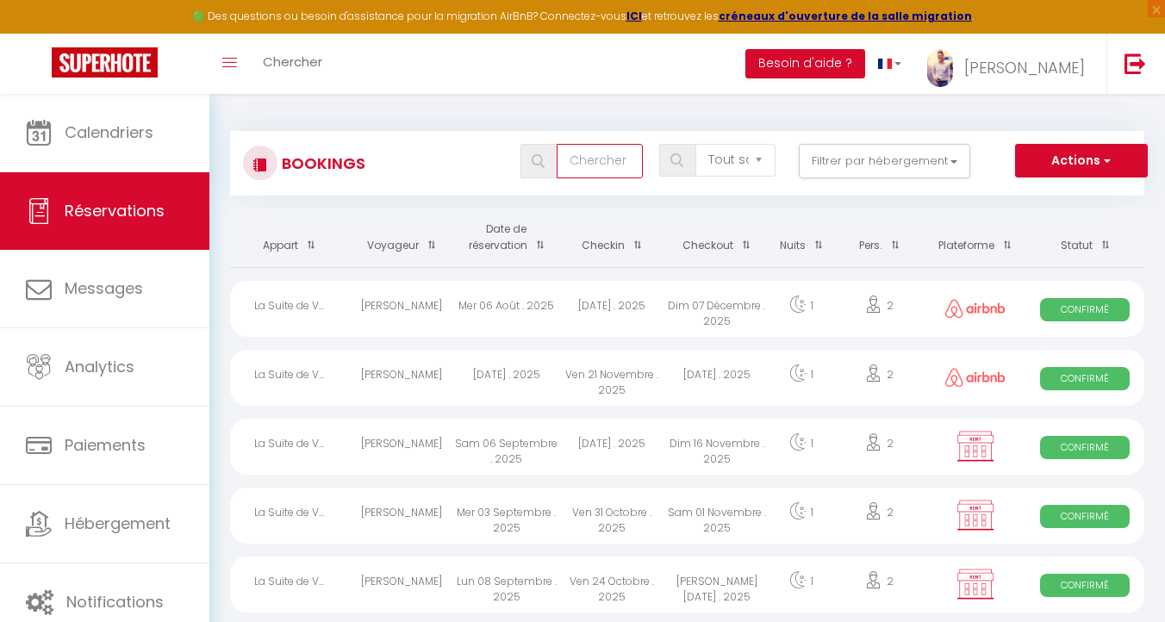
click at [575, 155] on input "text" at bounding box center [599, 161] width 86 height 34
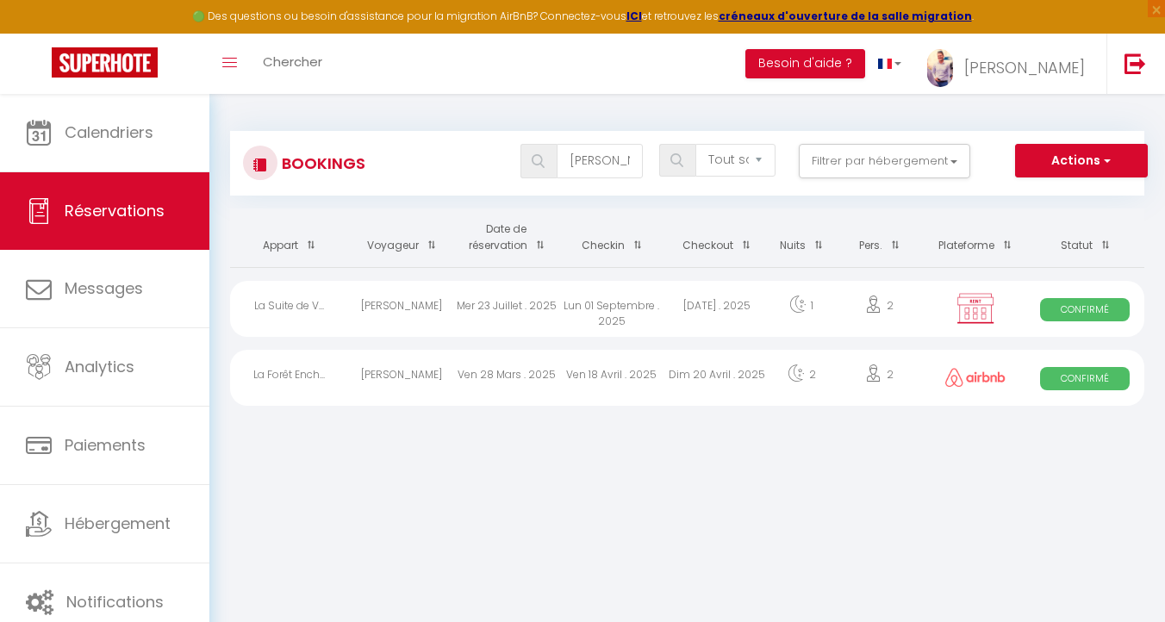
click at [420, 370] on div "[PERSON_NAME]" at bounding box center [401, 378] width 105 height 56
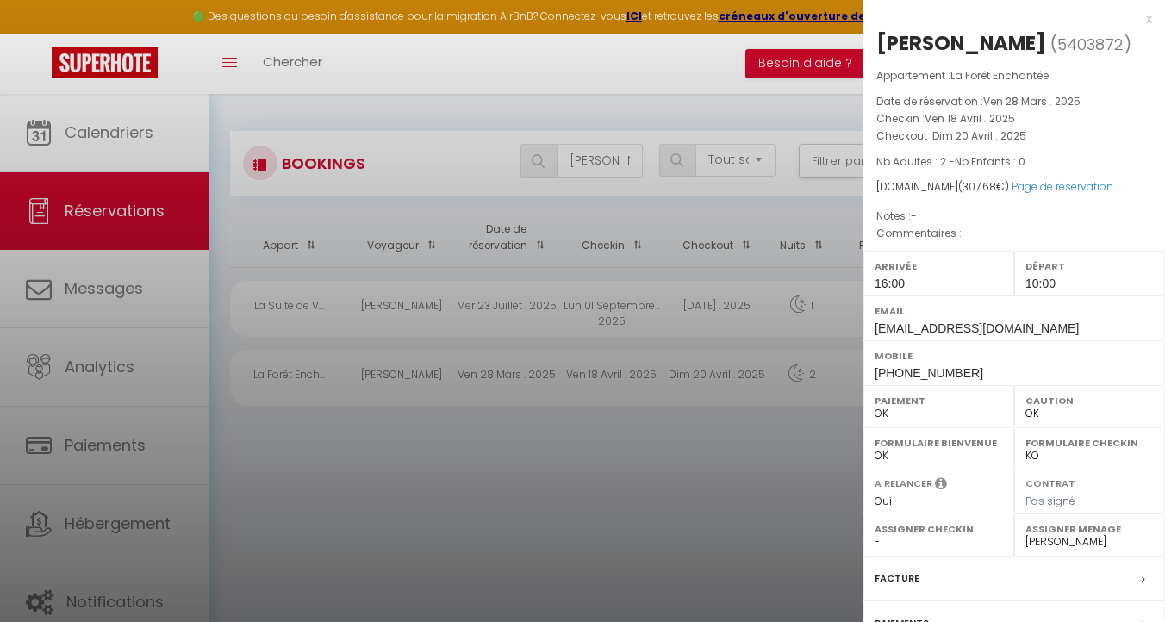
scroll to position [181, 0]
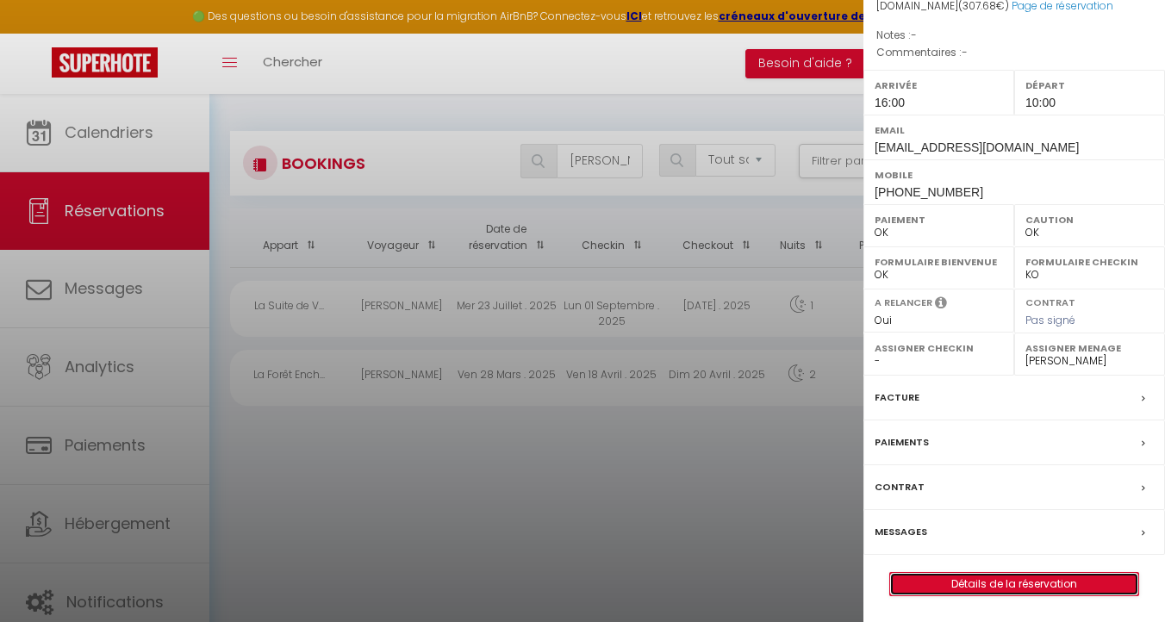
click at [975, 587] on link "Détails de la réservation" at bounding box center [1014, 584] width 248 height 22
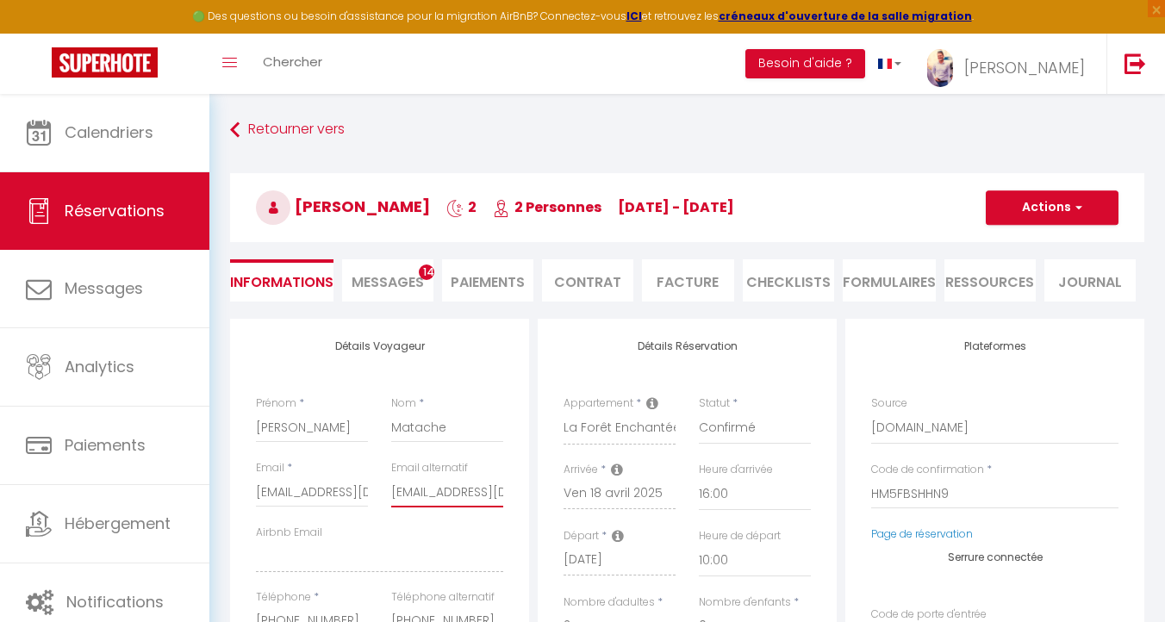
click at [436, 484] on input "[EMAIL_ADDRESS][DOMAIN_NAME]" at bounding box center [447, 491] width 112 height 31
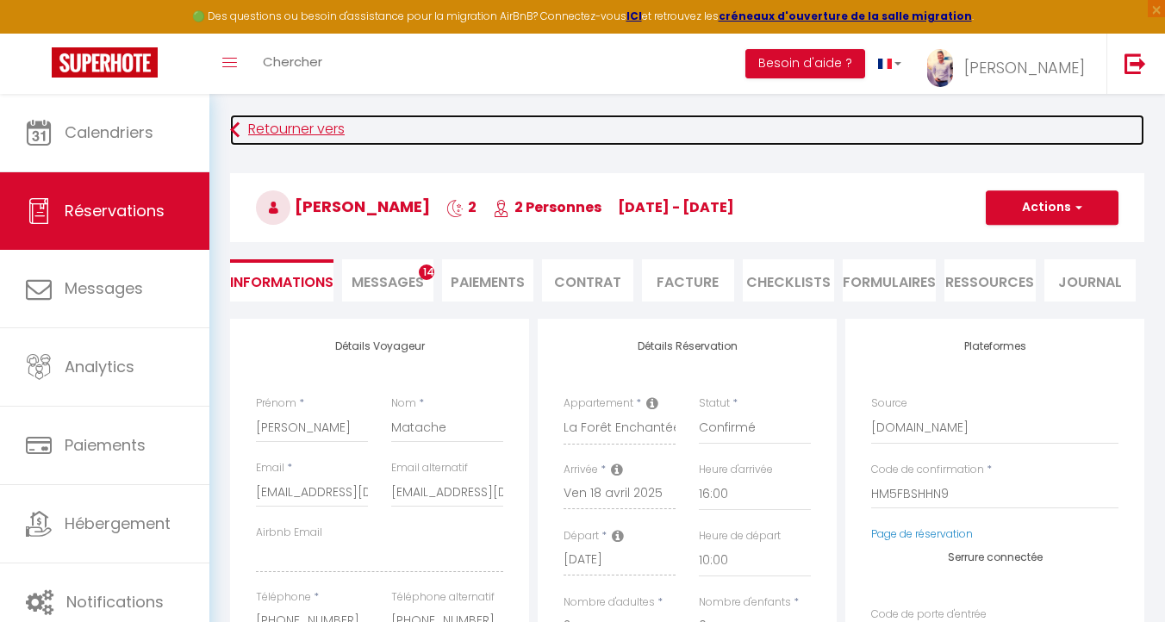
click at [259, 138] on link "Retourner vers" at bounding box center [687, 130] width 914 height 31
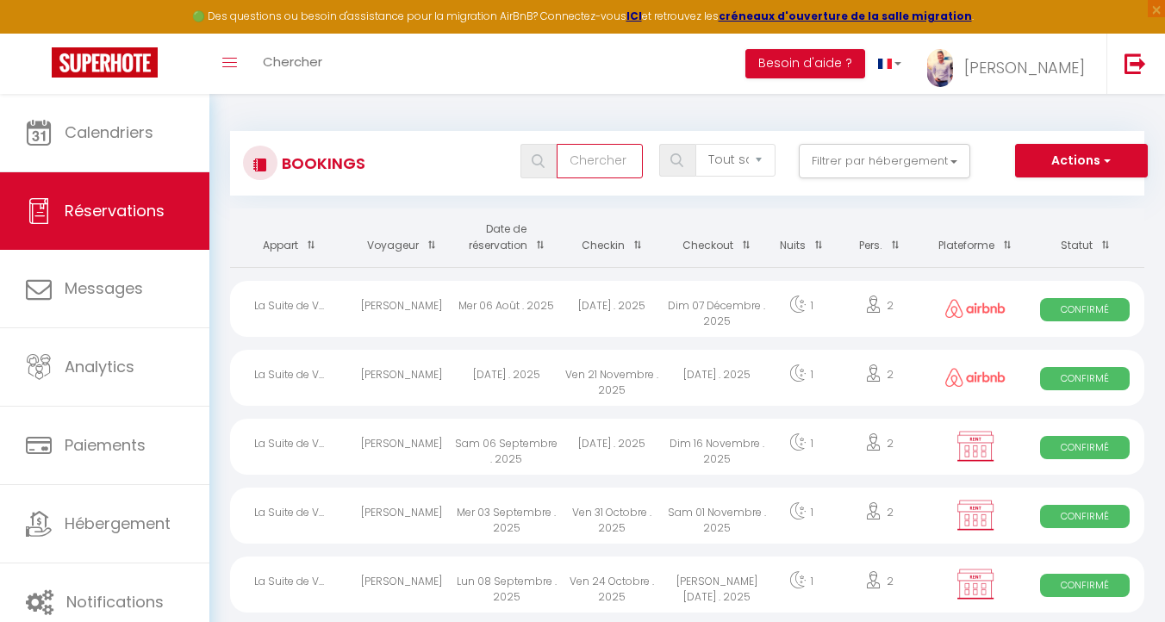
click at [576, 154] on input "text" at bounding box center [599, 161] width 86 height 34
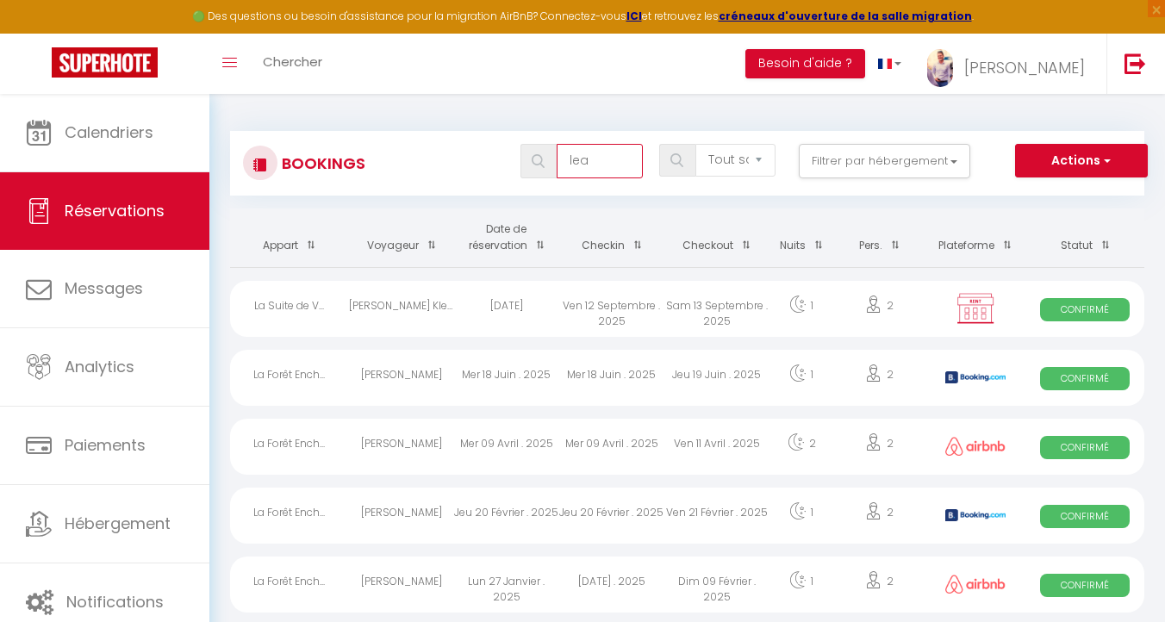
click at [601, 174] on input "lea" at bounding box center [599, 161] width 86 height 34
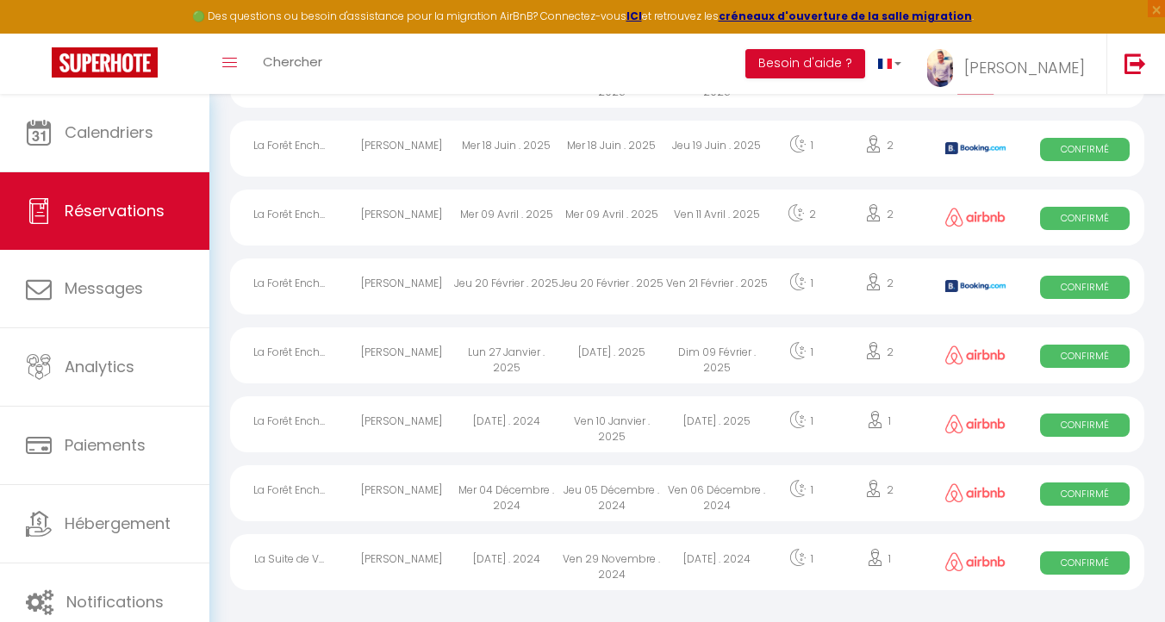
scroll to position [205, 0]
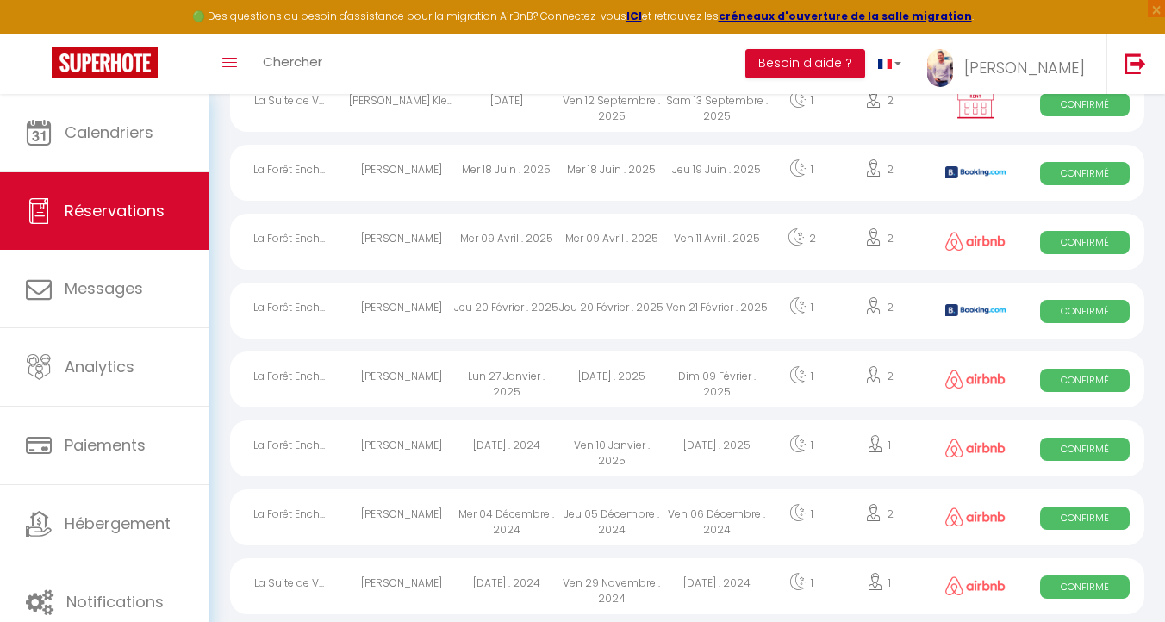
click at [723, 375] on div "Dim 09 Février . 2025" at bounding box center [716, 379] width 105 height 56
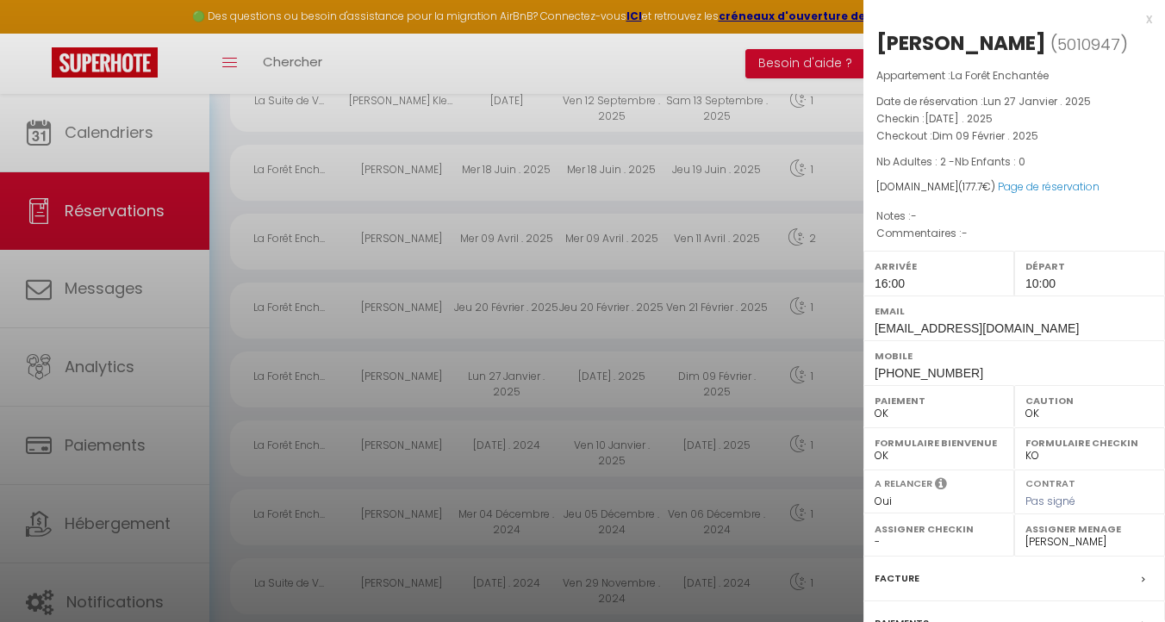
scroll to position [181, 0]
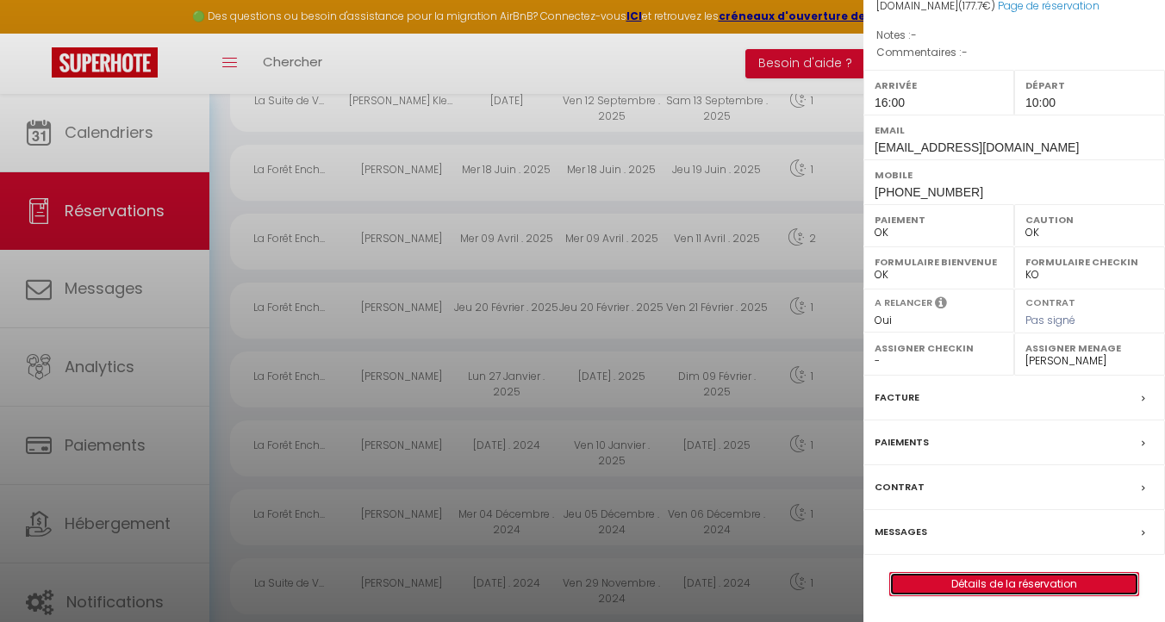
click at [978, 577] on link "Détails de la réservation" at bounding box center [1014, 584] width 248 height 22
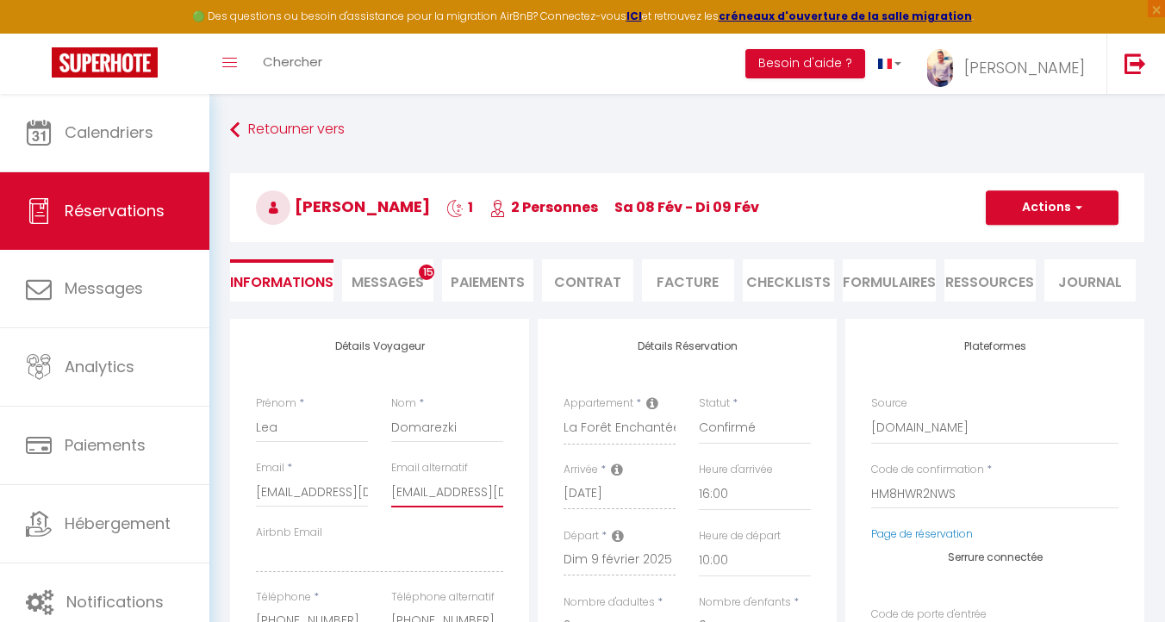
click at [424, 486] on input "[EMAIL_ADDRESS][DOMAIN_NAME]" at bounding box center [447, 491] width 112 height 31
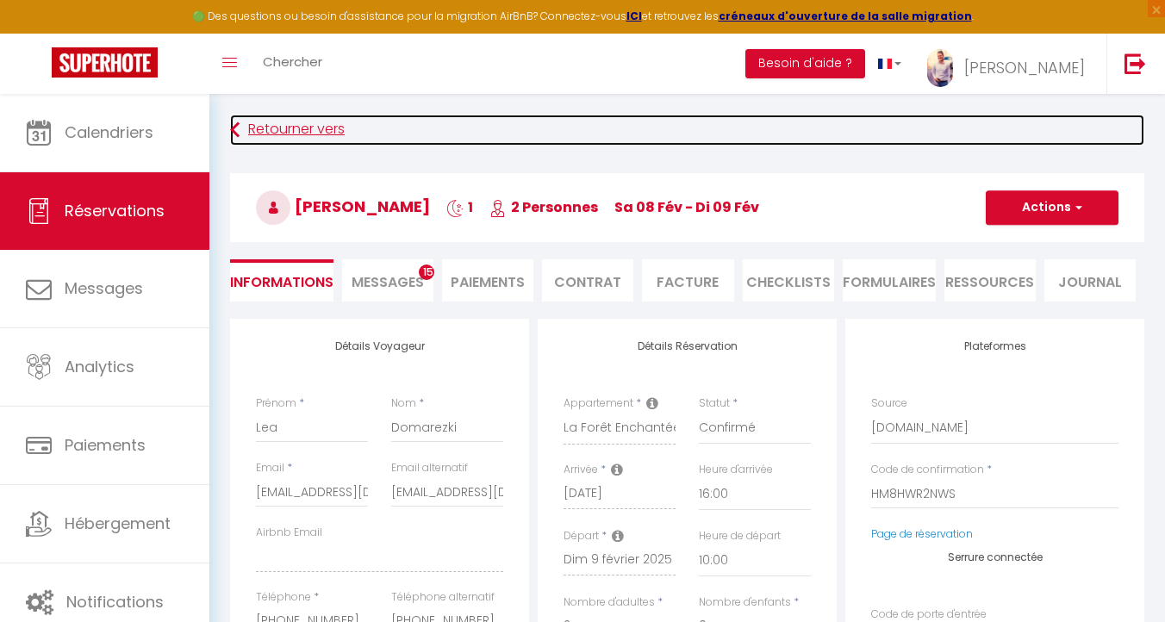
click at [277, 134] on link "Retourner vers" at bounding box center [687, 130] width 914 height 31
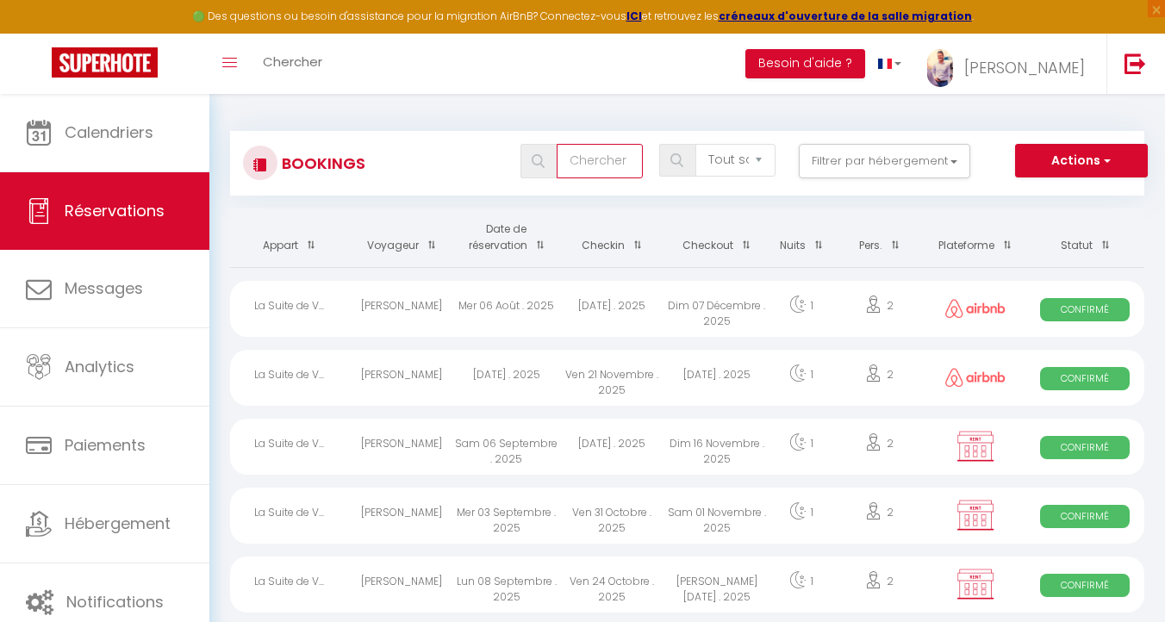
click at [616, 158] on input "text" at bounding box center [599, 161] width 86 height 34
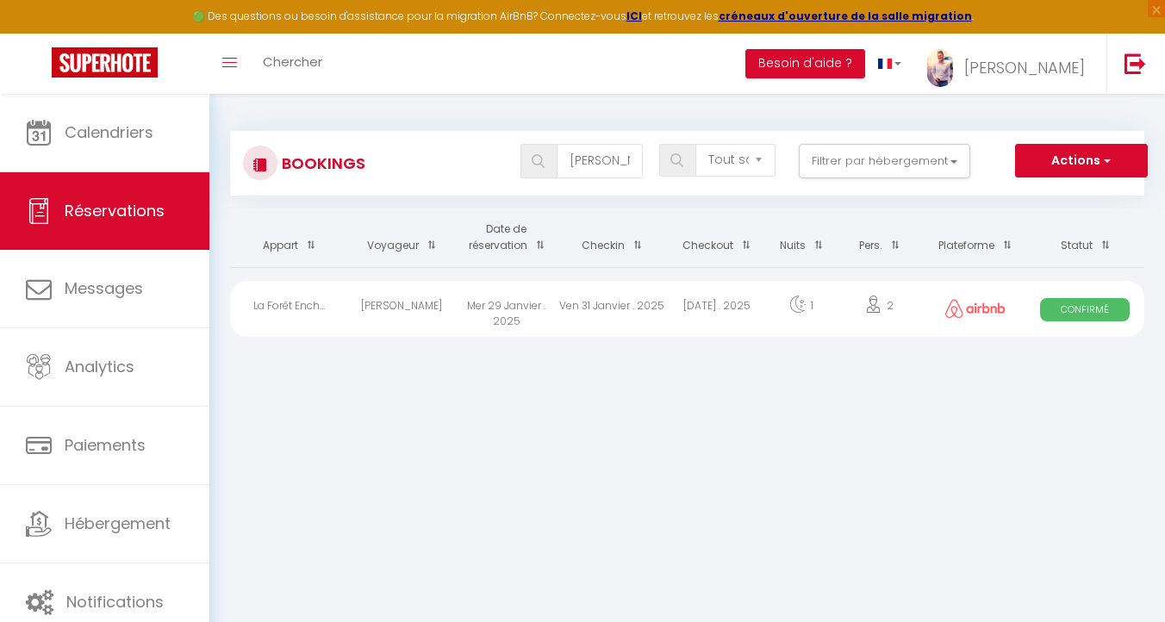
click at [674, 304] on div "[DATE] . 2025" at bounding box center [716, 309] width 105 height 56
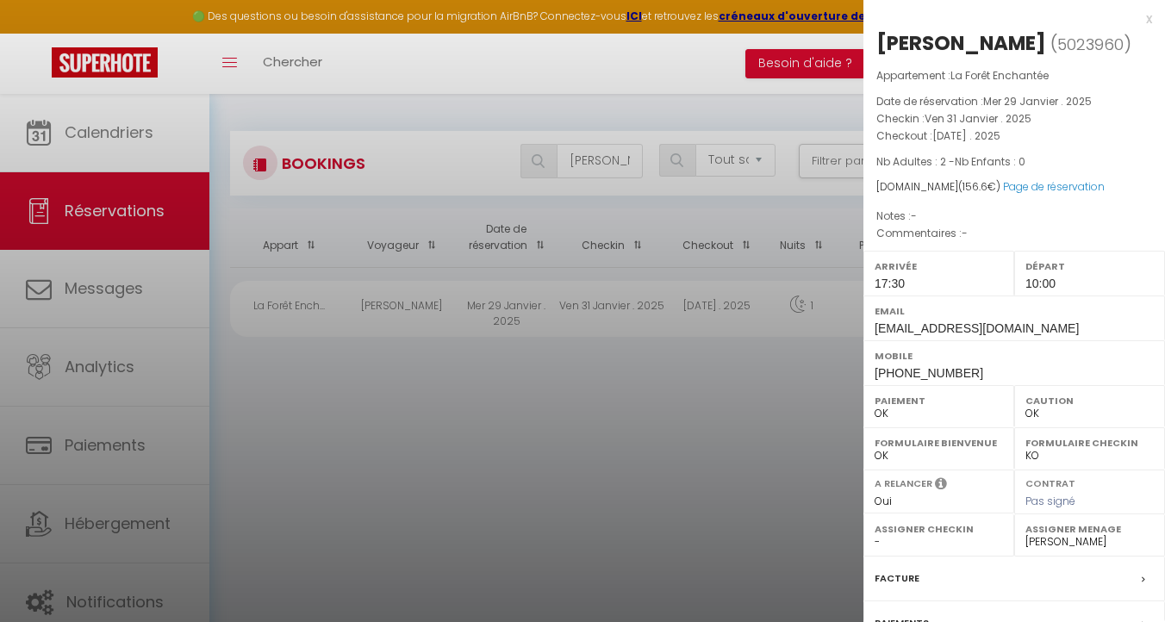
scroll to position [181, 0]
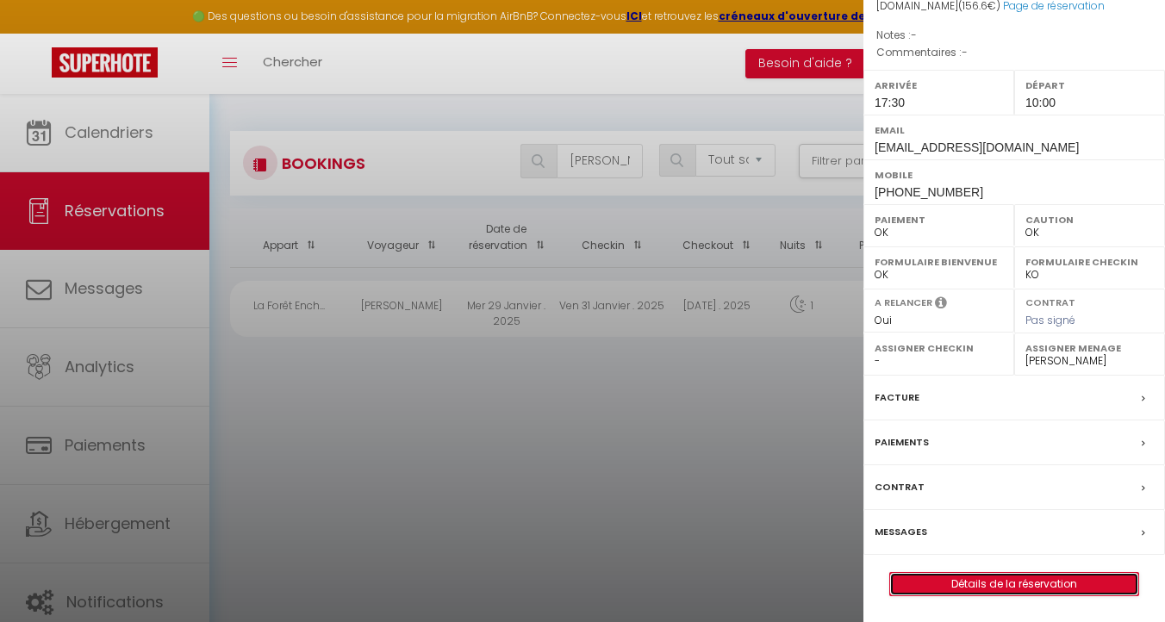
click at [983, 584] on link "Détails de la réservation" at bounding box center [1014, 584] width 248 height 22
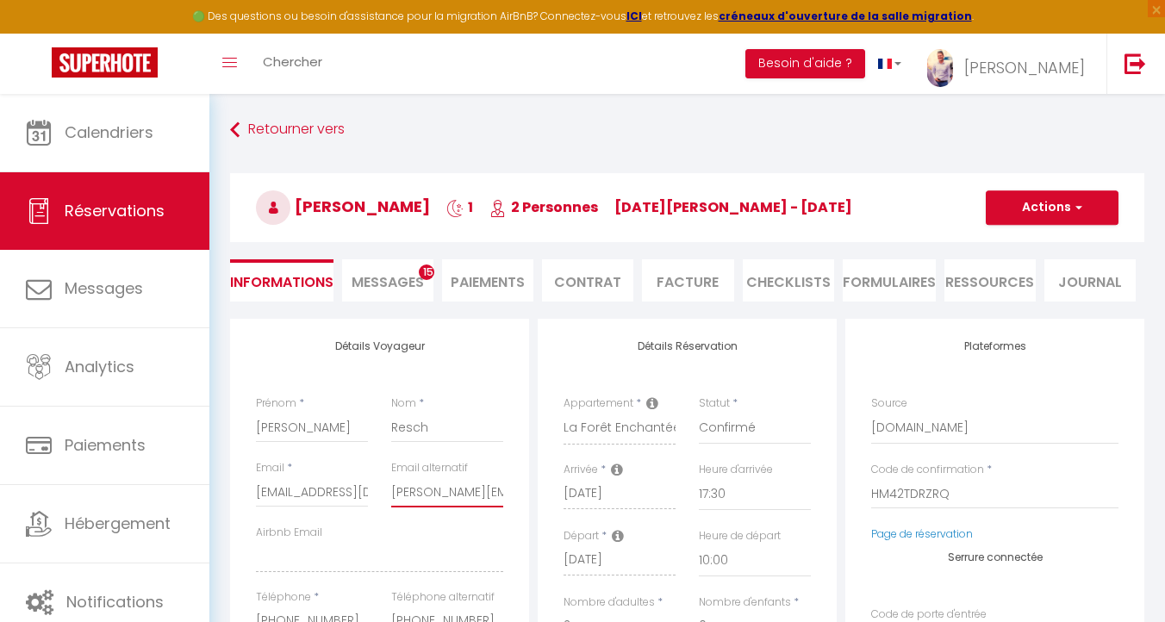
click at [447, 483] on input "[PERSON_NAME][EMAIL_ADDRESS][DOMAIN_NAME]" at bounding box center [447, 491] width 112 height 31
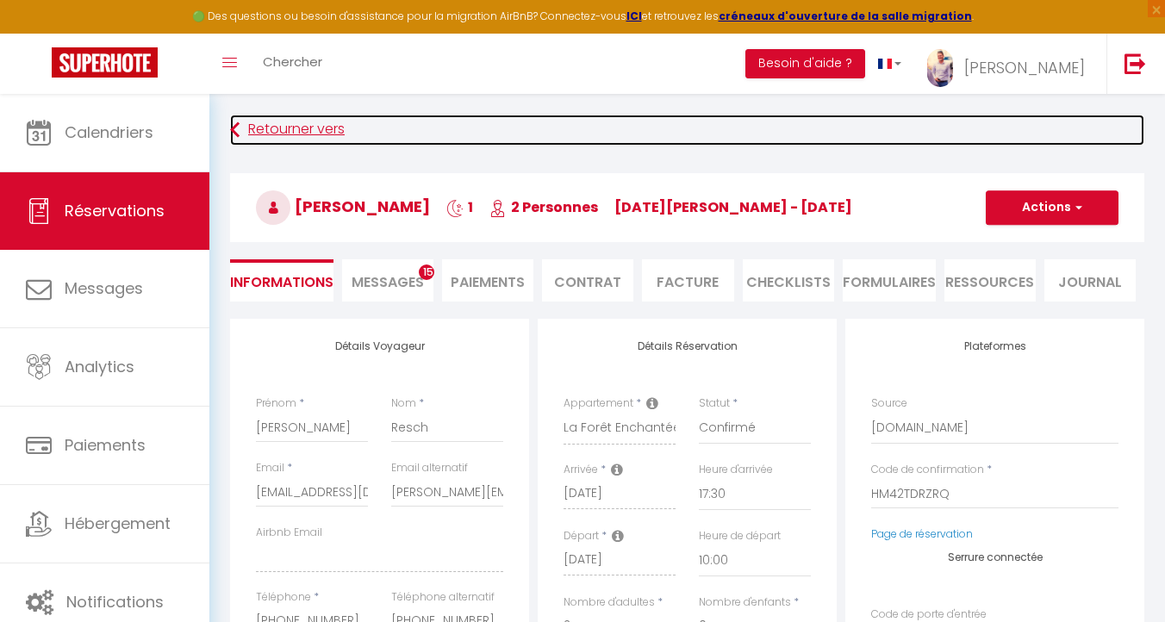
click at [274, 144] on link "Retourner vers" at bounding box center [687, 130] width 914 height 31
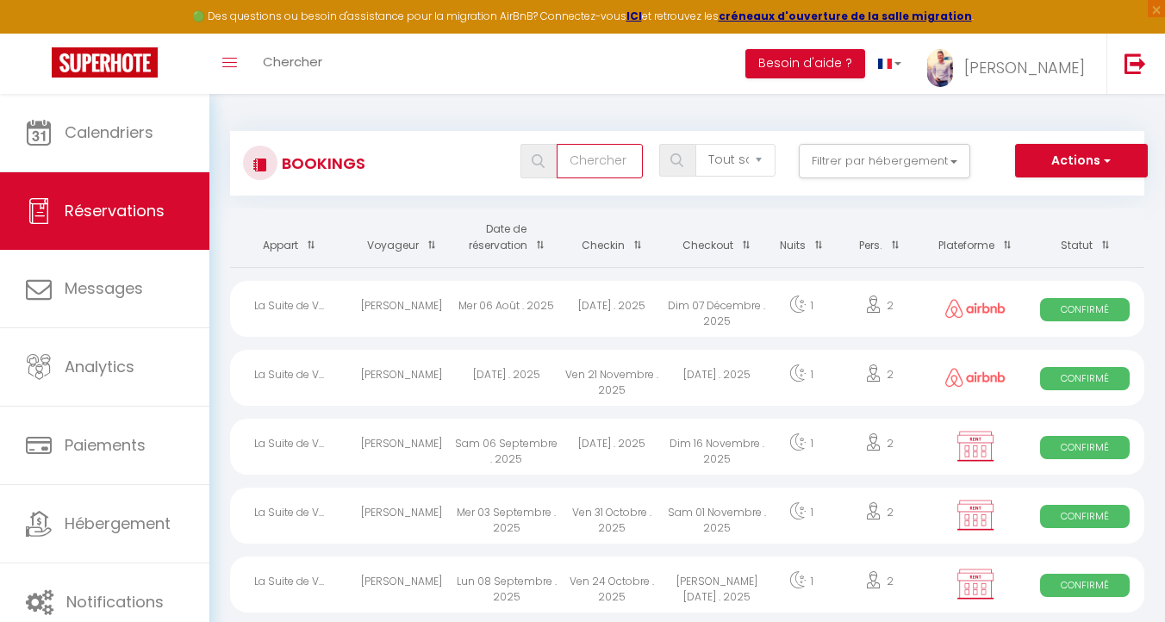
click at [573, 165] on input "text" at bounding box center [599, 161] width 86 height 34
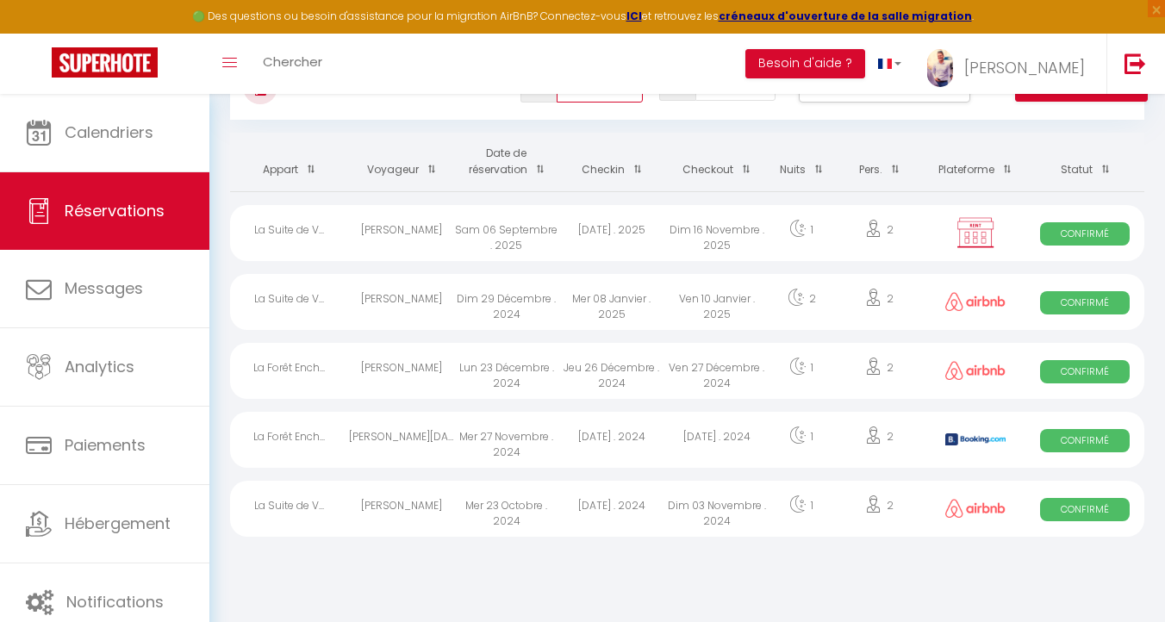
scroll to position [94, 0]
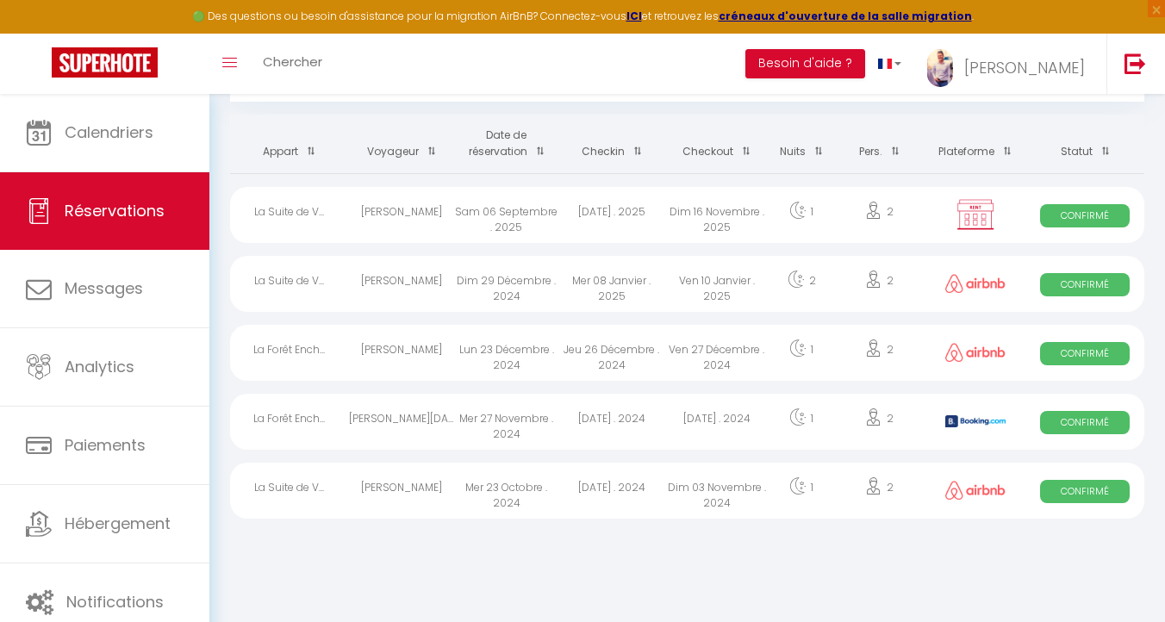
click at [701, 350] on div "Ven 27 Décembre . 2024" at bounding box center [716, 353] width 105 height 56
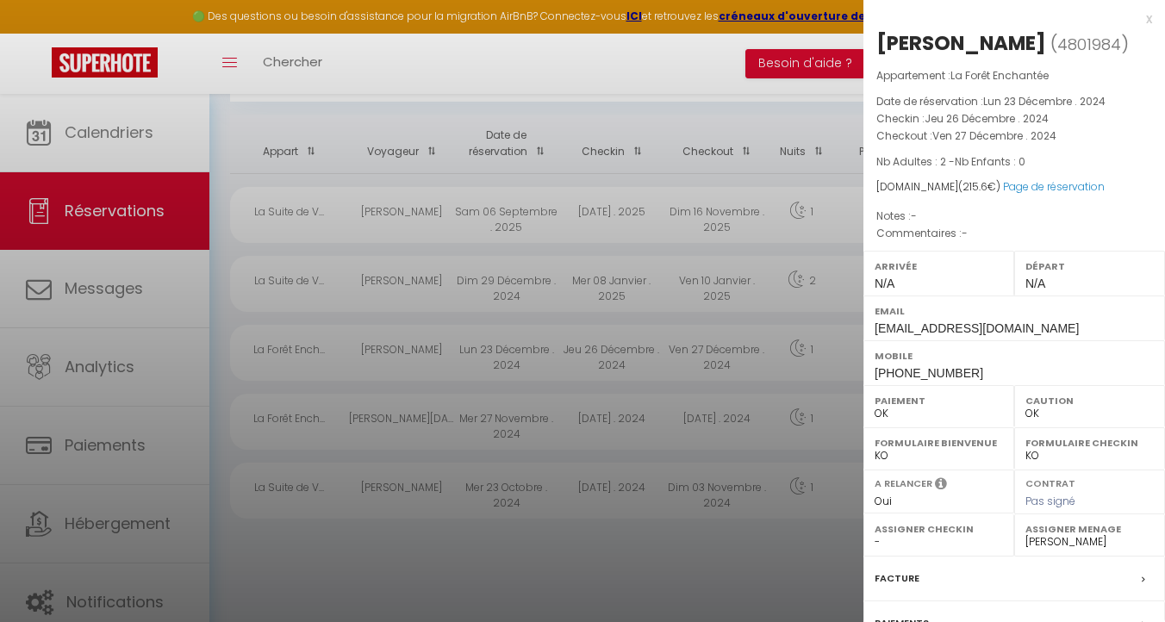
scroll to position [181, 0]
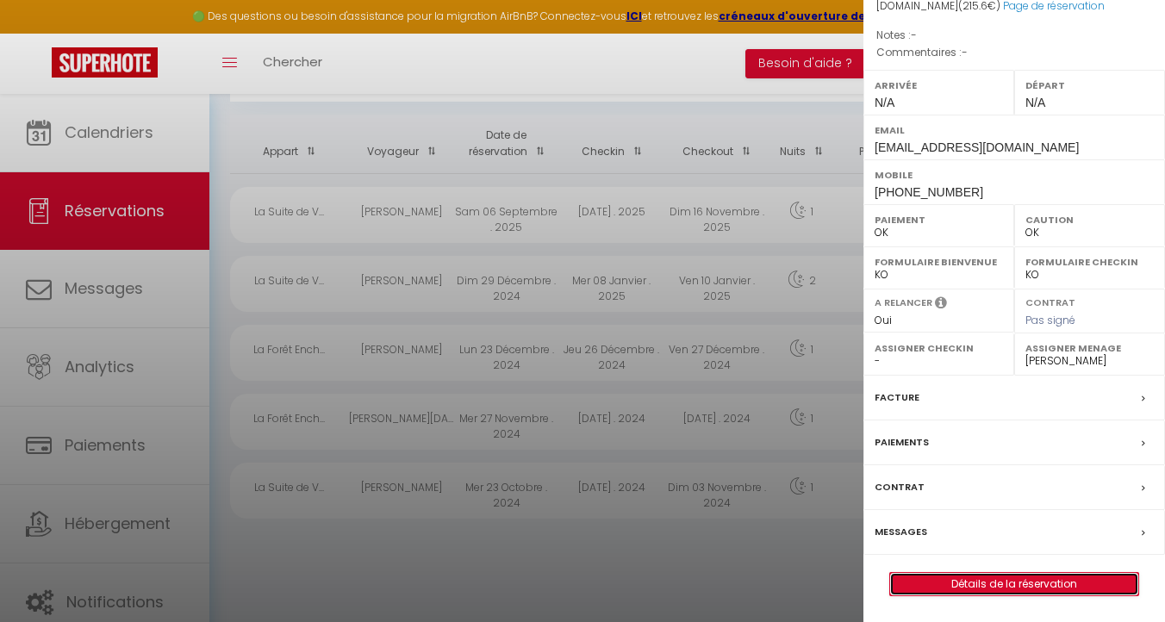
click at [1015, 587] on link "Détails de la réservation" at bounding box center [1014, 584] width 248 height 22
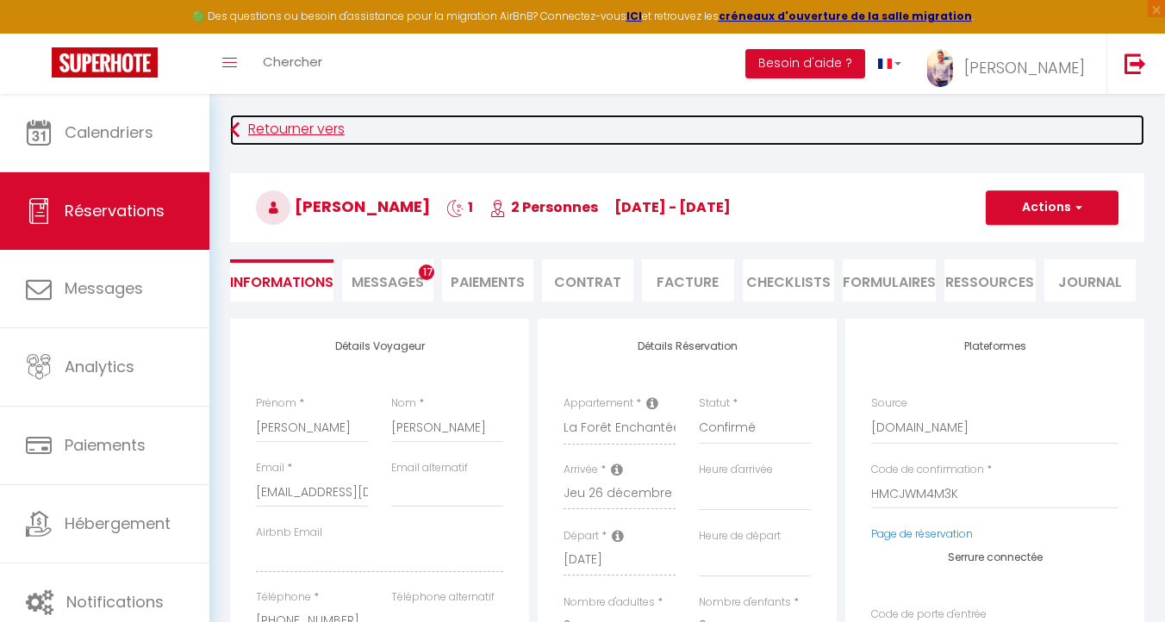
click at [285, 133] on link "Retourner vers" at bounding box center [687, 130] width 914 height 31
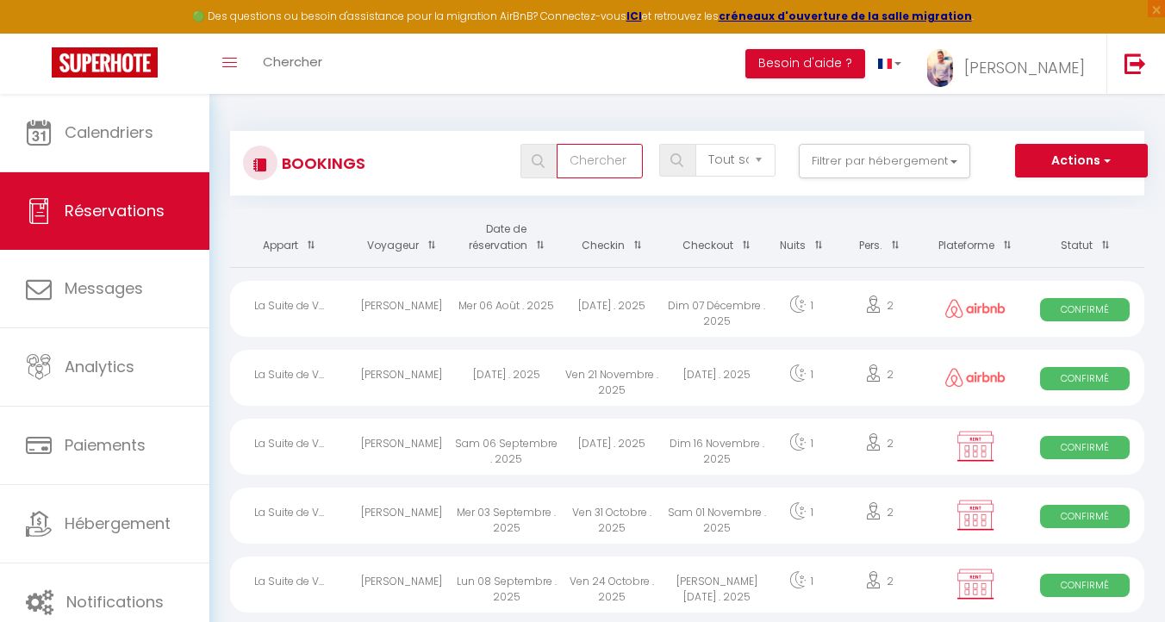
click at [607, 165] on input "text" at bounding box center [599, 161] width 86 height 34
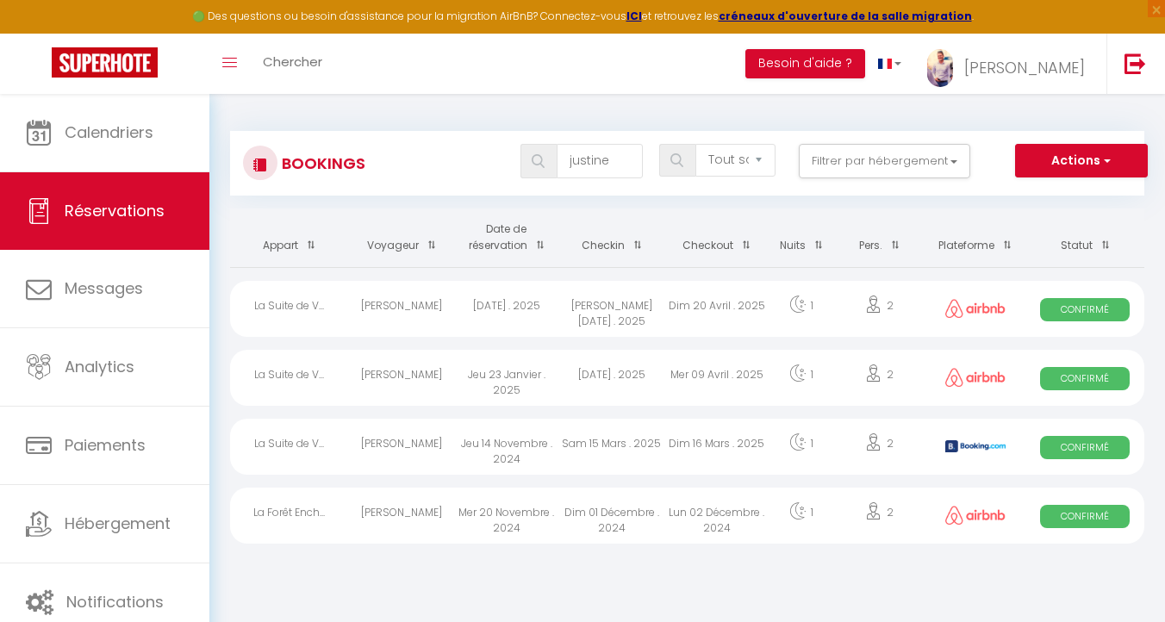
click at [718, 509] on div "Lun 02 Décembre . 2024" at bounding box center [716, 516] width 105 height 56
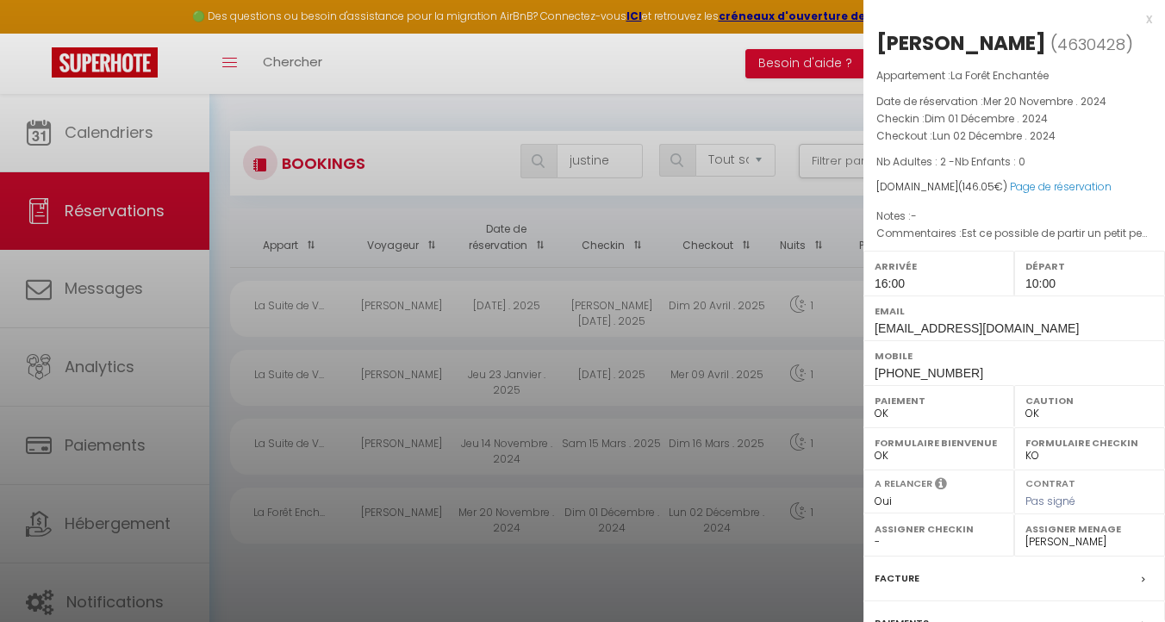
scroll to position [181, 0]
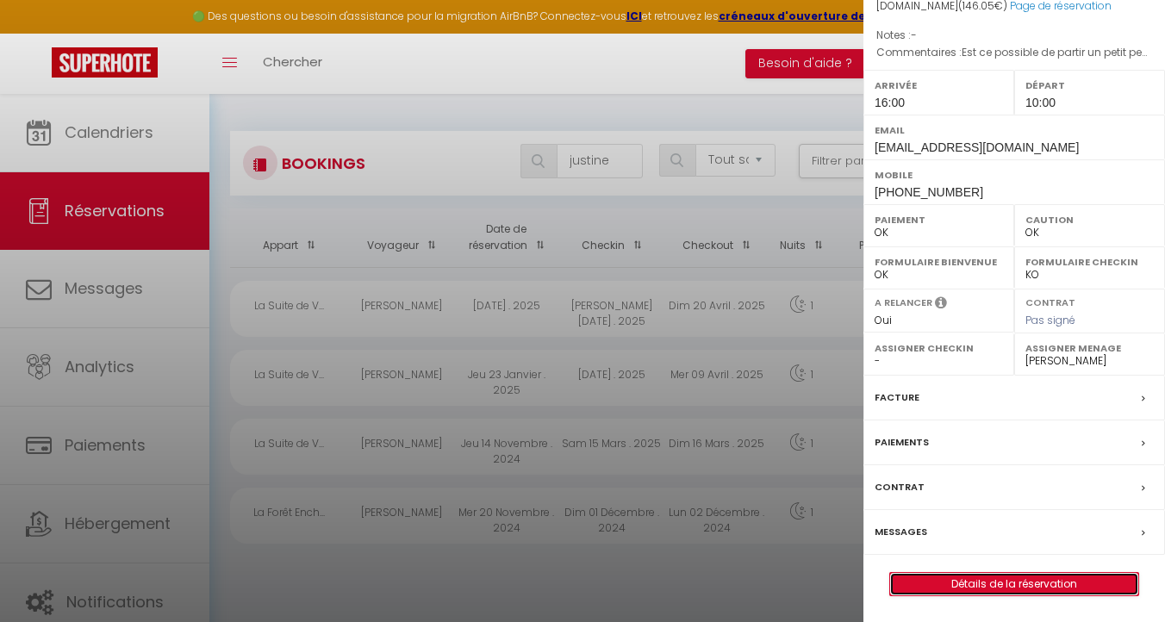
click at [1005, 585] on link "Détails de la réservation" at bounding box center [1014, 584] width 248 height 22
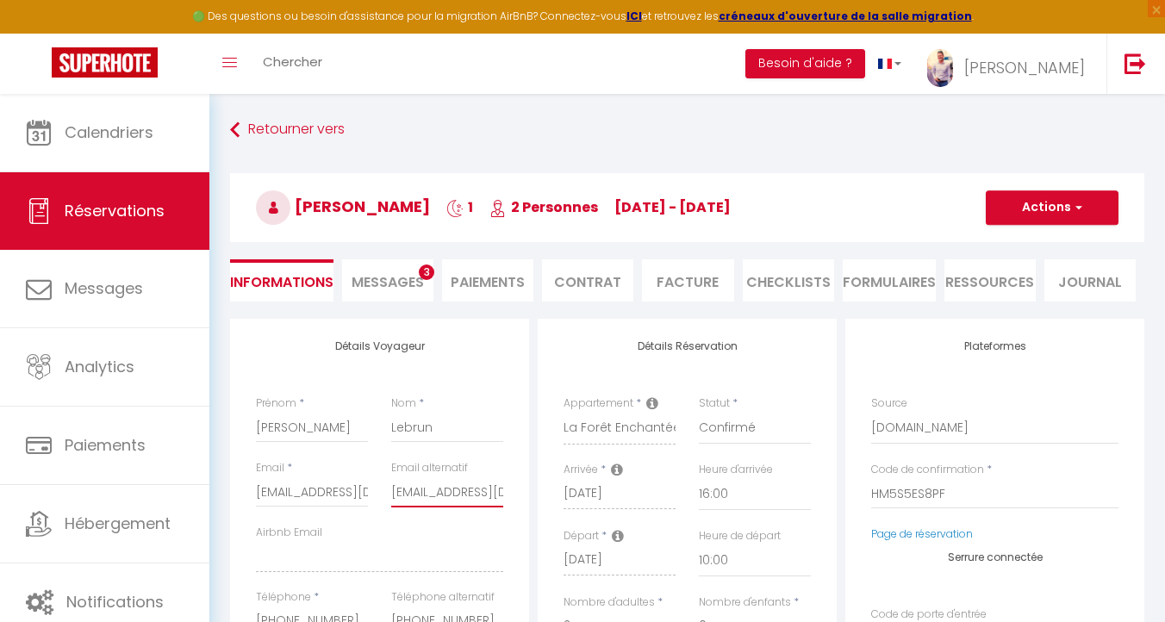
click at [420, 487] on input "[EMAIL_ADDRESS][DOMAIN_NAME]" at bounding box center [447, 491] width 112 height 31
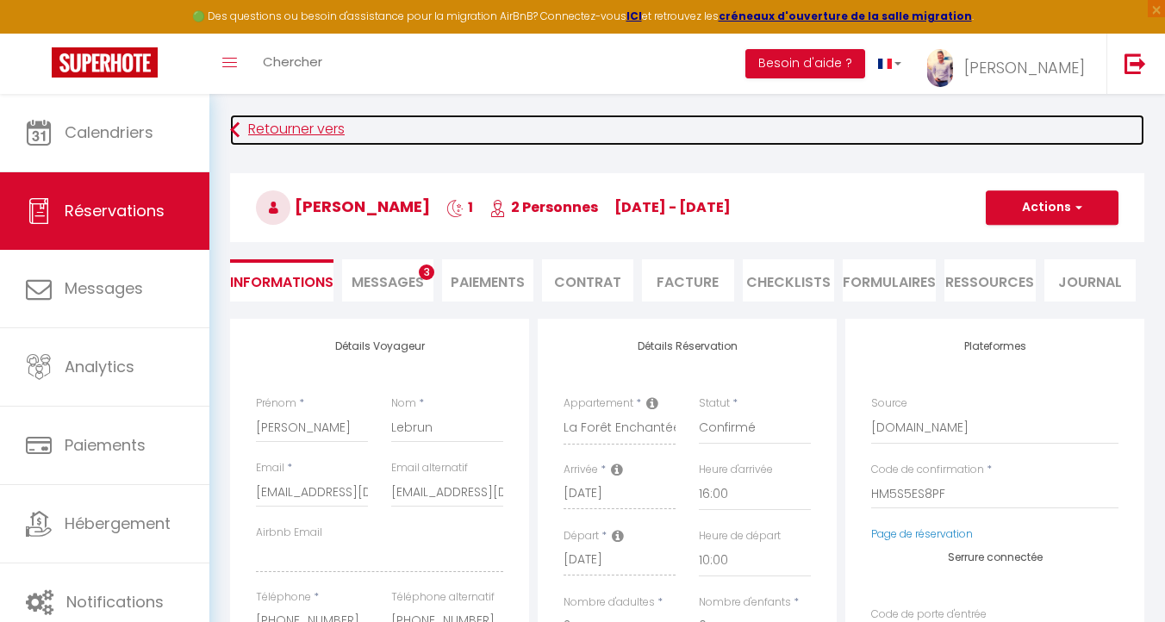
click at [262, 134] on link "Retourner vers" at bounding box center [687, 130] width 914 height 31
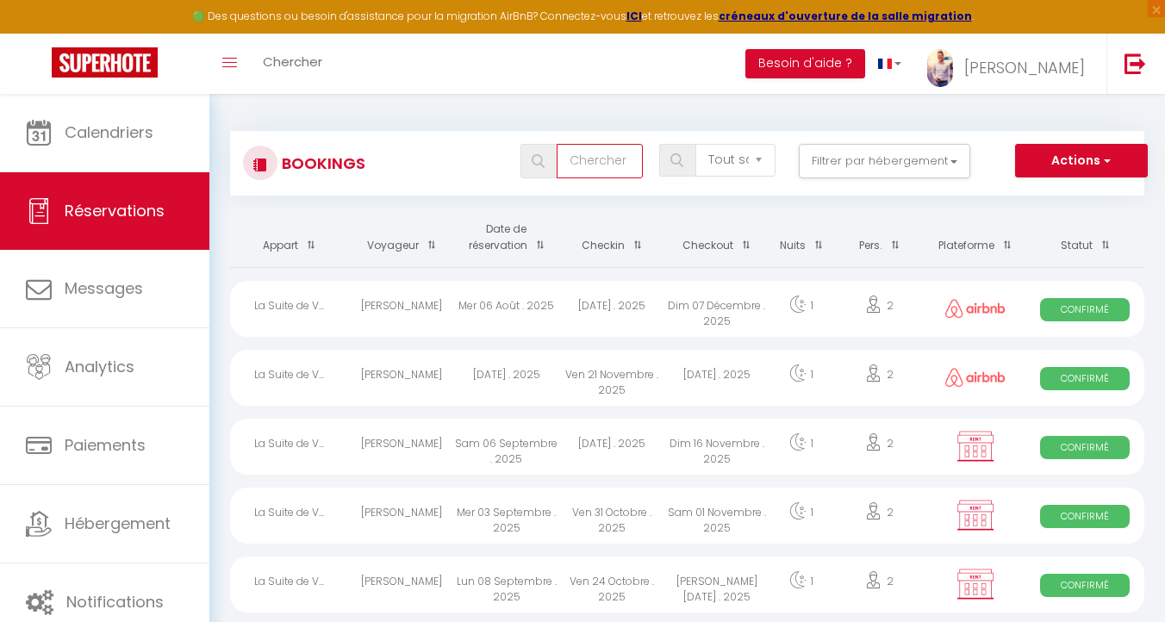
click at [593, 163] on input "text" at bounding box center [599, 161] width 86 height 34
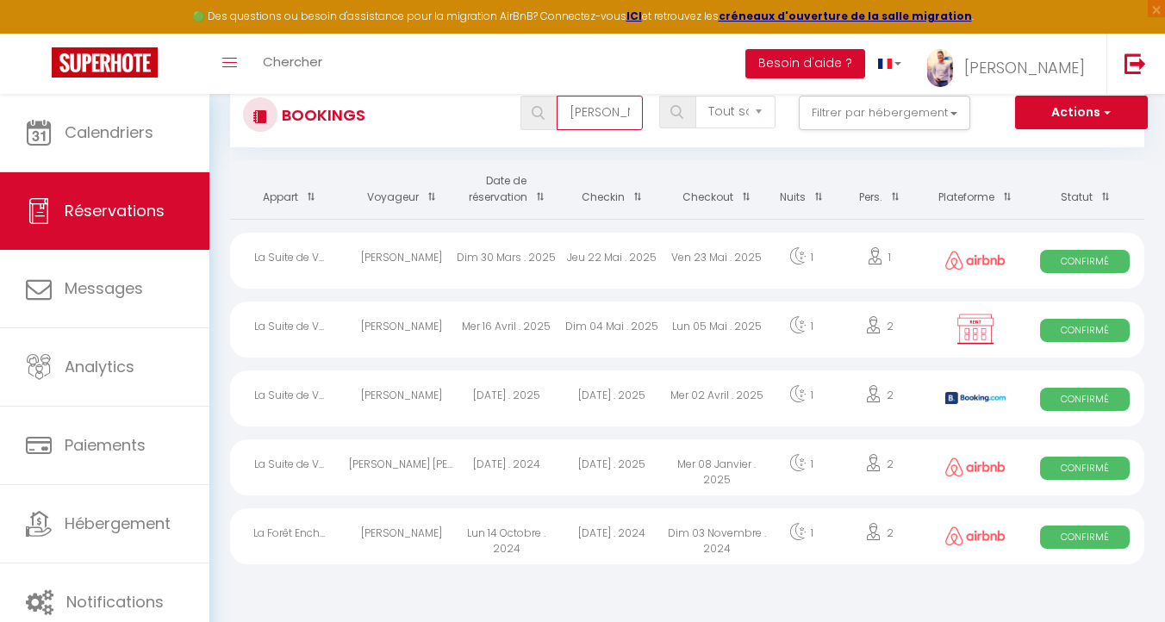
scroll to position [94, 0]
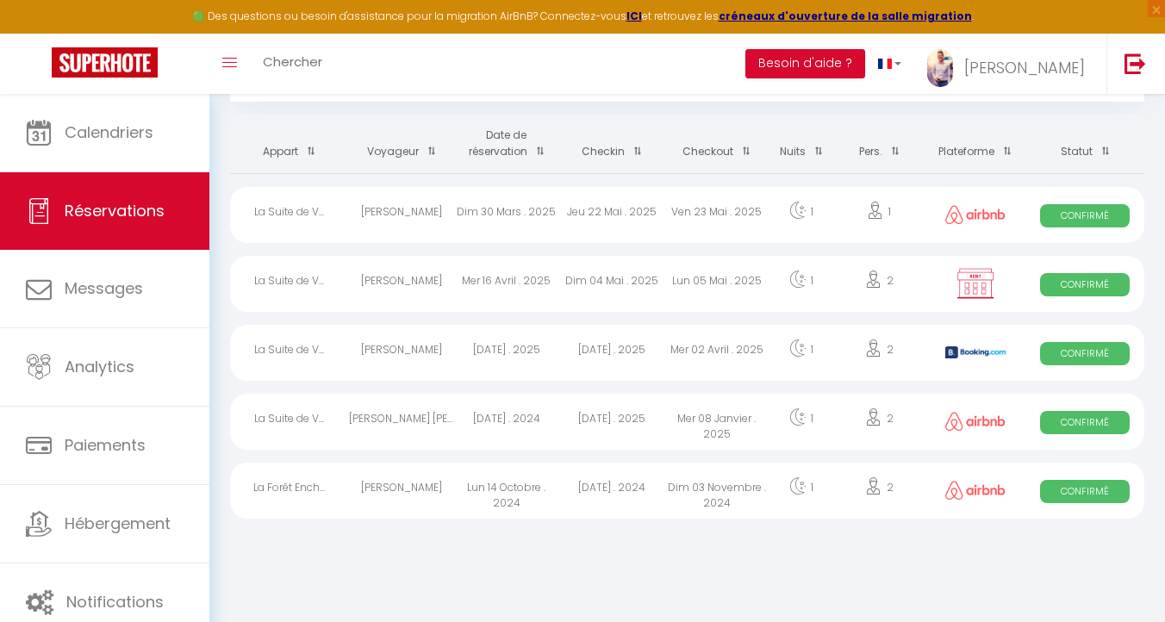
click at [728, 490] on div "Dim 03 Novembre . 2024" at bounding box center [716, 491] width 105 height 56
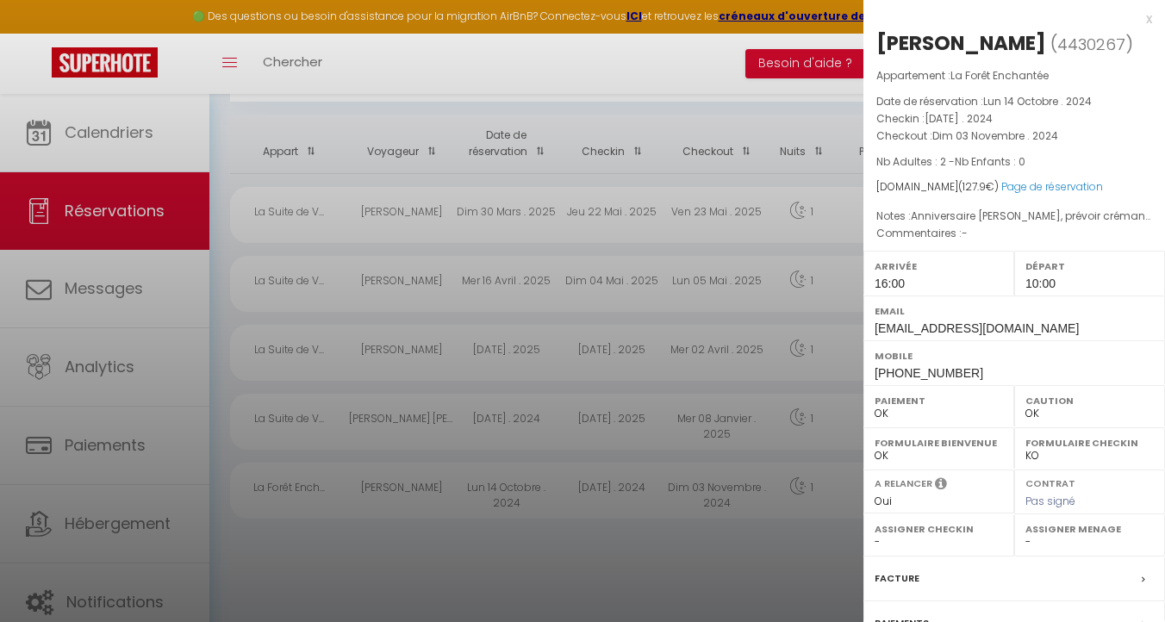
scroll to position [181, 0]
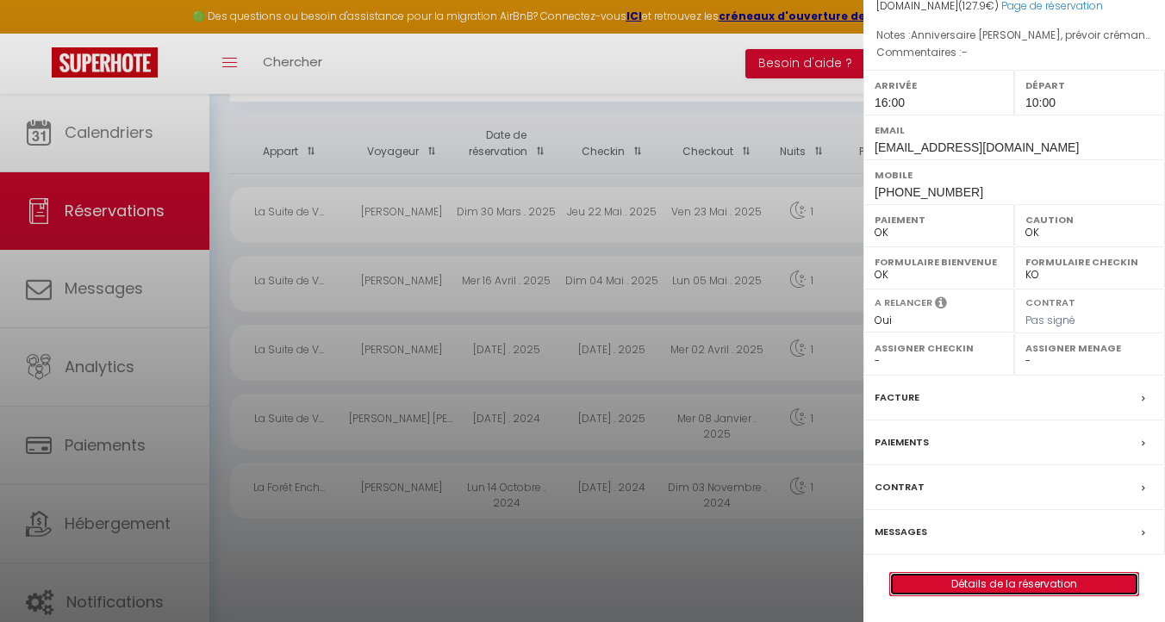
click at [1043, 580] on link "Détails de la réservation" at bounding box center [1014, 584] width 248 height 22
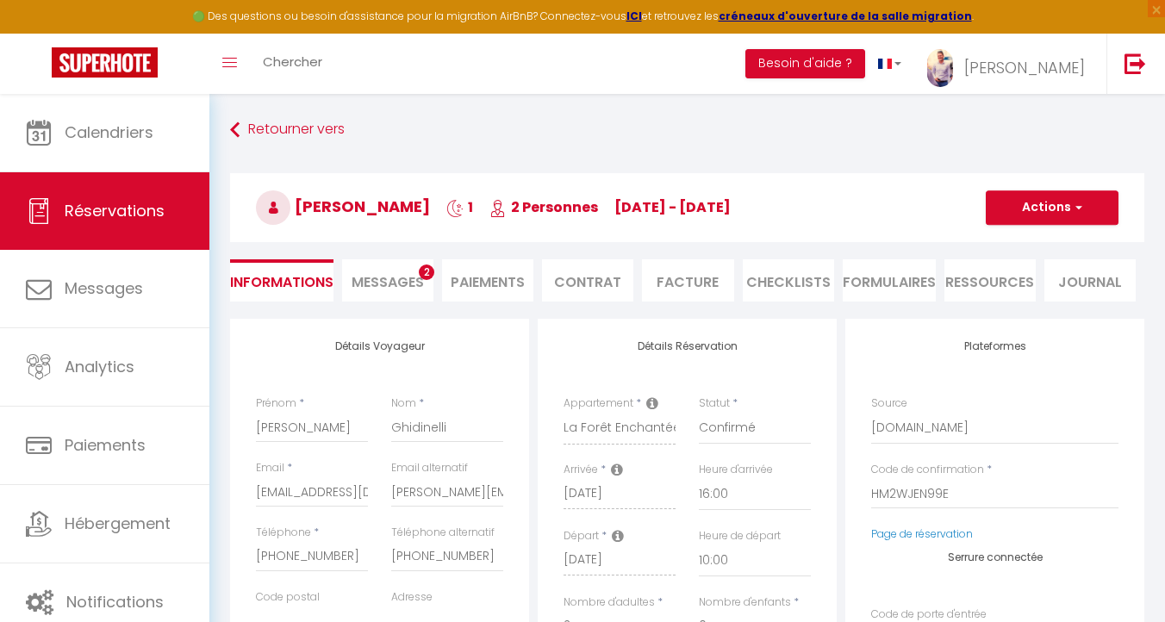
scroll to position [36, 0]
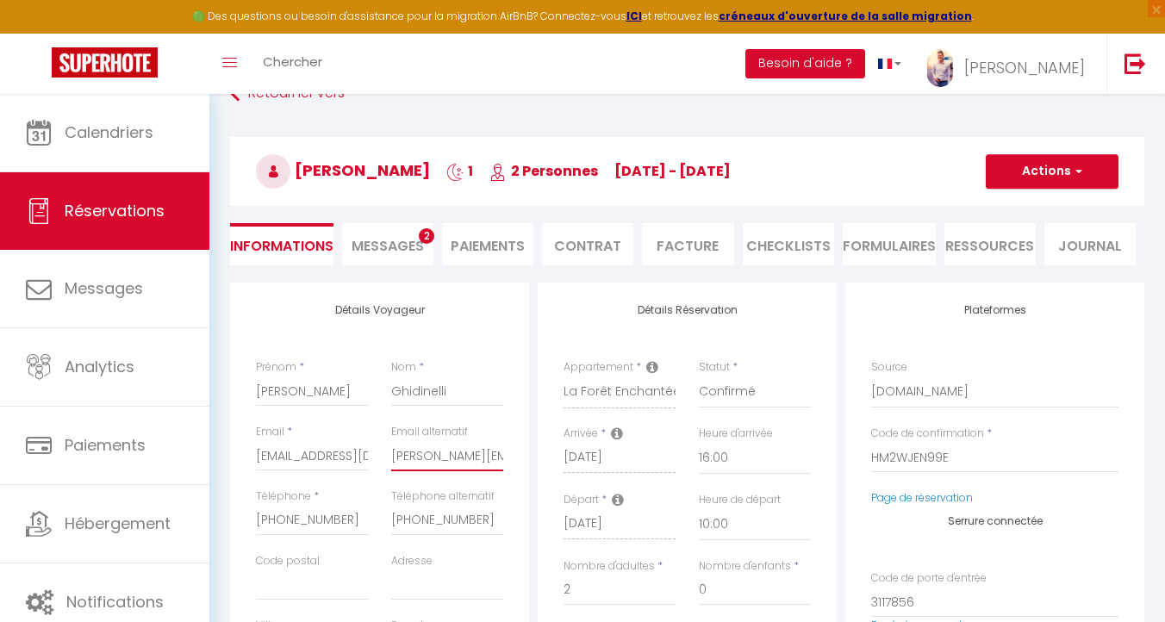
click at [421, 452] on input "[PERSON_NAME][EMAIL_ADDRESS][DOMAIN_NAME]" at bounding box center [447, 455] width 112 height 31
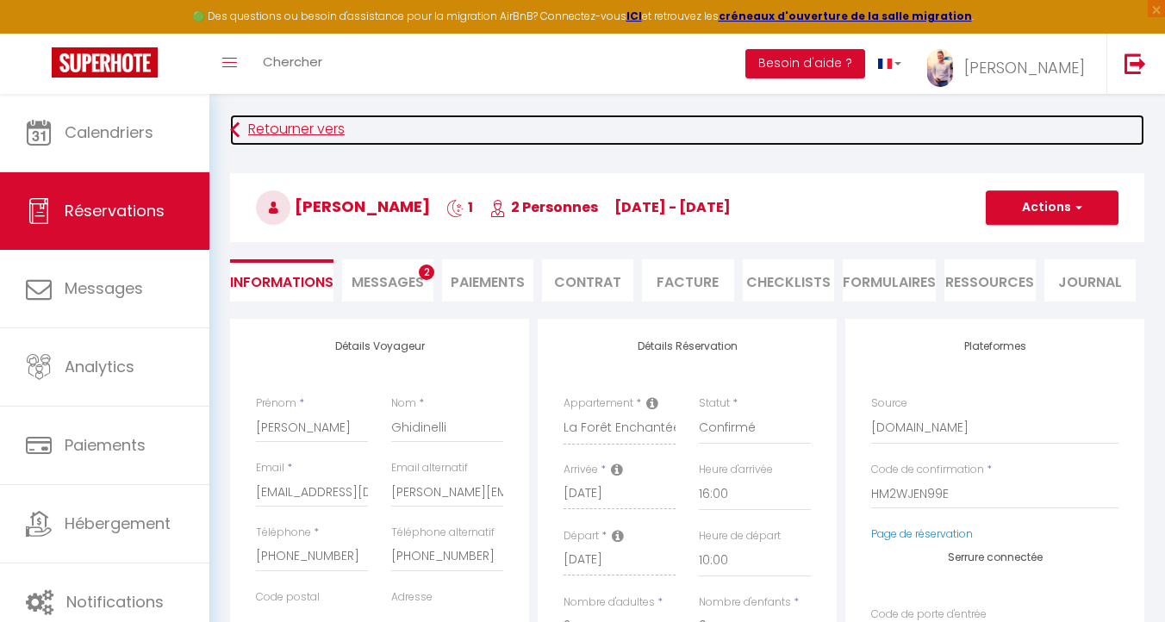
click at [280, 126] on link "Retourner vers" at bounding box center [687, 130] width 914 height 31
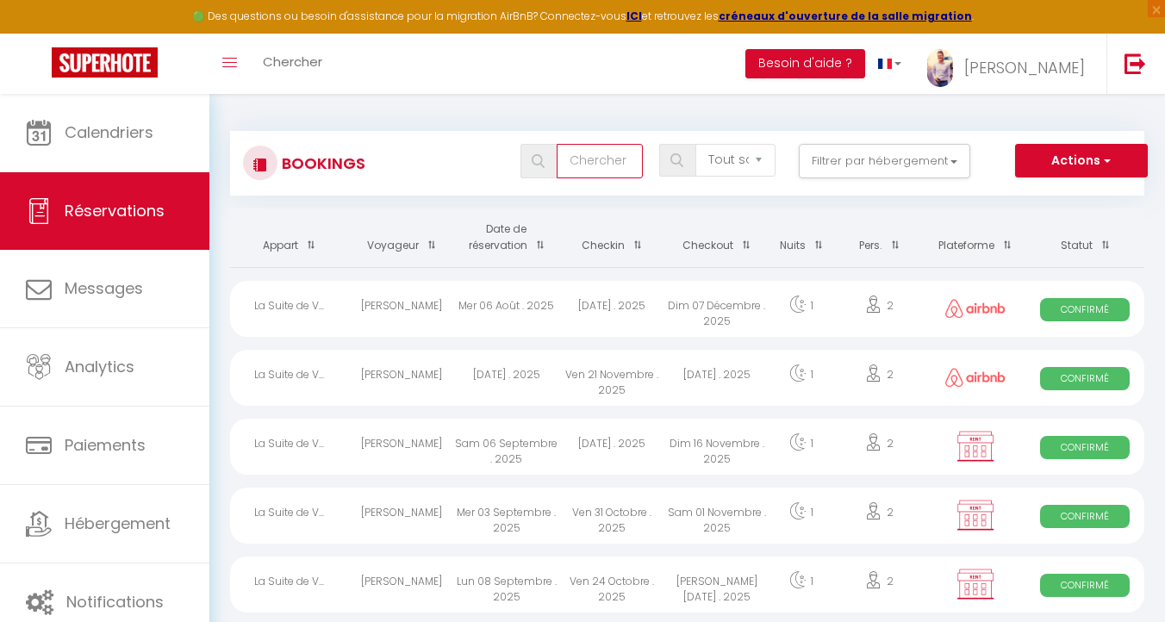
click at [606, 169] on input "text" at bounding box center [599, 161] width 86 height 34
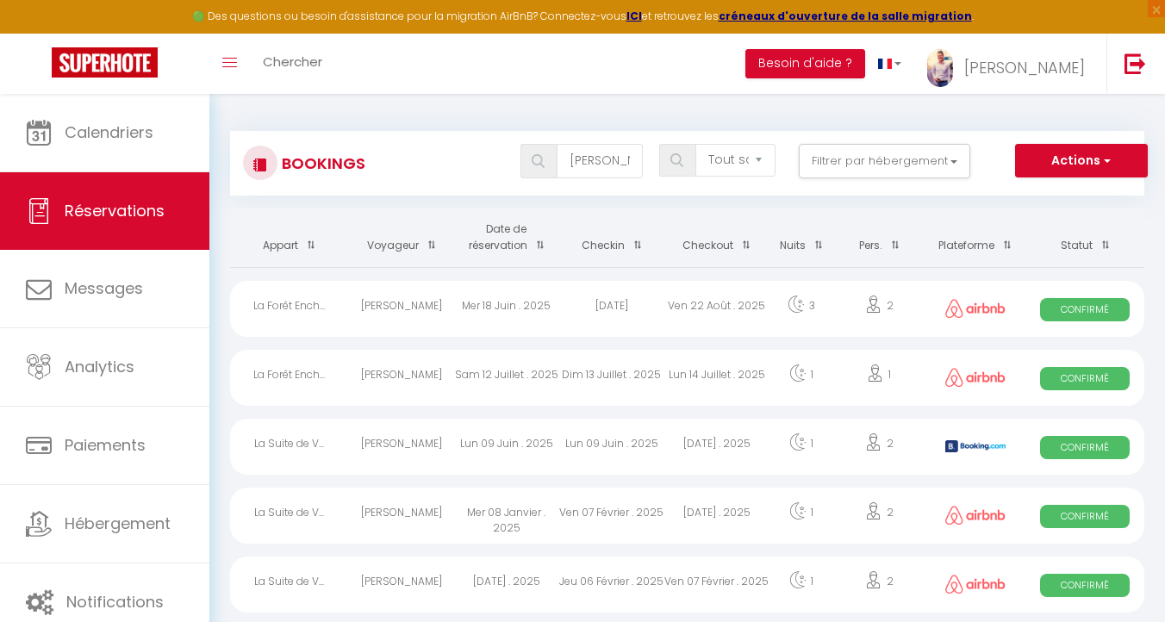
click at [669, 314] on div "Ven 22 Août . 2025" at bounding box center [716, 309] width 105 height 56
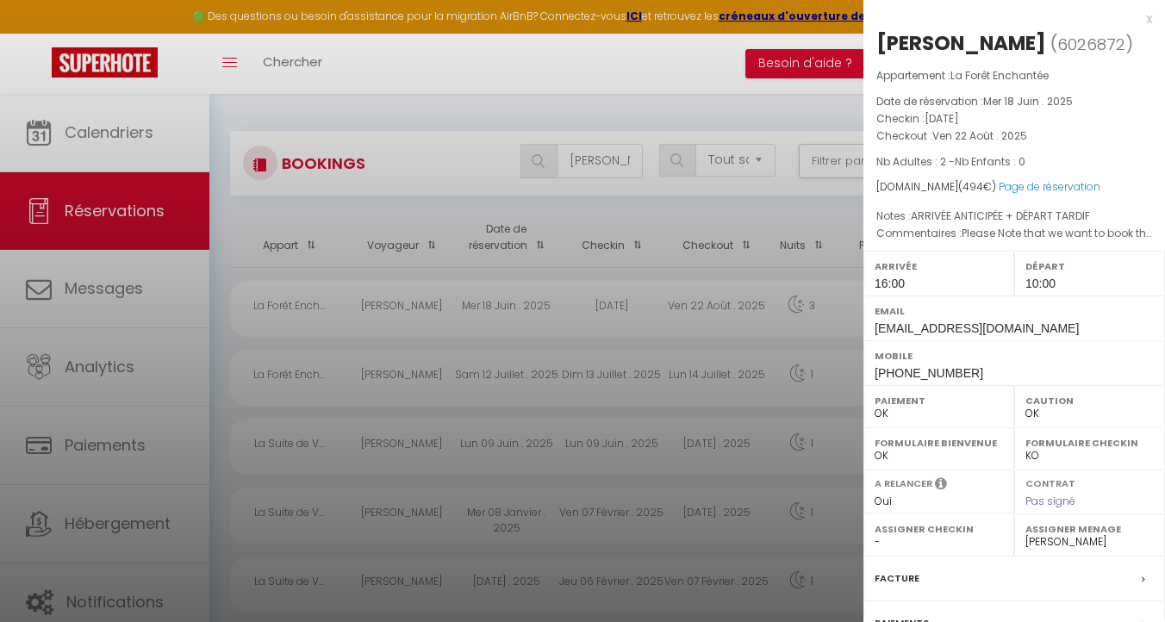
scroll to position [181, 0]
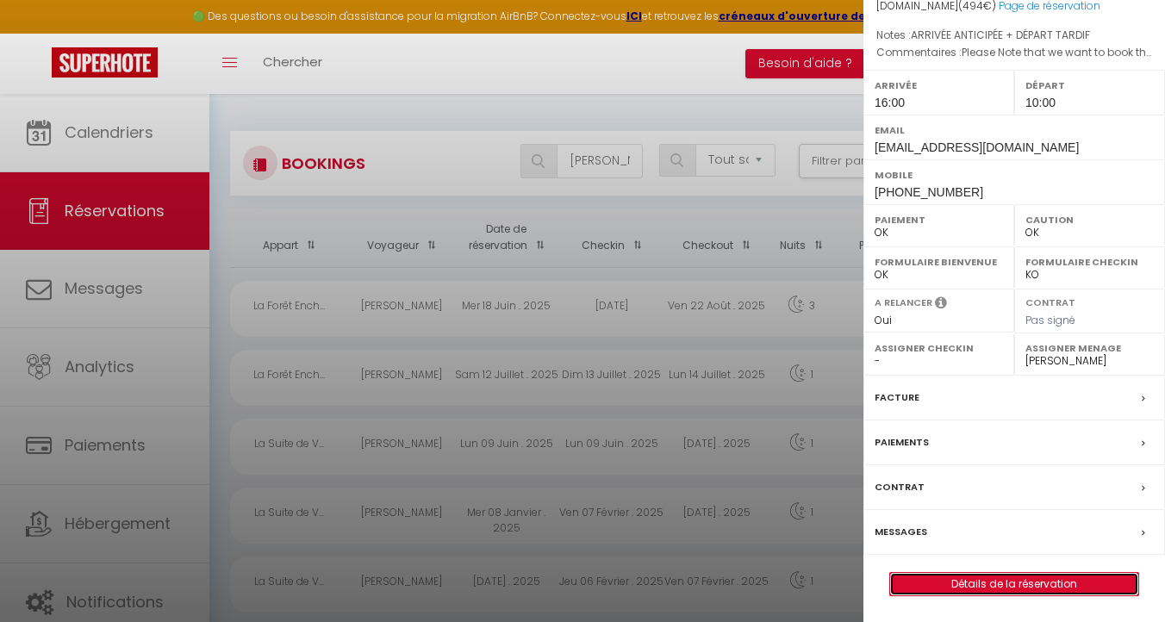
click at [986, 582] on link "Détails de la réservation" at bounding box center [1014, 584] width 248 height 22
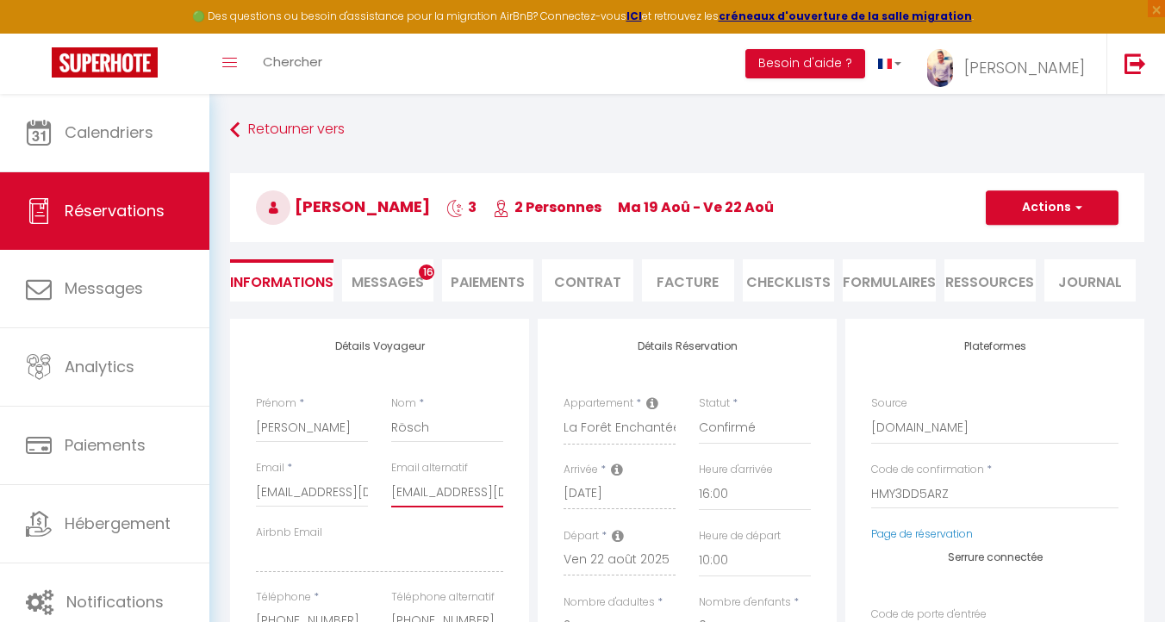
click at [437, 487] on input "[EMAIL_ADDRESS][DOMAIN_NAME]" at bounding box center [447, 491] width 112 height 31
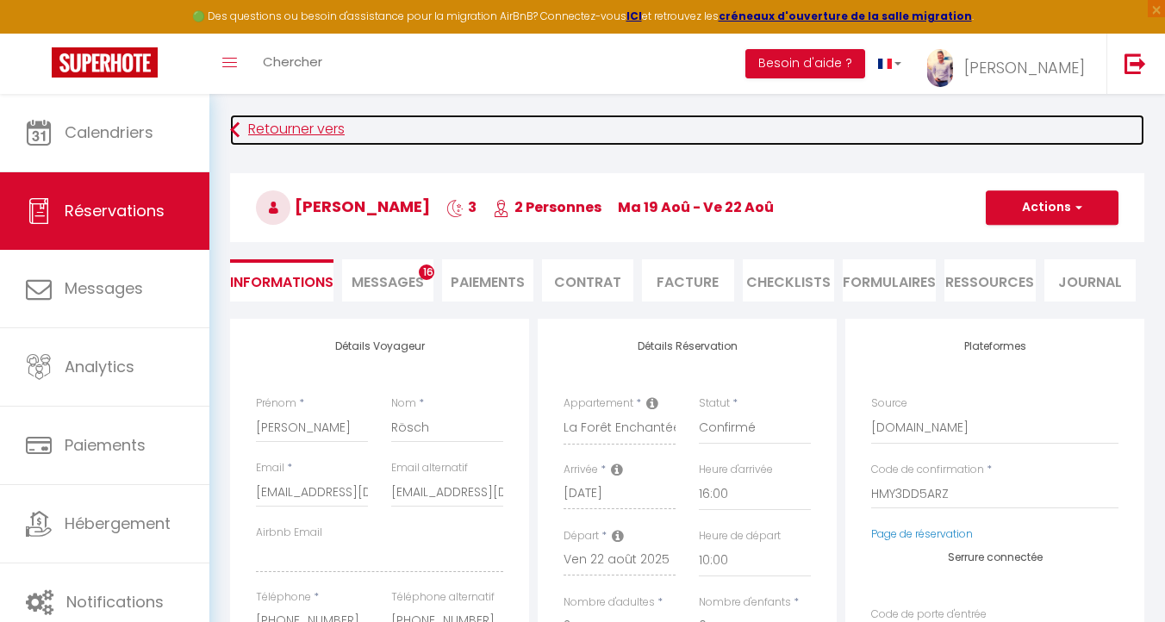
click at [252, 123] on link "Retourner vers" at bounding box center [687, 130] width 914 height 31
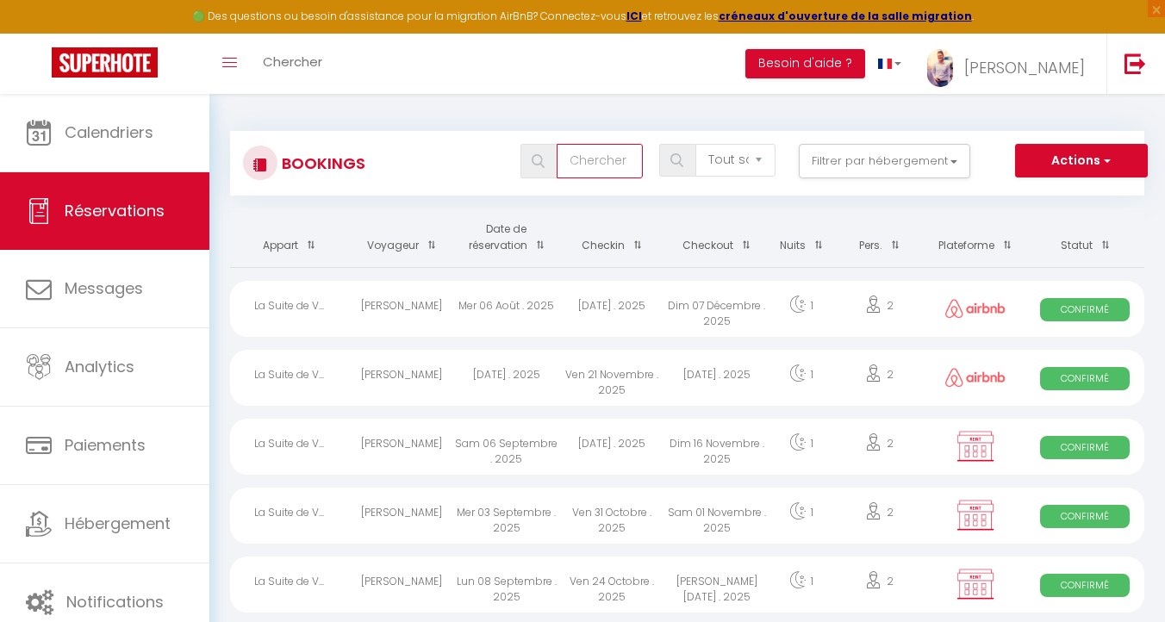
click at [563, 146] on input "text" at bounding box center [599, 161] width 86 height 34
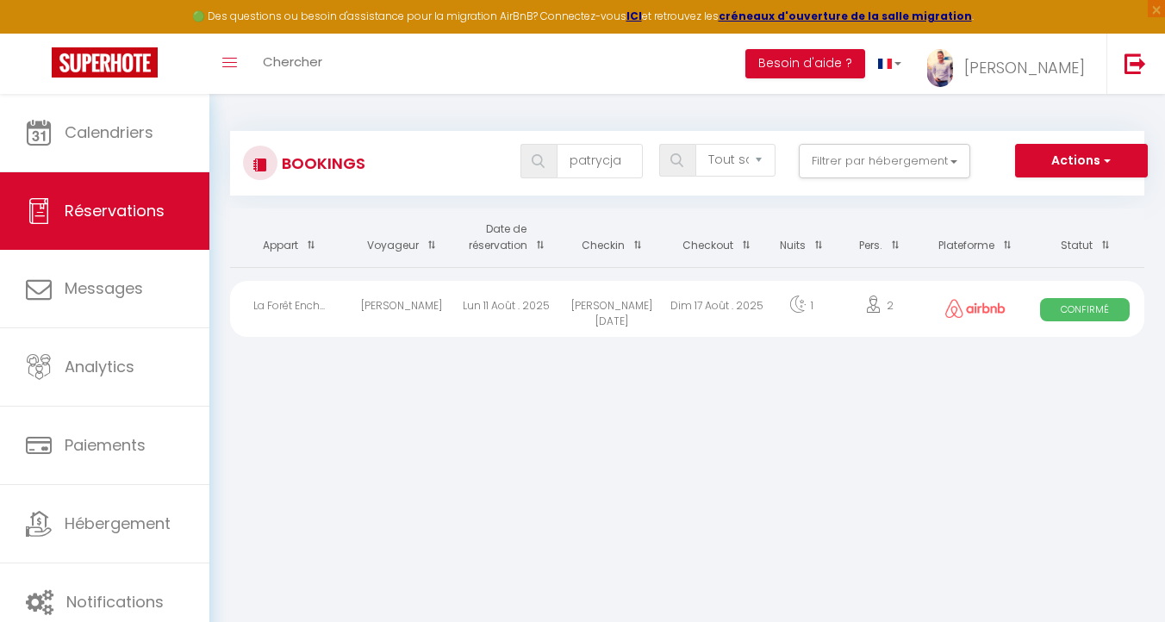
click at [519, 304] on div "Lun 11 Août . 2025" at bounding box center [506, 309] width 105 height 56
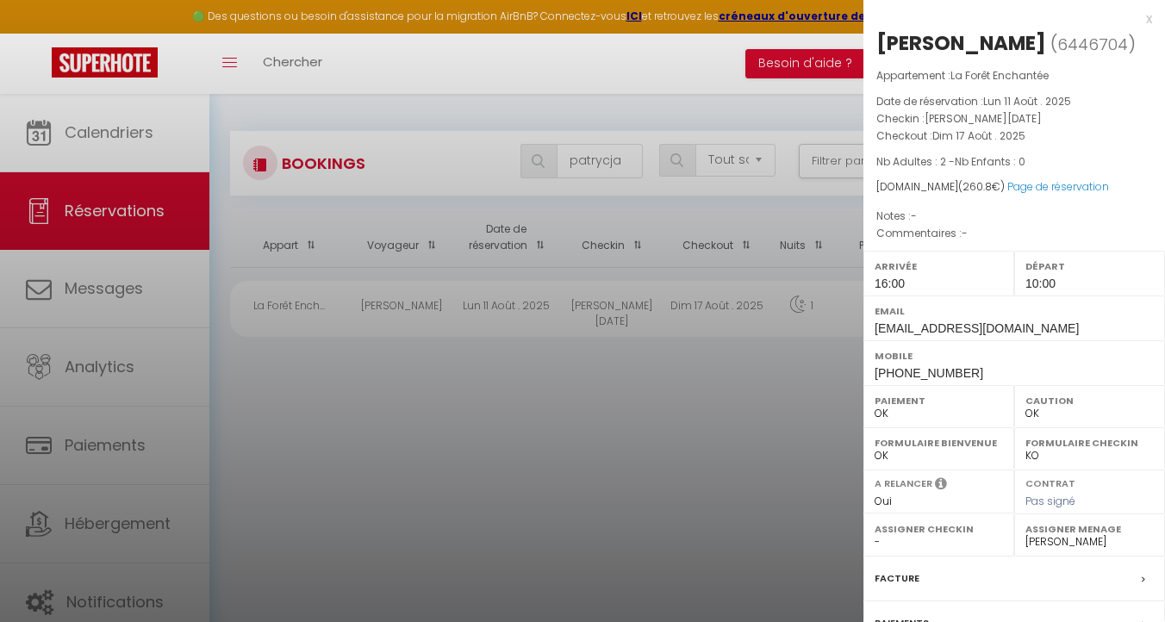
scroll to position [181, 0]
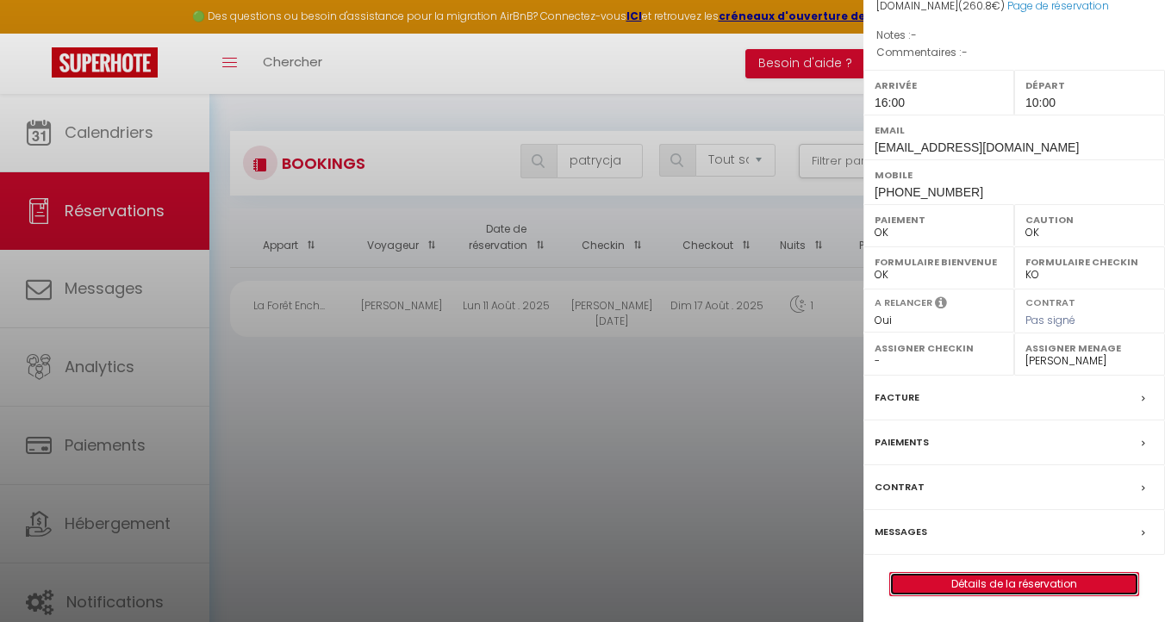
click at [952, 586] on link "Détails de la réservation" at bounding box center [1014, 584] width 248 height 22
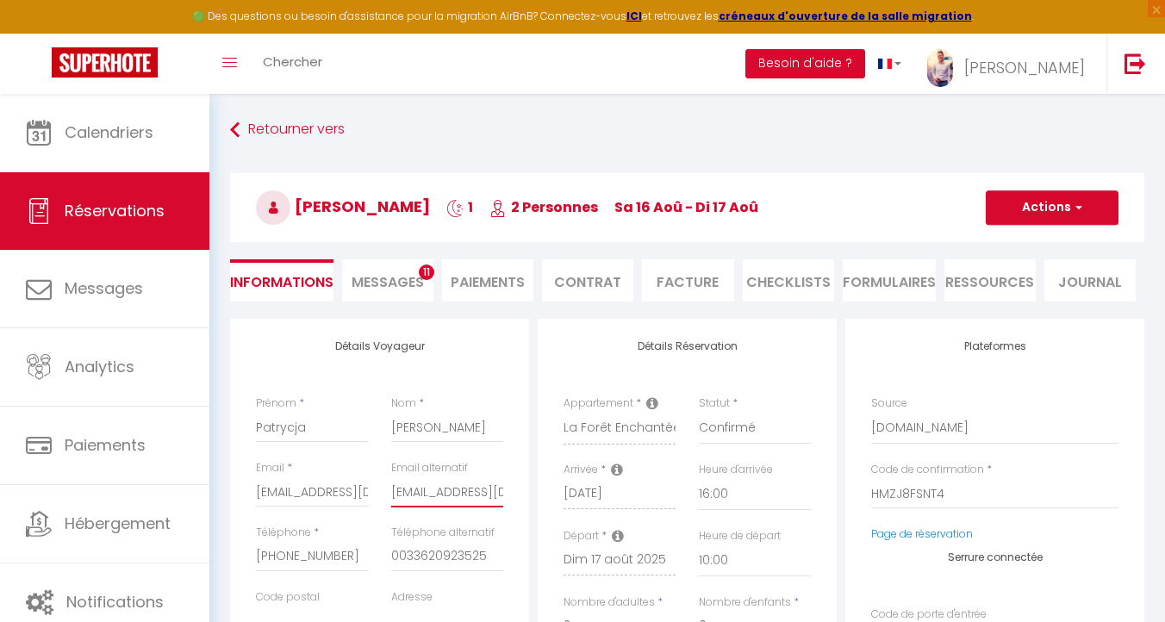
click at [414, 489] on input "[EMAIL_ADDRESS][DOMAIN_NAME]" at bounding box center [447, 491] width 112 height 31
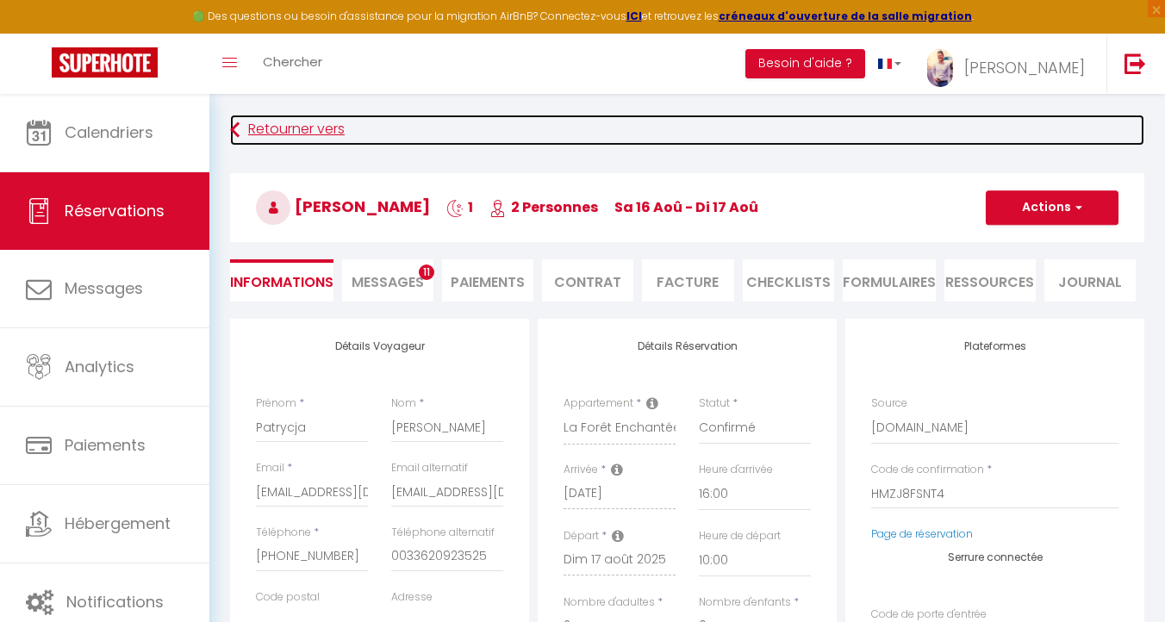
click at [277, 134] on link "Retourner vers" at bounding box center [687, 130] width 914 height 31
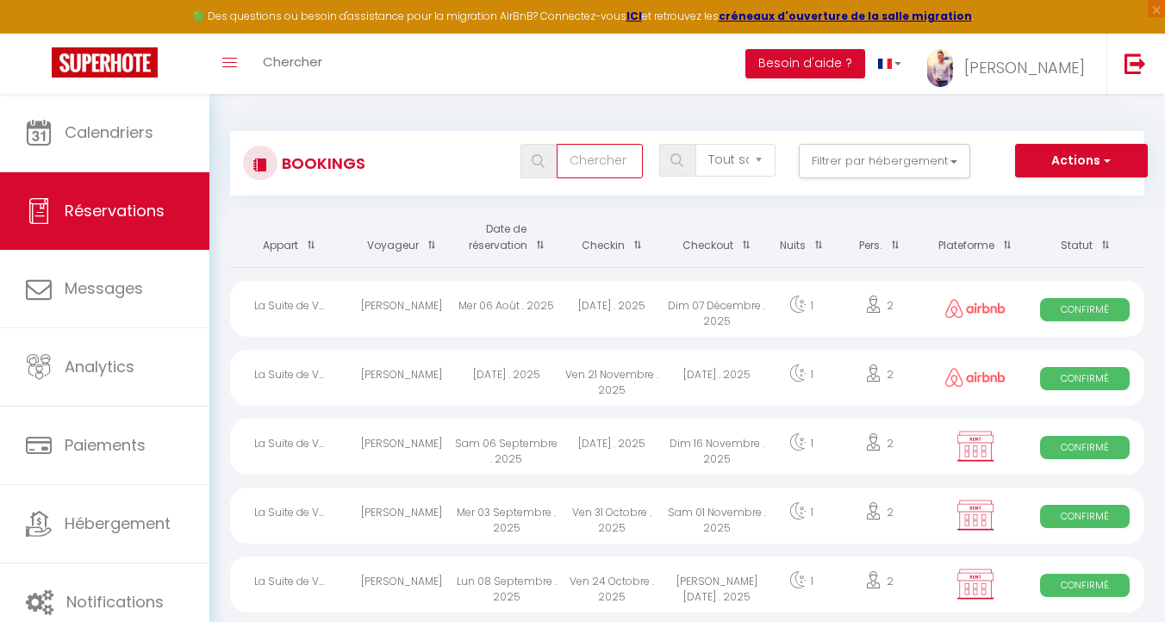
click at [583, 158] on input "text" at bounding box center [599, 161] width 86 height 34
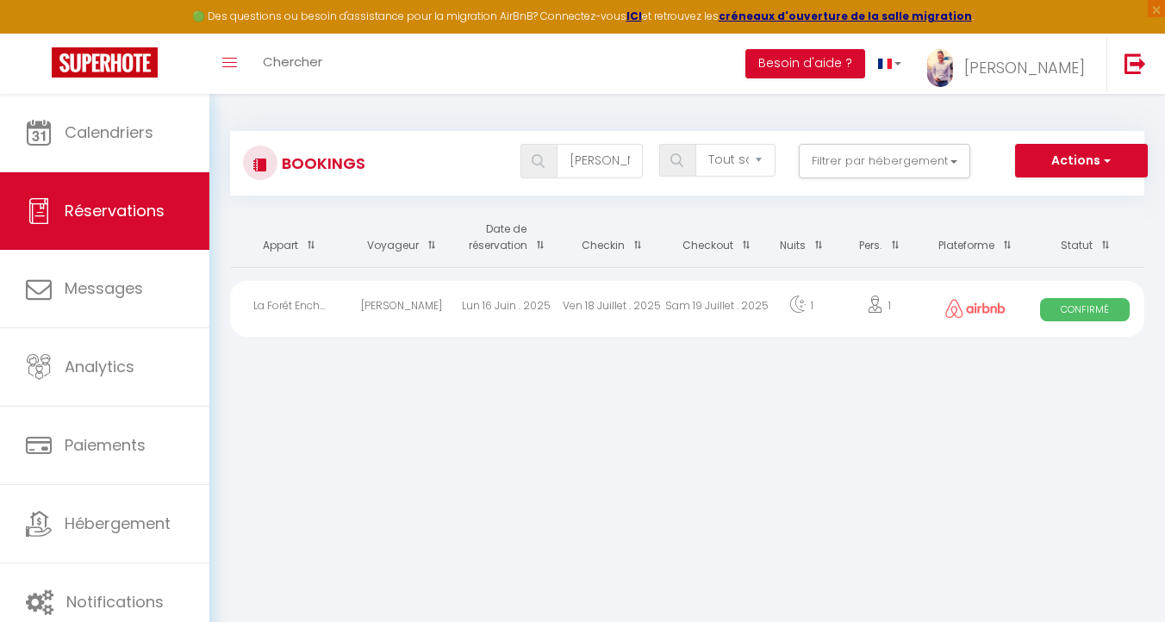
click at [569, 305] on div "Ven 18 Juillet . 2025" at bounding box center [611, 309] width 105 height 56
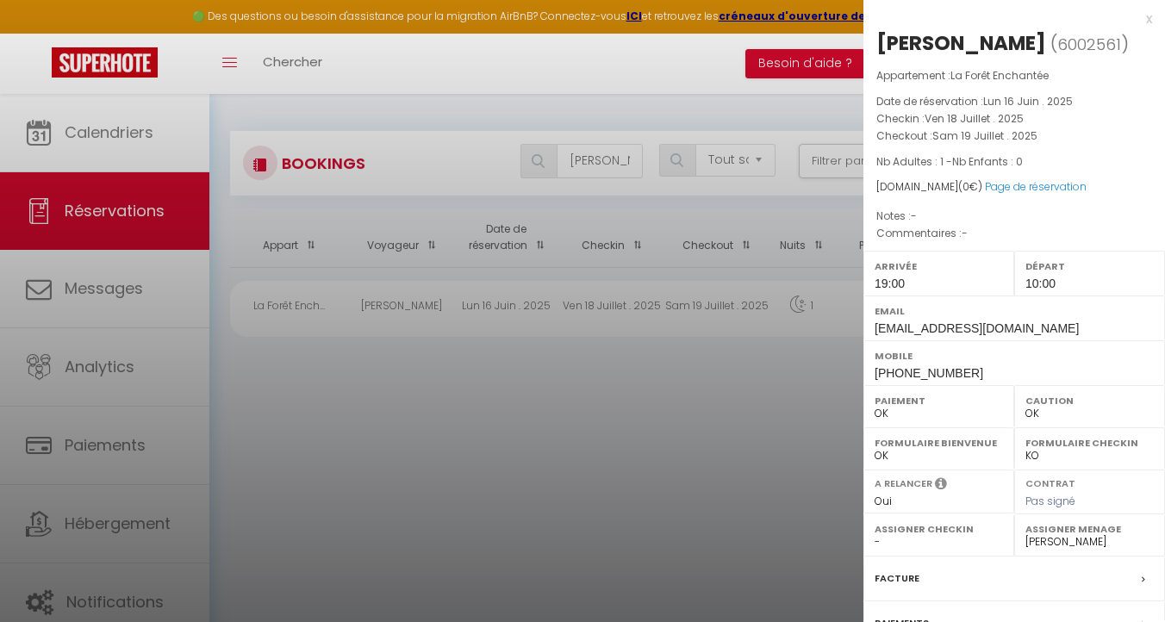
scroll to position [208, 0]
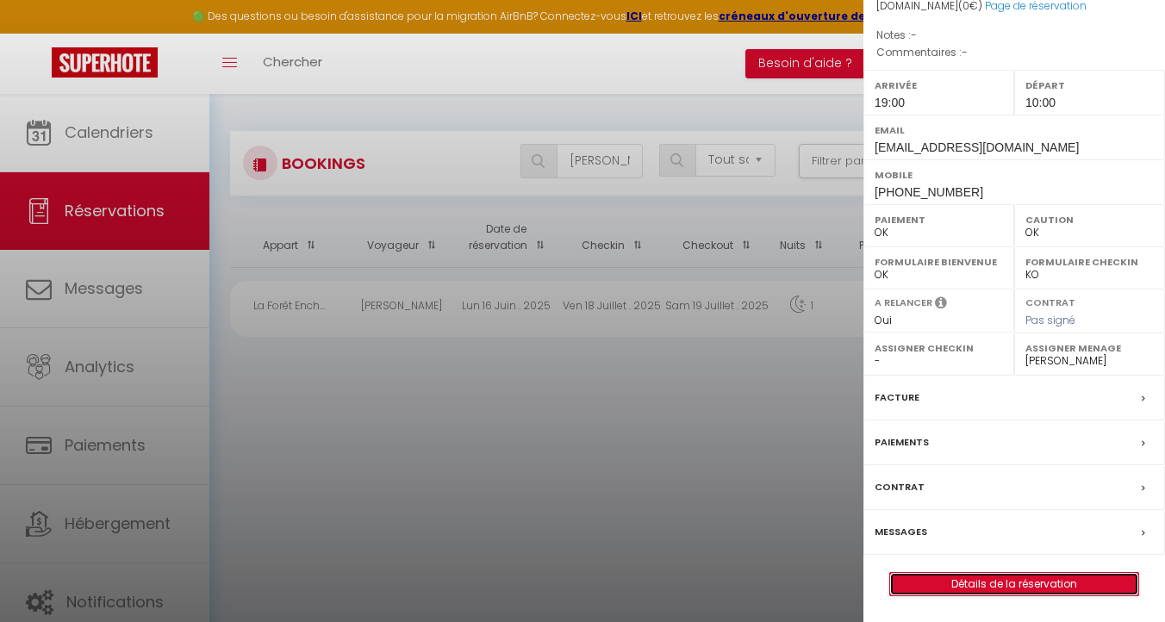
click at [1003, 576] on link "Détails de la réservation" at bounding box center [1014, 584] width 248 height 22
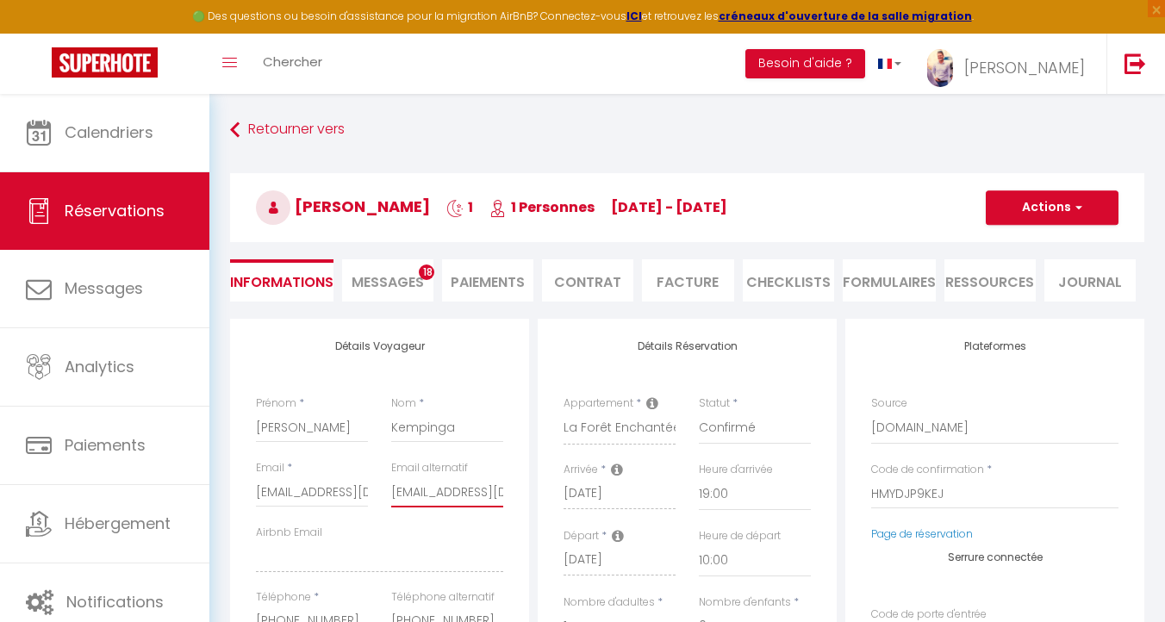
click at [442, 494] on input "[EMAIL_ADDRESS][DOMAIN_NAME]" at bounding box center [447, 491] width 112 height 31
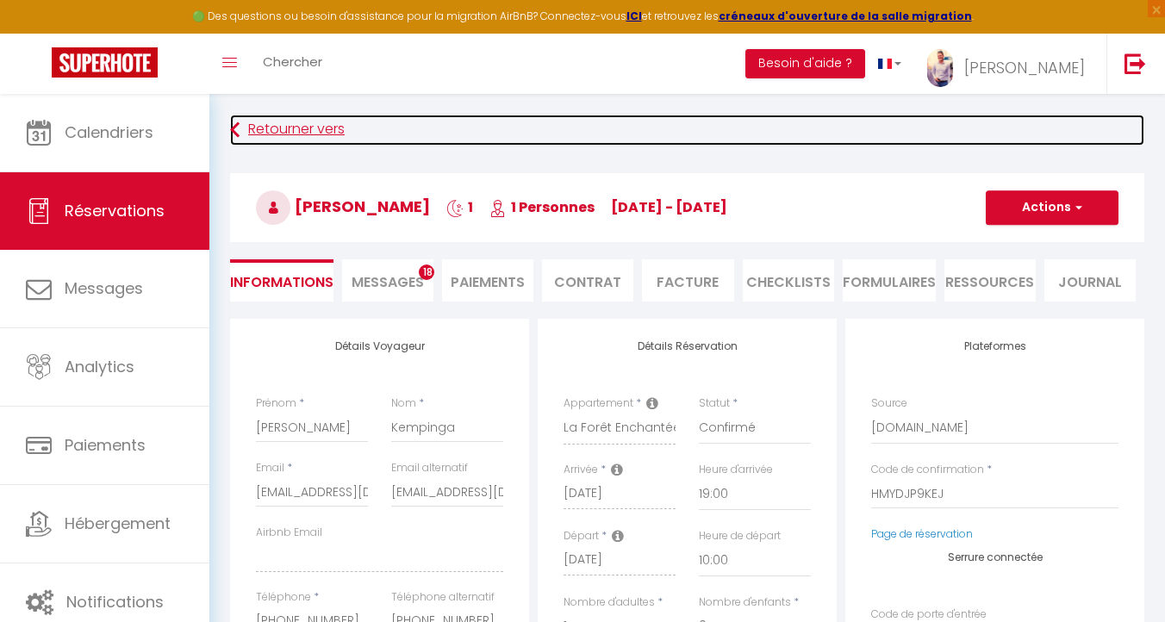
click at [260, 130] on link "Retourner vers" at bounding box center [687, 130] width 914 height 31
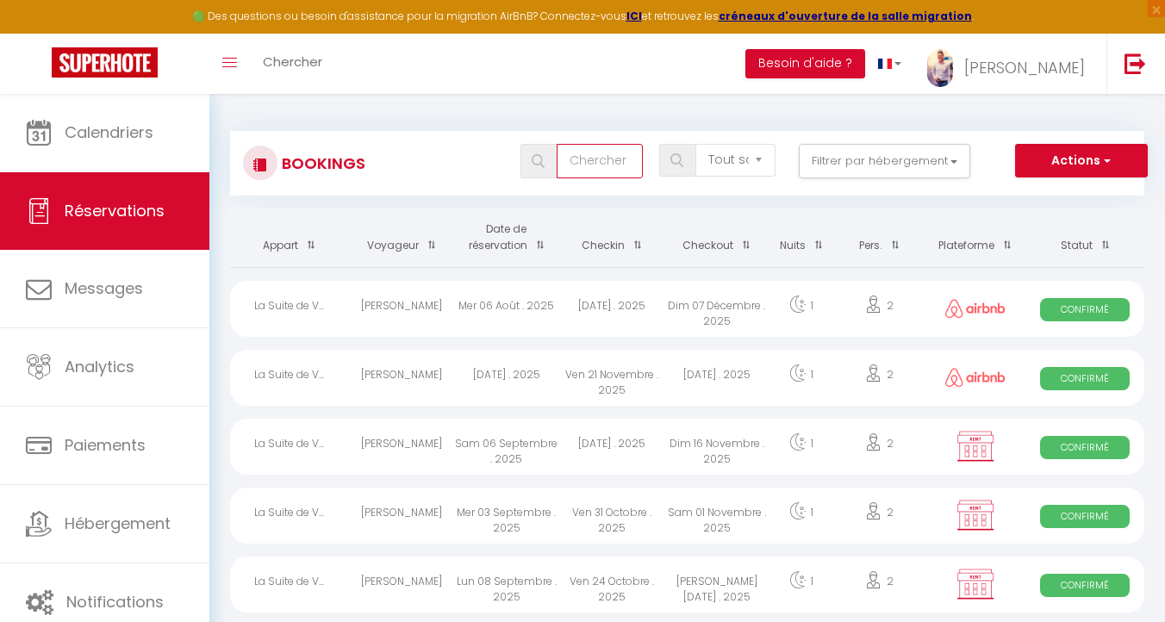
click at [578, 166] on input "text" at bounding box center [599, 161] width 86 height 34
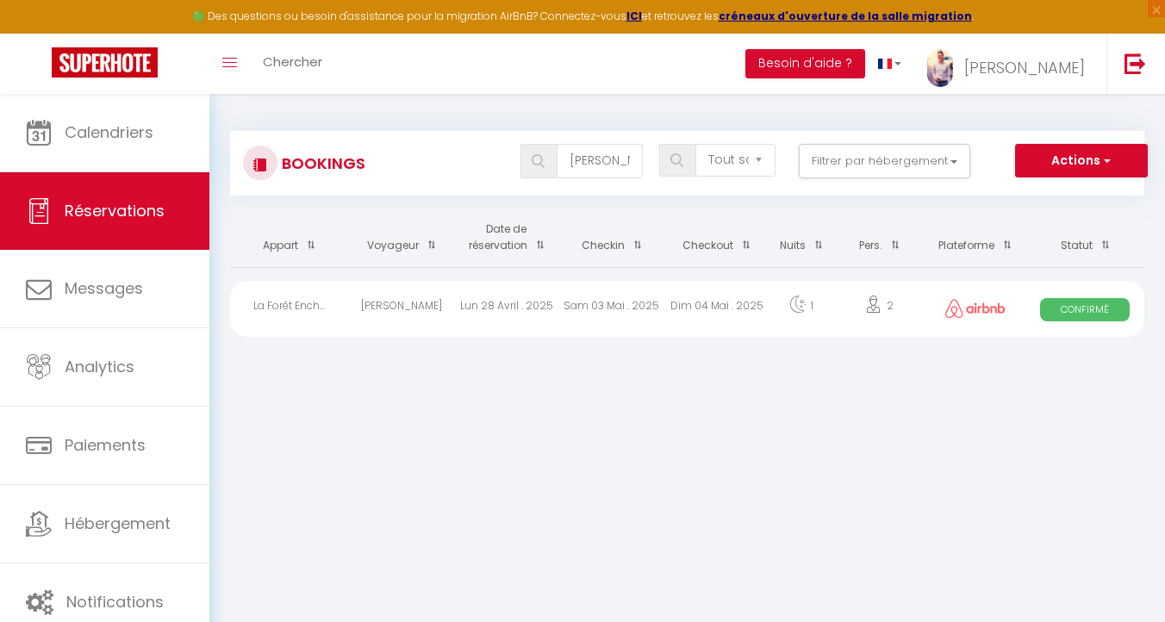
click at [583, 311] on div "Sam 03 Mai . 2025" at bounding box center [611, 309] width 105 height 56
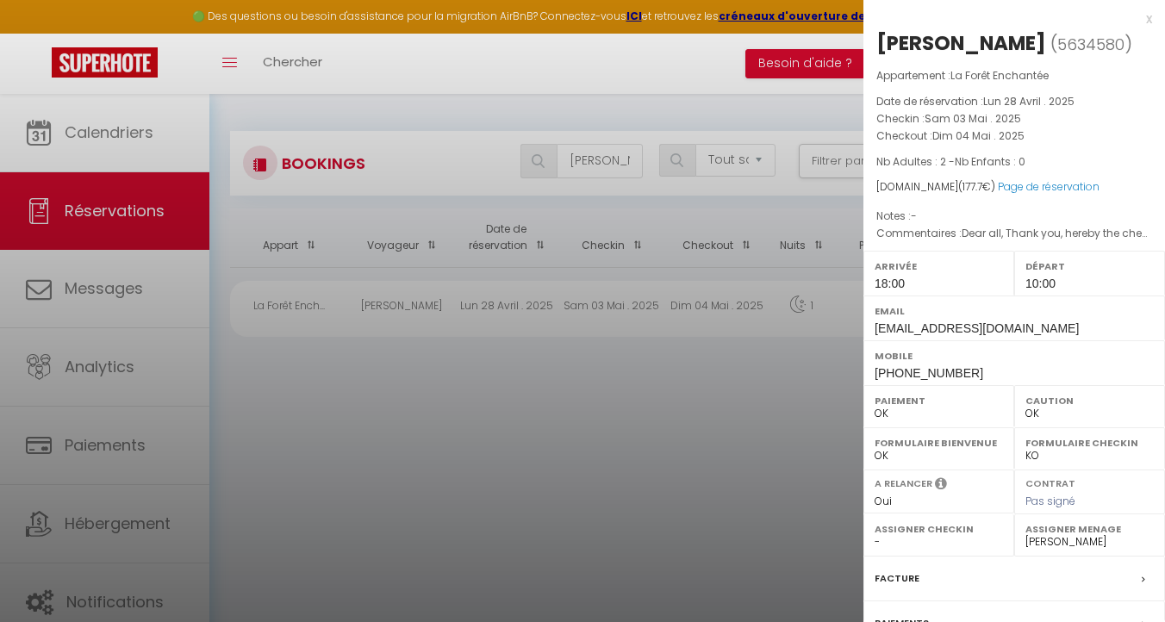
scroll to position [181, 0]
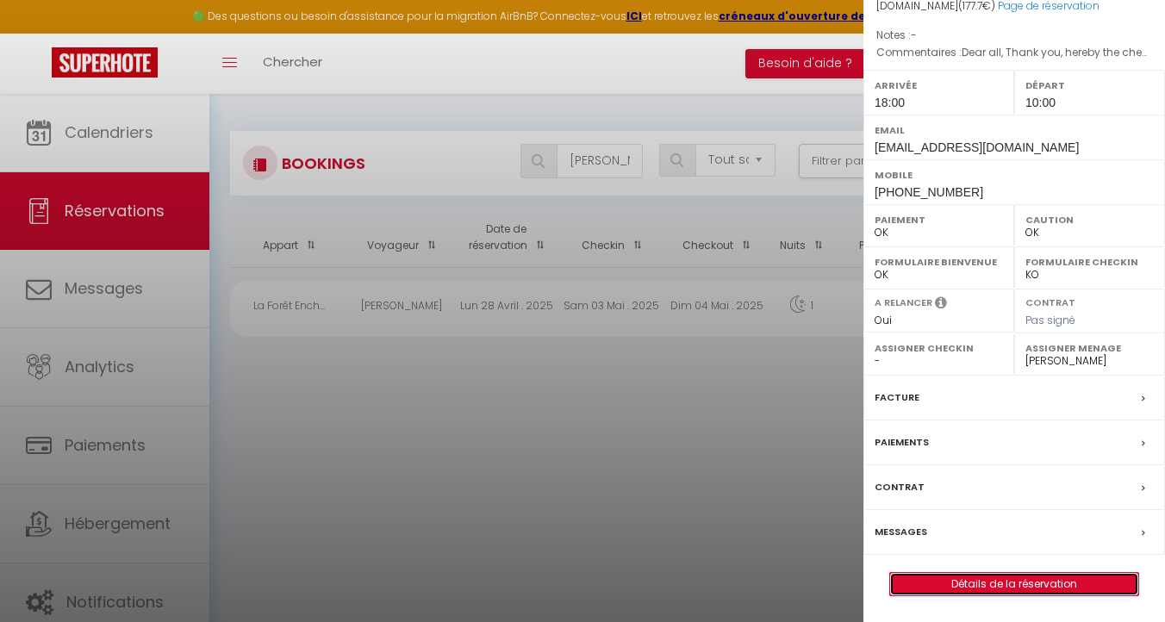
click at [1007, 585] on link "Détails de la réservation" at bounding box center [1014, 584] width 248 height 22
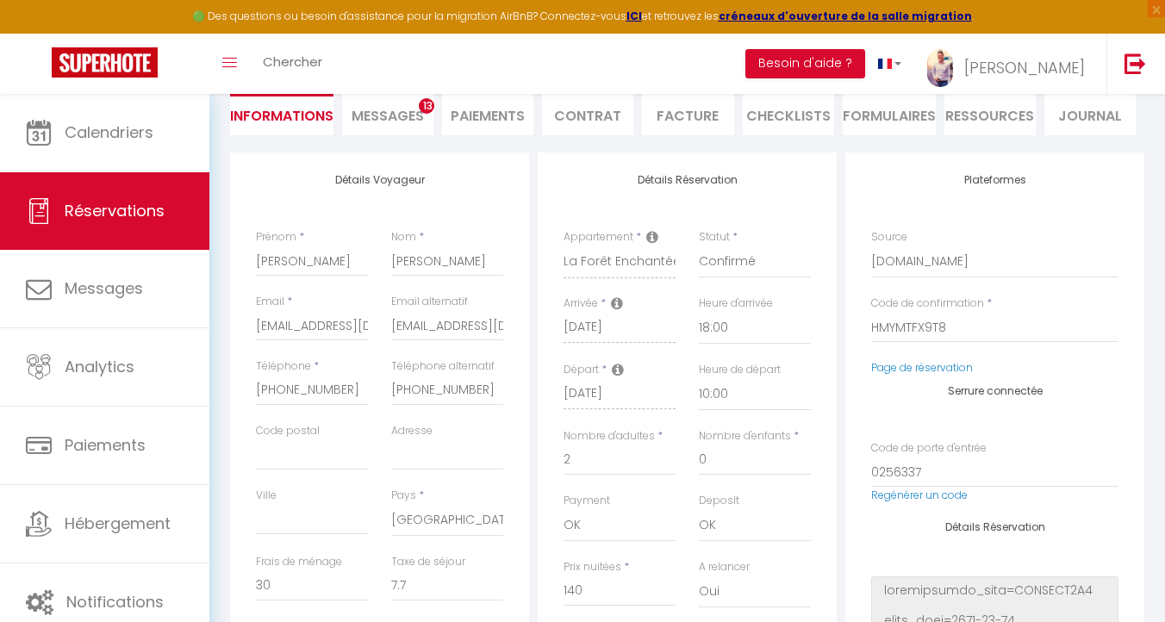
scroll to position [167, 0]
click at [462, 331] on input "[EMAIL_ADDRESS][DOMAIN_NAME]" at bounding box center [447, 324] width 112 height 31
click at [457, 328] on input "[EMAIL_ADDRESS][DOMAIN_NAME]" at bounding box center [447, 324] width 112 height 31
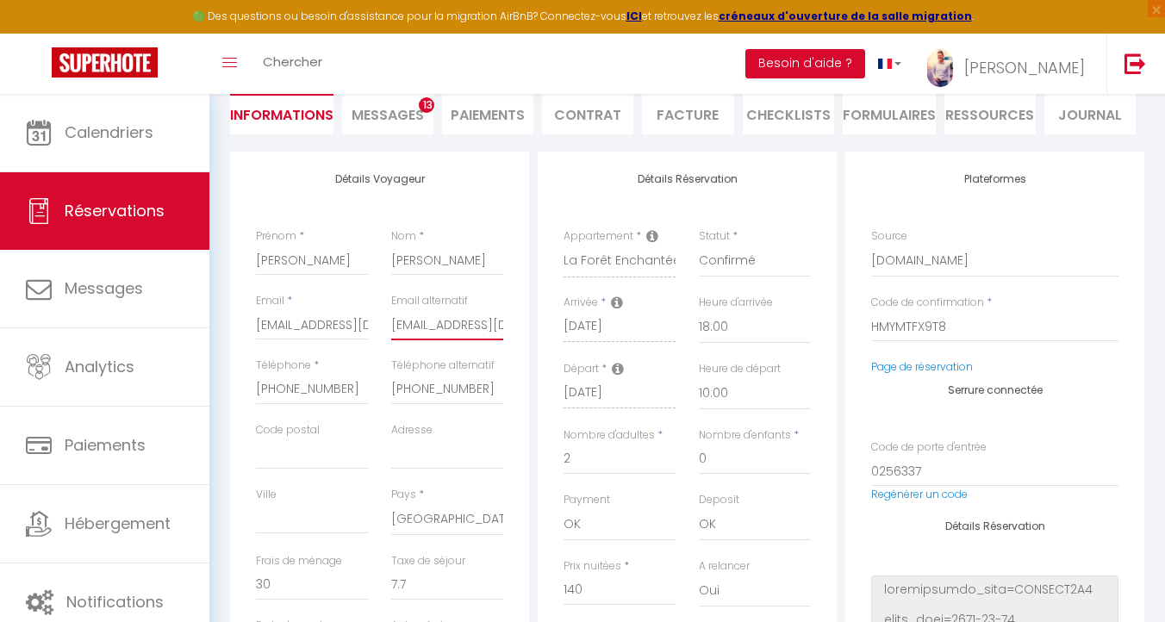
click at [457, 328] on input "[EMAIL_ADDRESS][DOMAIN_NAME]" at bounding box center [447, 324] width 112 height 31
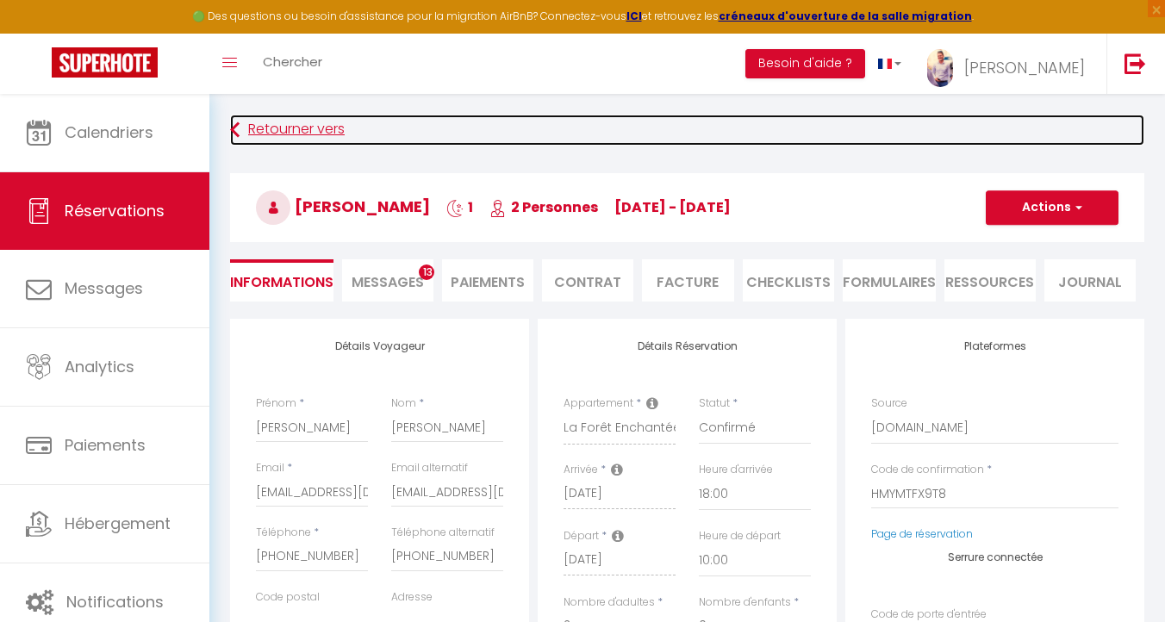
click at [269, 123] on link "Retourner vers" at bounding box center [687, 130] width 914 height 31
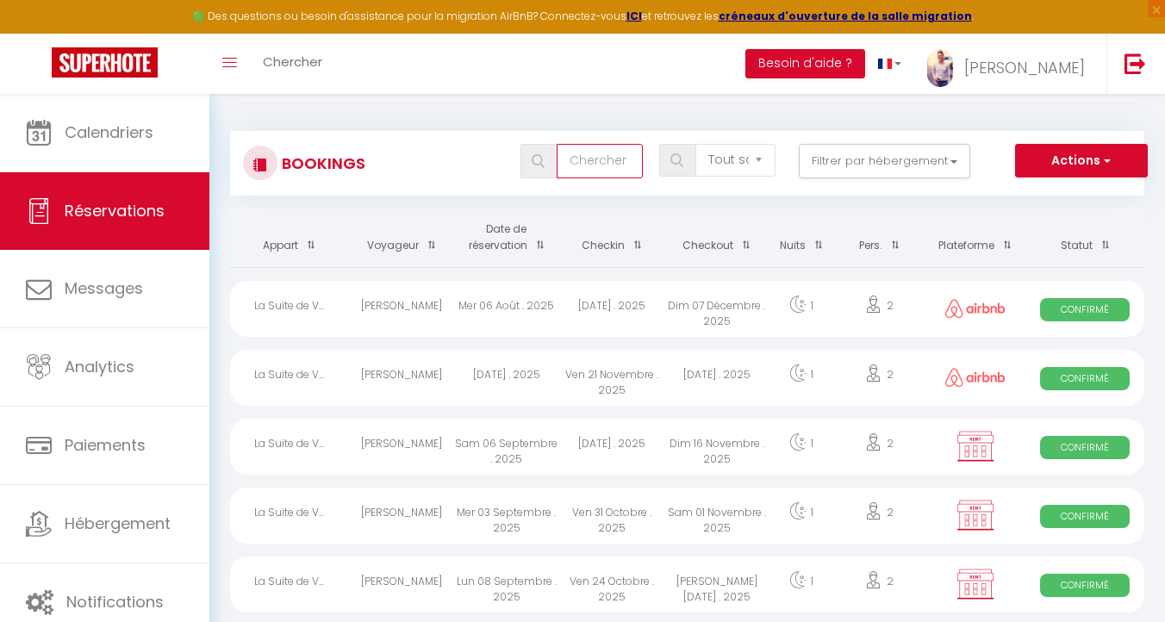
click at [626, 166] on input "text" at bounding box center [599, 161] width 86 height 34
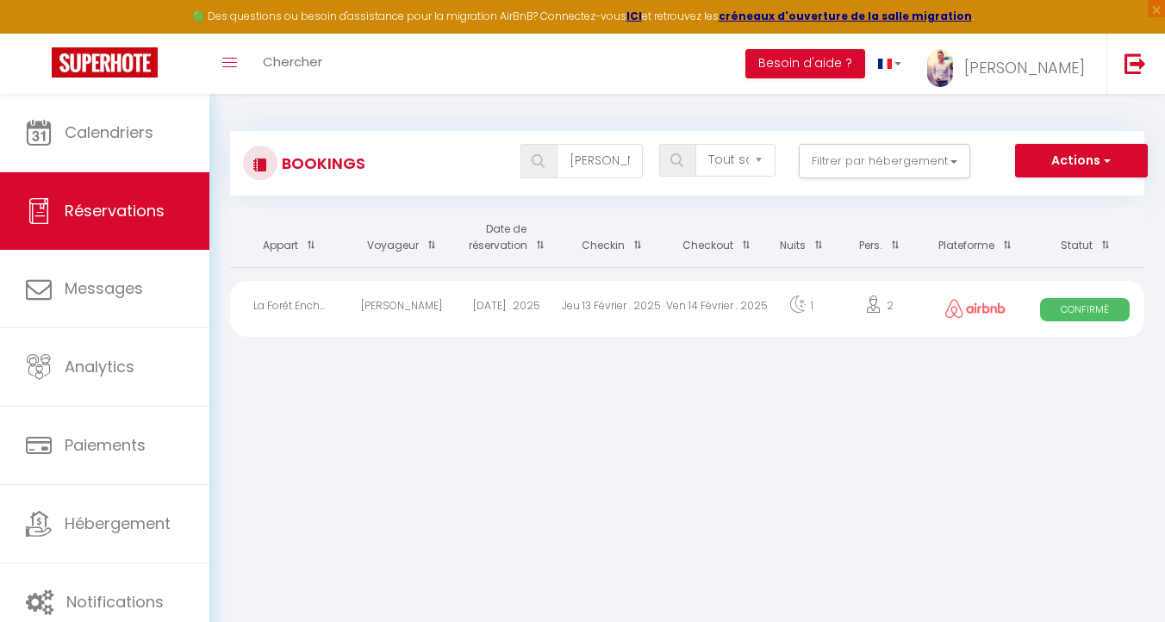
click at [690, 311] on div "Ven 14 Février . 2025" at bounding box center [716, 309] width 105 height 56
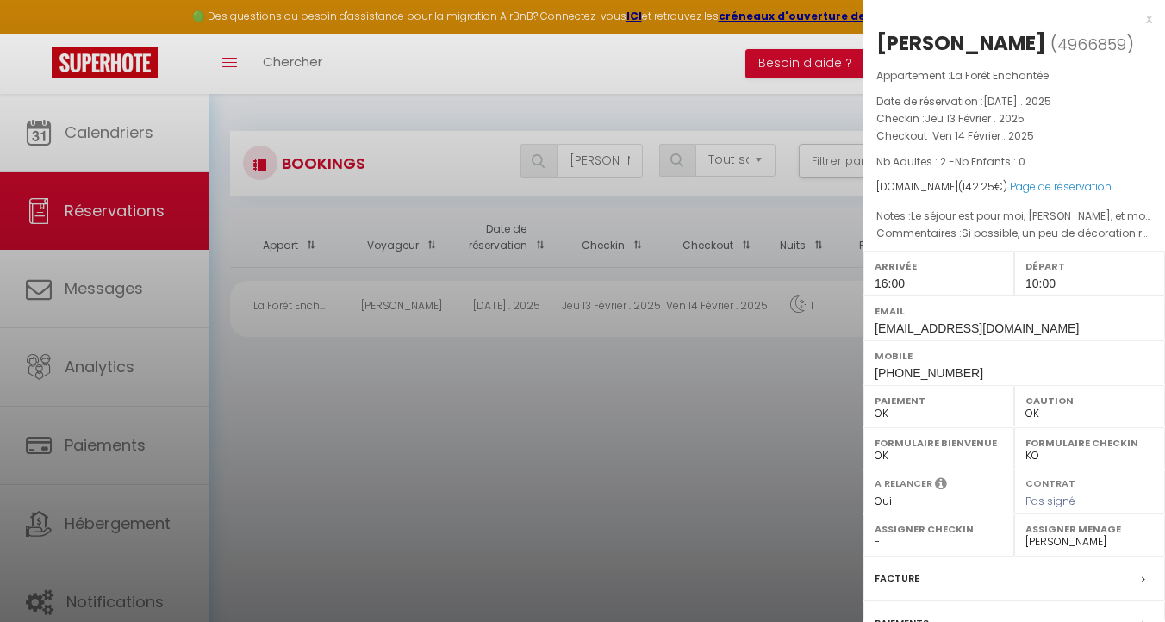
scroll to position [181, 0]
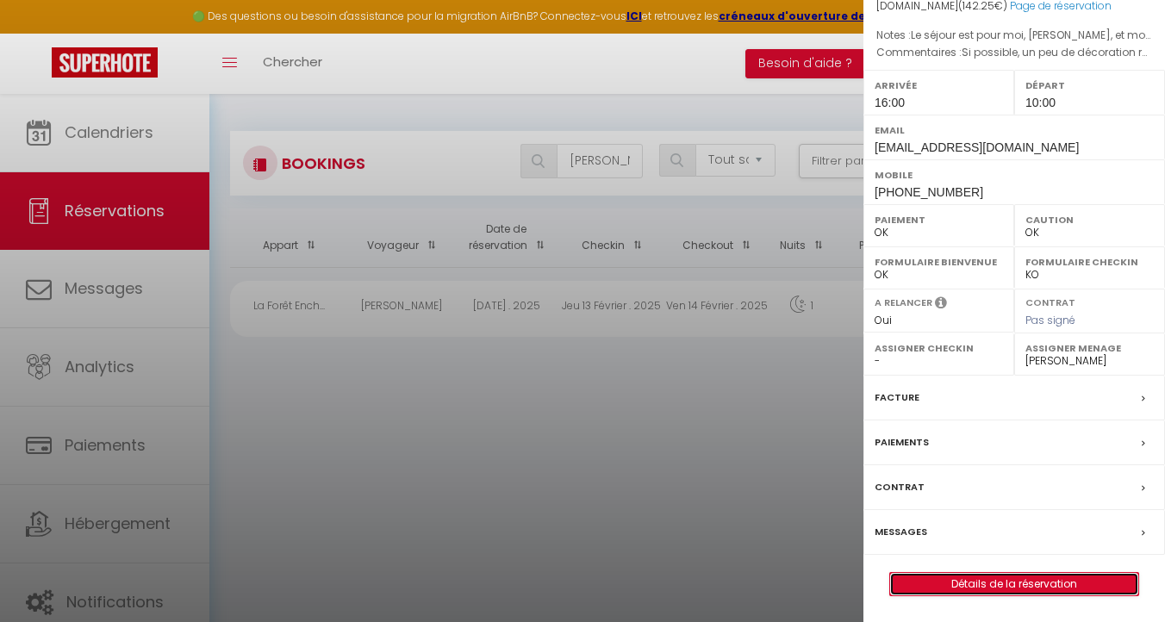
click at [1003, 577] on link "Détails de la réservation" at bounding box center [1014, 584] width 248 height 22
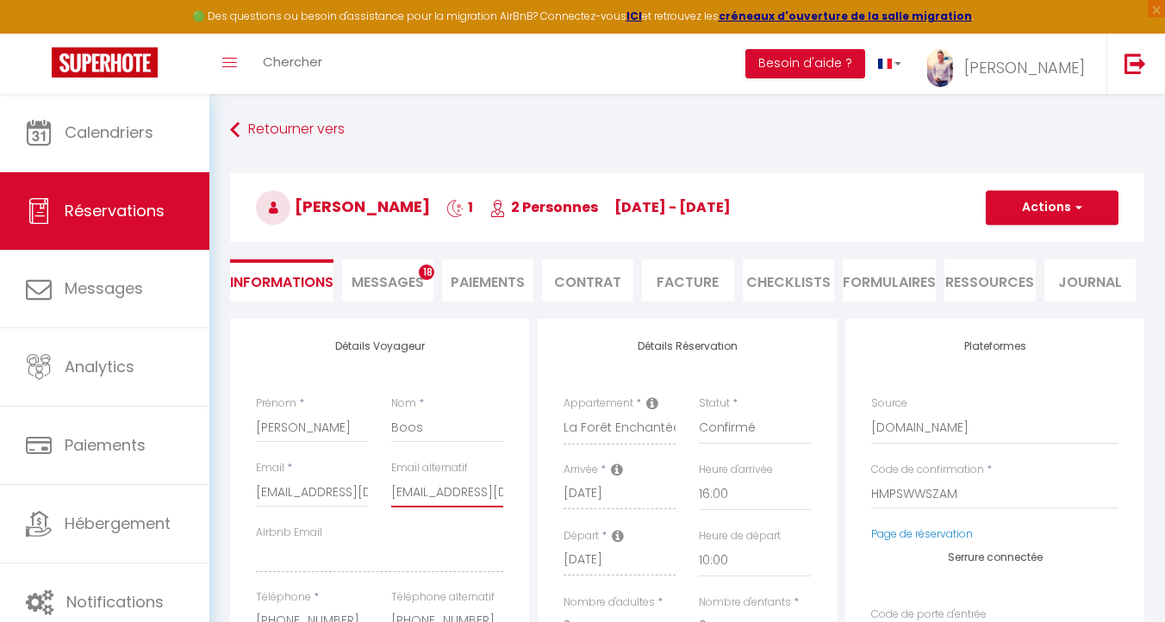
click at [426, 492] on input "[EMAIL_ADDRESS][DOMAIN_NAME]" at bounding box center [447, 491] width 112 height 31
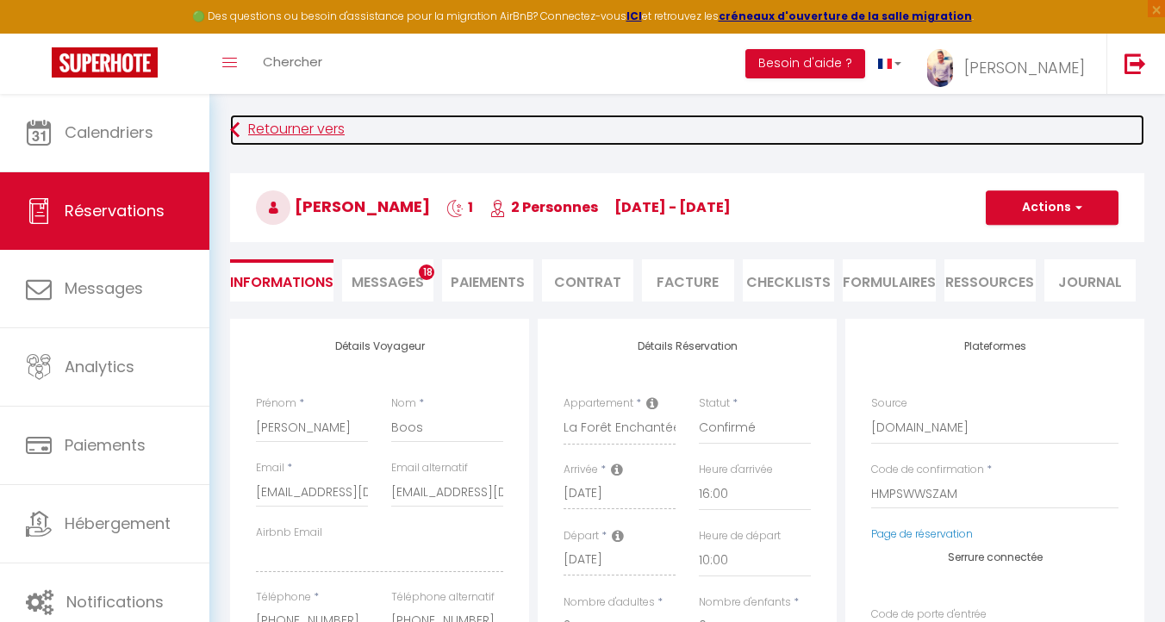
click at [321, 115] on link "Retourner vers" at bounding box center [687, 130] width 914 height 31
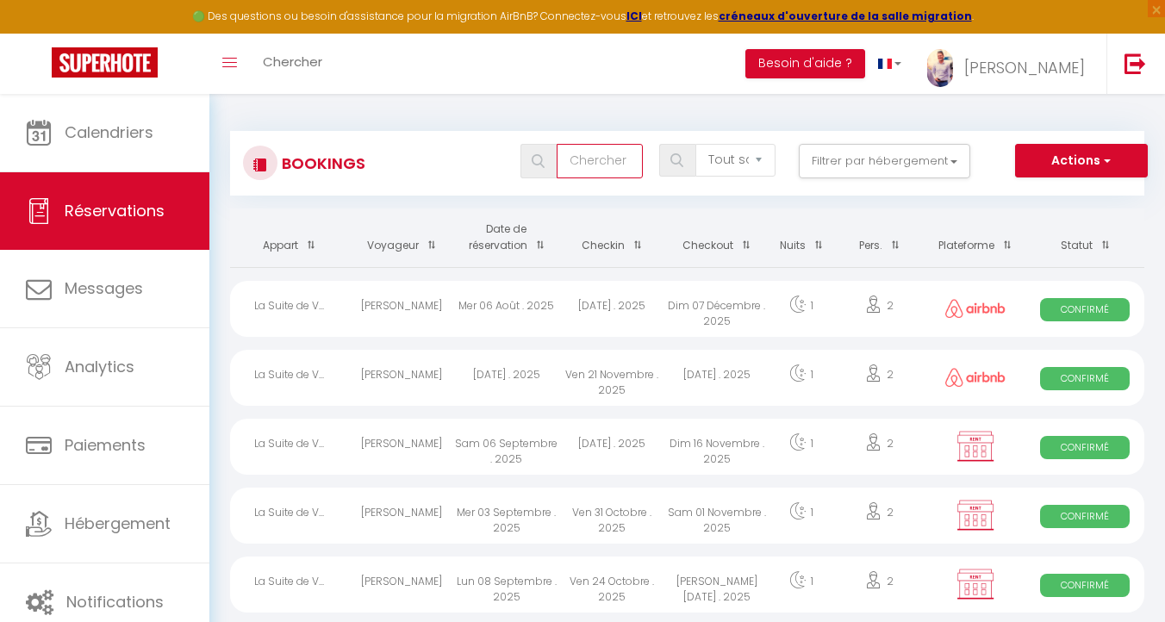
click at [613, 159] on input "text" at bounding box center [599, 161] width 86 height 34
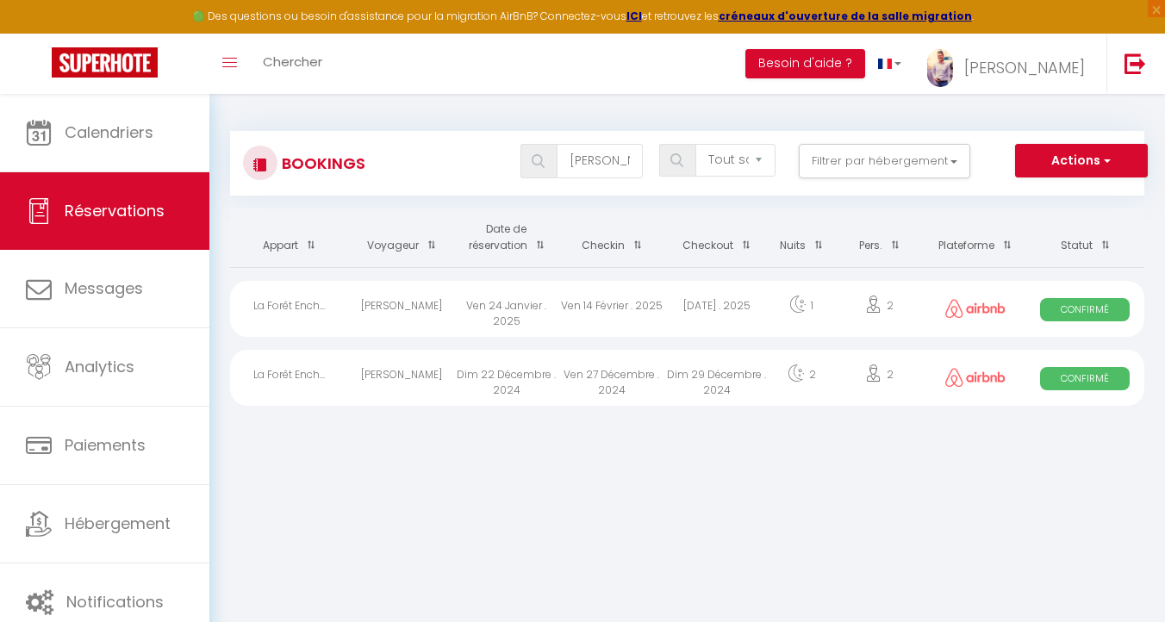
click at [697, 379] on div "Dim 29 Décembre . 2024" at bounding box center [716, 378] width 105 height 56
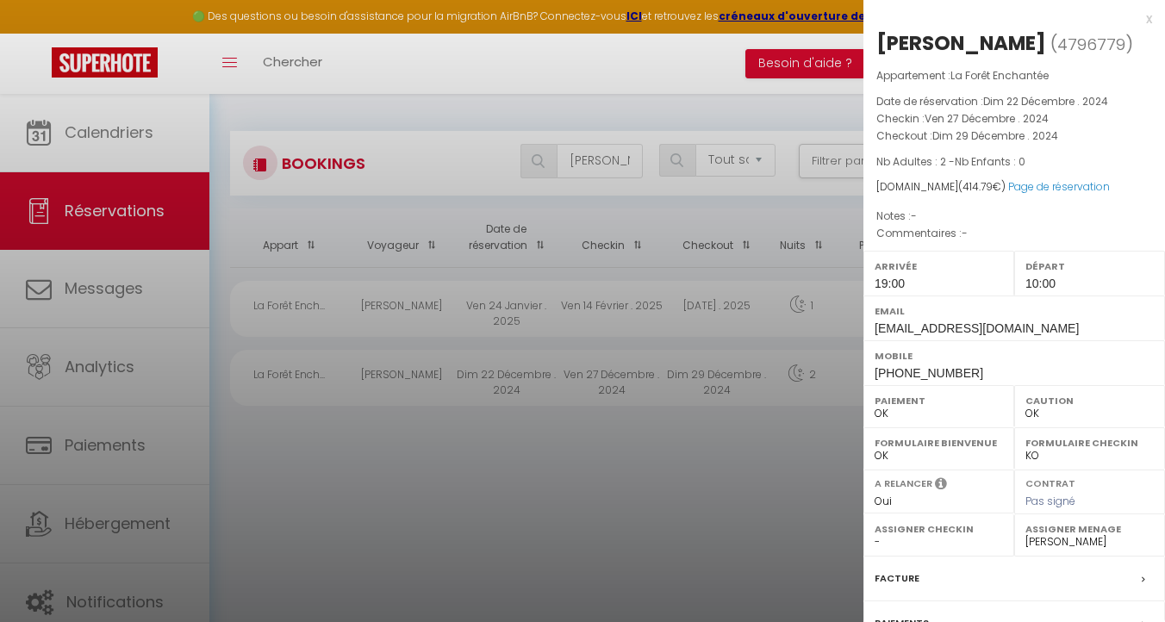
scroll to position [181, 0]
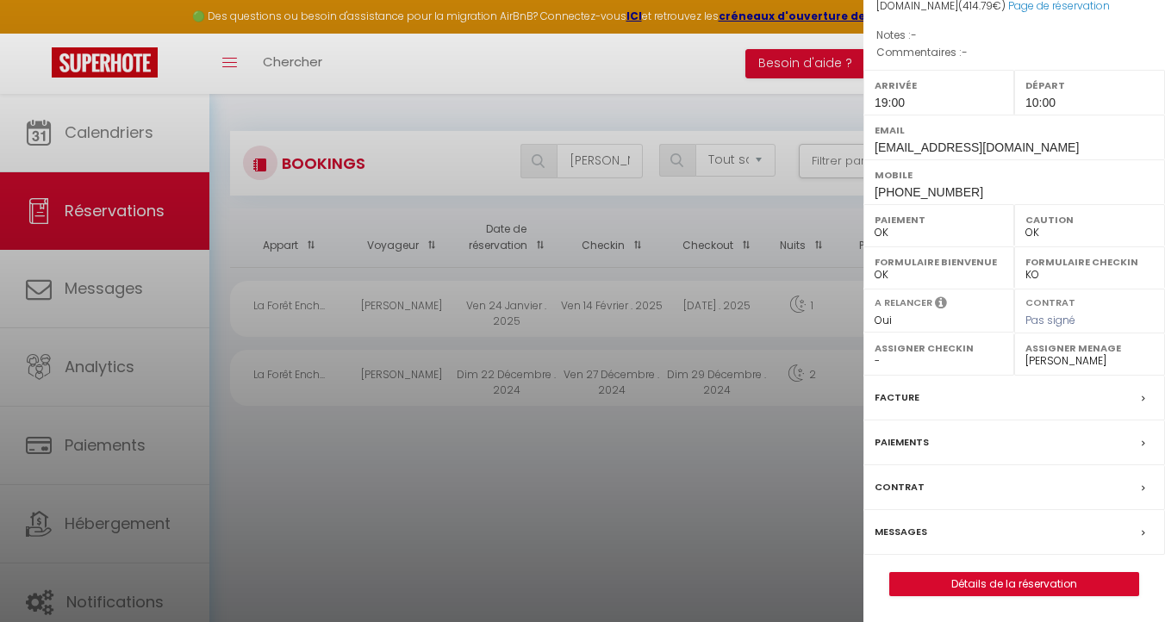
click at [1013, 598] on div "x [PERSON_NAME] ( 4796779 ) Appartement : La Forêt Enchantée Date de réservatio…" at bounding box center [1013, 220] width 301 height 803
click at [1013, 587] on link "Détails de la réservation" at bounding box center [1014, 584] width 248 height 22
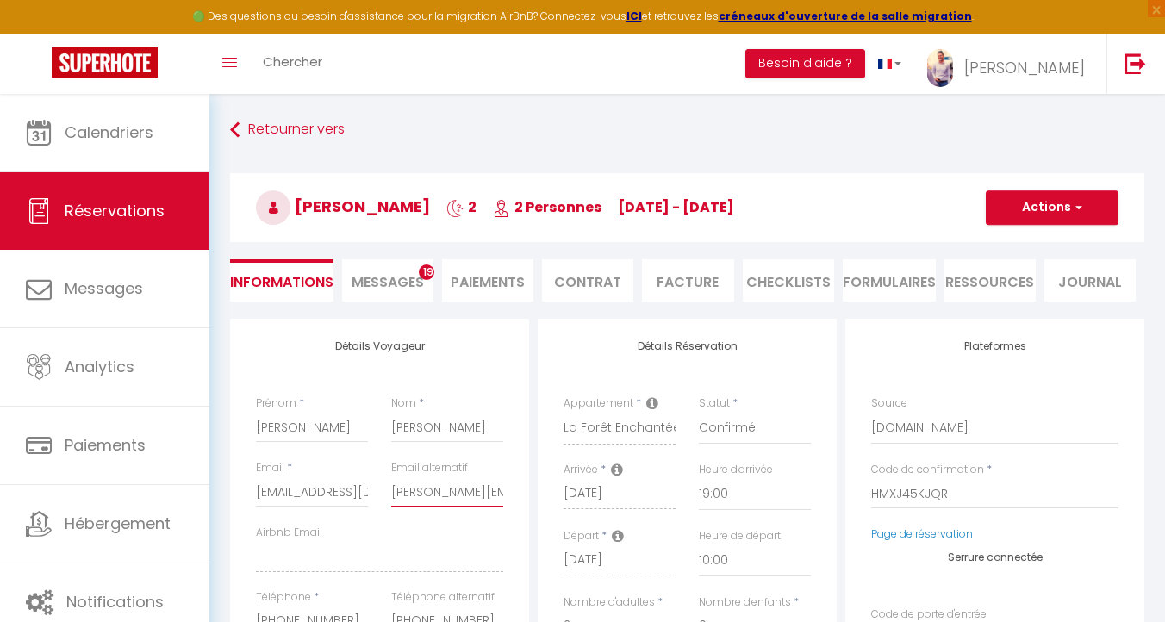
click at [430, 494] on input "[PERSON_NAME][EMAIL_ADDRESS][DOMAIN_NAME]" at bounding box center [447, 491] width 112 height 31
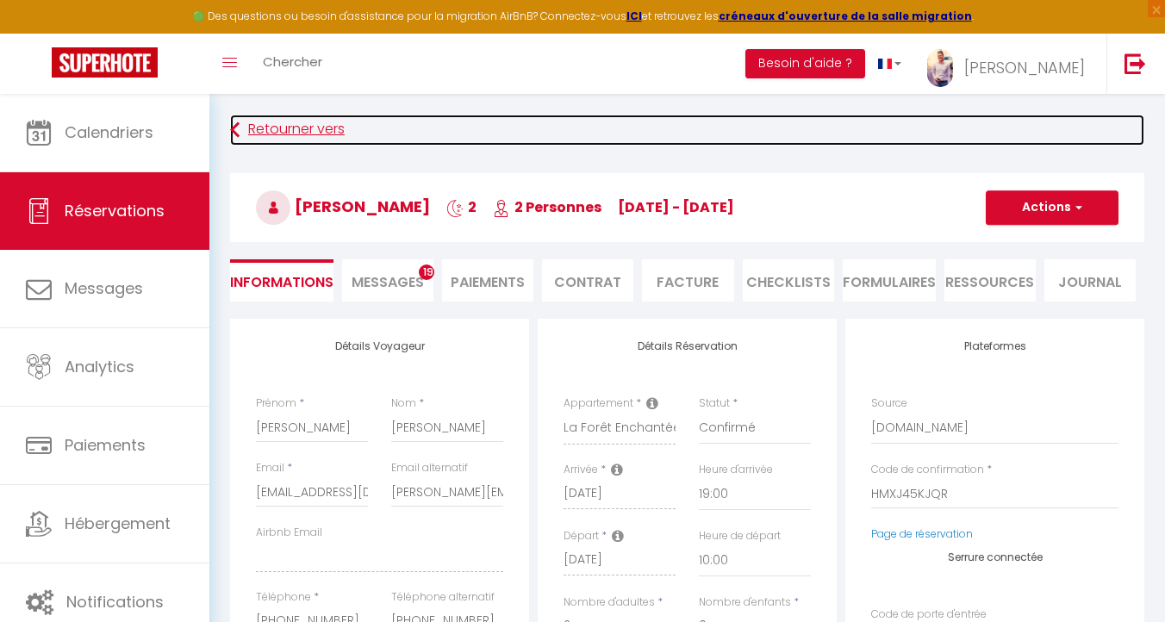
click at [282, 130] on link "Retourner vers" at bounding box center [687, 130] width 914 height 31
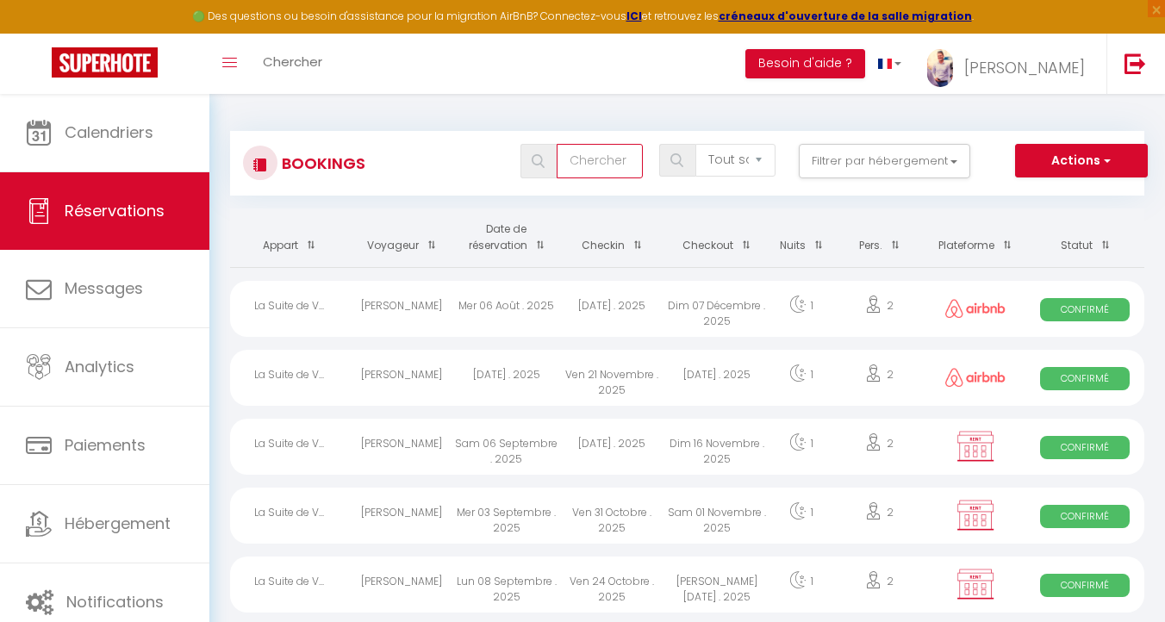
click at [587, 165] on input "text" at bounding box center [599, 161] width 86 height 34
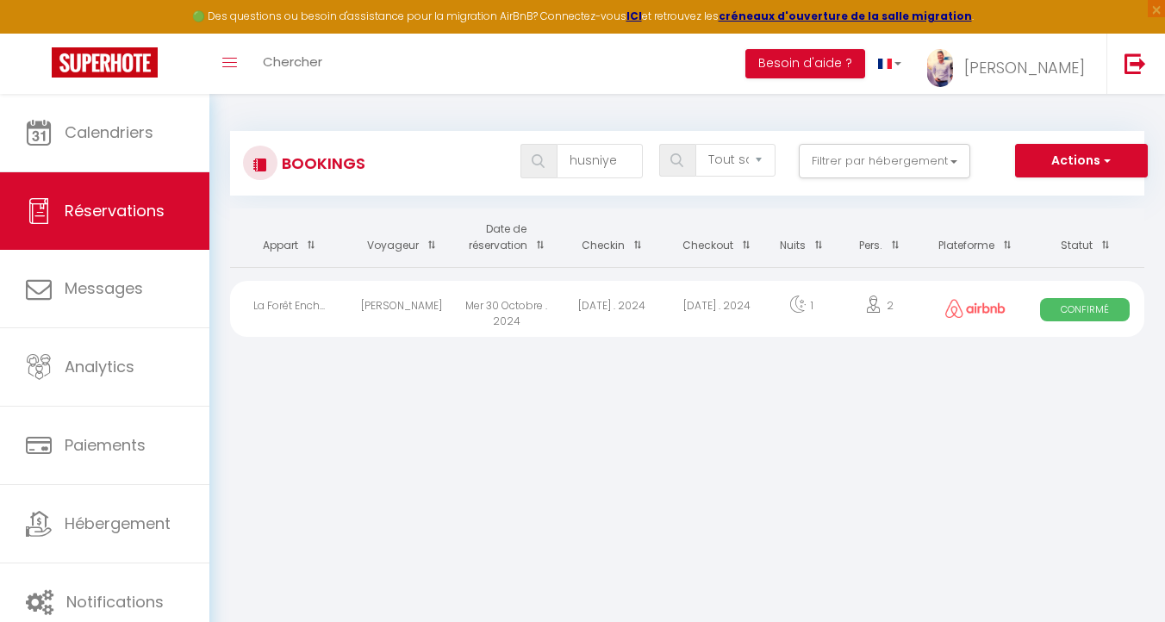
click at [584, 309] on div "[DATE] . 2024" at bounding box center [611, 309] width 105 height 56
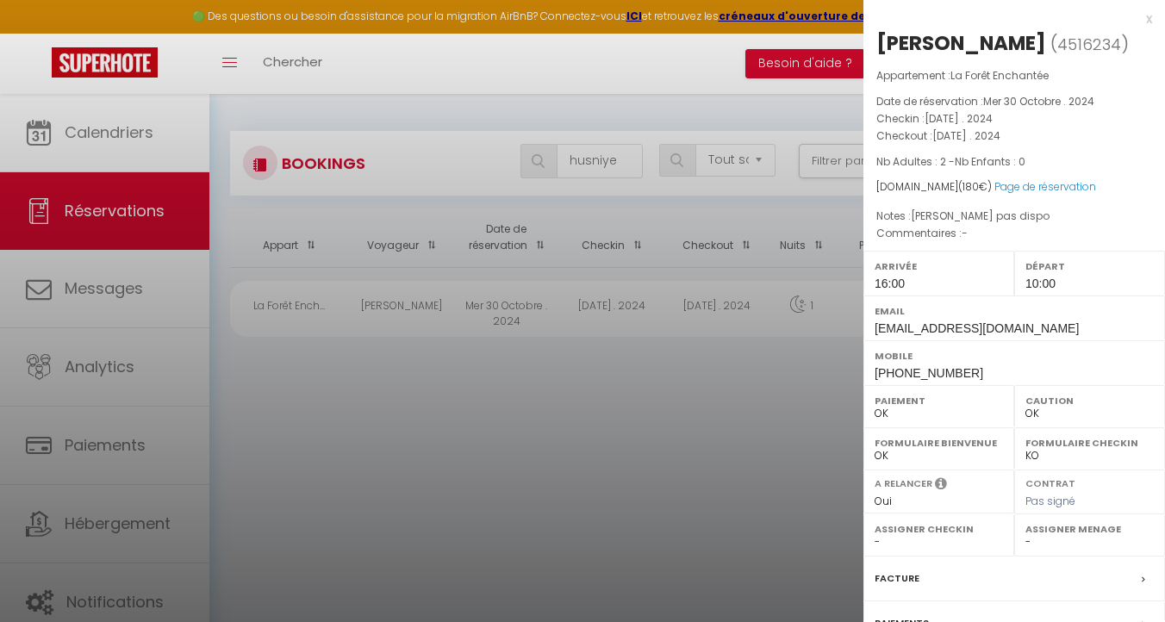
scroll to position [181, 0]
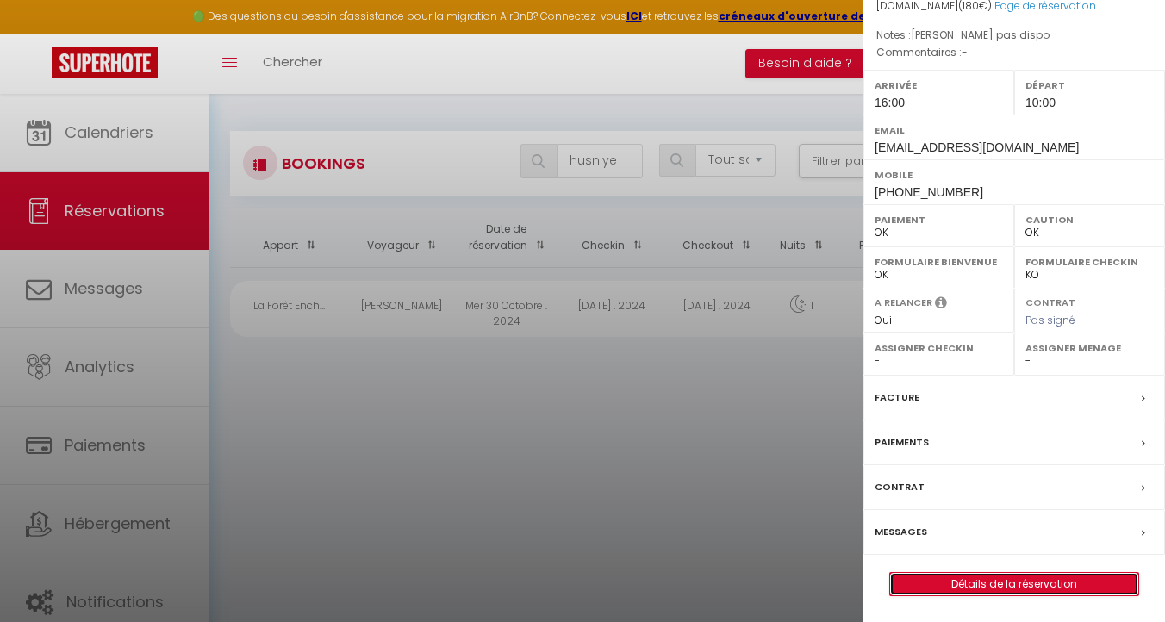
click at [997, 587] on link "Détails de la réservation" at bounding box center [1014, 584] width 248 height 22
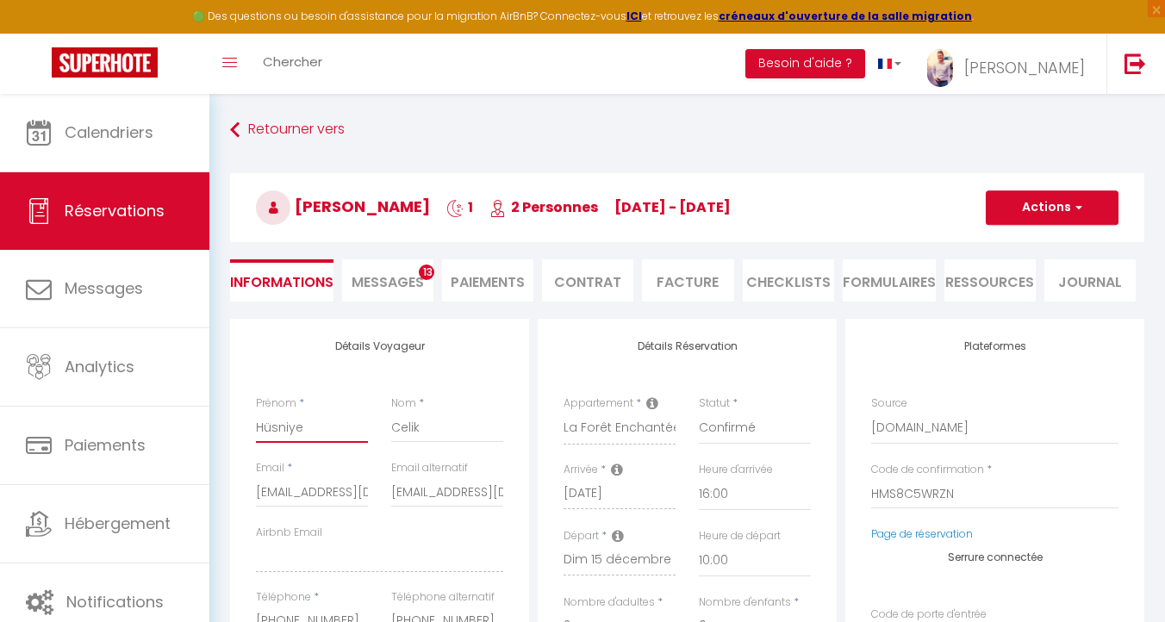
click at [304, 432] on input "Hüsniye" at bounding box center [312, 427] width 112 height 31
click at [453, 484] on input "[EMAIL_ADDRESS][DOMAIN_NAME]" at bounding box center [447, 491] width 112 height 31
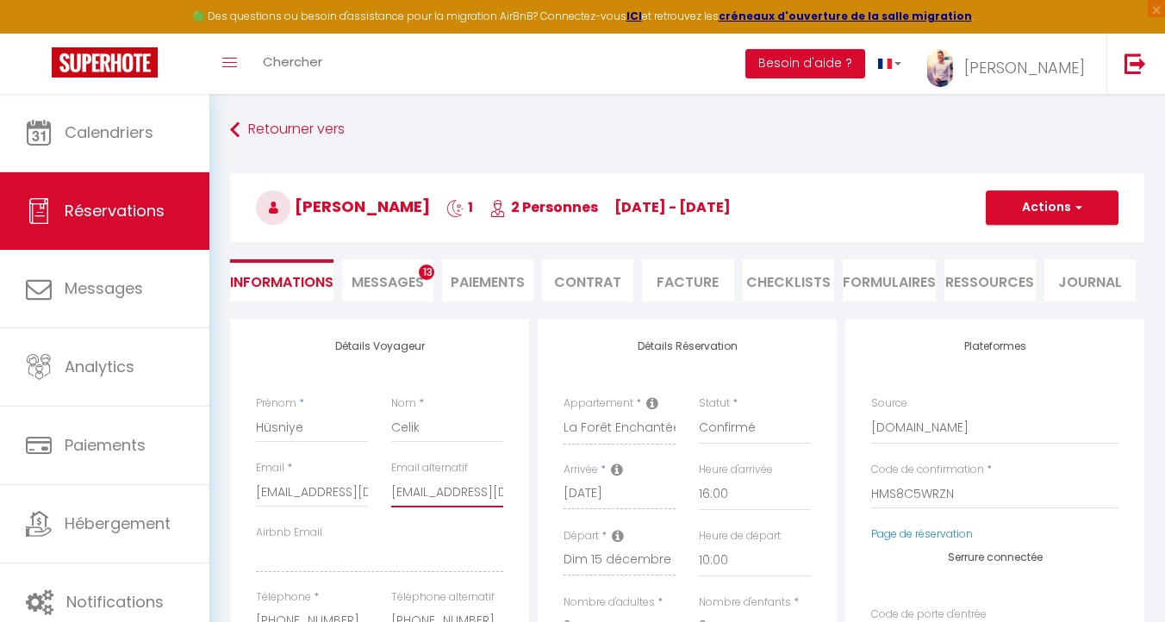
click at [453, 484] on input "[EMAIL_ADDRESS][DOMAIN_NAME]" at bounding box center [447, 491] width 112 height 31
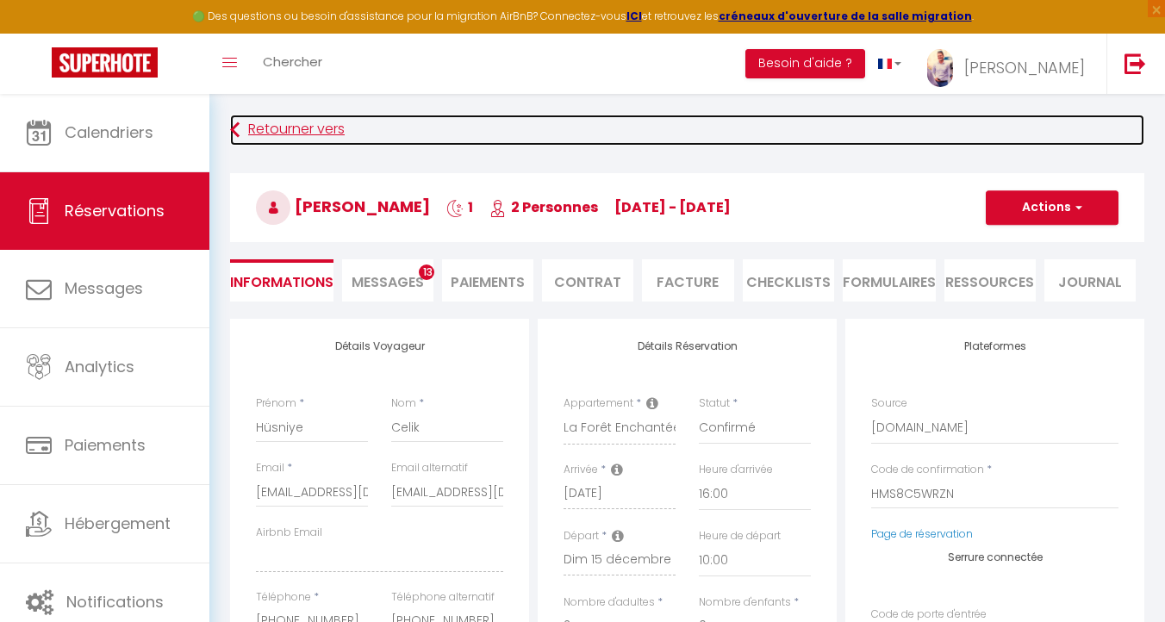
click at [250, 124] on link "Retourner vers" at bounding box center [687, 130] width 914 height 31
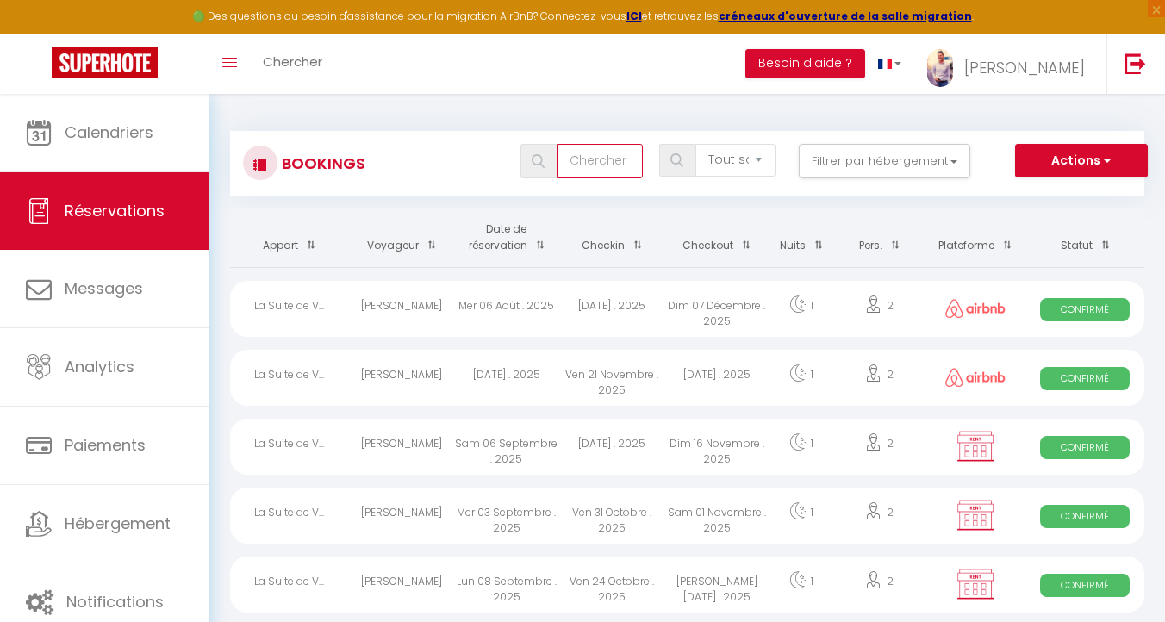
click at [581, 170] on input "text" at bounding box center [599, 161] width 86 height 34
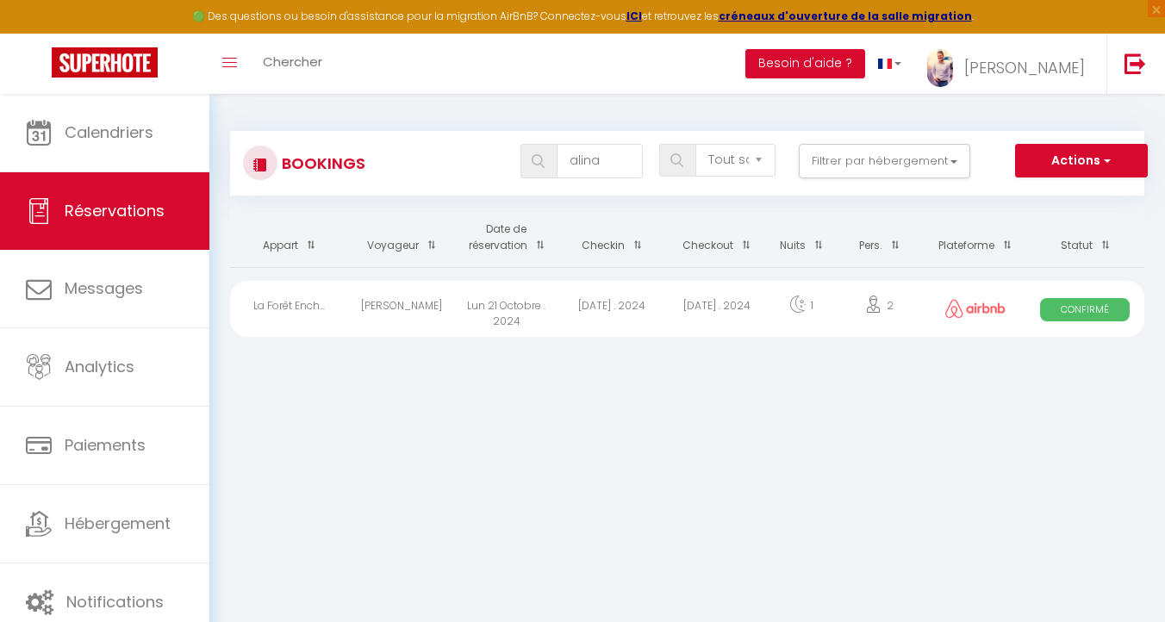
click at [781, 303] on div "1" at bounding box center [801, 309] width 64 height 56
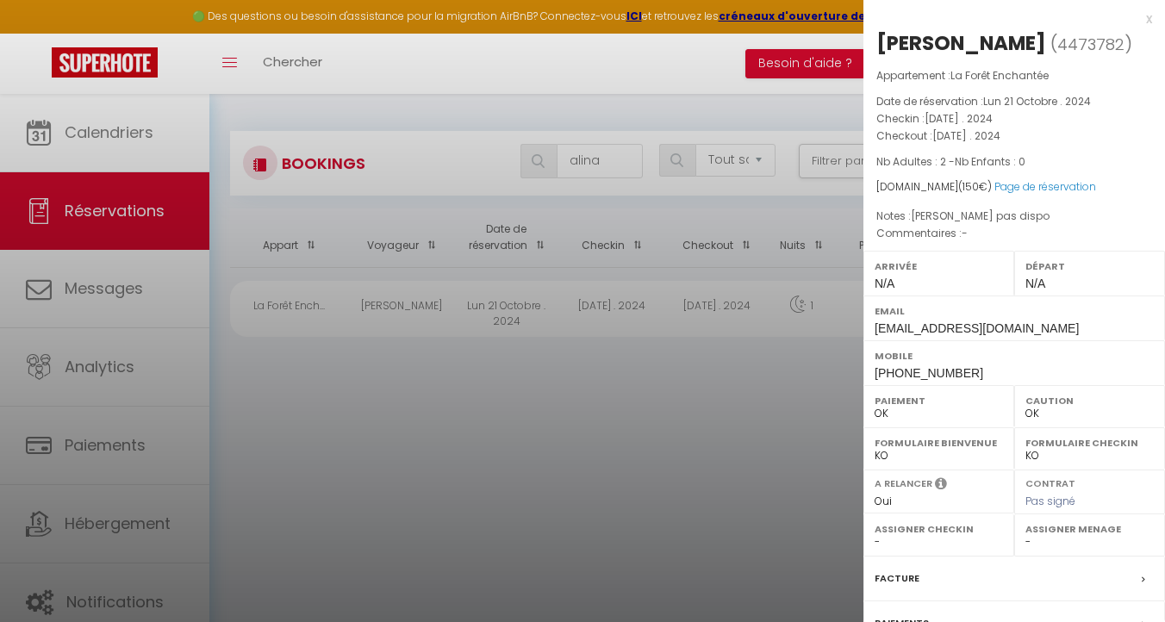
scroll to position [181, 0]
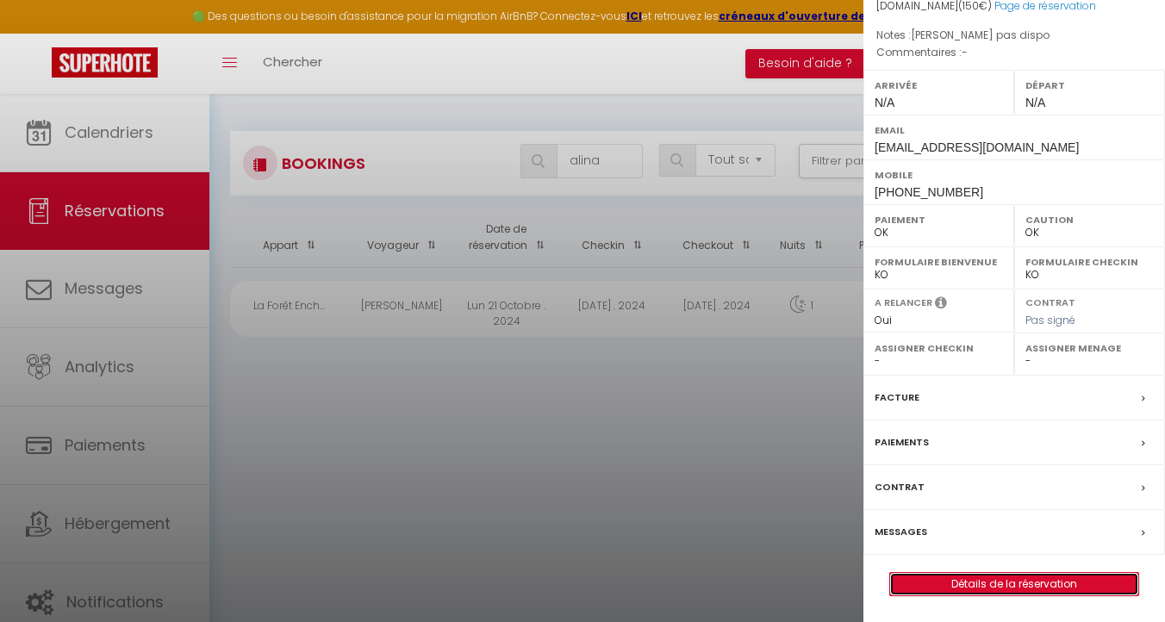
click at [961, 581] on link "Détails de la réservation" at bounding box center [1014, 584] width 248 height 22
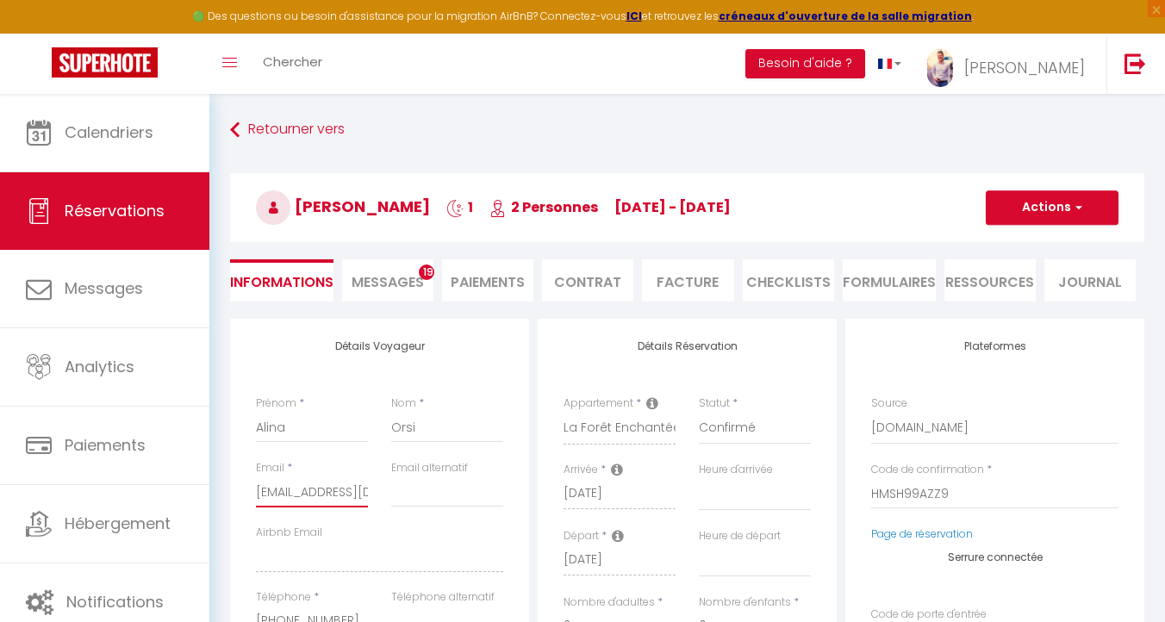
click at [345, 491] on input "[EMAIL_ADDRESS][DOMAIN_NAME]" at bounding box center [312, 491] width 112 height 31
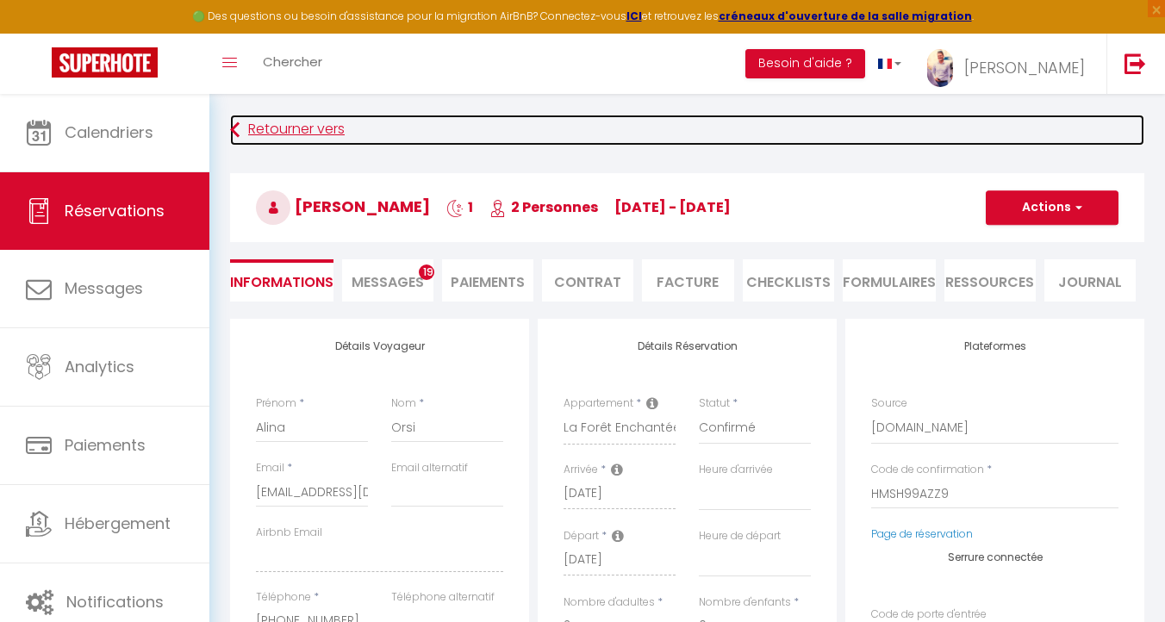
click at [263, 117] on link "Retourner vers" at bounding box center [687, 130] width 914 height 31
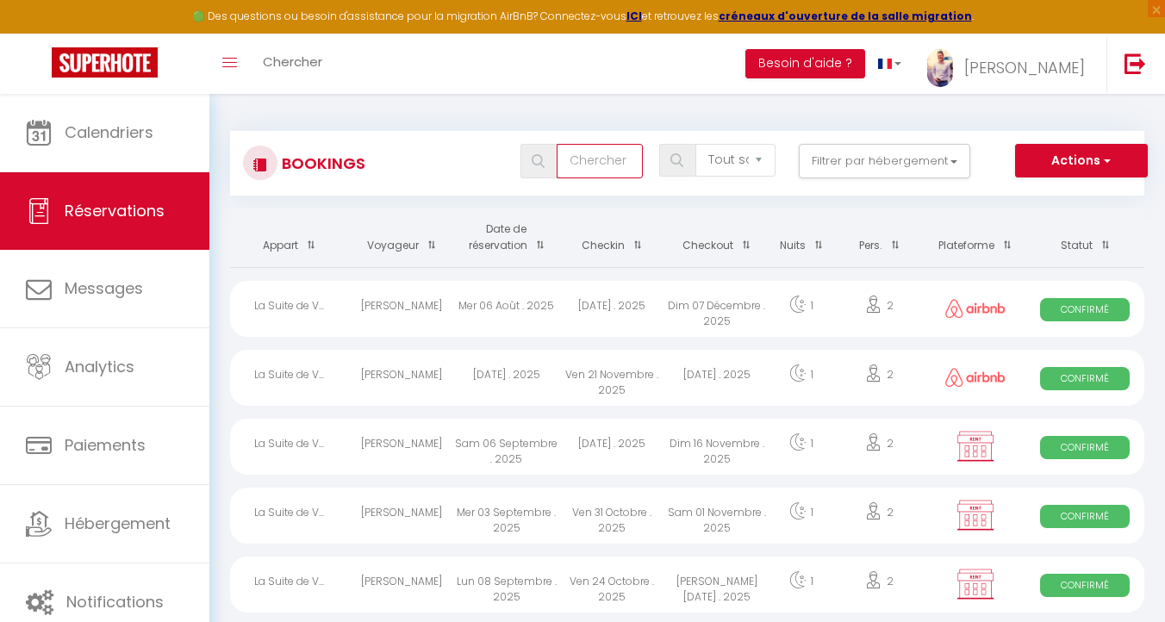
click at [600, 159] on input "text" at bounding box center [599, 161] width 86 height 34
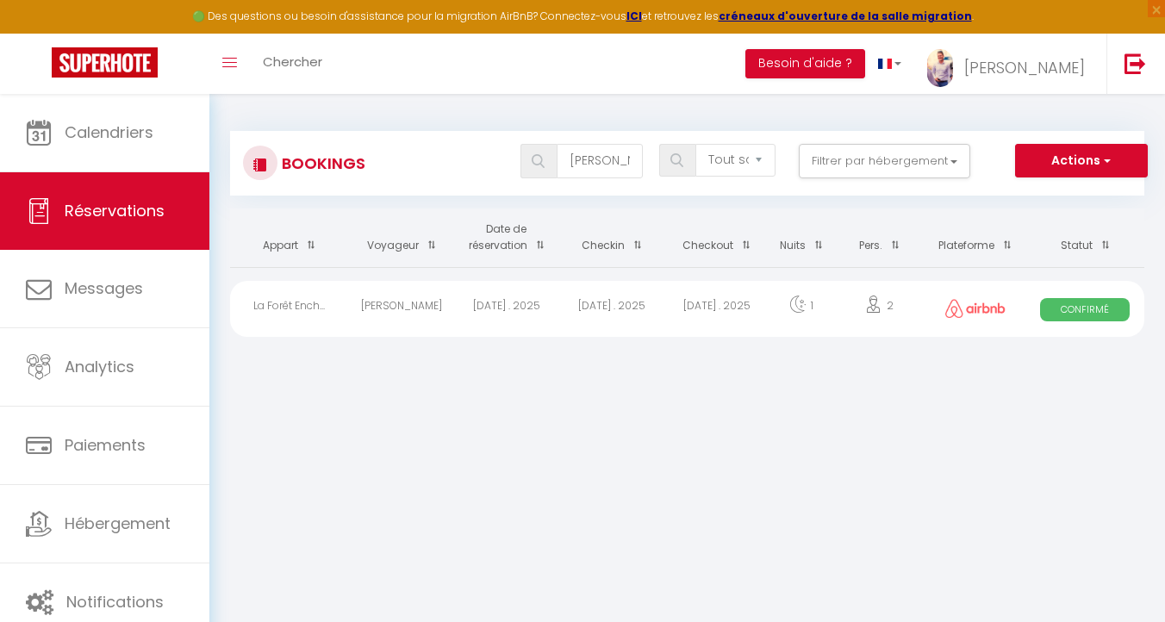
click at [595, 309] on div "[DATE] . 2025" at bounding box center [611, 309] width 105 height 56
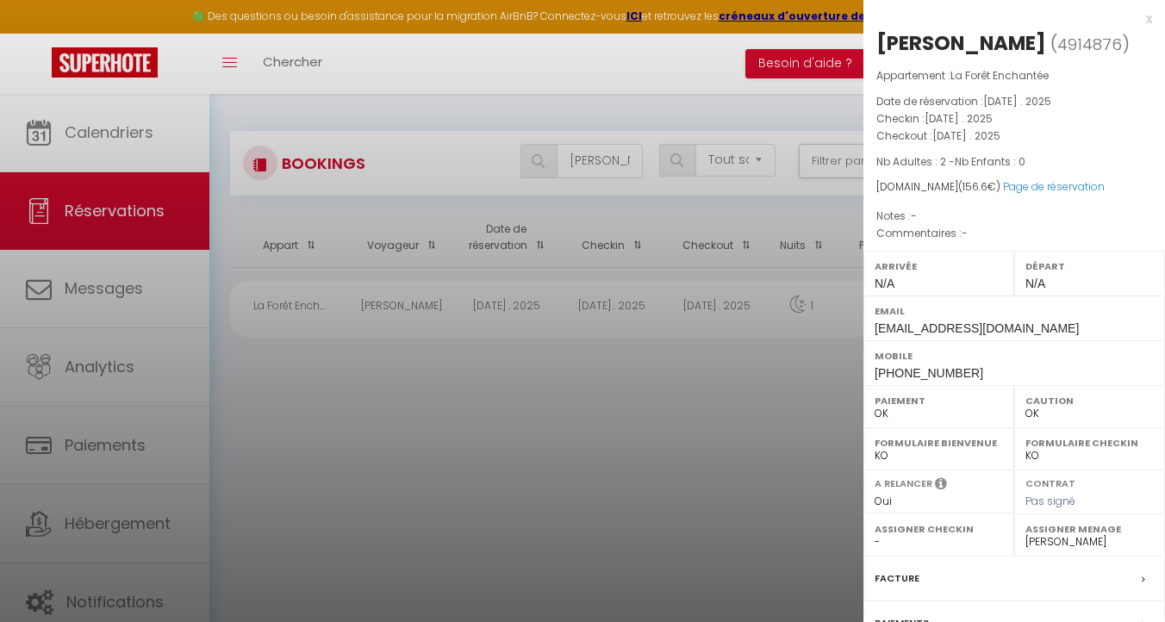
scroll to position [181, 0]
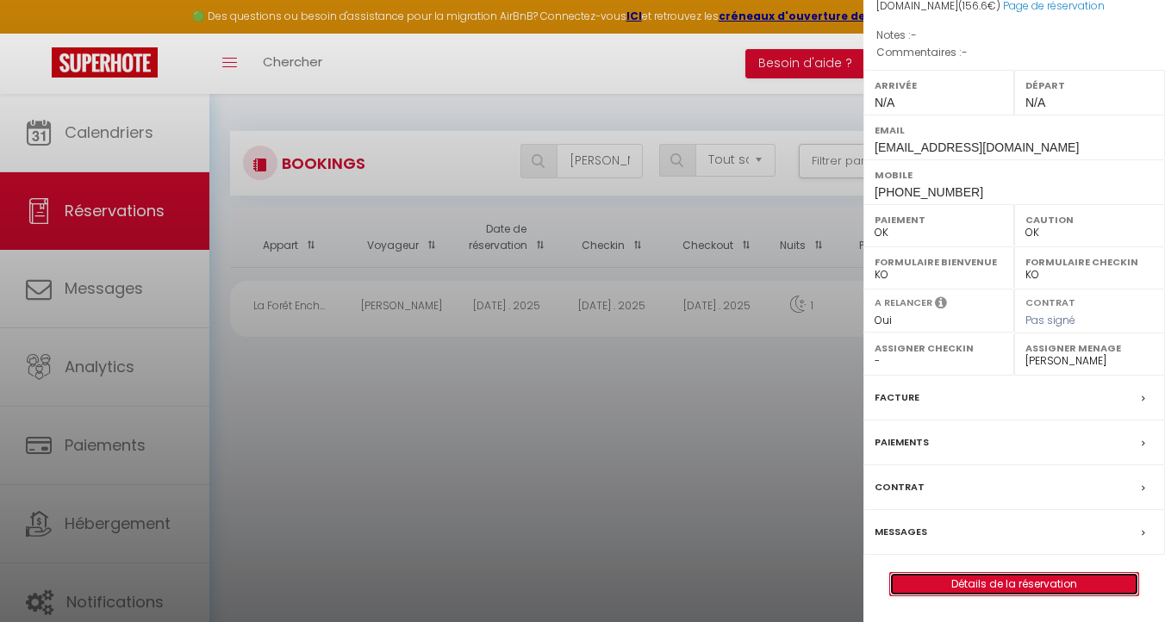
click at [982, 581] on link "Détails de la réservation" at bounding box center [1014, 584] width 248 height 22
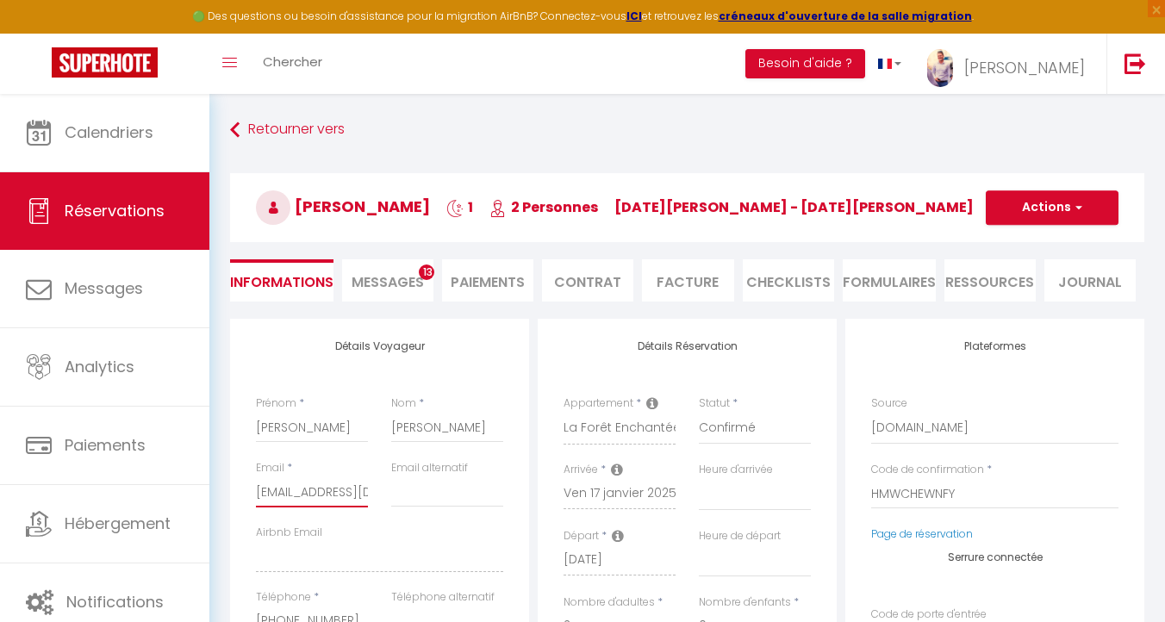
click at [342, 494] on input "[EMAIL_ADDRESS][DOMAIN_NAME]" at bounding box center [312, 491] width 112 height 31
click at [288, 146] on div "Retourner vers [PERSON_NAME] 1 2 Personnes [DATE][PERSON_NAME] - [DATE][PERSON_…" at bounding box center [687, 217] width 936 height 204
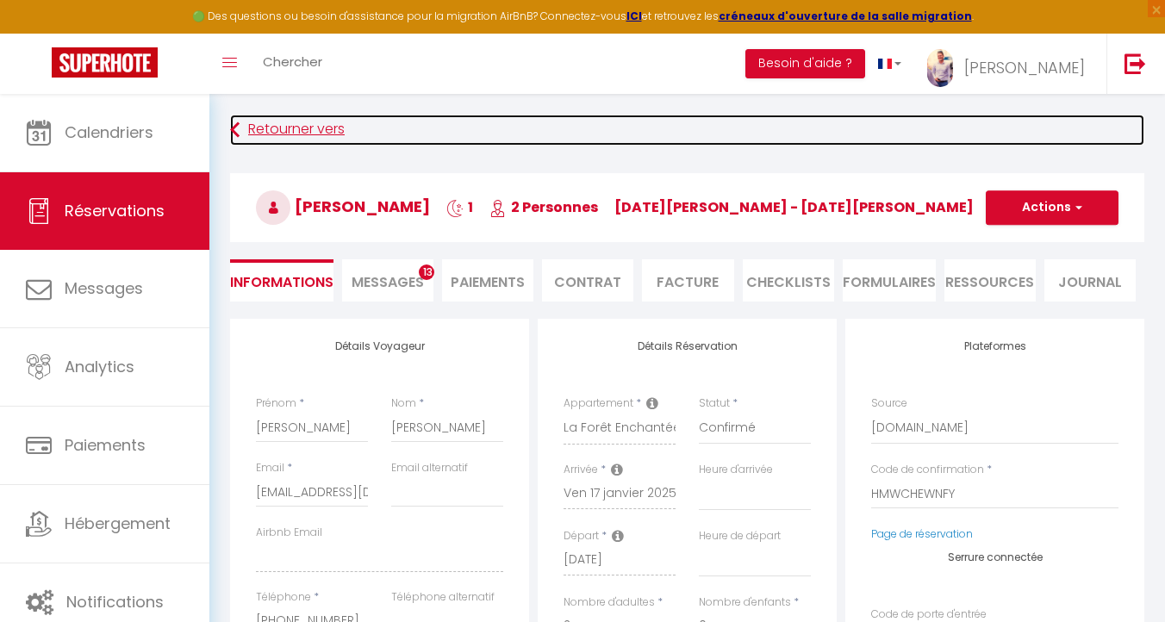
click at [288, 140] on link "Retourner vers" at bounding box center [687, 130] width 914 height 31
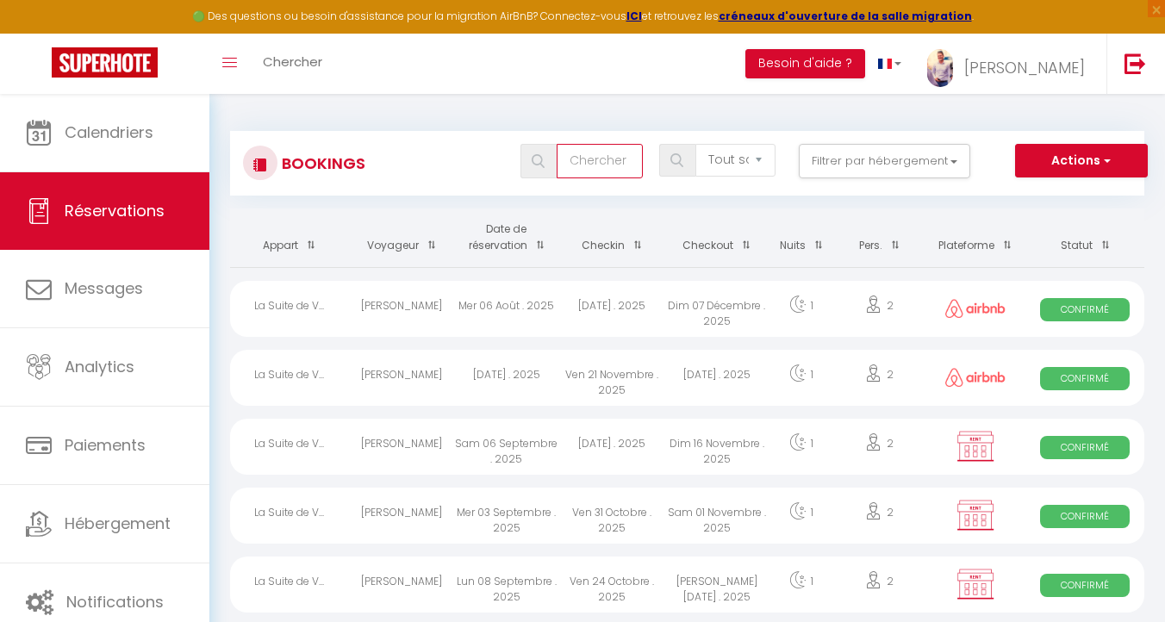
click at [584, 171] on input "text" at bounding box center [599, 161] width 86 height 34
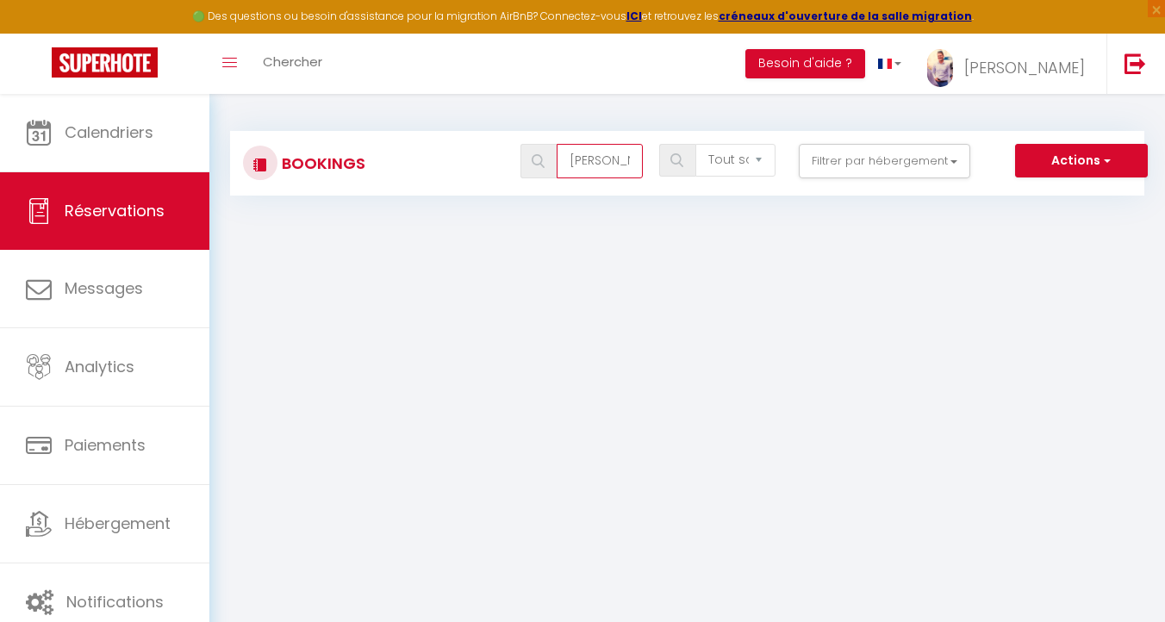
click at [589, 161] on input "[PERSON_NAME]" at bounding box center [599, 161] width 86 height 34
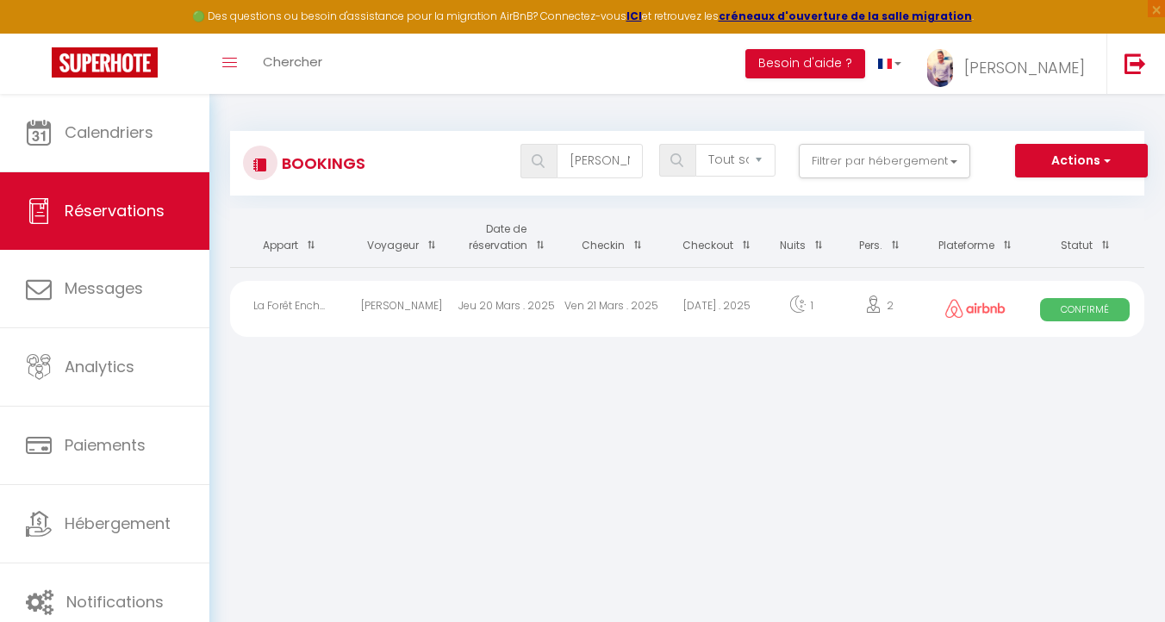
click at [579, 307] on div "Ven 21 Mars . 2025" at bounding box center [611, 309] width 105 height 56
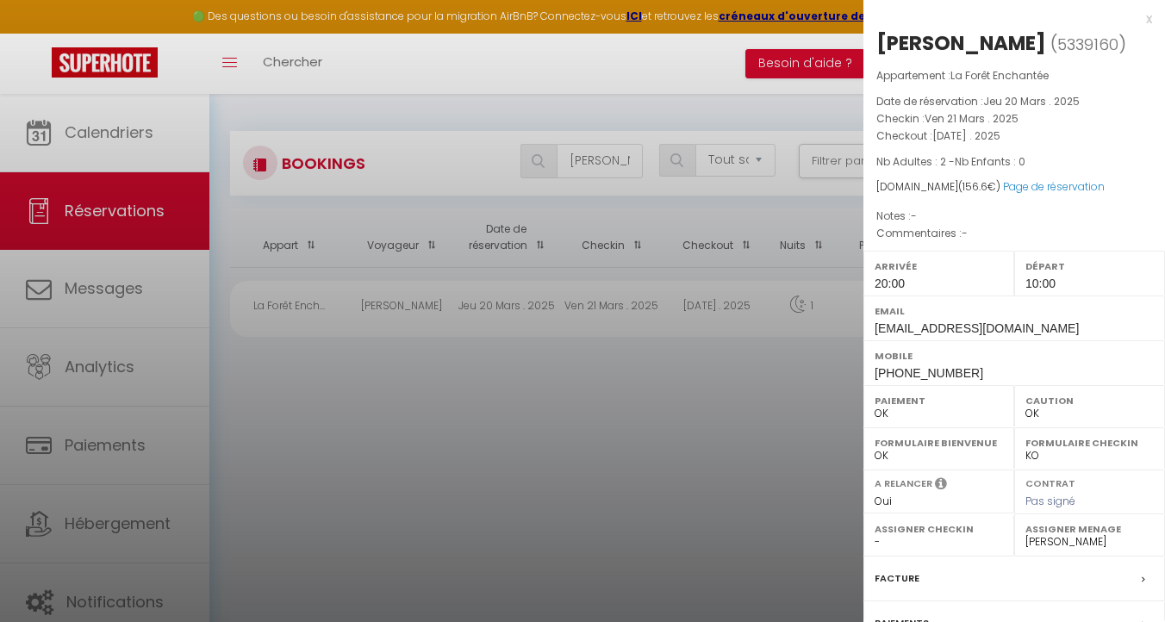
scroll to position [181, 0]
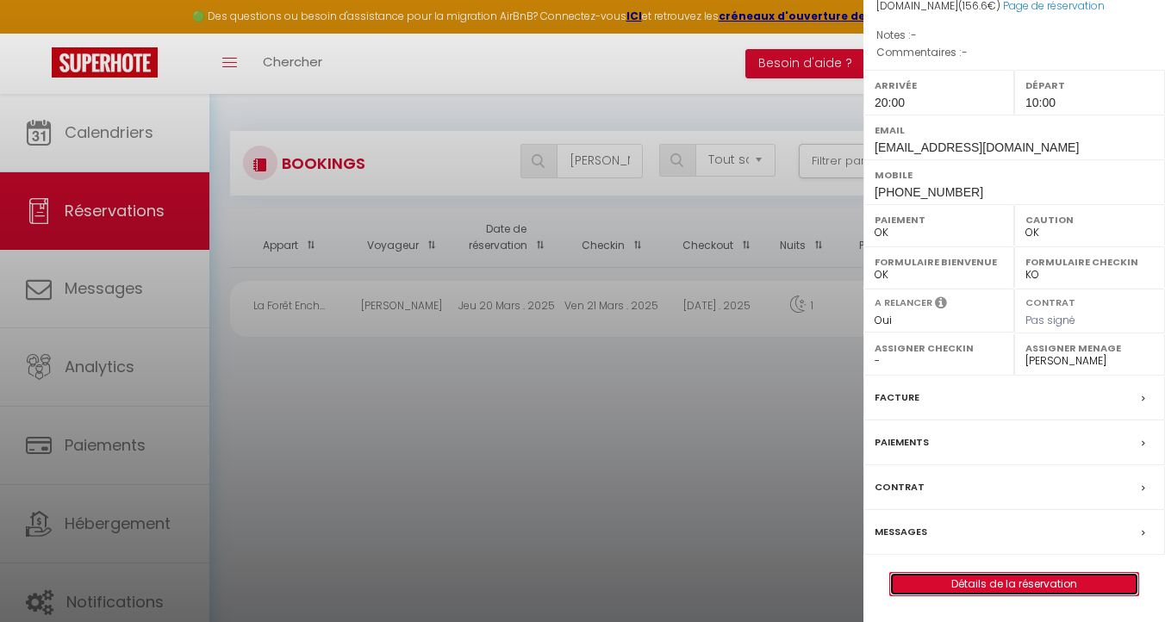
click at [1004, 581] on link "Détails de la réservation" at bounding box center [1014, 584] width 248 height 22
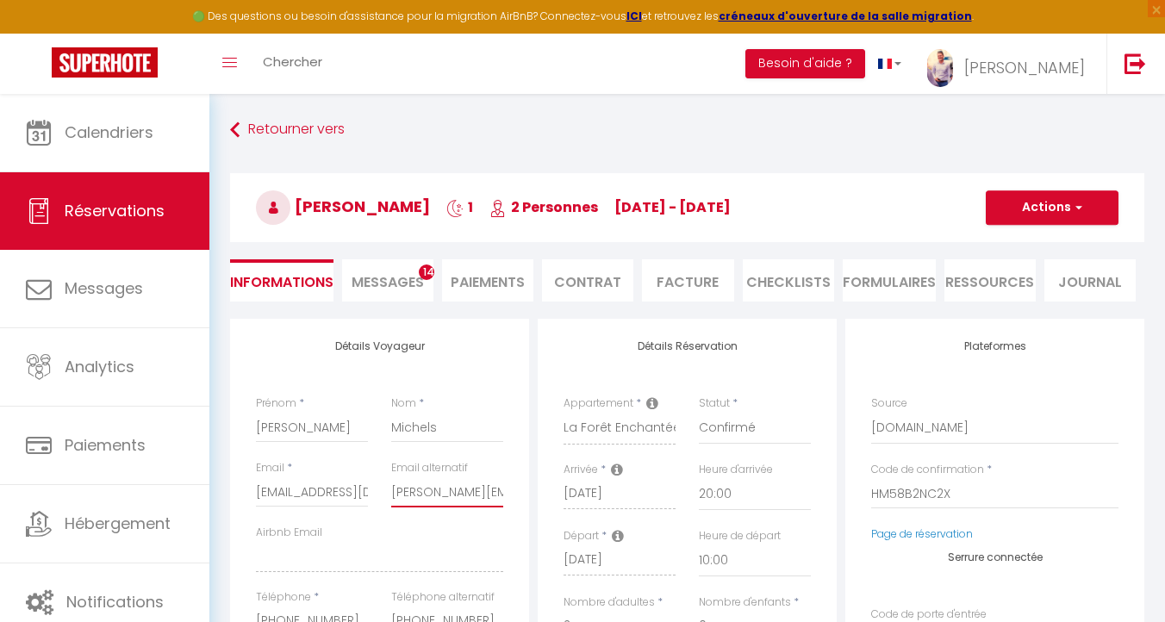
click at [454, 494] on input "[PERSON_NAME][EMAIL_ADDRESS][DOMAIN_NAME]" at bounding box center [447, 491] width 112 height 31
